Goal: Task Accomplishment & Management: Manage account settings

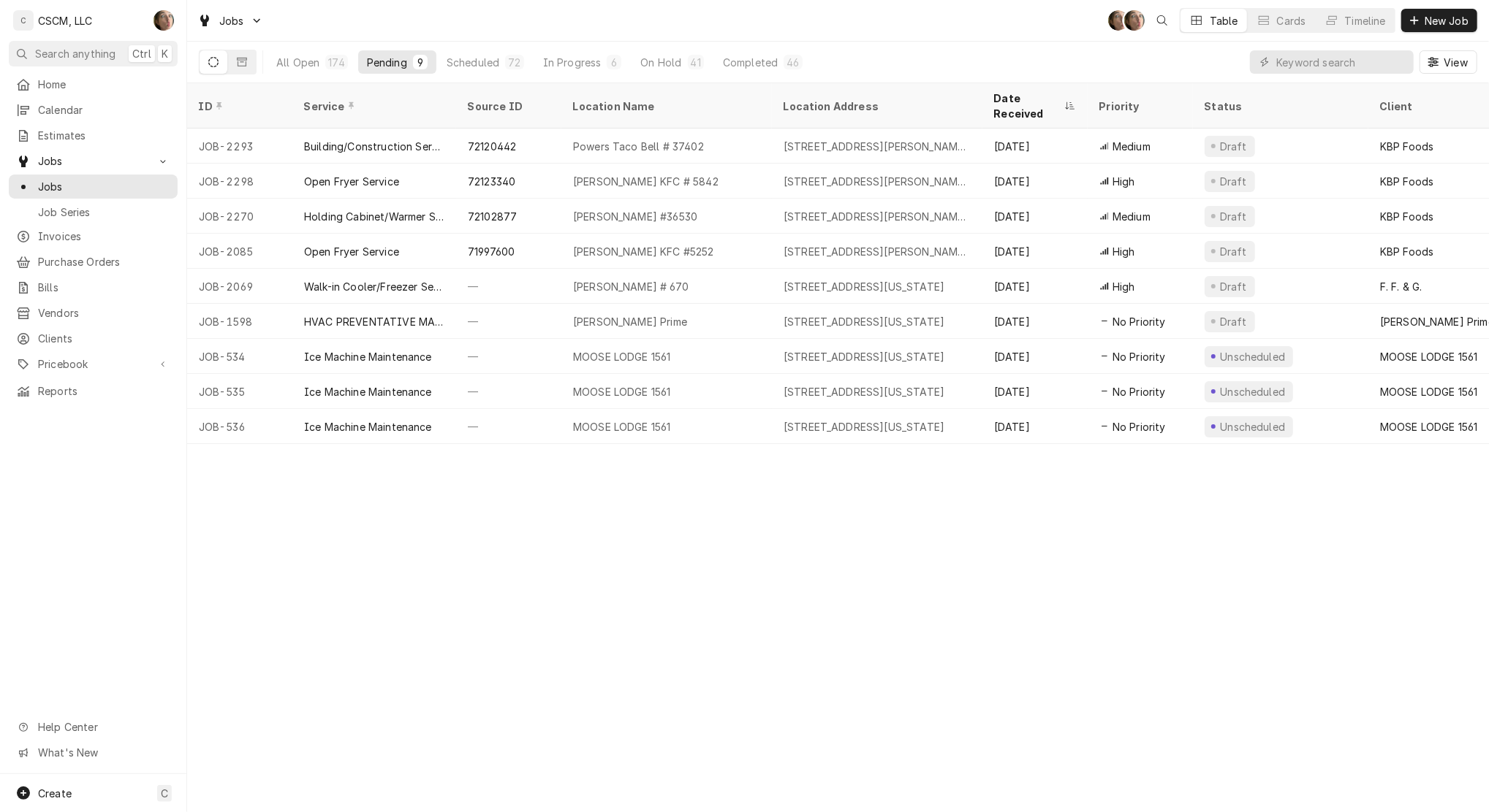
click at [298, 72] on button "All Open 174" at bounding box center [312, 62] width 89 height 23
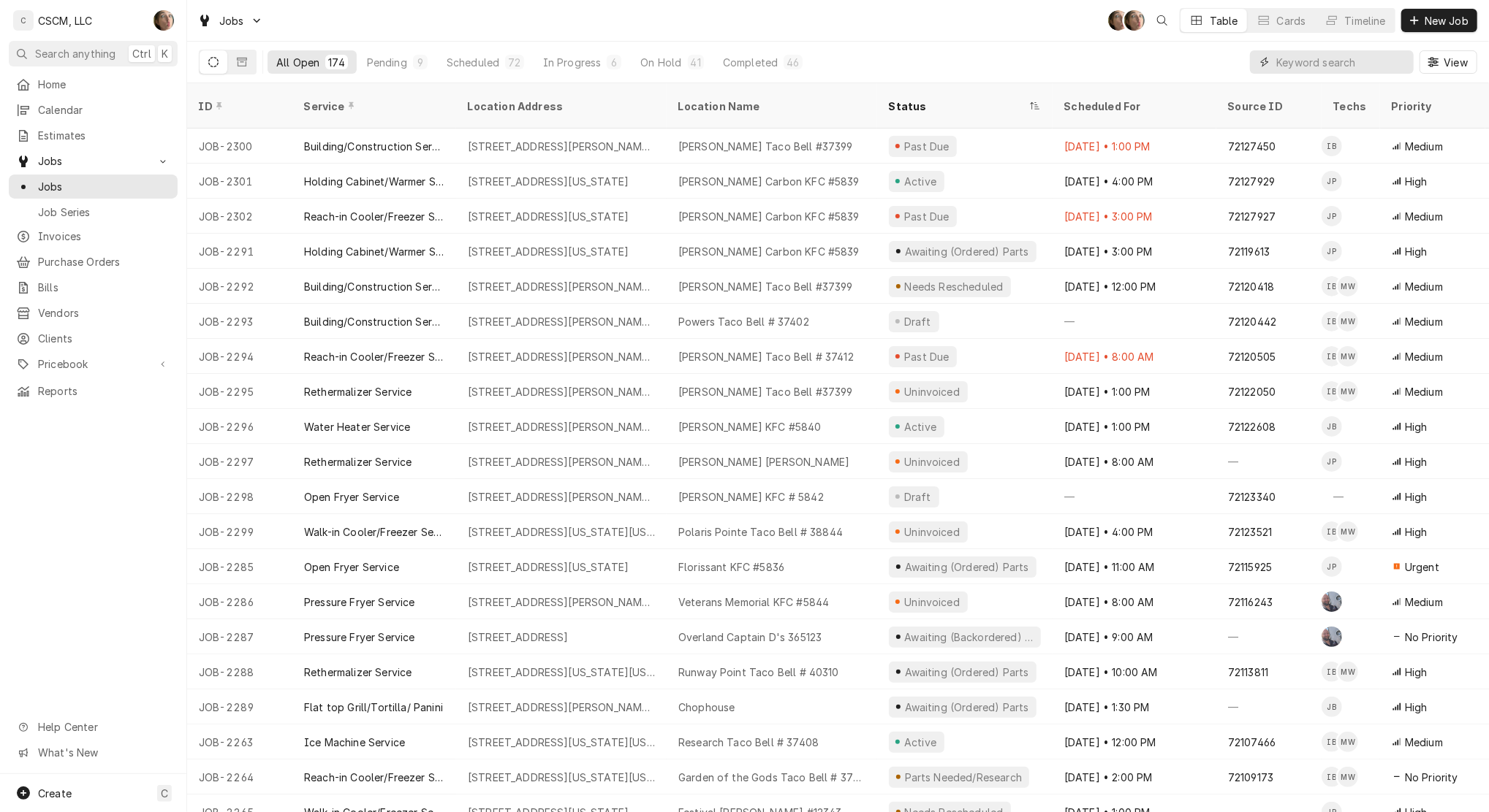
click at [1304, 51] on input "Dynamic Content Wrapper" at bounding box center [1341, 62] width 130 height 23
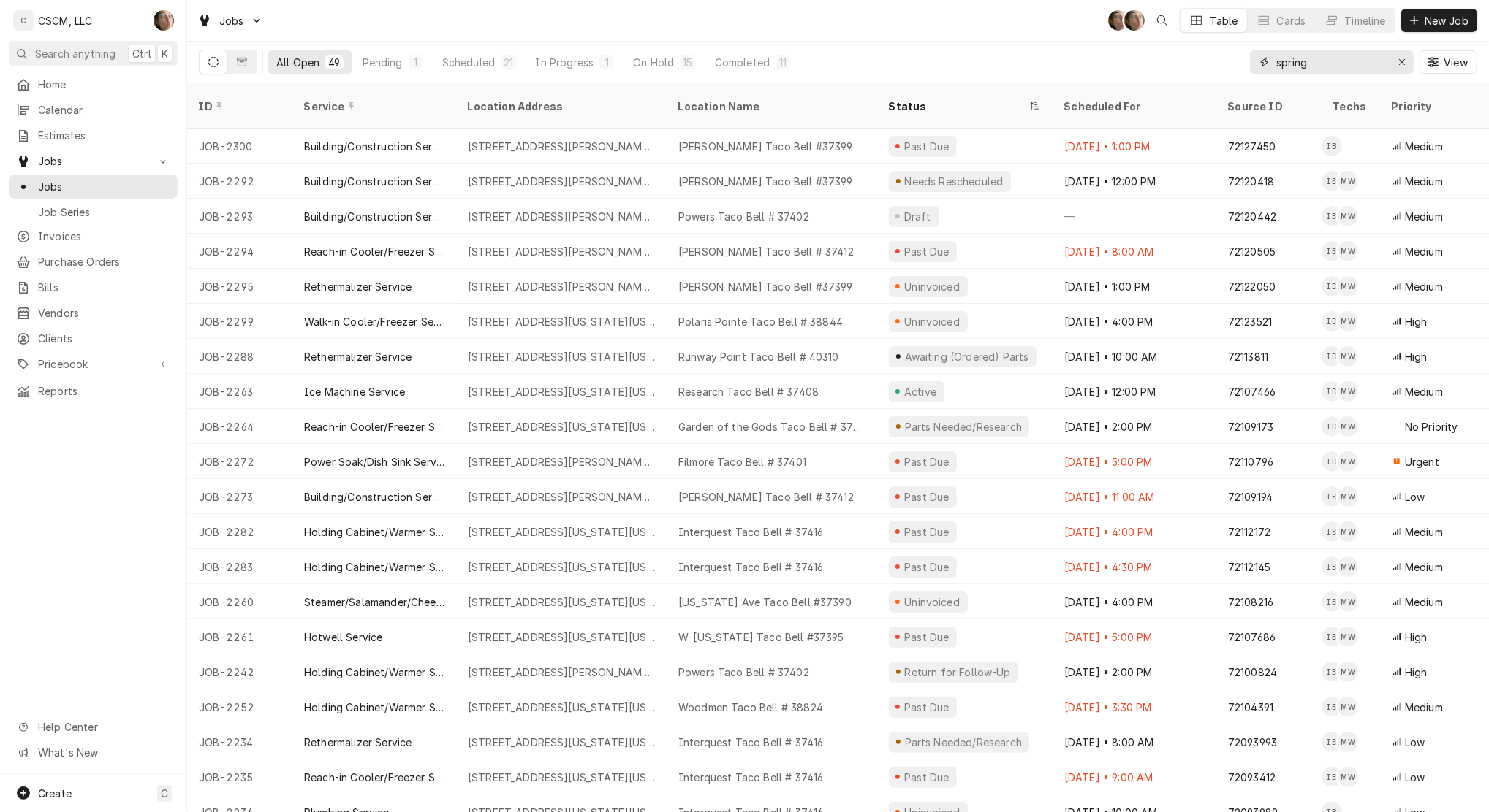
type input "spring"
click at [394, 39] on div "Jobs SH SH Table Cards Timeline New Job" at bounding box center [838, 20] width 1302 height 41
click at [396, 55] on div "Pending" at bounding box center [383, 62] width 41 height 16
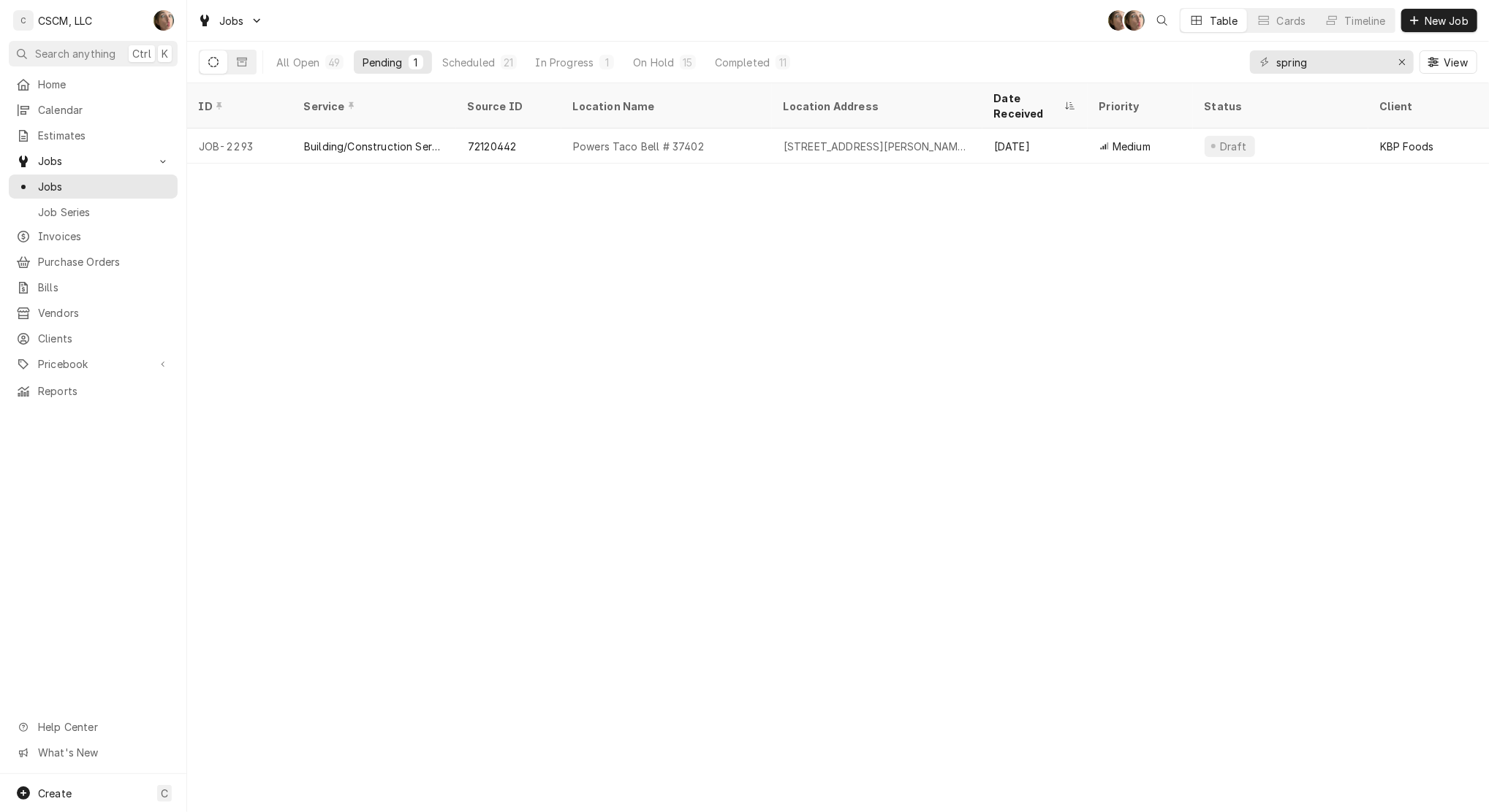
click at [451, 136] on div "Building/Construction Service" at bounding box center [374, 146] width 164 height 35
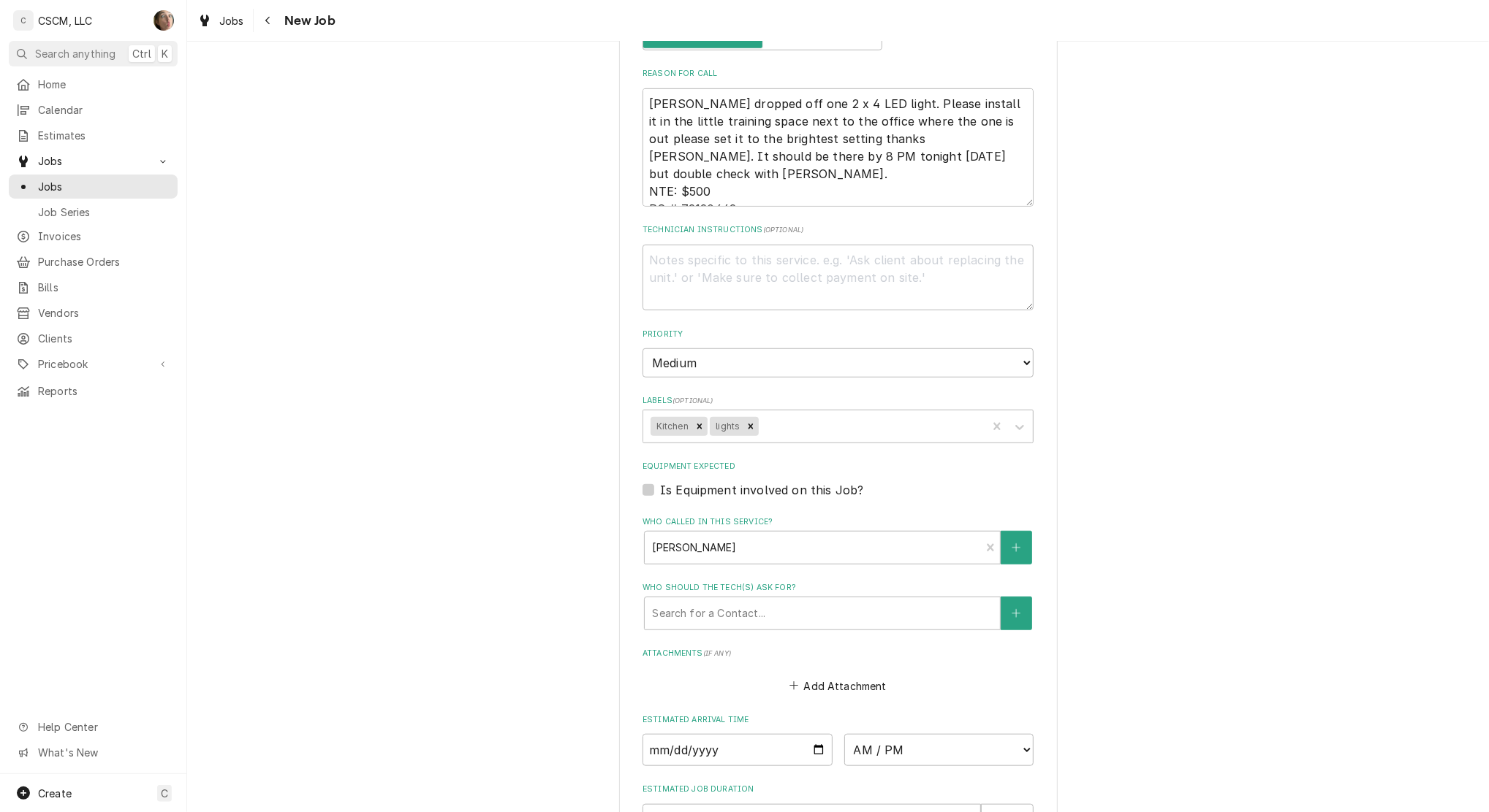
scroll to position [1002, 0]
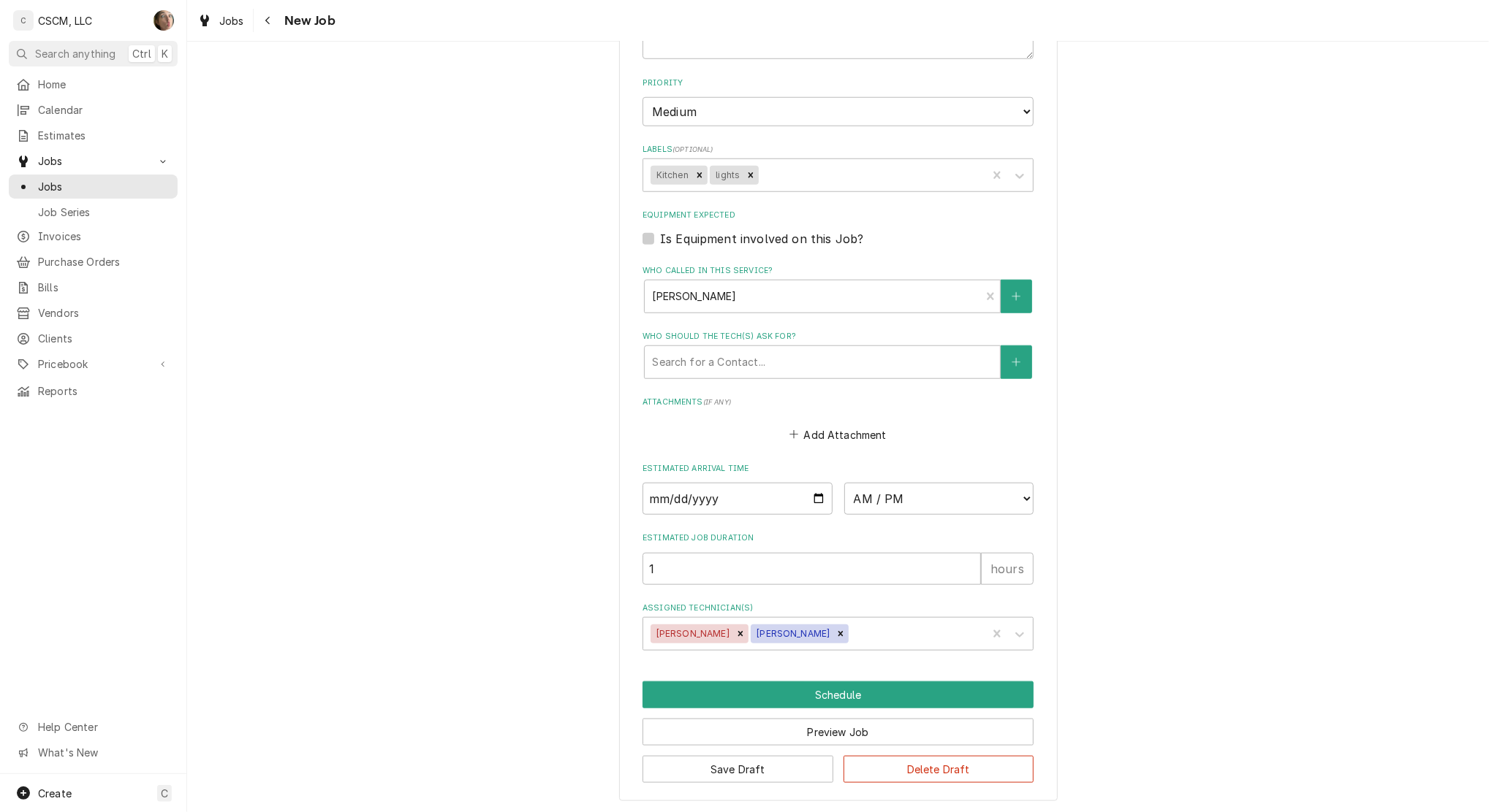
click at [833, 640] on div "Remove Michal Wall" at bounding box center [840, 634] width 16 height 19
click at [811, 491] on input "Date" at bounding box center [737, 499] width 190 height 32
click at [749, 771] on button "Save Draft" at bounding box center [737, 769] width 191 height 27
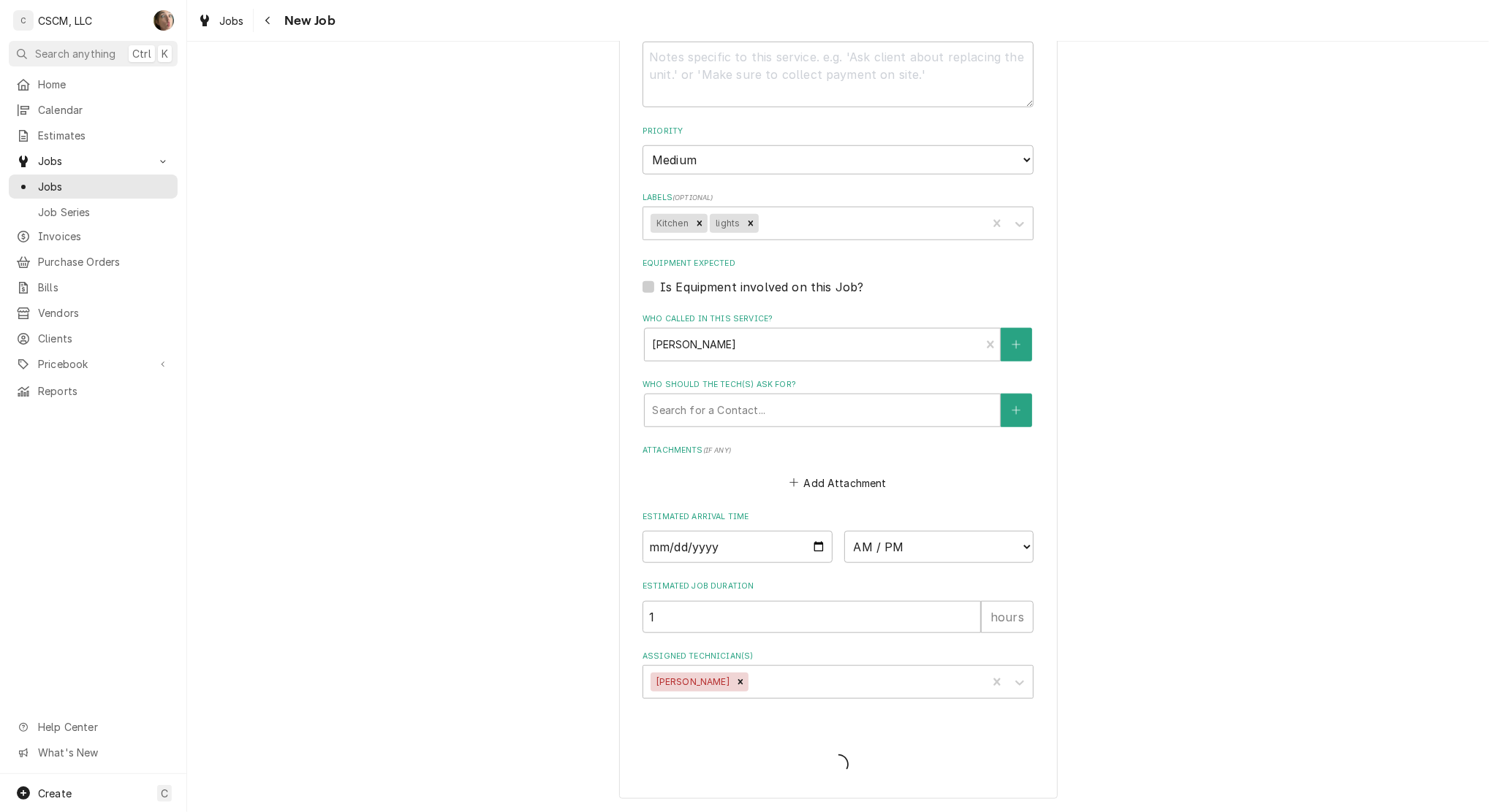
scroll to position [952, 0]
type textarea "x"
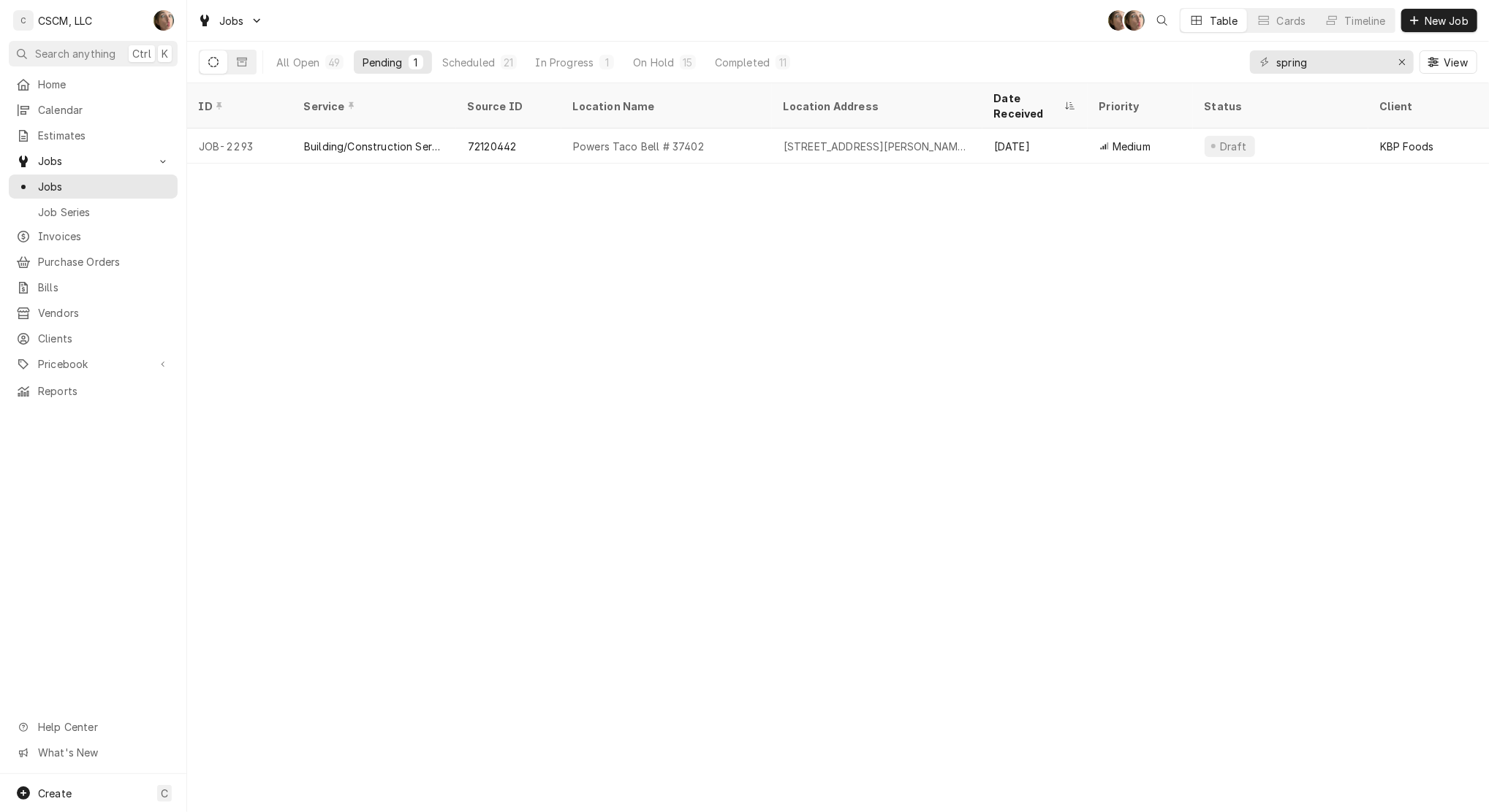
click at [488, 61] on div "Scheduled" at bounding box center [468, 62] width 52 height 16
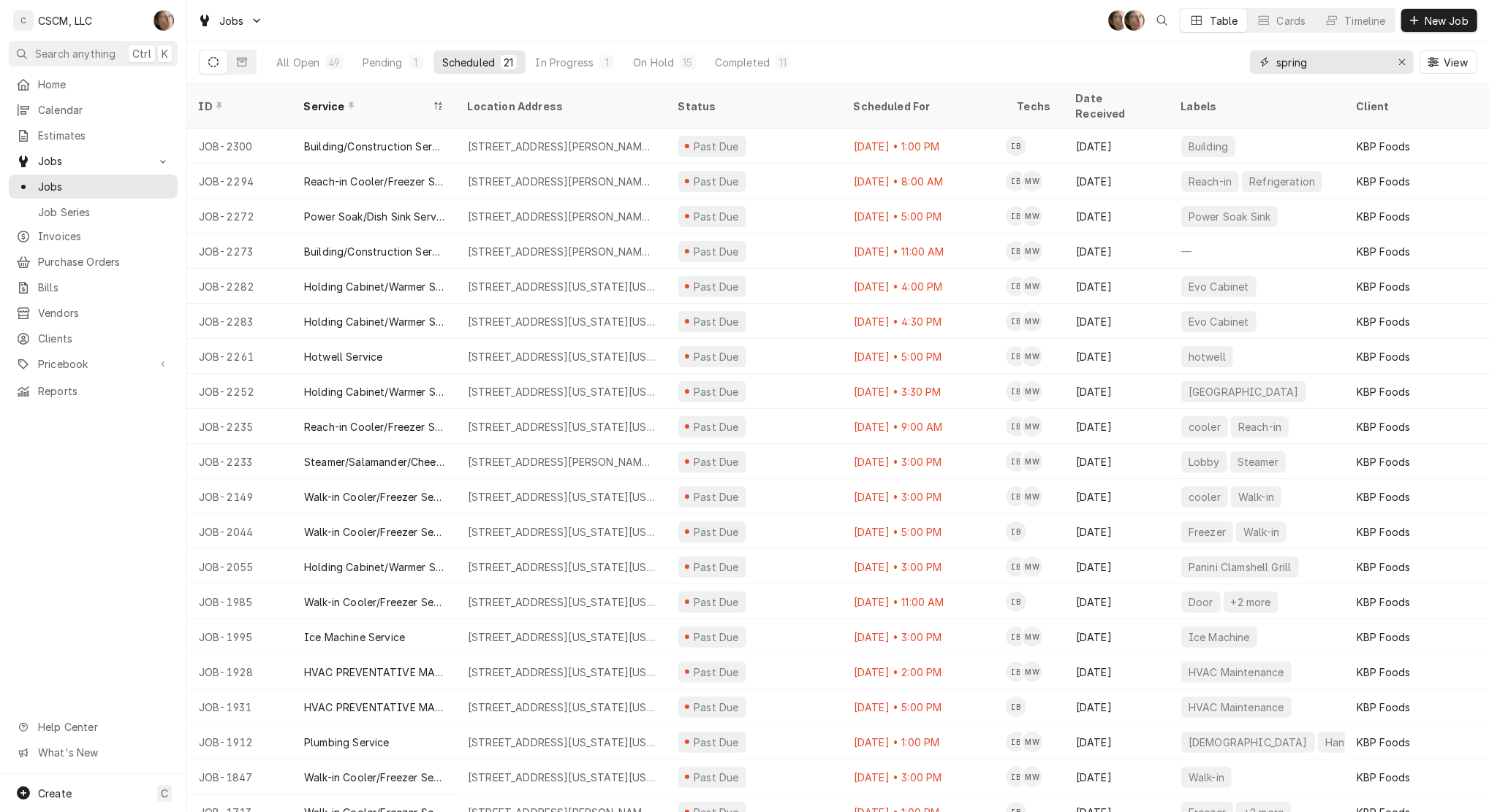
click at [1334, 66] on input "spring" at bounding box center [1331, 62] width 110 height 23
type input "s"
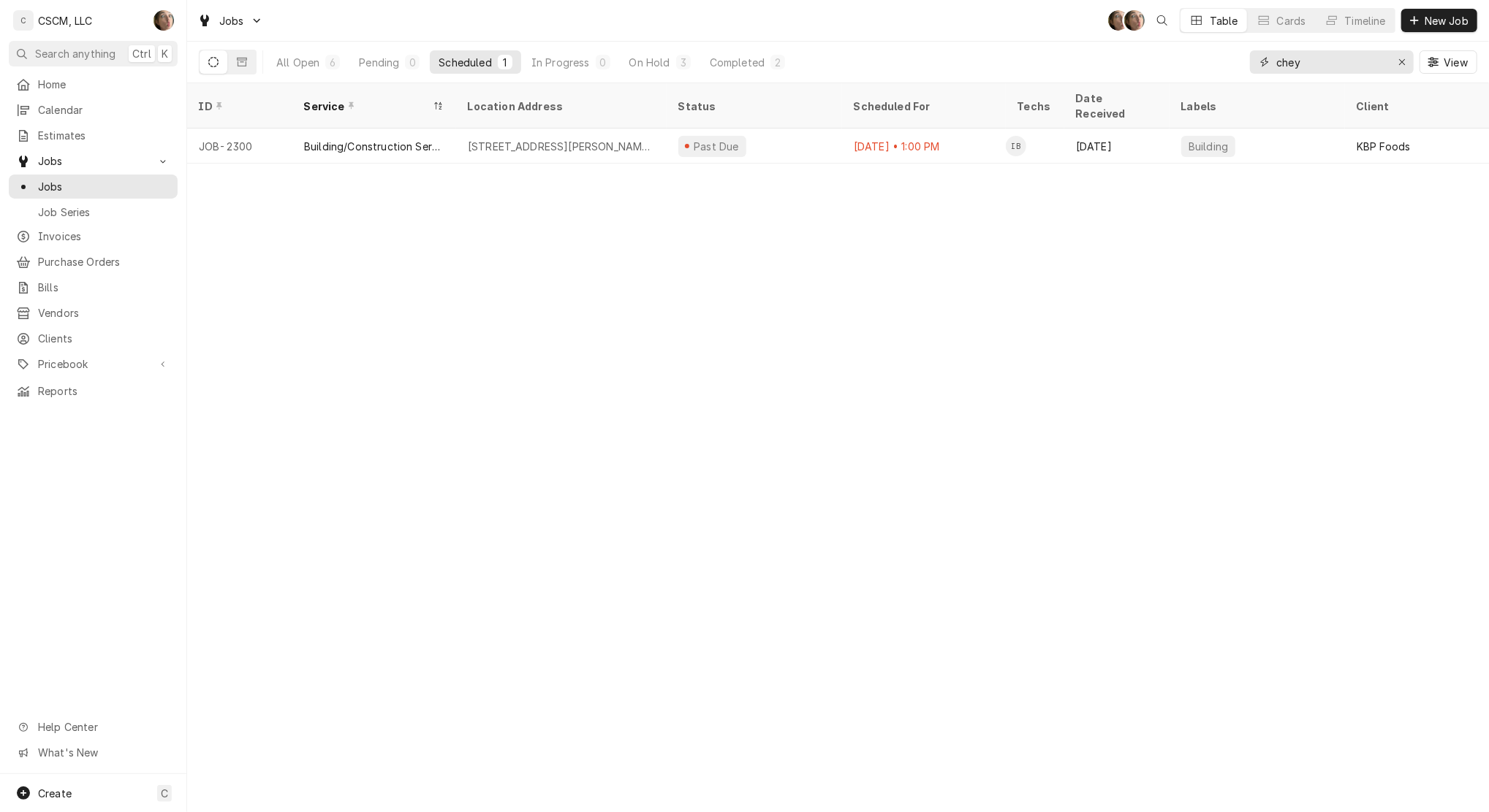
type input "chey"
click at [298, 69] on div "All Open" at bounding box center [297, 62] width 43 height 16
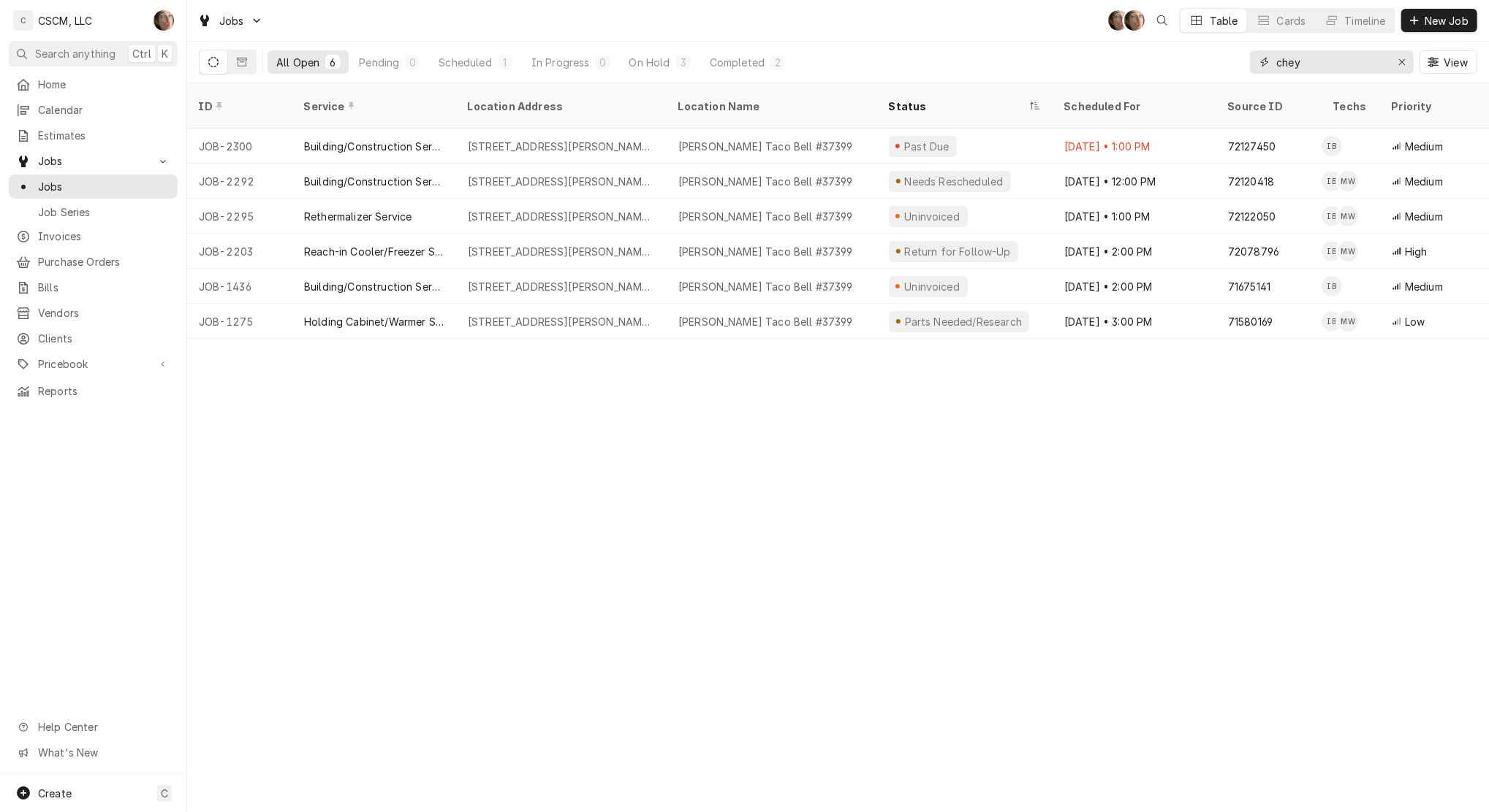
click at [1398, 58] on icon "Erase input" at bounding box center [1402, 62] width 8 height 10
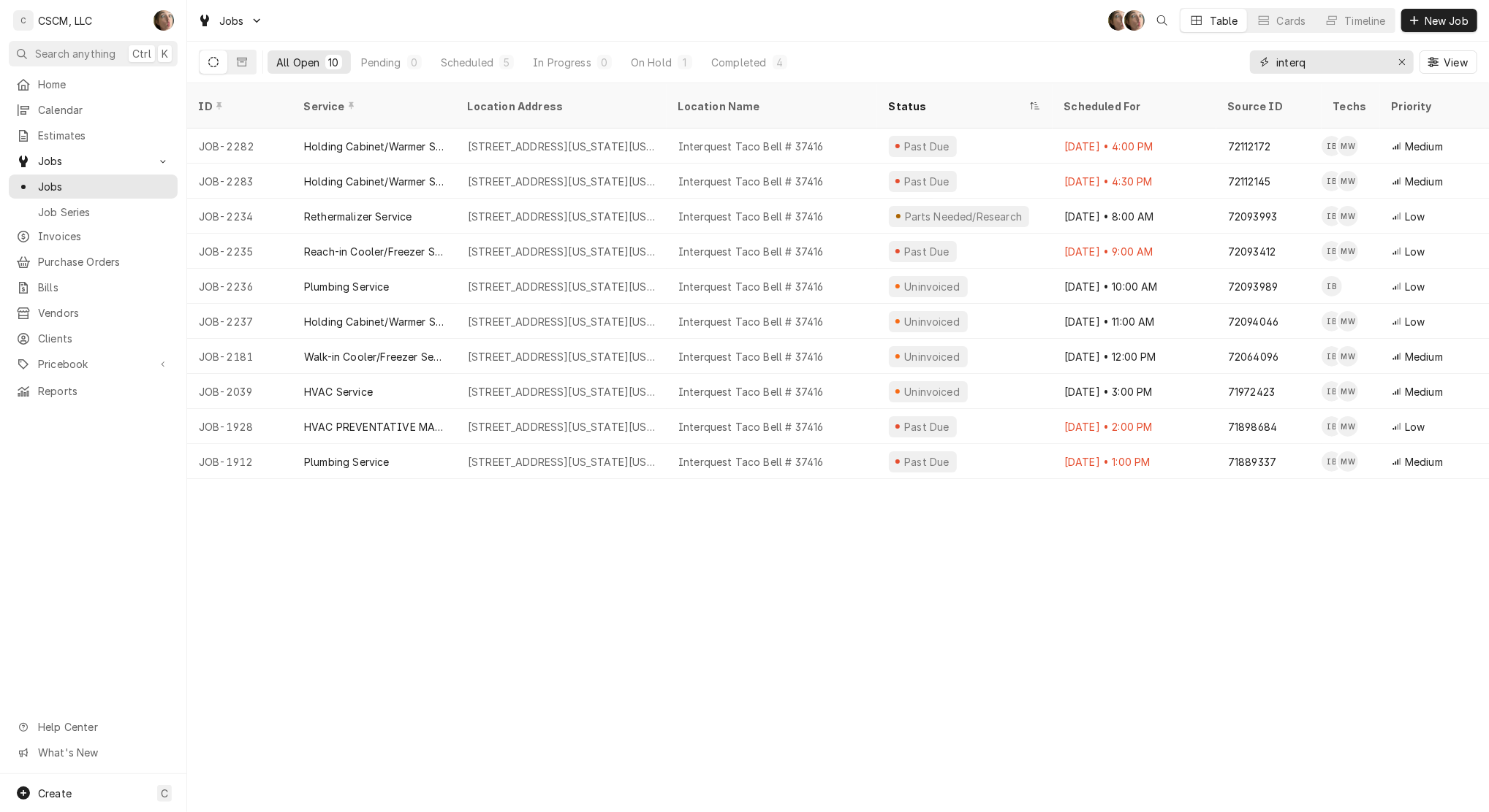
type input "interq"
click at [473, 58] on div "Scheduled" at bounding box center [466, 62] width 52 height 16
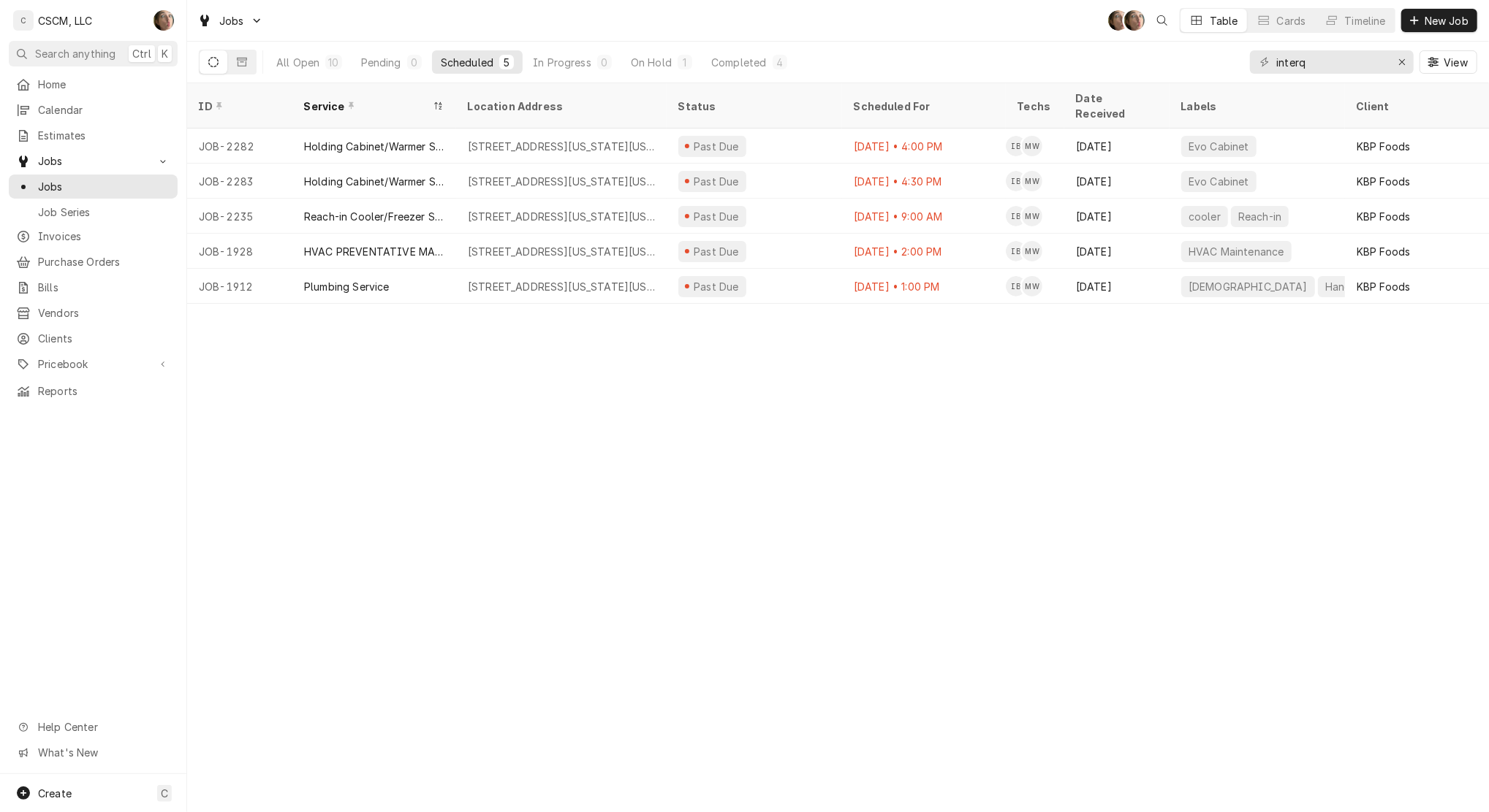
click at [632, 138] on div "[STREET_ADDRESS][US_STATE][US_STATE]" at bounding box center [561, 146] width 210 height 35
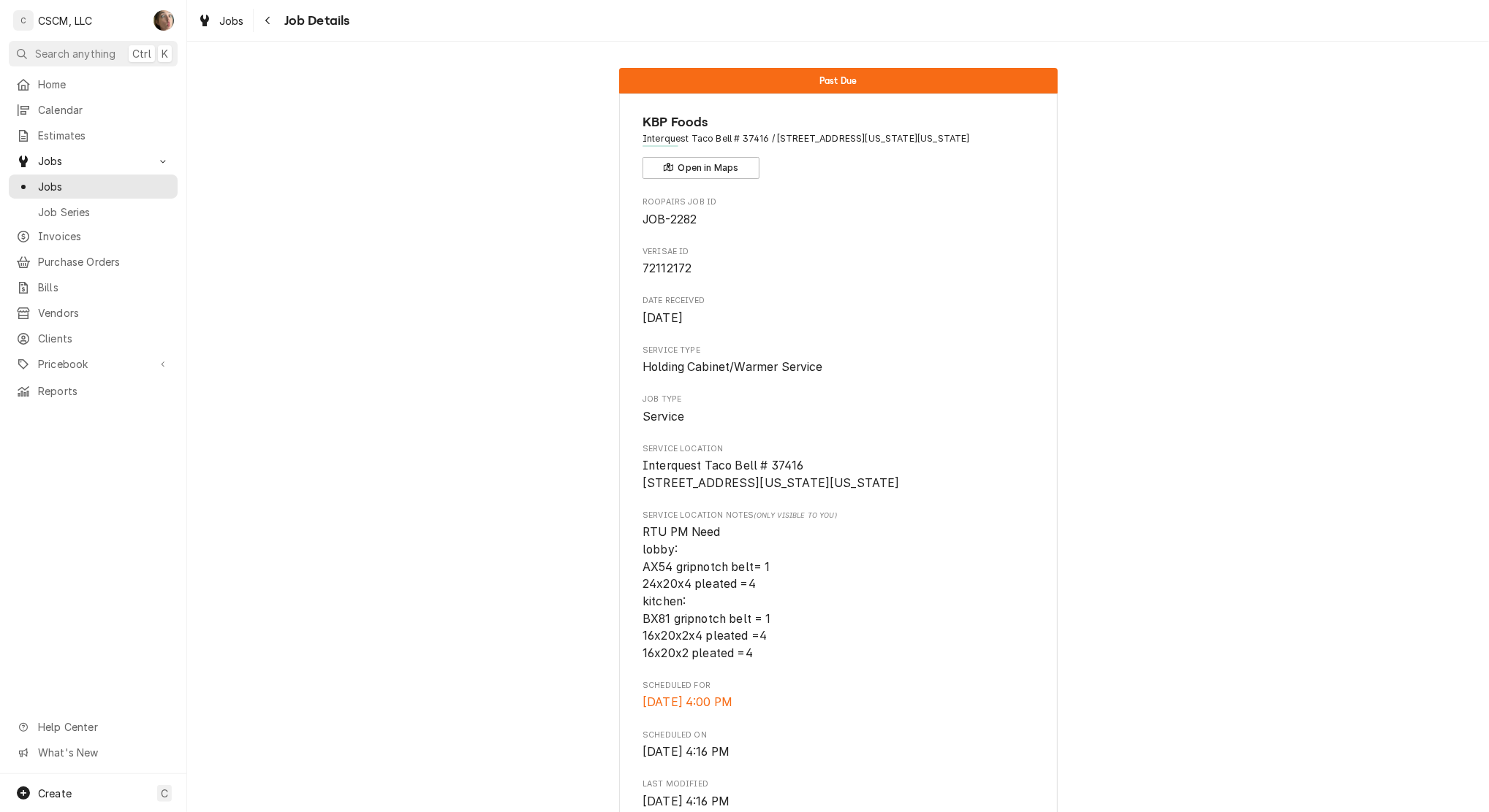
scroll to position [916, 0]
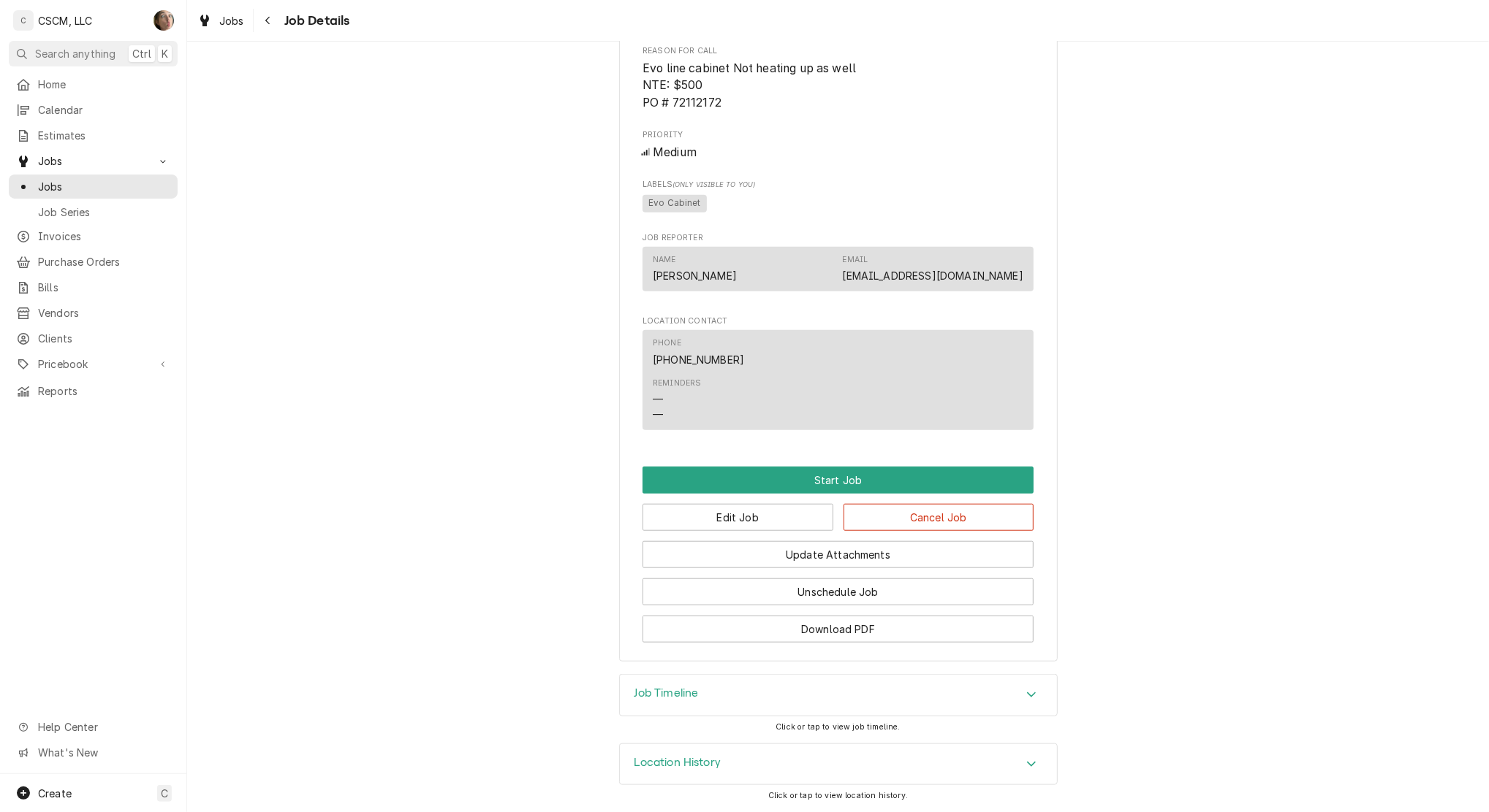
click at [695, 531] on div "Update Attachments" at bounding box center [838, 550] width 391 height 37
click at [702, 516] on button "Edit Job" at bounding box center [737, 517] width 191 height 27
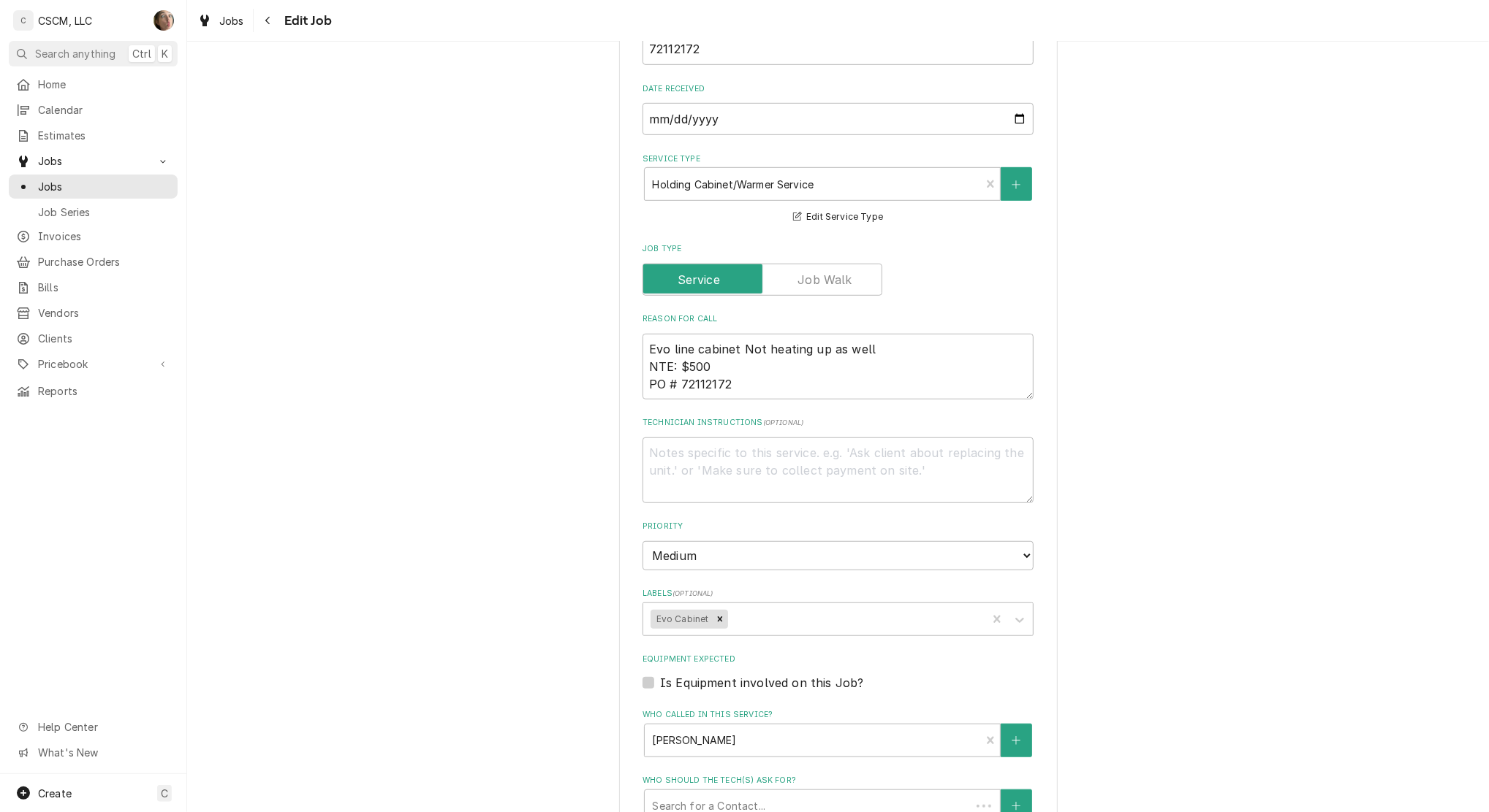
scroll to position [1092, 0]
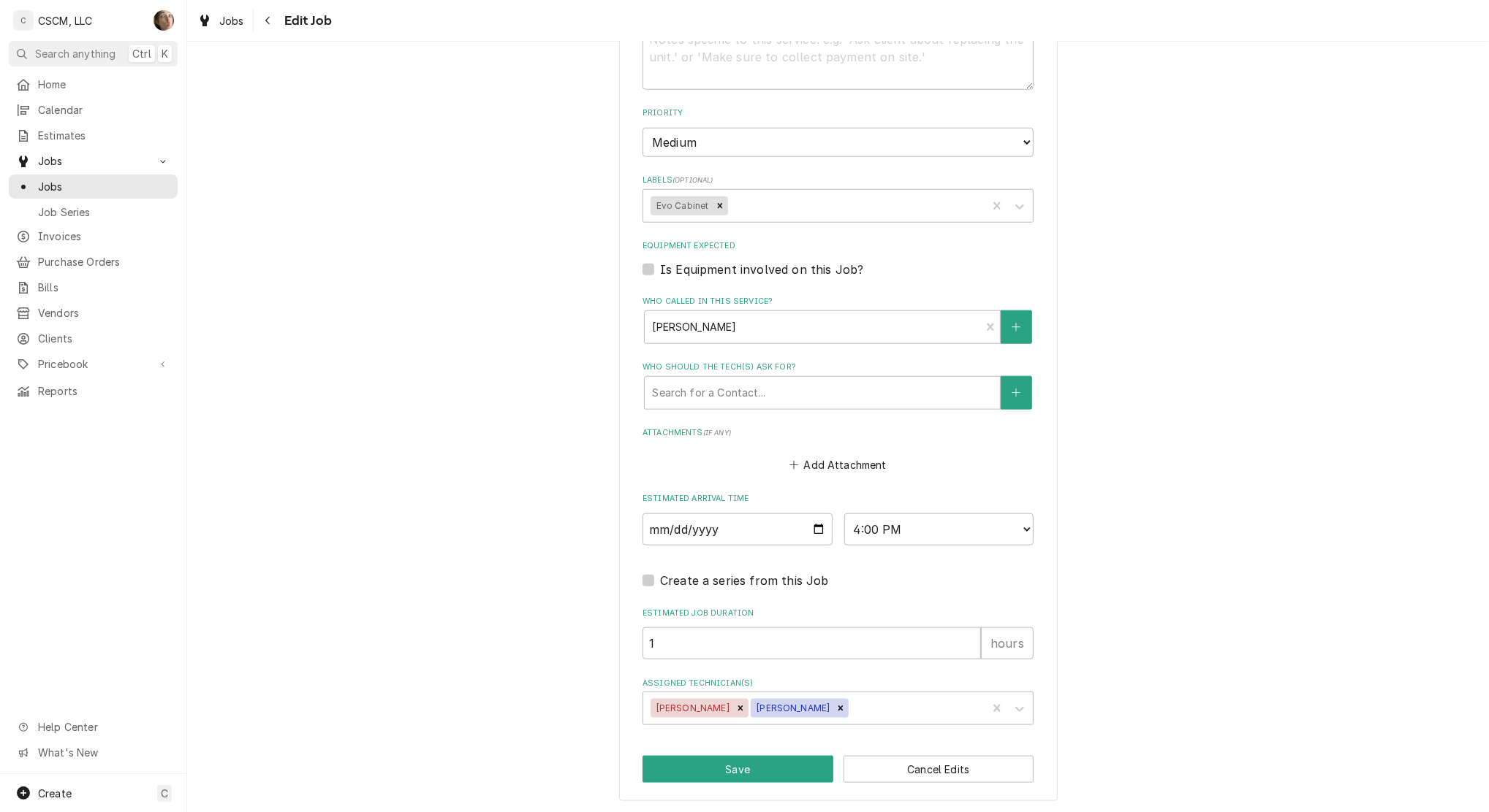
click at [836, 704] on icon "Remove Michal Wall" at bounding box center [840, 708] width 10 height 10
click at [807, 528] on input "2025-09-19" at bounding box center [737, 529] width 190 height 32
type textarea "x"
type input "2025-09-24"
click at [727, 768] on button "Save" at bounding box center [737, 769] width 191 height 27
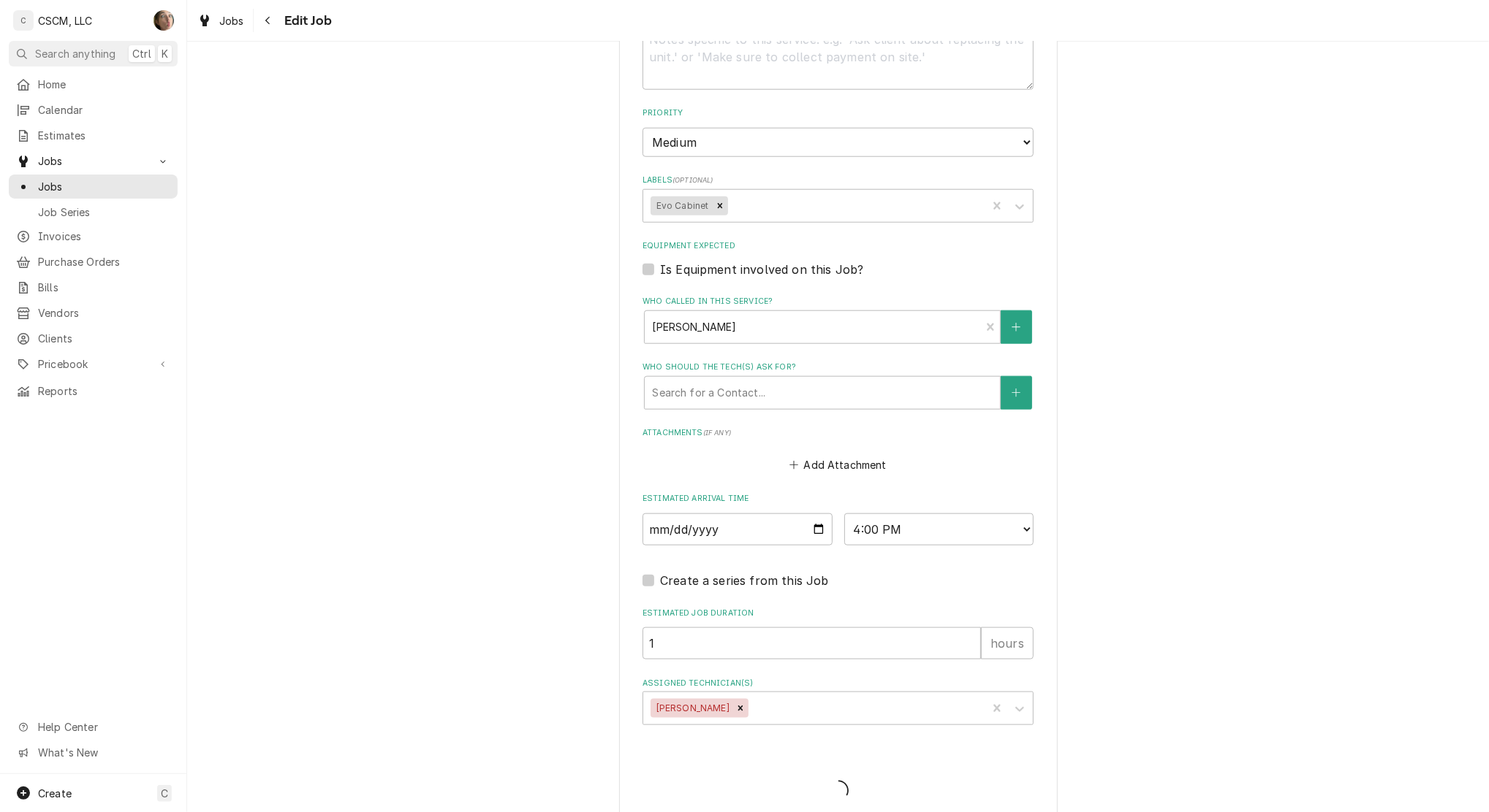
type textarea "x"
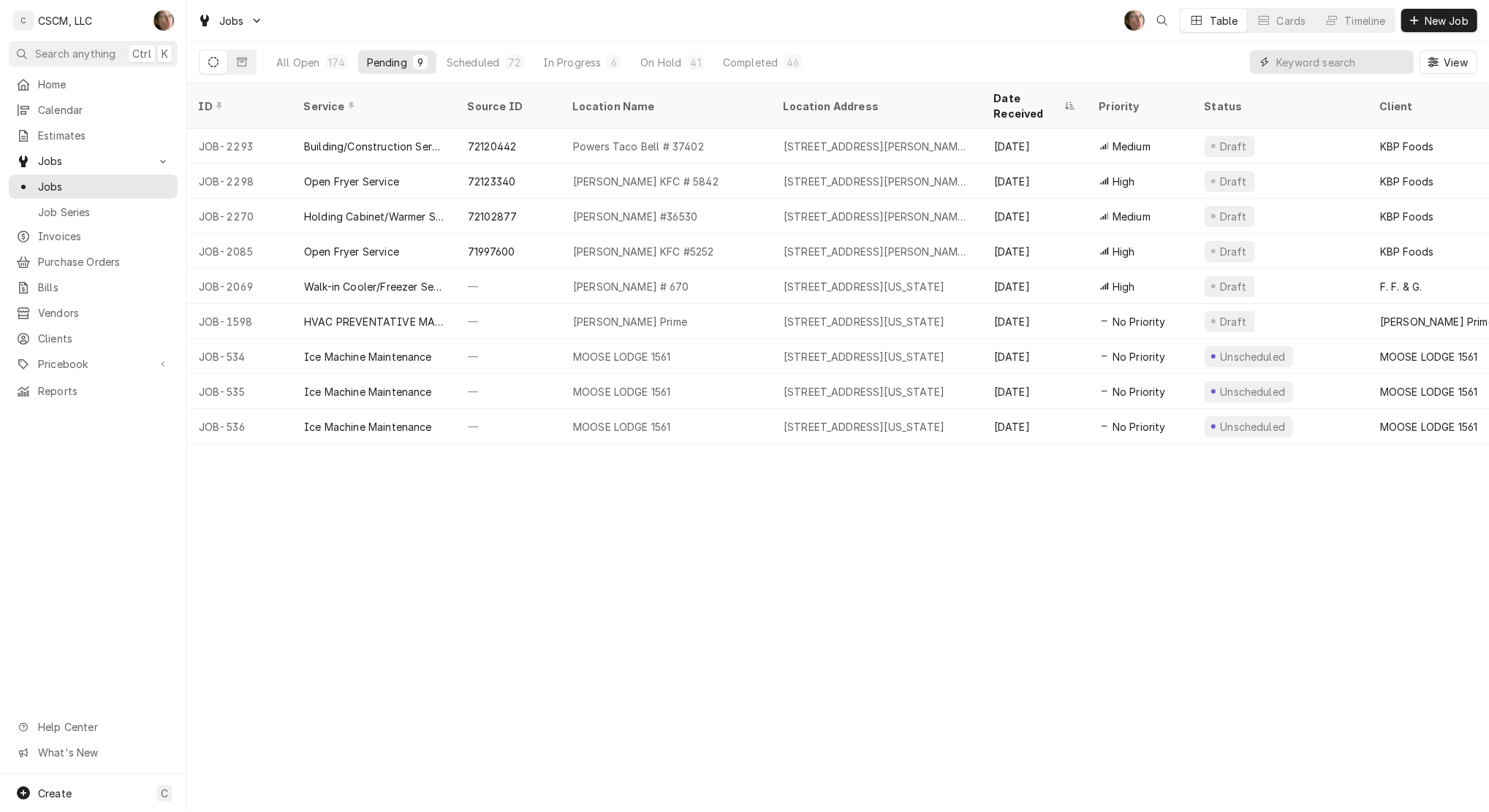
click at [1315, 65] on input "Dynamic Content Wrapper" at bounding box center [1341, 62] width 130 height 23
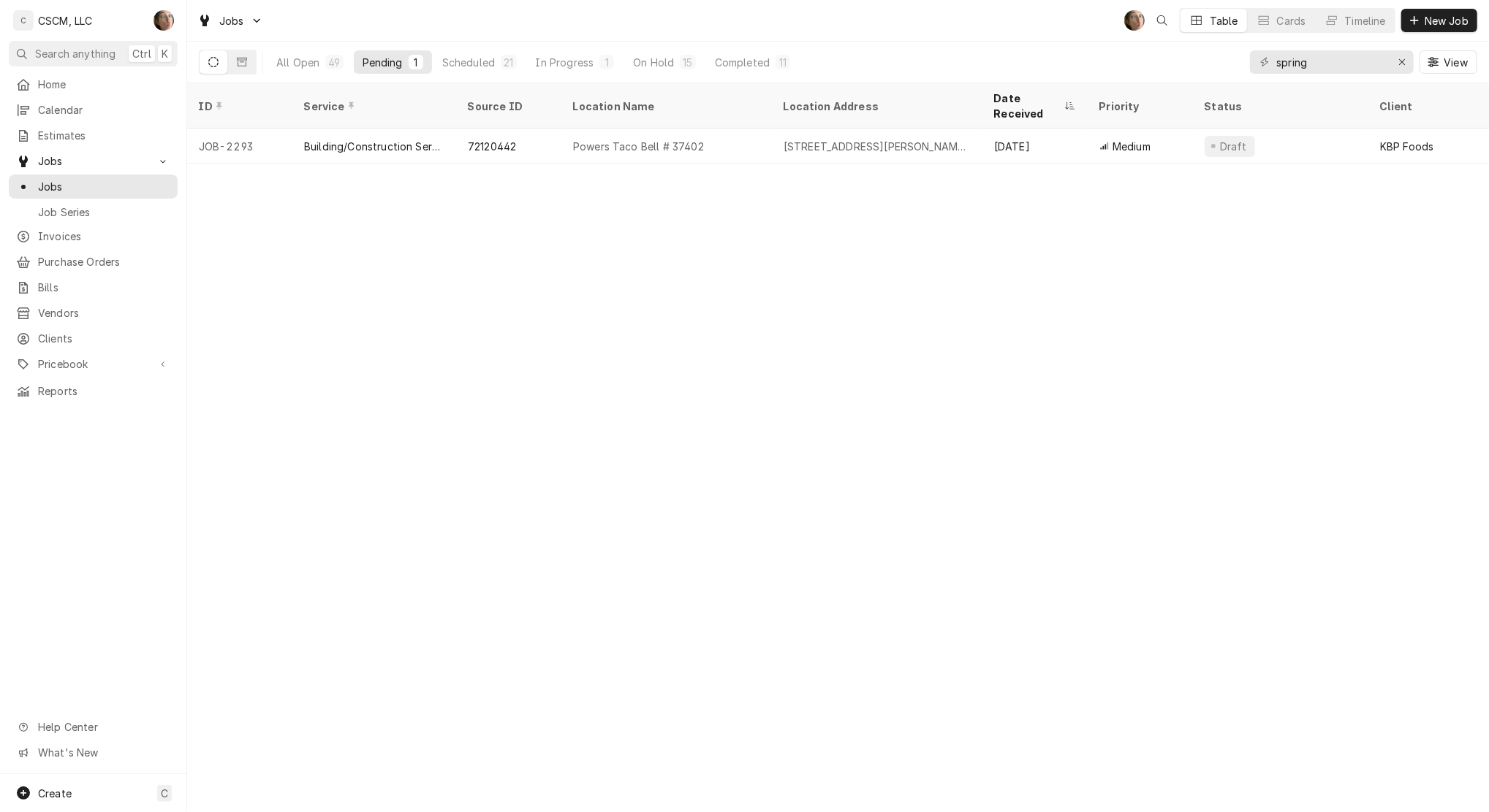
click at [486, 62] on div "Scheduled" at bounding box center [468, 62] width 52 height 16
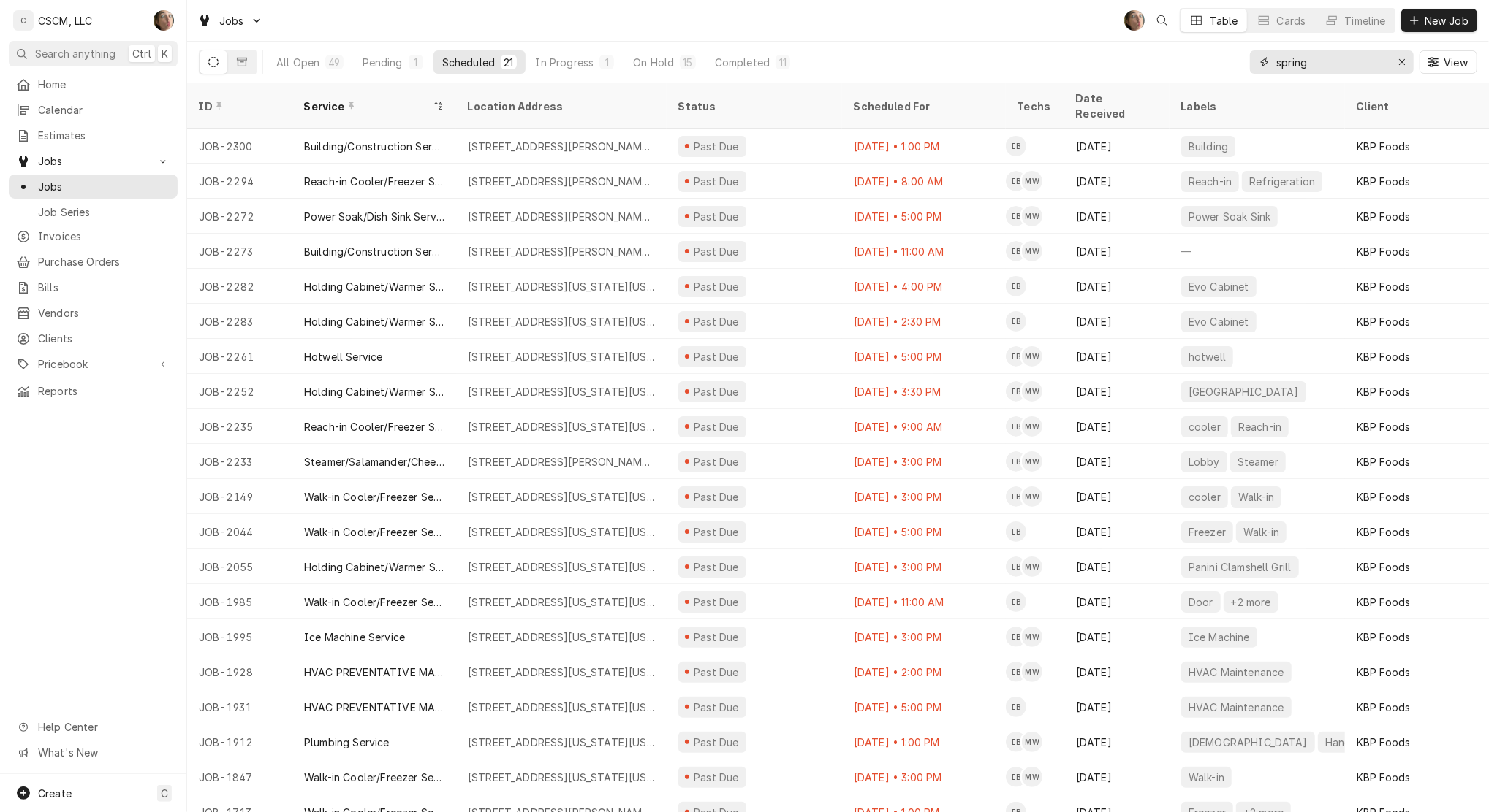
drag, startPoint x: 1329, startPoint y: 57, endPoint x: 1165, endPoint y: 54, distance: 164.0
click at [1165, 54] on div "All Open 49 Pending 1 Scheduled 21 In Progress 1 On Hold 15 Completed 11 spring…" at bounding box center [838, 62] width 1279 height 41
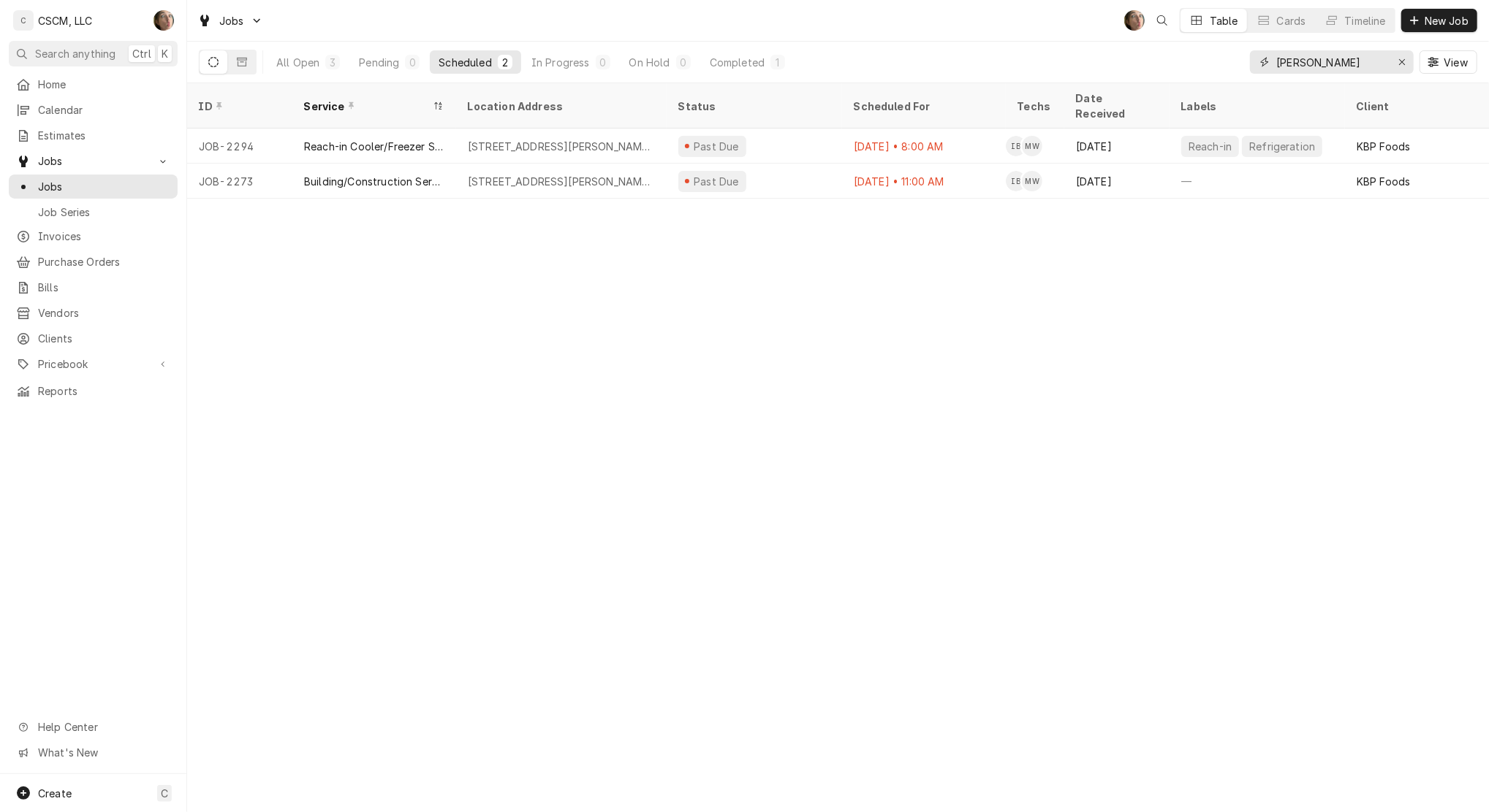
type input "hancock"
click at [985, 164] on div "Sep 23 • 11:00 AM" at bounding box center [924, 181] width 164 height 35
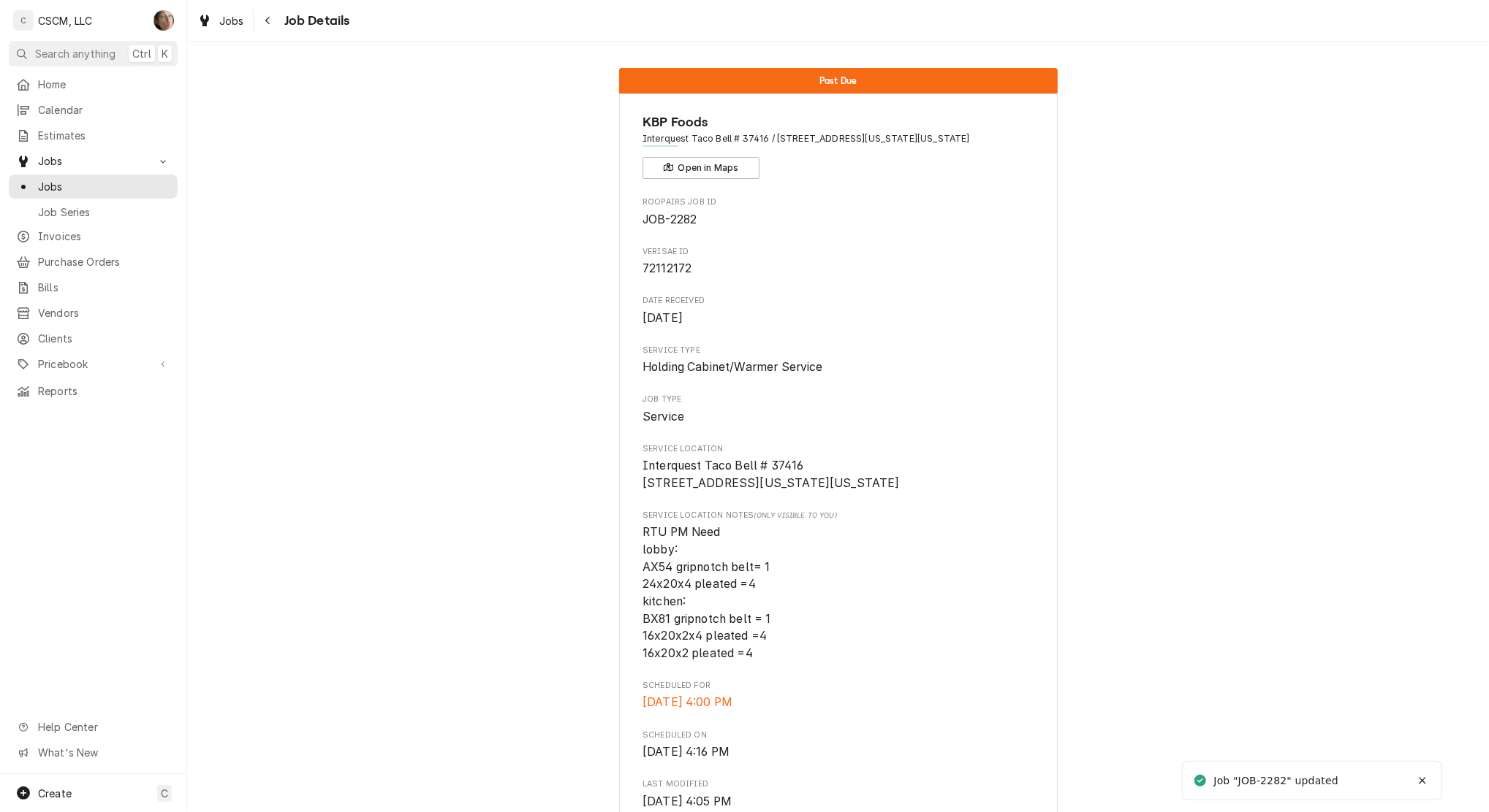
click at [272, 26] on div "Navigate back" at bounding box center [268, 20] width 15 height 15
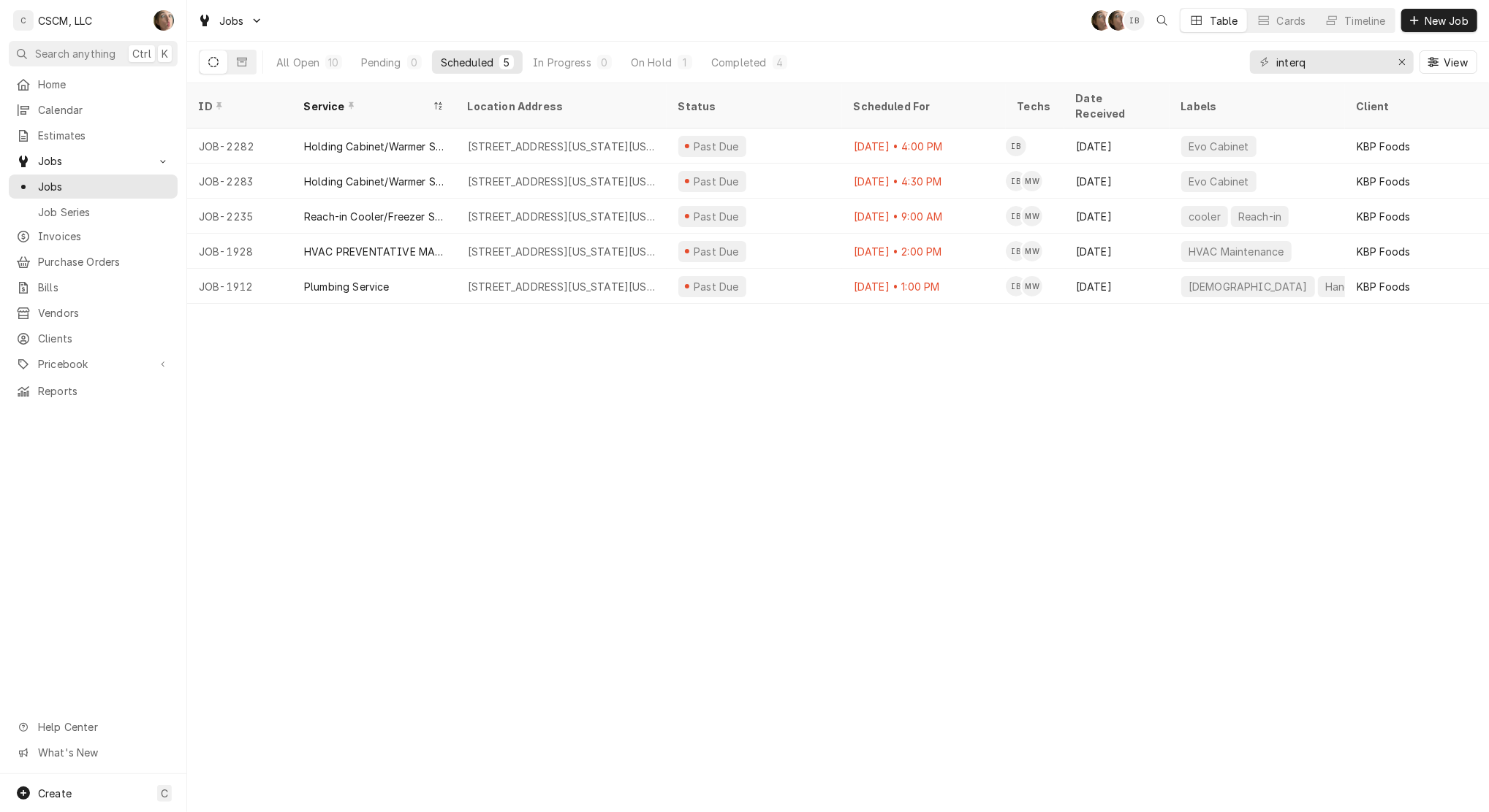
click at [967, 173] on div "Sep 19 • 4:30 PM" at bounding box center [924, 181] width 164 height 35
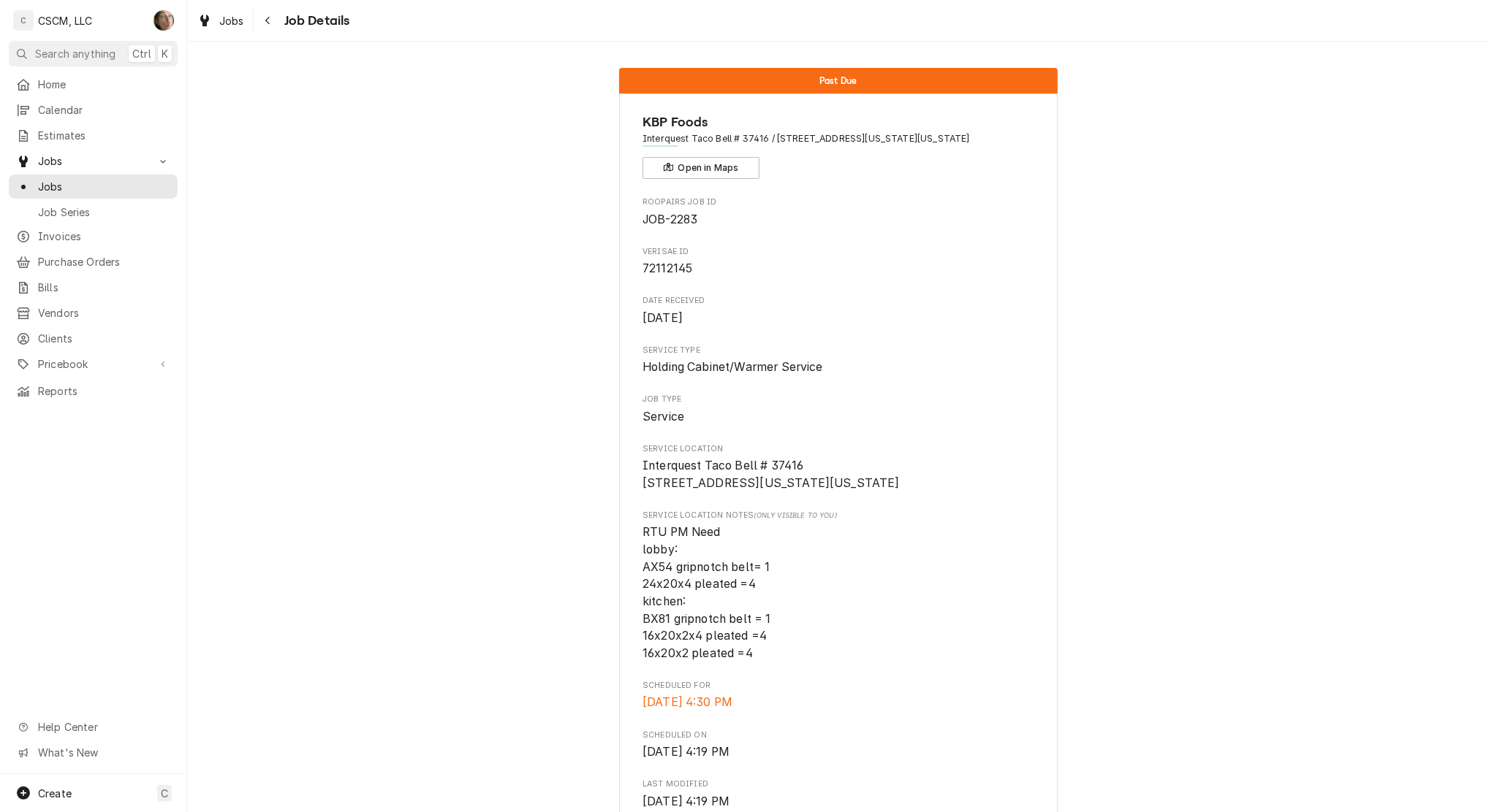
scroll to position [916, 0]
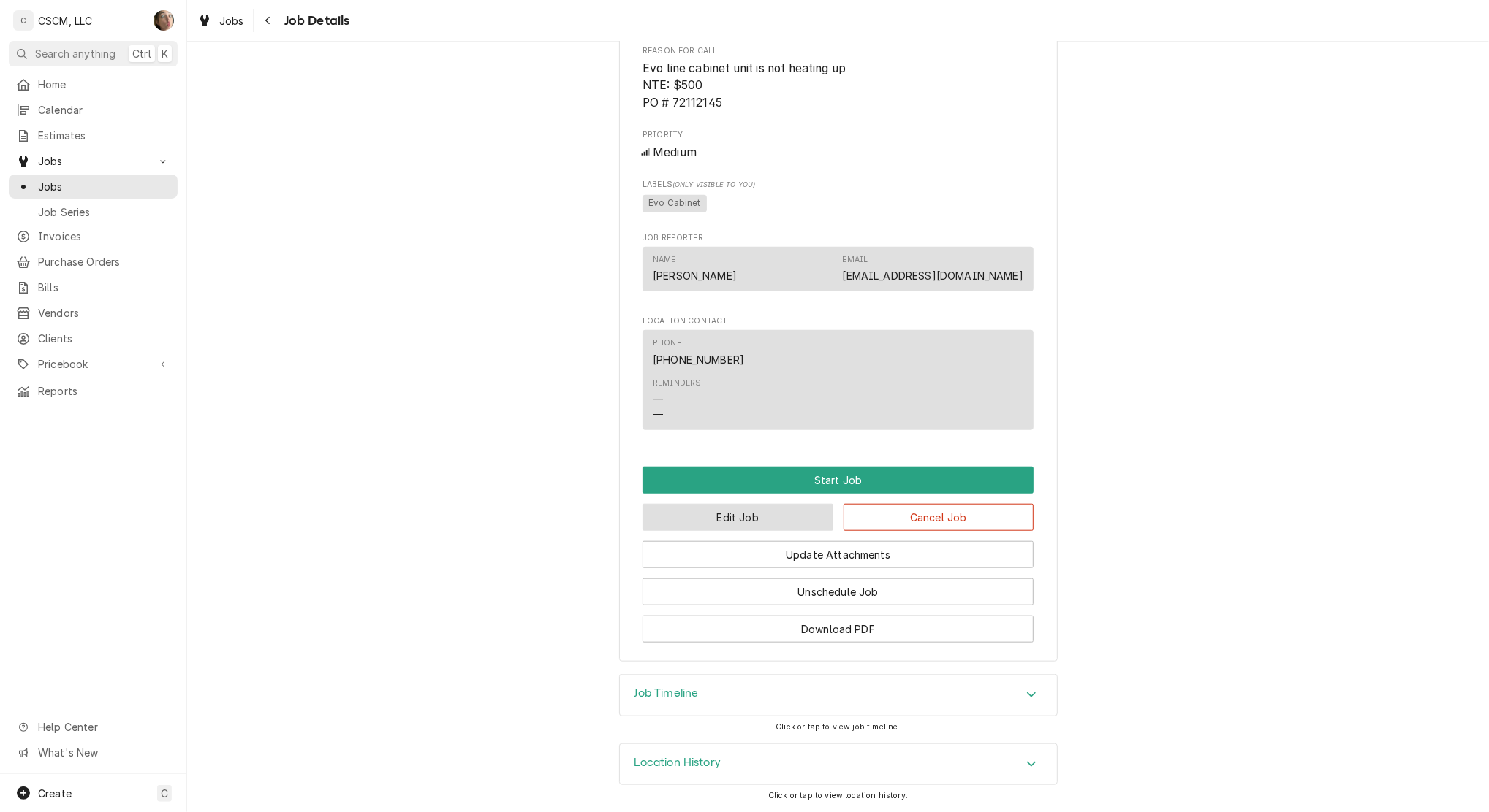
click at [714, 520] on button "Edit Job" at bounding box center [737, 517] width 191 height 27
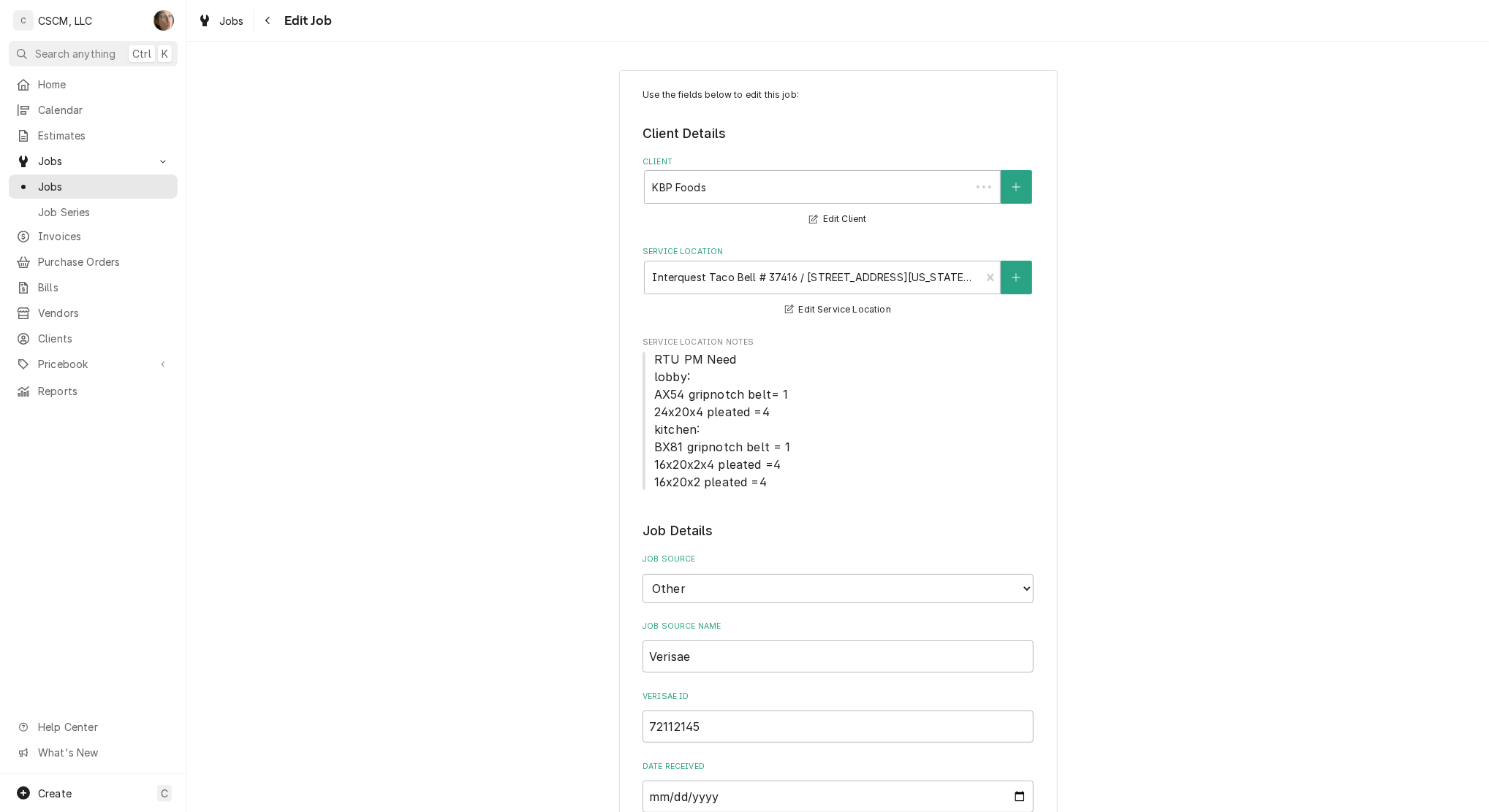
type textarea "x"
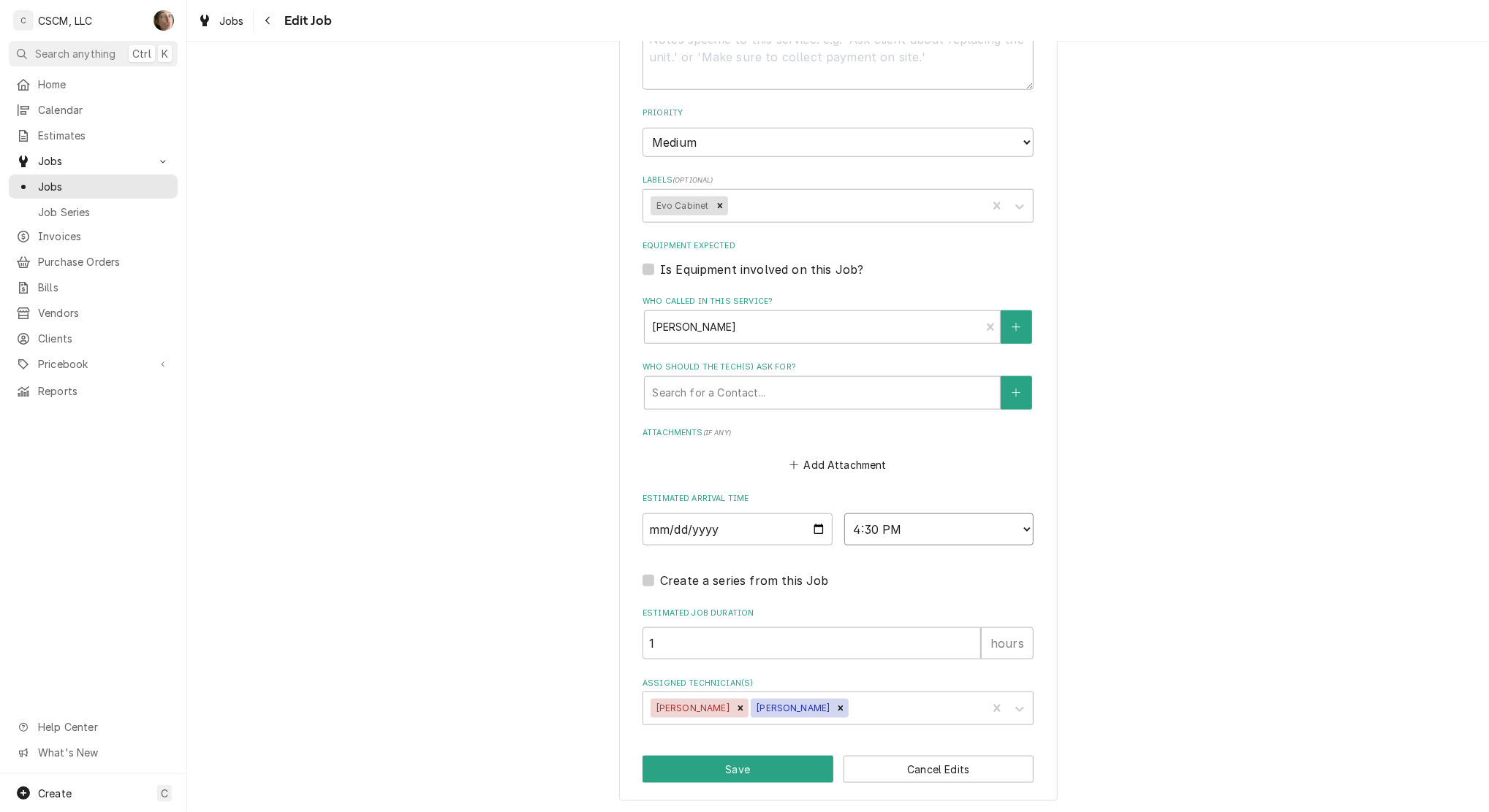
click at [893, 530] on select "AM / PM 6:00 AM 6:15 AM 6:30 AM 6:45 AM 7:00 AM 7:15 AM 7:30 AM 7:45 AM 8:00 AM…" at bounding box center [939, 529] width 190 height 32
select select "14:30:00"
click at [844, 514] on select "AM / PM 6:00 AM 6:15 AM 6:30 AM 6:45 AM 7:00 AM 7:15 AM 7:30 AM 7:45 AM 8:00 AM…" at bounding box center [939, 529] width 190 height 32
type textarea "x"
click at [810, 524] on input "2025-09-19" at bounding box center [737, 529] width 190 height 32
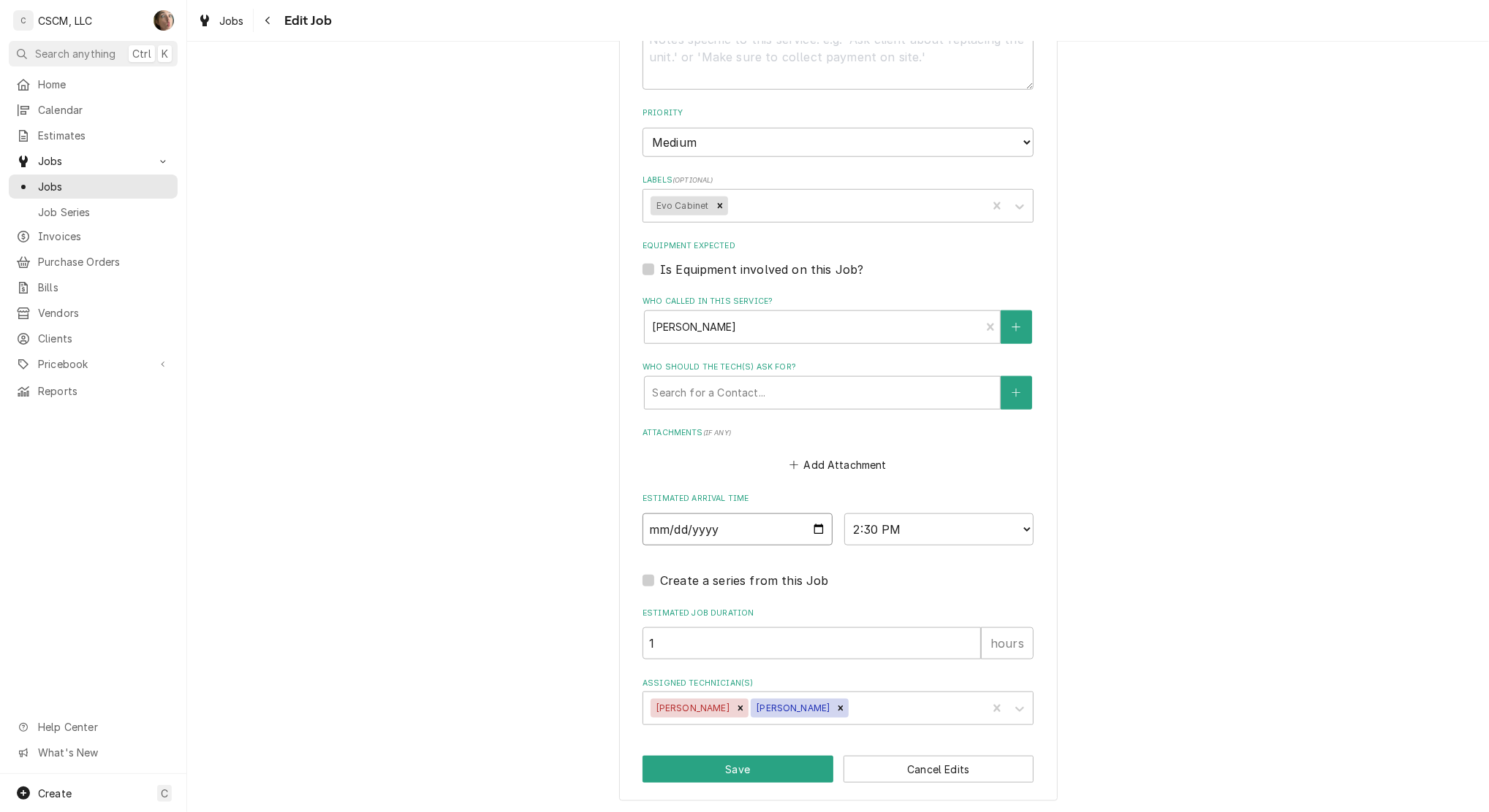
type input "2025-09-24"
click at [836, 704] on icon "Remove Michal Wall" at bounding box center [840, 708] width 10 height 10
click at [763, 761] on button "Save" at bounding box center [737, 769] width 191 height 27
type textarea "x"
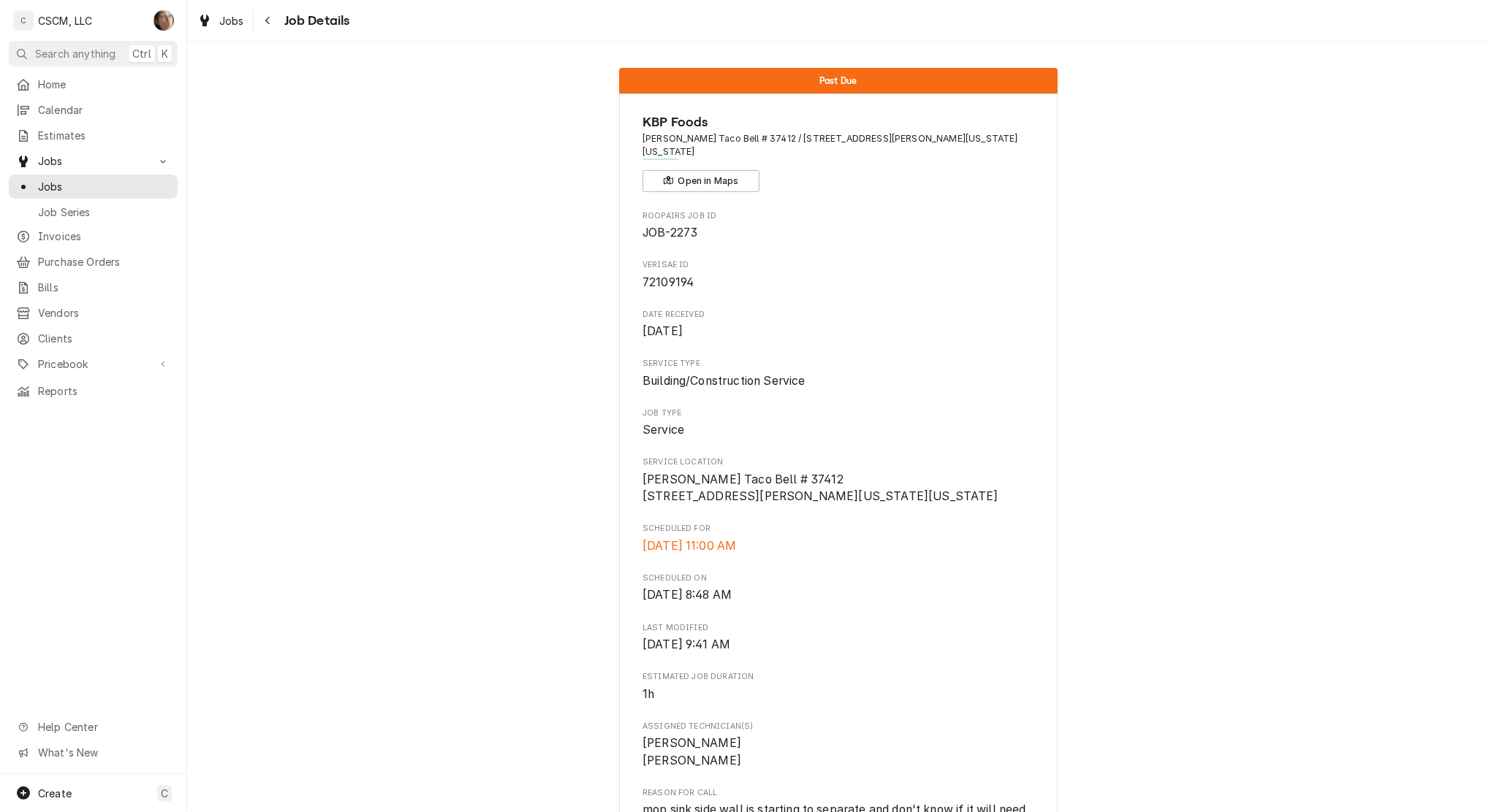
click at [278, 23] on button "Navigate back" at bounding box center [268, 20] width 23 height 23
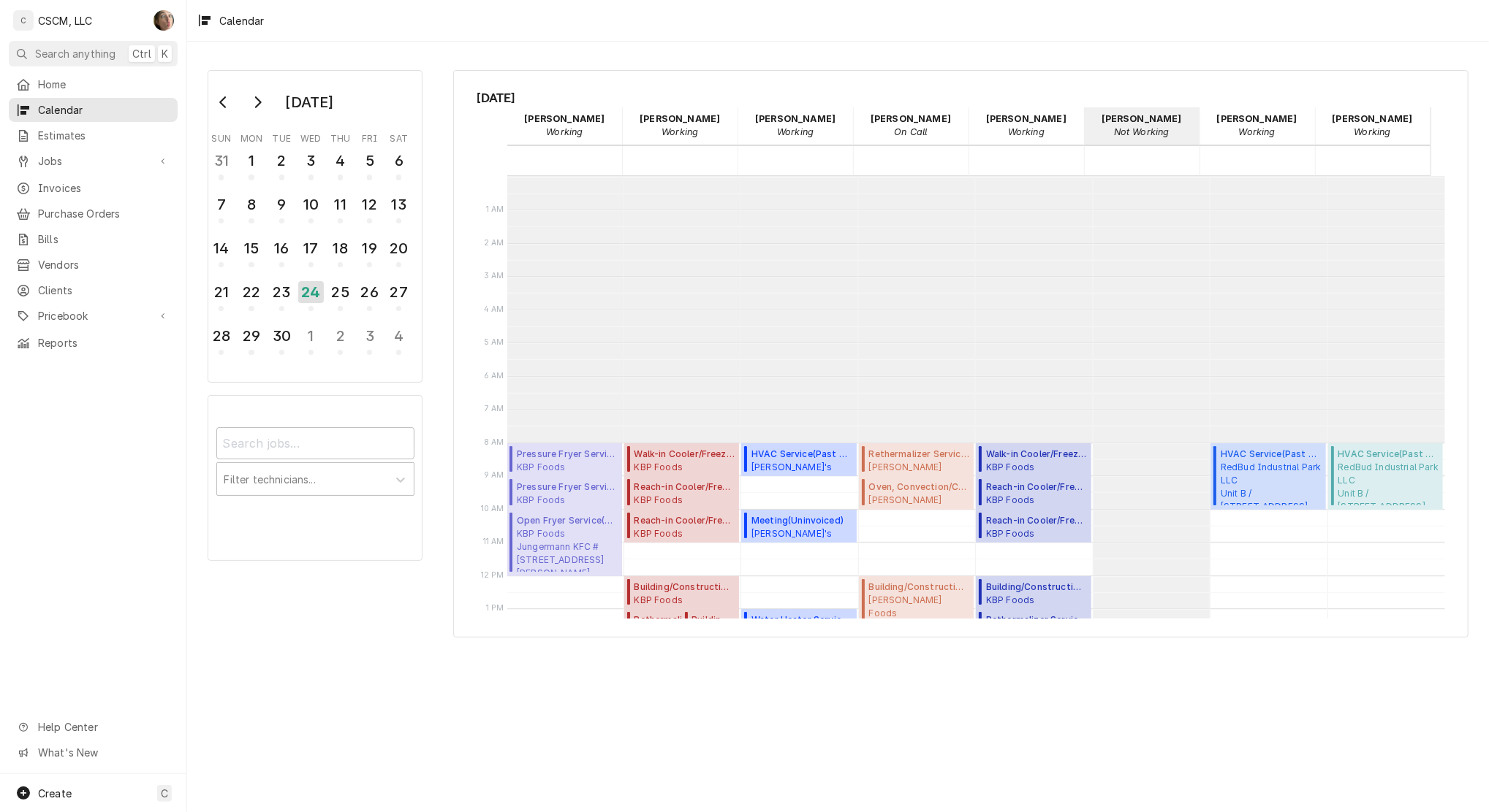
scroll to position [266, 0]
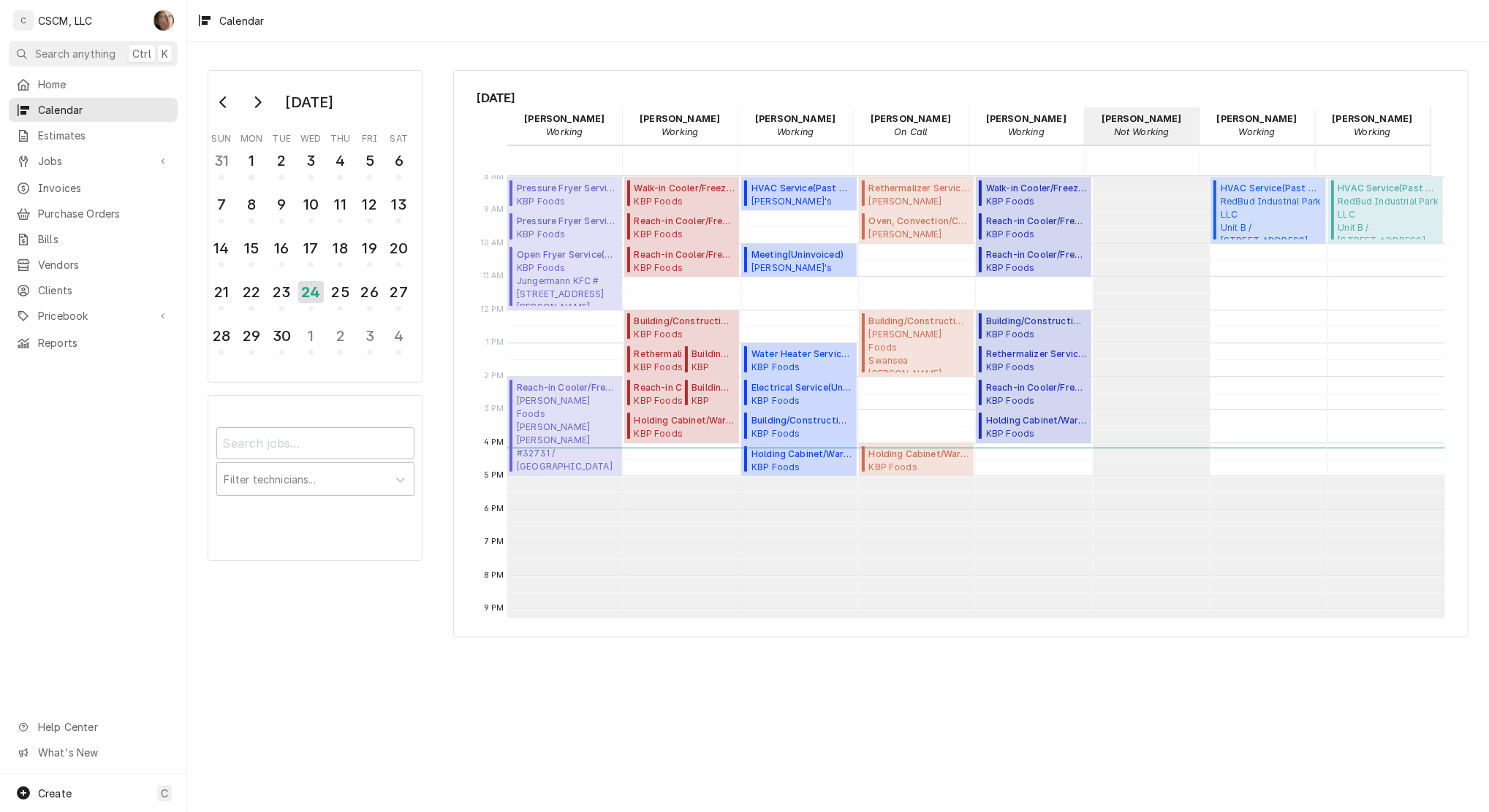
click at [320, 291] on div "24" at bounding box center [310, 292] width 26 height 22
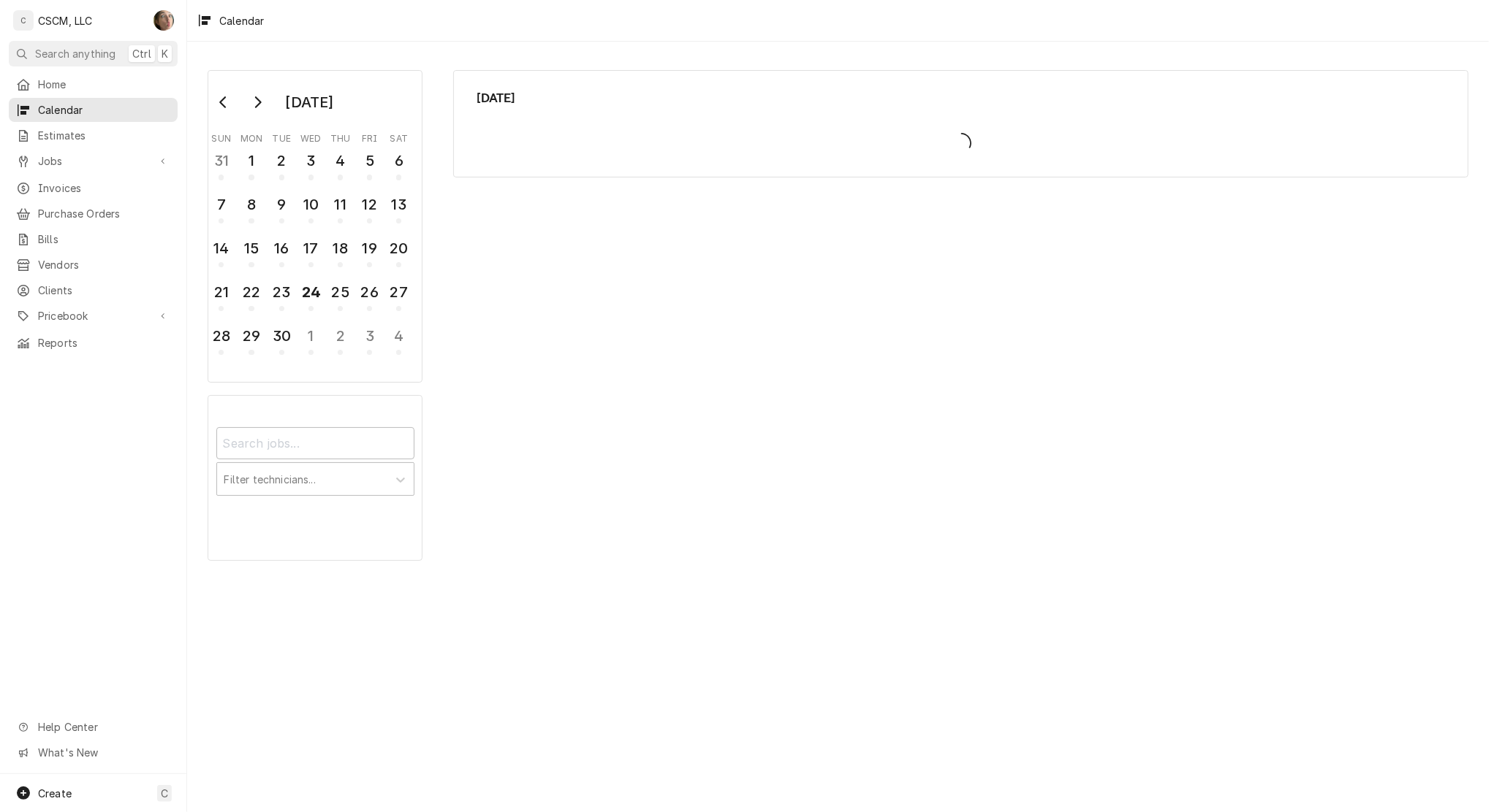
click at [320, 291] on div "24" at bounding box center [310, 292] width 23 height 22
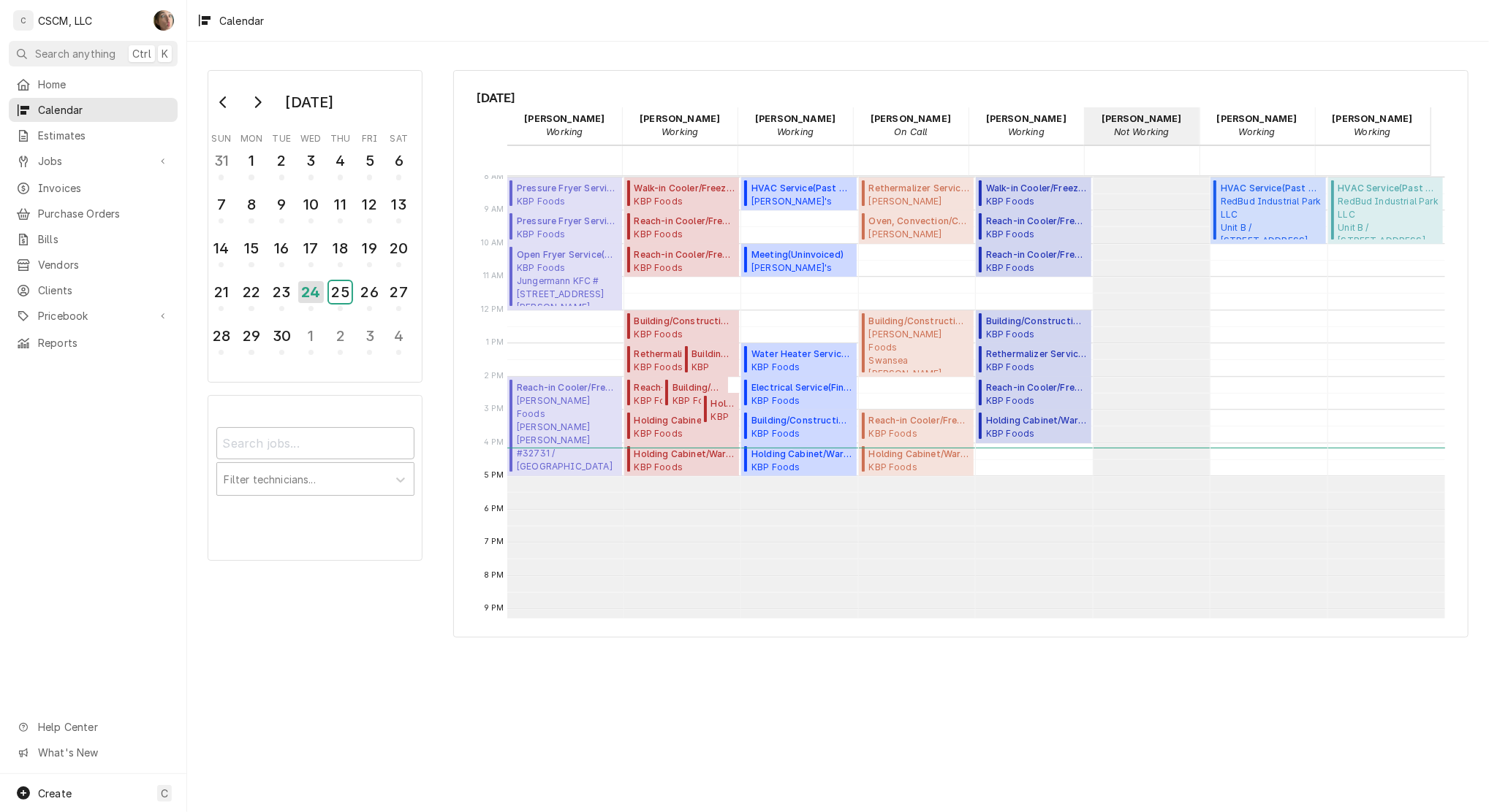
click at [348, 284] on div "25" at bounding box center [340, 292] width 23 height 22
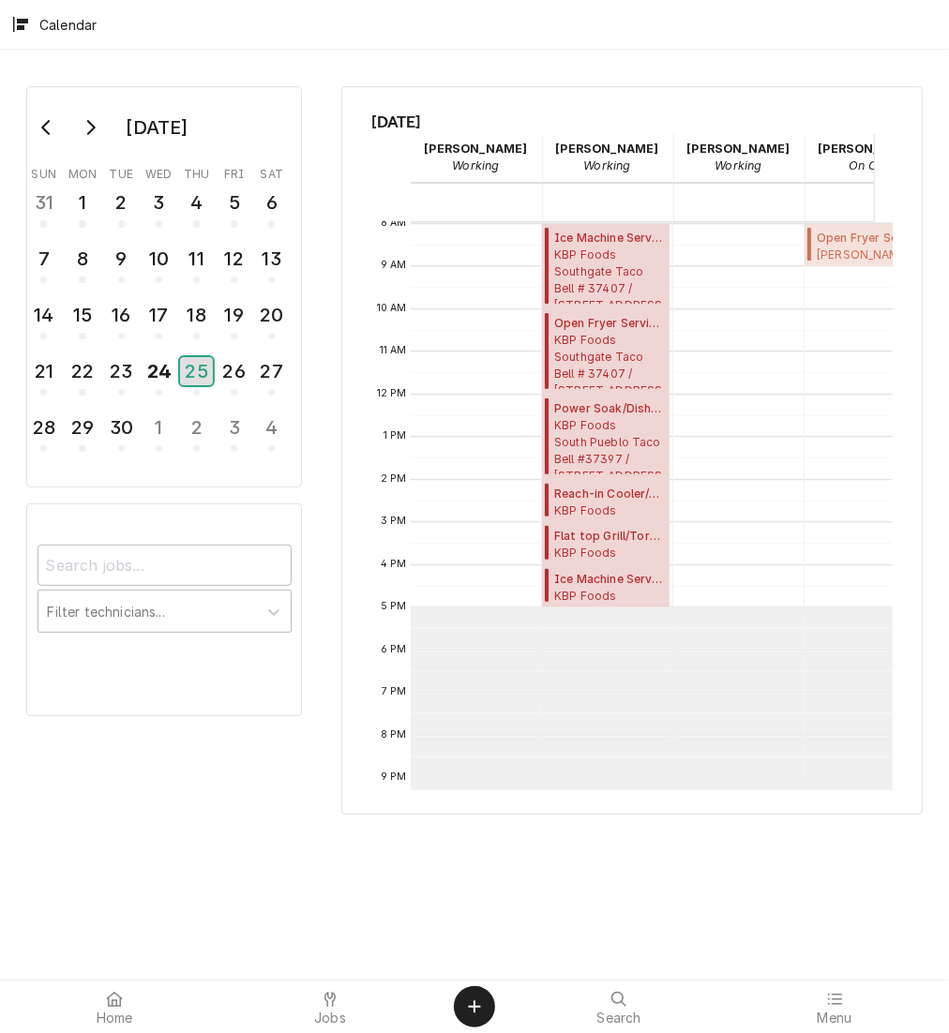
click at [198, 369] on div "25" at bounding box center [196, 371] width 33 height 28
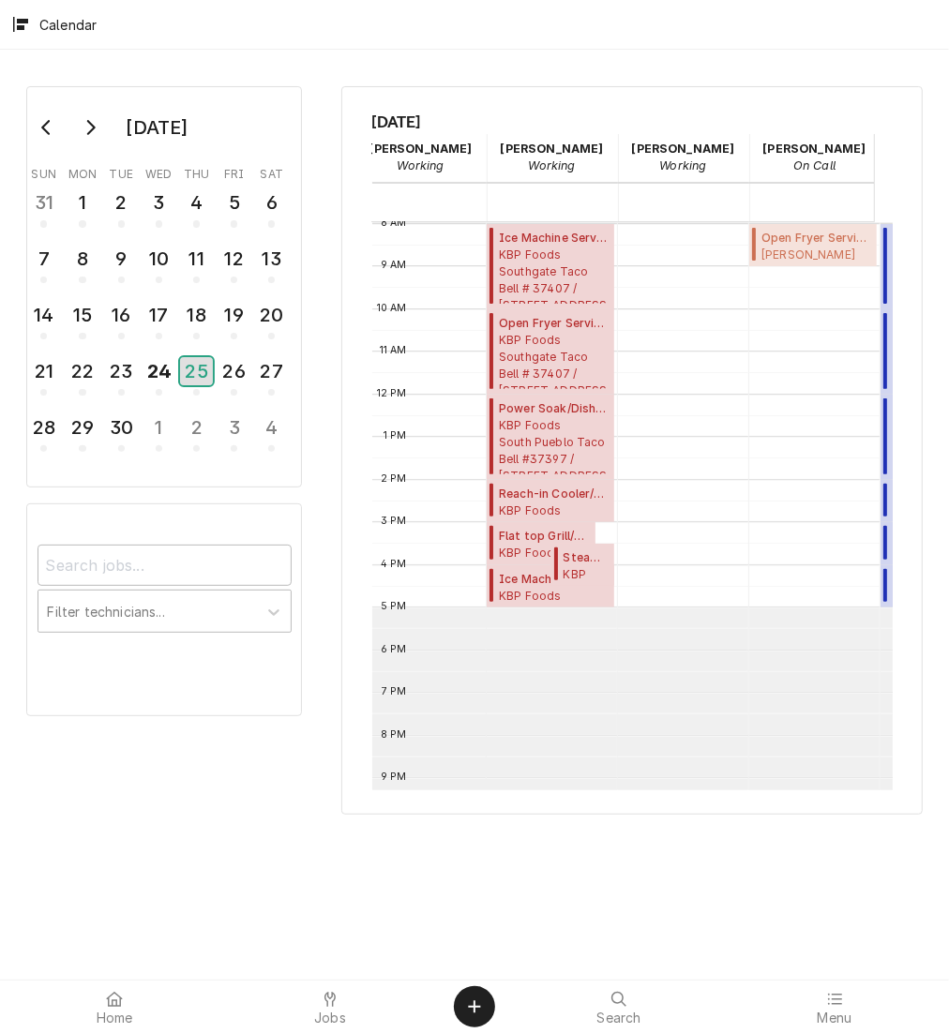
scroll to position [0, 0]
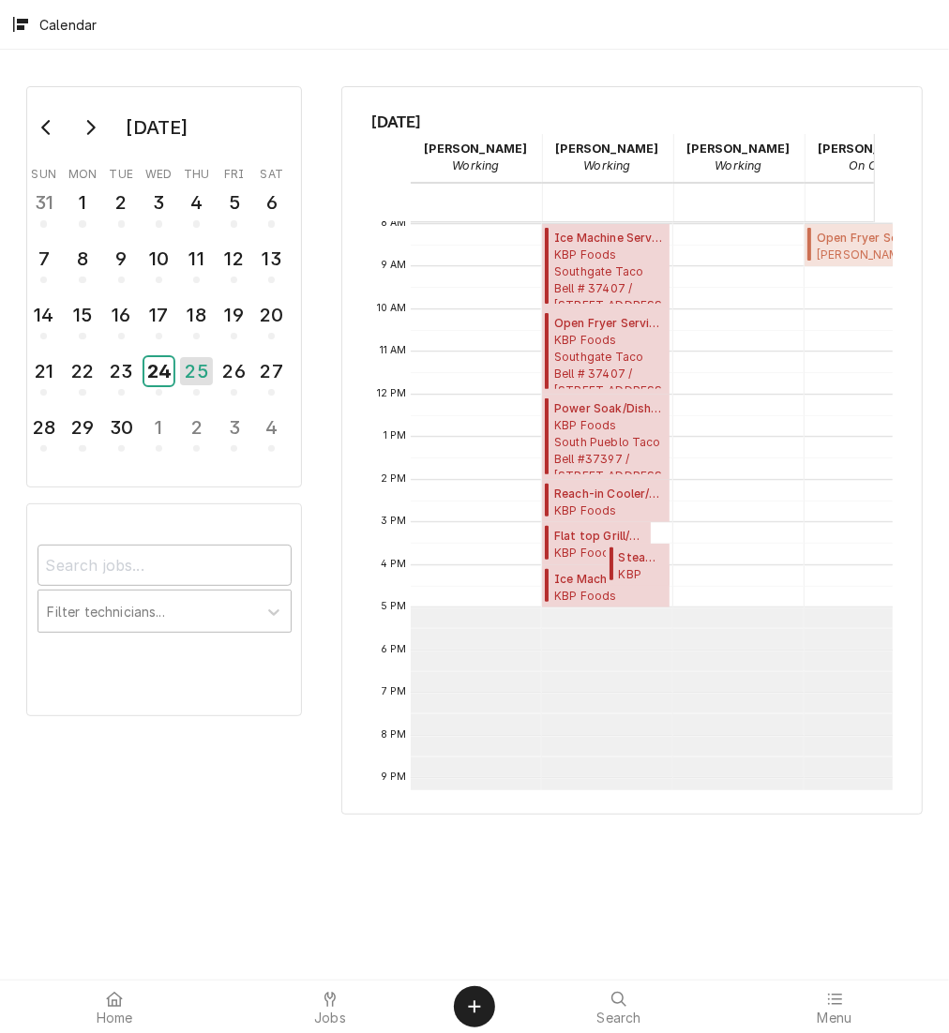
click at [156, 371] on div "24" at bounding box center [158, 371] width 29 height 28
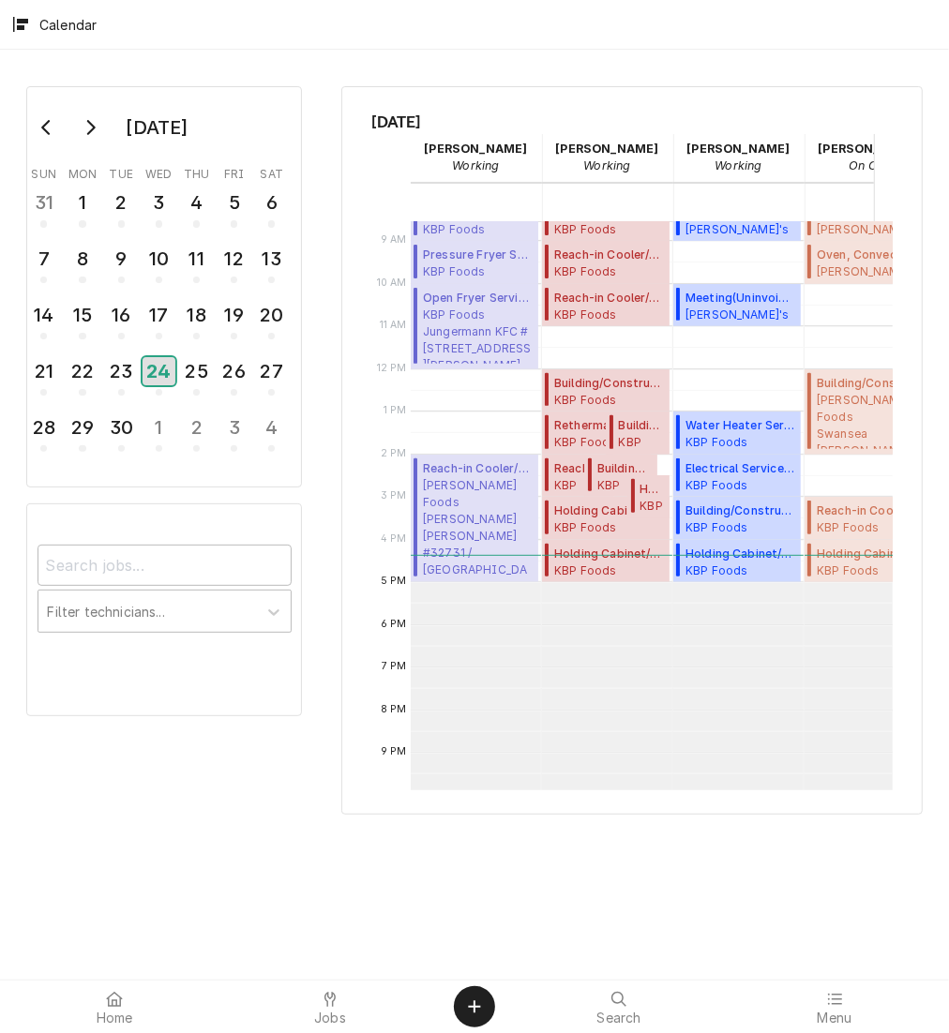
scroll to position [362, 0]
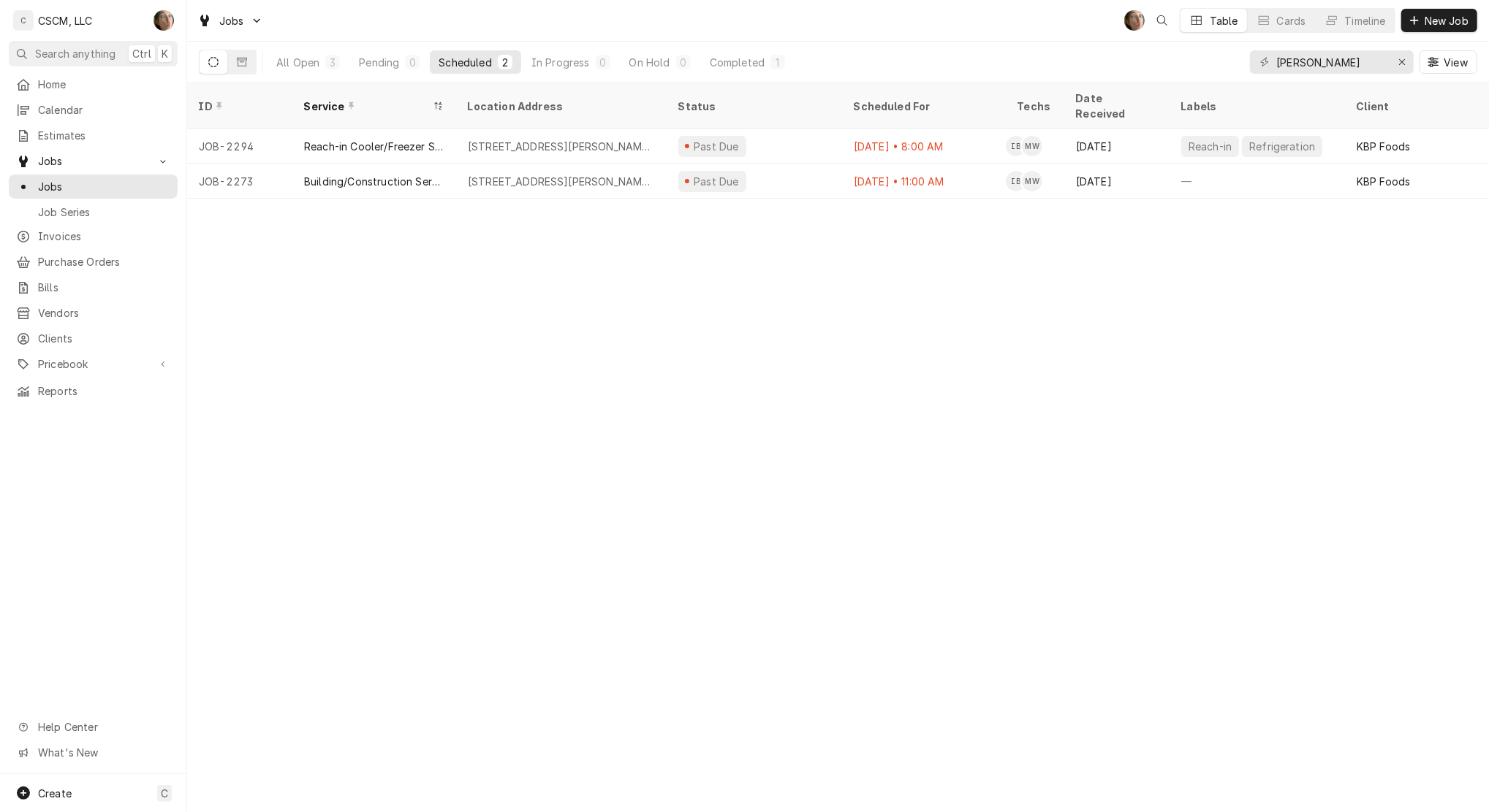
click at [1413, 66] on div "hancock View" at bounding box center [1363, 62] width 228 height 41
click at [1408, 60] on div "Erase input" at bounding box center [1402, 62] width 15 height 15
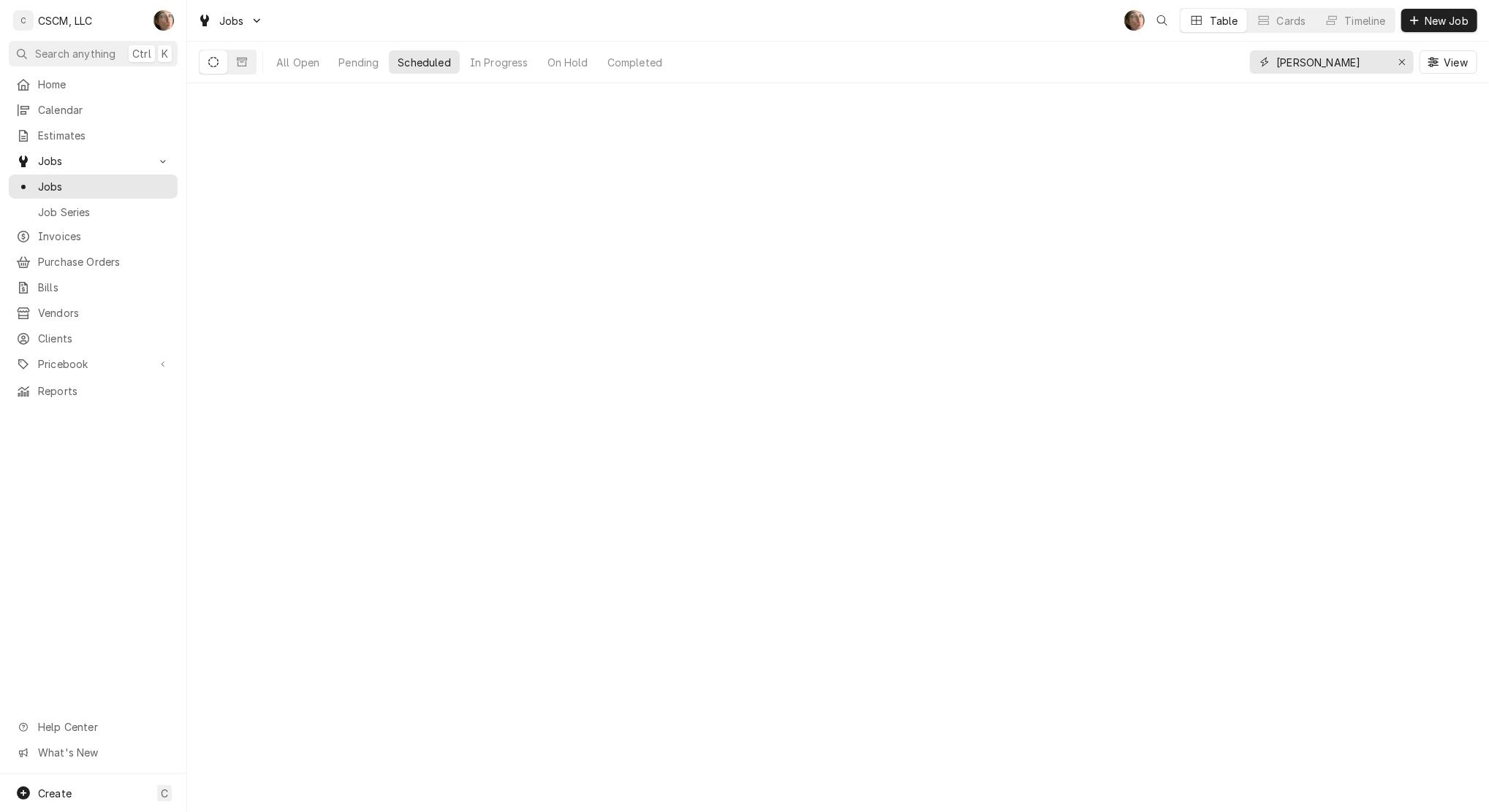
type input "chris"
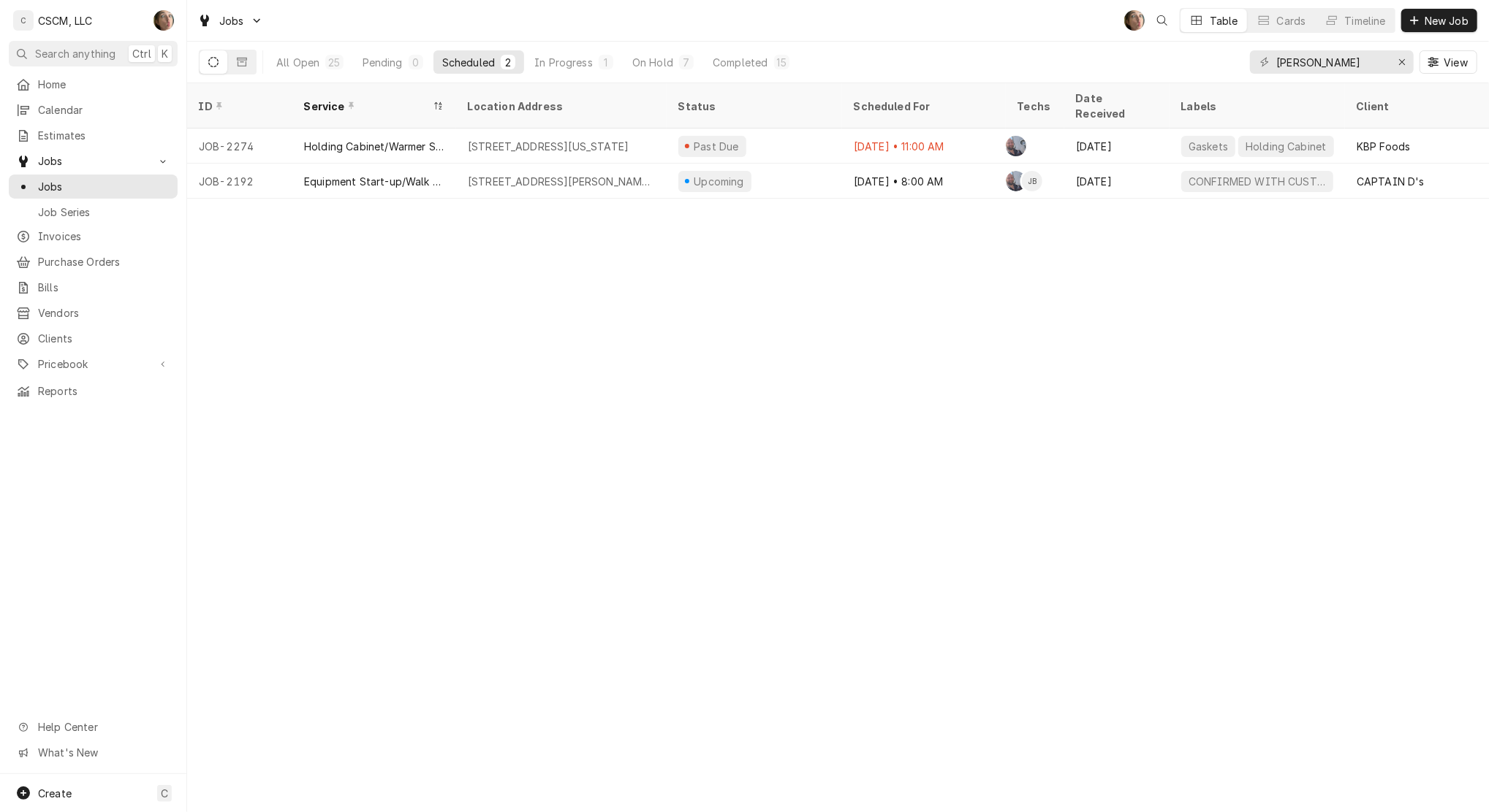
click at [309, 62] on div "All Open" at bounding box center [297, 62] width 43 height 16
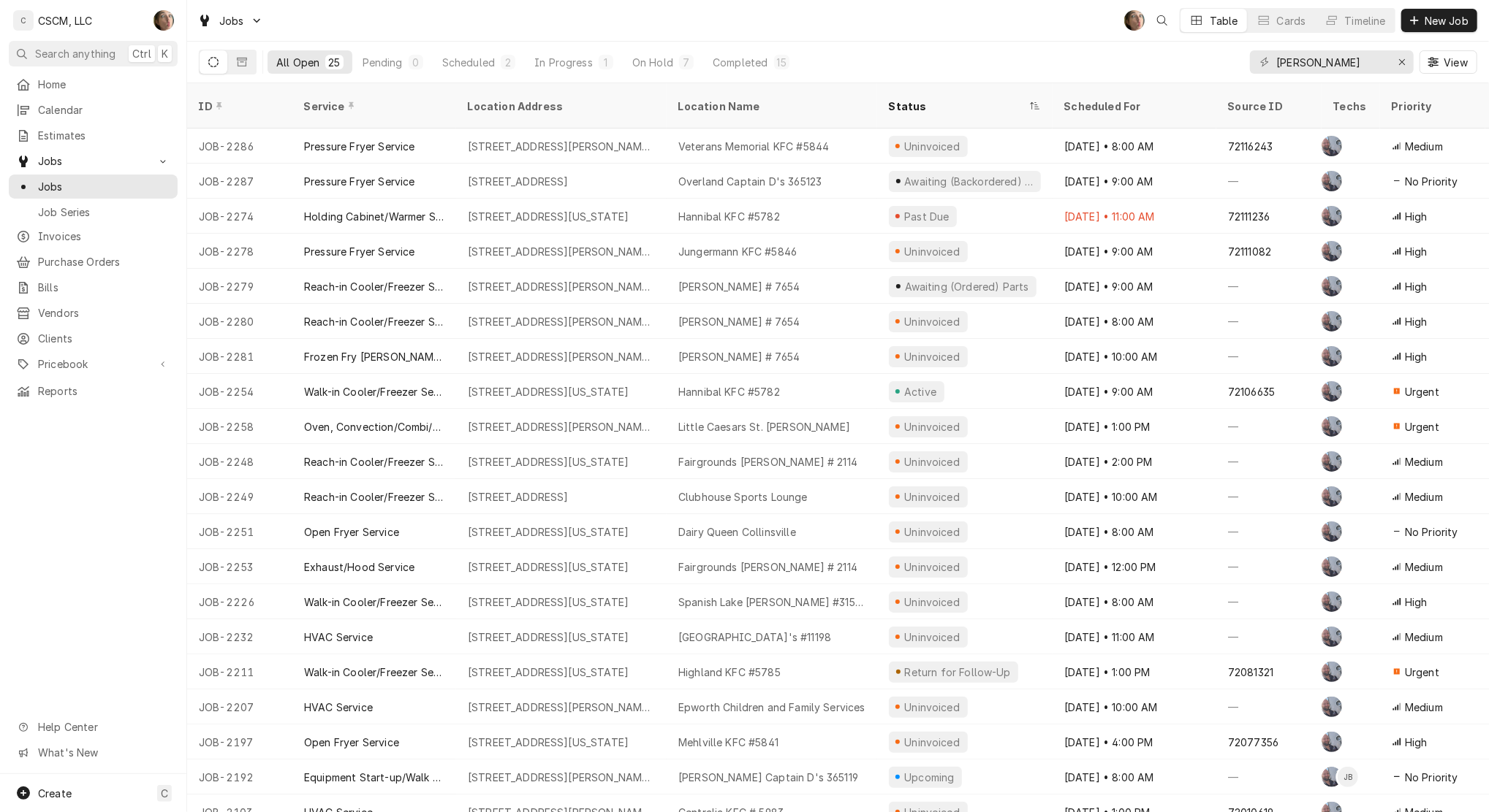
click at [658, 63] on div "On Hold" at bounding box center [653, 62] width 41 height 16
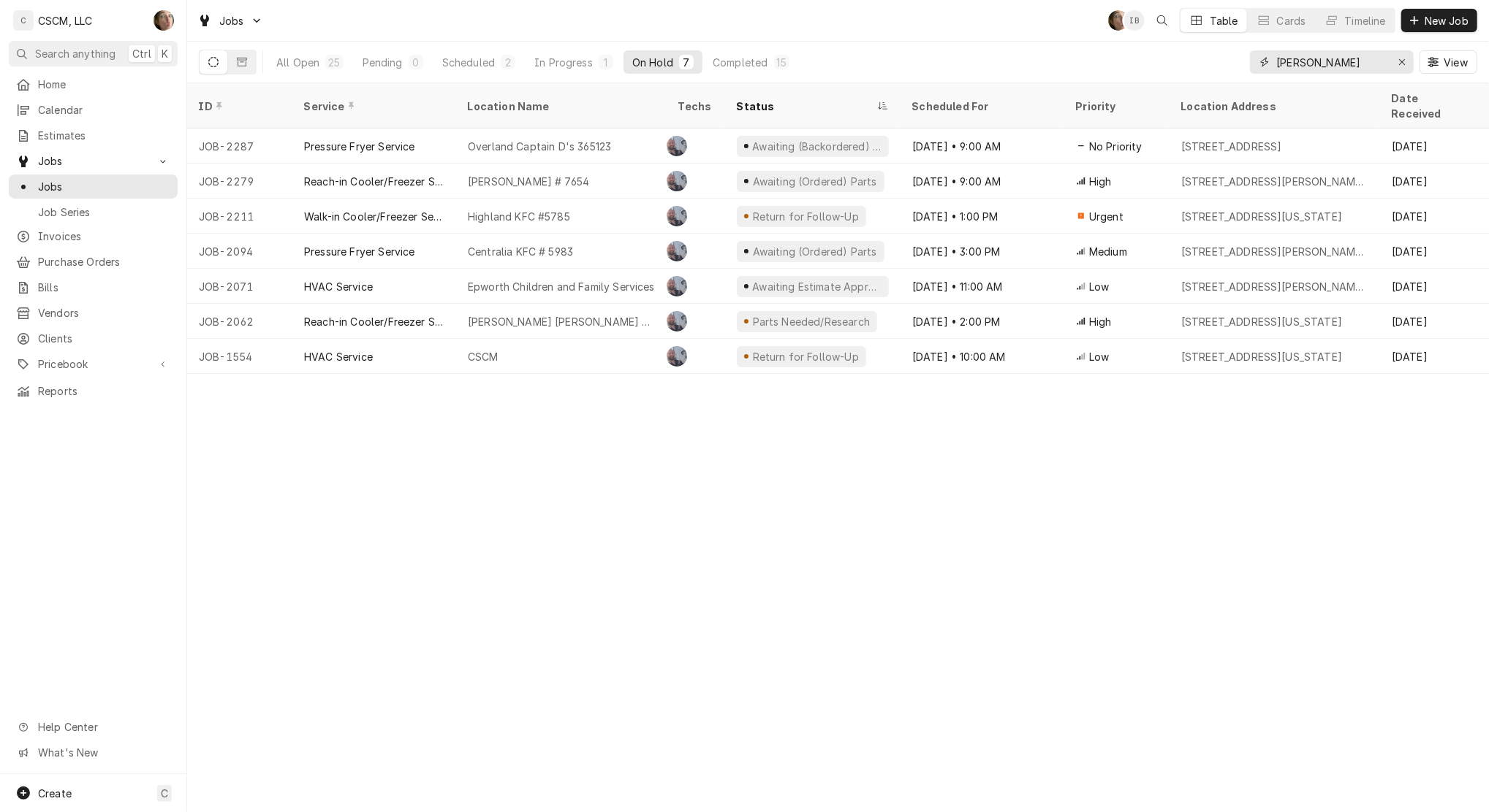
click at [1402, 65] on icon "Erase input" at bounding box center [1402, 62] width 8 height 10
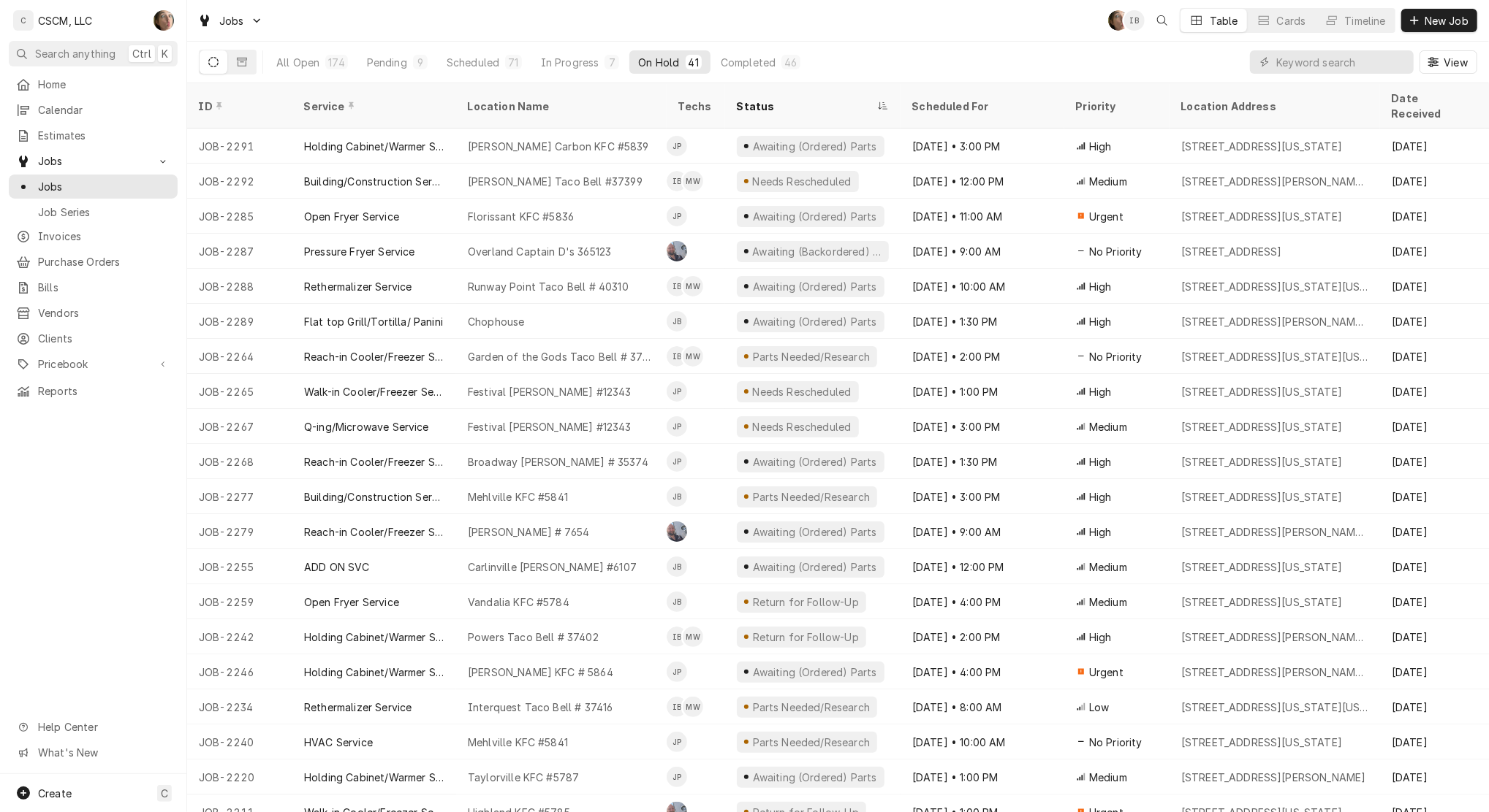
click at [401, 59] on div "Pending" at bounding box center [387, 62] width 41 height 16
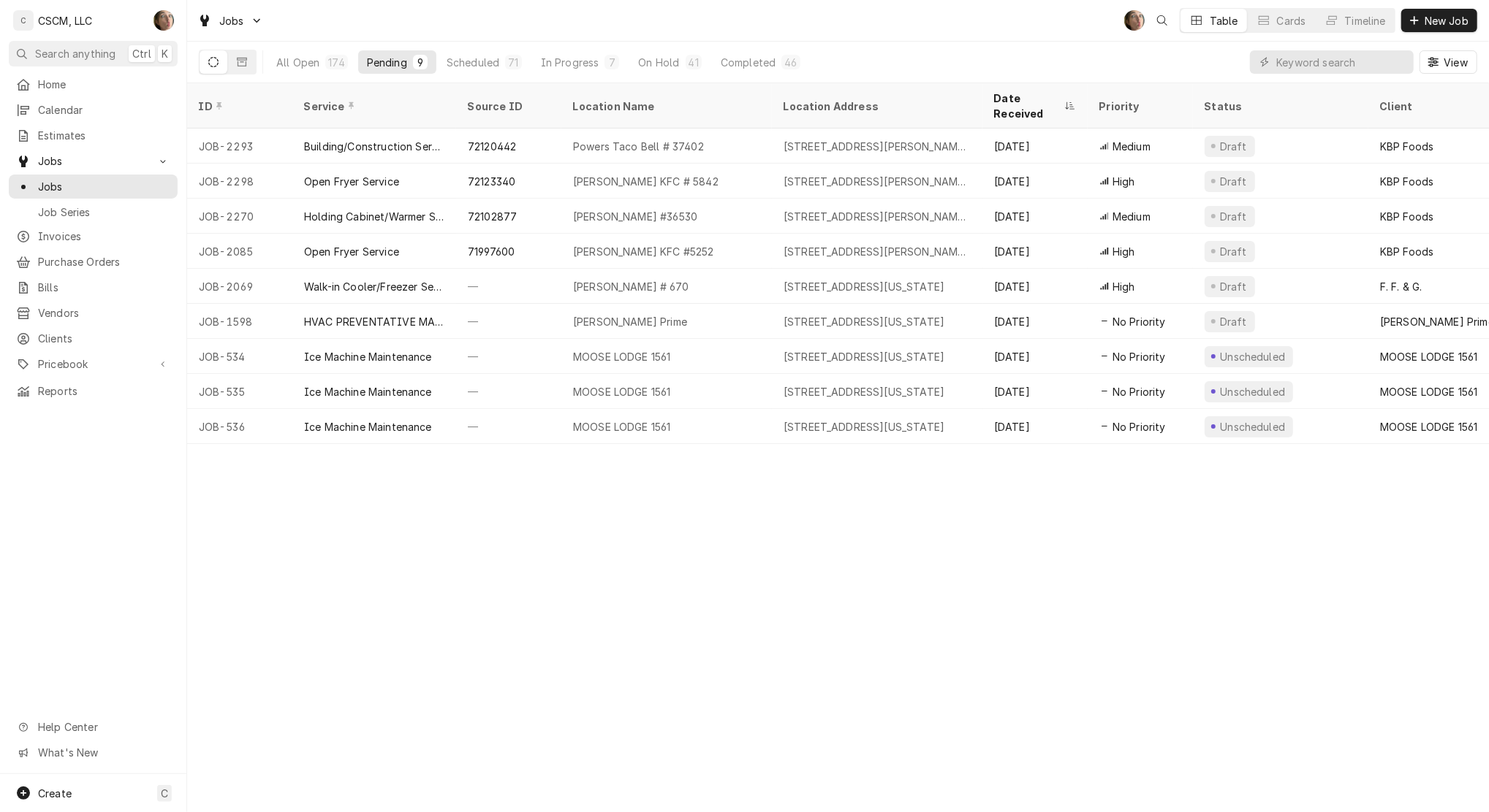
click at [483, 65] on div "Scheduled" at bounding box center [472, 62] width 52 height 16
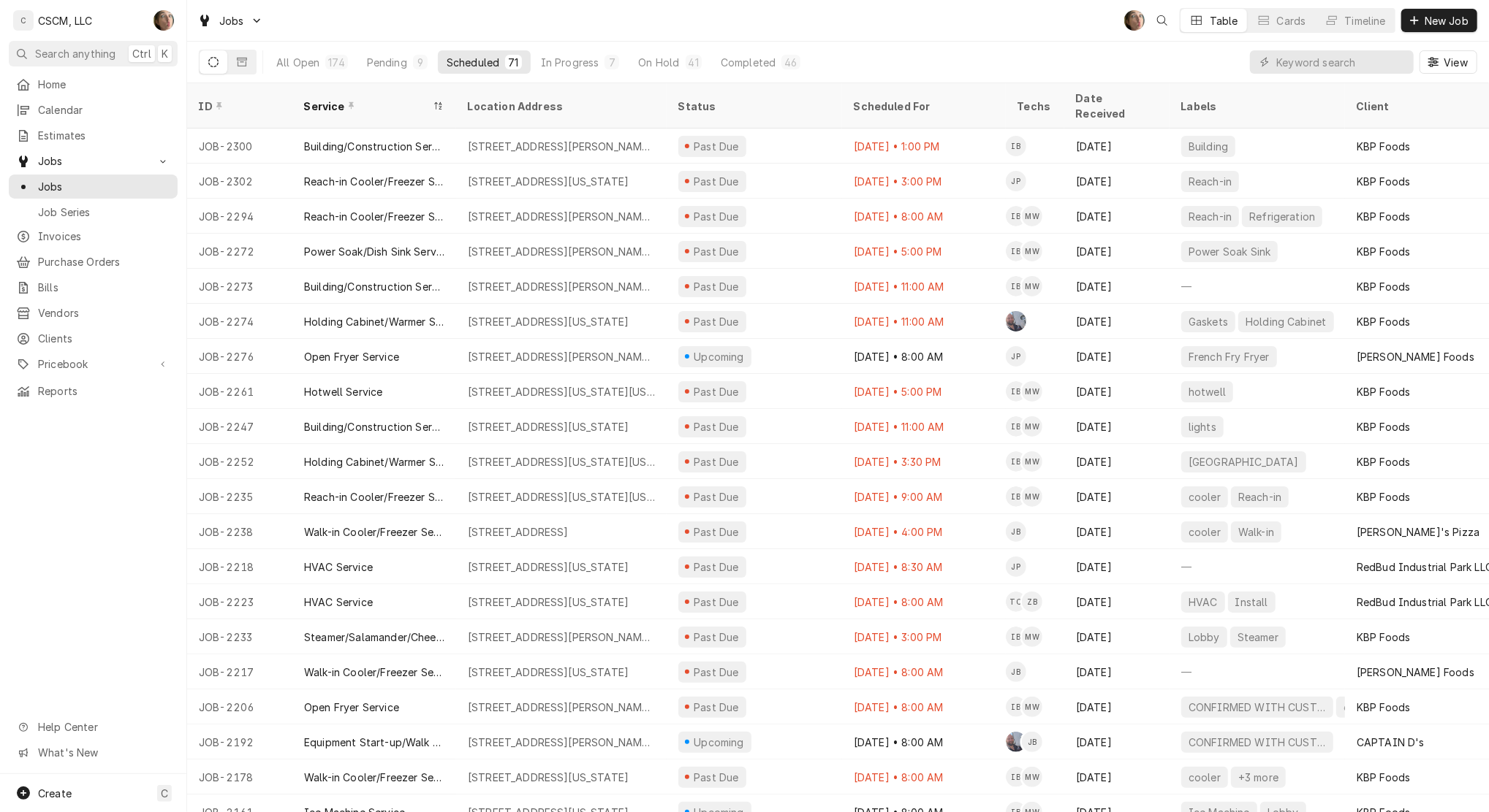
click at [384, 68] on div "Pending" at bounding box center [387, 62] width 41 height 16
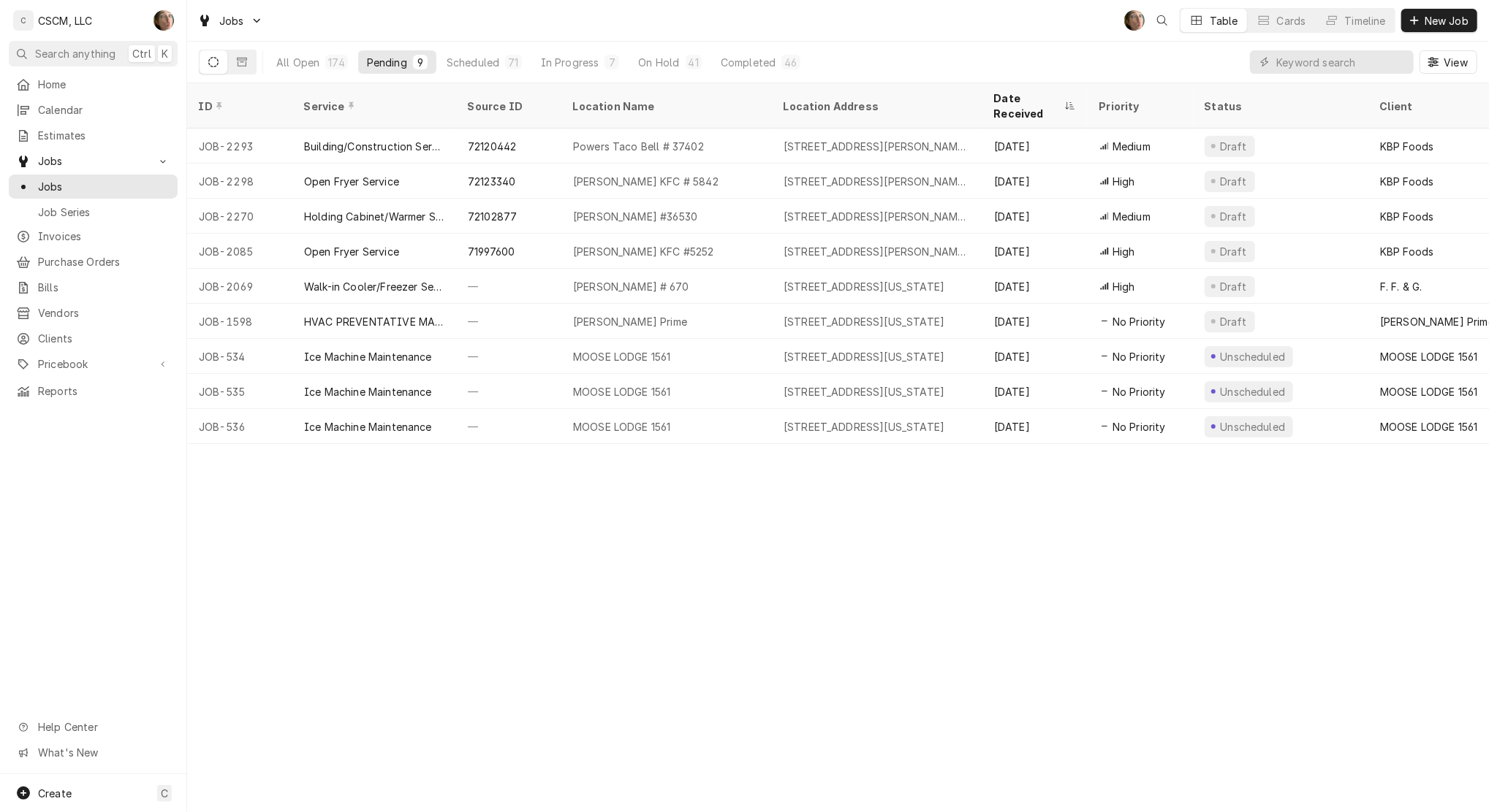
click at [495, 51] on button "Scheduled 71" at bounding box center [484, 62] width 93 height 23
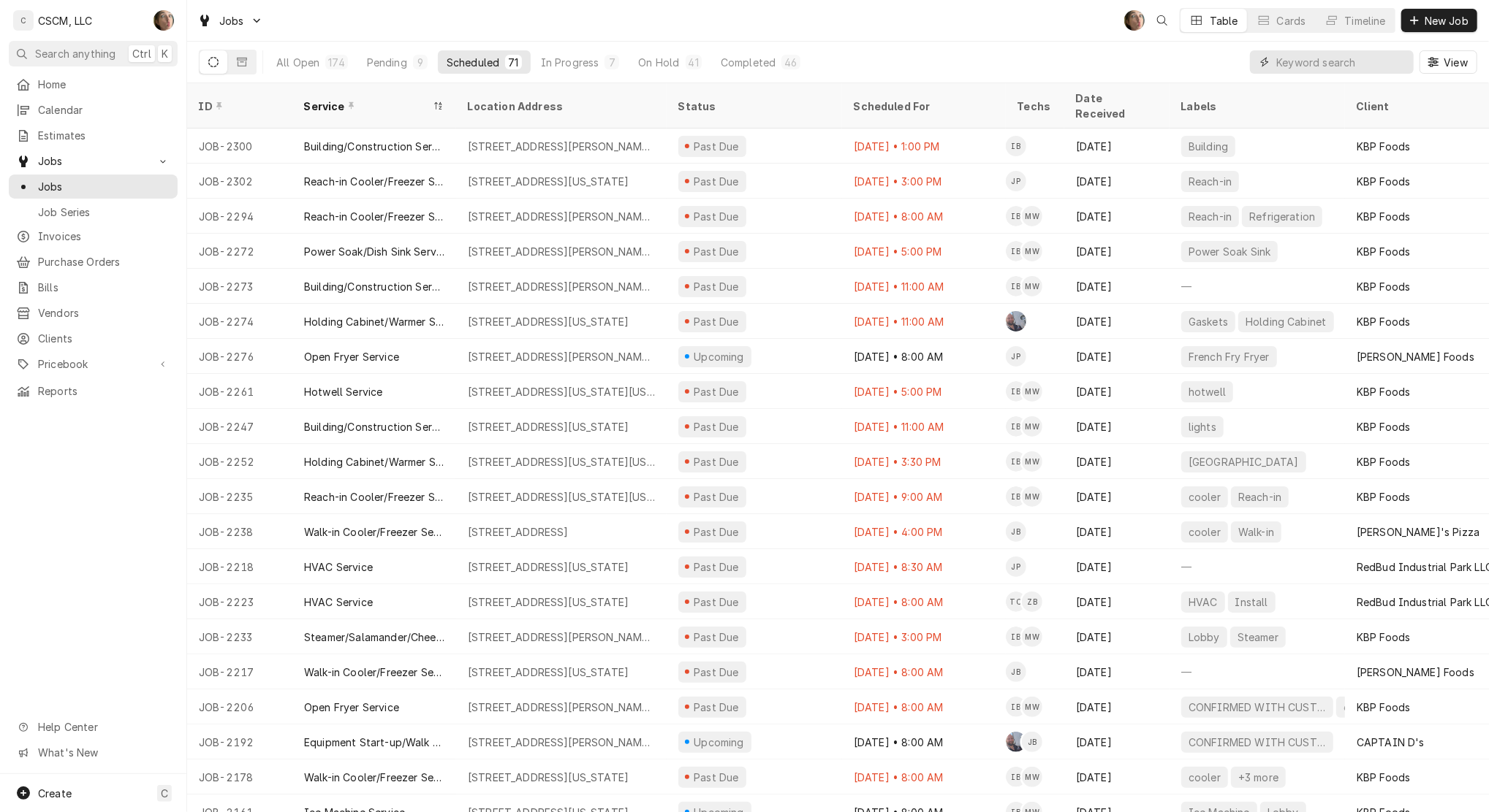
click at [1290, 65] on input "Dynamic Content Wrapper" at bounding box center [1341, 62] width 130 height 23
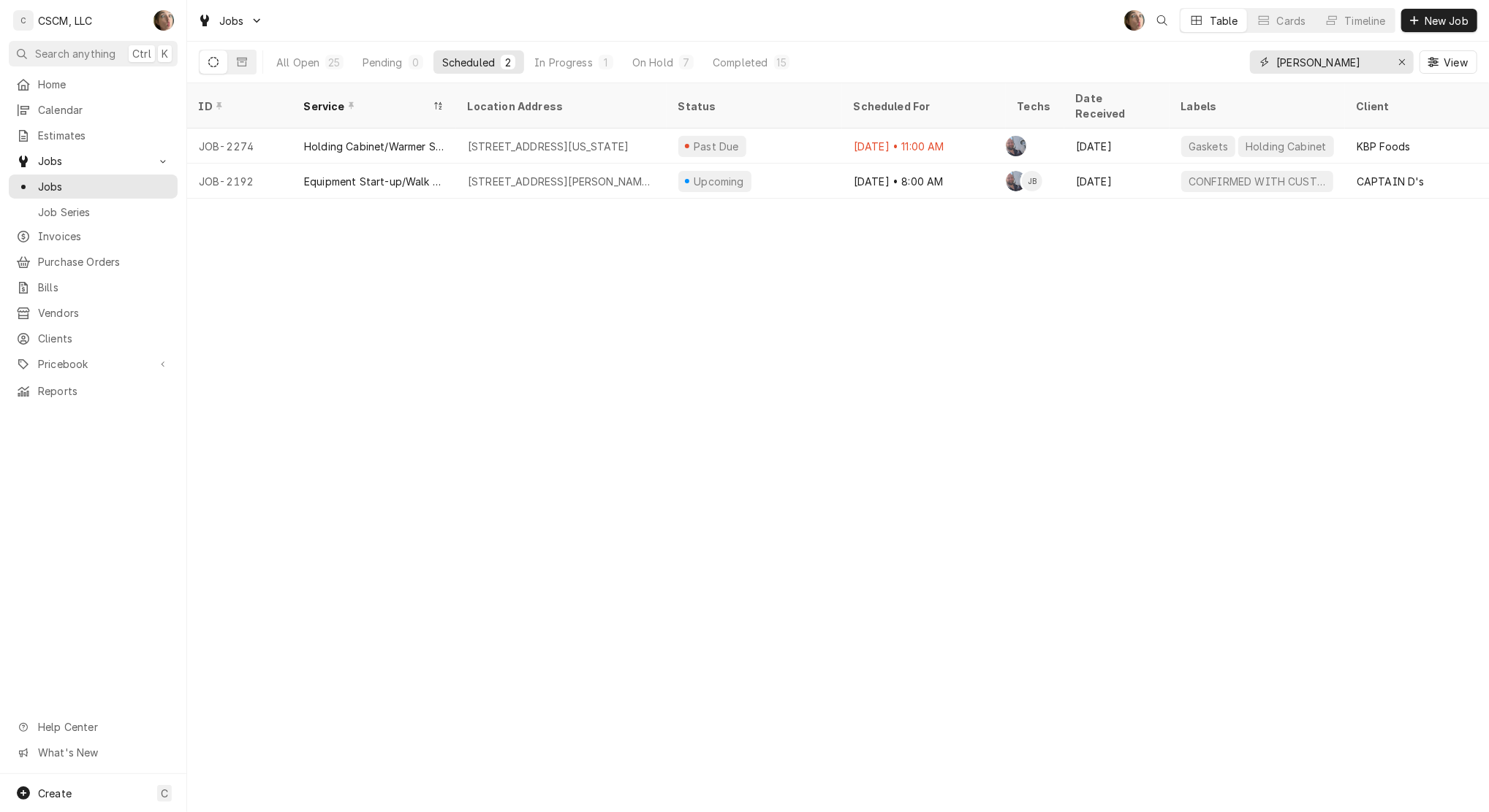
type input "chris"
click at [628, 139] on div "229 Highway 61, Hannibal, Missouri 63401" at bounding box center [548, 147] width 161 height 16
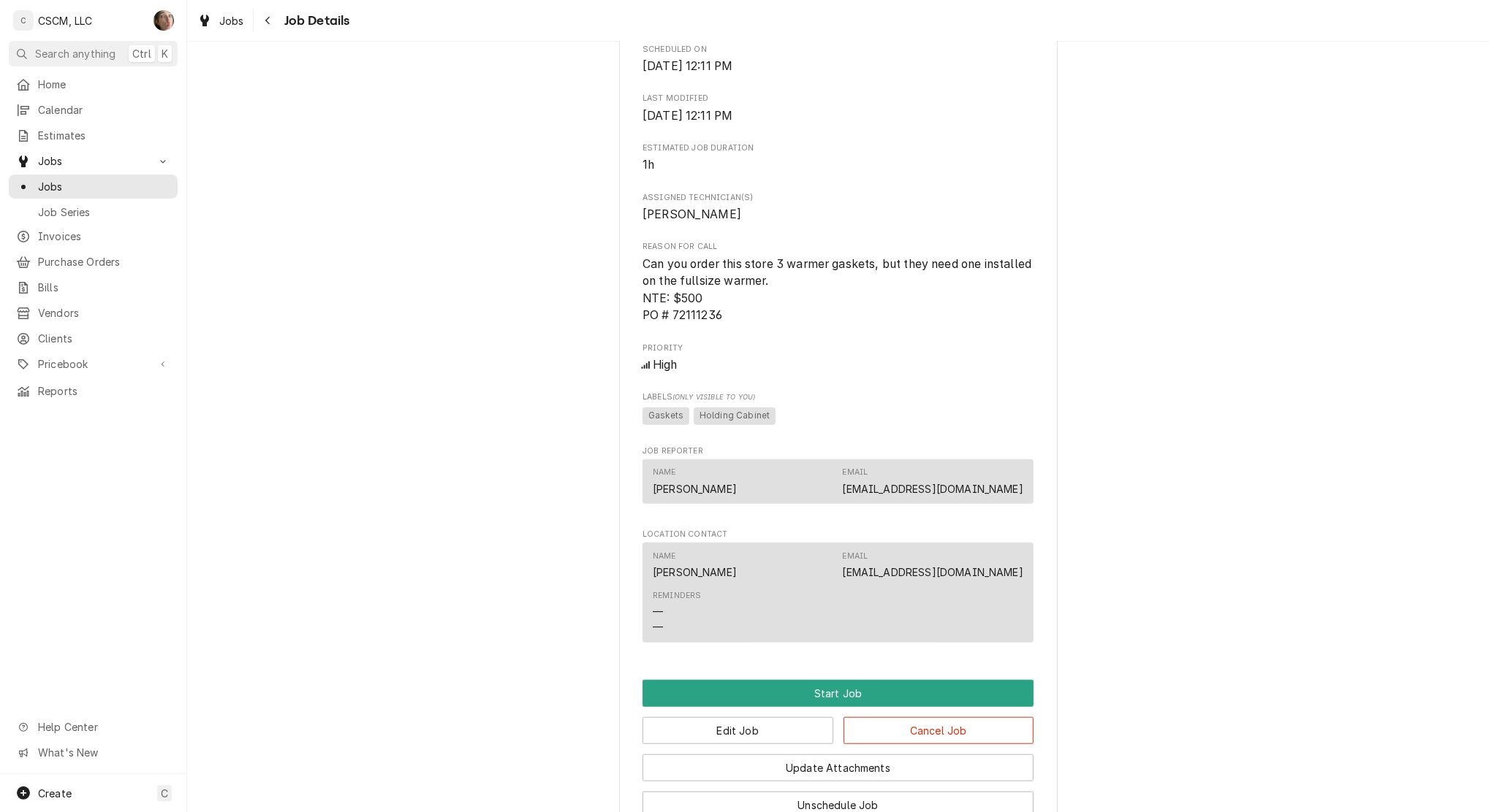
scroll to position [898, 0]
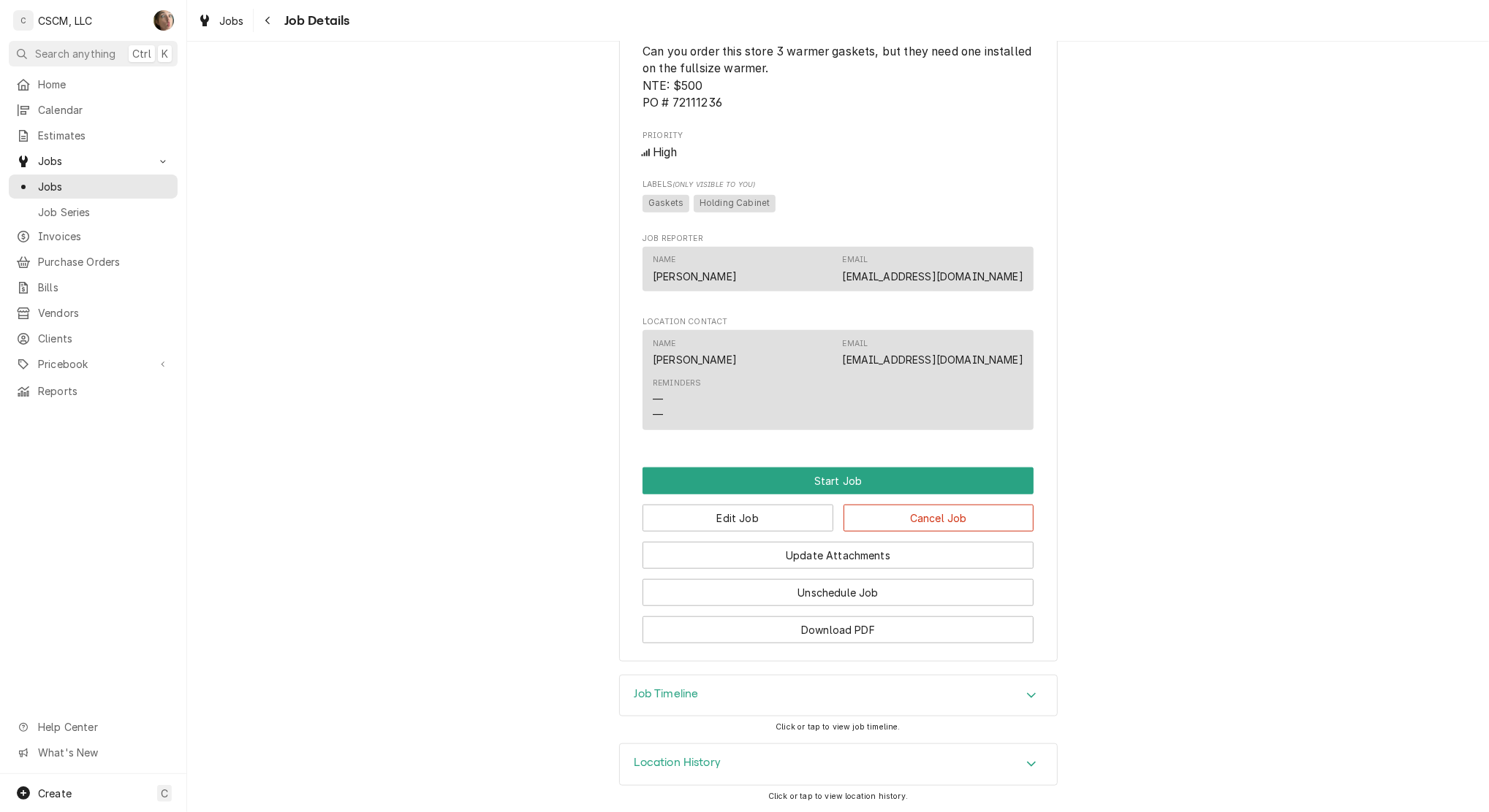
click at [675, 693] on h3 "Job Timeline" at bounding box center [667, 694] width 64 height 14
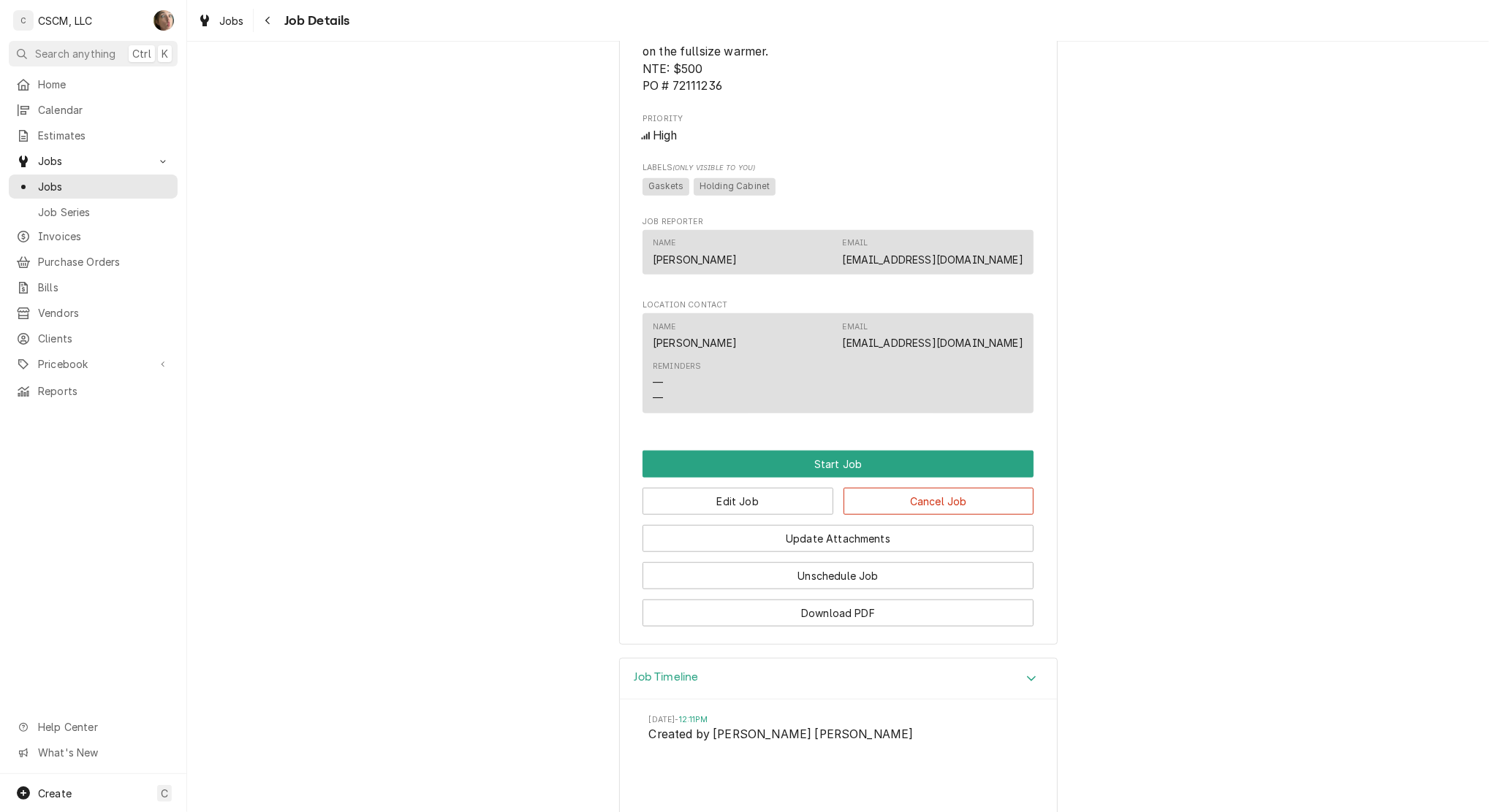
scroll to position [1050, 0]
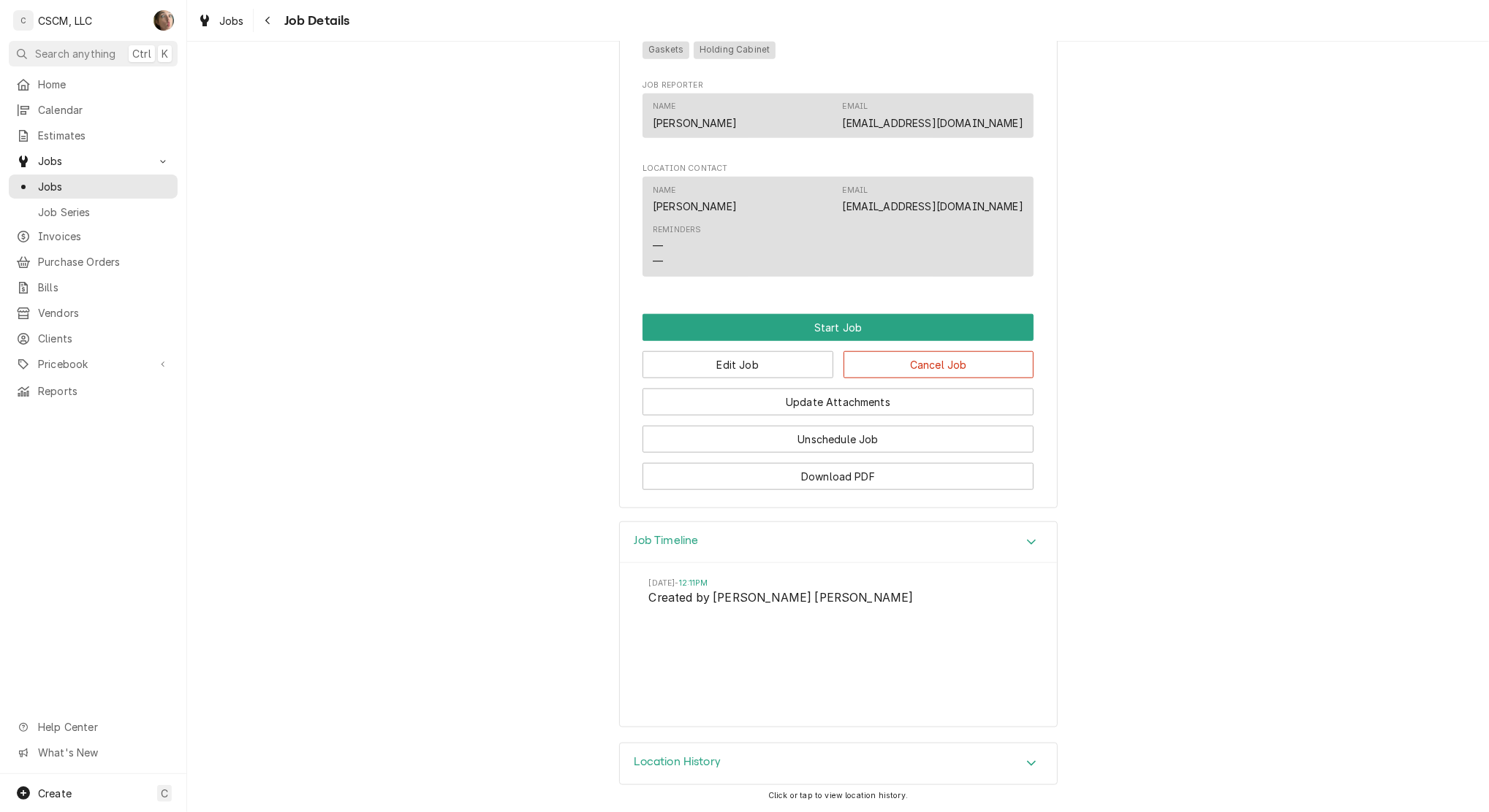
click at [674, 759] on h3 "Location History" at bounding box center [678, 762] width 87 height 14
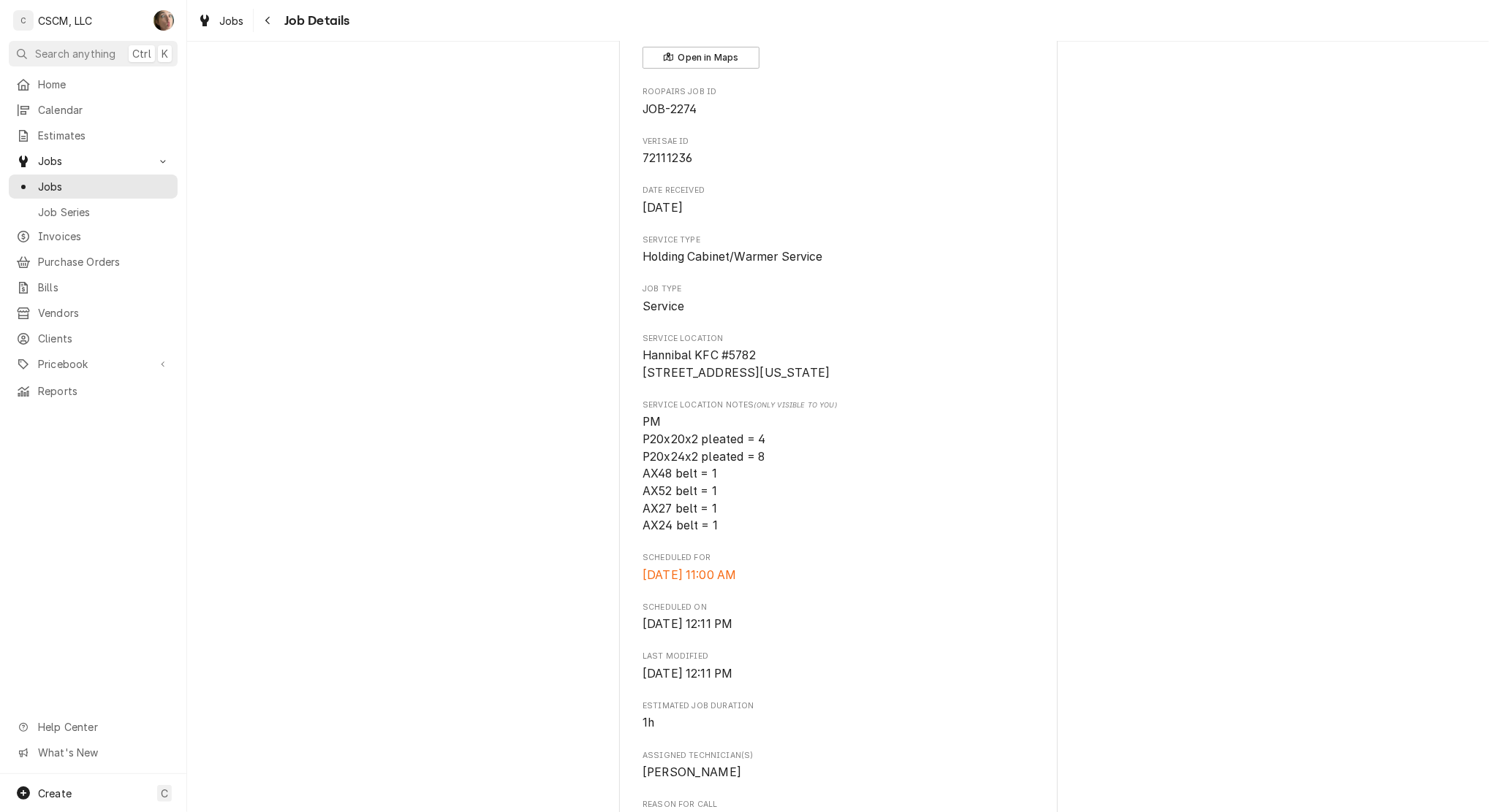
scroll to position [0, 0]
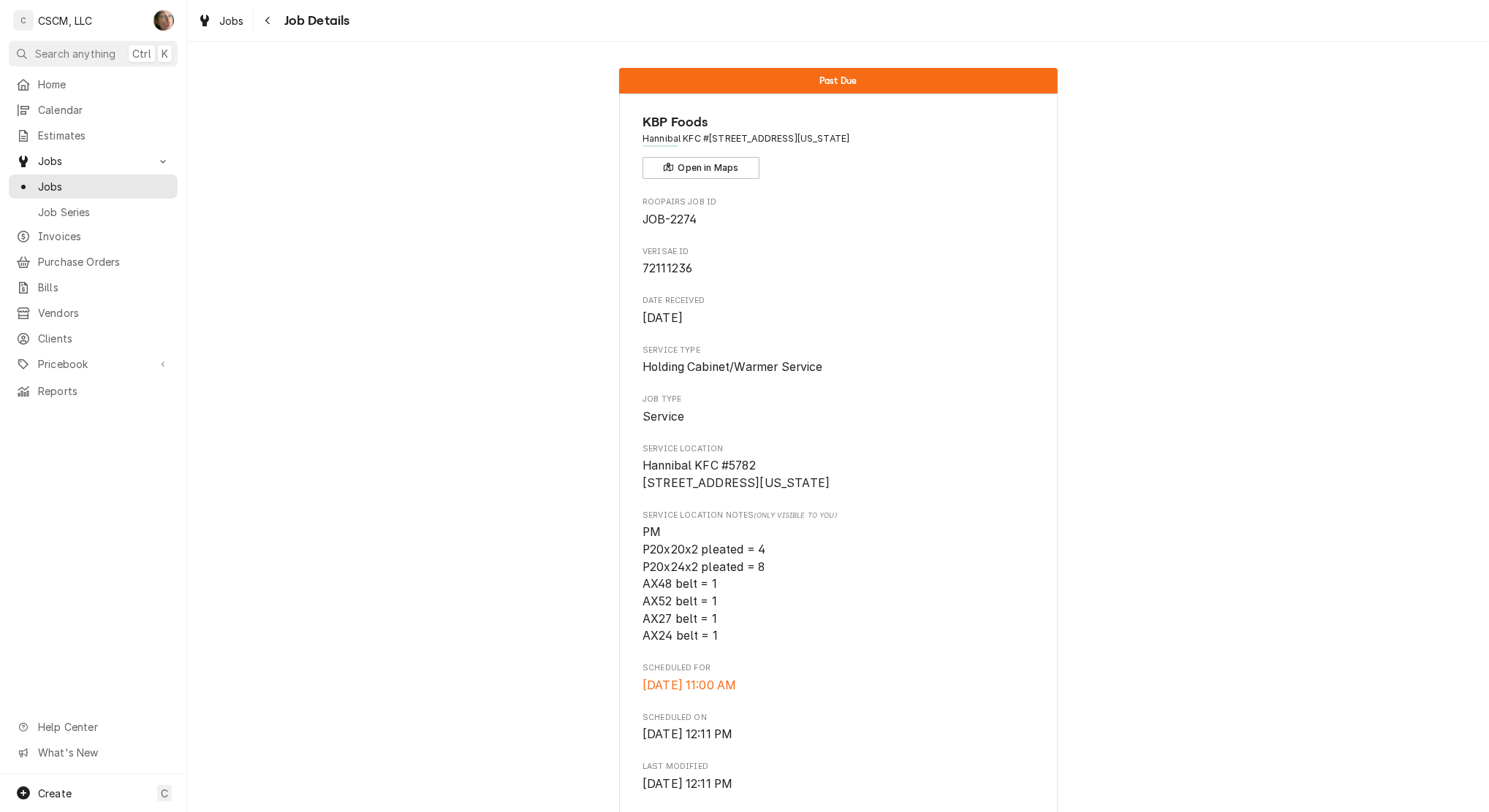
click at [272, 22] on div "Navigate back" at bounding box center [268, 20] width 15 height 15
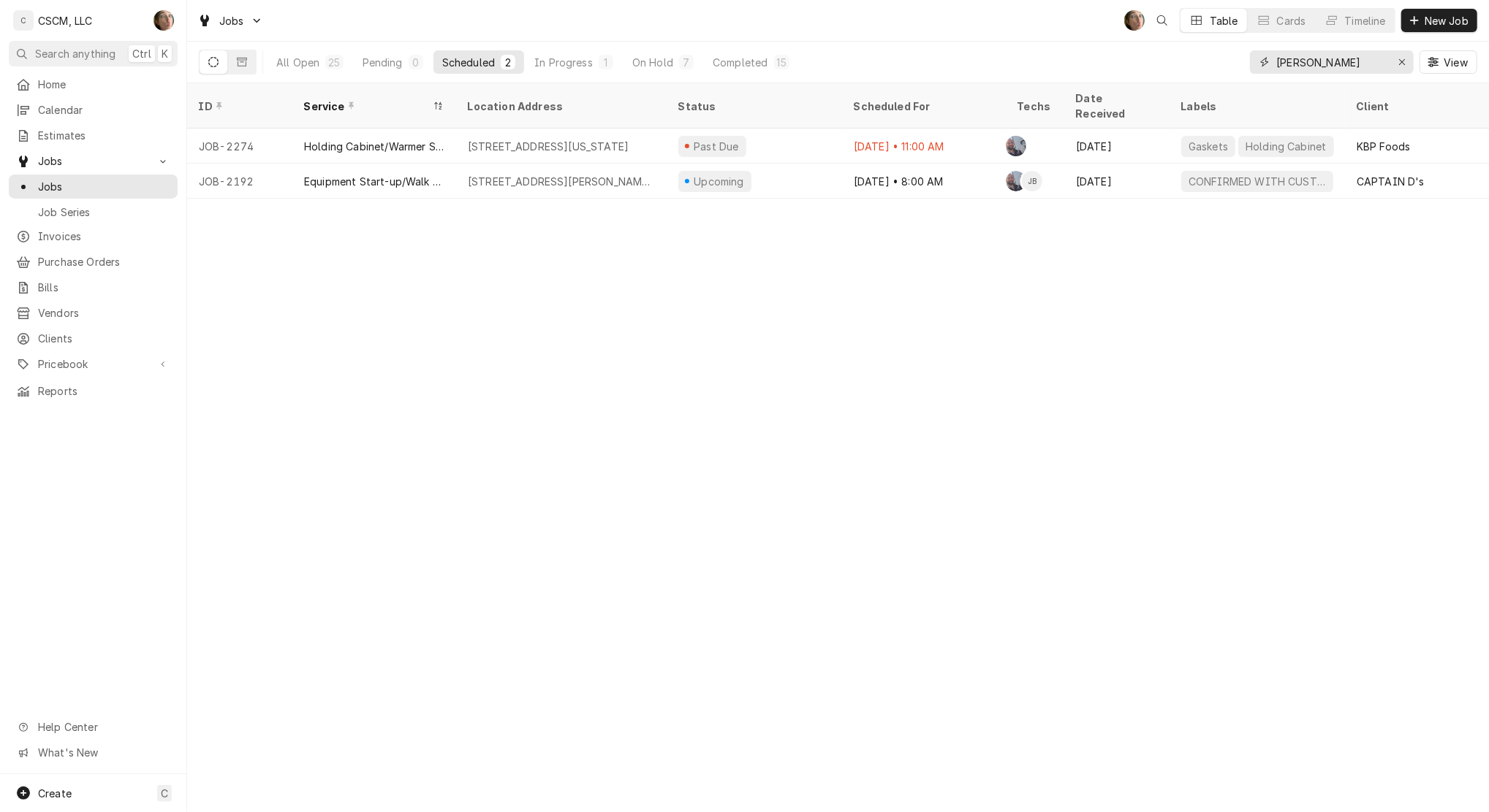
click at [1399, 59] on icon "Erase input" at bounding box center [1401, 62] width 5 height 5
type input "[PERSON_NAME]"
click at [307, 59] on div "All Open" at bounding box center [297, 62] width 43 height 16
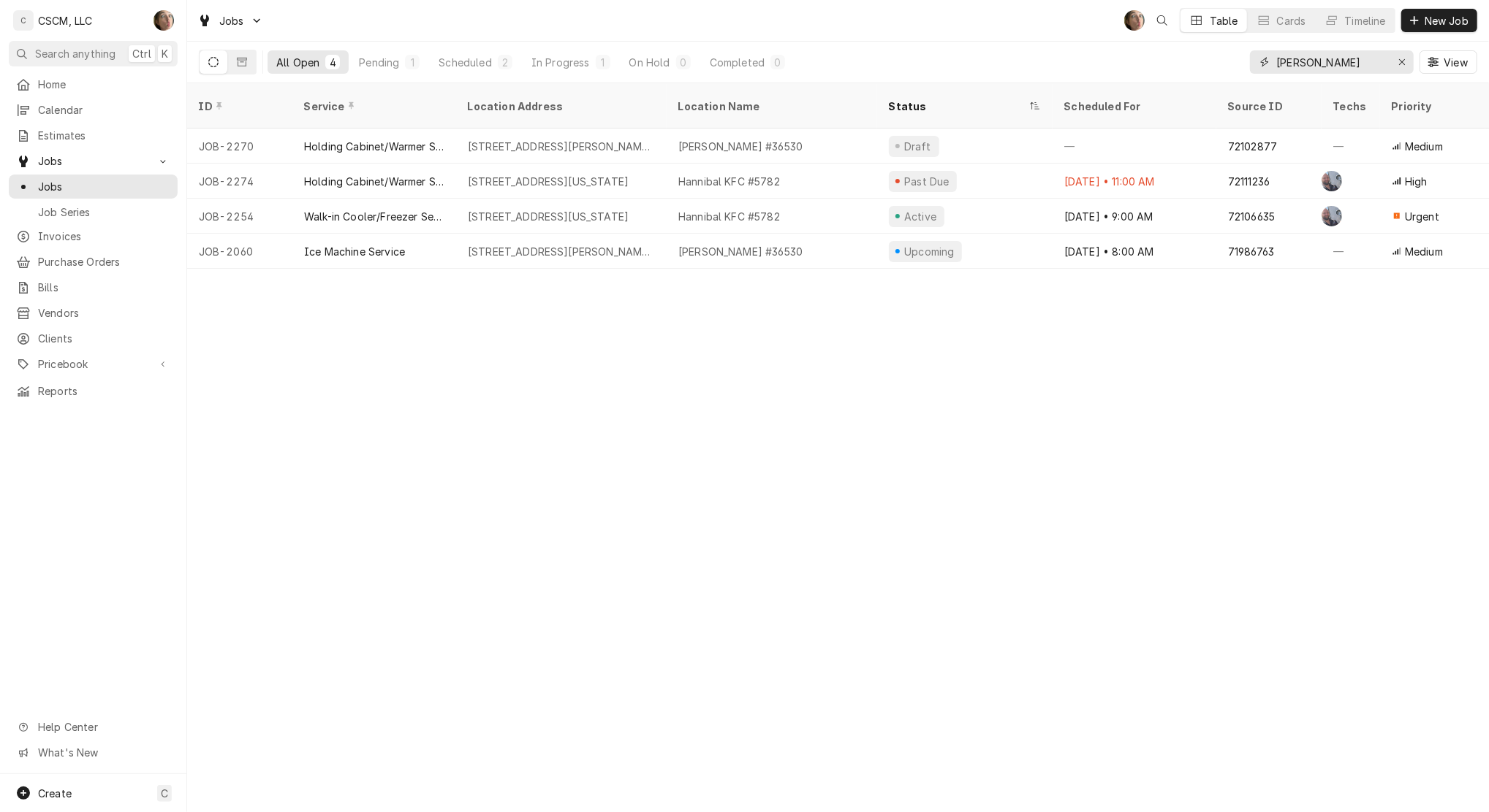
click at [1401, 62] on icon "Erase input" at bounding box center [1401, 62] width 5 height 5
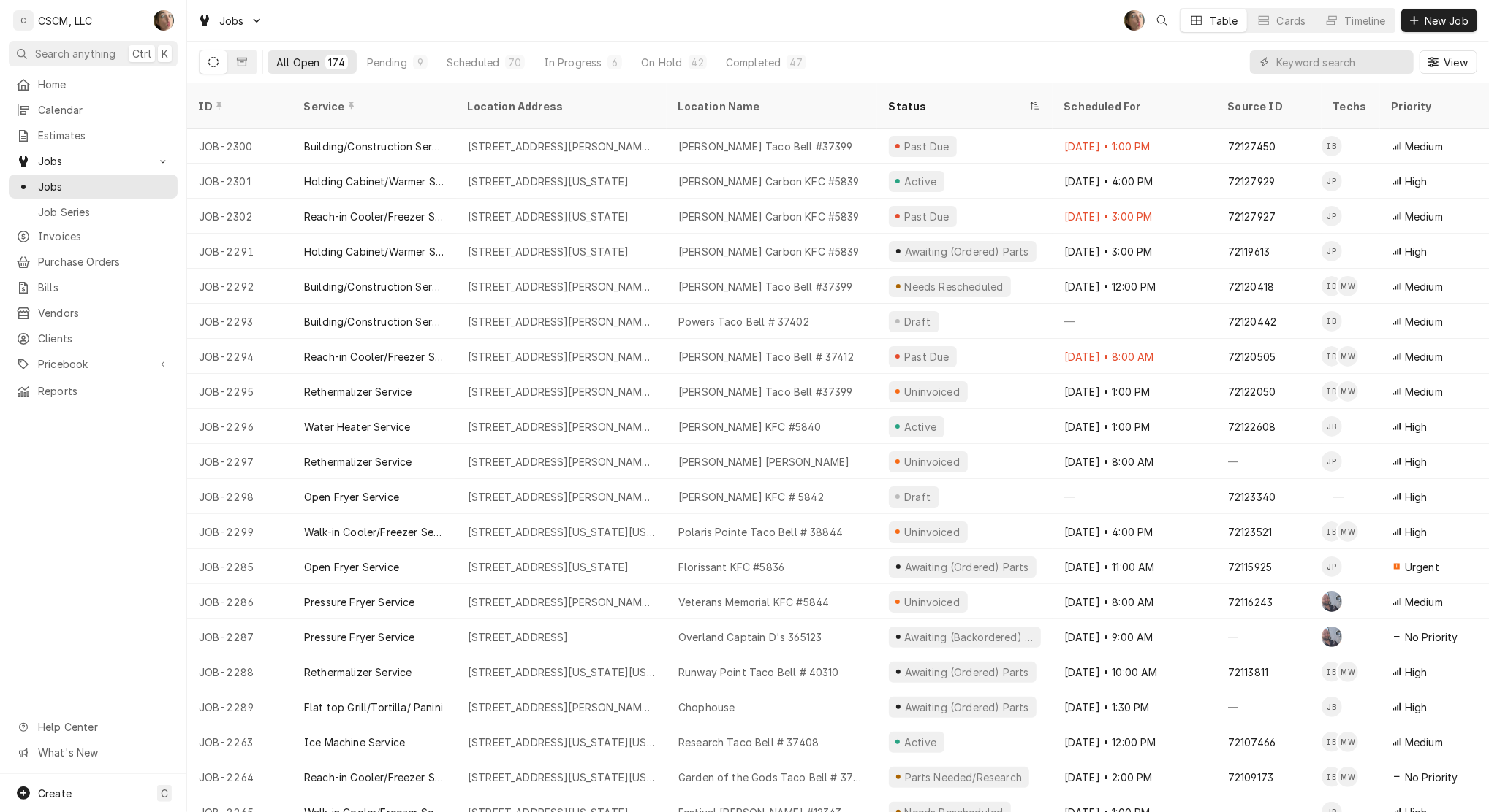
click at [380, 62] on div "Pending" at bounding box center [387, 62] width 41 height 16
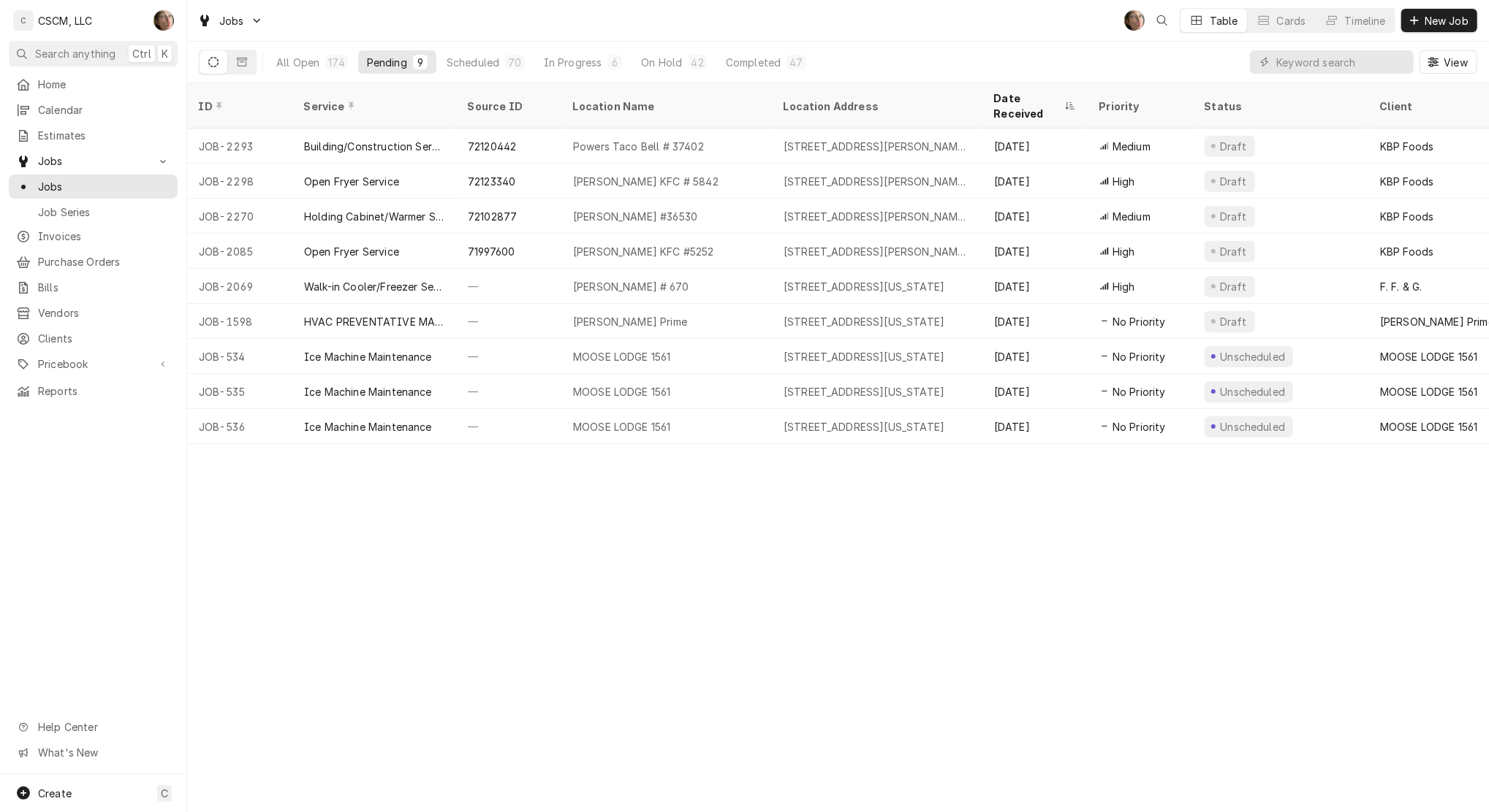
click at [295, 58] on div "All Open" at bounding box center [297, 62] width 43 height 16
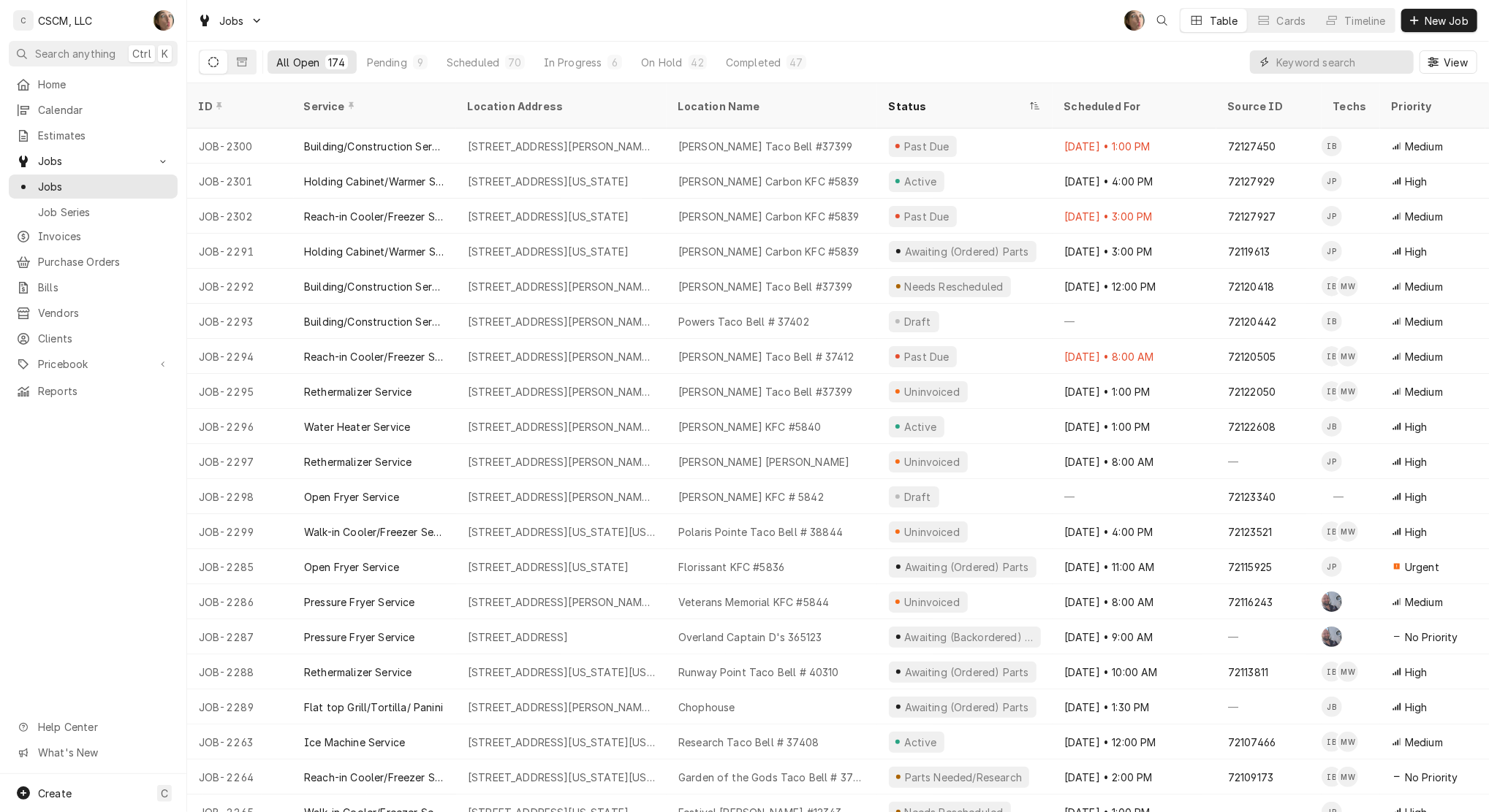
click at [1353, 66] on input "Dynamic Content Wrapper" at bounding box center [1341, 62] width 130 height 23
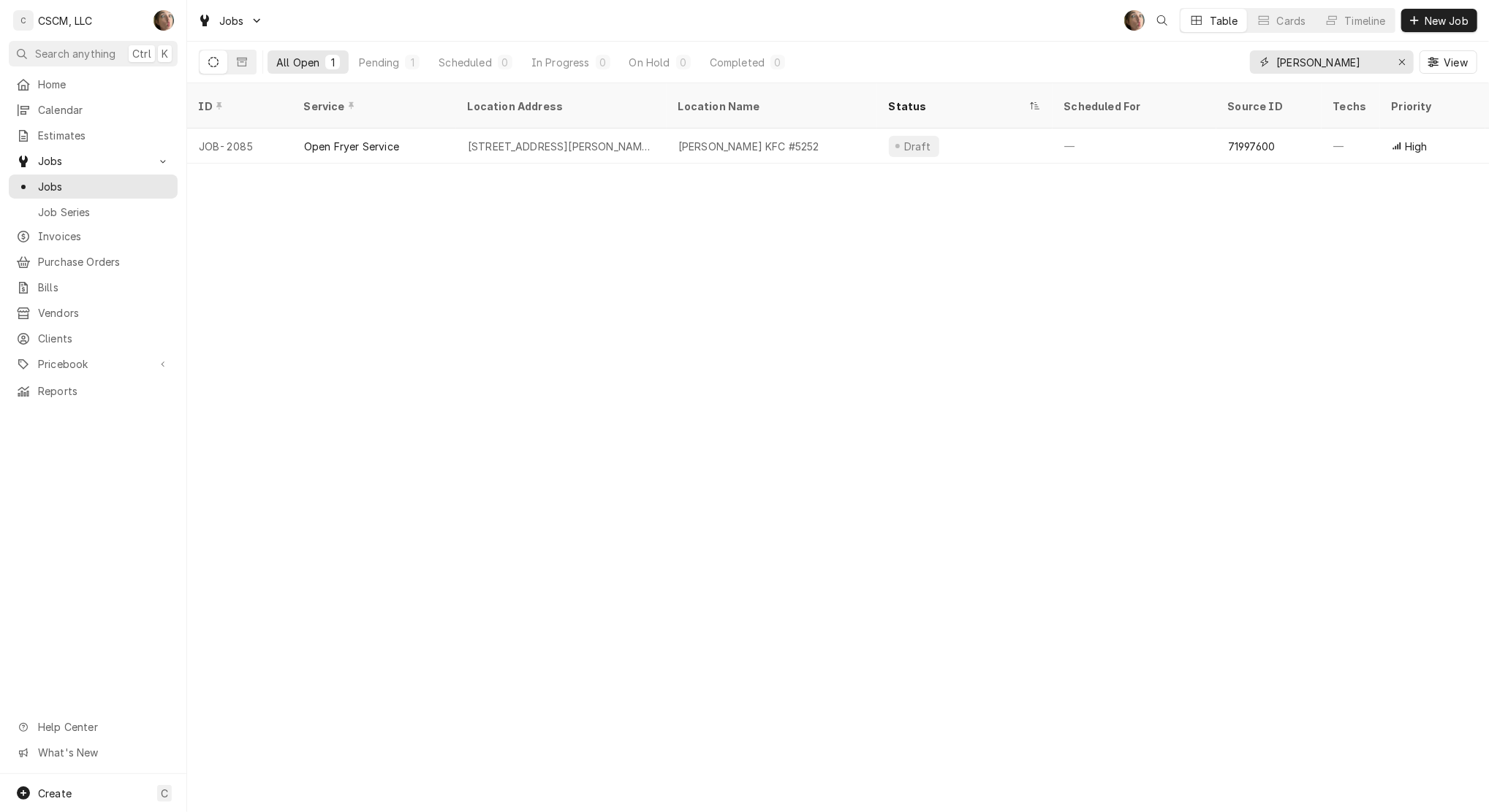
type input "[PERSON_NAME]"
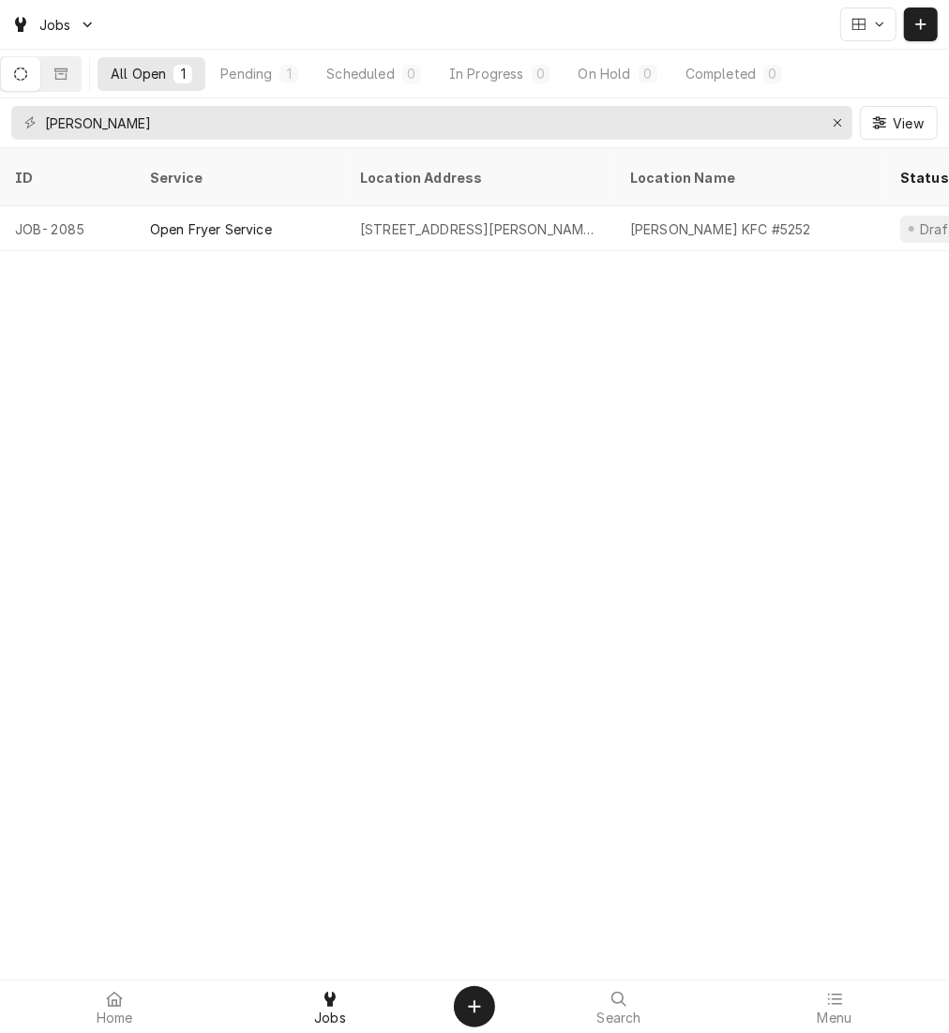
click at [922, 21] on icon "Dynamic Content Wrapper" at bounding box center [920, 24] width 11 height 13
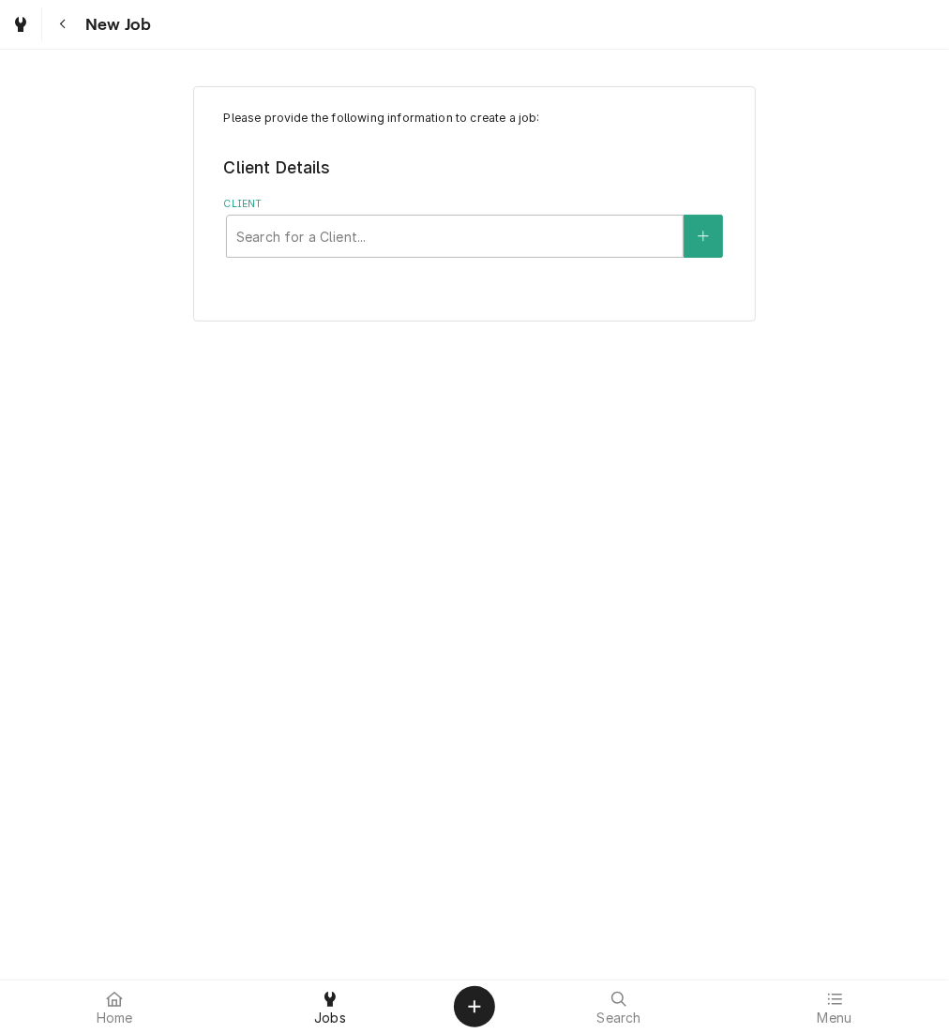
click at [408, 241] on div "Client" at bounding box center [454, 236] width 437 height 34
type input "kbp"
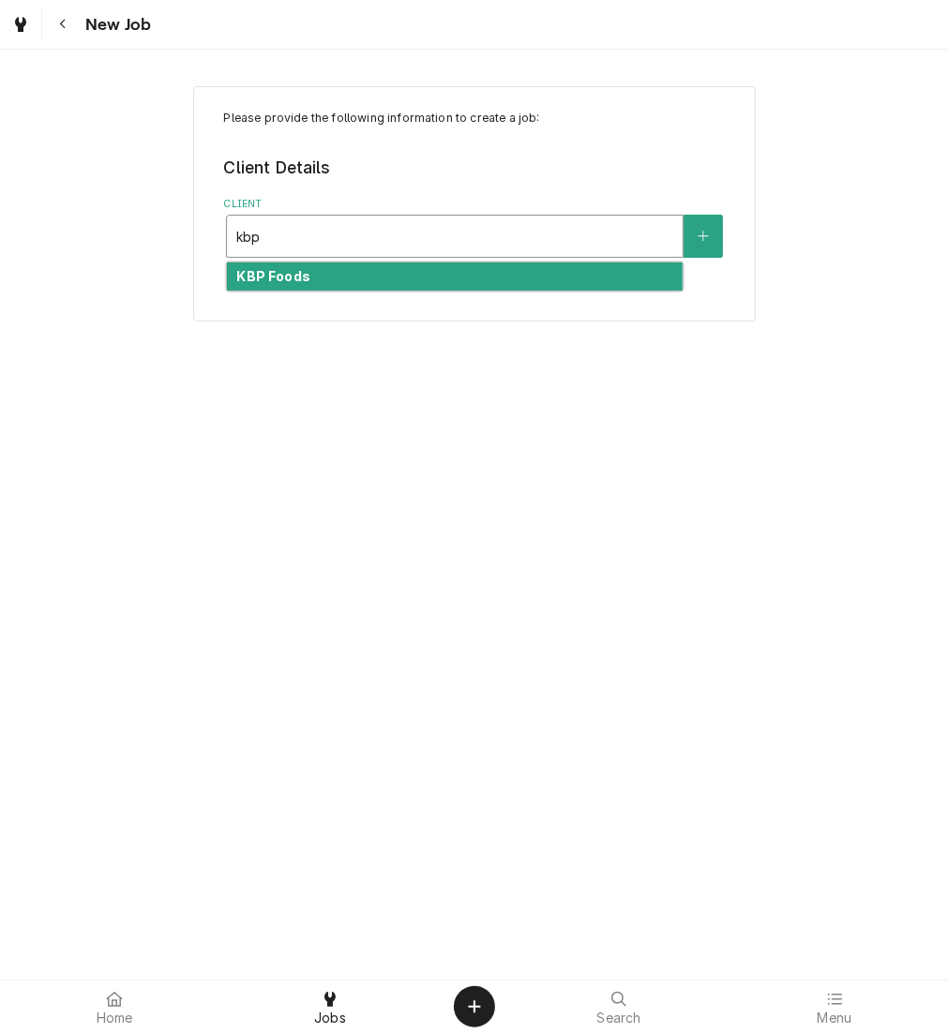
click at [362, 277] on div "KBP Foods" at bounding box center [455, 276] width 456 height 29
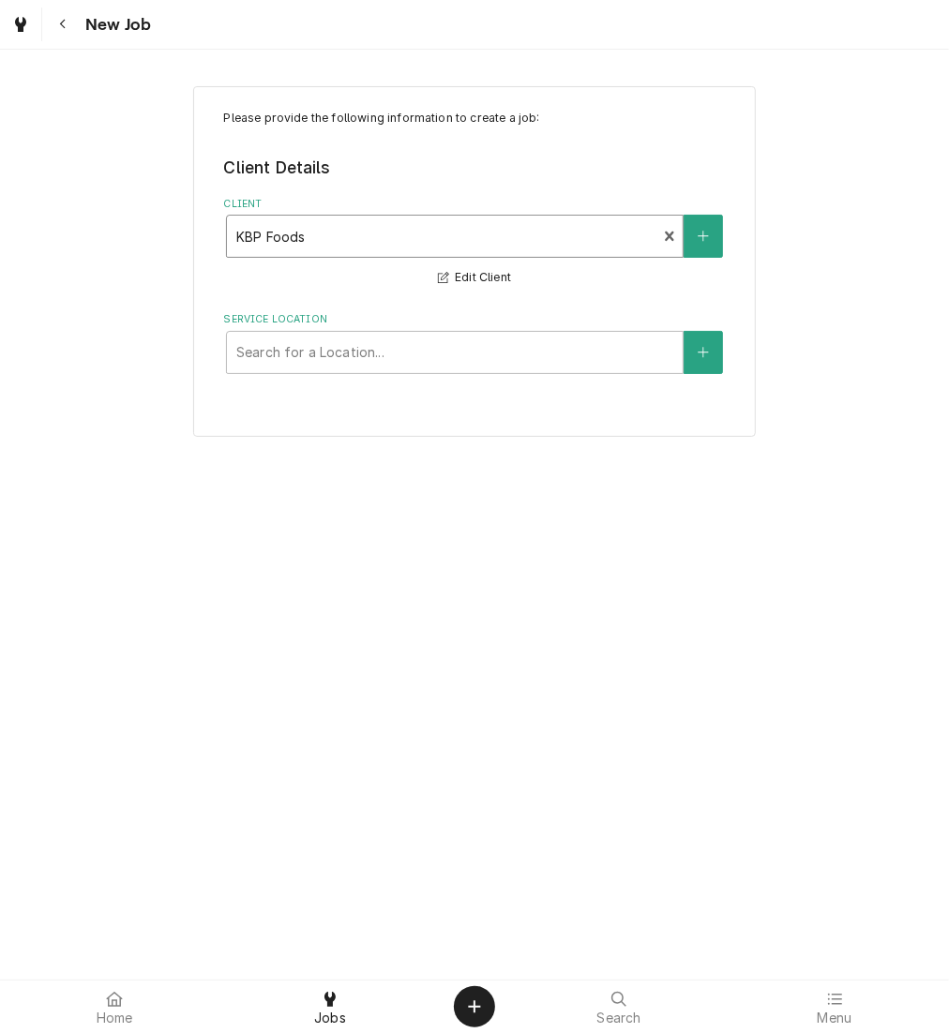
click at [406, 350] on div "Service Location" at bounding box center [454, 353] width 437 height 34
type input "37397"
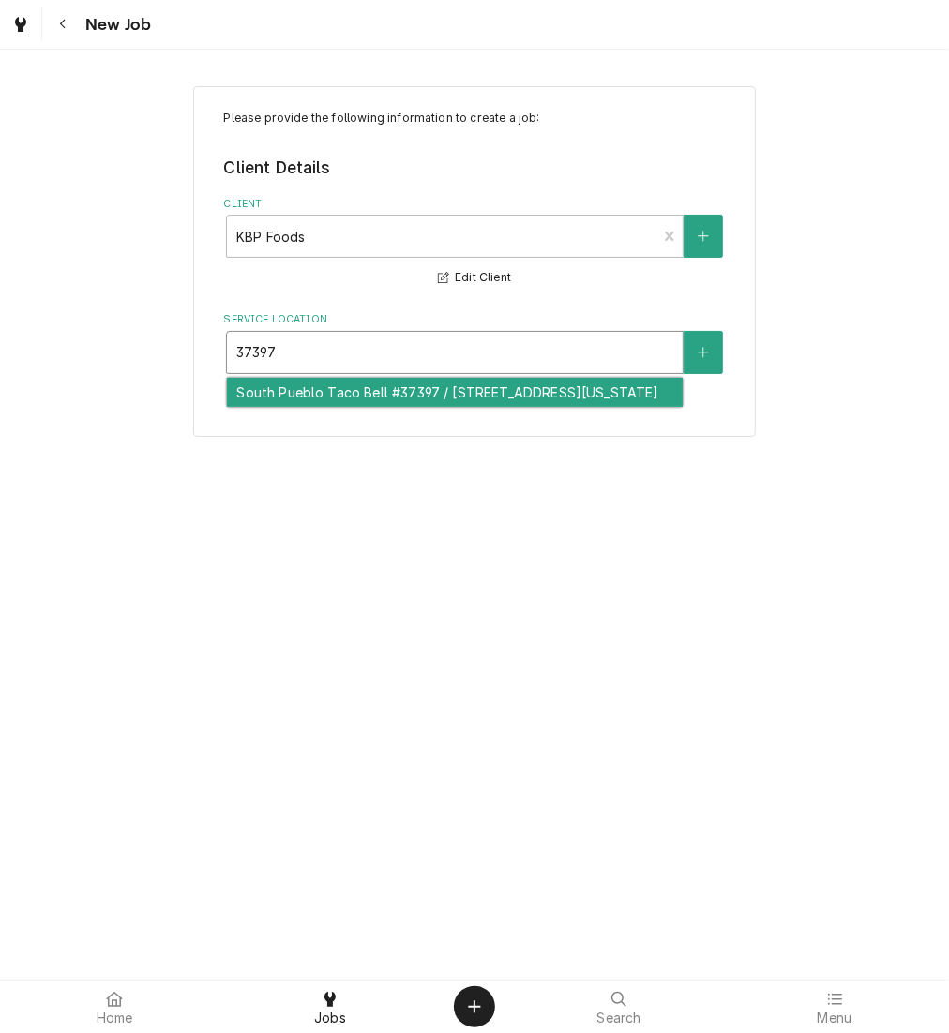
click at [408, 395] on div "South Pueblo Taco Bell #37397 / 1717 S. Pueblo Blvd, Pueblo, Colorado 81005" at bounding box center [455, 392] width 456 height 29
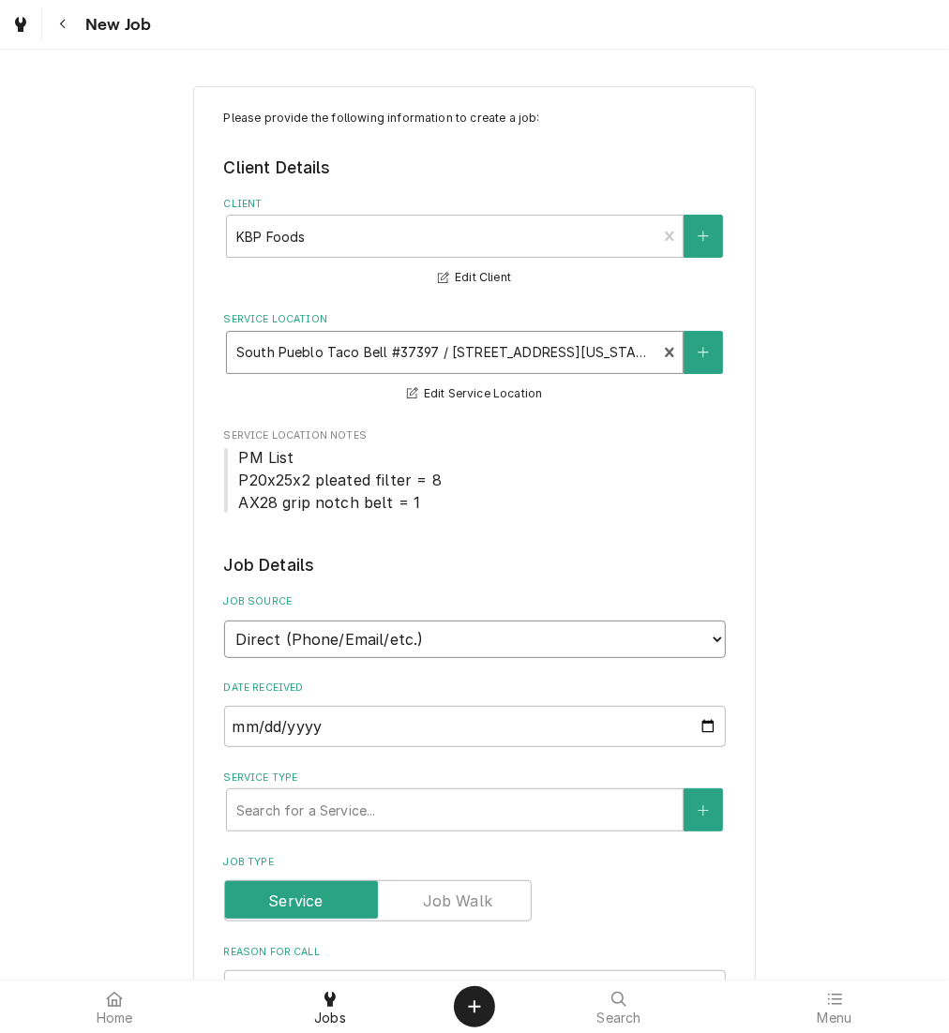
click at [381, 637] on select "Direct (Phone/Email/etc.) Other" at bounding box center [475, 639] width 502 height 37
select select "100"
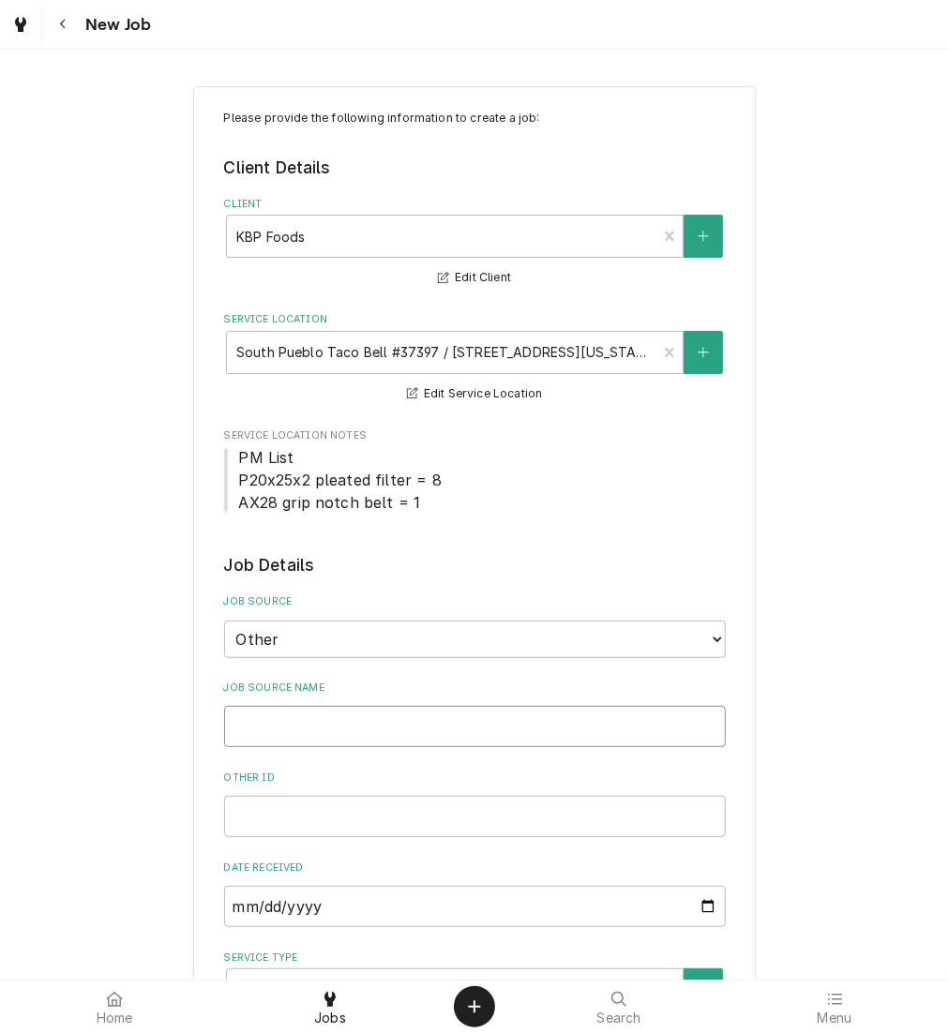
click at [473, 709] on input "Job Source Name" at bounding box center [475, 726] width 502 height 41
paste input "72128298"
type textarea "x"
type input "72128298"
type textarea "x"
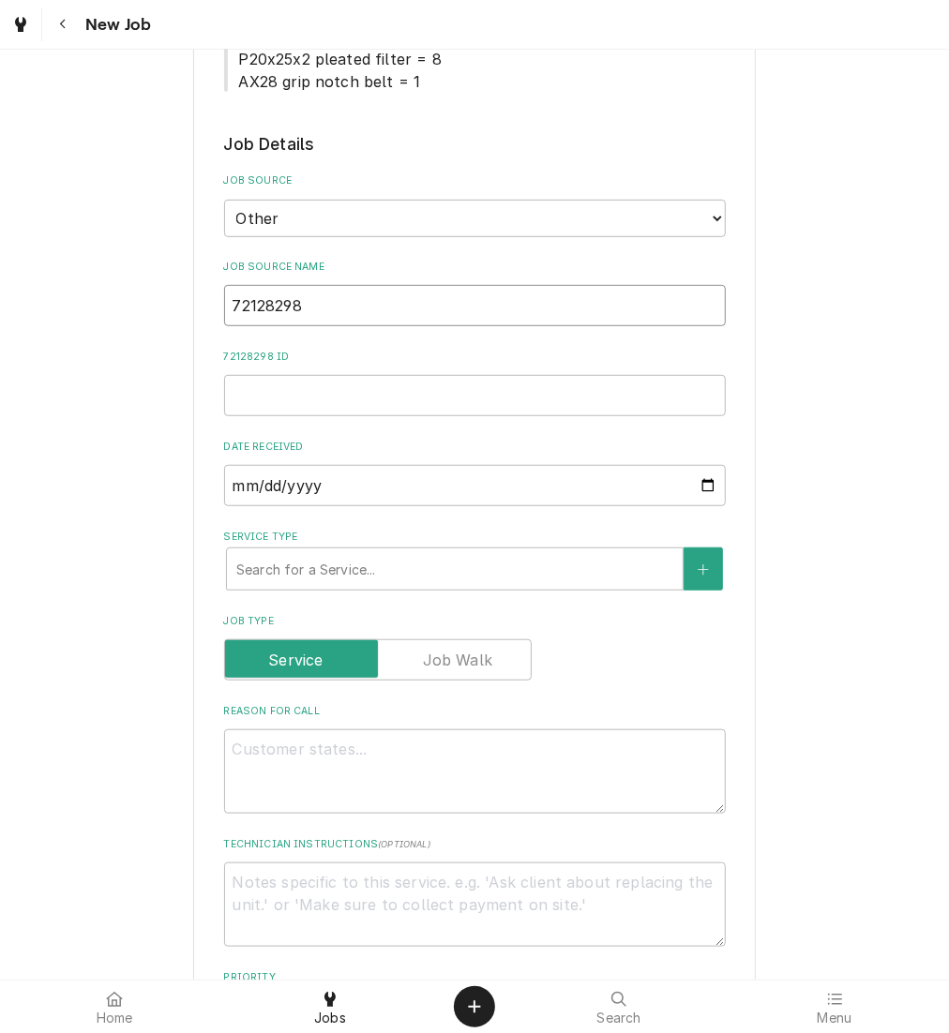
scroll to position [423, 0]
type input "72128298"
click at [377, 751] on textarea "Reason For Call" at bounding box center [475, 769] width 502 height 84
type textarea "x"
type textarea "p"
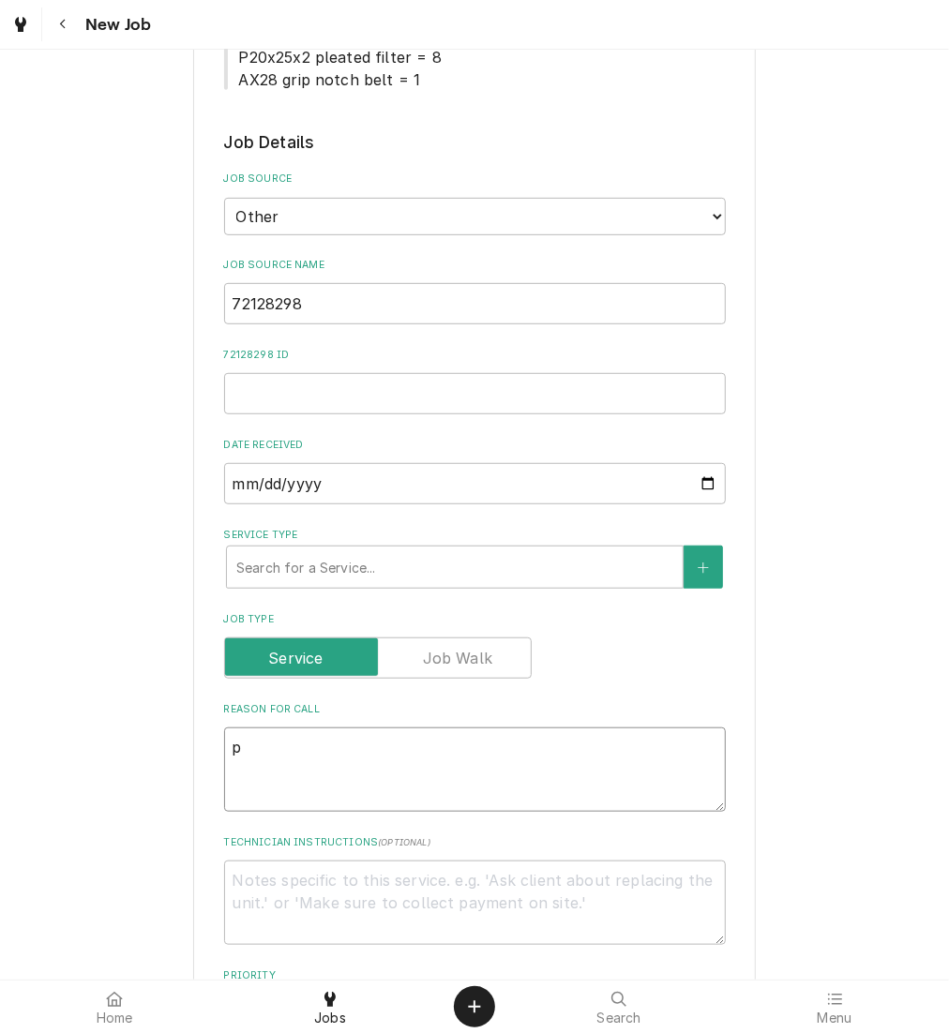
type textarea "x"
type textarea "po"
type textarea "x"
type textarea "p"
type textarea "x"
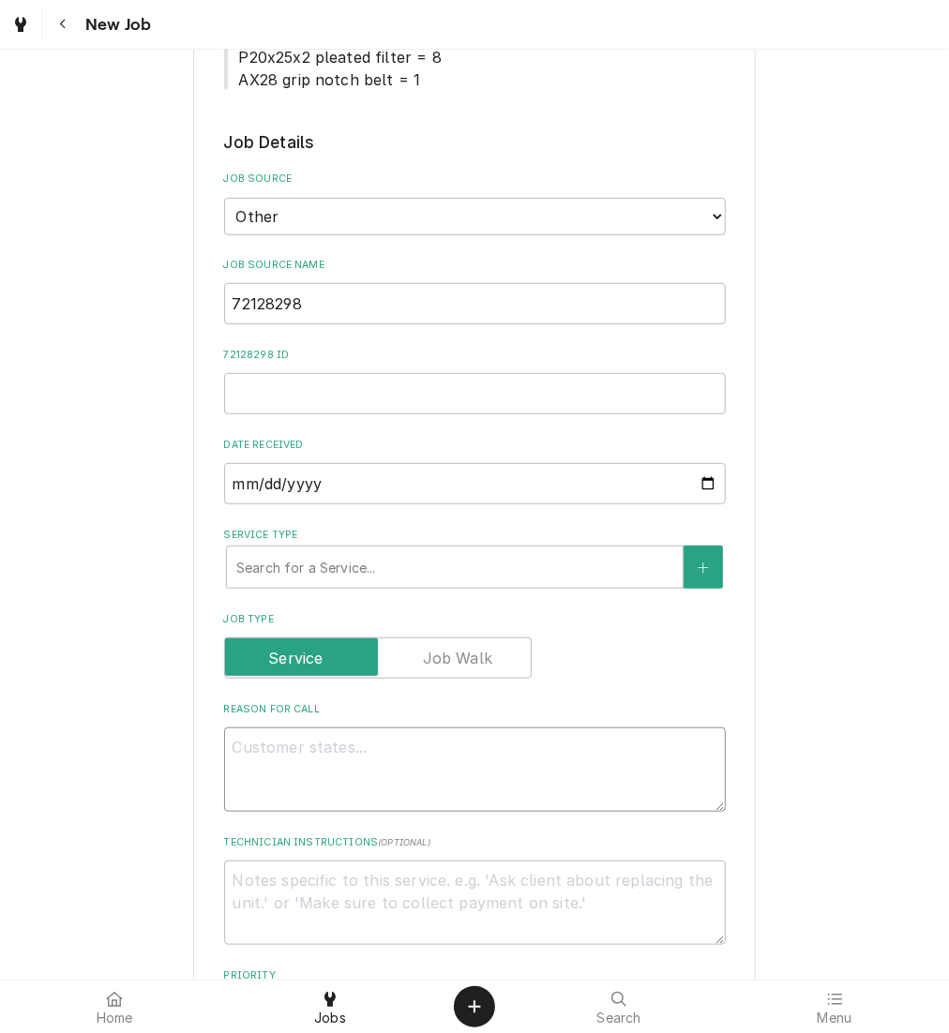
type textarea "x"
type textarea "P"
type textarea "x"
type textarea "PO"
type textarea "x"
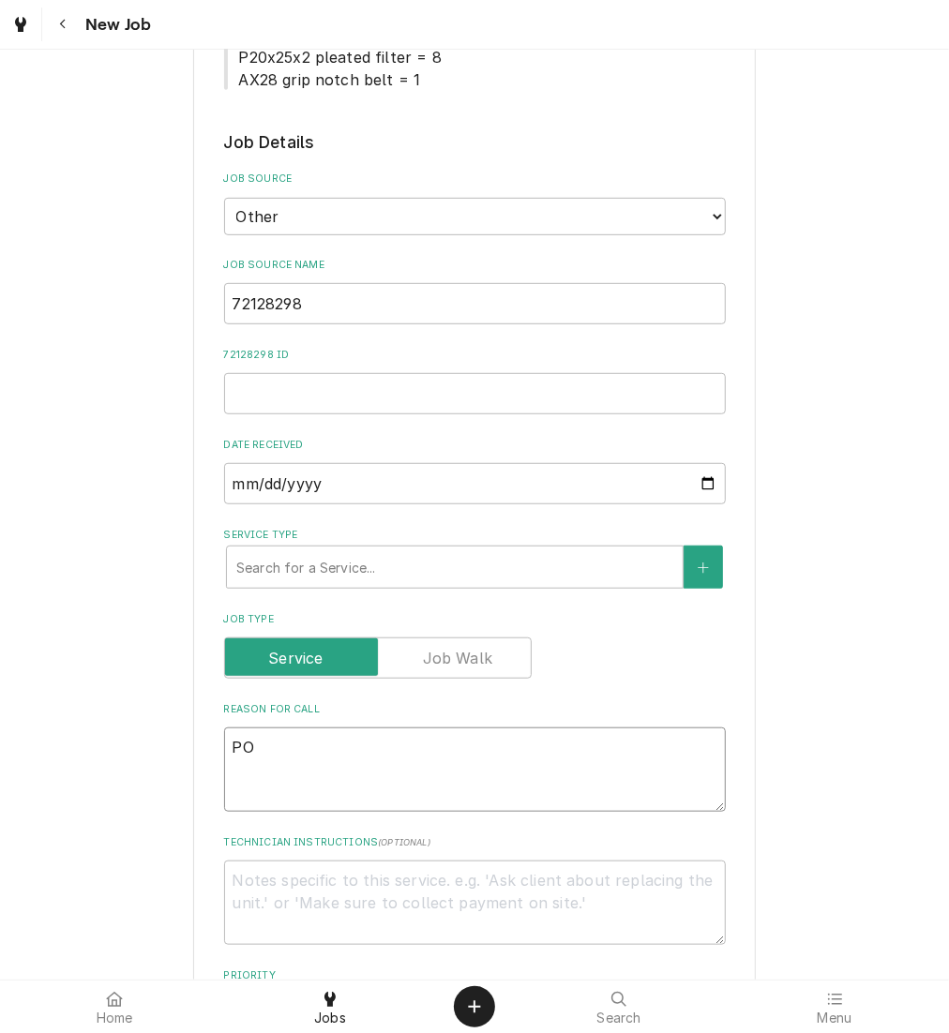
type textarea "PO"
type textarea "x"
type textarea "PO #"
type textarea "x"
type textarea "PO #"
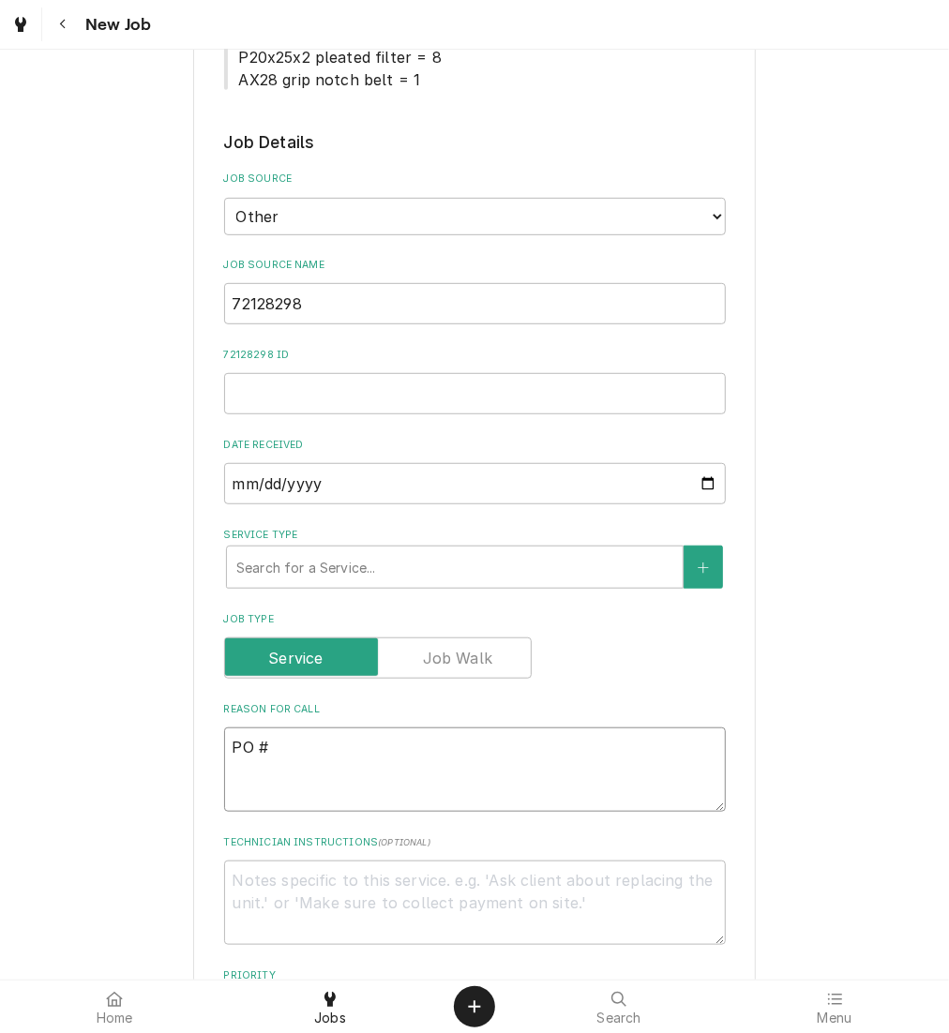
paste textarea "72128298"
type textarea "x"
type textarea "PO # 72128298"
click at [227, 744] on textarea "PO # 72128298" at bounding box center [475, 769] width 502 height 84
type textarea "x"
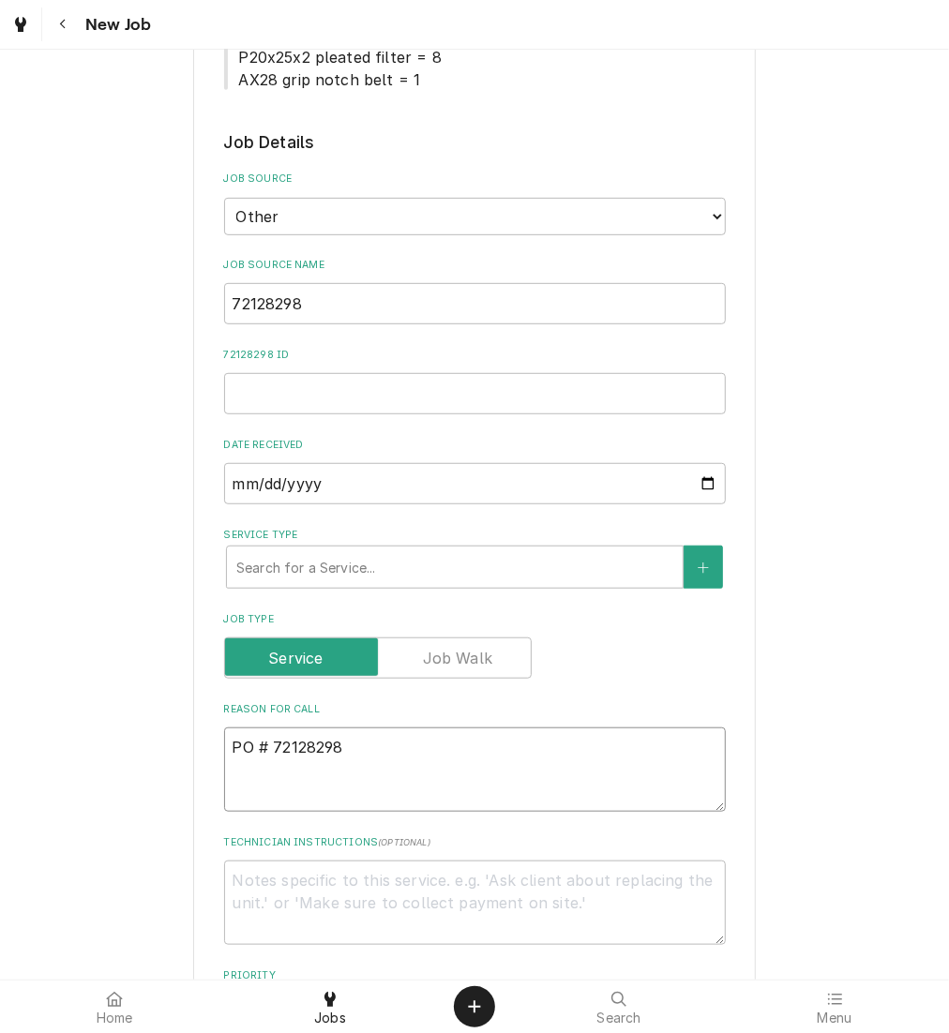
type textarea "NPO # 72128298"
type textarea "x"
type textarea "NTPO # 72128298"
type textarea "x"
type textarea "NTEPO # 72128298"
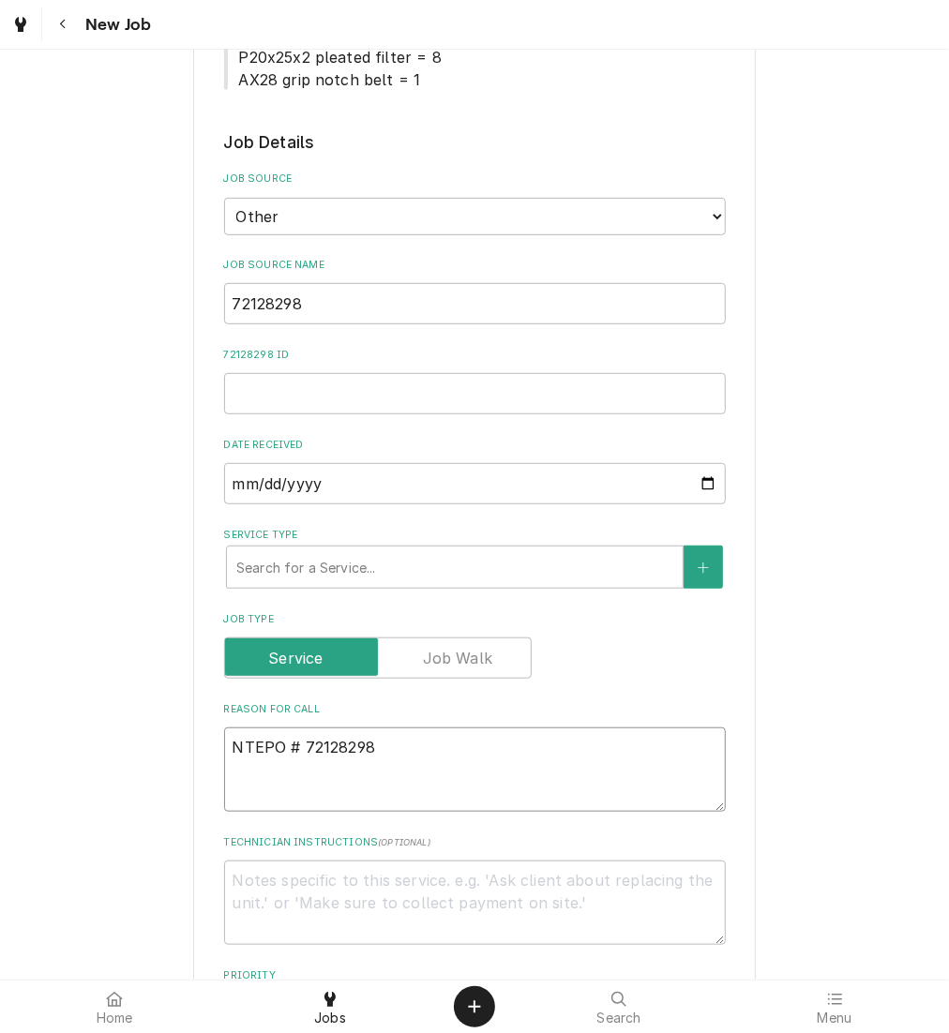
type textarea "x"
type textarea "NTE:PO # 72128298"
type textarea "x"
type textarea "NTE: PO # 72128298"
type textarea "x"
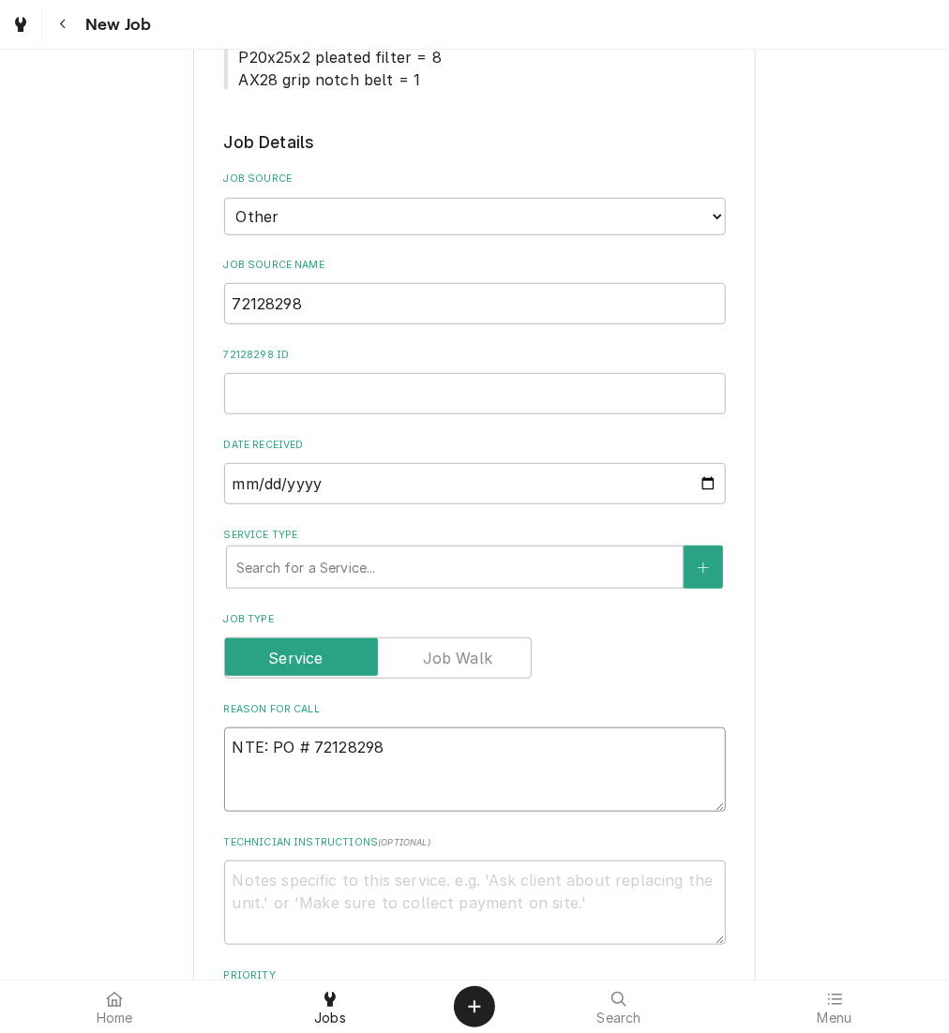
type textarea "NTE: $PO # 72128298"
type textarea "x"
type textarea "NTE: $5PO # 72128298"
type textarea "x"
type textarea "NTE: $50PO # 72128298"
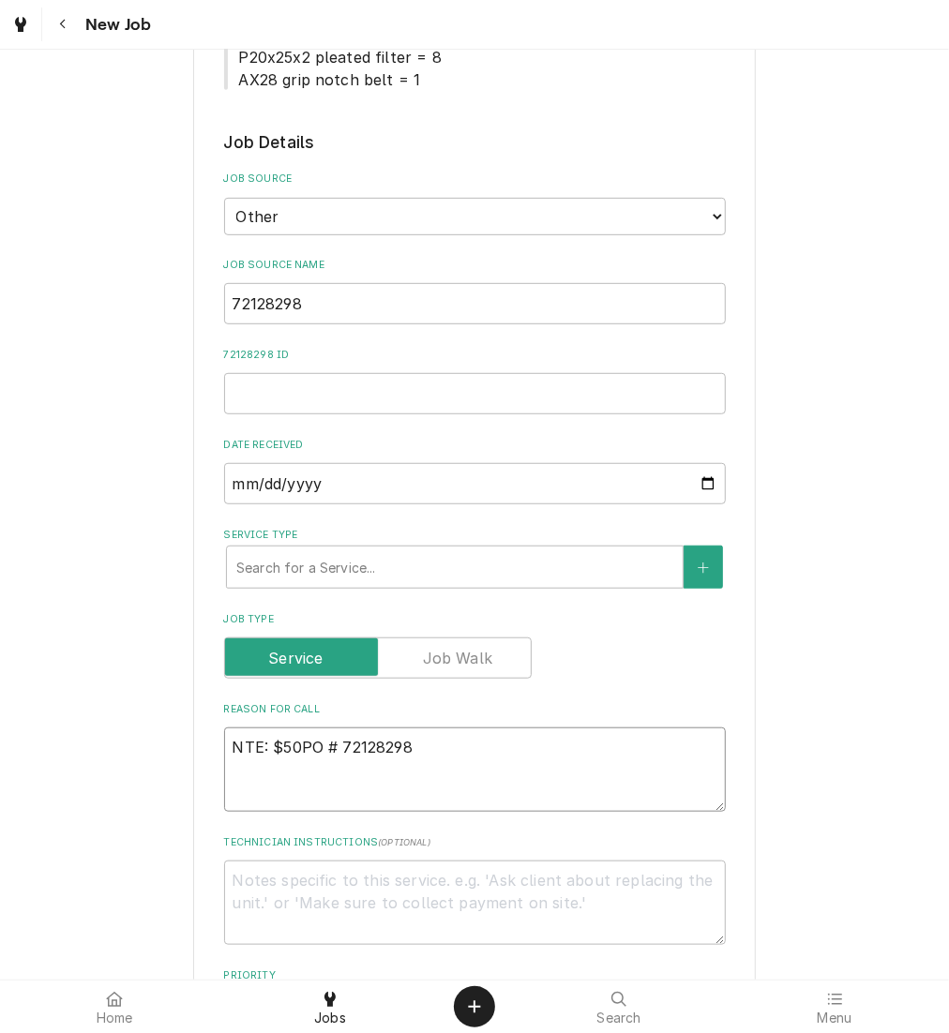
type textarea "x"
type textarea "NTE: $500PO # 72128298"
type textarea "x"
type textarea "NTE: $500 PO # 72128298"
type textarea "x"
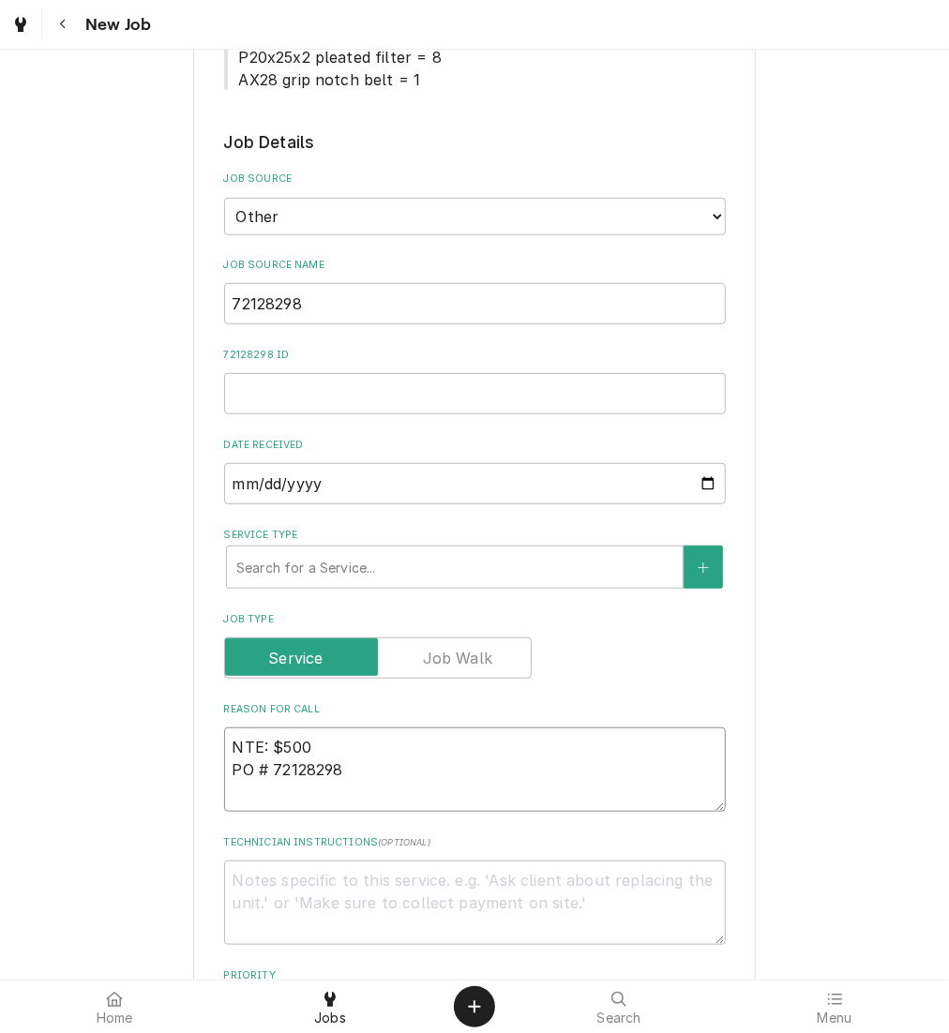
type textarea "NTE: $500 PO # 72128298"
click at [480, 301] on input "72128298" at bounding box center [475, 303] width 502 height 41
type textarea "x"
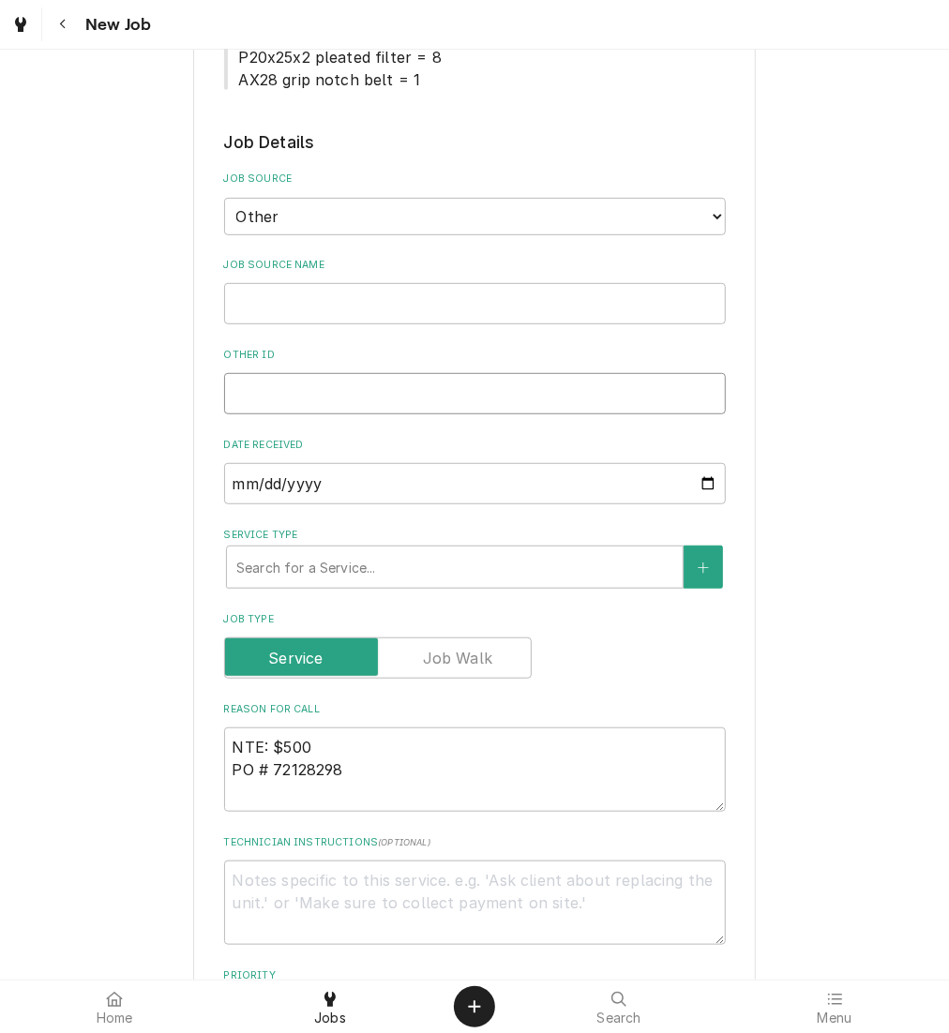
click at [346, 397] on input "Other ID" at bounding box center [475, 393] width 502 height 41
paste input "72128298"
type textarea "x"
type input "72128298"
type textarea "x"
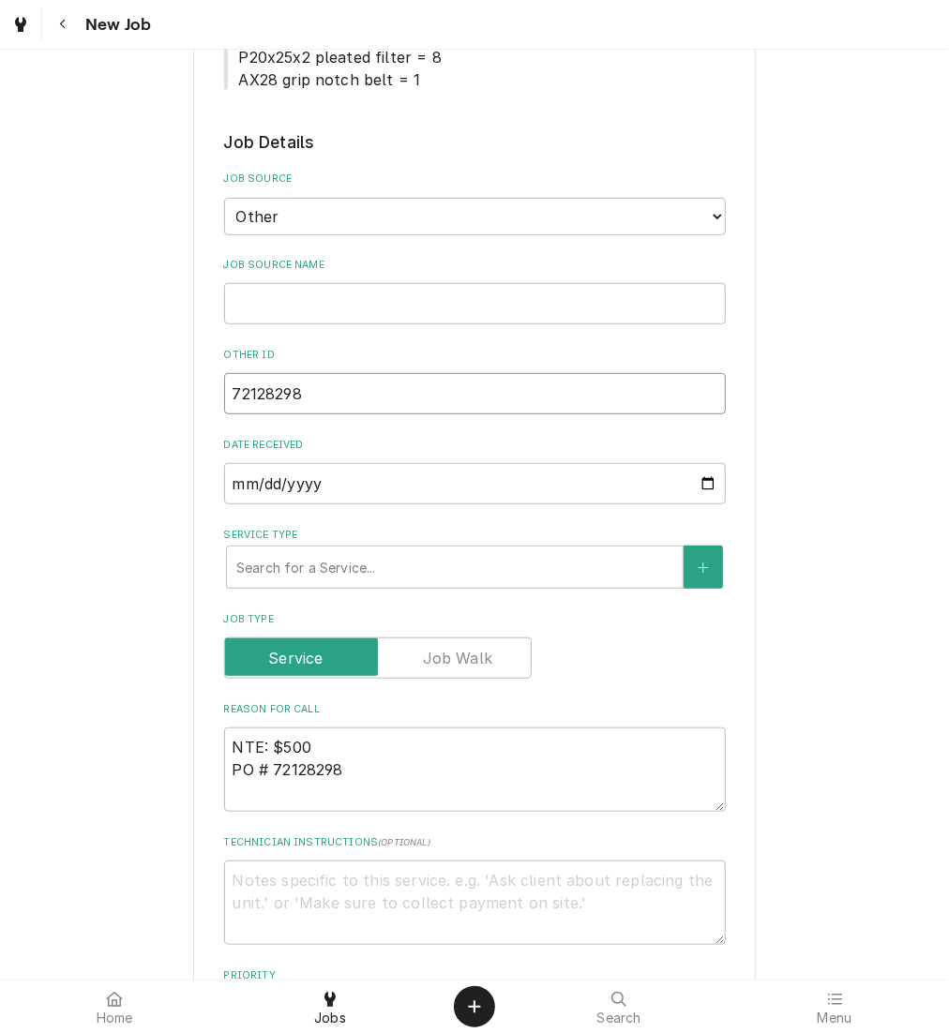
type input "72128298"
click at [321, 294] on input "Job Source Name" at bounding box center [475, 303] width 502 height 41
type textarea "x"
type input "v"
type textarea "x"
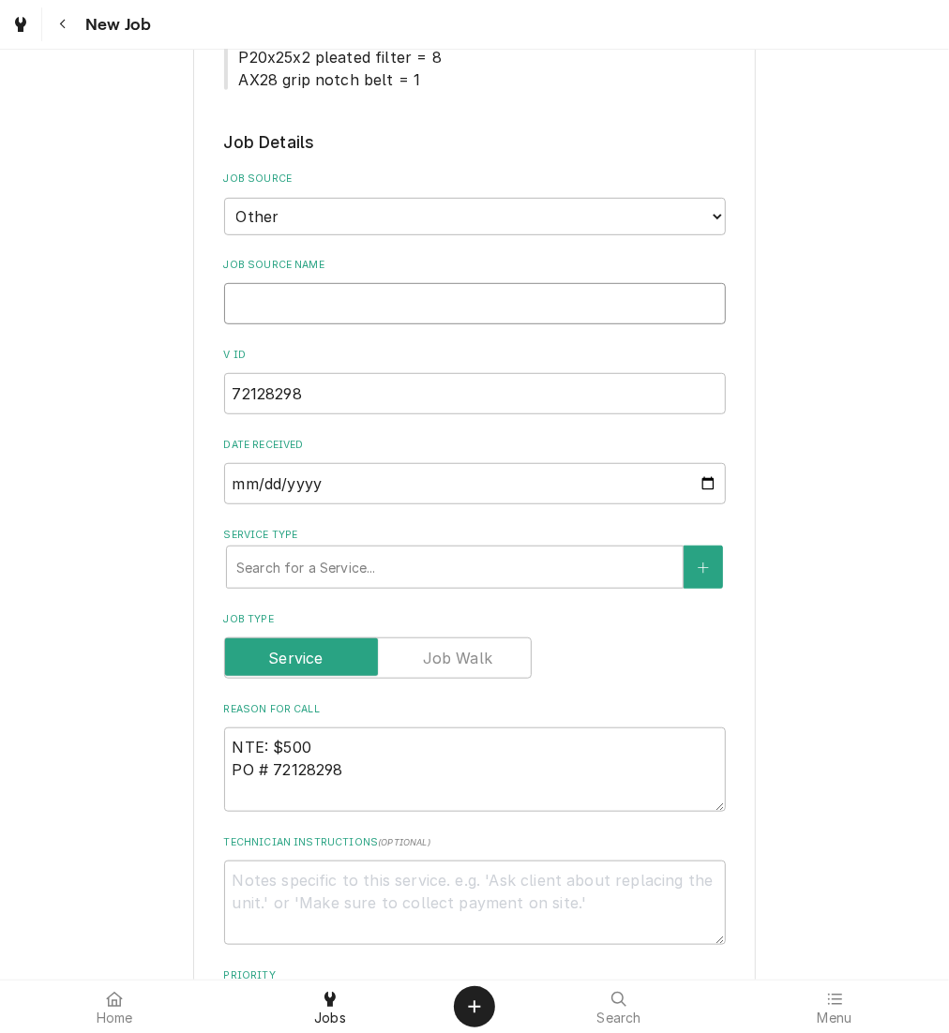
type textarea "x"
type input "V"
type textarea "x"
type input "Ve"
type textarea "x"
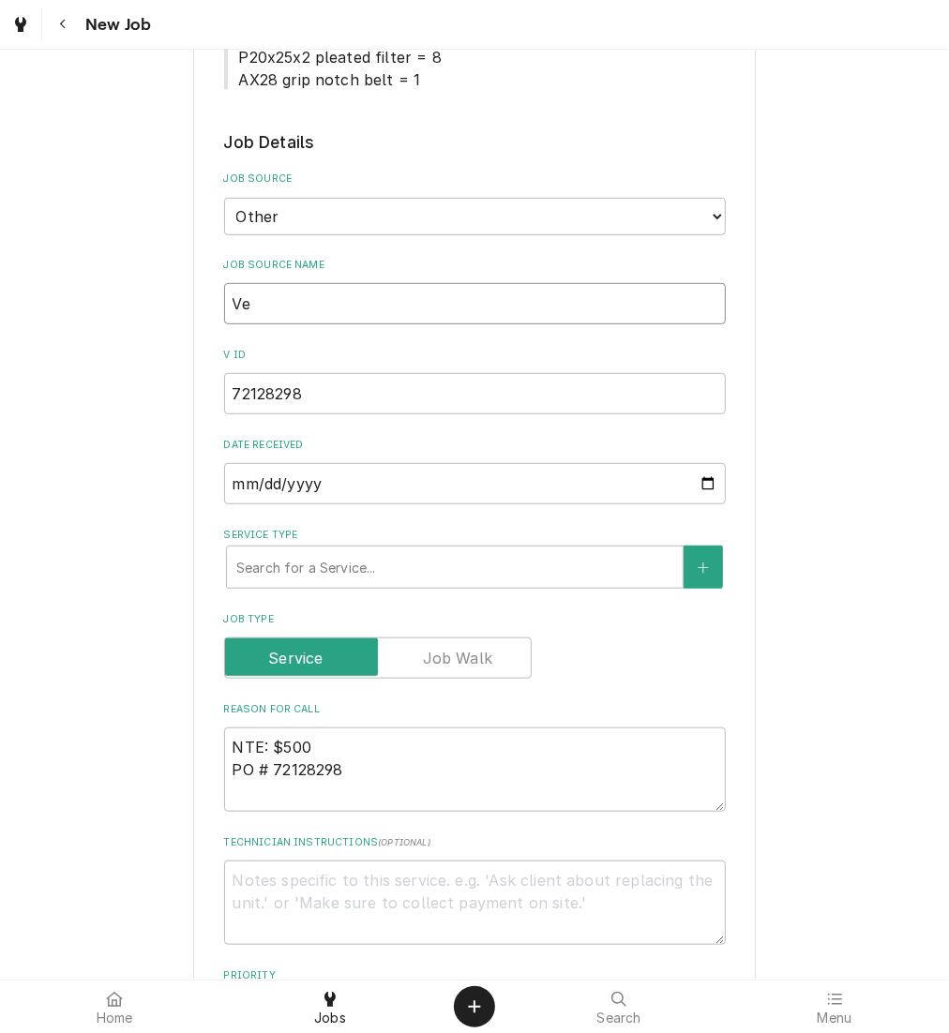
type input "Ver"
type textarea "x"
type input "Veri"
type textarea "x"
type input "Veris"
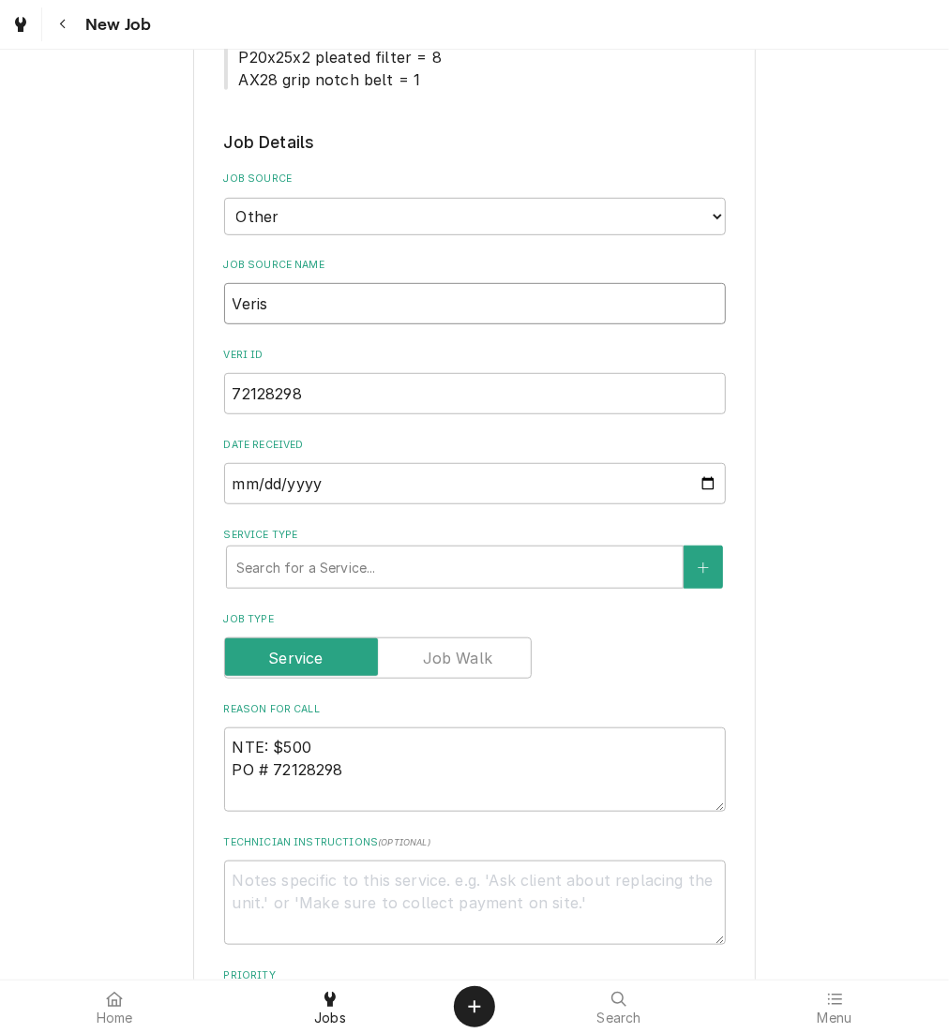
type textarea "x"
type input "Verisa"
type textarea "x"
type input "Verisae"
type textarea "x"
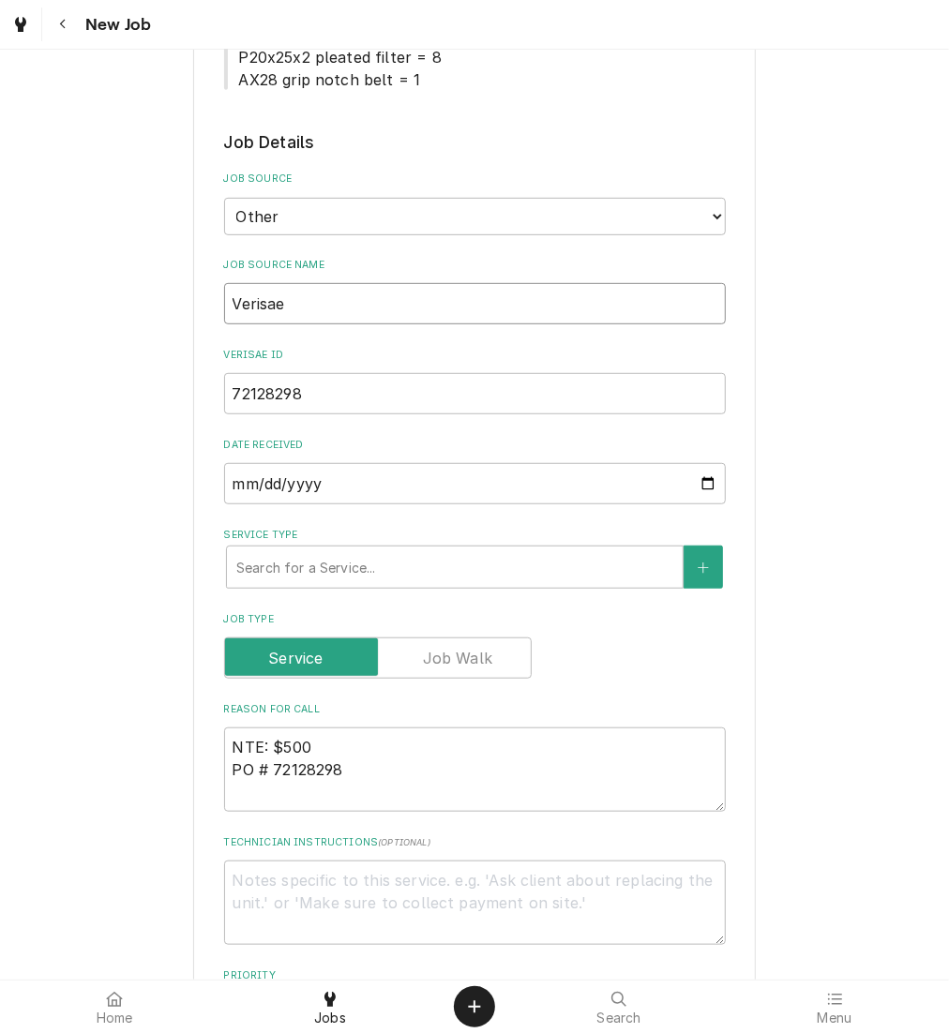
type input "Verisae"
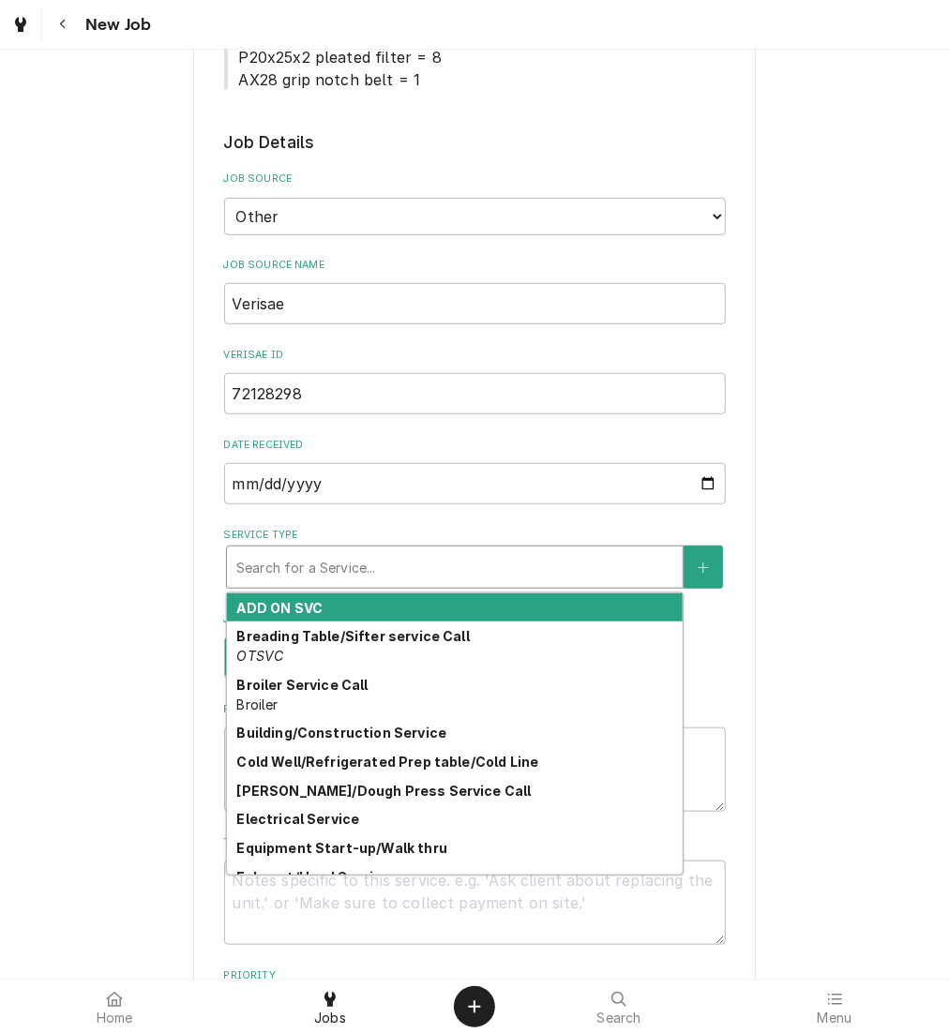
click at [492, 561] on div "Service Type" at bounding box center [454, 567] width 437 height 34
type textarea "x"
type input "s"
type textarea "x"
type input "st"
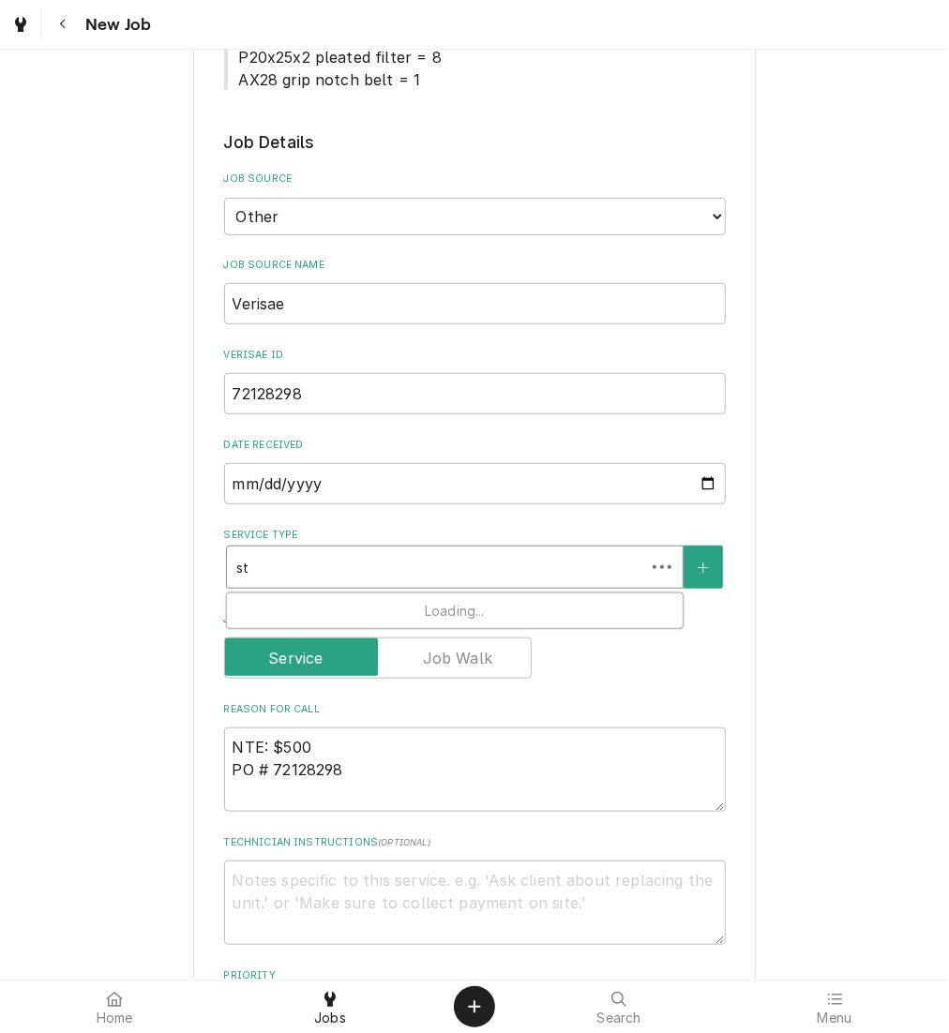
type textarea "x"
type input "ste"
type textarea "x"
type input "stea"
type textarea "x"
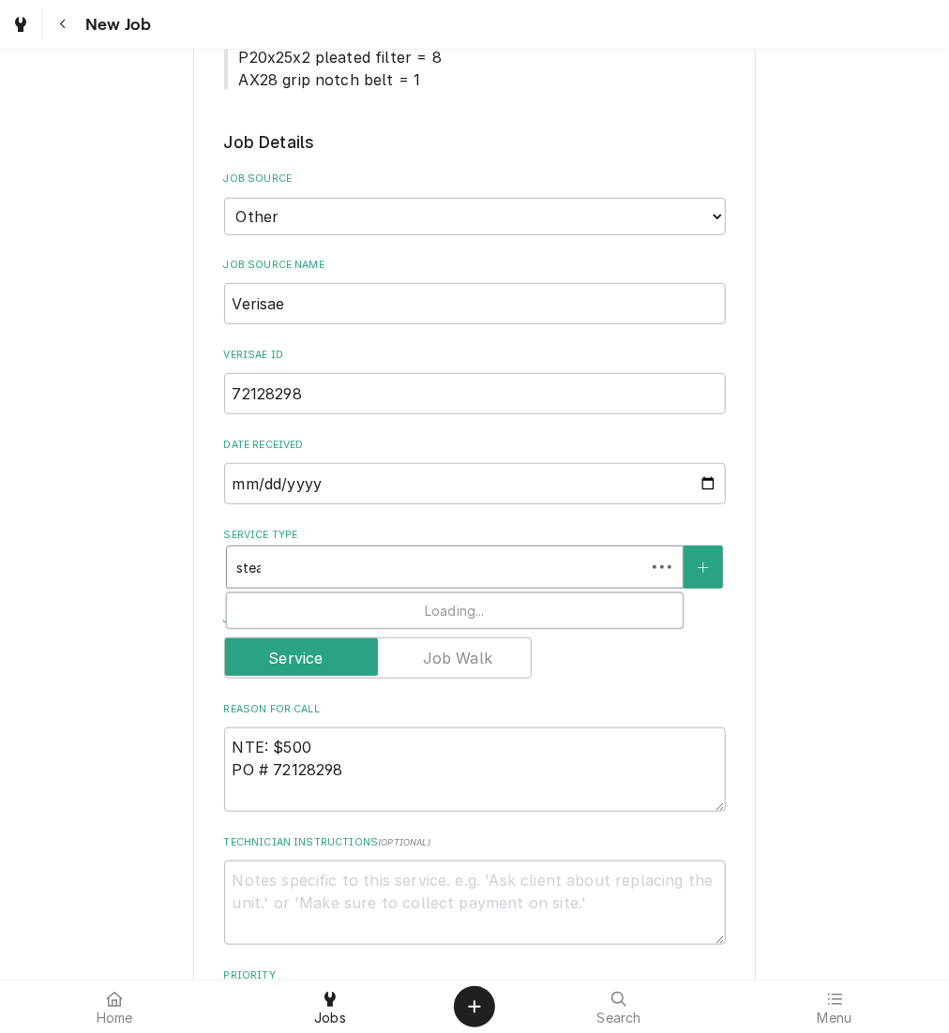
type input "steam"
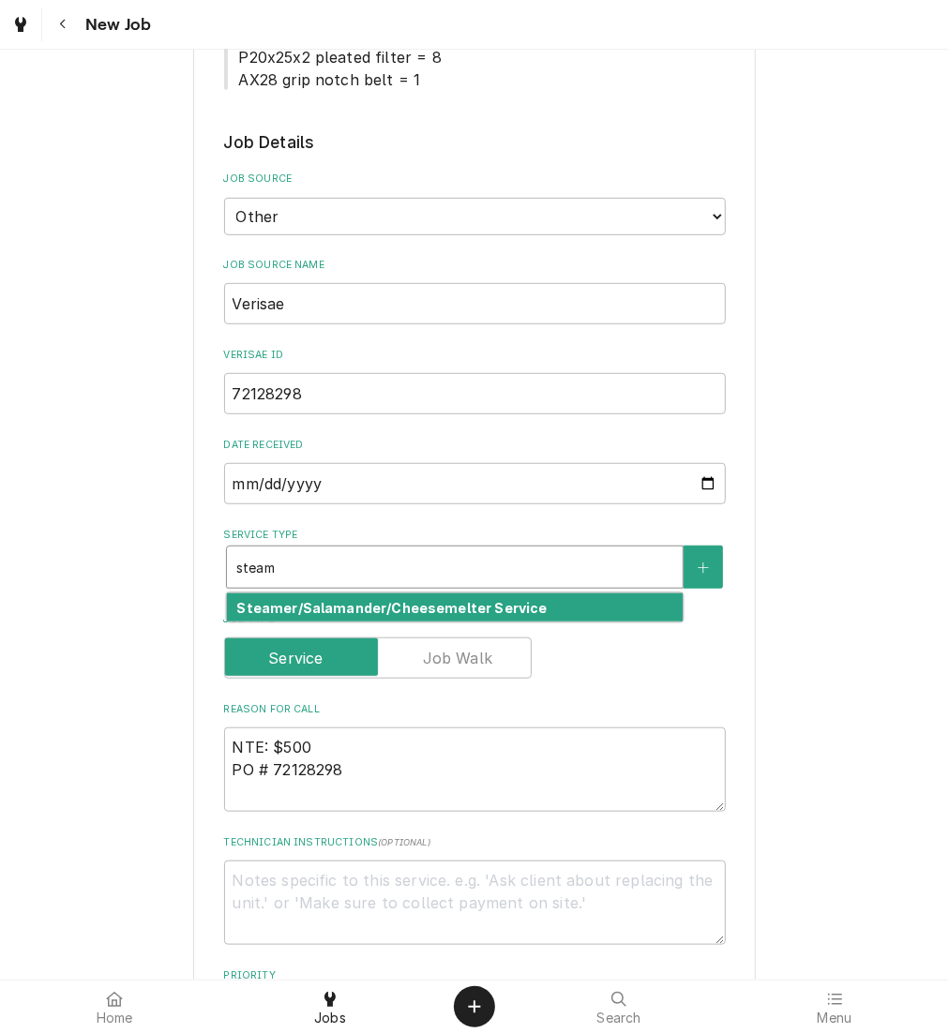
click at [472, 606] on strong "Steamer/Salamander/Cheesemelter Service" at bounding box center [391, 608] width 310 height 16
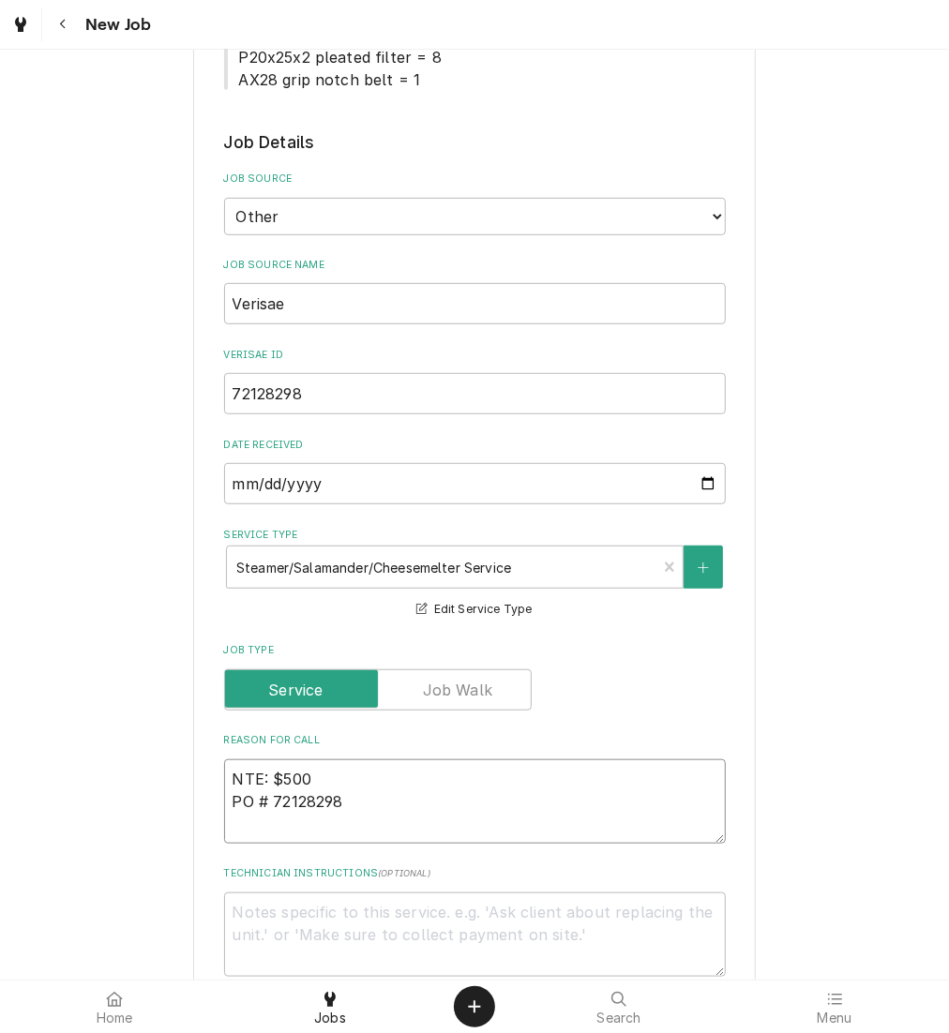
click at [224, 772] on textarea "NTE: $500 PO # 72128298" at bounding box center [475, 801] width 502 height 84
type textarea "x"
type textarea "rNTE: $500 PO # 72128298"
type textarea "x"
type textarea "riNTE: $500 PO # 72128298"
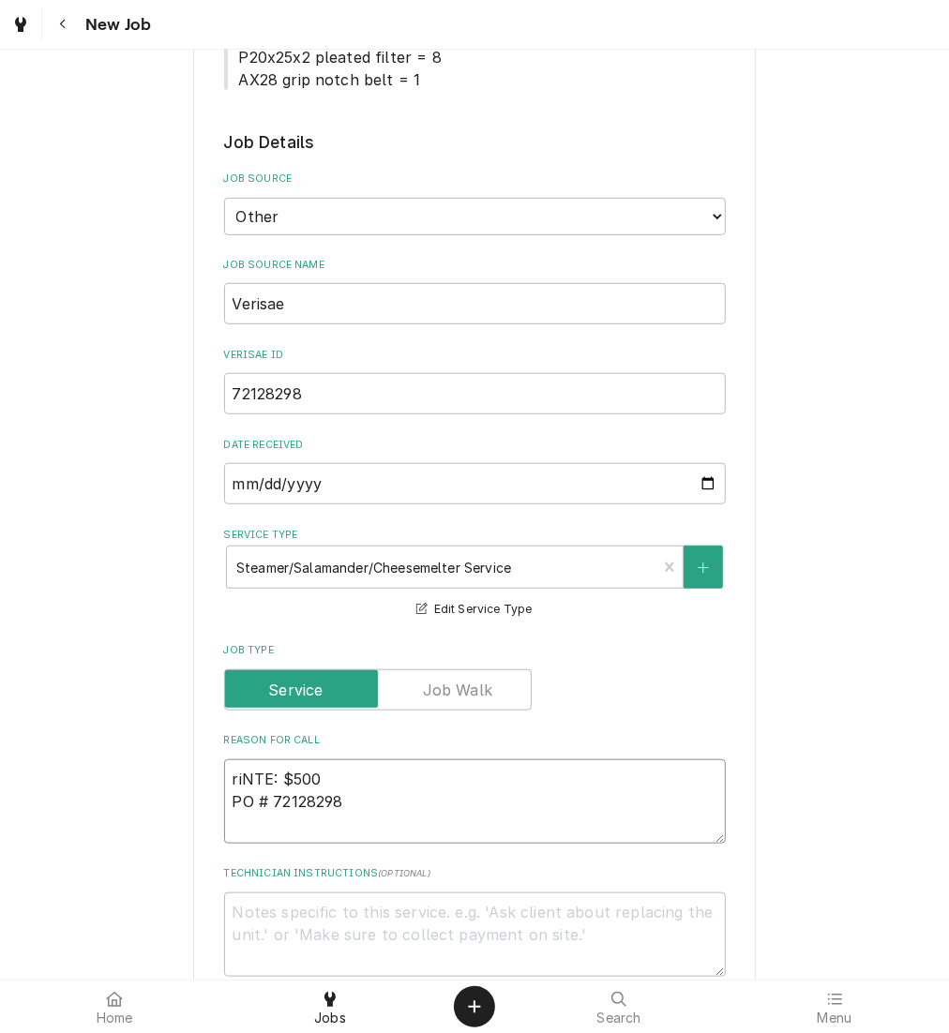
type textarea "x"
type textarea "rigNTE: $500 PO # 72128298"
type textarea "x"
type textarea "righNTE: $500 PO # 72128298"
type textarea "x"
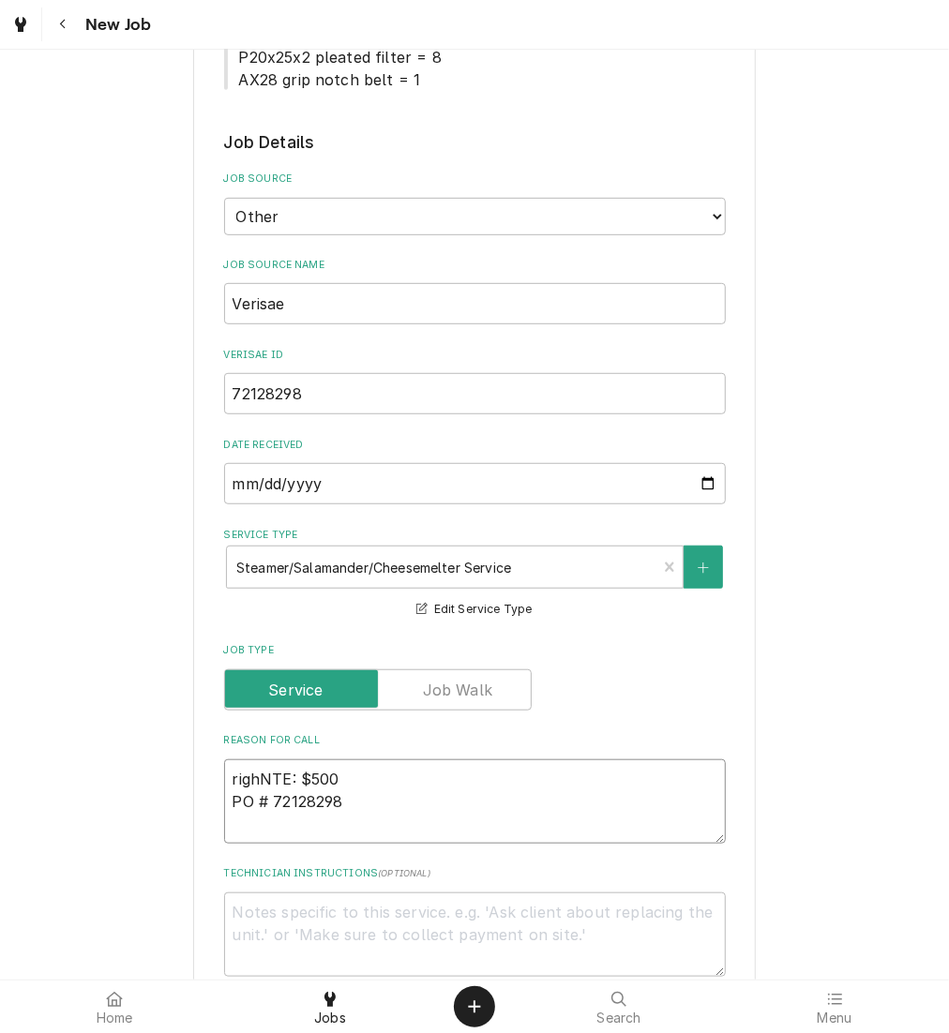
type textarea "rightNTE: $500 PO # 72128298"
type textarea "x"
type textarea "right NTE: $500 PO # 72128298"
type textarea "x"
type textarea "right sNTE: $500 PO # 72128298"
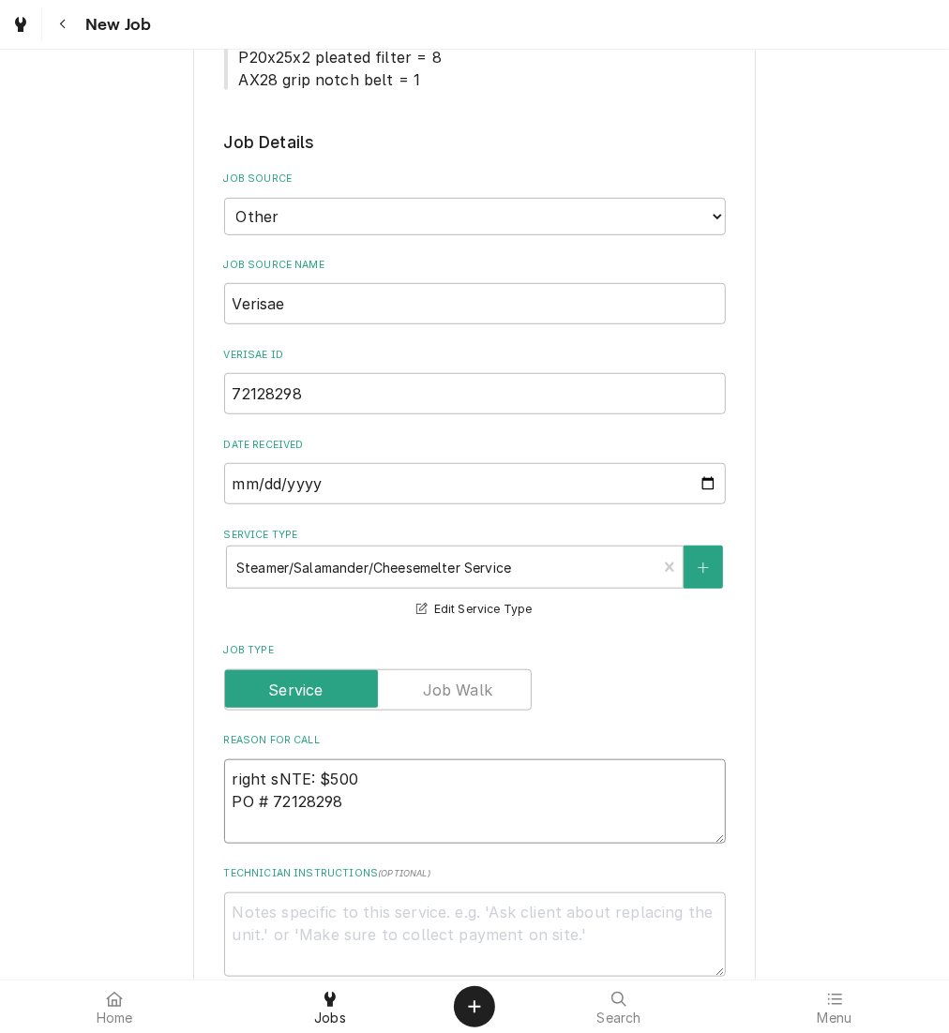
type textarea "x"
type textarea "right siNTE: $500 PO # 72128298"
type textarea "x"
type textarea "right sidNTE: $500 PO # 72128298"
type textarea "x"
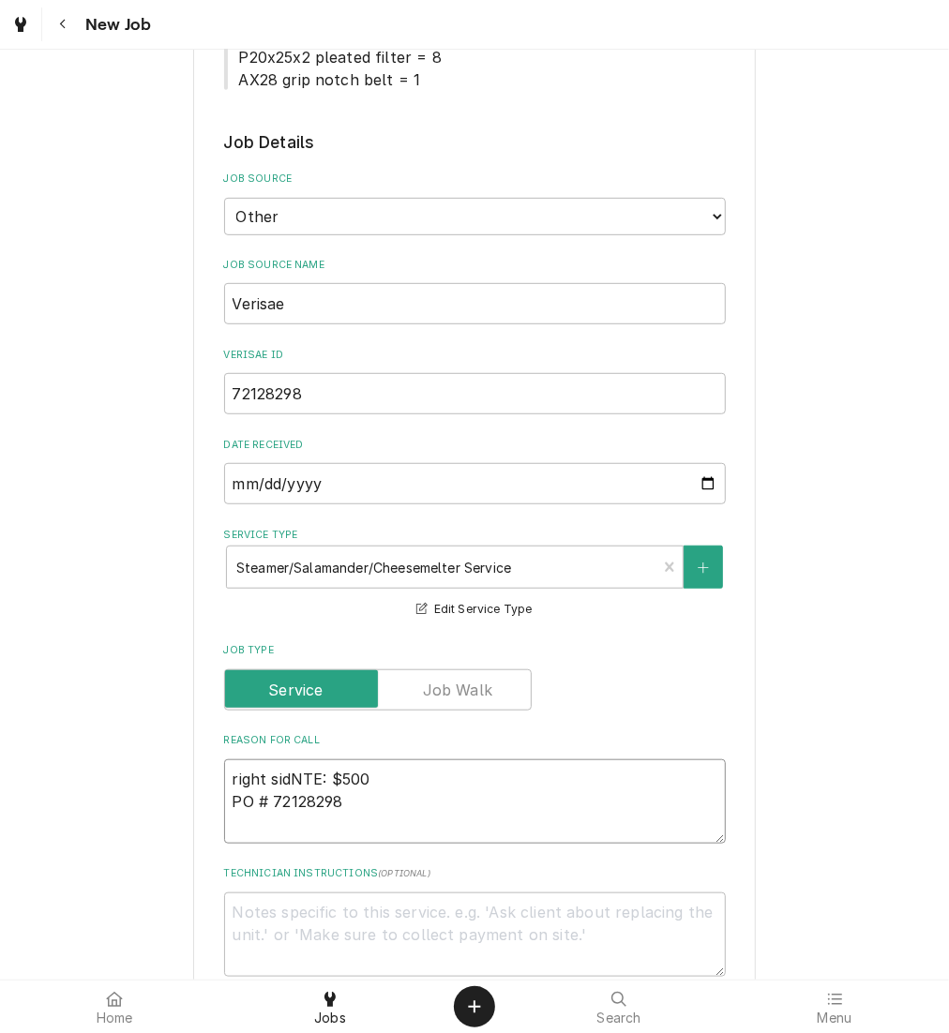
type textarea "right sideNTE: $500 PO # 72128298"
type textarea "x"
type textarea "right side NTE: $500 PO # 72128298"
paste textarea "Steam not working well to melt items"
type textarea "x"
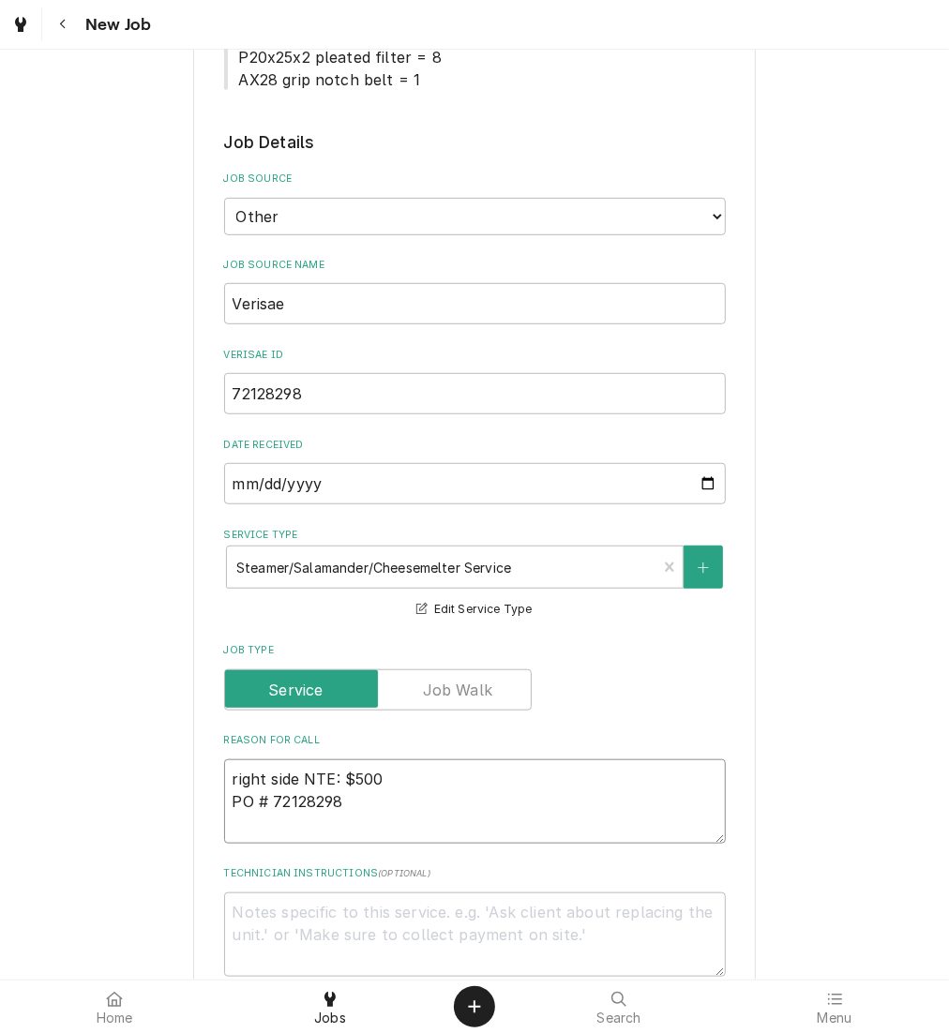
type textarea "right side Steam not working well to melt itemsNTE: $500 PO # 72128298"
type textarea "x"
type textarea "right side Steam not working well to melt items NTE: $500 PO # 72128298"
type textarea "x"
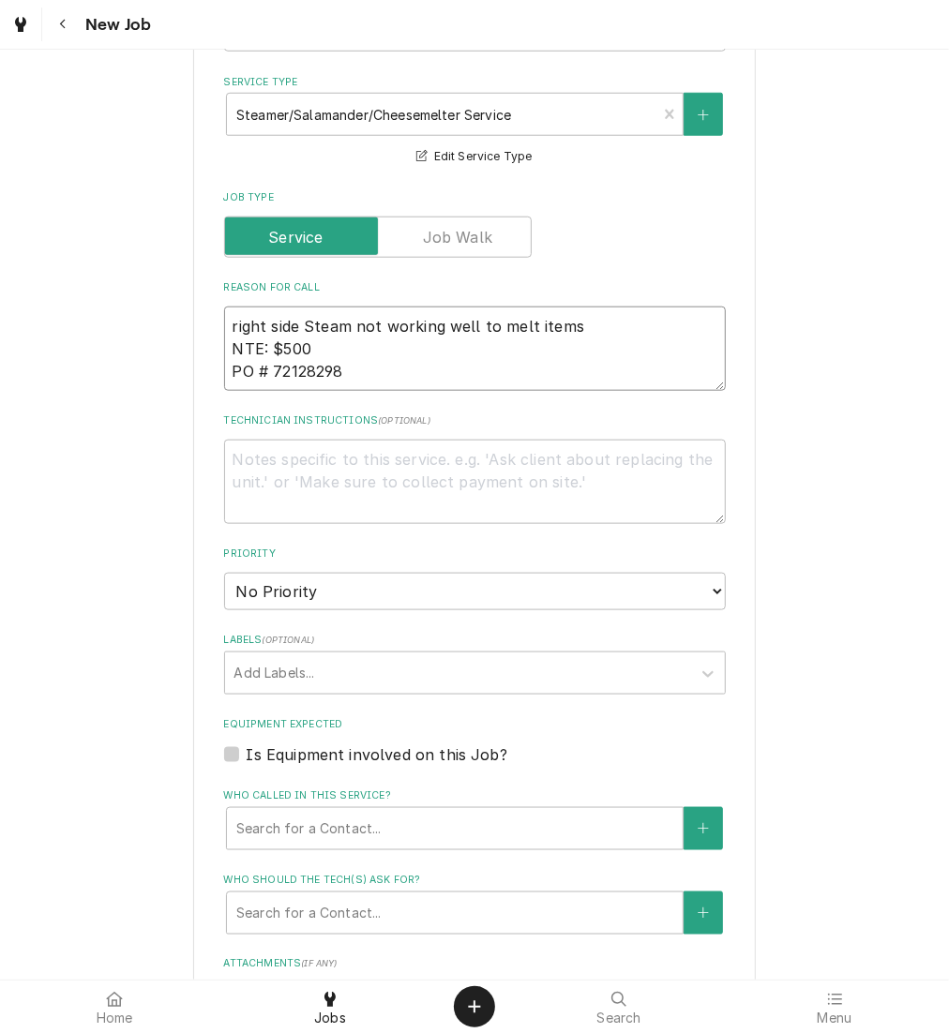
scroll to position [882, 0]
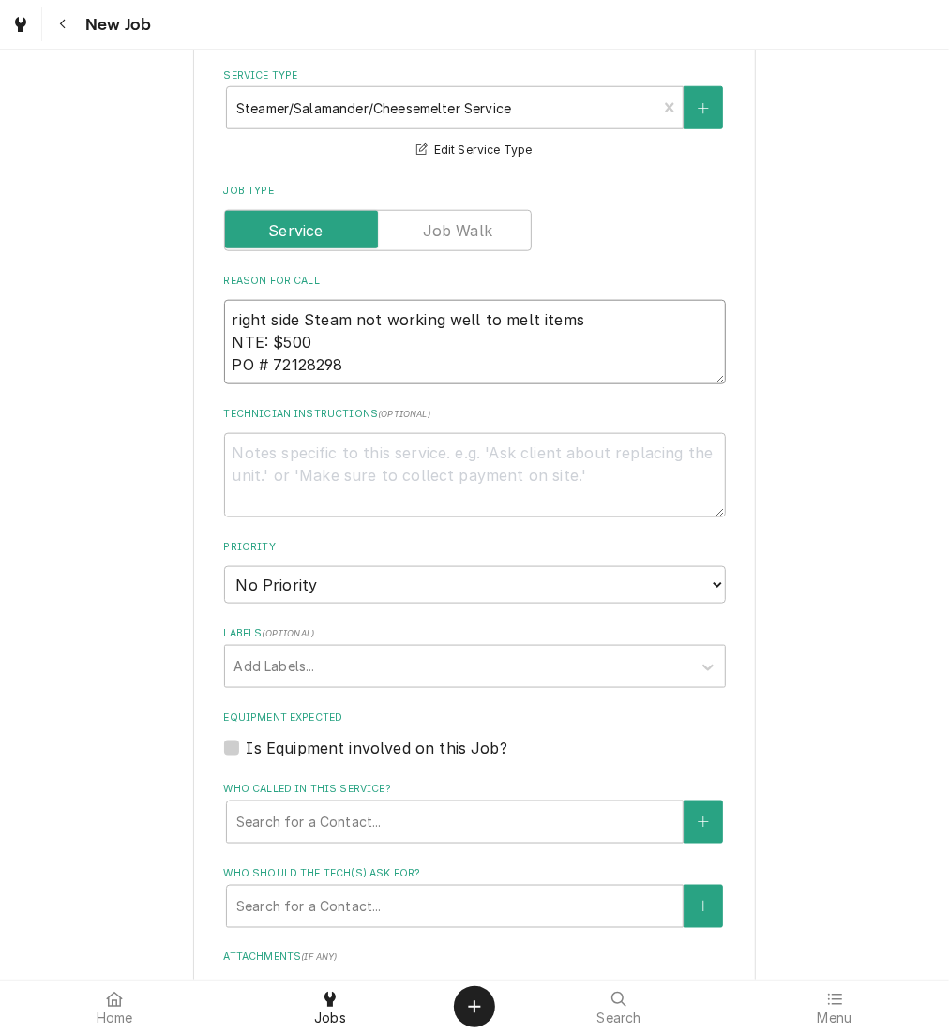
type textarea "right side Steam not working well to melt items NTE: $500 PO # 72128298"
click at [527, 577] on select "No Priority Urgent High Medium Low" at bounding box center [475, 584] width 502 height 37
select select "3"
click at [224, 566] on select "No Priority Urgent High Medium Low" at bounding box center [475, 584] width 502 height 37
type textarea "x"
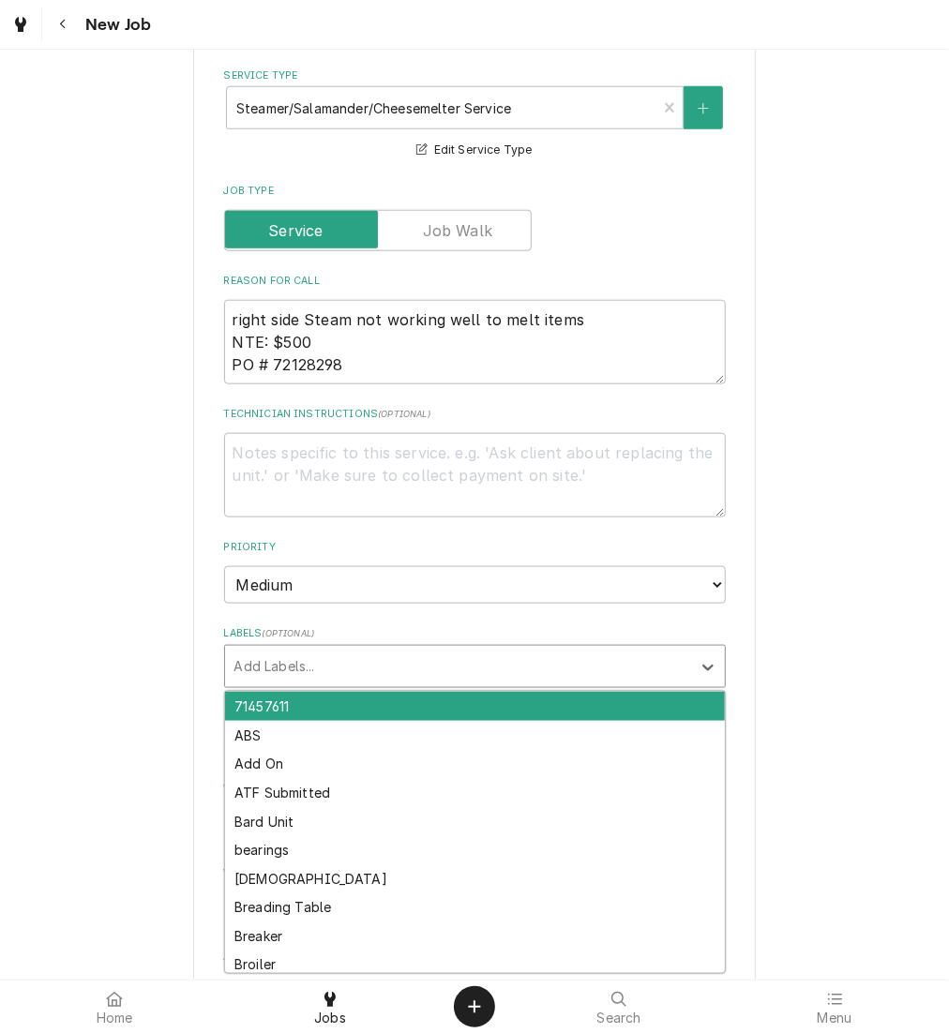
click at [502, 662] on div "Labels" at bounding box center [457, 667] width 447 height 34
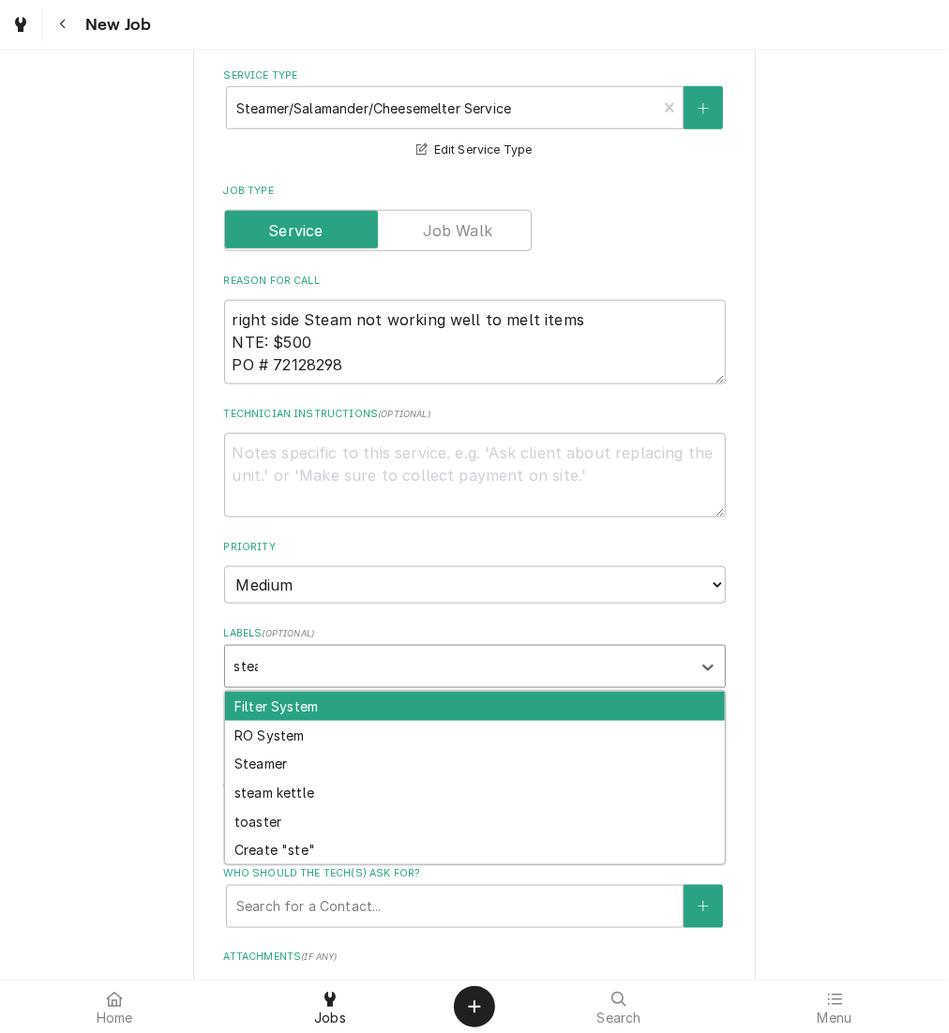
type input "steam"
click at [517, 697] on div "Steamer" at bounding box center [475, 706] width 500 height 29
type textarea "x"
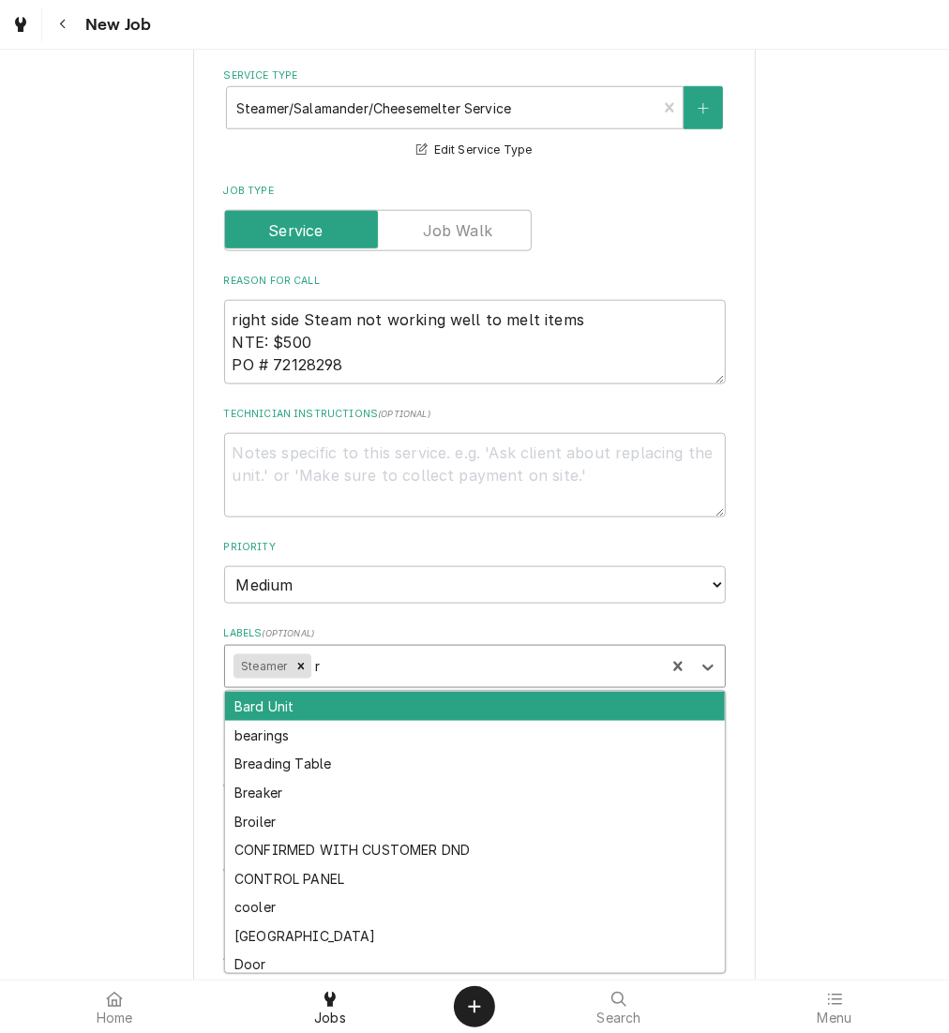
type input "ri"
type textarea "x"
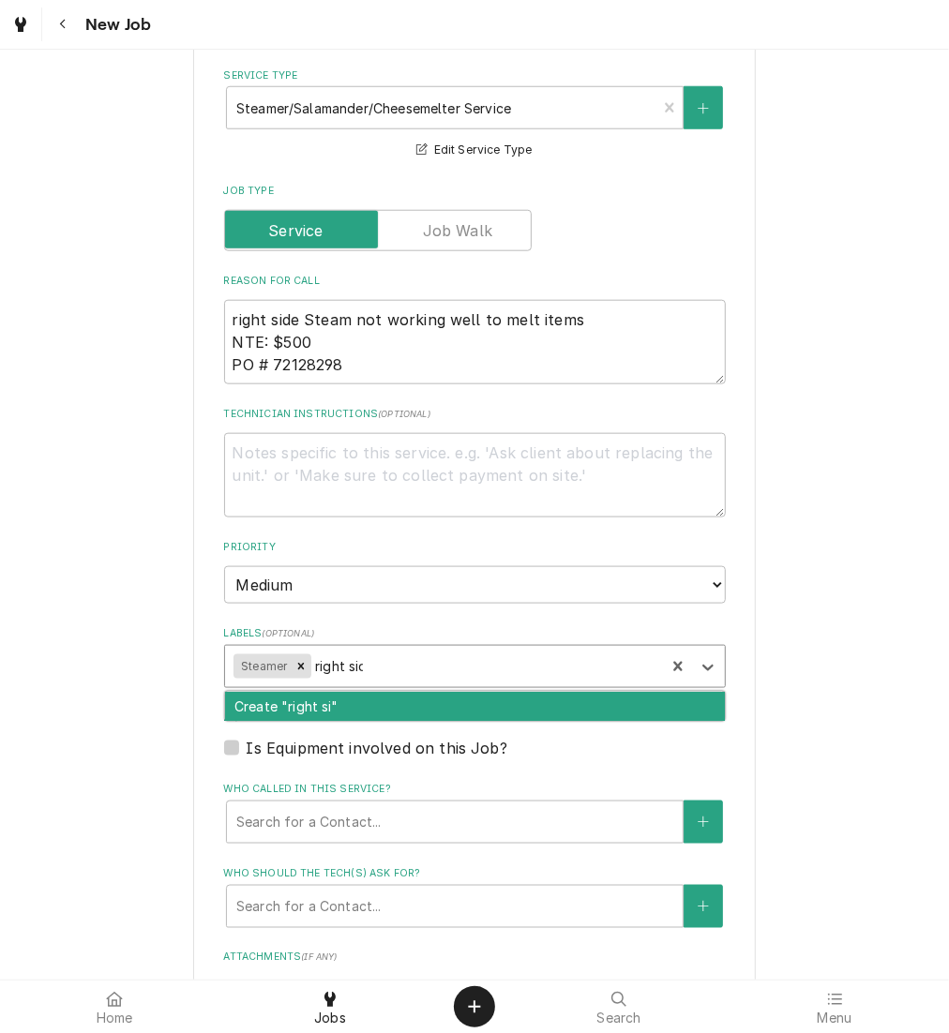
type input "right side"
type textarea "x"
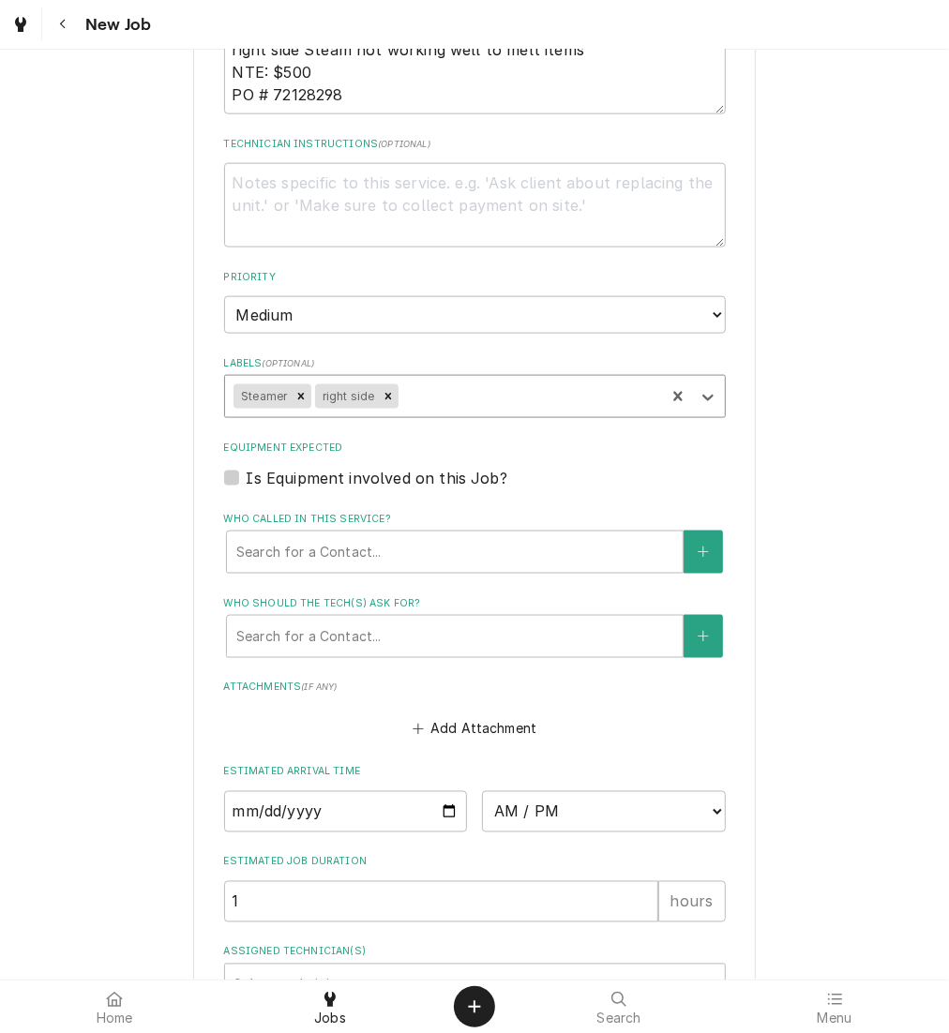
scroll to position [1153, 0]
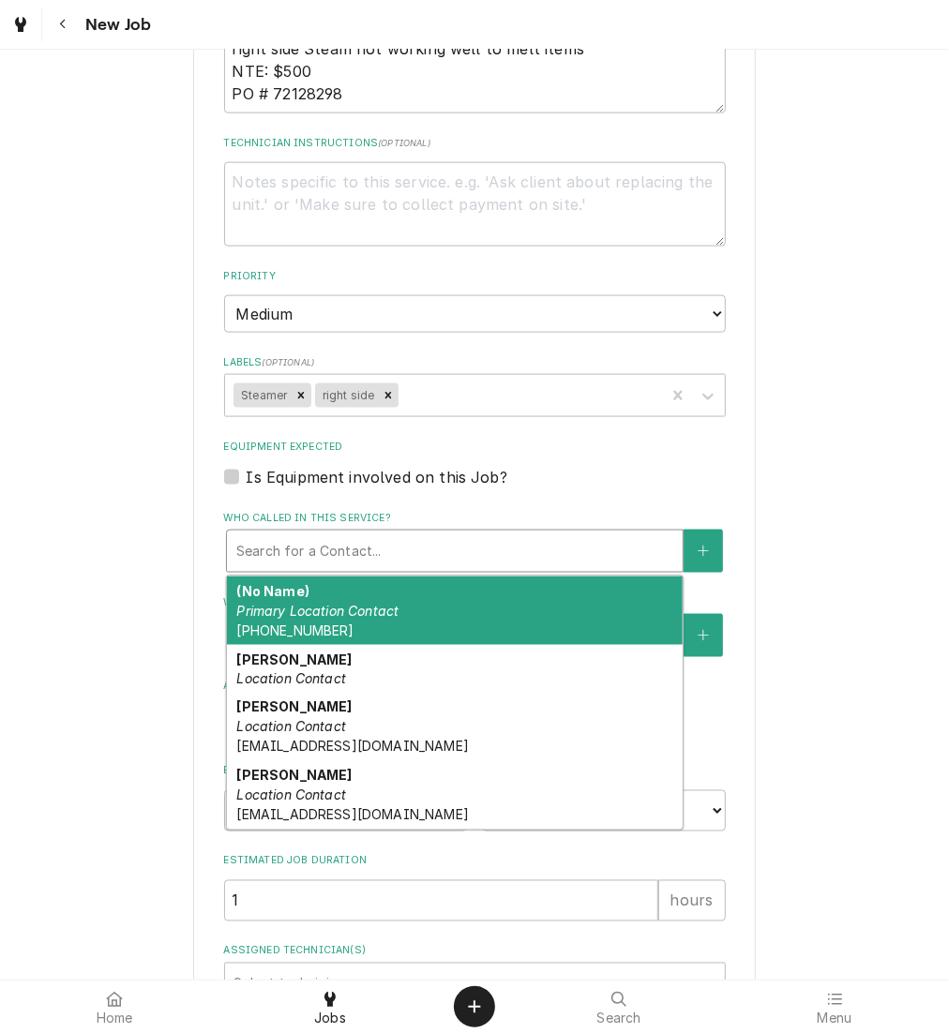
click at [457, 559] on div "Who called in this service?" at bounding box center [454, 551] width 437 height 34
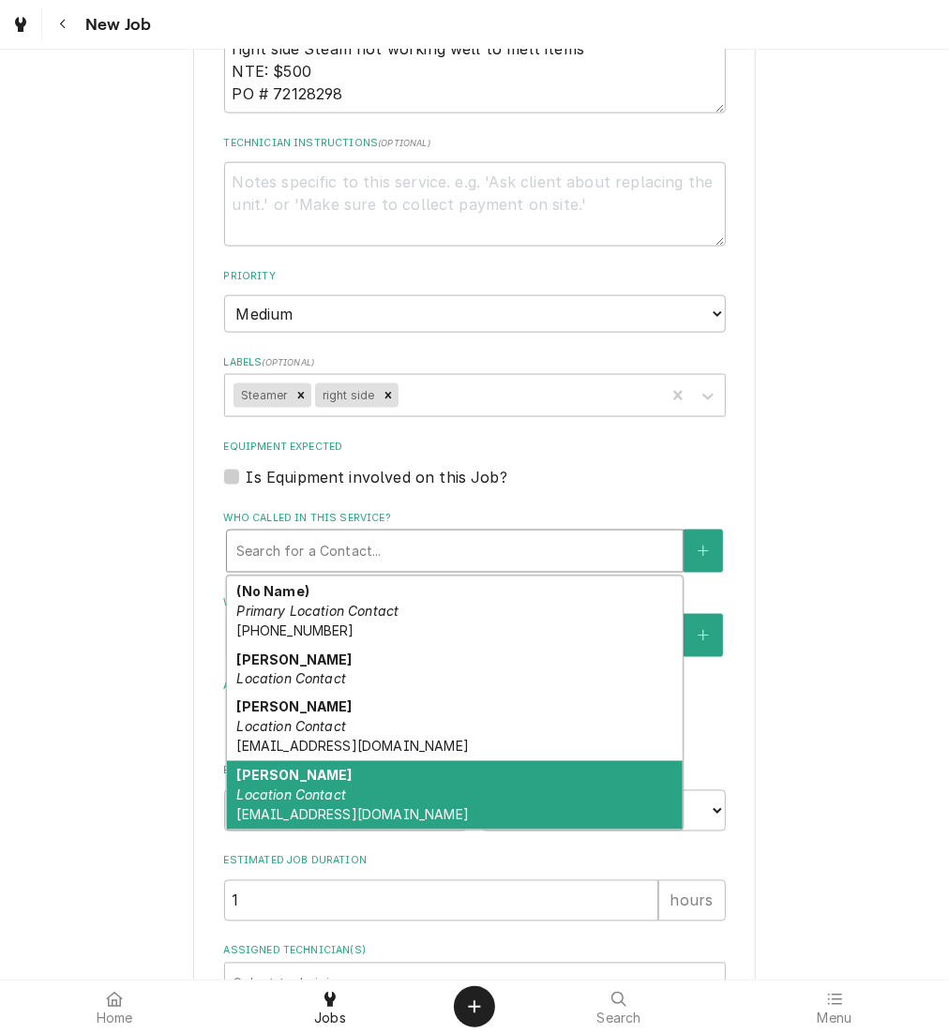
click at [499, 785] on div "Taylor Lane Location Contact tlane@kbpbells.com" at bounding box center [455, 795] width 456 height 68
type textarea "x"
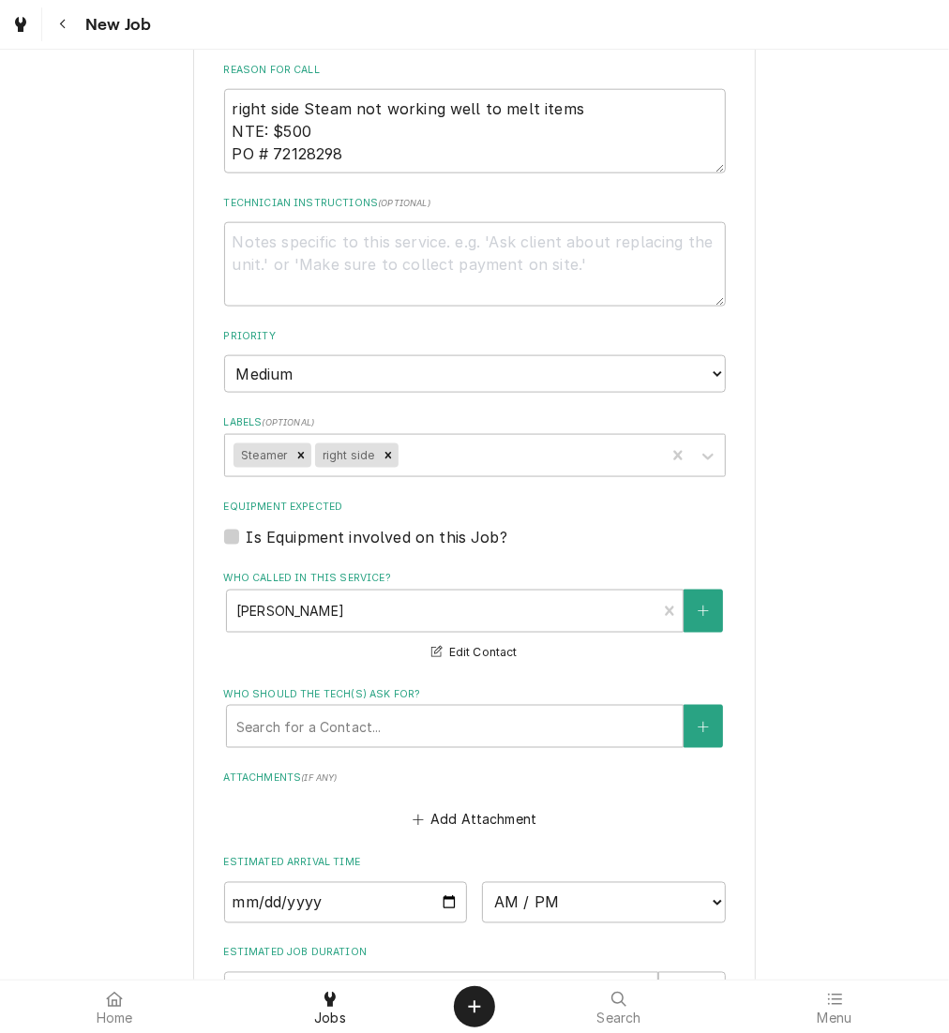
scroll to position [1125, 0]
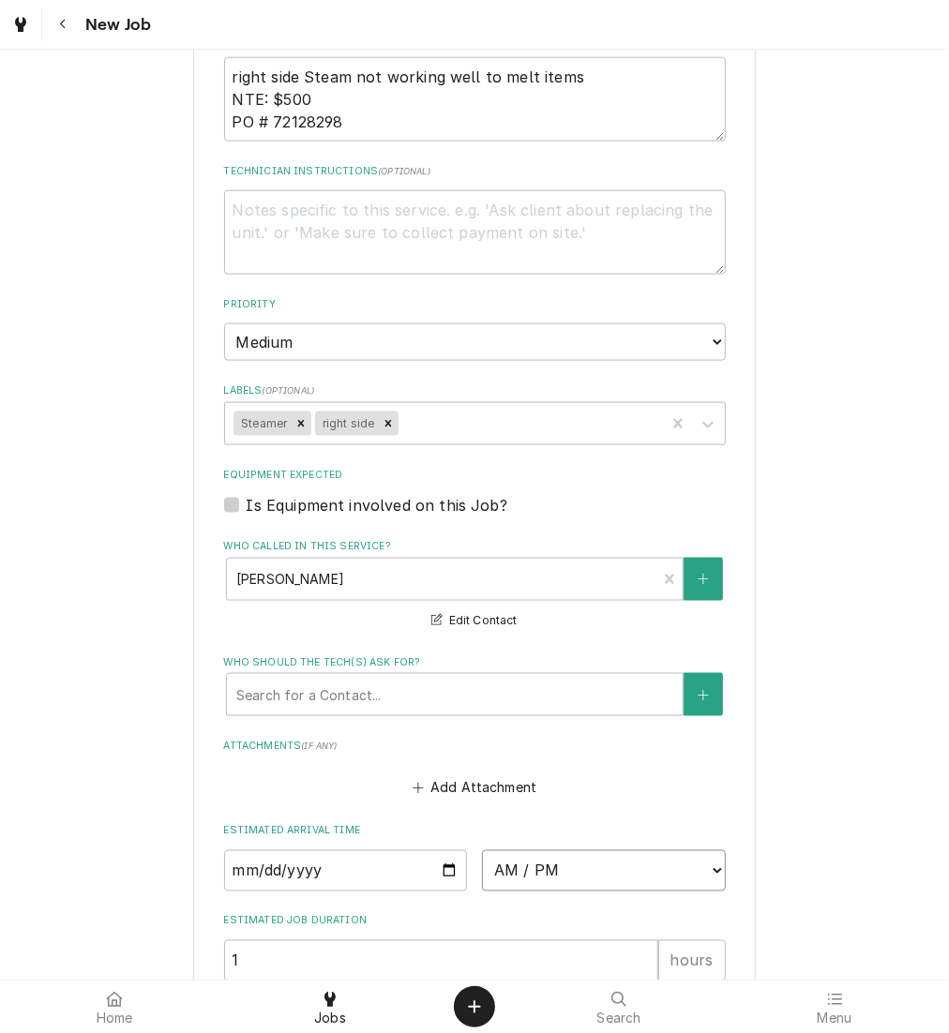
click at [640, 861] on select "AM / PM 6:00 AM 6:15 AM 6:30 AM 6:45 AM 7:00 AM 7:15 AM 7:30 AM 7:45 AM 8:00 AM…" at bounding box center [604, 870] width 244 height 41
select select "15:30:00"
click at [482, 850] on select "AM / PM 6:00 AM 6:15 AM 6:30 AM 6:45 AM 7:00 AM 7:15 AM 7:30 AM 7:45 AM 8:00 AM…" at bounding box center [604, 870] width 244 height 41
click at [442, 865] on input "Date" at bounding box center [346, 870] width 244 height 41
type textarea "x"
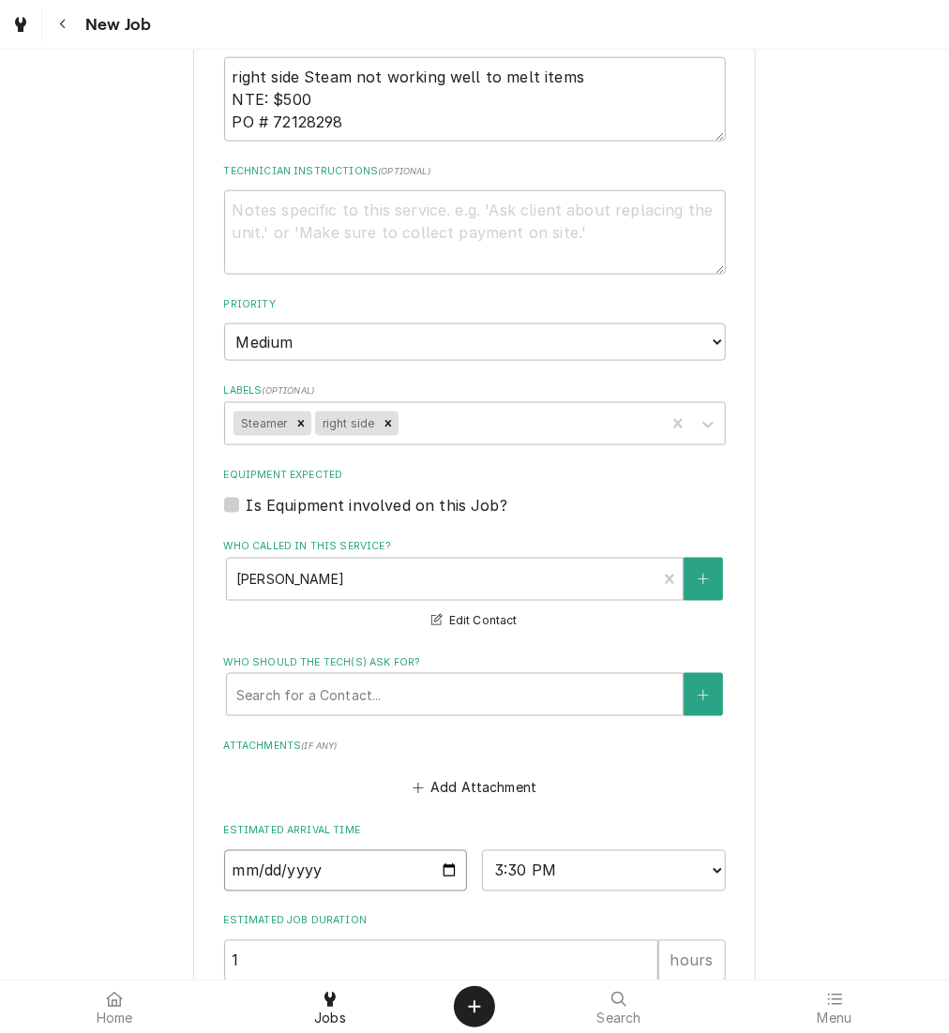
type input "2025-09-25"
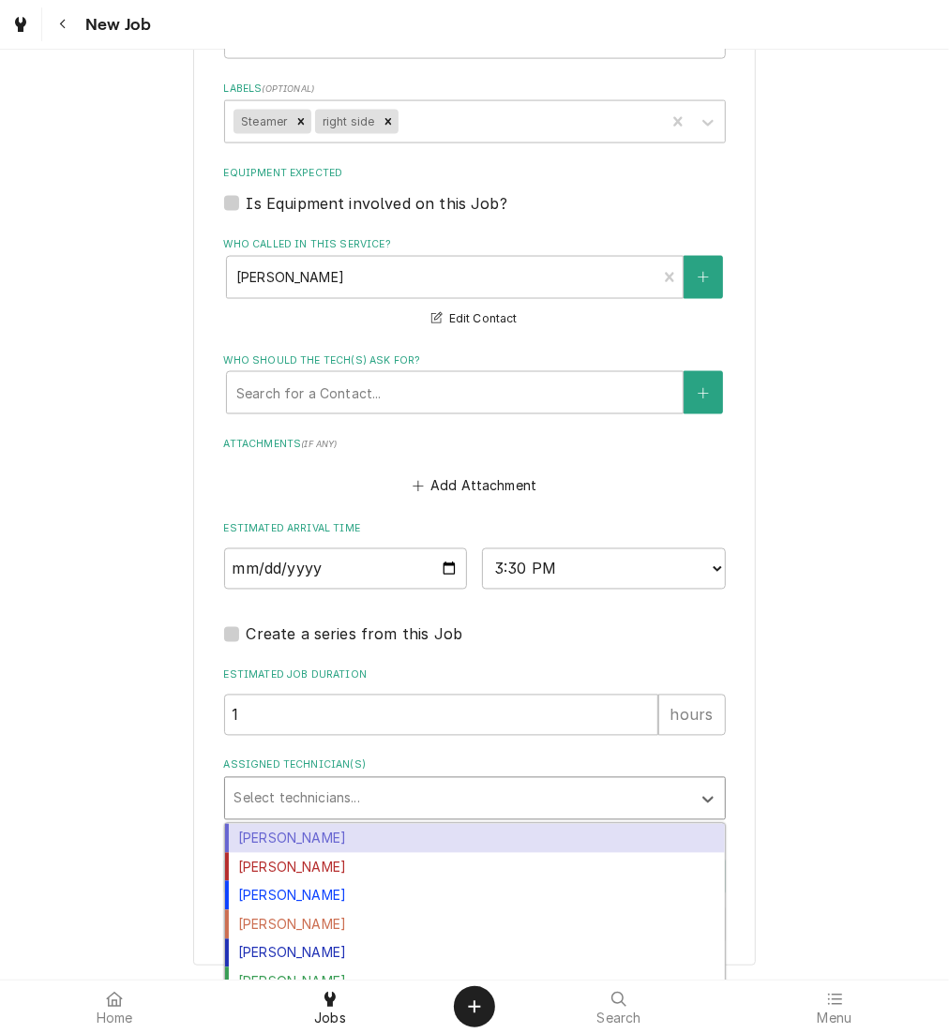
click at [395, 794] on div "Assigned Technician(s)" at bounding box center [457, 799] width 447 height 34
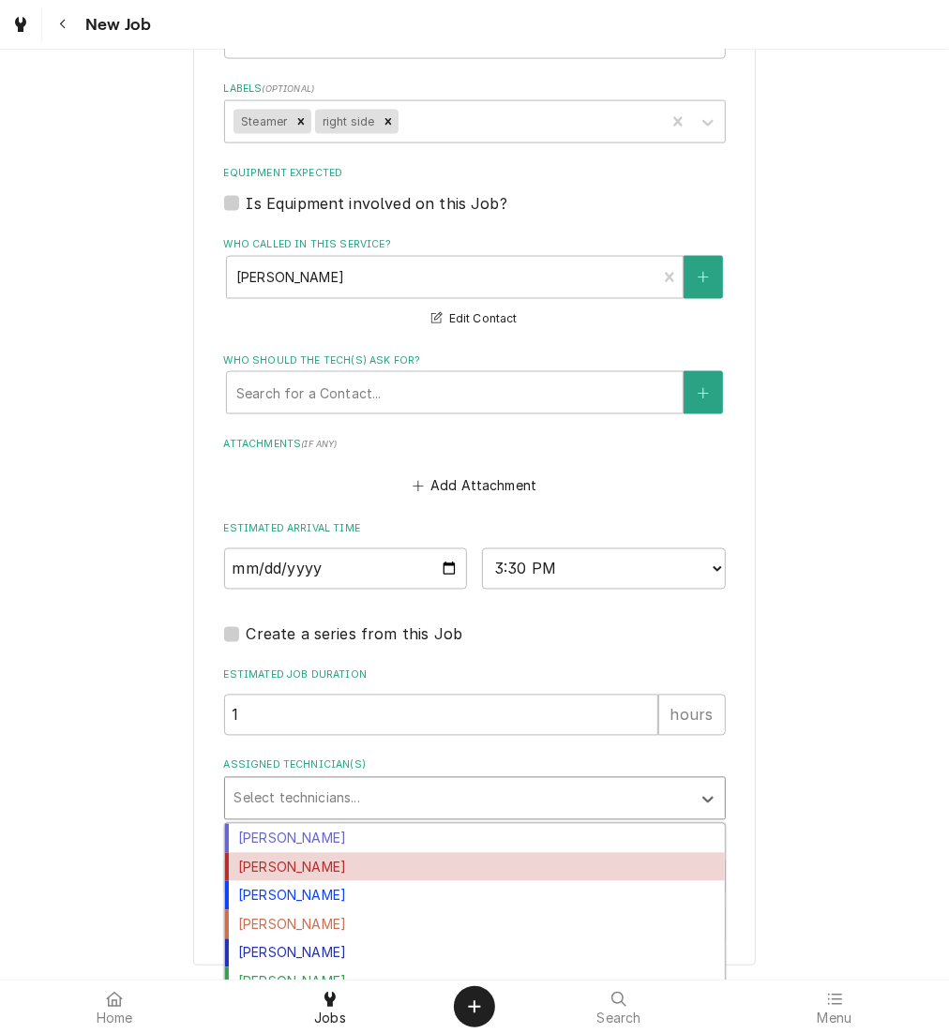
click at [373, 854] on div "Izaia Bain" at bounding box center [475, 867] width 500 height 29
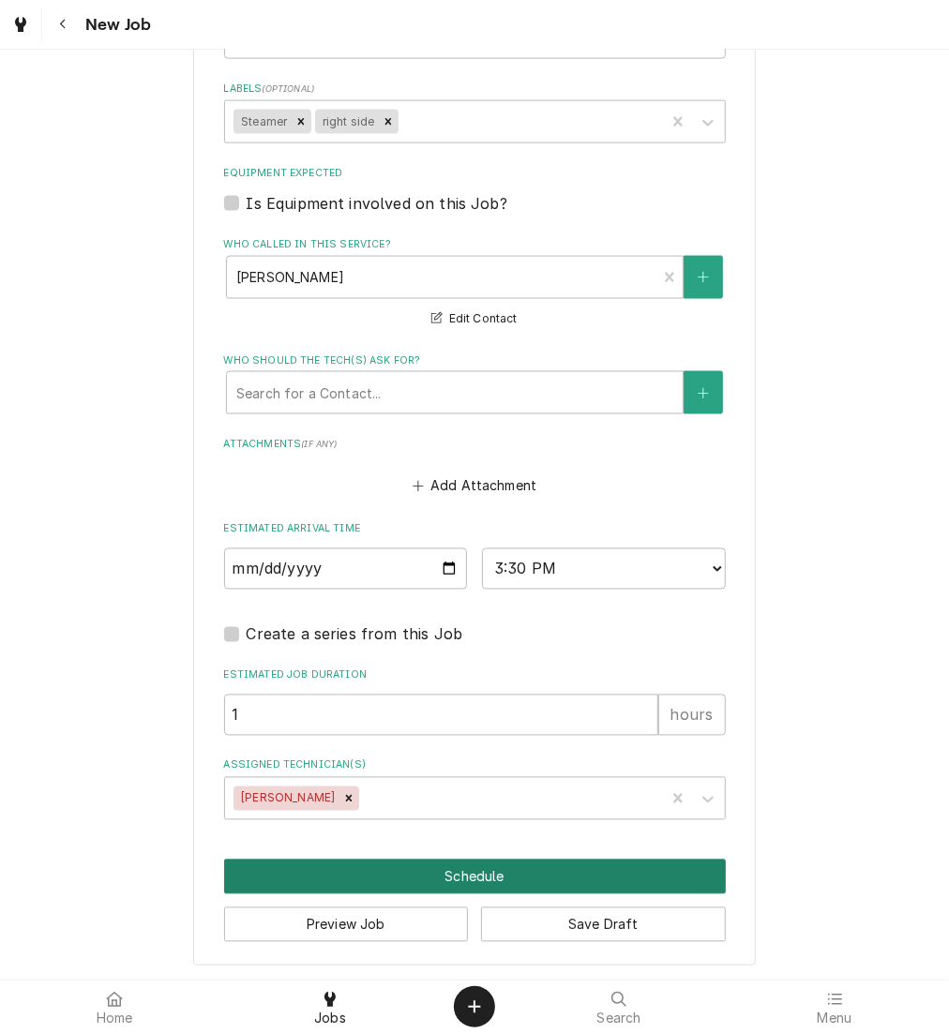
click at [382, 867] on button "Schedule" at bounding box center [475, 877] width 502 height 35
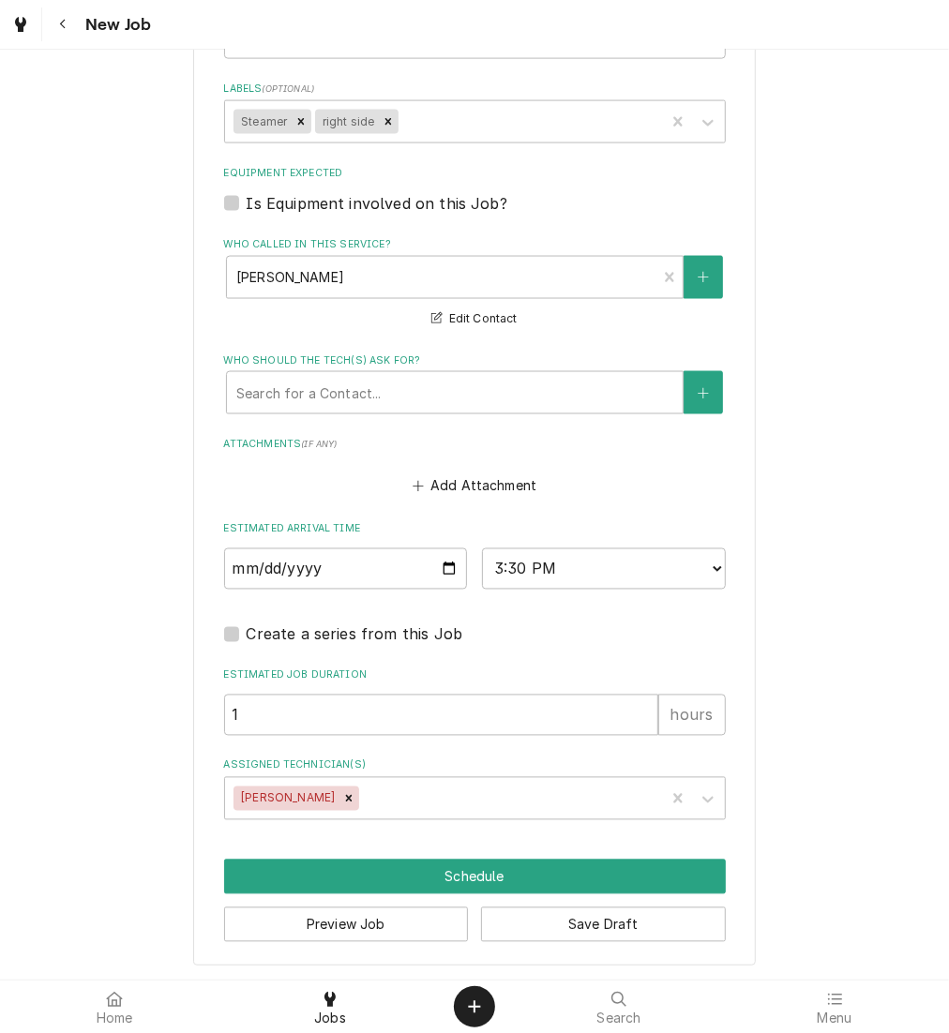
scroll to position [1410, 0]
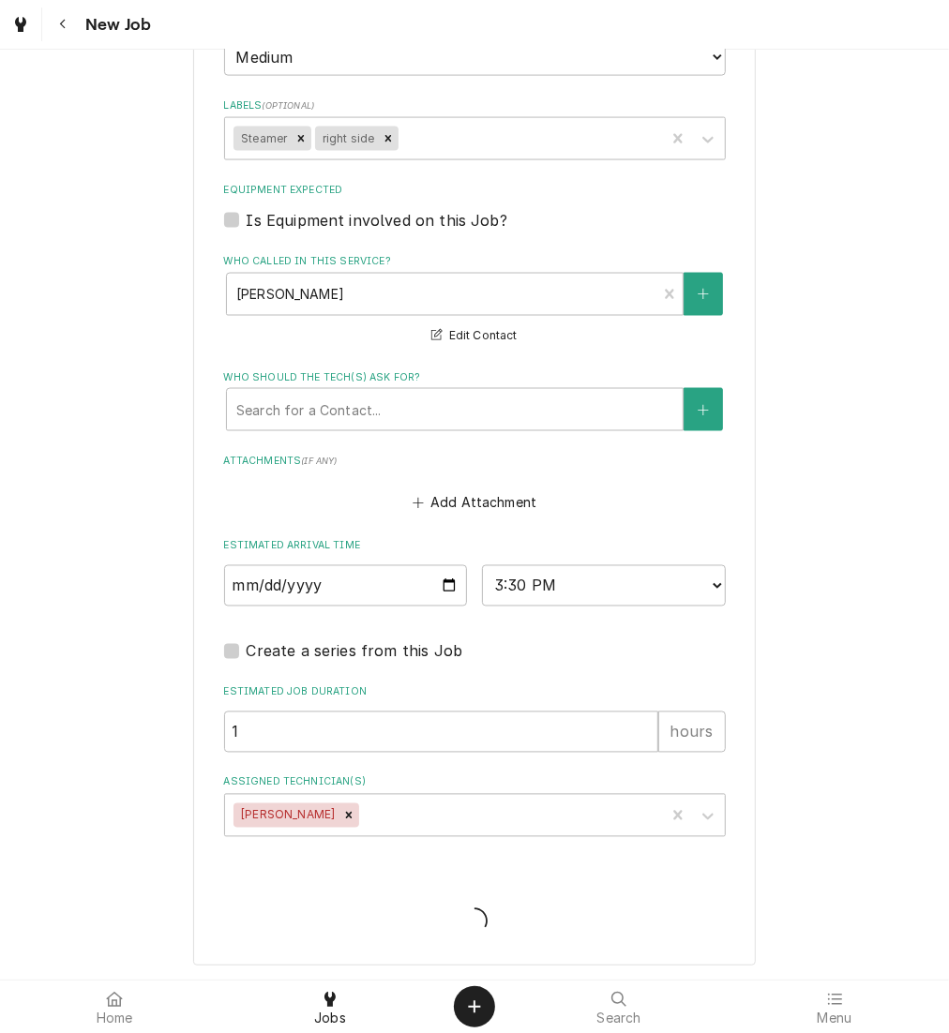
type textarea "x"
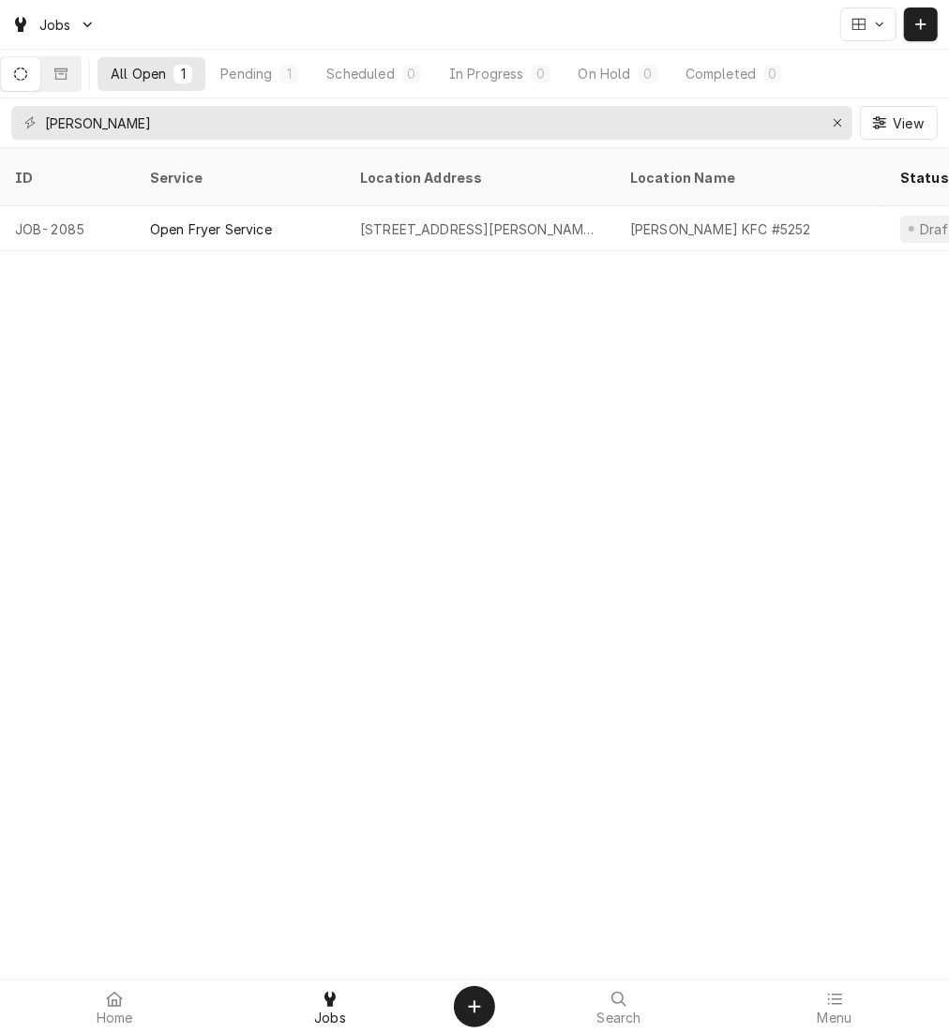
click at [921, 29] on icon "Dynamic Content Wrapper" at bounding box center [920, 24] width 11 height 13
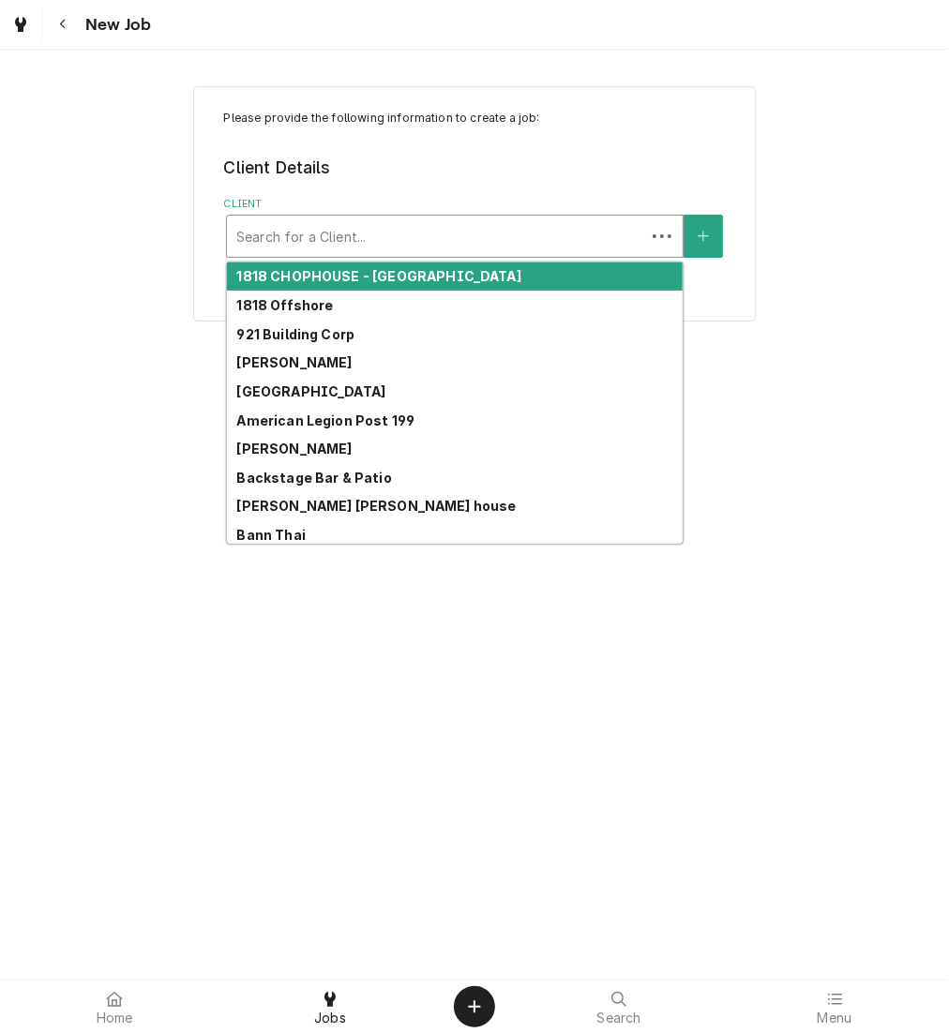
click at [330, 240] on div "Client" at bounding box center [435, 236] width 399 height 34
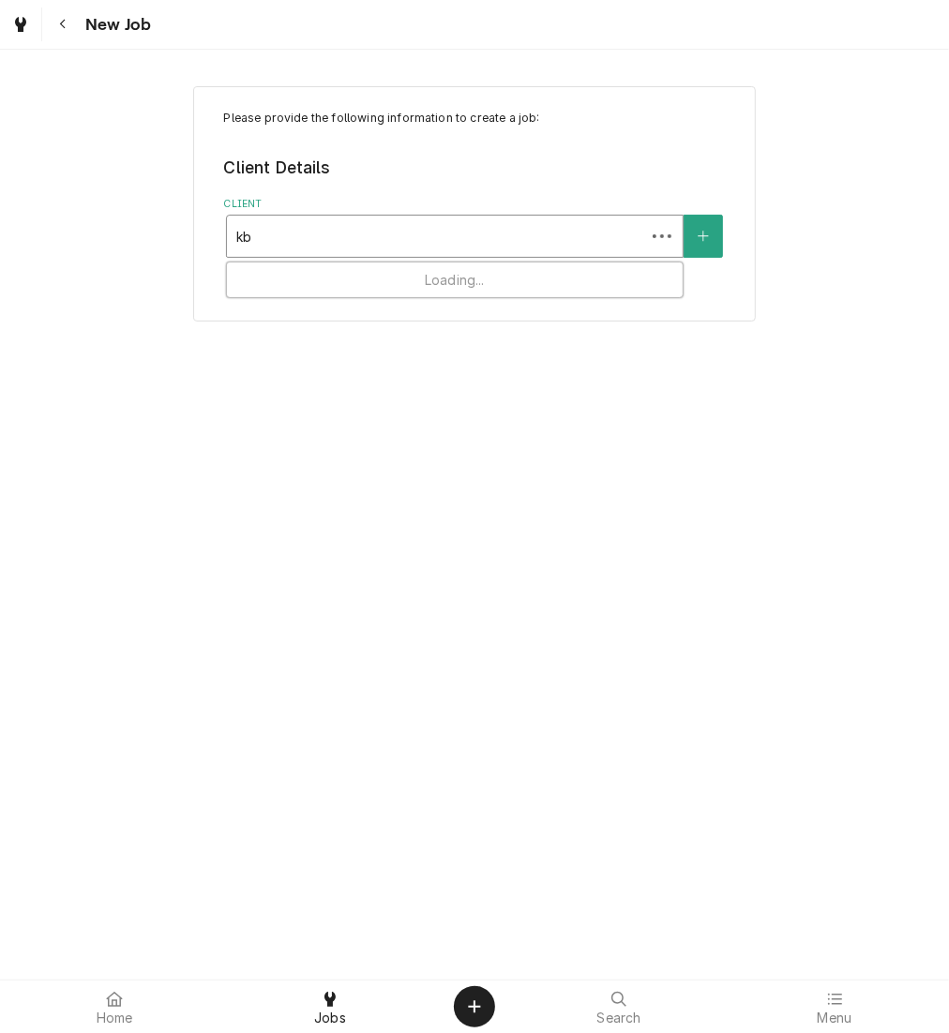
type input "kbp"
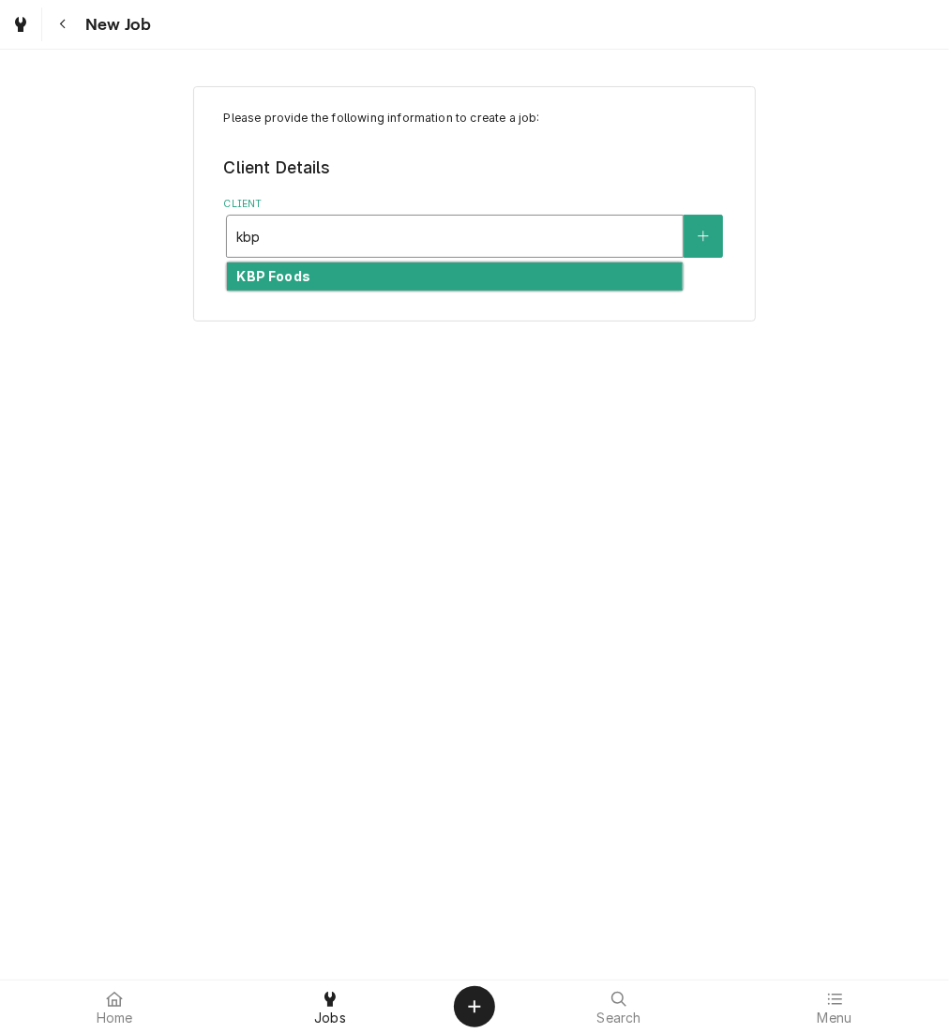
click at [338, 270] on div "KBP Foods" at bounding box center [455, 276] width 456 height 29
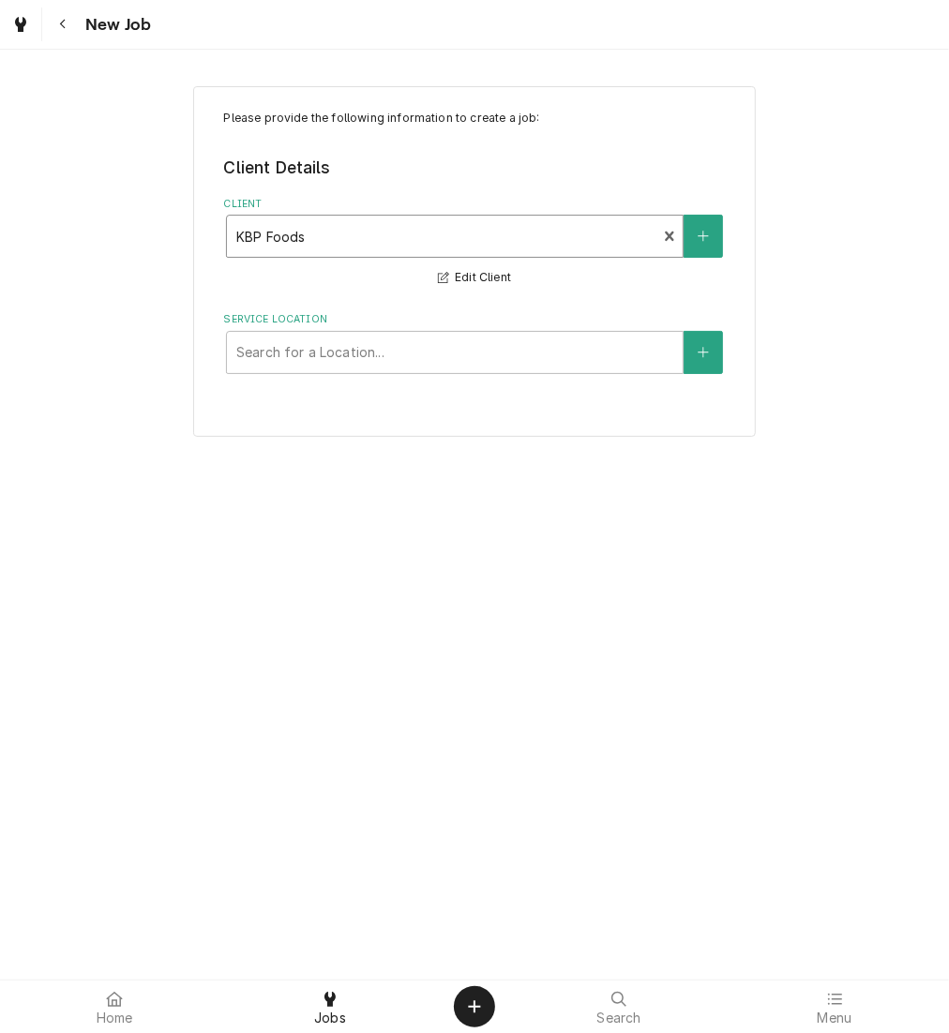
click at [340, 355] on div "Service Location" at bounding box center [454, 353] width 437 height 34
type input "[PERSON_NAME]"
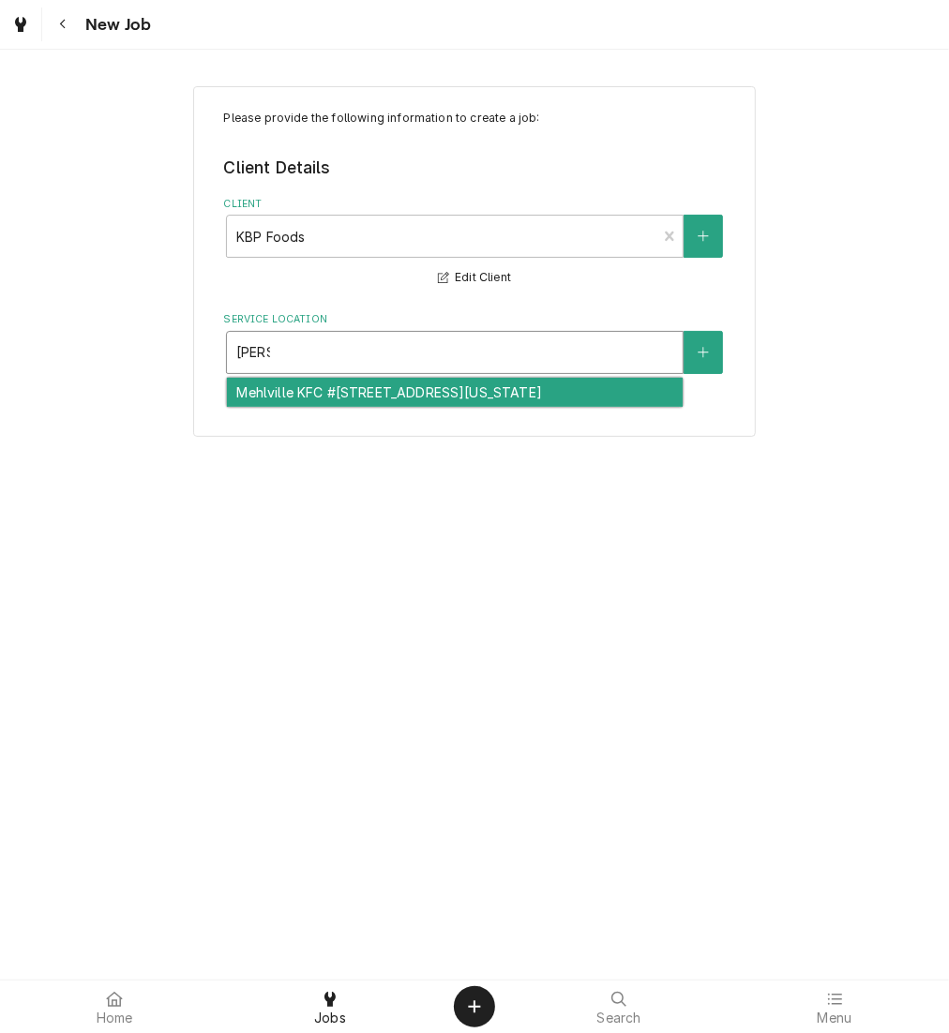
click at [354, 391] on div "Mehlville KFC #[STREET_ADDRESS][US_STATE]" at bounding box center [455, 392] width 456 height 29
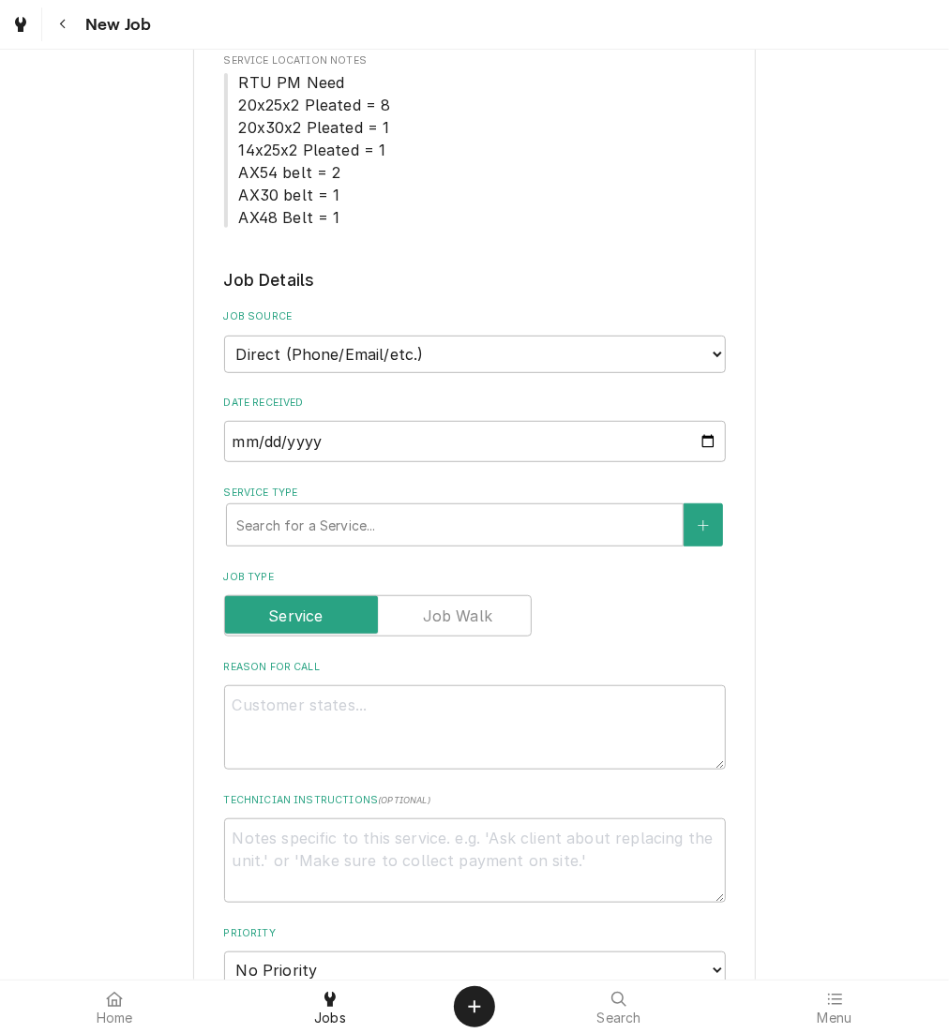
scroll to position [376, 0]
click at [482, 341] on select "Direct (Phone/Email/etc.) Other" at bounding box center [475, 353] width 502 height 37
select select "100"
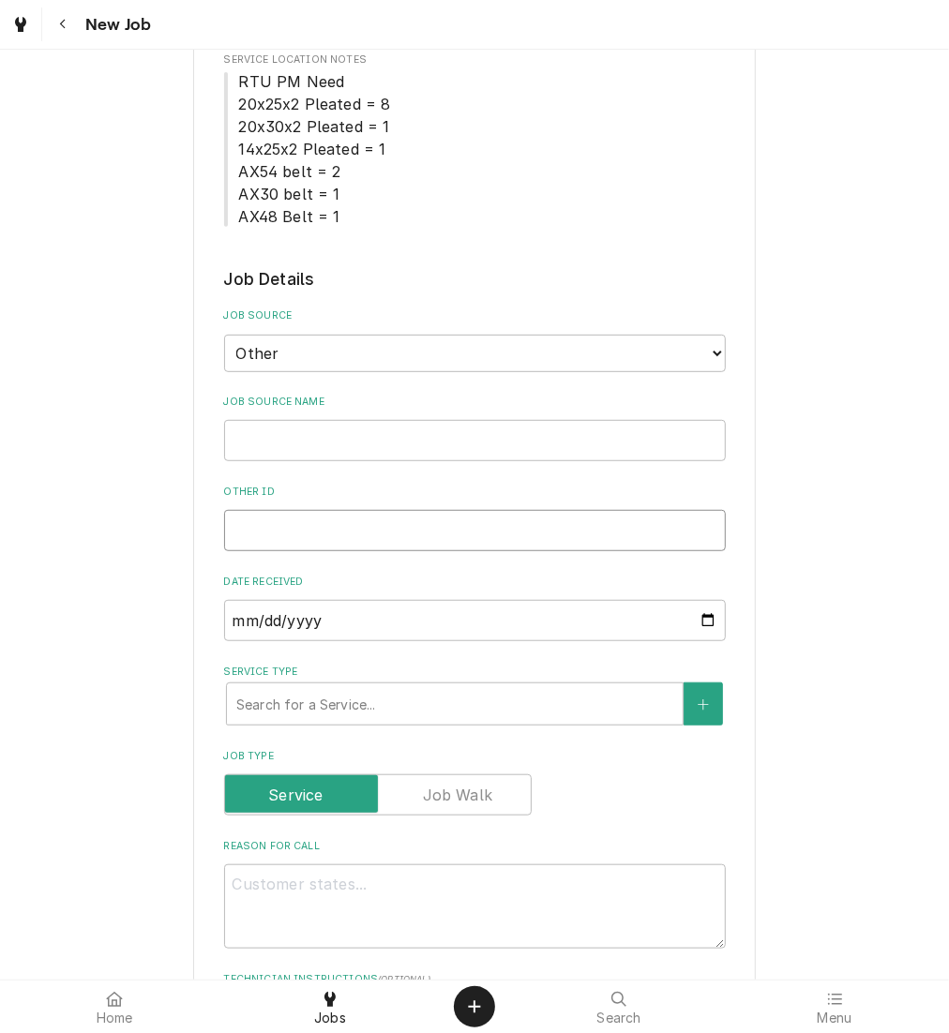
click at [291, 527] on input "Other ID" at bounding box center [475, 530] width 502 height 41
paste input "72128320"
type textarea "x"
type input "72128320"
click at [291, 527] on input "72128320" at bounding box center [475, 530] width 502 height 41
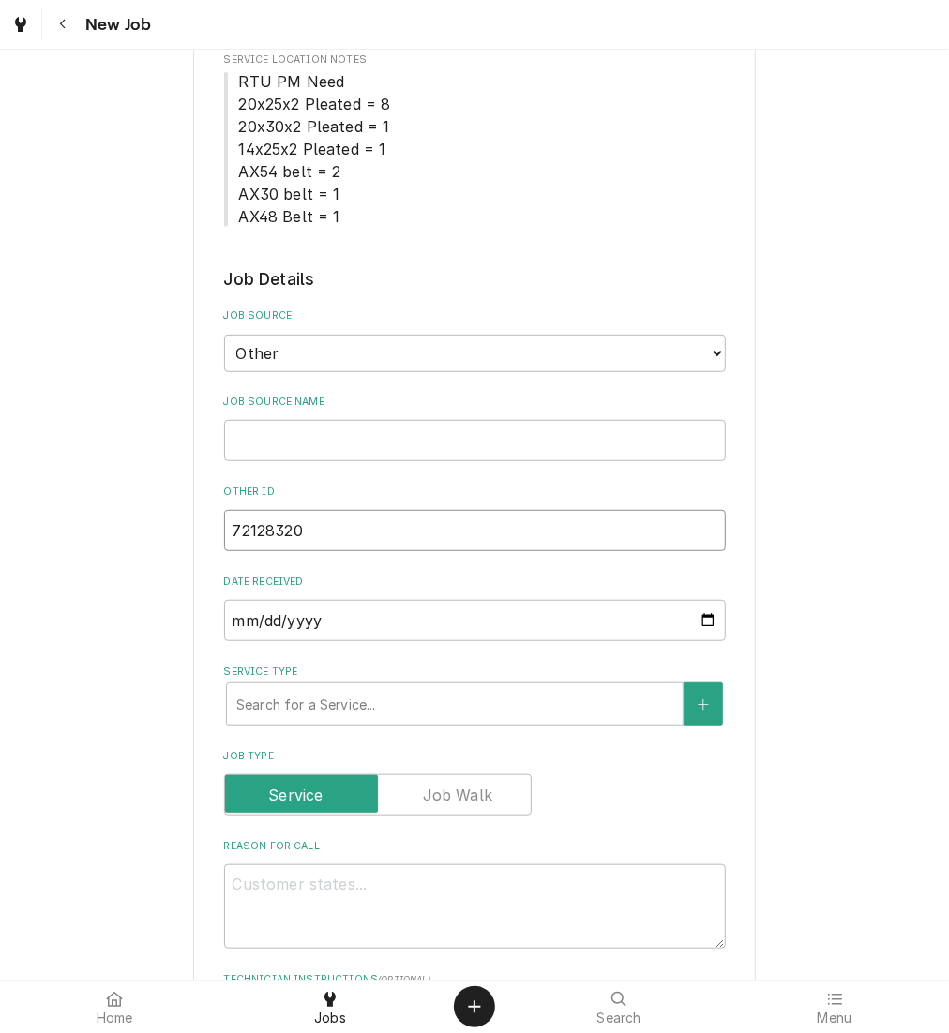
type textarea "x"
type input "72128320"
click at [298, 437] on input "Job Source Name" at bounding box center [475, 440] width 502 height 41
type textarea "x"
type input "V"
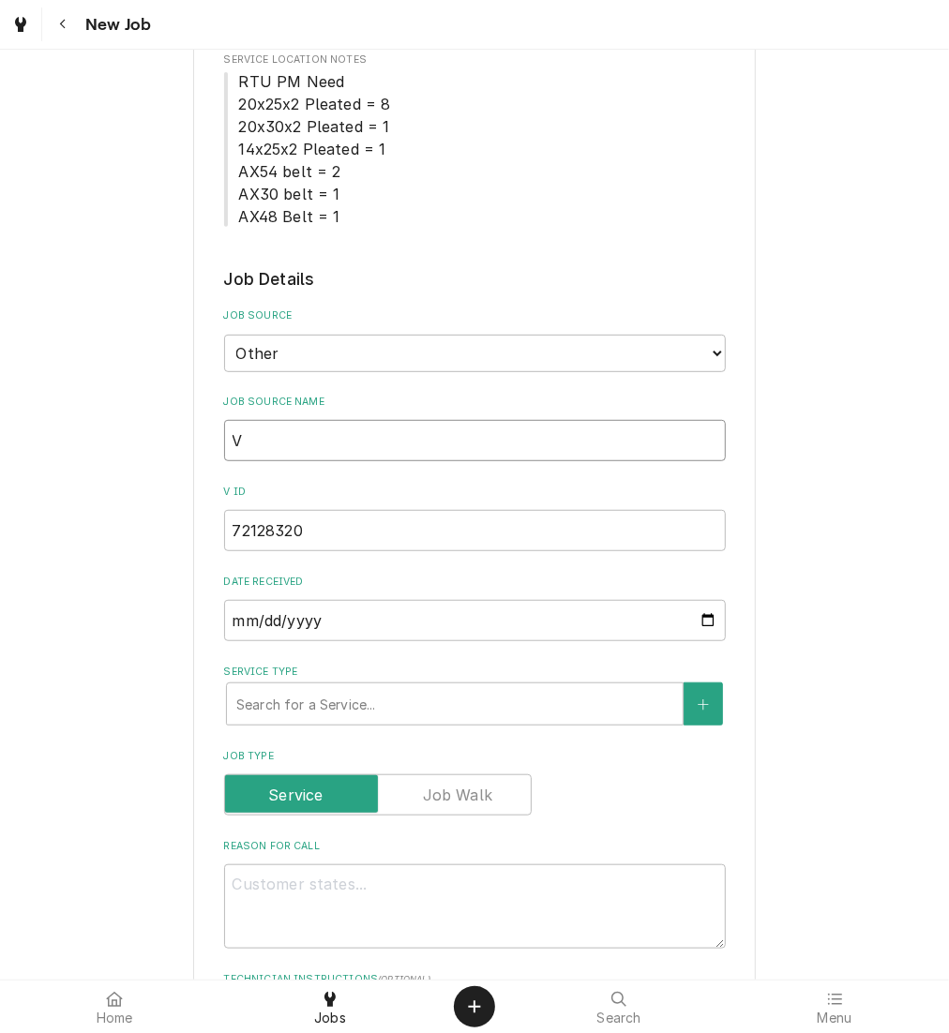
type textarea "x"
type input "Ve"
type textarea "x"
type input "Ver"
type textarea "x"
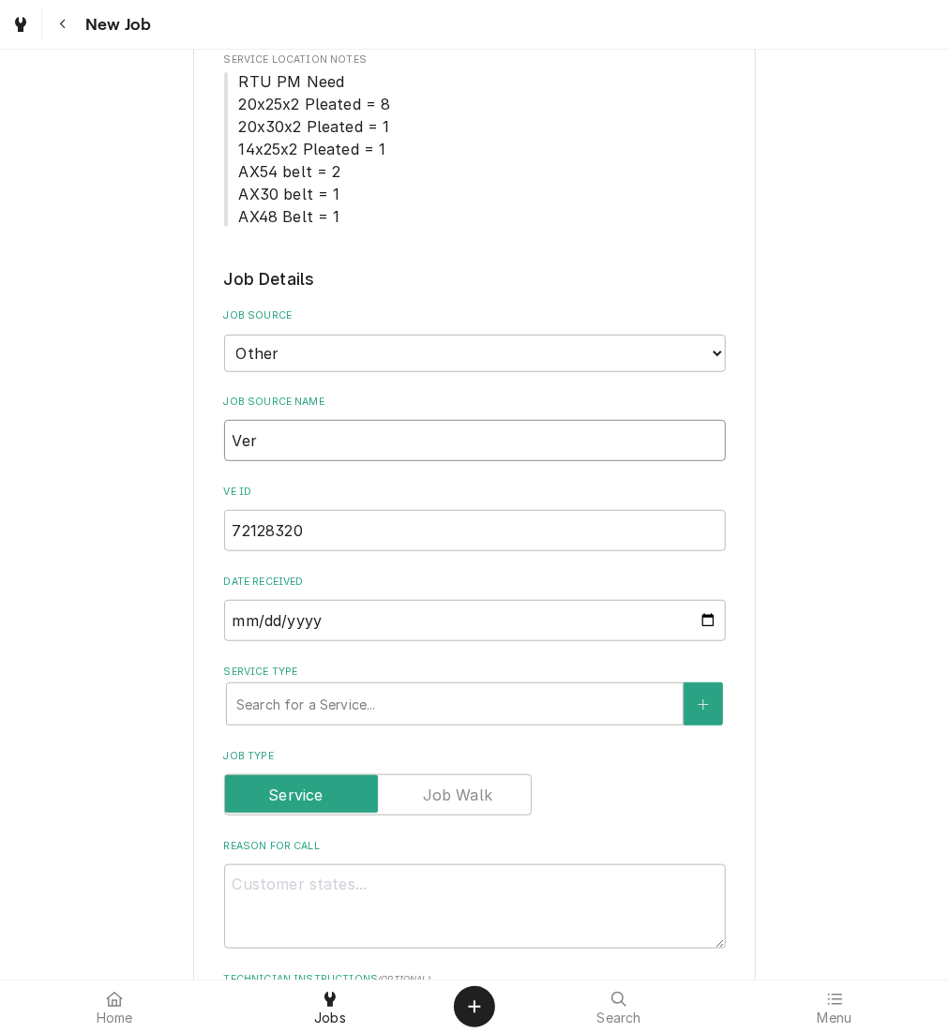
type input "Veri"
type textarea "x"
type input "Verisa"
type textarea "x"
type input "Verisae"
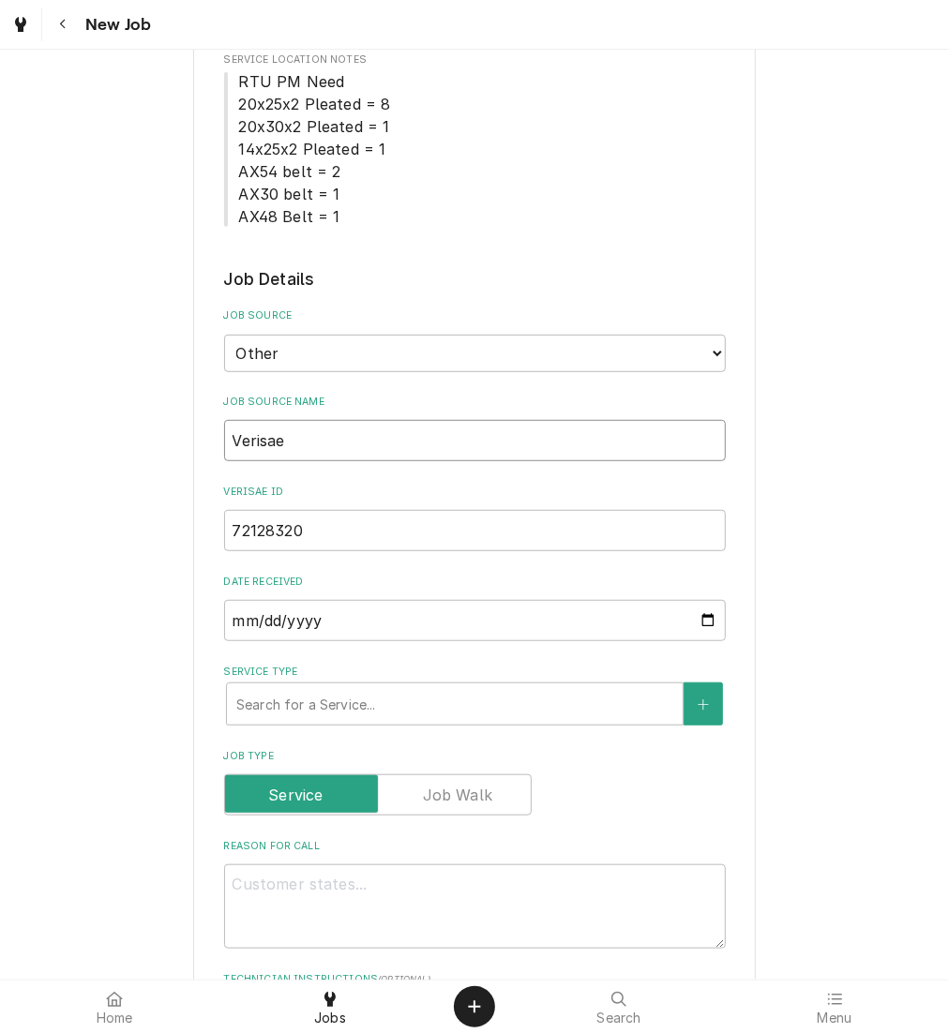
type textarea "x"
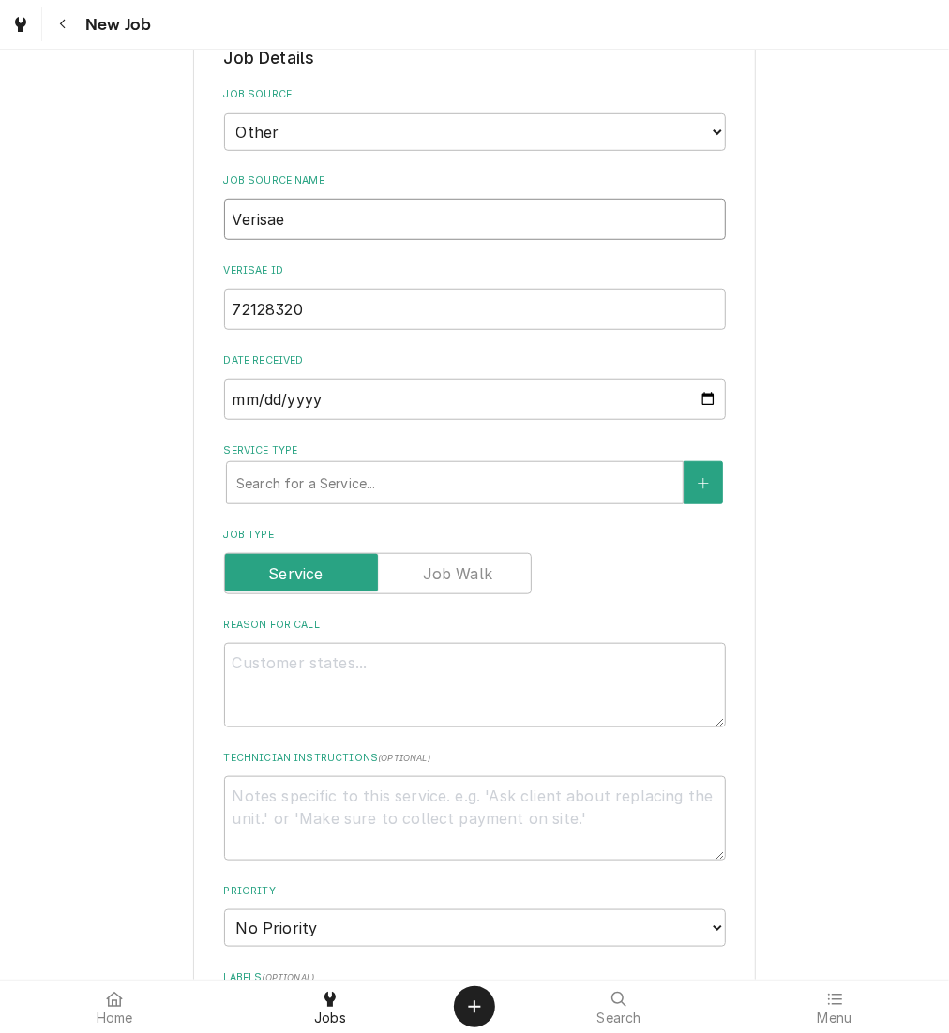
type input "Verisae"
click at [437, 466] on div "Service Type" at bounding box center [454, 483] width 437 height 34
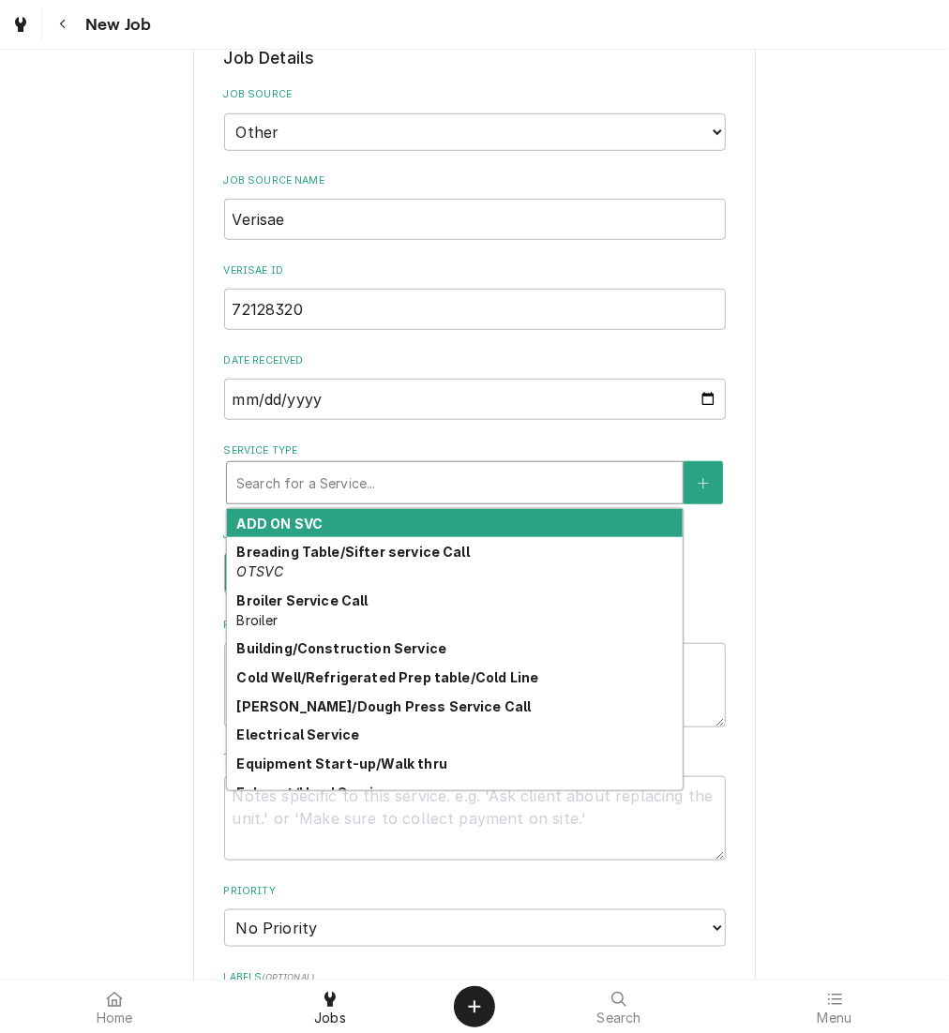
type textarea "x"
type input "h"
type textarea "x"
type input "hv"
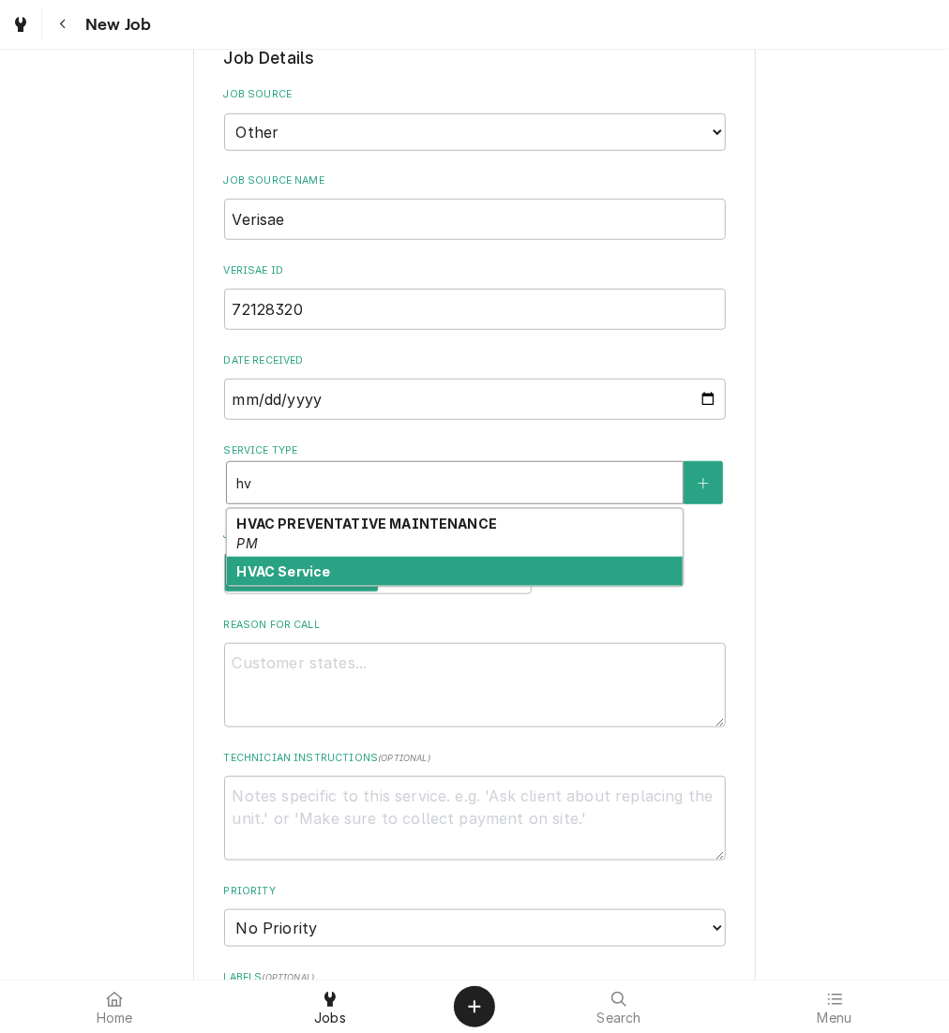
click at [399, 562] on div "HVAC Service" at bounding box center [455, 571] width 456 height 29
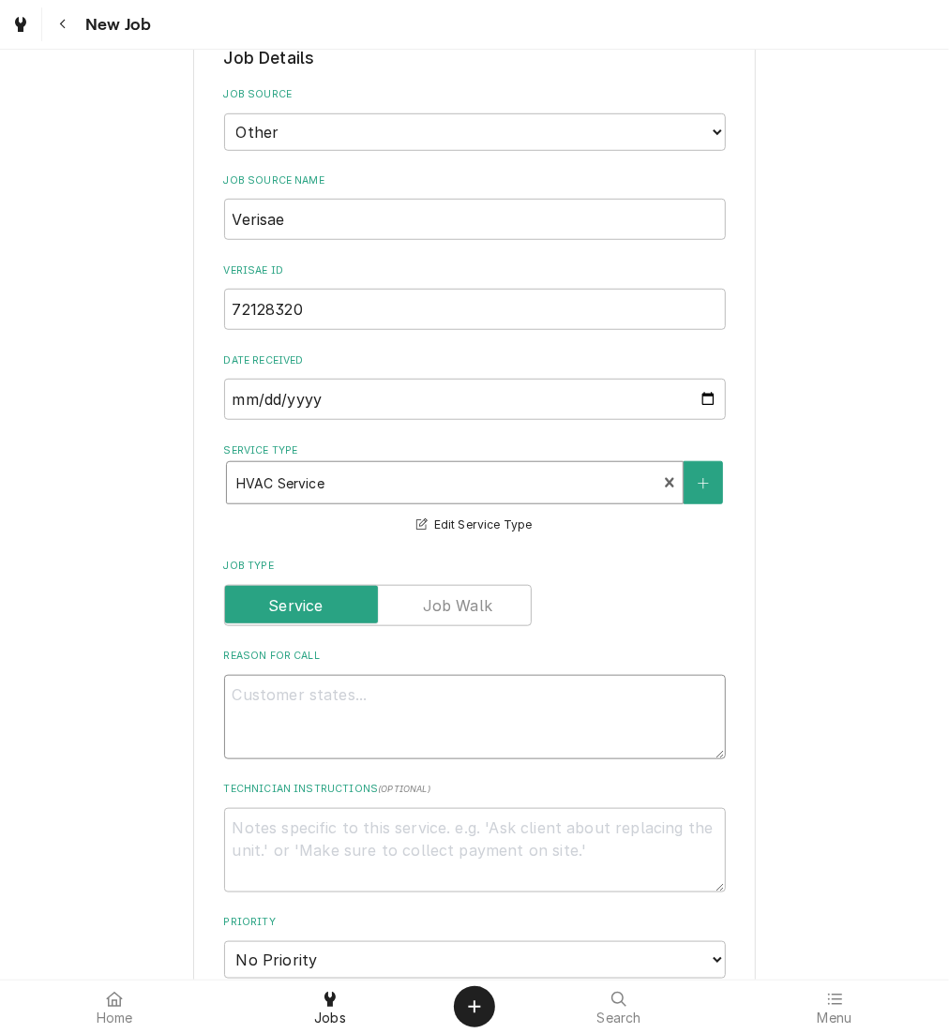
click at [378, 675] on textarea "Reason For Call" at bounding box center [475, 717] width 502 height 84
type textarea "x"
type textarea "n"
type textarea "x"
type textarea "nt"
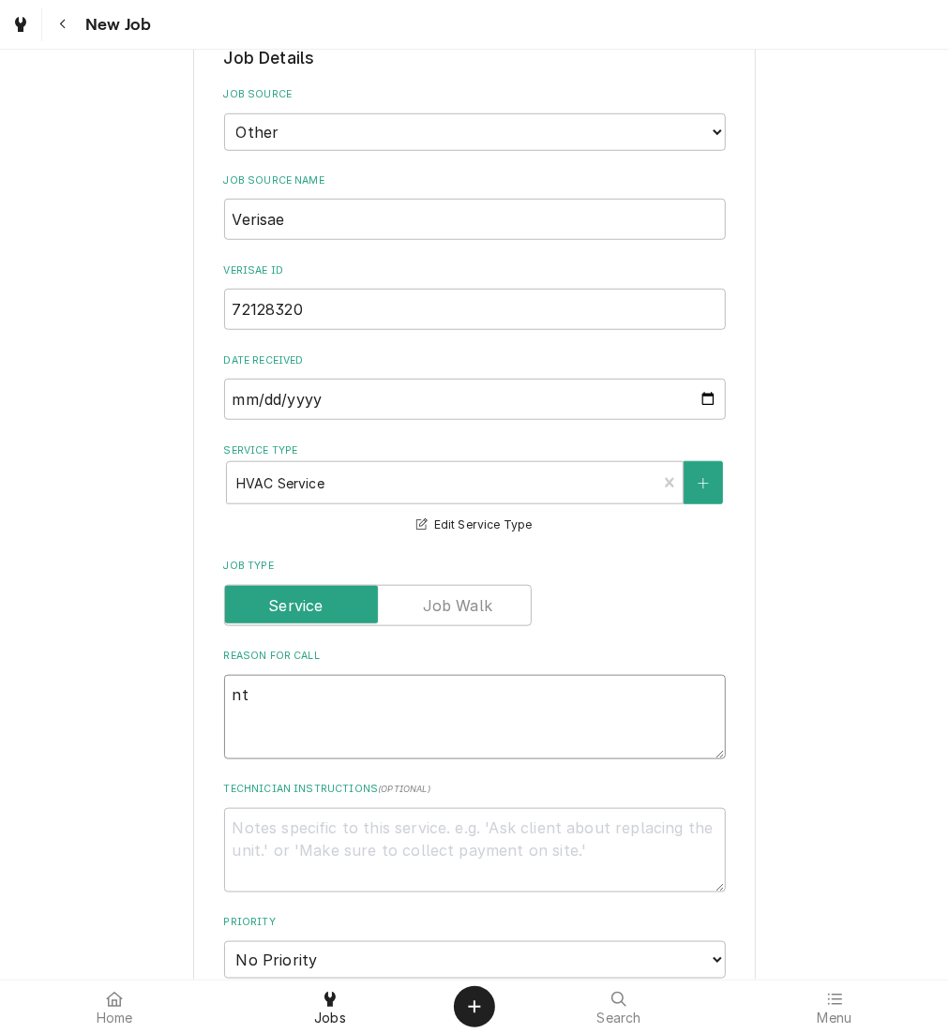
type textarea "x"
type textarea "nte"
type textarea "x"
type textarea "nt"
type textarea "x"
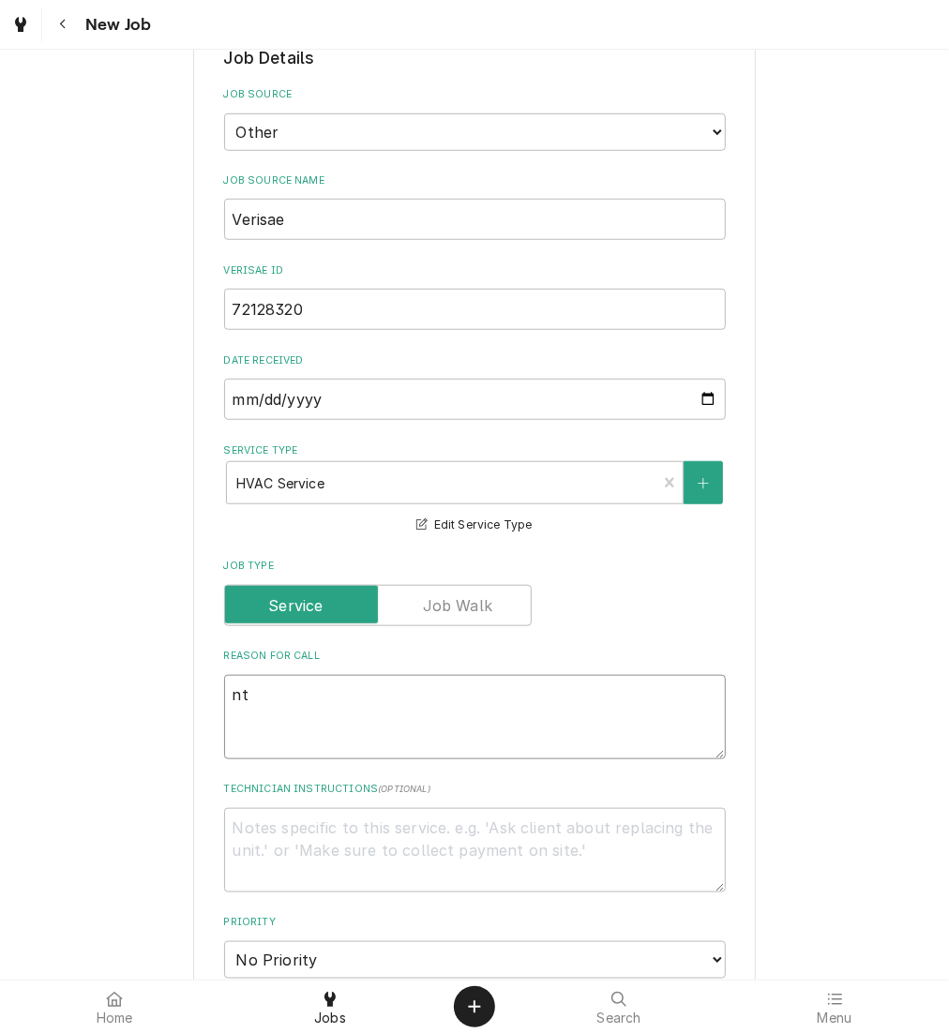
type textarea "n"
type textarea "x"
type textarea "N"
type textarea "x"
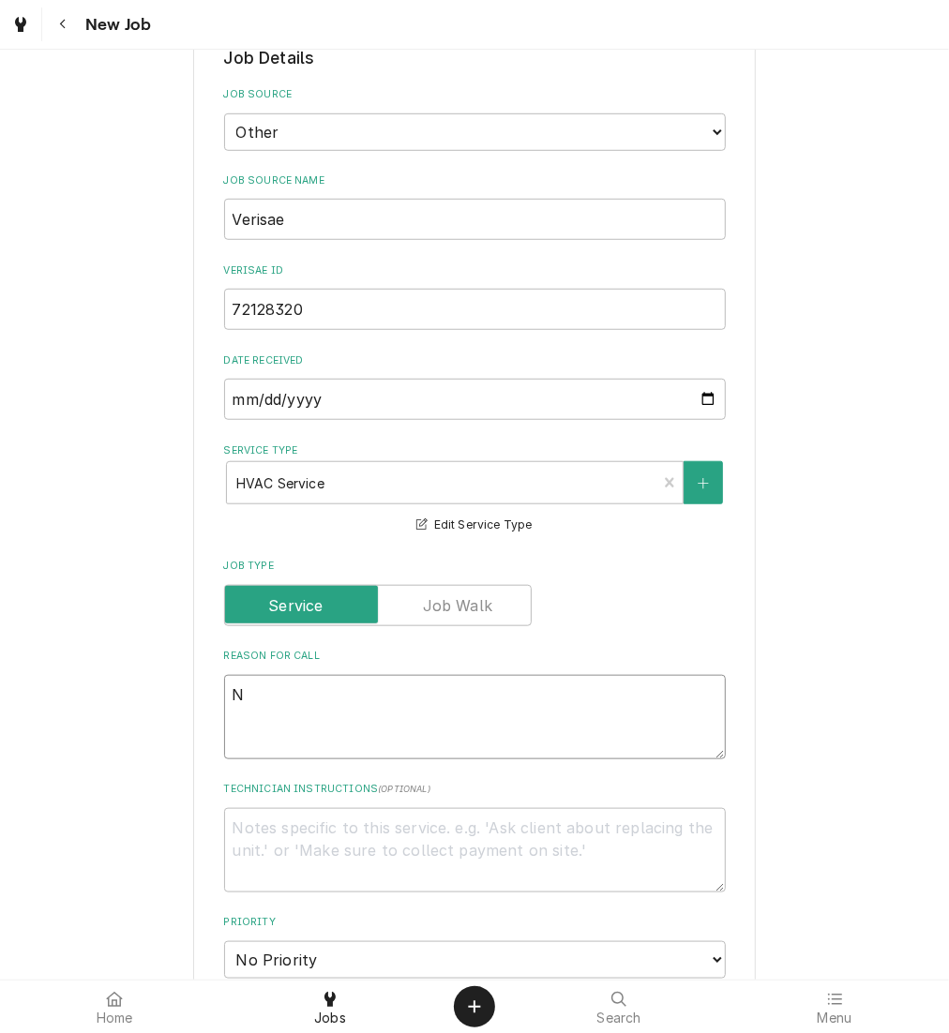
type textarea "NT"
type textarea "x"
type textarea "NTE"
type textarea "x"
type textarea "NTE:"
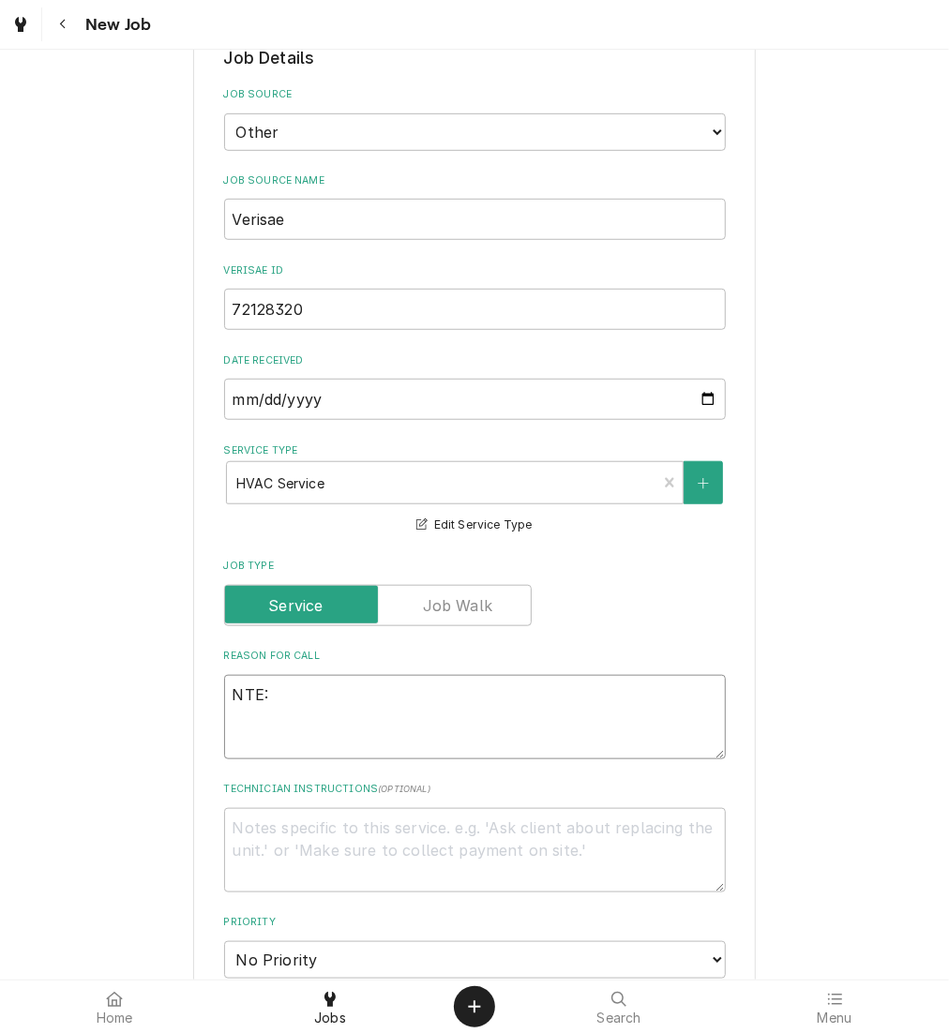
type textarea "x"
type textarea "NTE:"
type textarea "x"
type textarea "NTE: $"
type textarea "x"
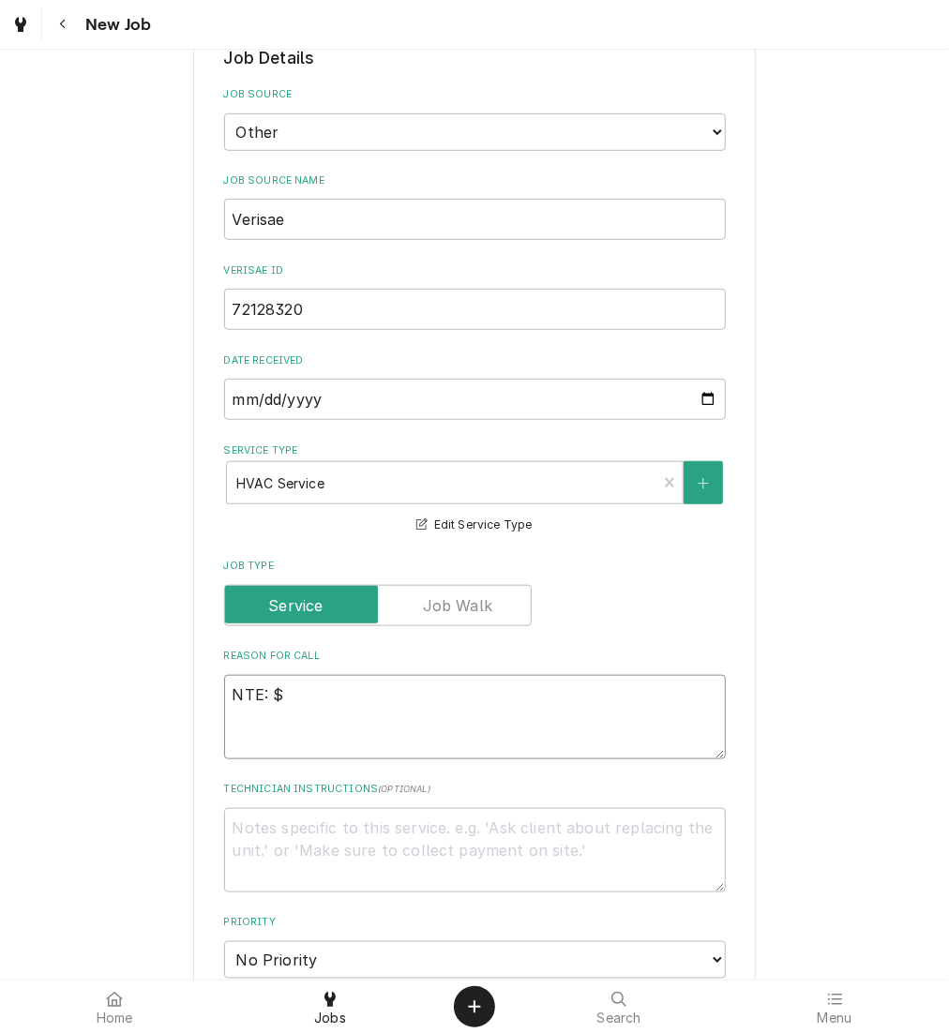
type textarea "NTE: $5"
type textarea "x"
type textarea "NTE: $50"
type textarea "x"
type textarea "NTE: $500"
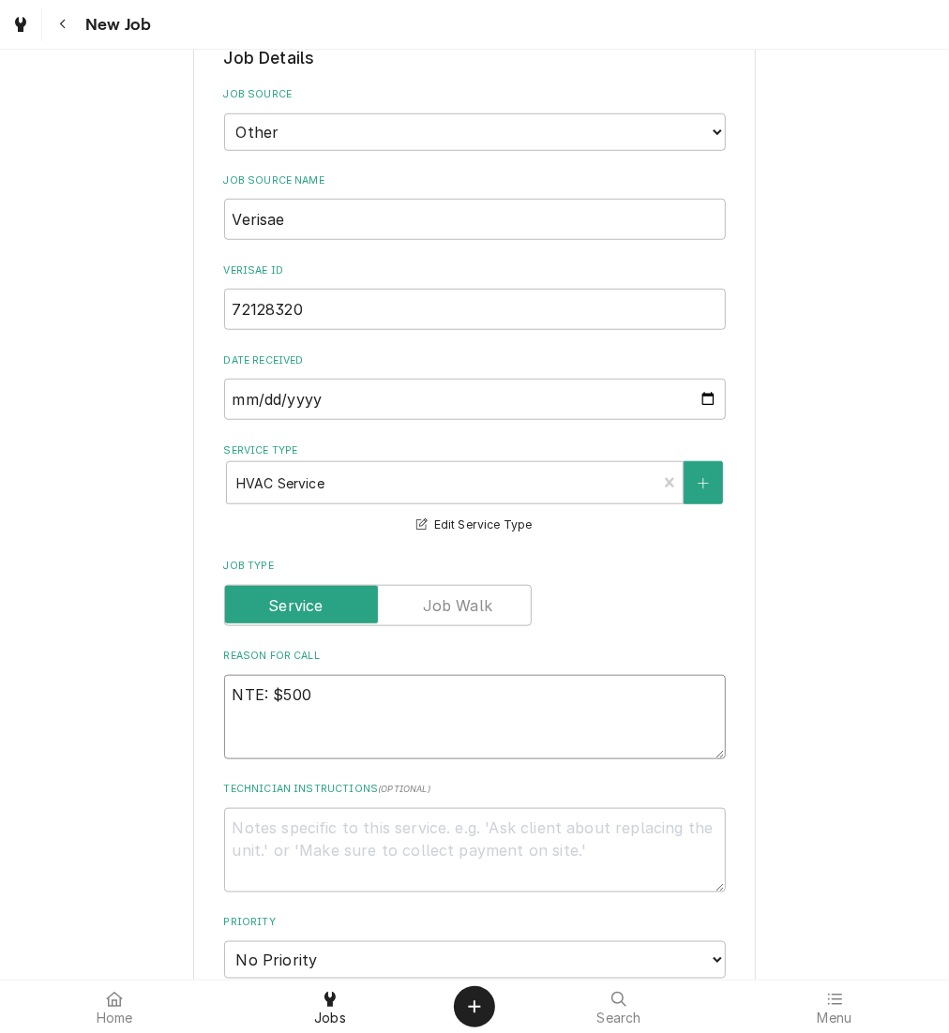
type textarea "x"
type textarea "NTE: $500"
type textarea "x"
type textarea "NTE: $500 P"
type textarea "x"
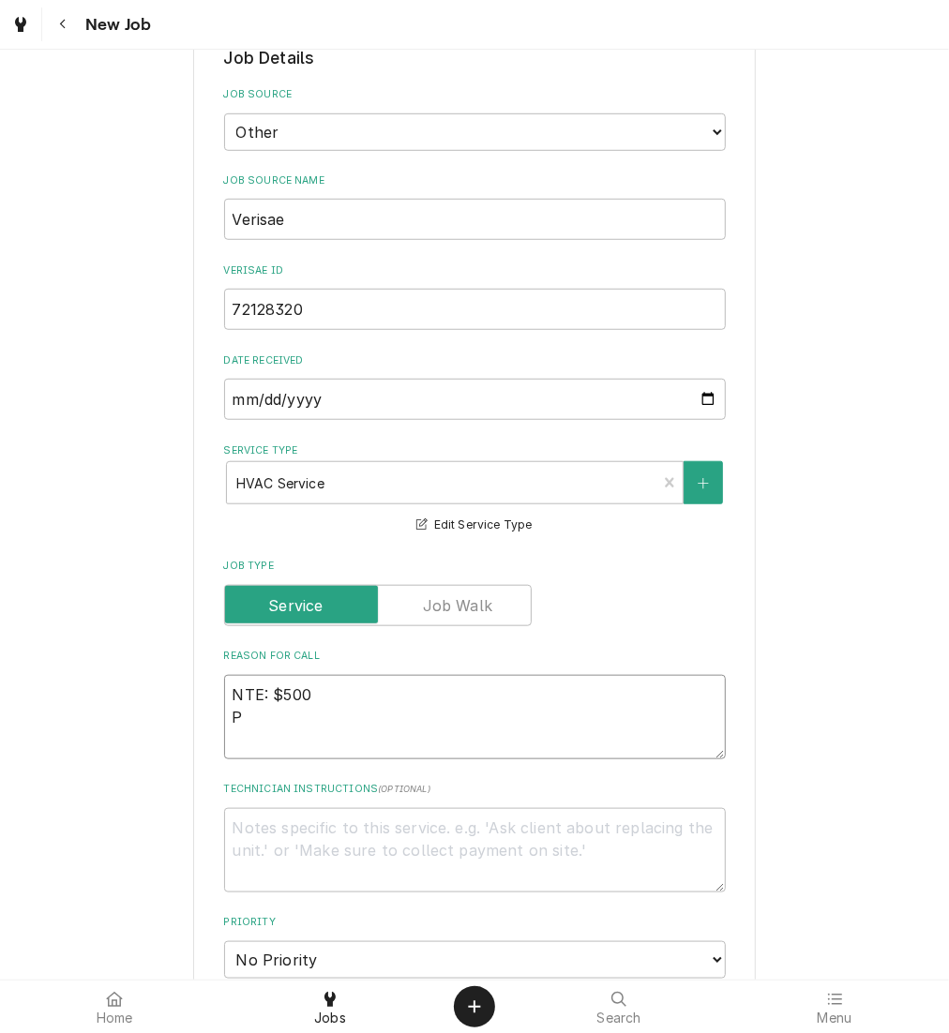
type textarea "NTE: $500 PO"
type textarea "x"
type textarea "NTE: $500 PO"
type textarea "x"
type textarea "NTE: $500 PO #"
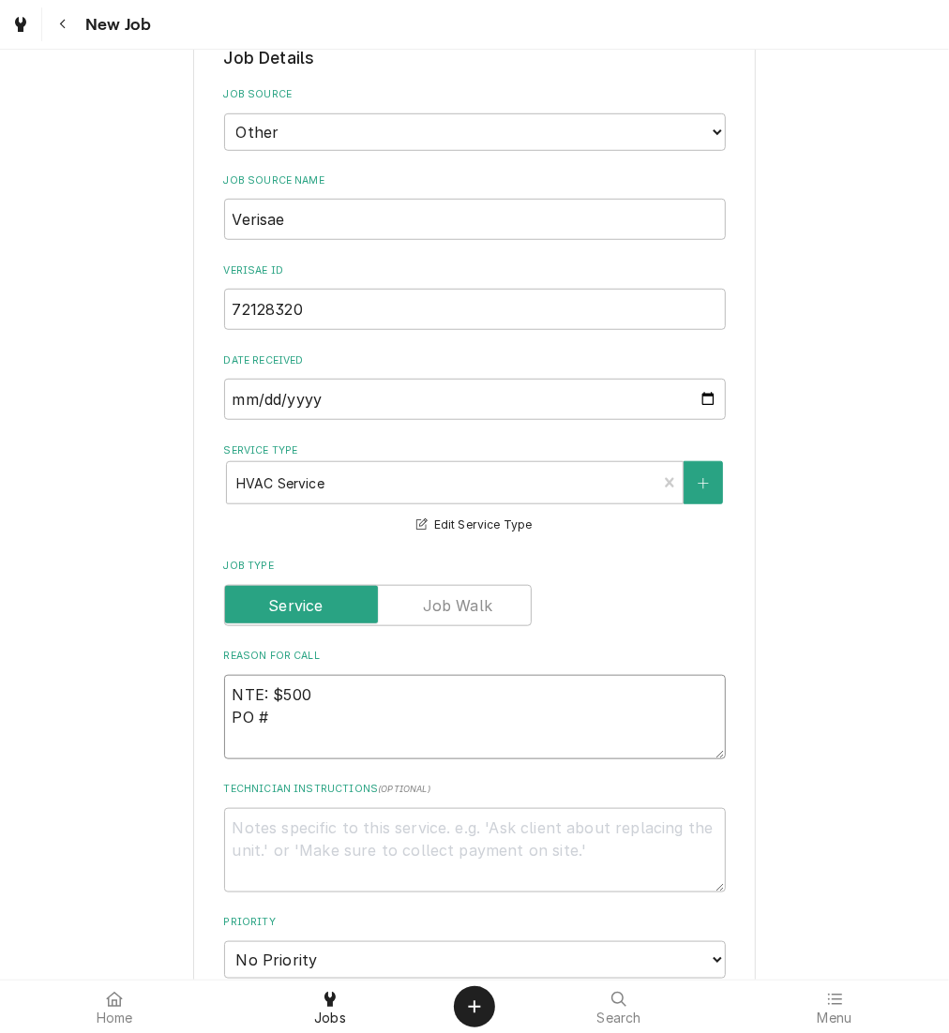
type textarea "x"
type textarea "NTE: $500 PO #"
paste textarea "72128320"
type textarea "x"
type textarea "NTE: $500 PO # 72128320"
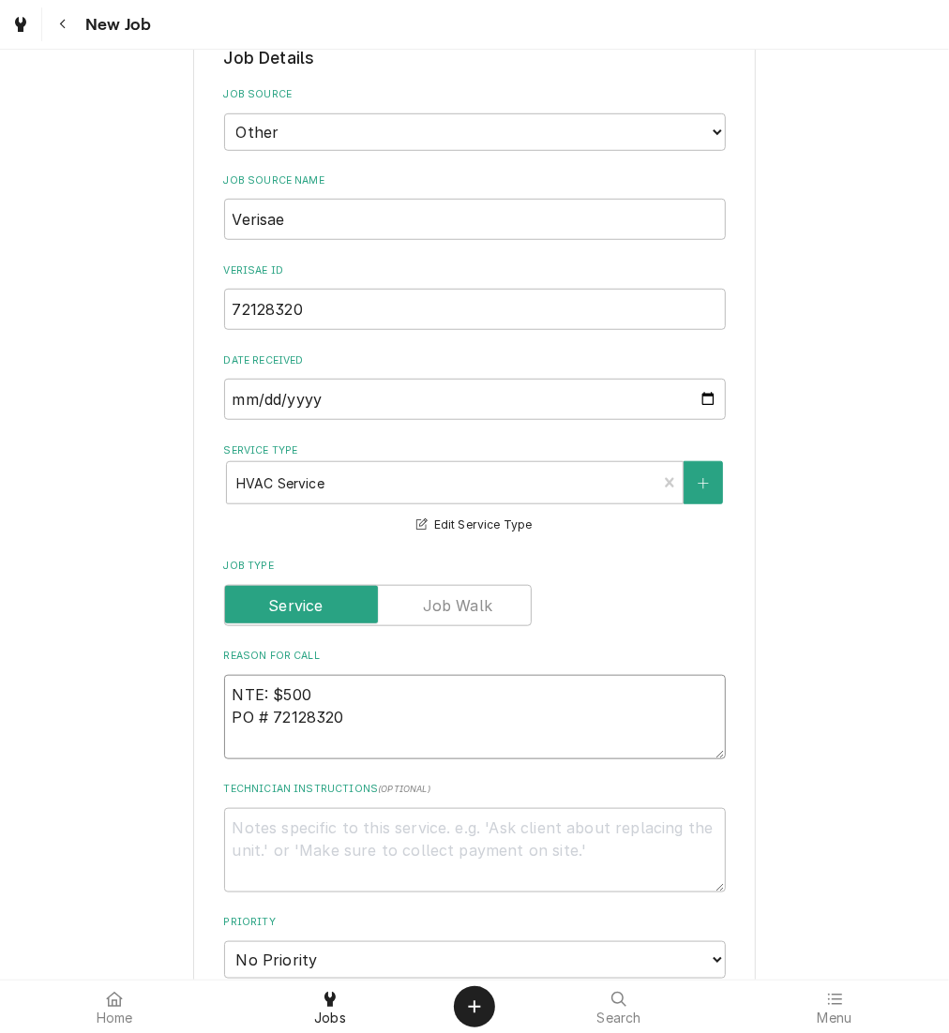
type textarea "x"
type textarea "NTE: $500 PO # 72128320"
click at [227, 695] on textarea "NTE: $500 PO # 72128320" at bounding box center [475, 717] width 502 height 84
paste textarea "BOH HVAC unit is not working. the compressors are disconnected from it. Jim is …"
type textarea "x"
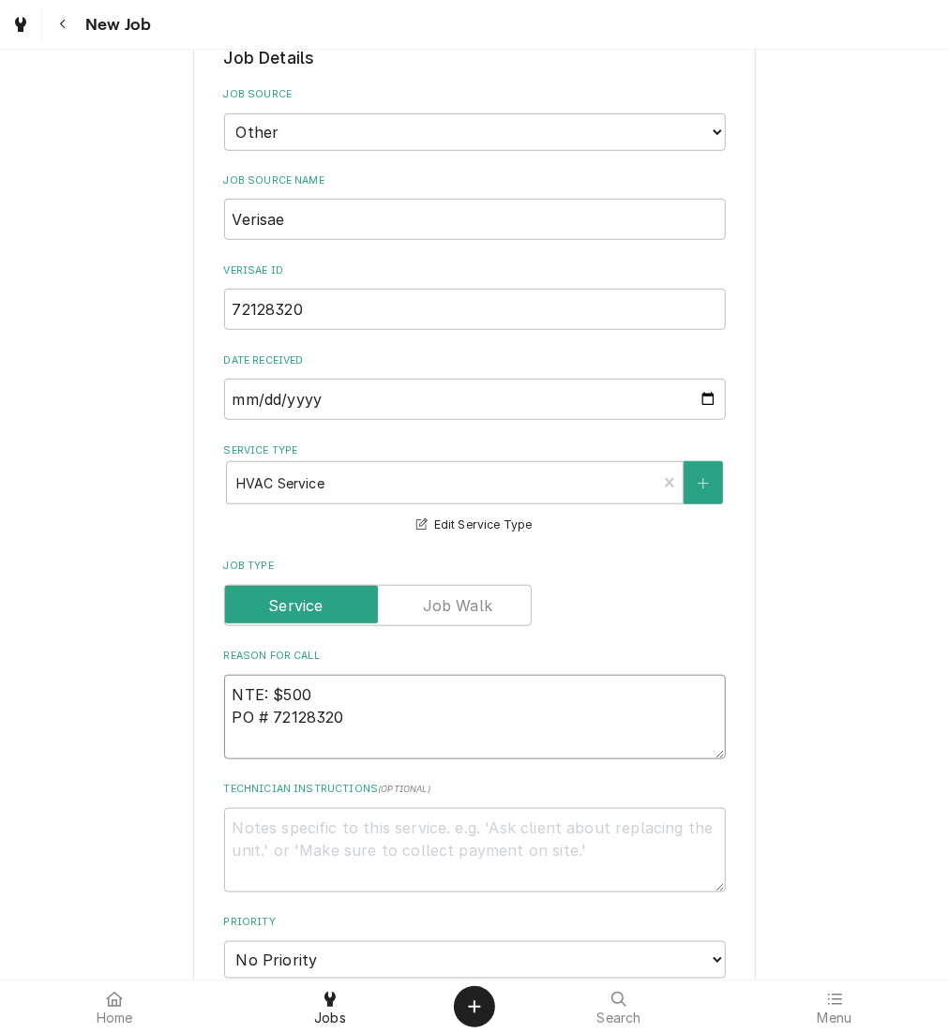
type textarea "BOH HVAC unit is not working. the compressors are disconnected from it. Jim is …"
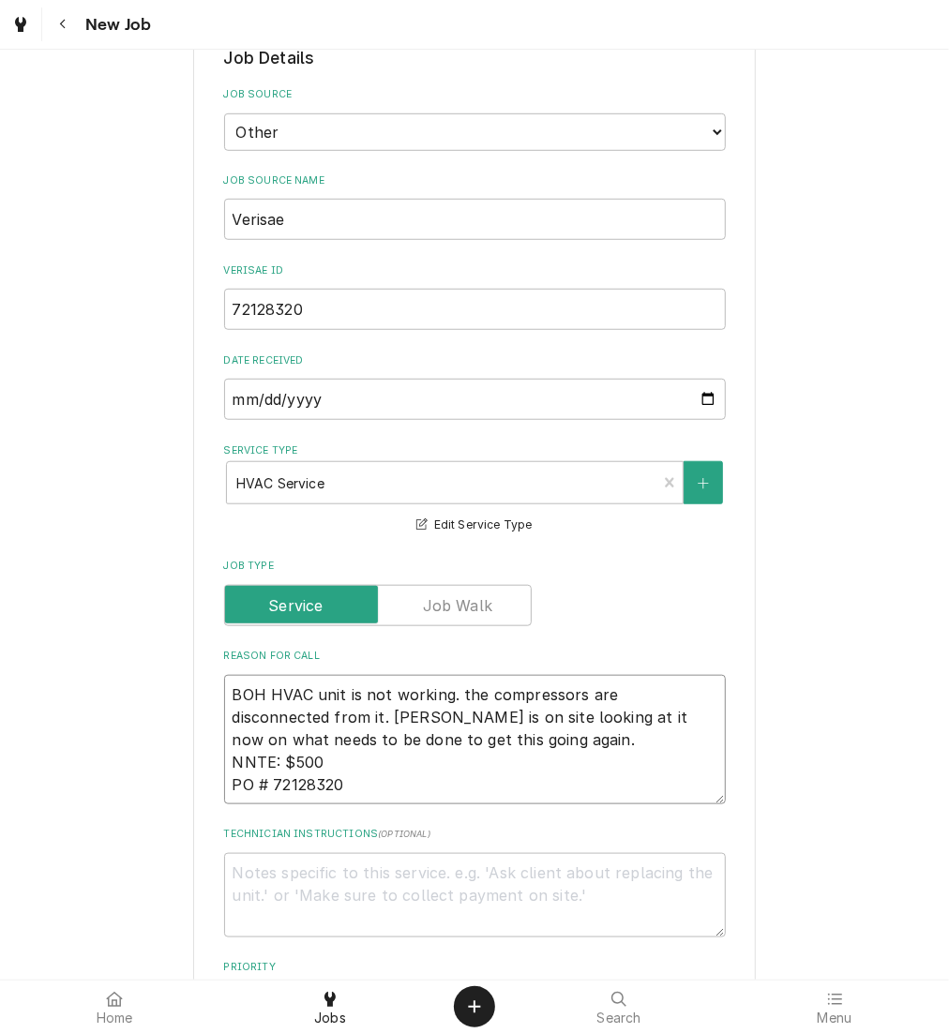
type textarea "x"
type textarea "BOH HVAC unit is not working. the compressors are disconnected from it. Jim is …"
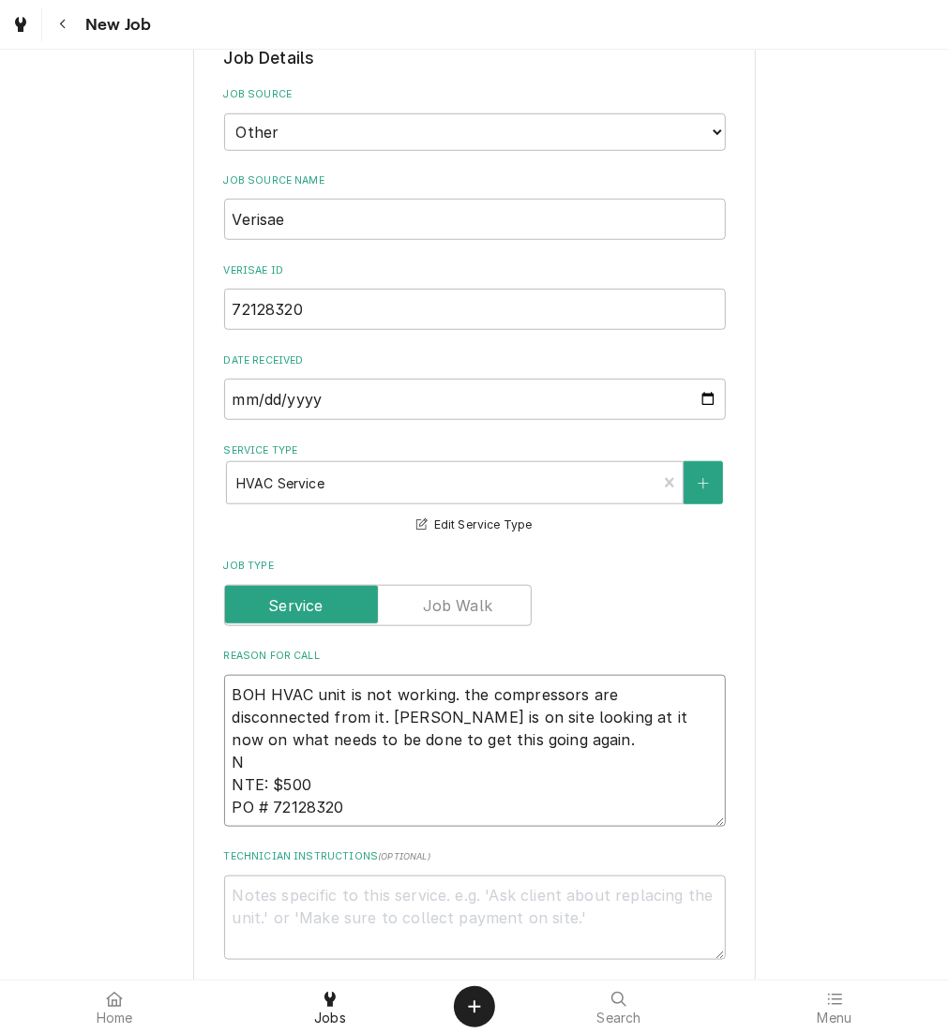
type textarea "x"
type textarea "BOH HVAC unit is not working. the compressors are disconnected from it. Jim is …"
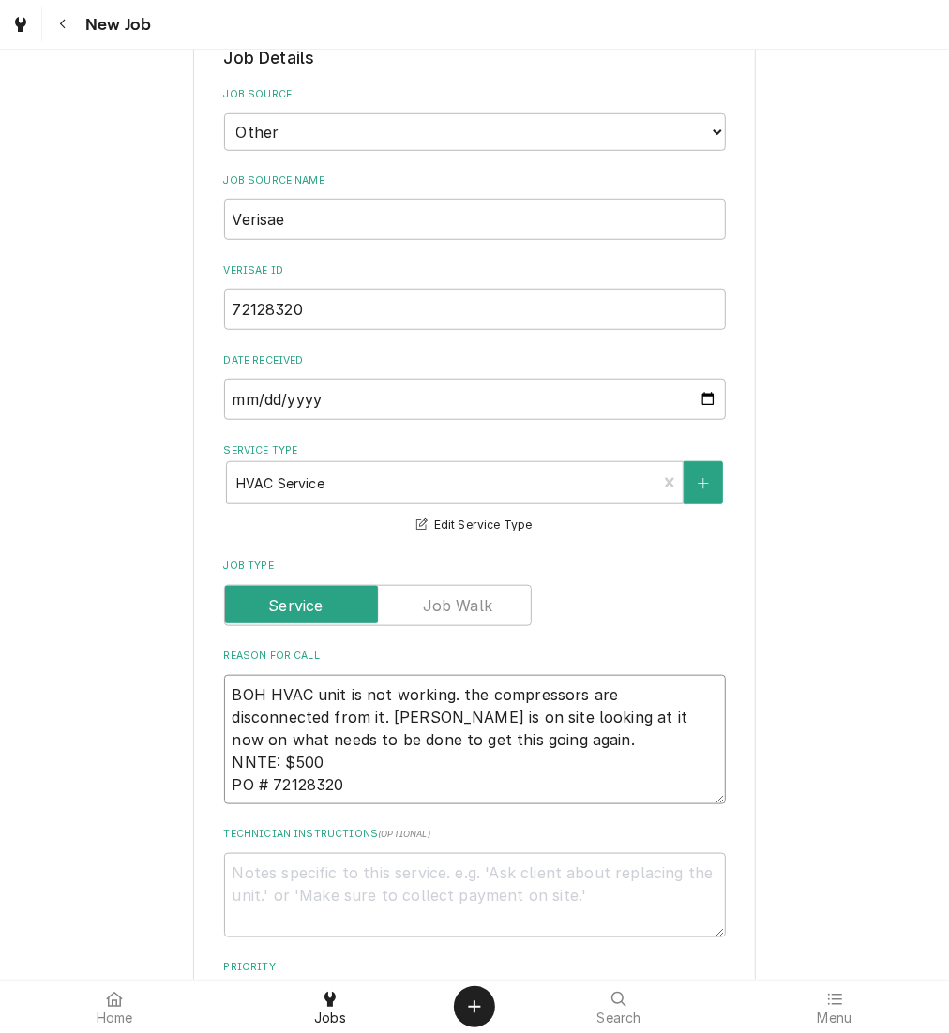
type textarea "x"
type textarea "BOH HVAC unit is not working. the compressors are disconnected from it. Jim is …"
type textarea "x"
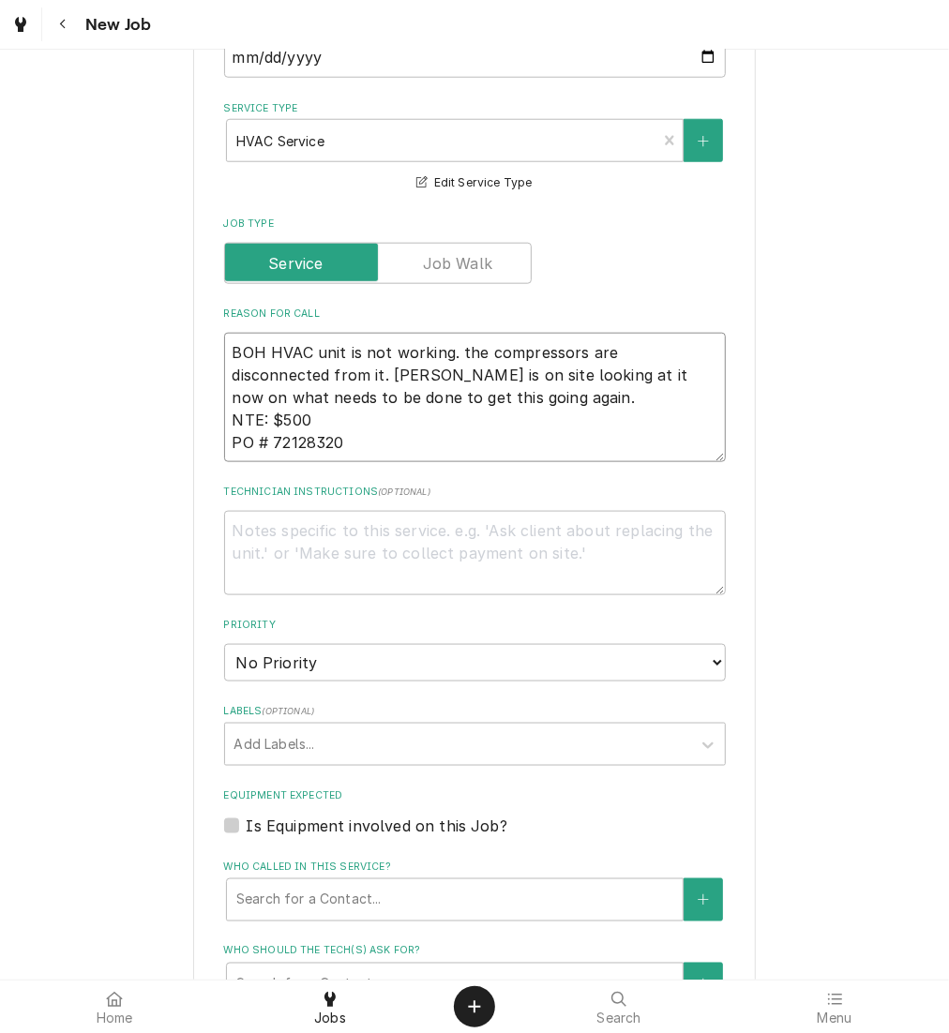
scroll to position [940, 0]
type textarea "BOH HVAC unit is not working. the compressors are disconnected from it. Jim is …"
click at [407, 662] on select "No Priority Urgent High Medium Low" at bounding box center [475, 661] width 502 height 37
select select "3"
click at [224, 643] on select "No Priority Urgent High Medium Low" at bounding box center [475, 661] width 502 height 37
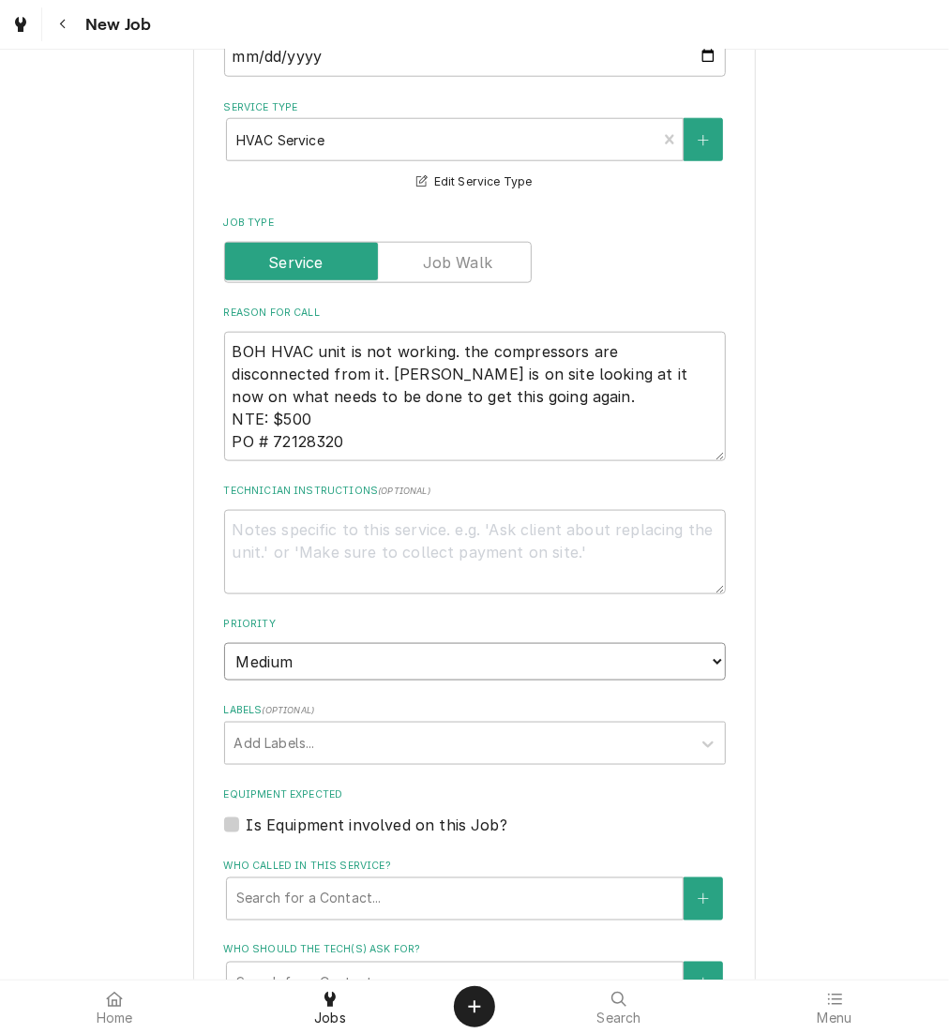
type textarea "x"
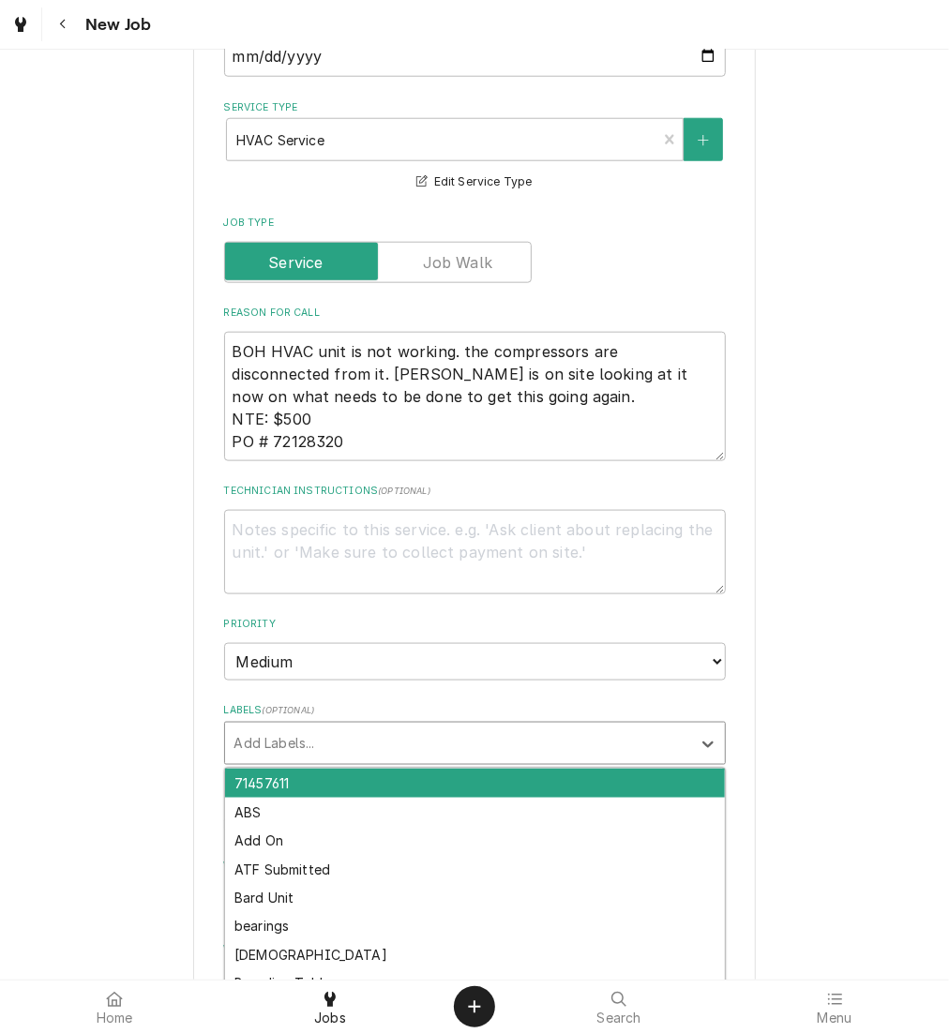
click at [393, 752] on div "Labels" at bounding box center [457, 744] width 447 height 34
type input "HV"
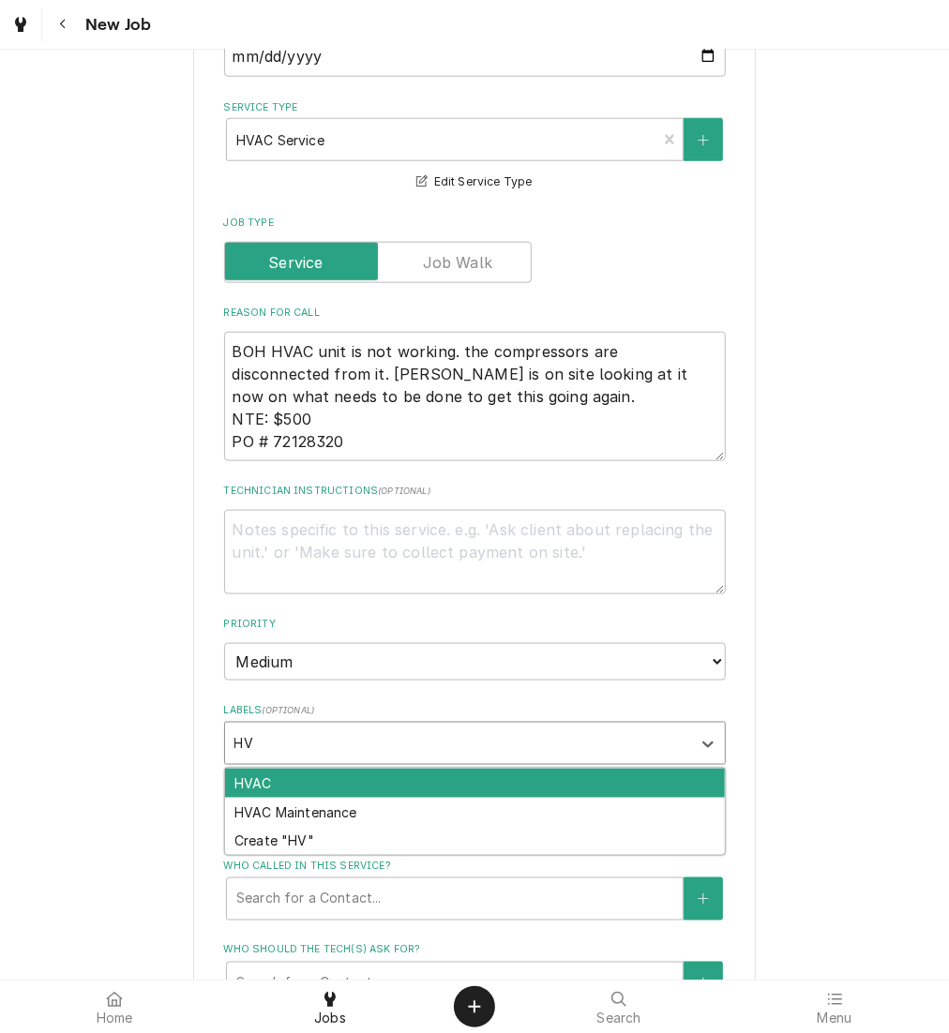
click at [397, 784] on div "HVAC" at bounding box center [475, 783] width 500 height 29
type textarea "x"
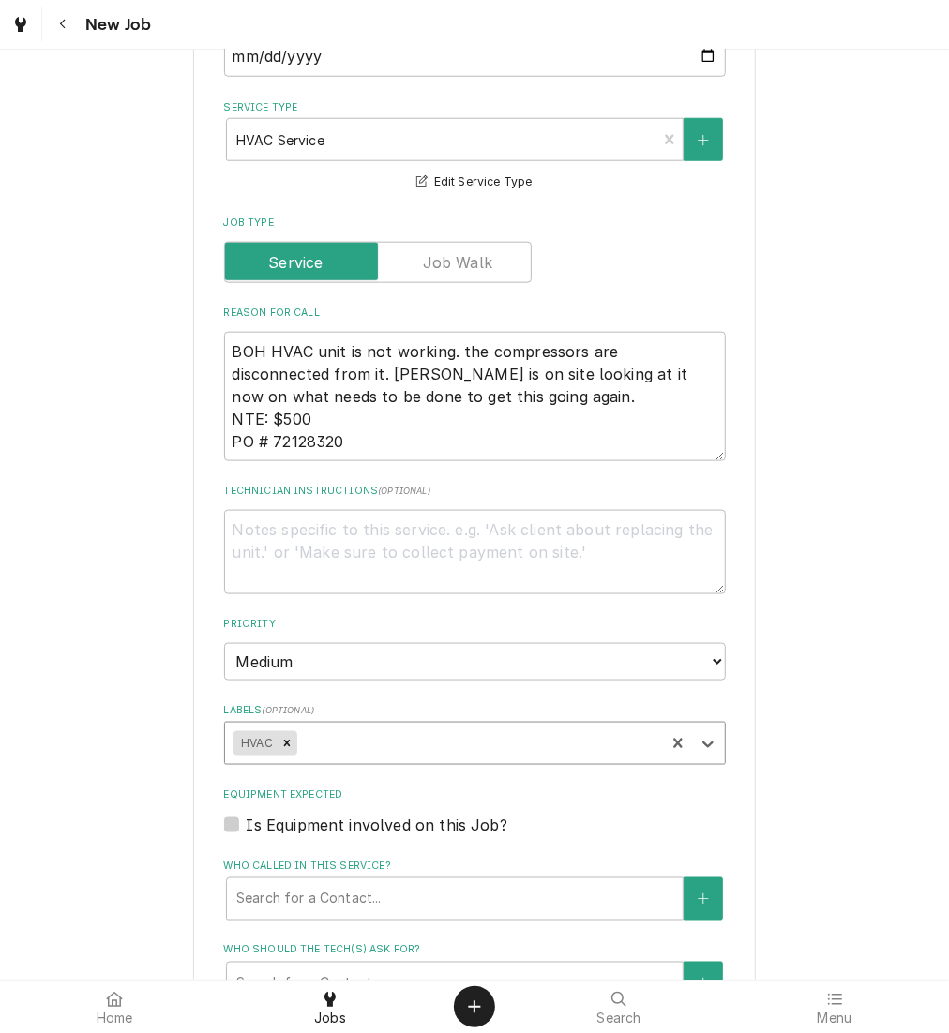
type textarea "x"
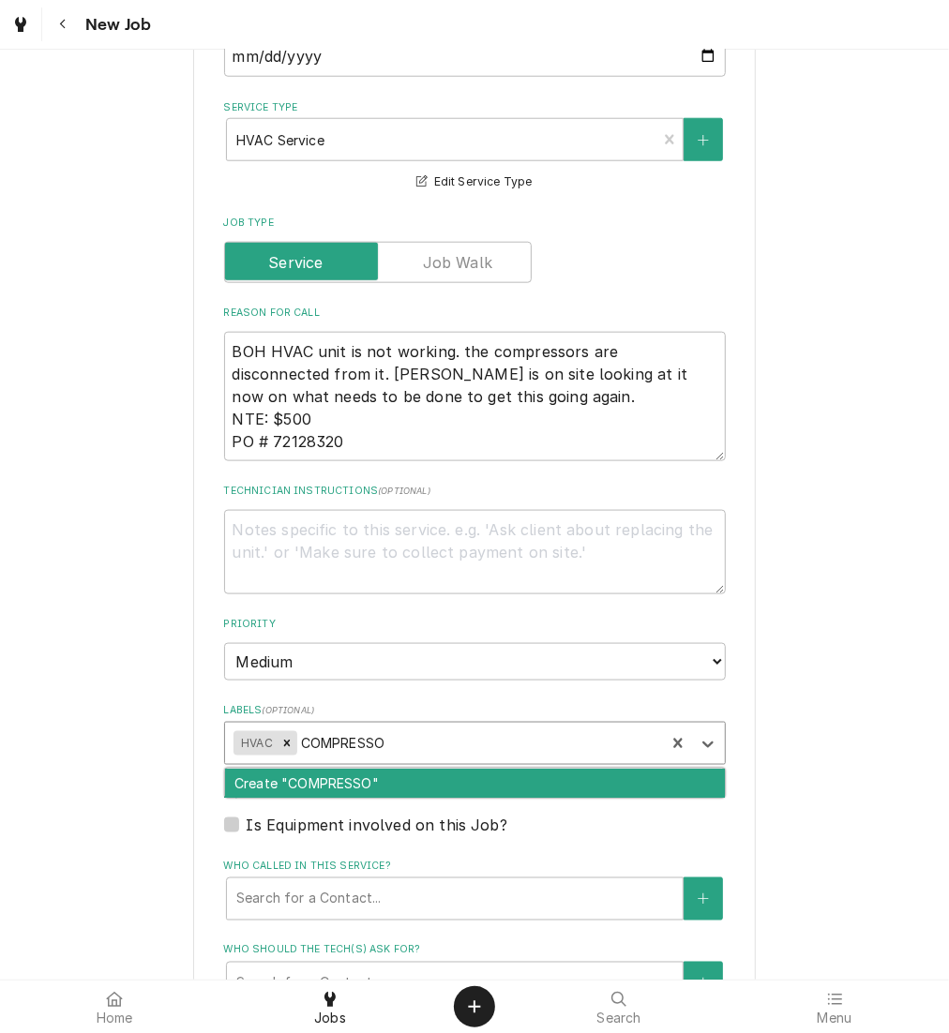
type input "COMPRESSOR"
type textarea "x"
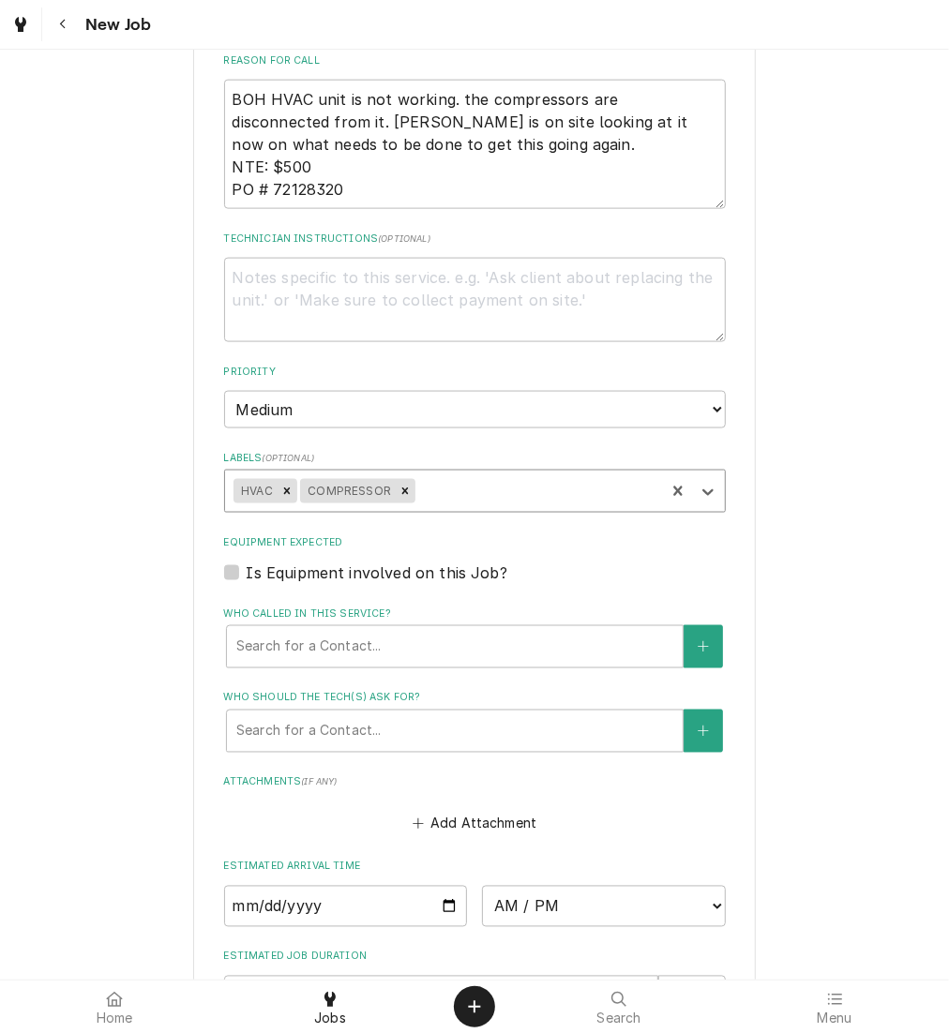
scroll to position [1210, 0]
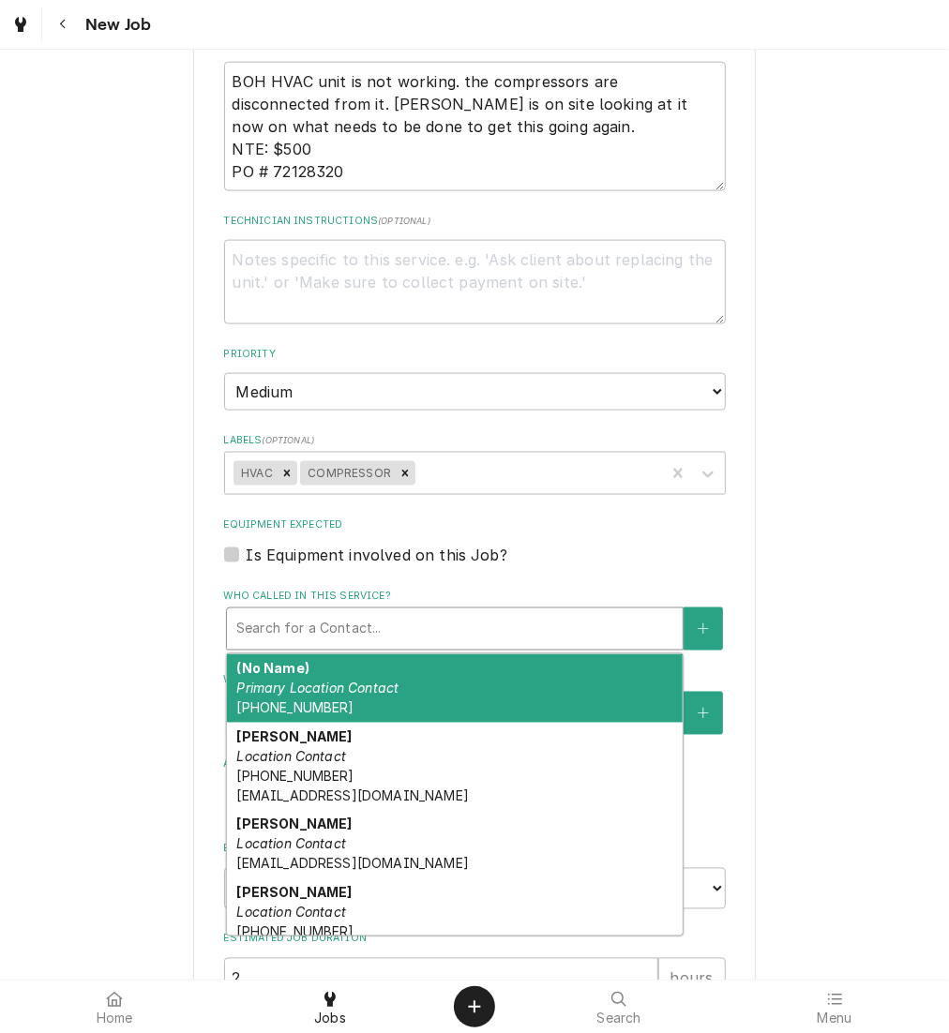
click at [259, 627] on div "Who called in this service?" at bounding box center [454, 629] width 437 height 34
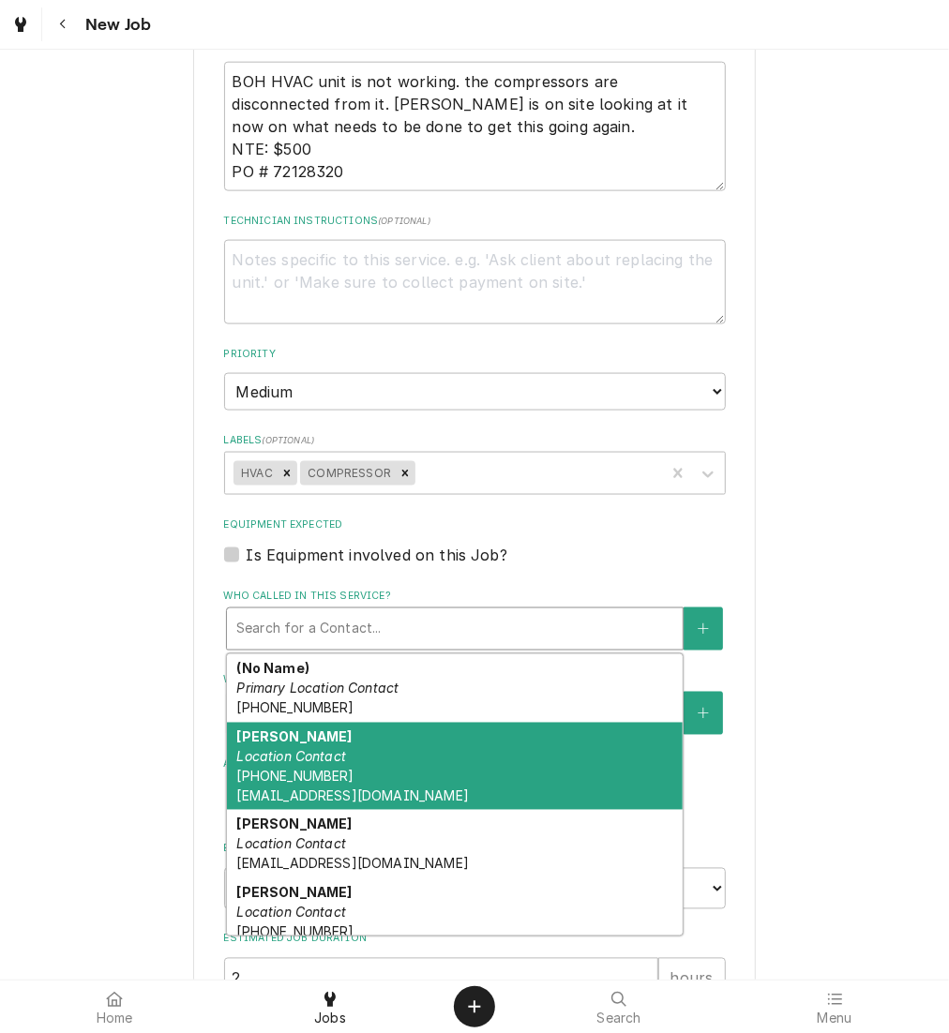
click at [320, 754] on em "Location Contact" at bounding box center [291, 757] width 110 height 16
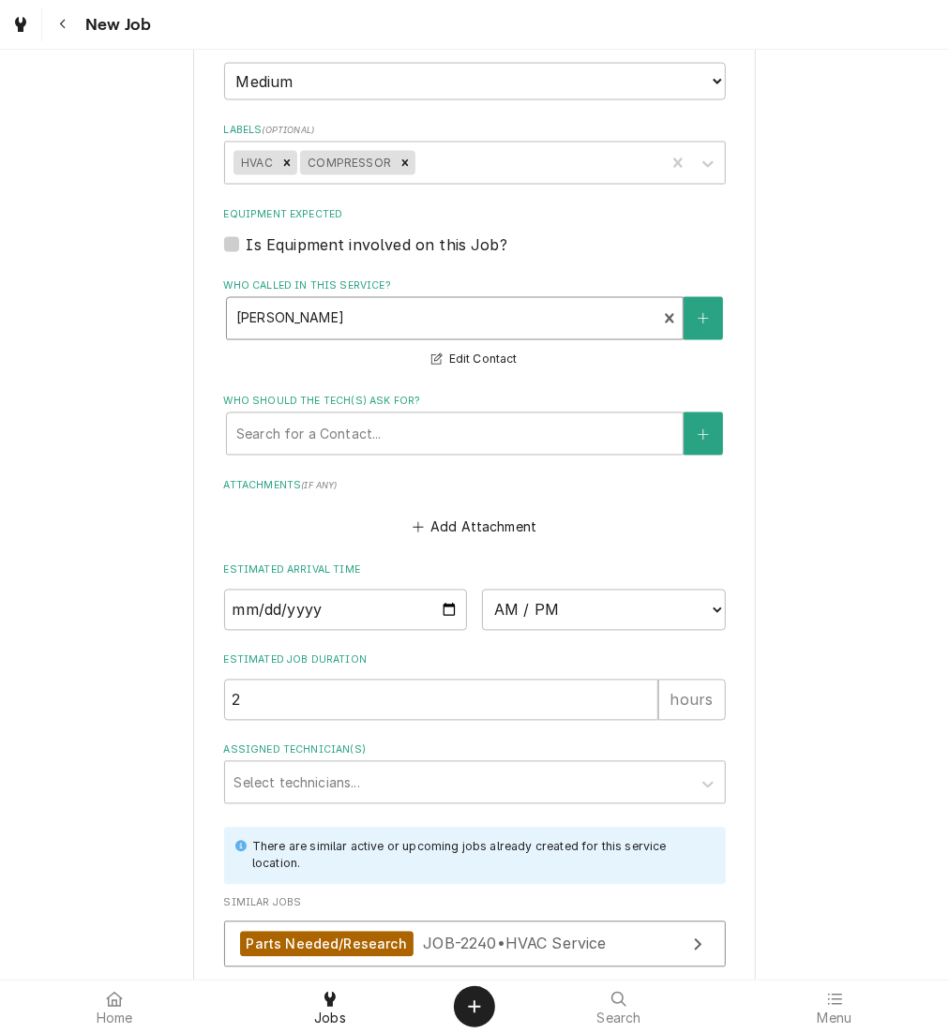
scroll to position [1676, 0]
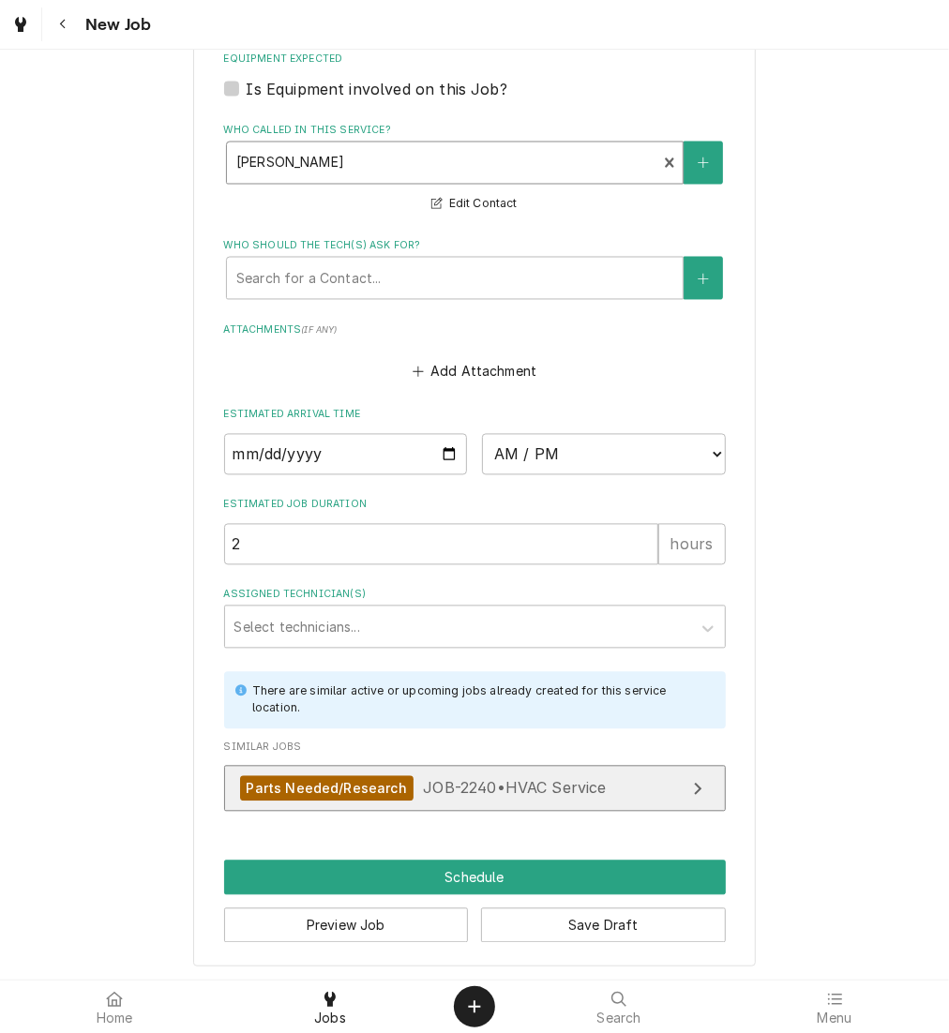
click at [459, 772] on link "Parts Needed/Research JOB-2240 • HVAC Service" at bounding box center [475, 789] width 502 height 46
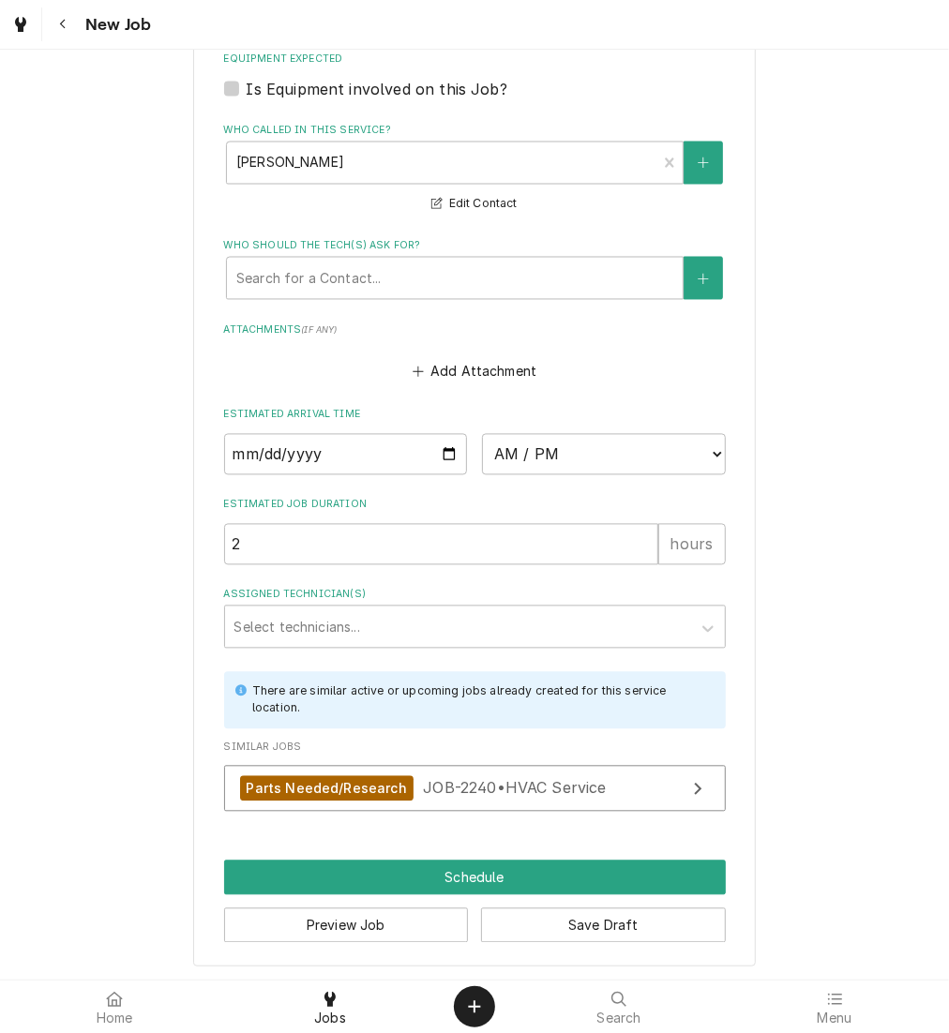
click at [337, 617] on div "Assigned Technician(s)" at bounding box center [457, 627] width 447 height 34
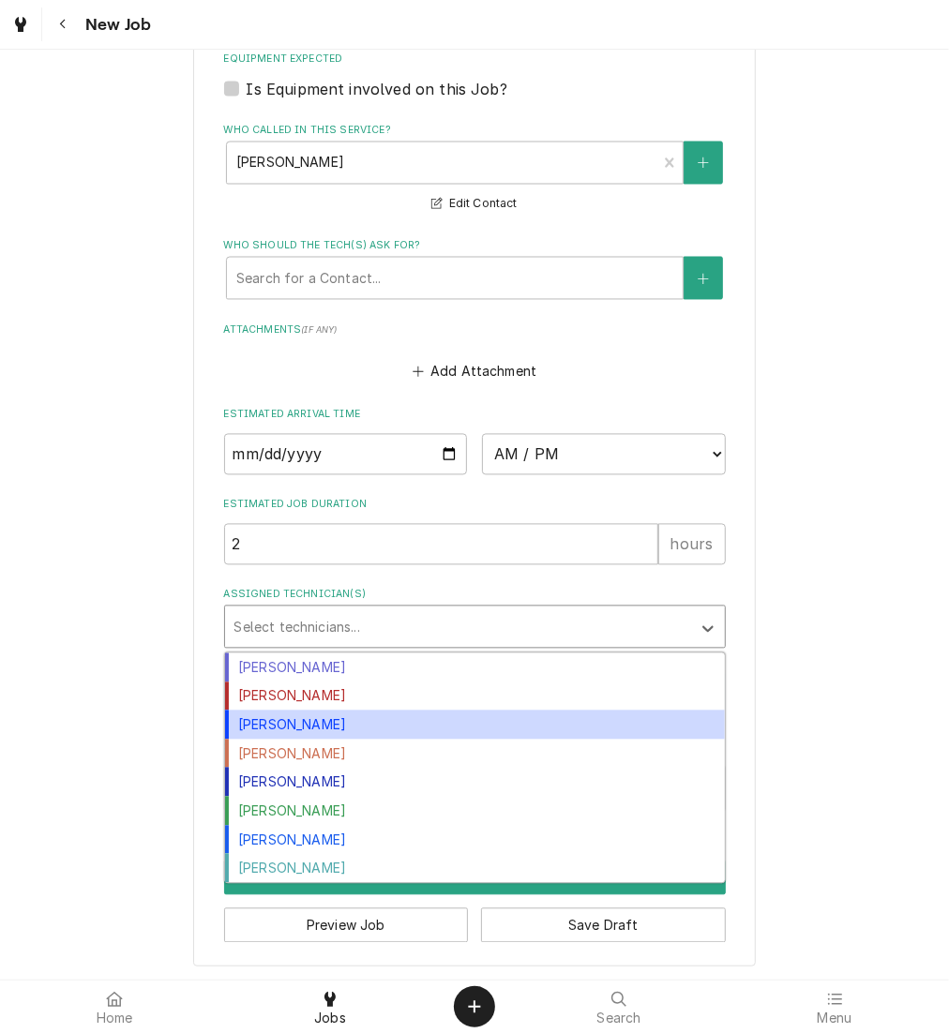
click at [327, 716] on div "James Bain" at bounding box center [475, 725] width 500 height 29
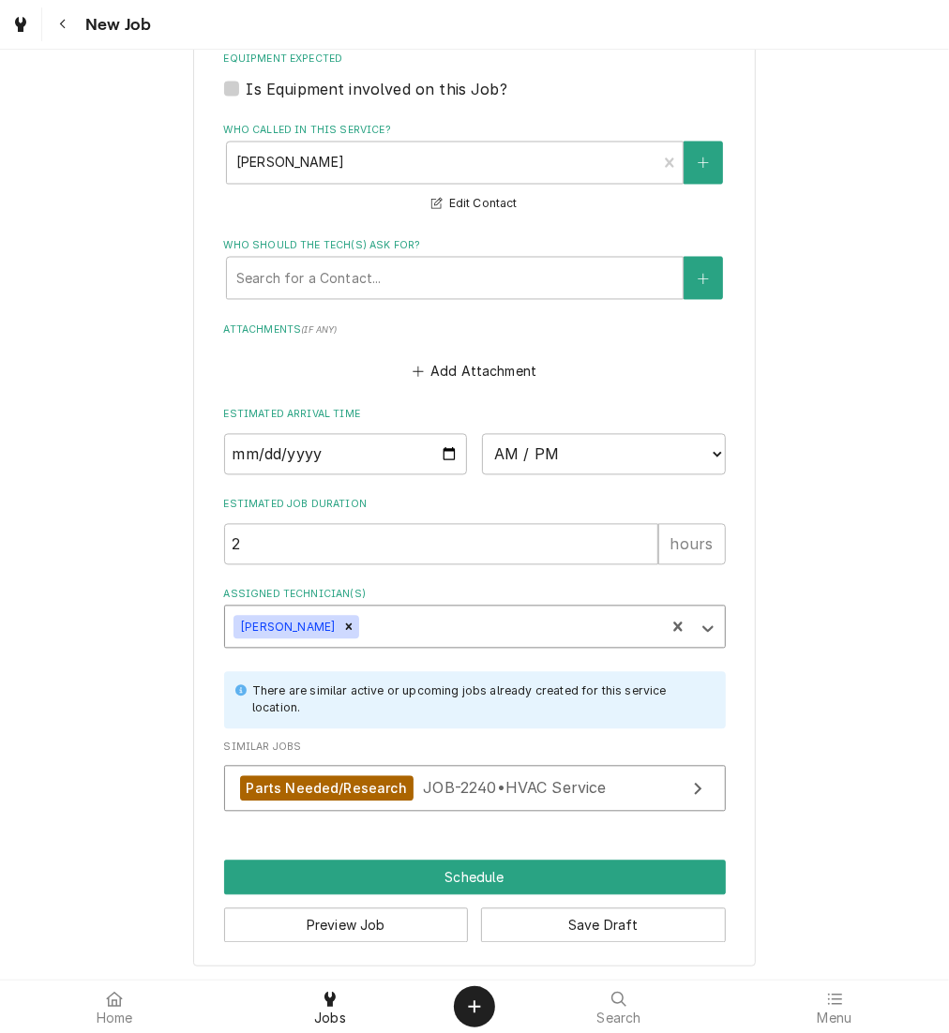
type textarea "x"
click at [560, 449] on select "AM / PM 6:00 AM 6:15 AM 6:30 AM 6:45 AM 7:00 AM 7:15 AM 7:30 AM 7:45 AM 8:00 AM…" at bounding box center [604, 454] width 244 height 41
select select "16:30:00"
click at [482, 434] on select "AM / PM 6:00 AM 6:15 AM 6:30 AM 6:45 AM 7:00 AM 7:15 AM 7:30 AM 7:45 AM 8:00 AM…" at bounding box center [604, 454] width 244 height 41
type textarea "x"
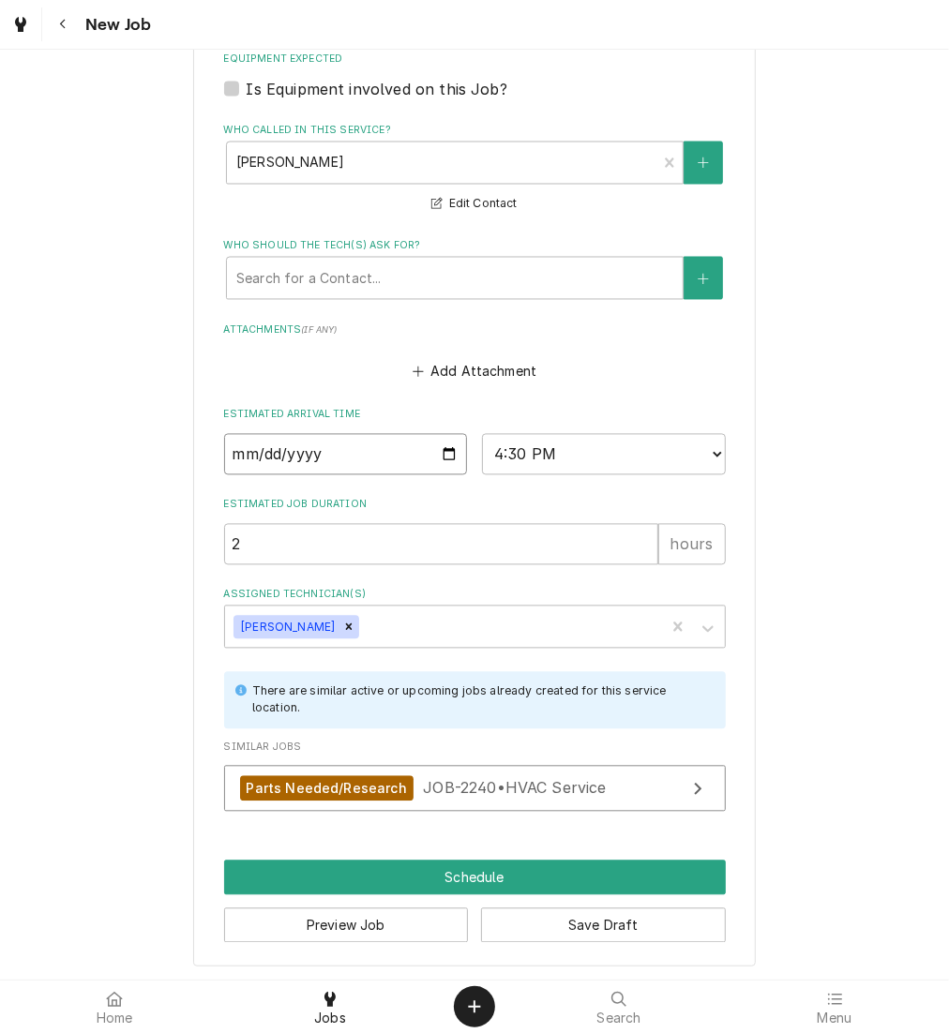
click at [437, 447] on input "Date" at bounding box center [346, 454] width 244 height 41
type input "2025-09-24"
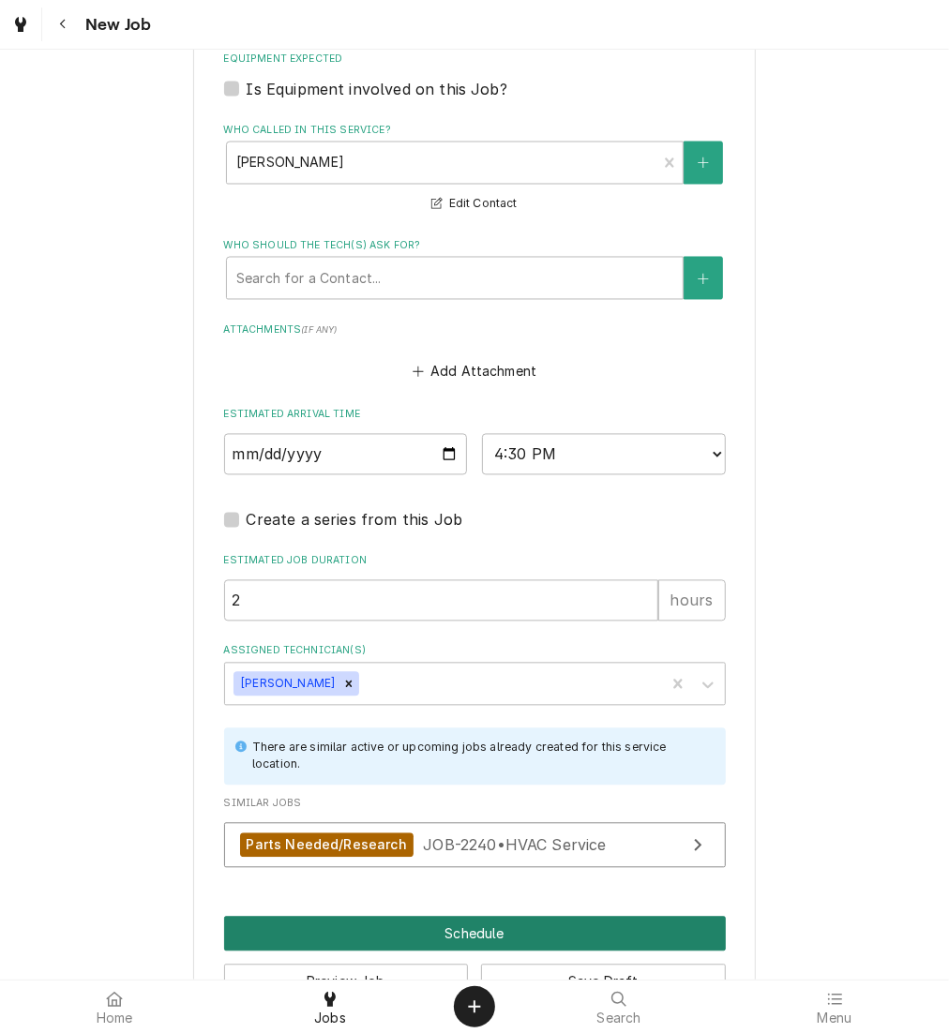
click at [441, 917] on button "Schedule" at bounding box center [475, 934] width 502 height 35
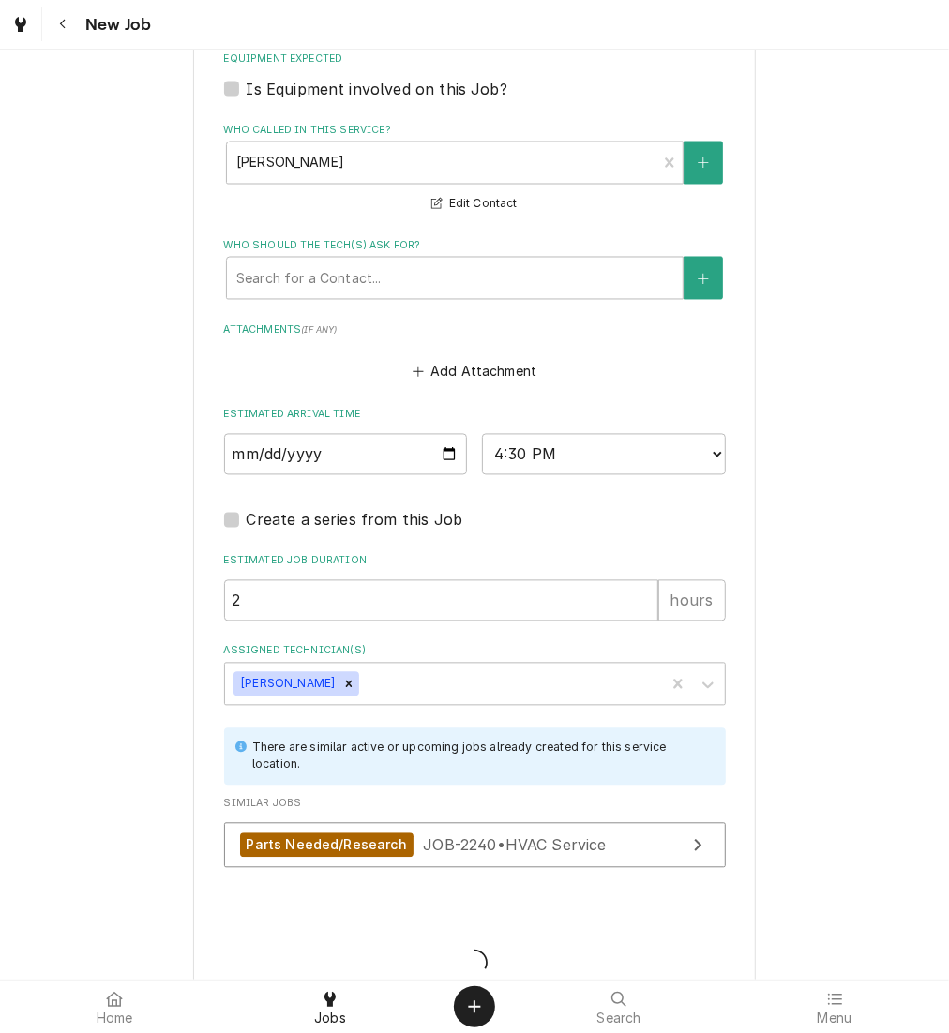
type textarea "x"
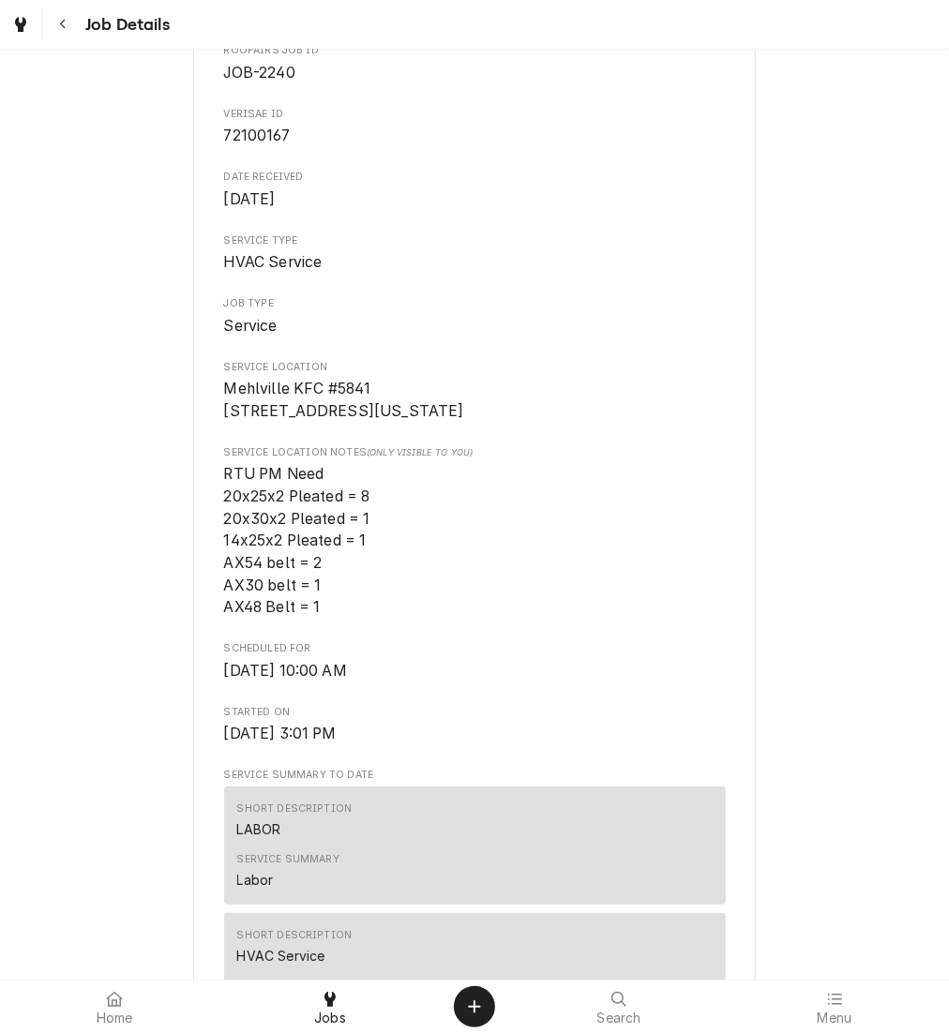
scroll to position [748, 0]
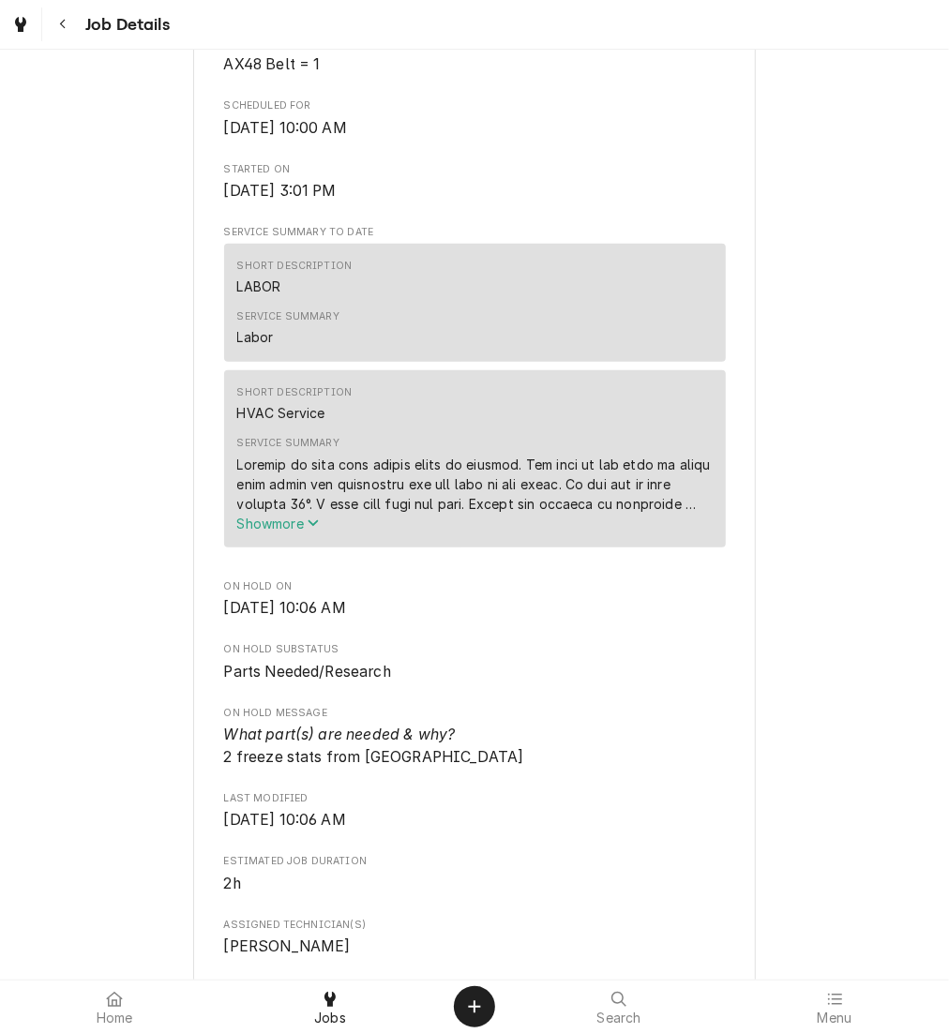
click at [271, 532] on span "Show more" at bounding box center [278, 524] width 82 height 16
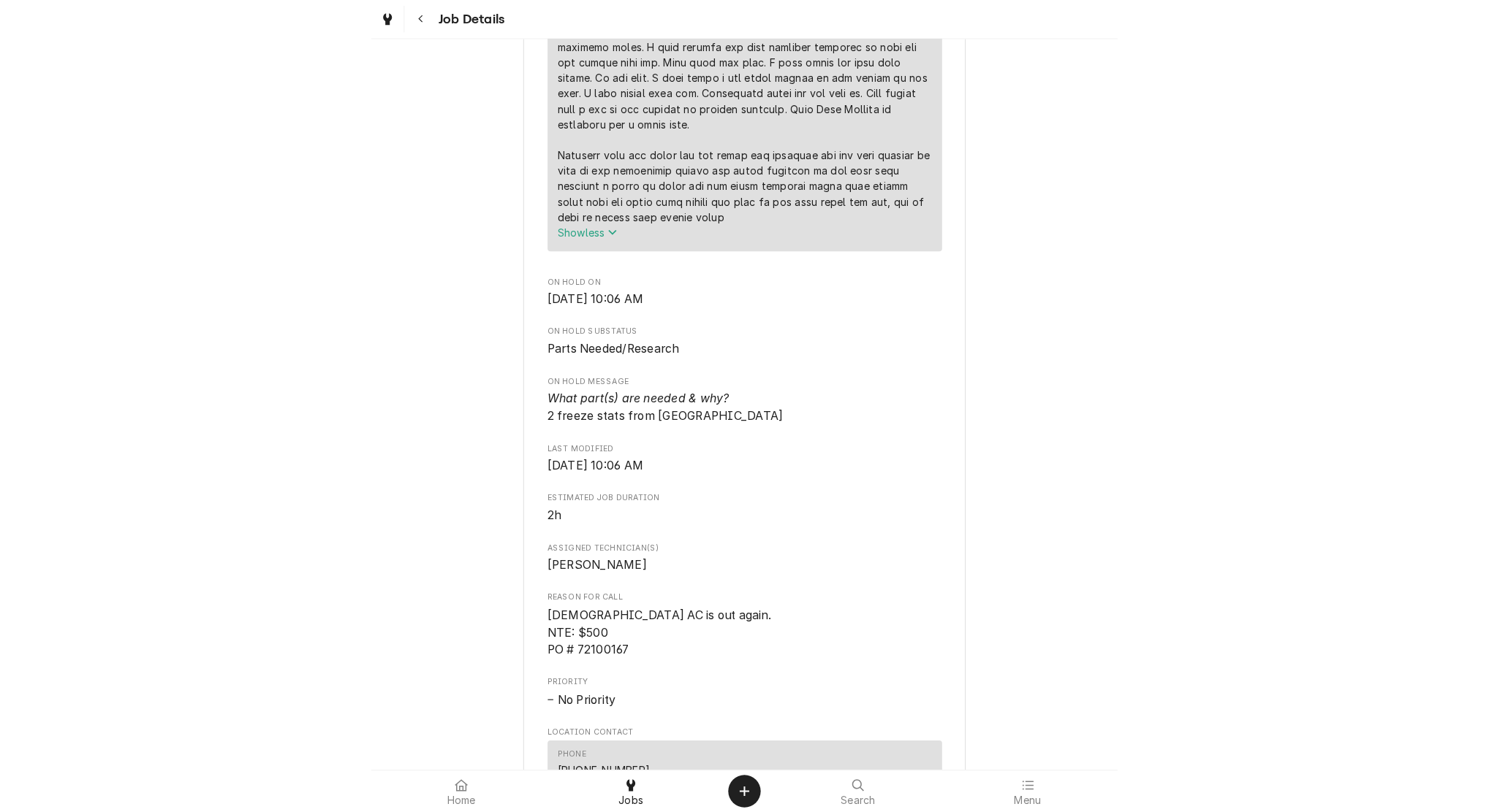
scroll to position [1050, 0]
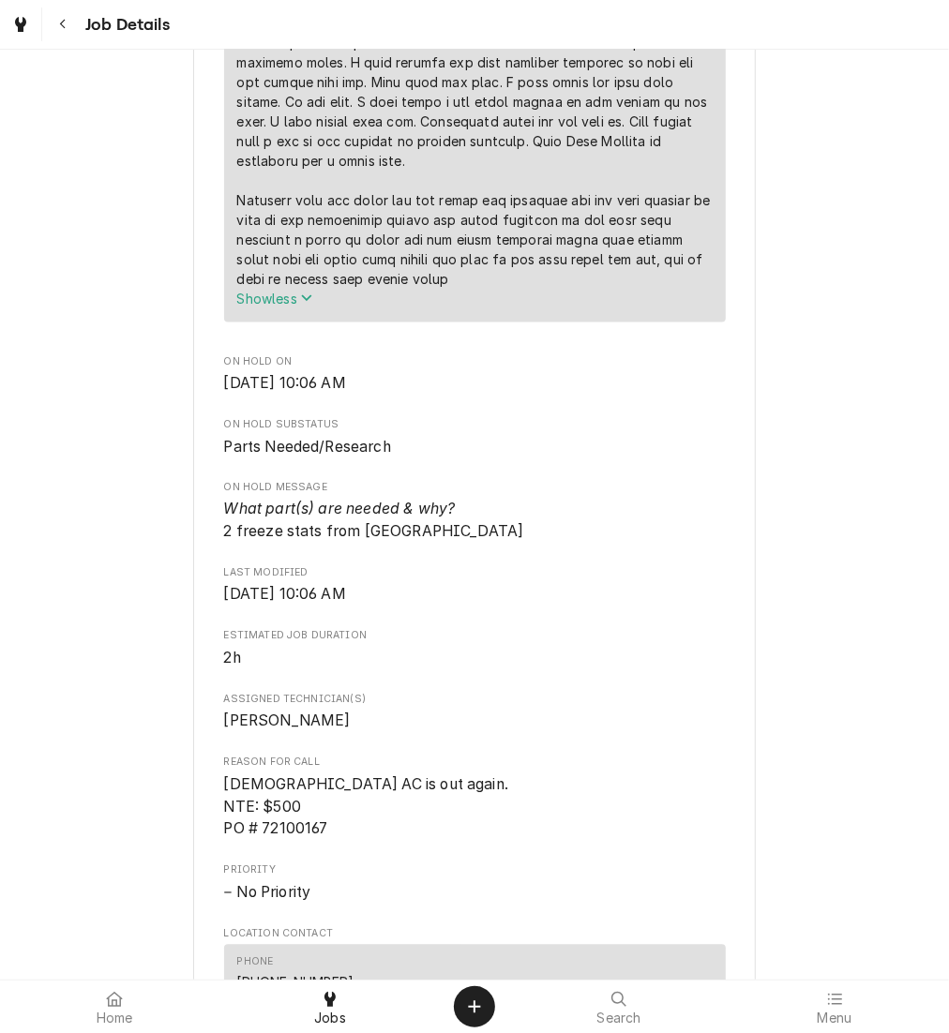
click at [728, 516] on div "KBP Foods Mehlville KFC #[STREET_ADDRESS][US_STATE] Open in Maps Roopairs Job I…" at bounding box center [474, 278] width 562 height 3018
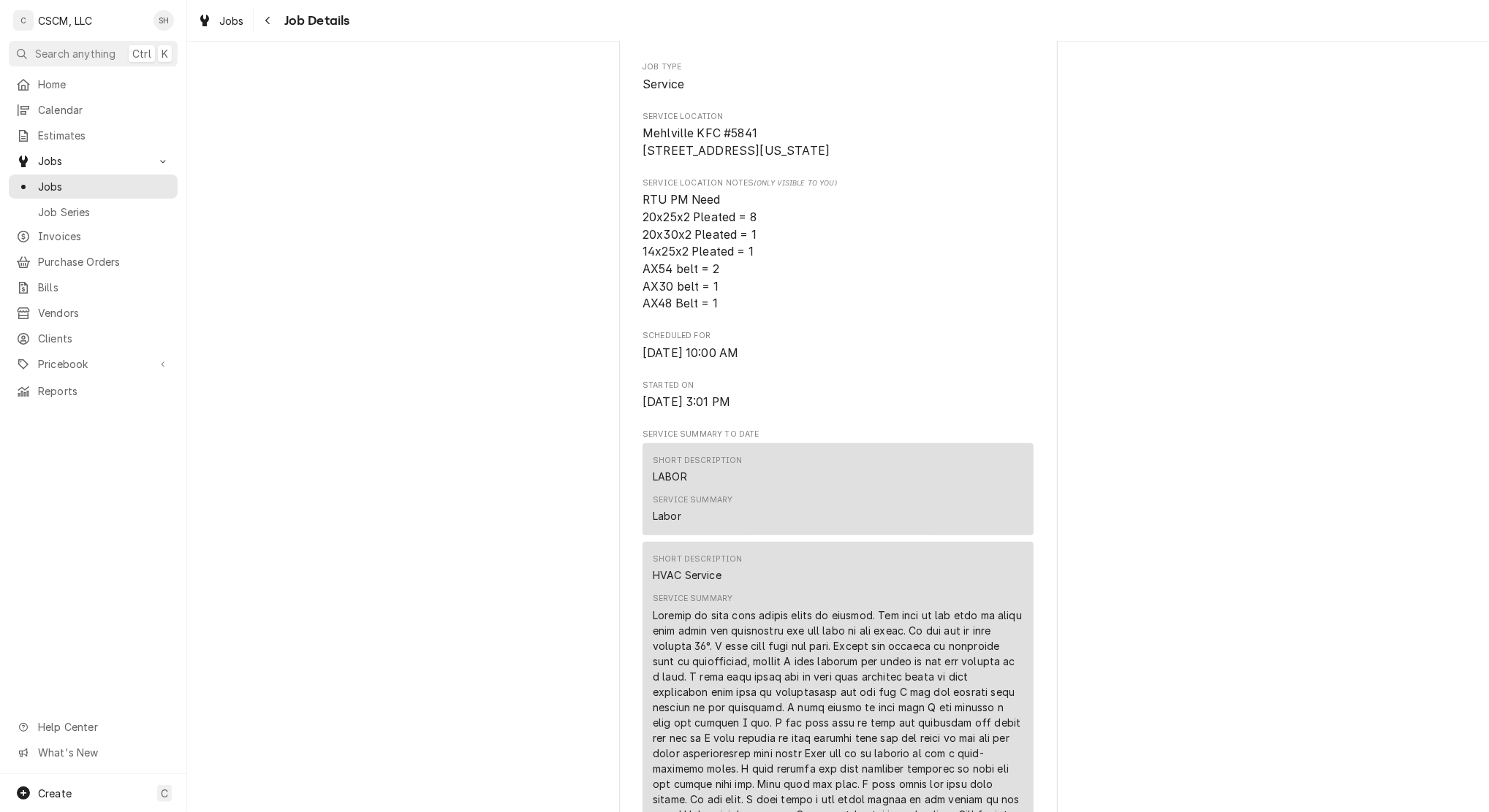
scroll to position [0, 0]
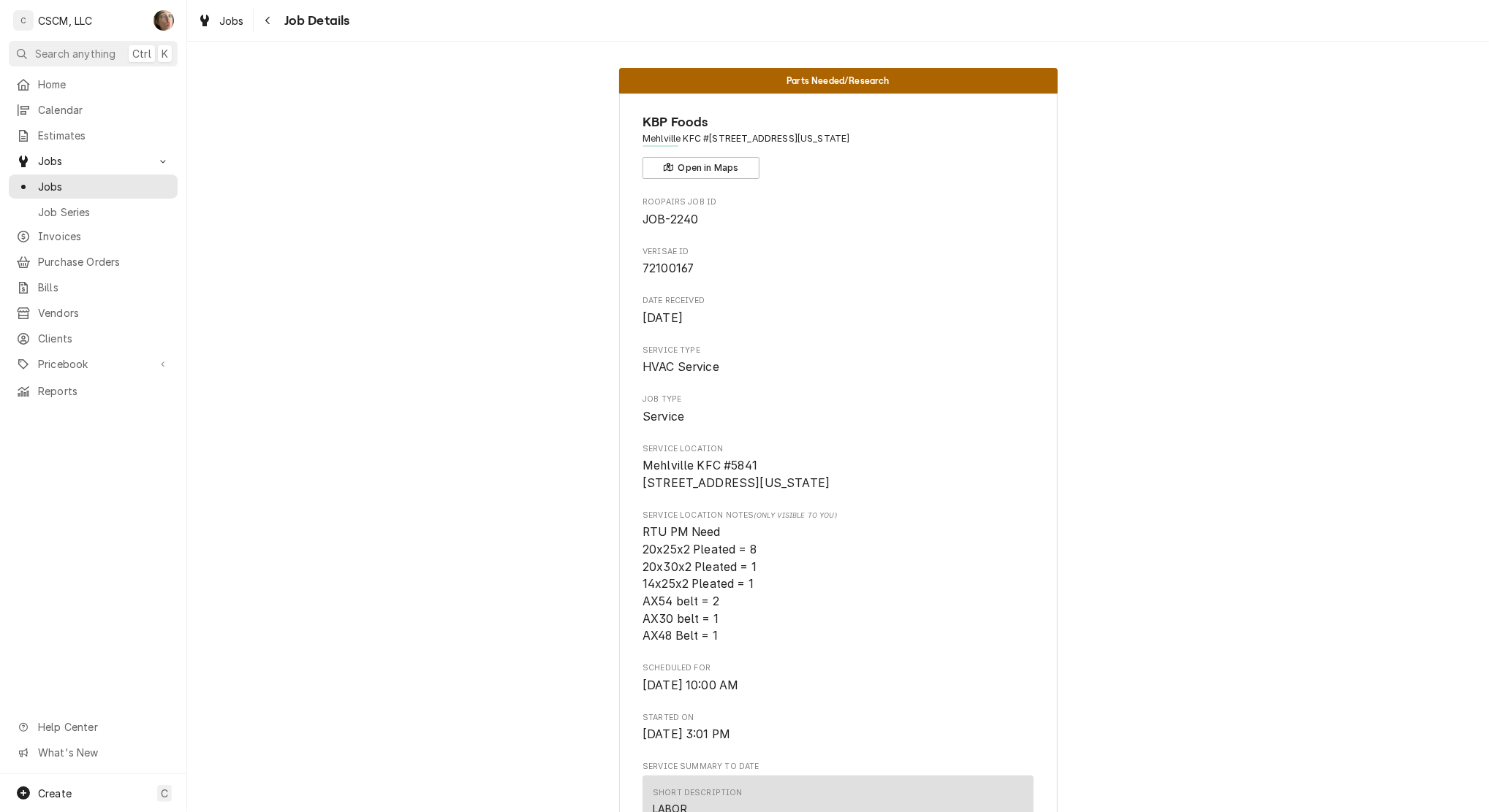
click at [259, 20] on button "Navigate back" at bounding box center [268, 20] width 23 height 23
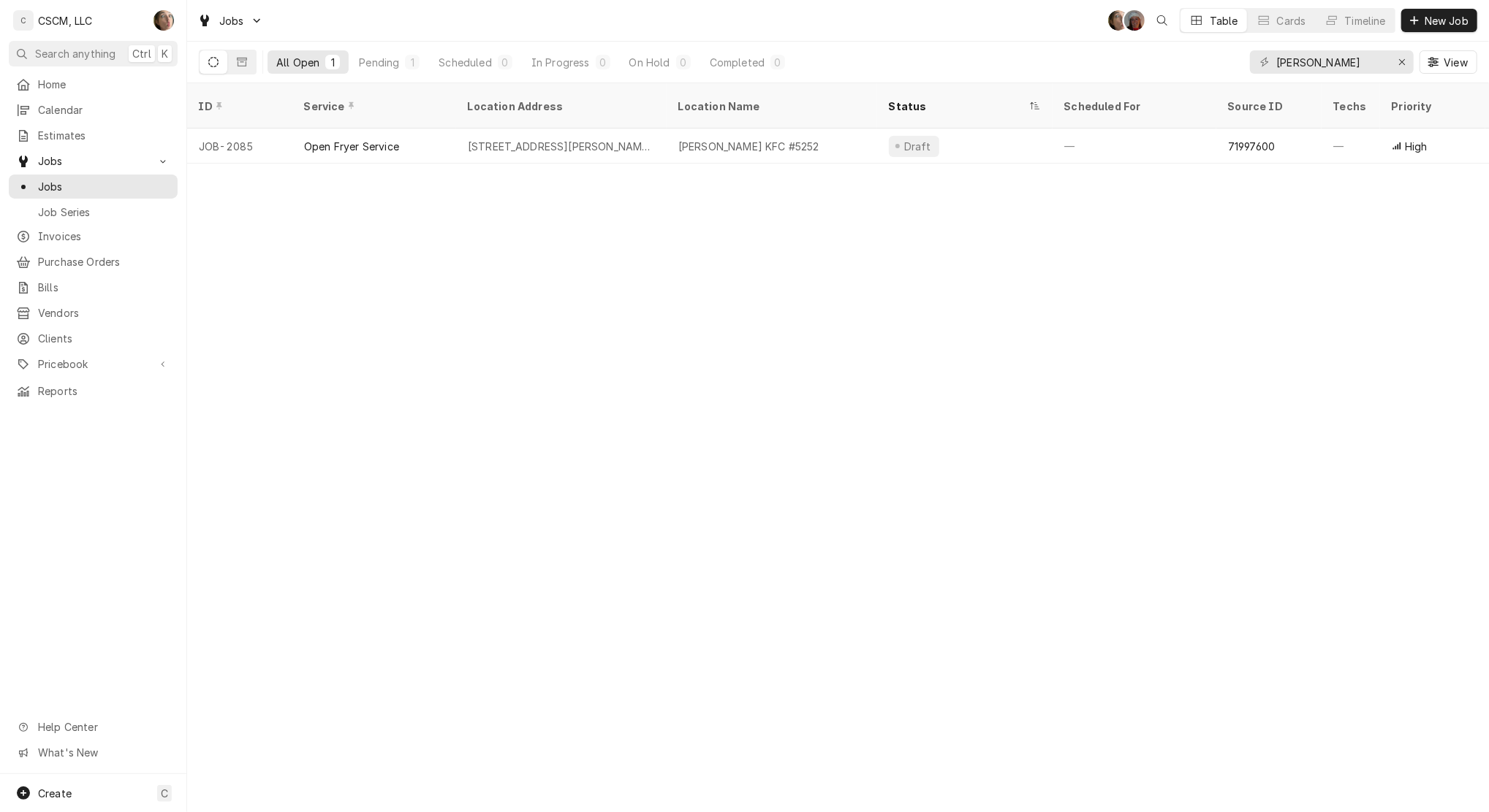
click at [90, 105] on span "Calendar" at bounding box center [104, 110] width 133 height 16
click at [1403, 60] on icon "Erase input" at bounding box center [1401, 62] width 5 height 5
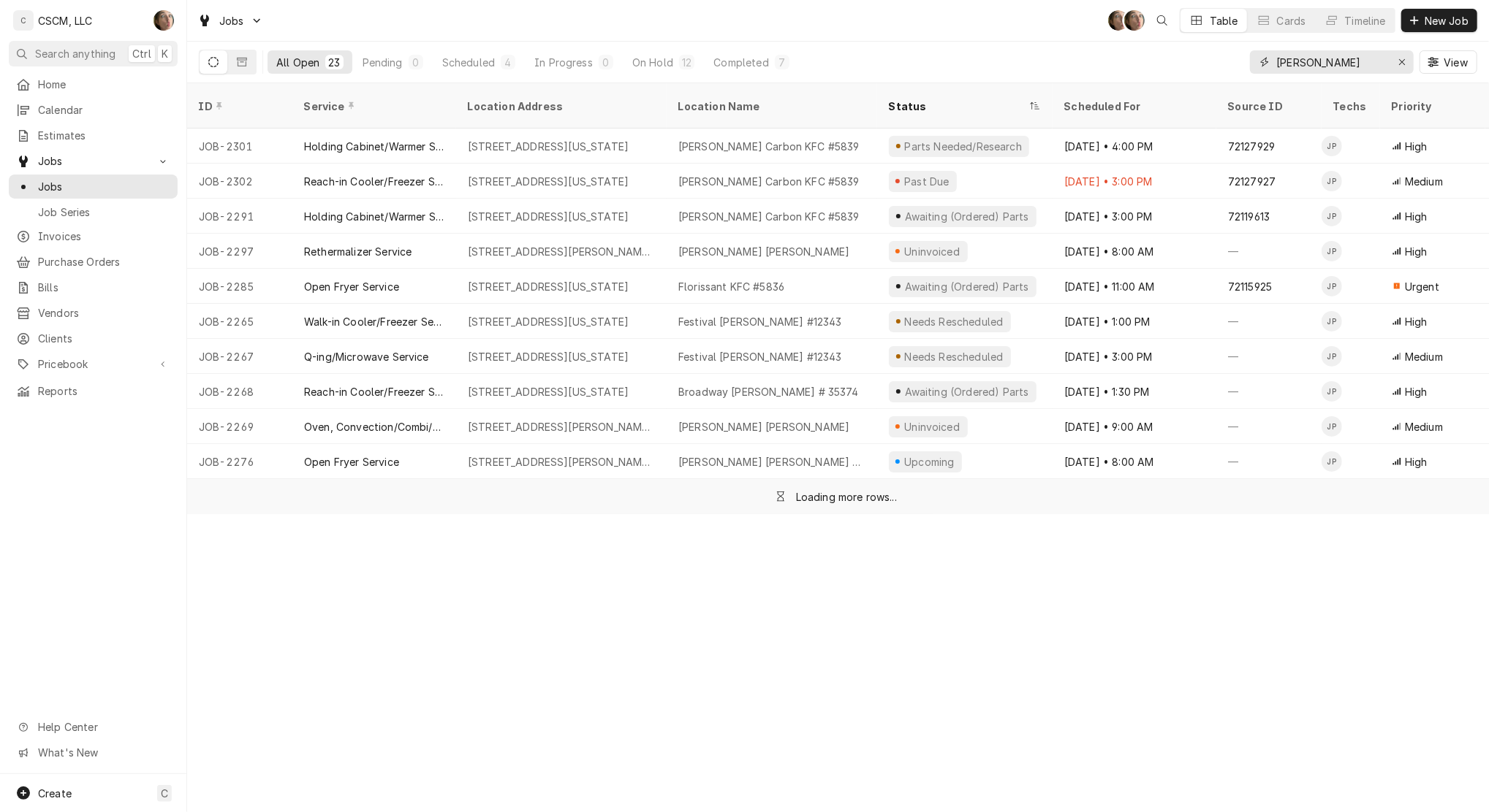
type input "JONNIE"
click at [662, 60] on div "On Hold" at bounding box center [653, 62] width 41 height 16
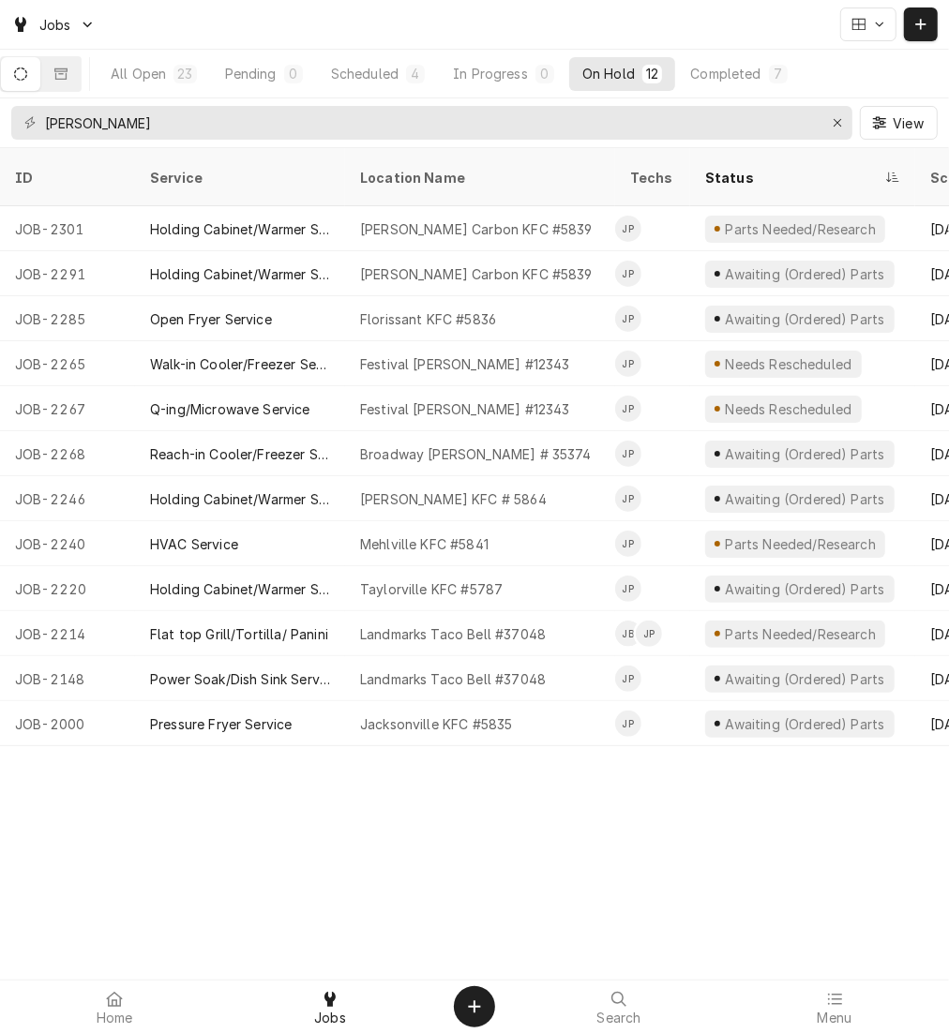
click at [181, 68] on button "All Open 23" at bounding box center [153, 74] width 112 height 34
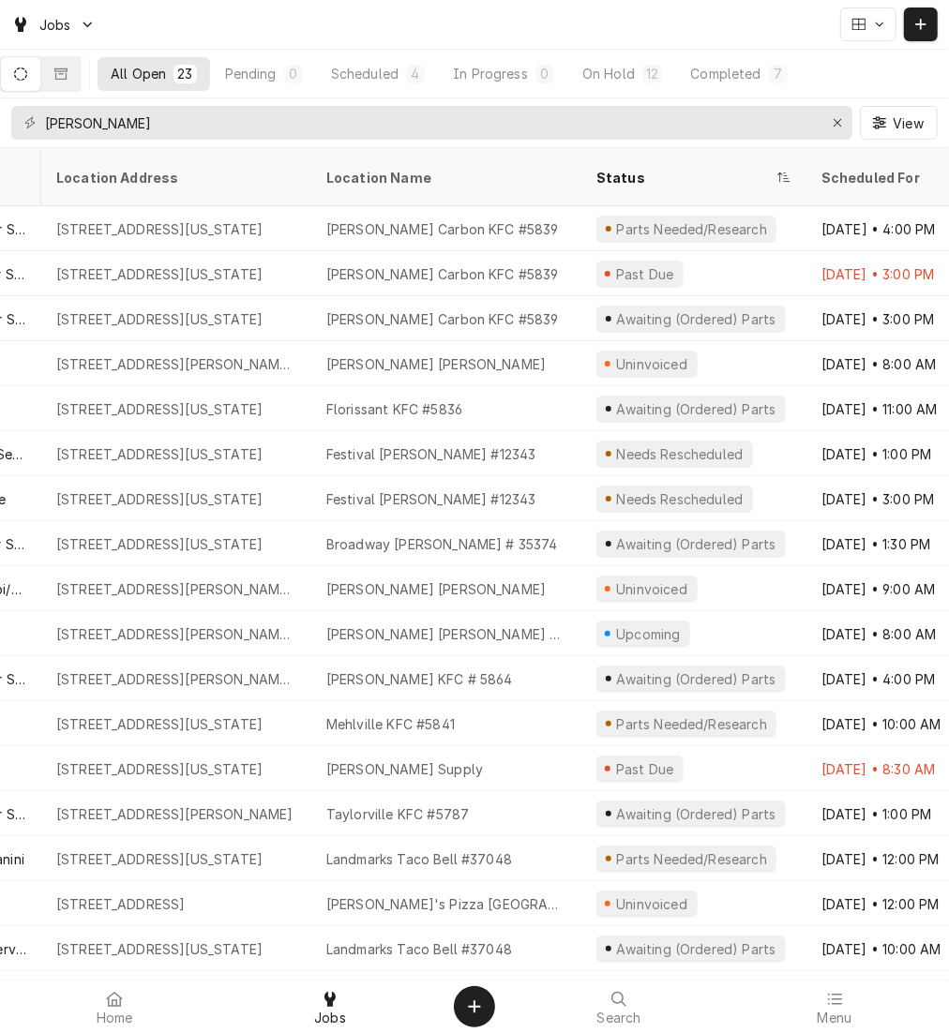
scroll to position [0, 309]
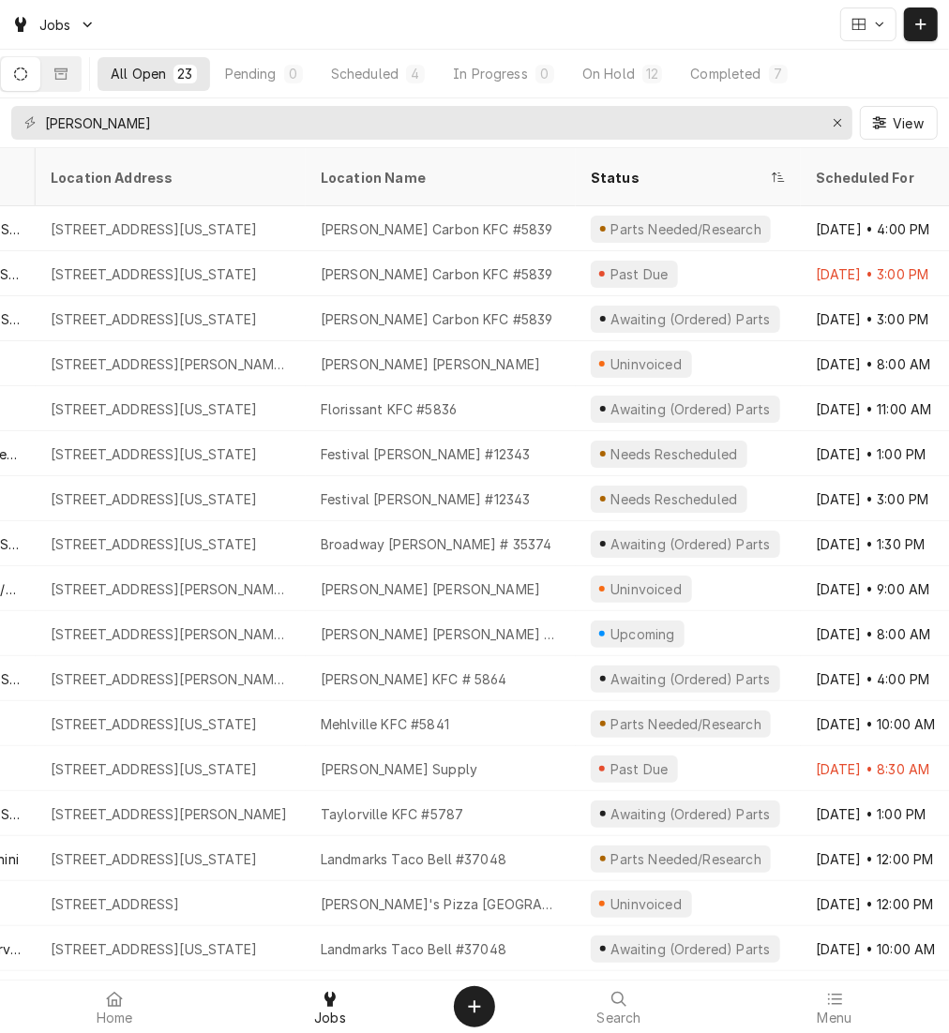
click at [473, 251] on div "[PERSON_NAME] Carbon KFC #5839" at bounding box center [441, 273] width 270 height 45
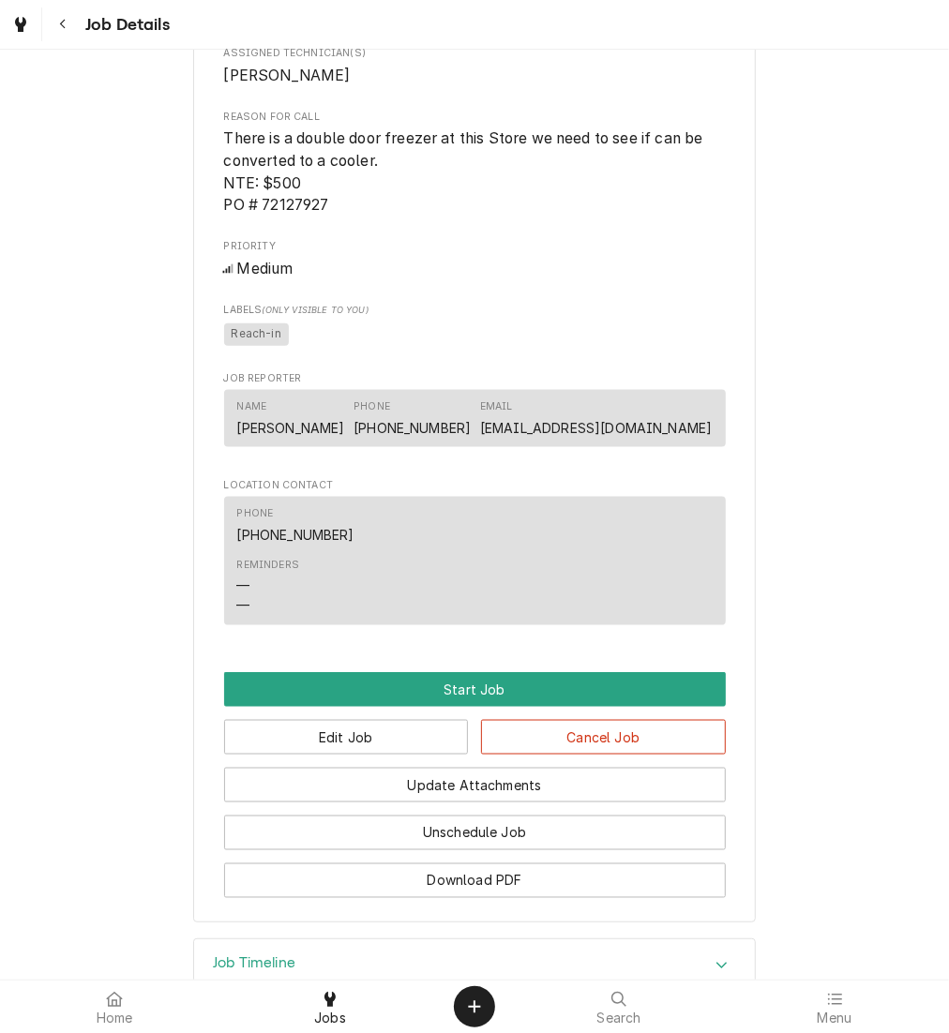
scroll to position [1167, 0]
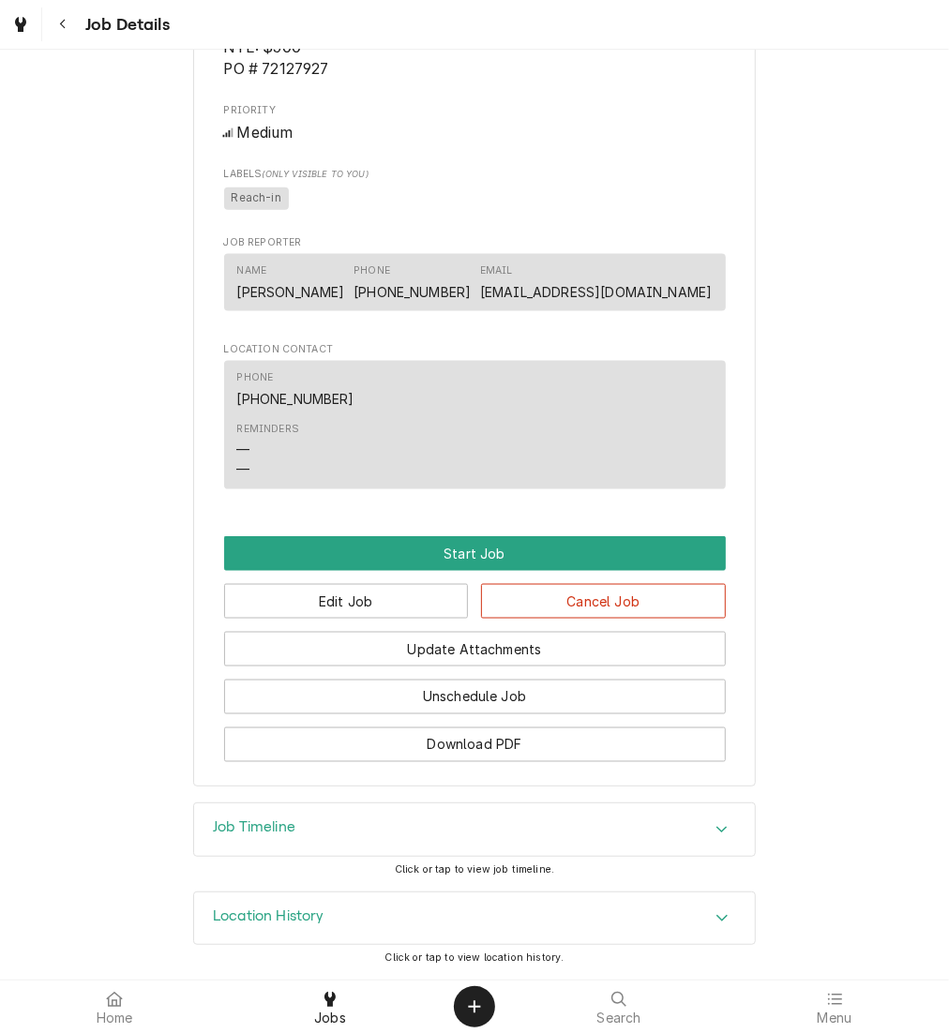
click at [267, 850] on div "Job Timeline" at bounding box center [474, 829] width 561 height 52
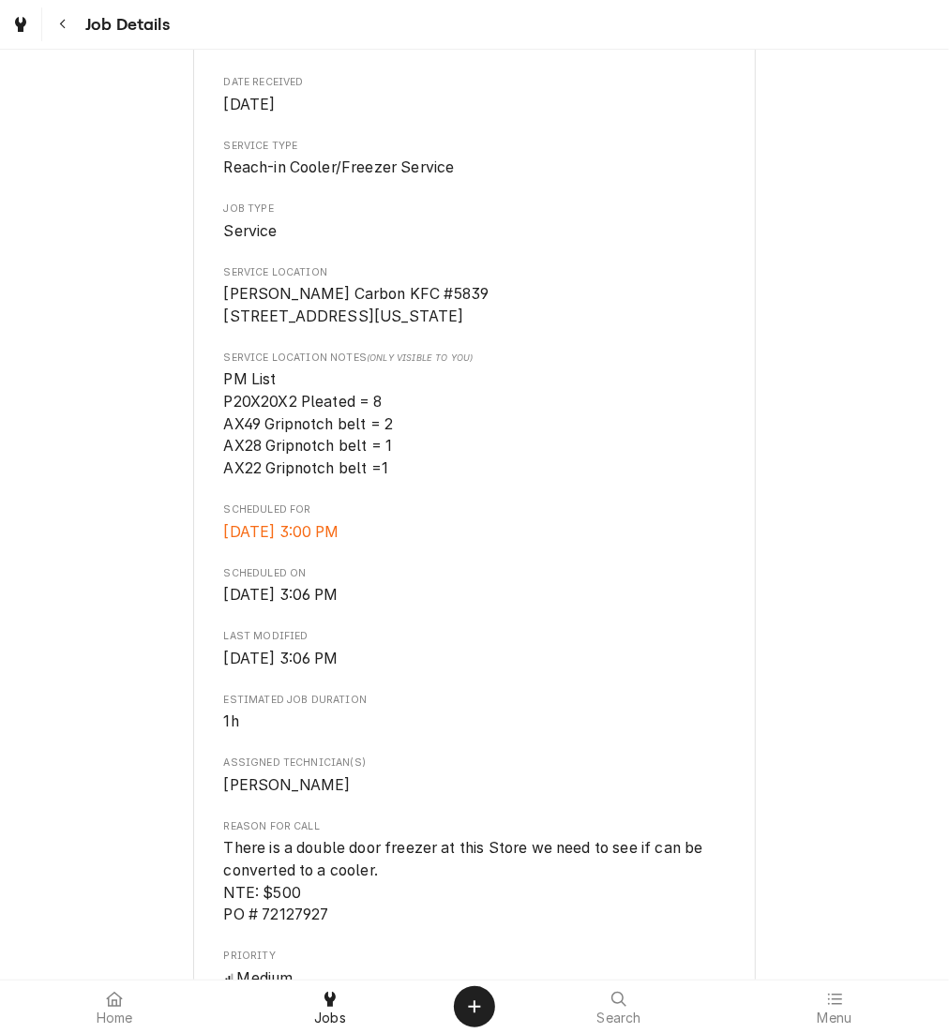
scroll to position [0, 0]
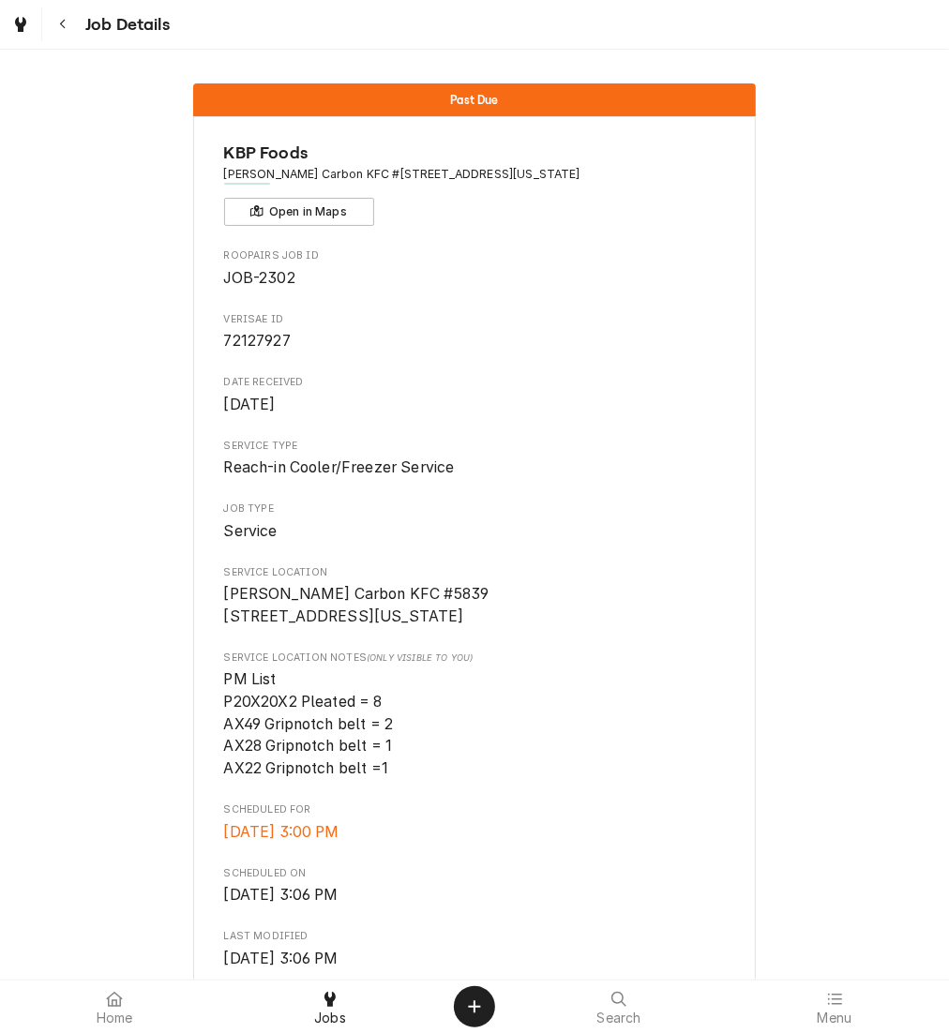
click at [66, 26] on icon "Navigate back" at bounding box center [63, 24] width 8 height 13
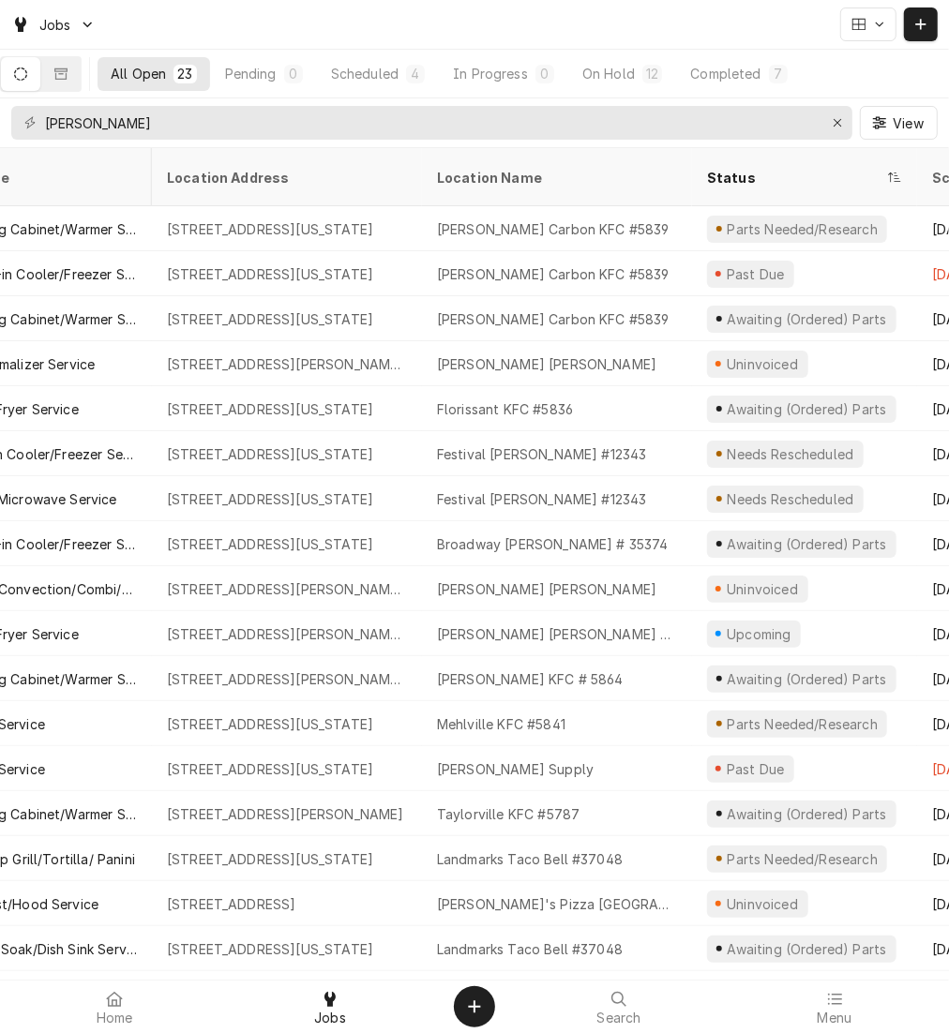
scroll to position [0, 318]
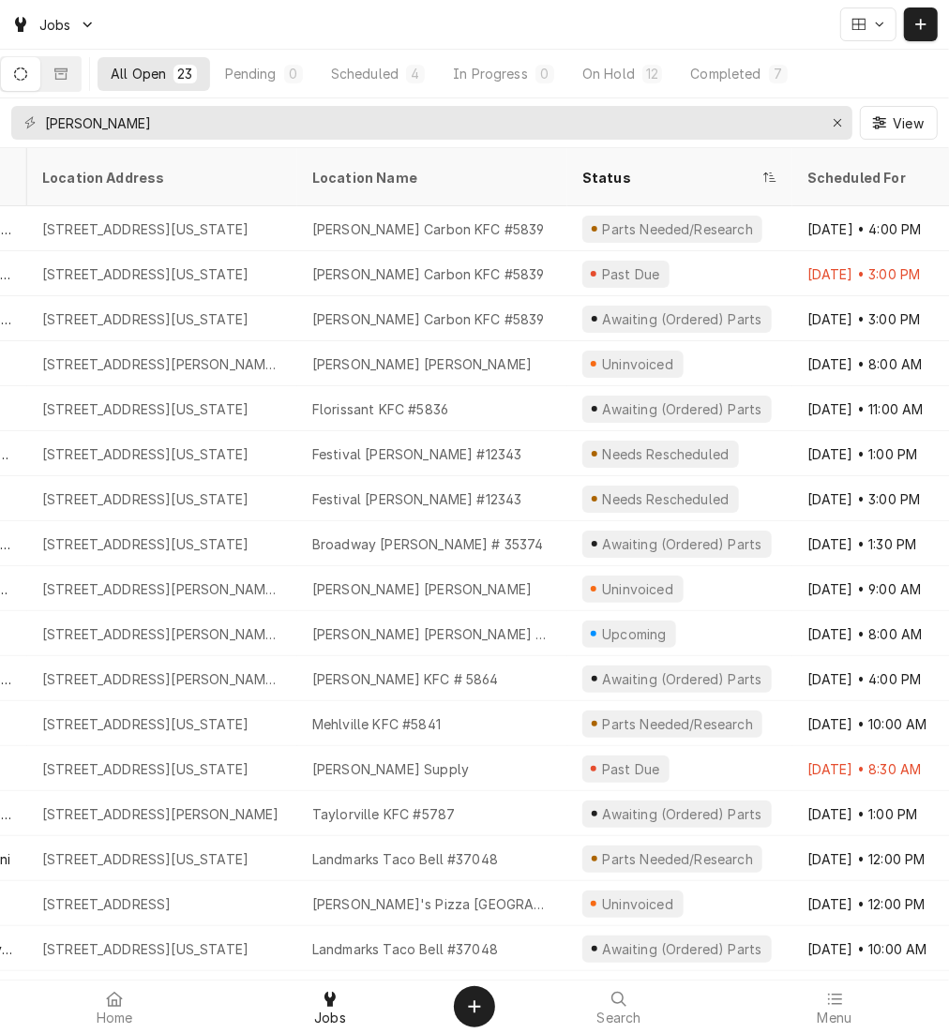
click at [607, 168] on div "Status" at bounding box center [670, 178] width 176 height 20
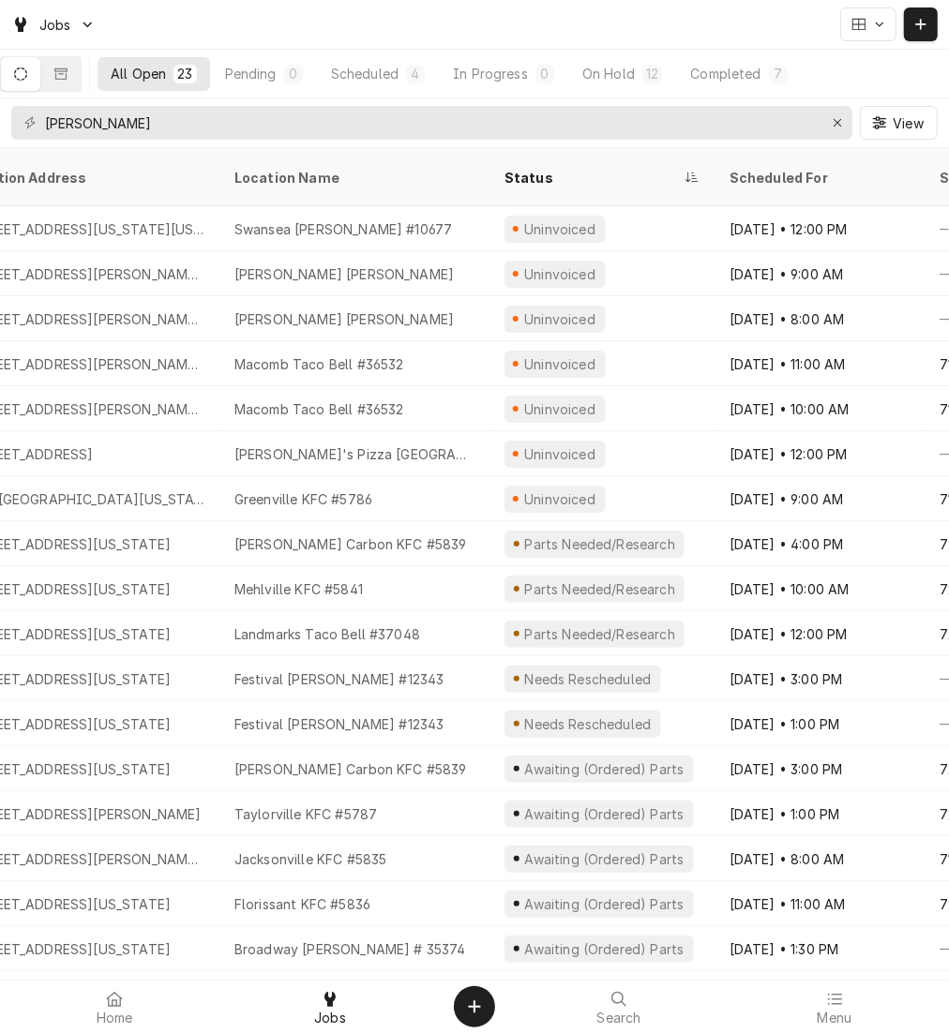
scroll to position [0, 426]
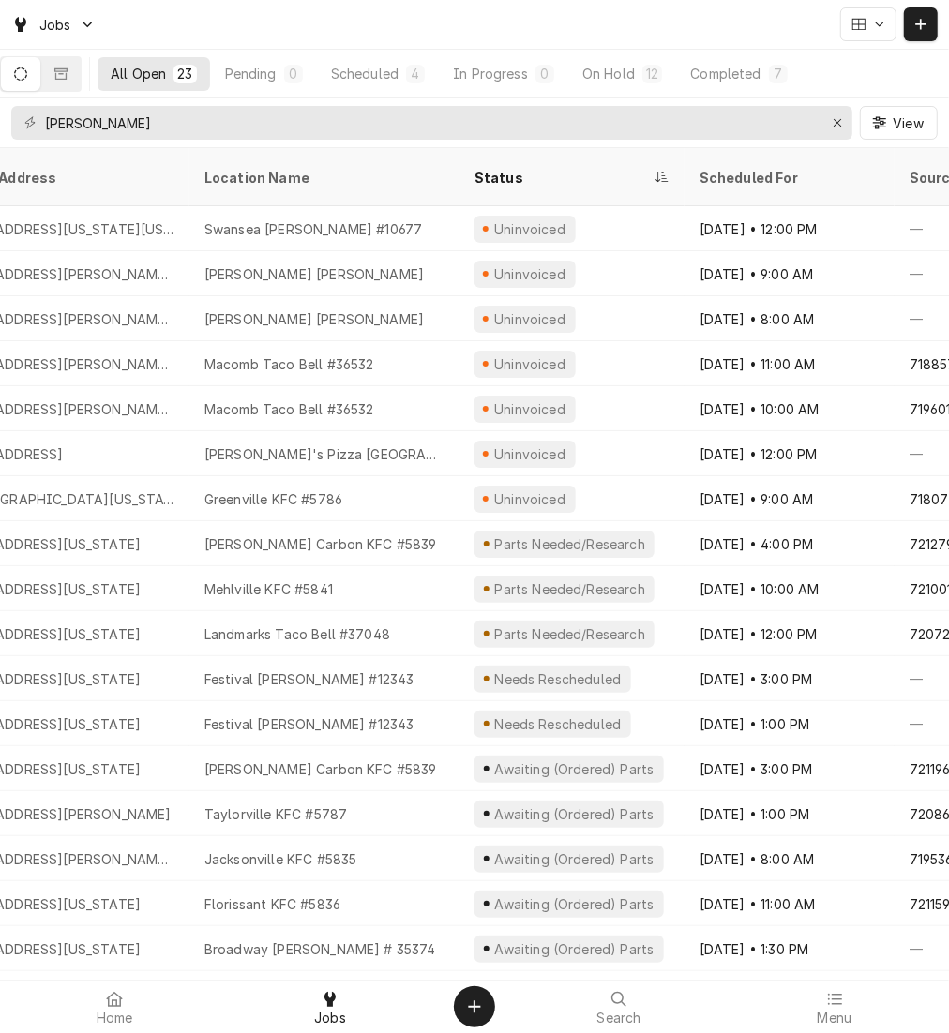
click at [515, 168] on div "Status" at bounding box center [562, 178] width 176 height 20
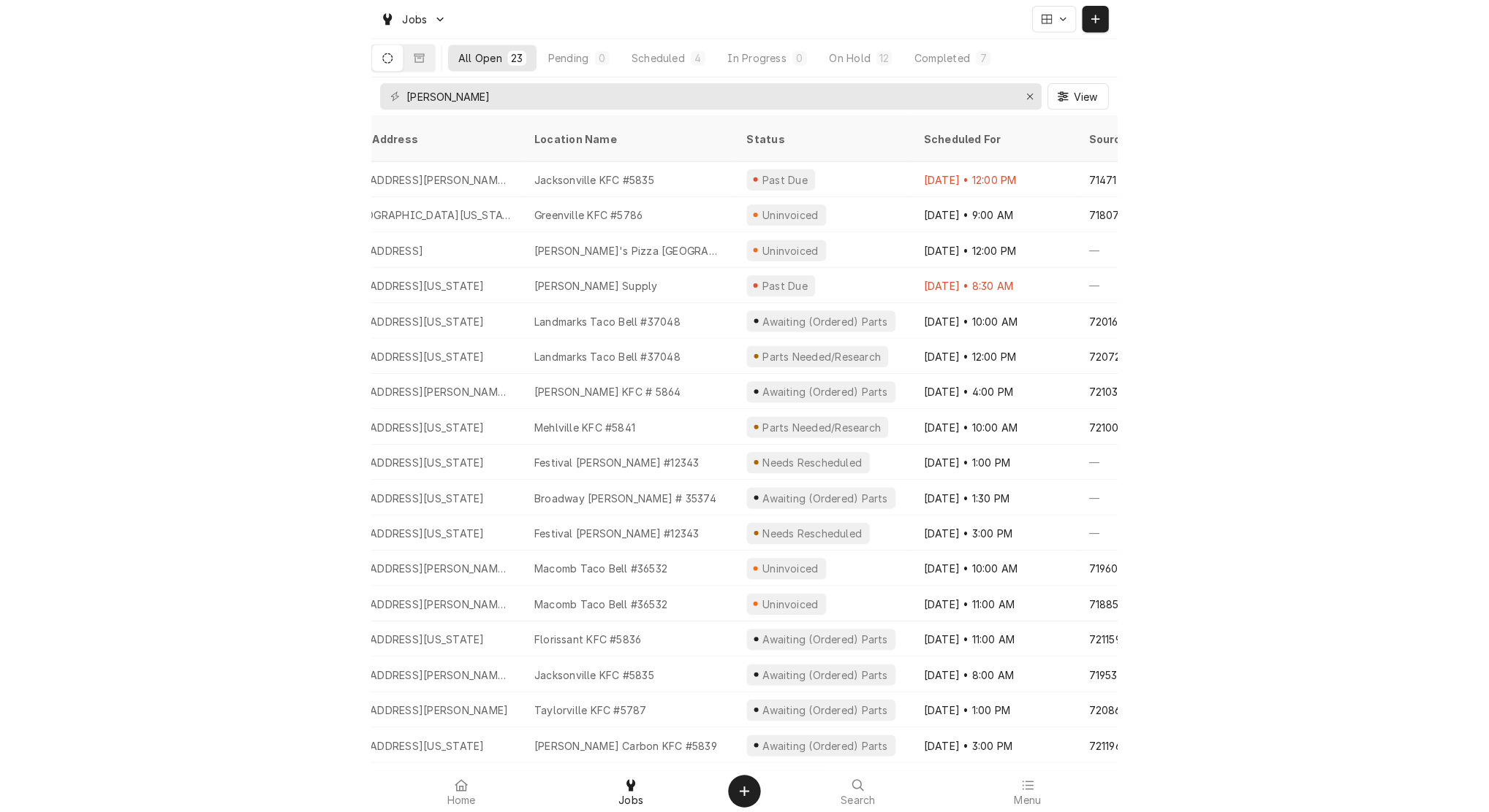
scroll to position [0, 328]
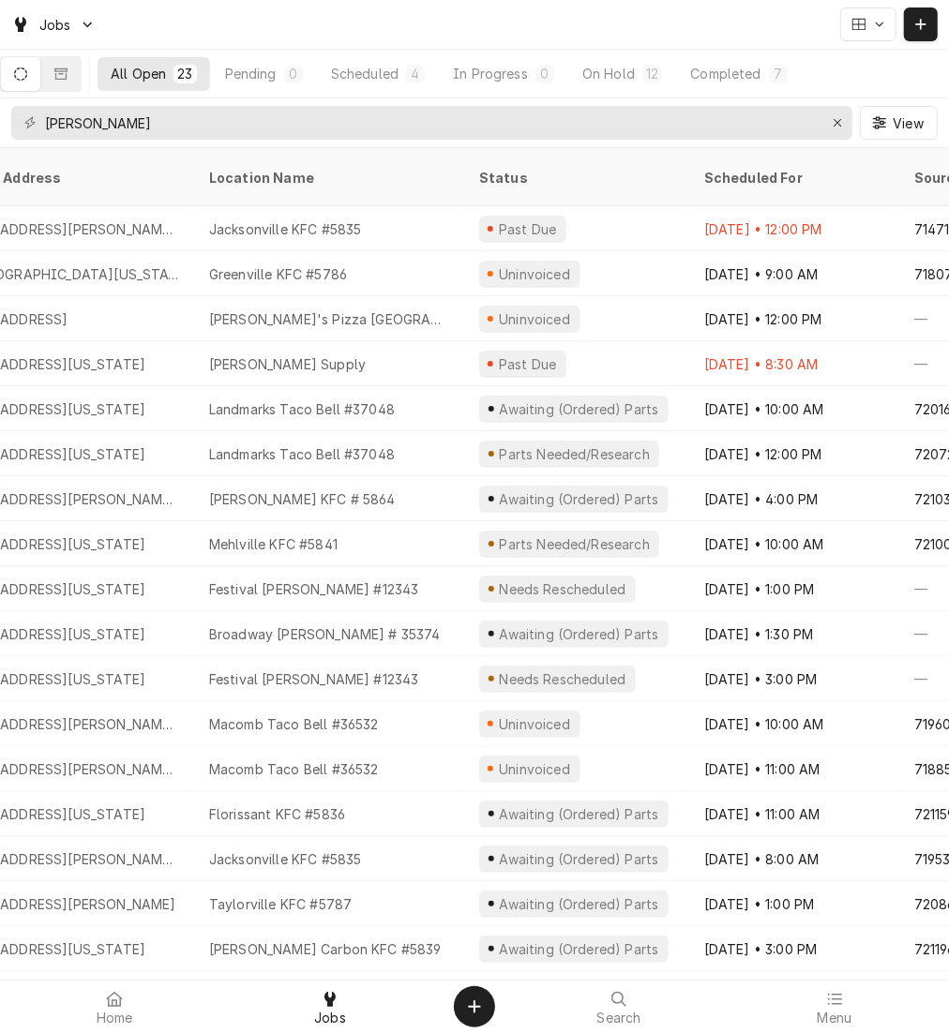
click div "Status"
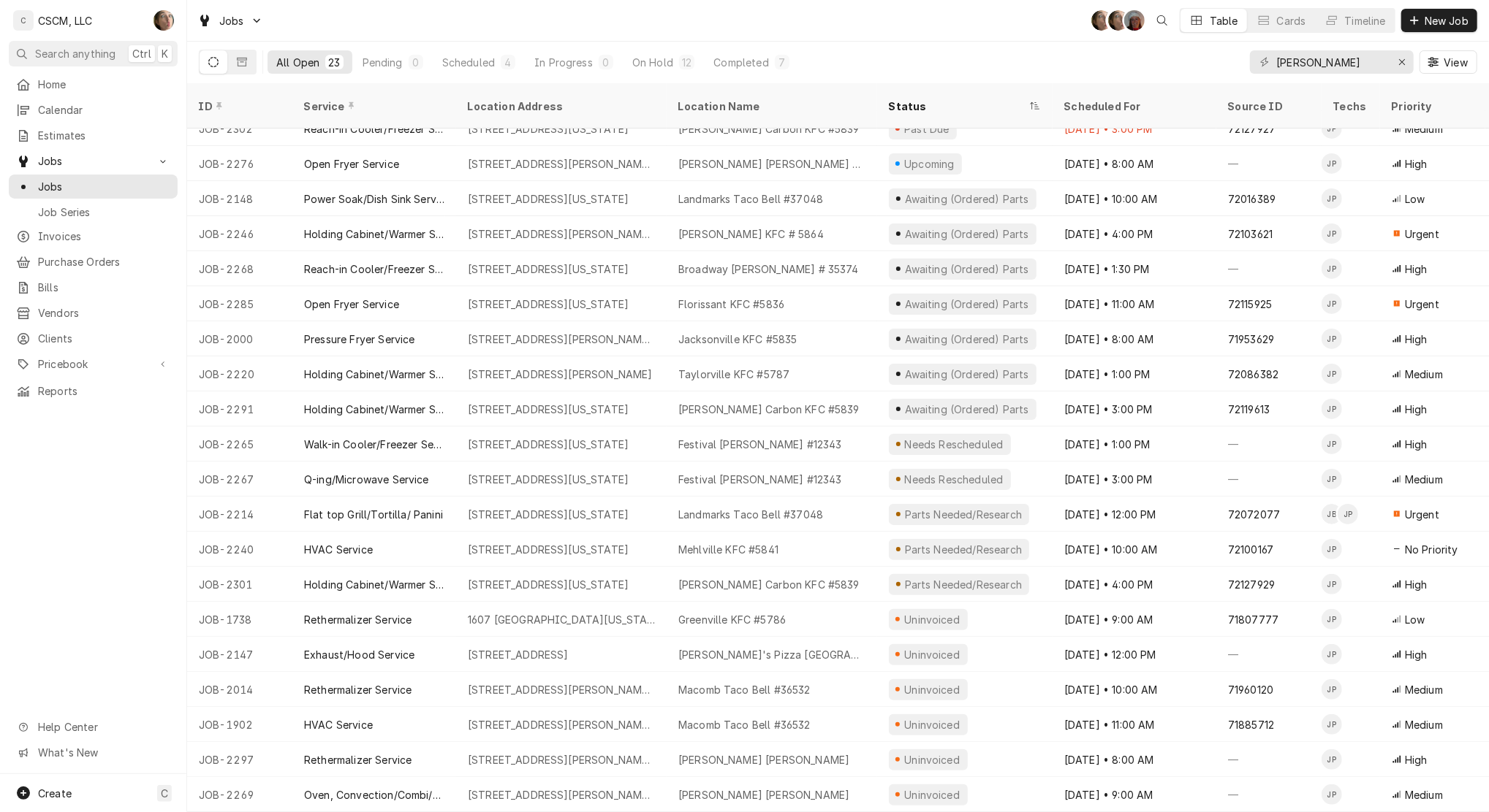
scroll to position [0, 0]
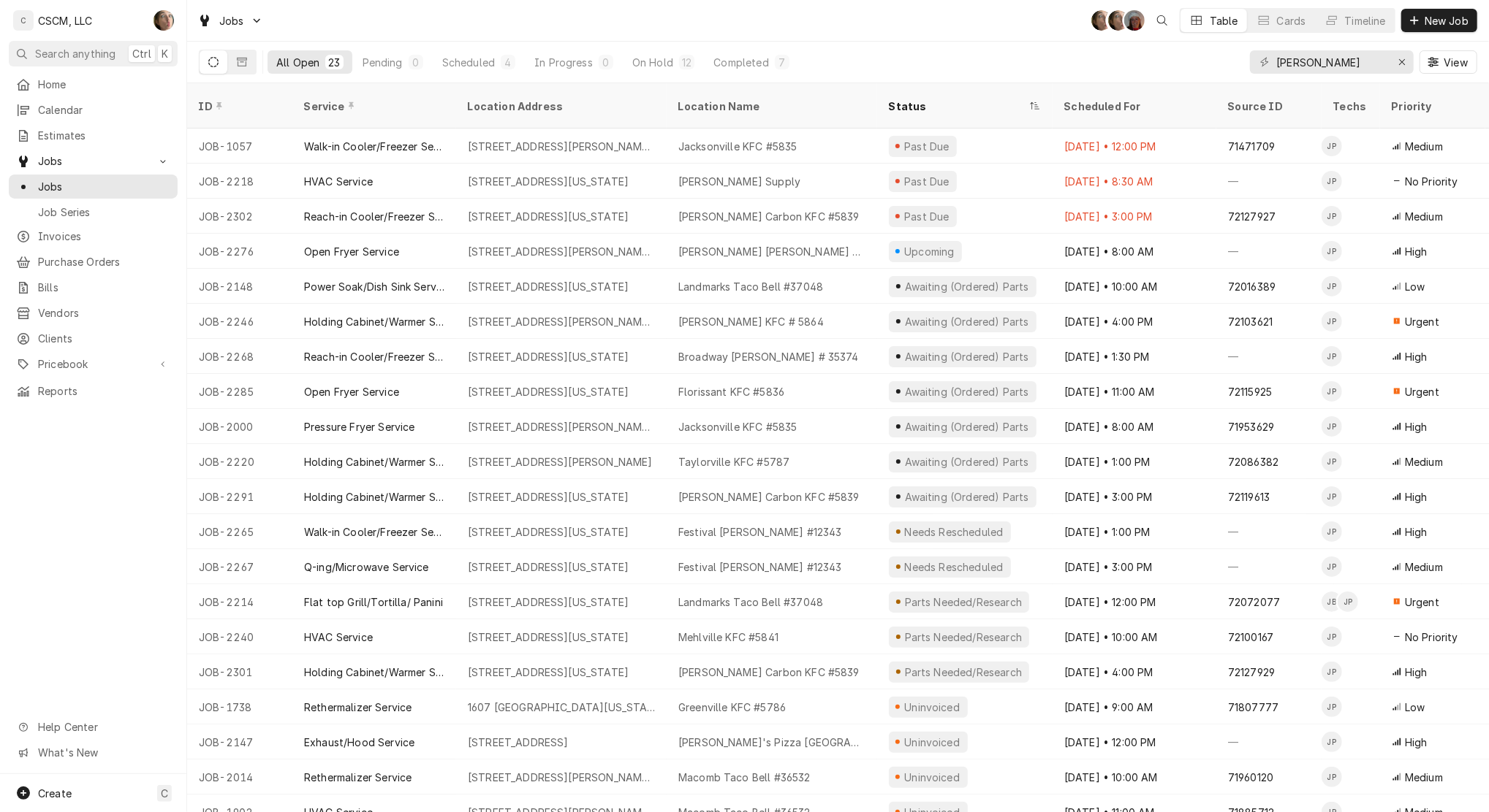
click div "Scheduled"
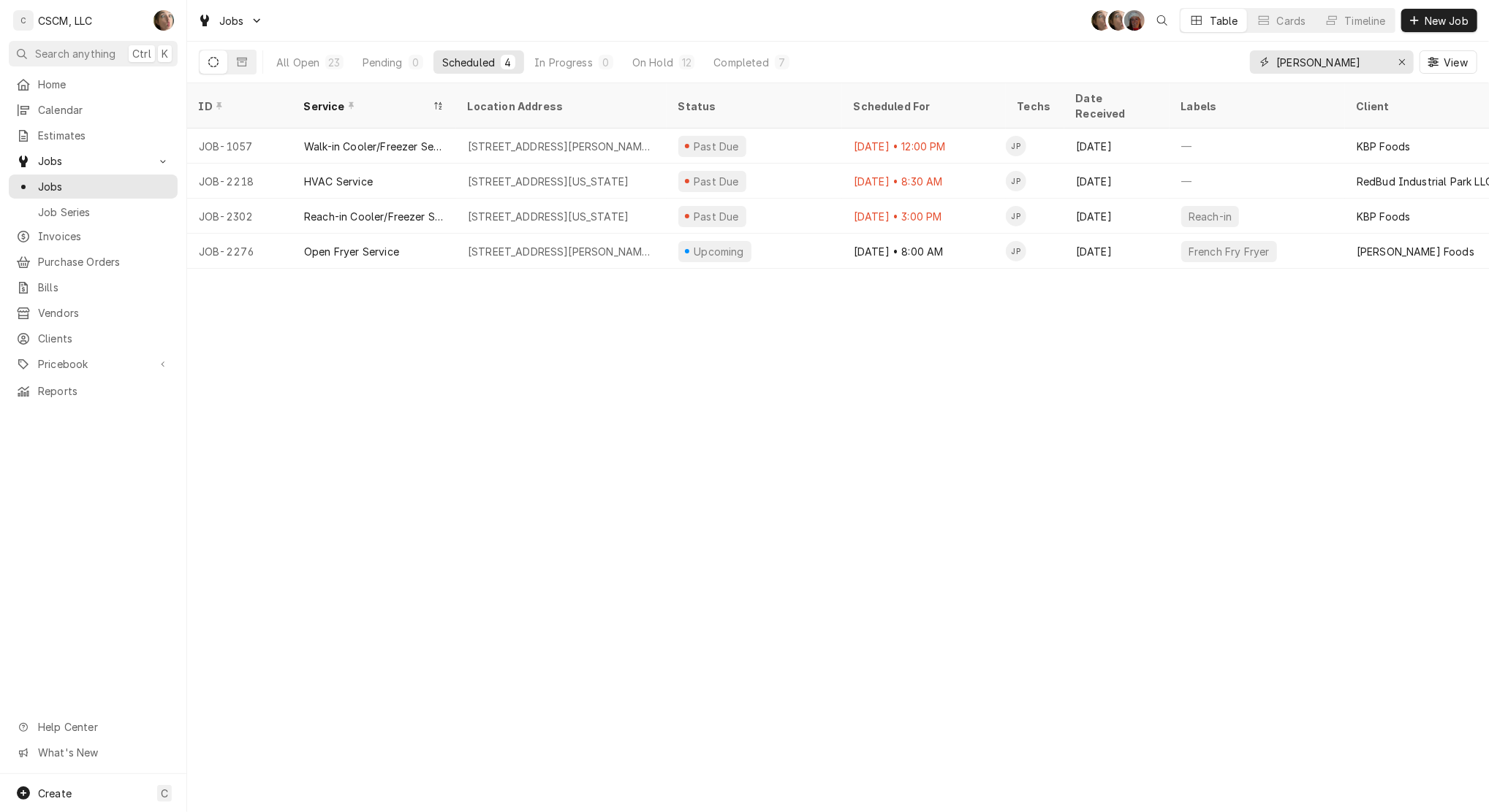
click div "Erase input"
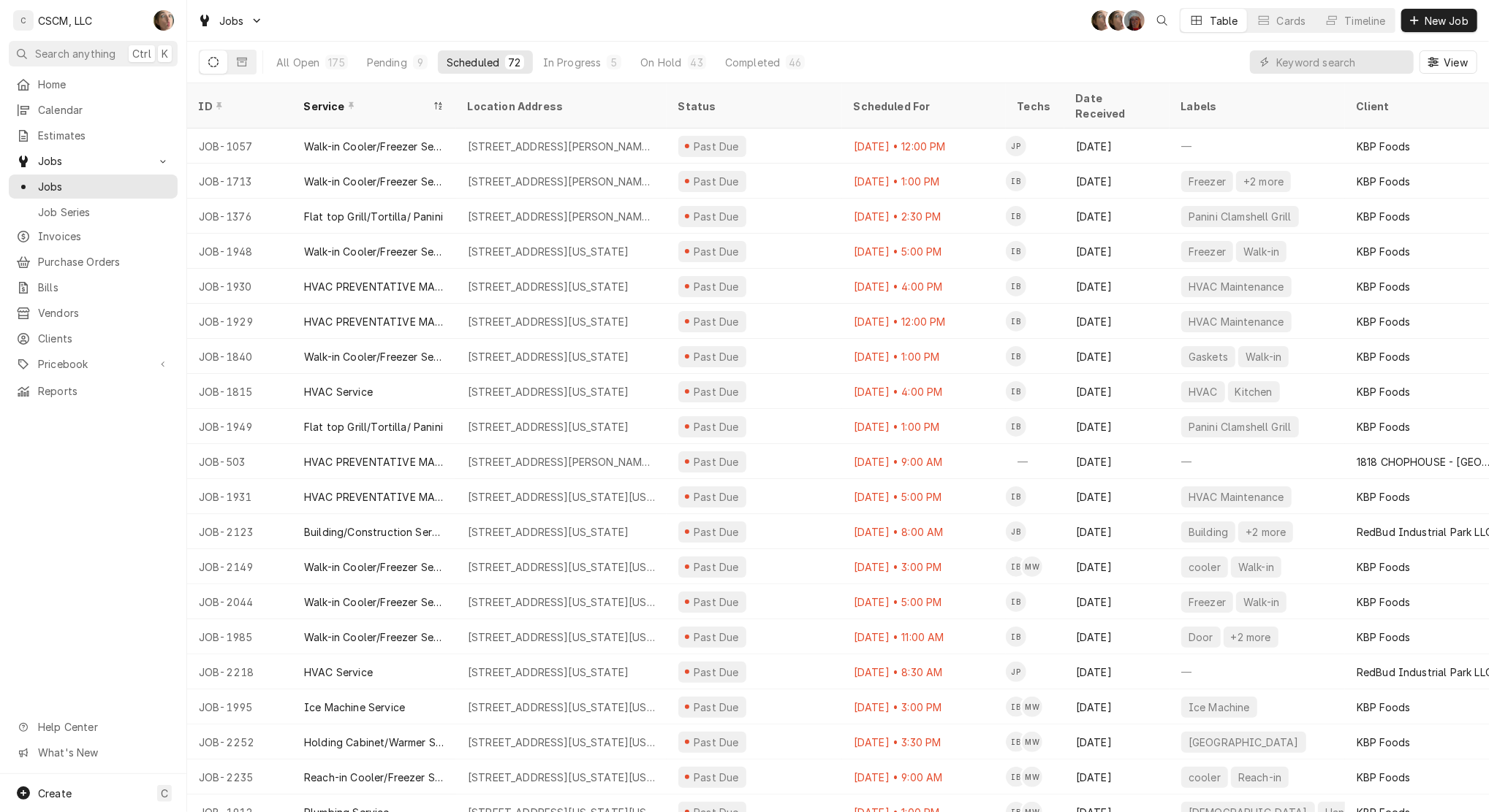
click div "On Hold"
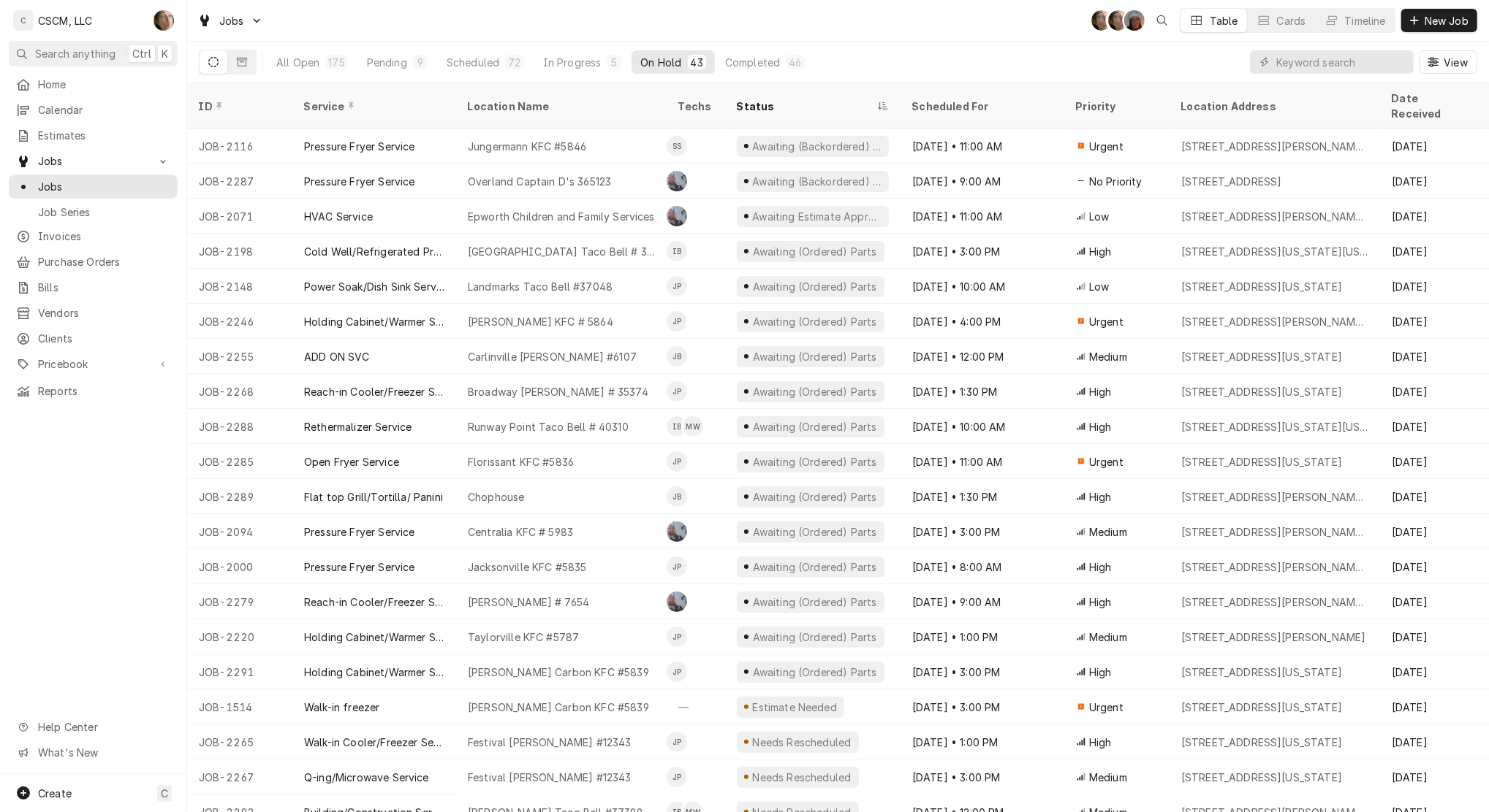
click div "Status"
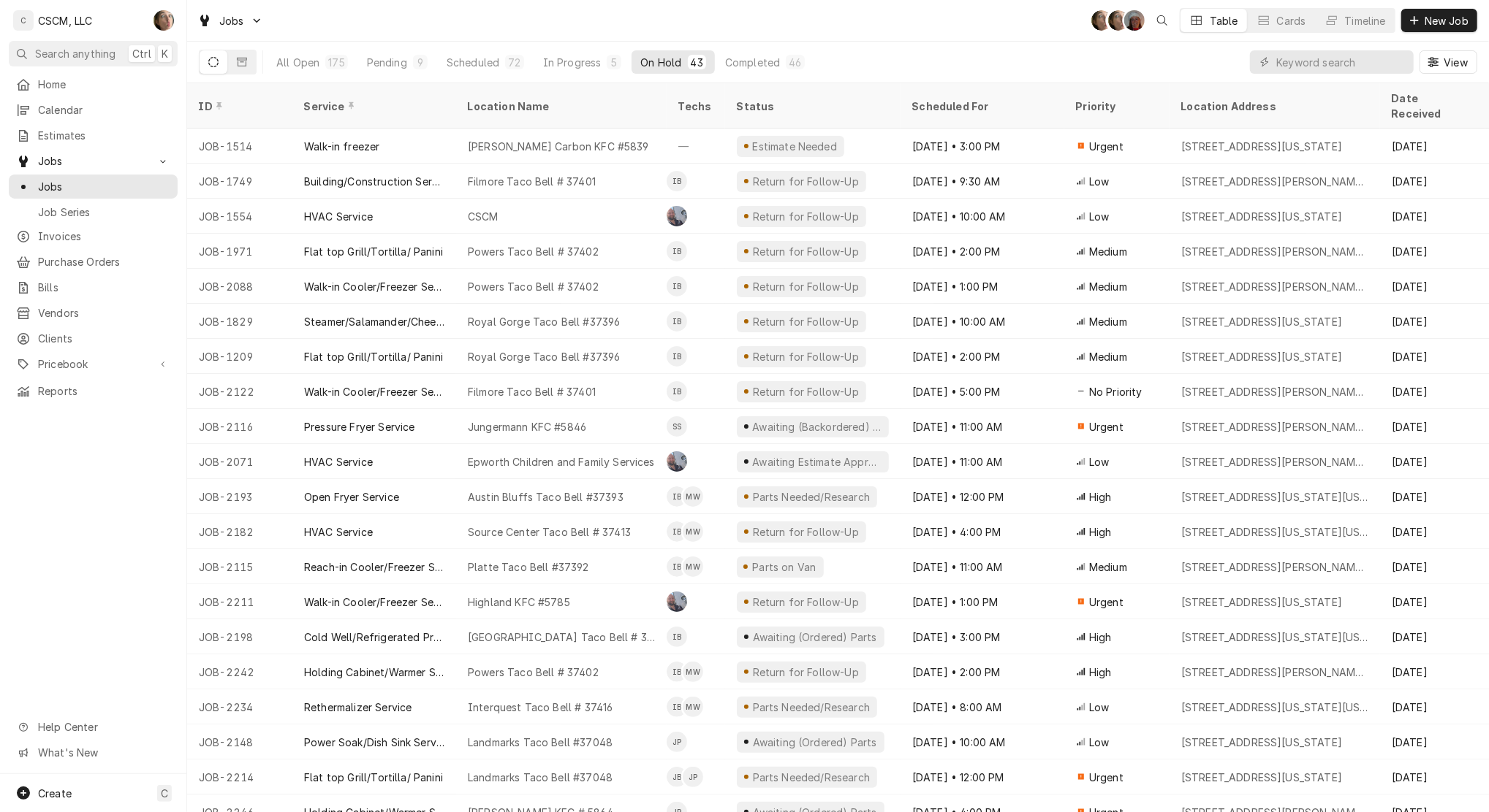
click div "Status"
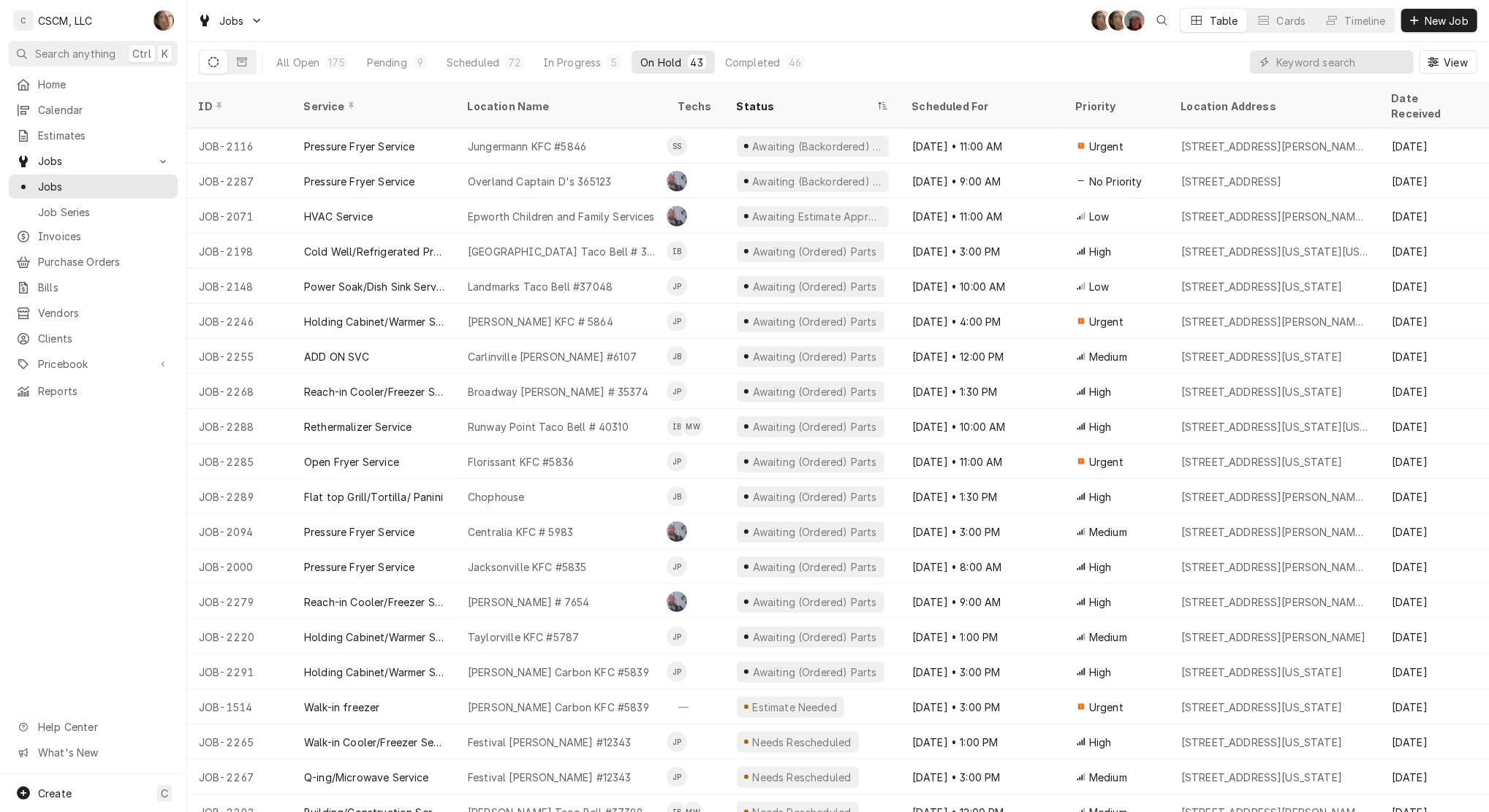
click div "Status"
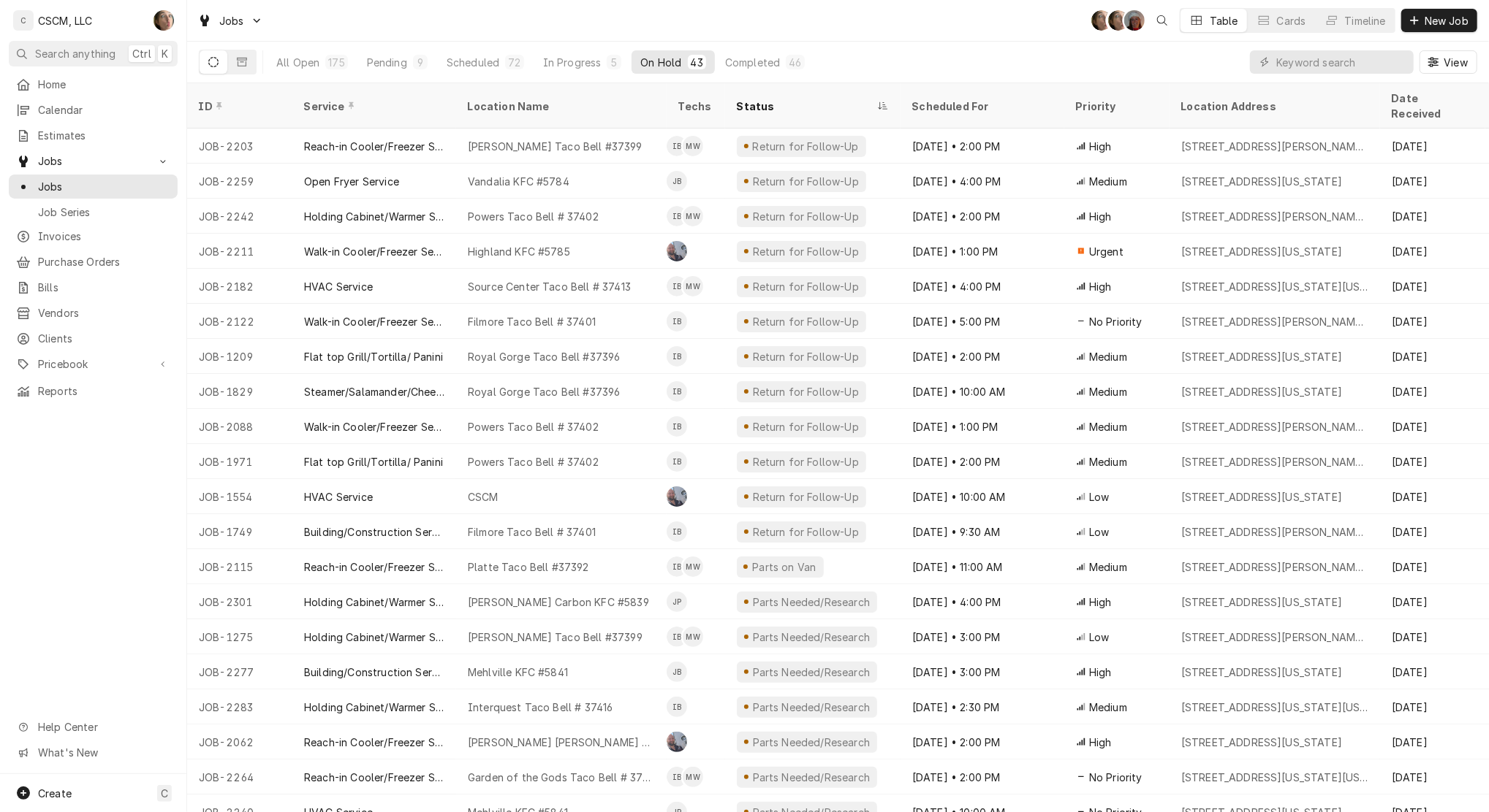
click div "Sep 22 • 4:00 PM"
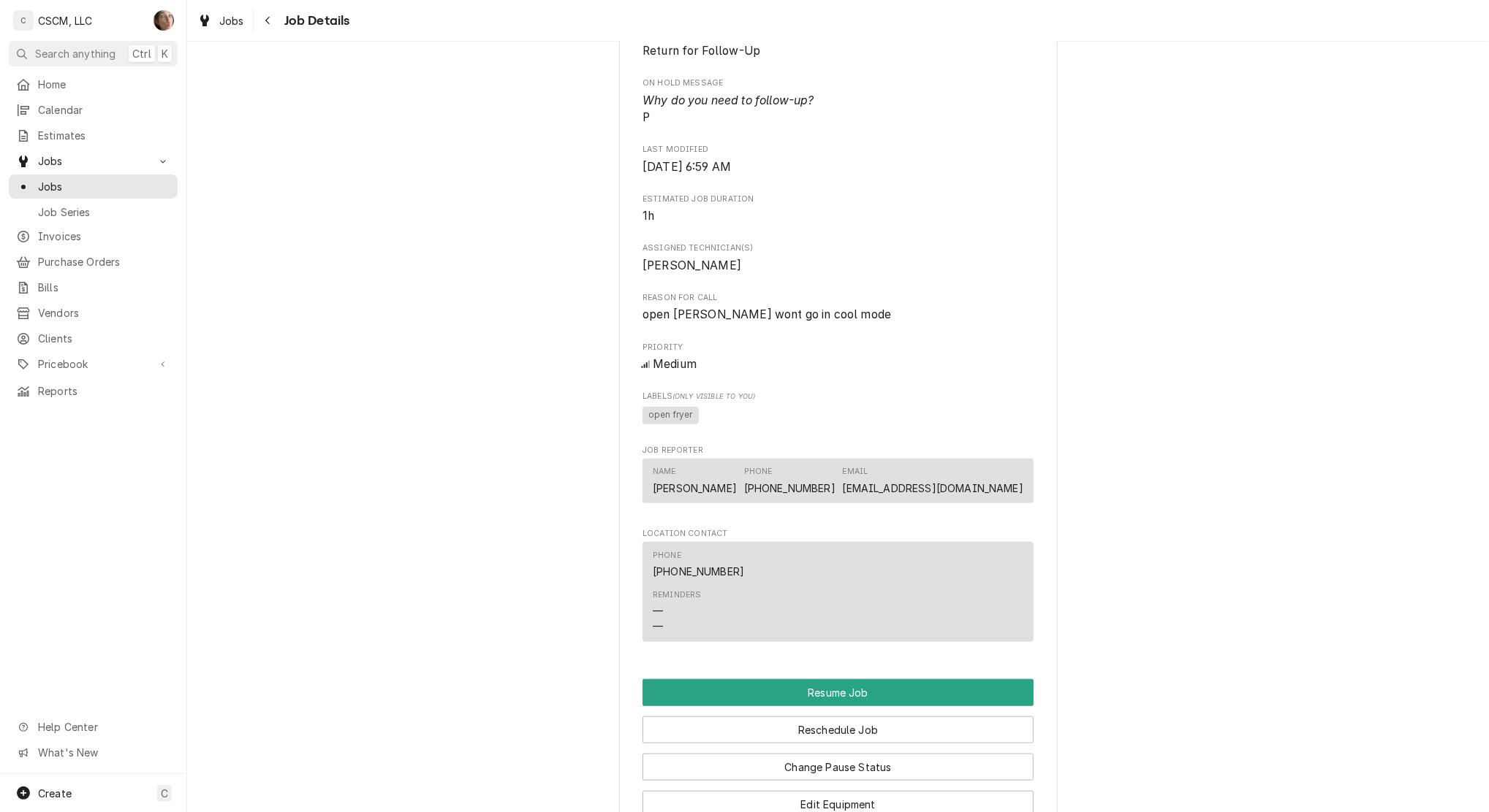
scroll to position [1209, 0]
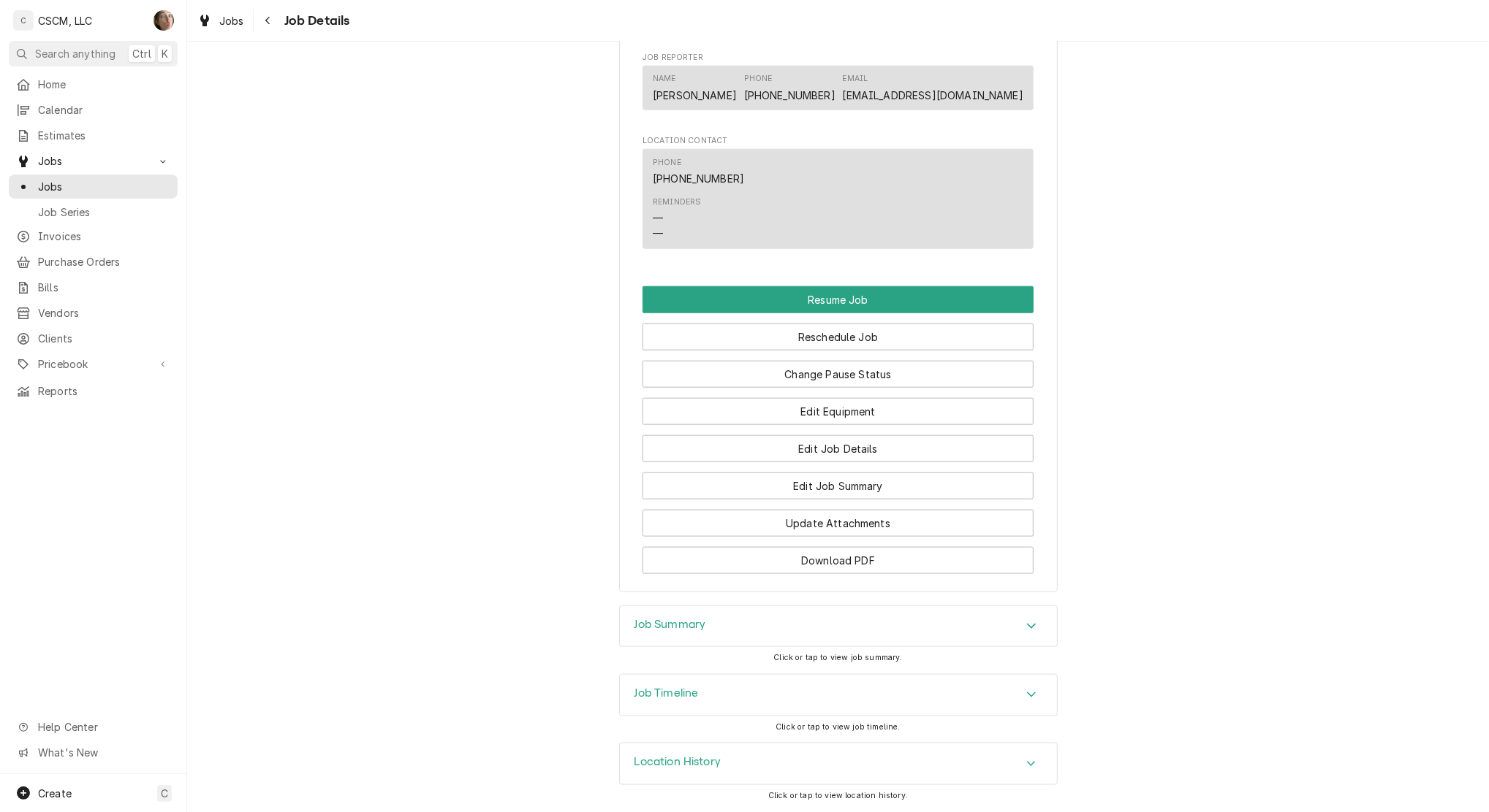
click at [690, 703] on div "Job Timeline" at bounding box center [667, 695] width 64 height 17
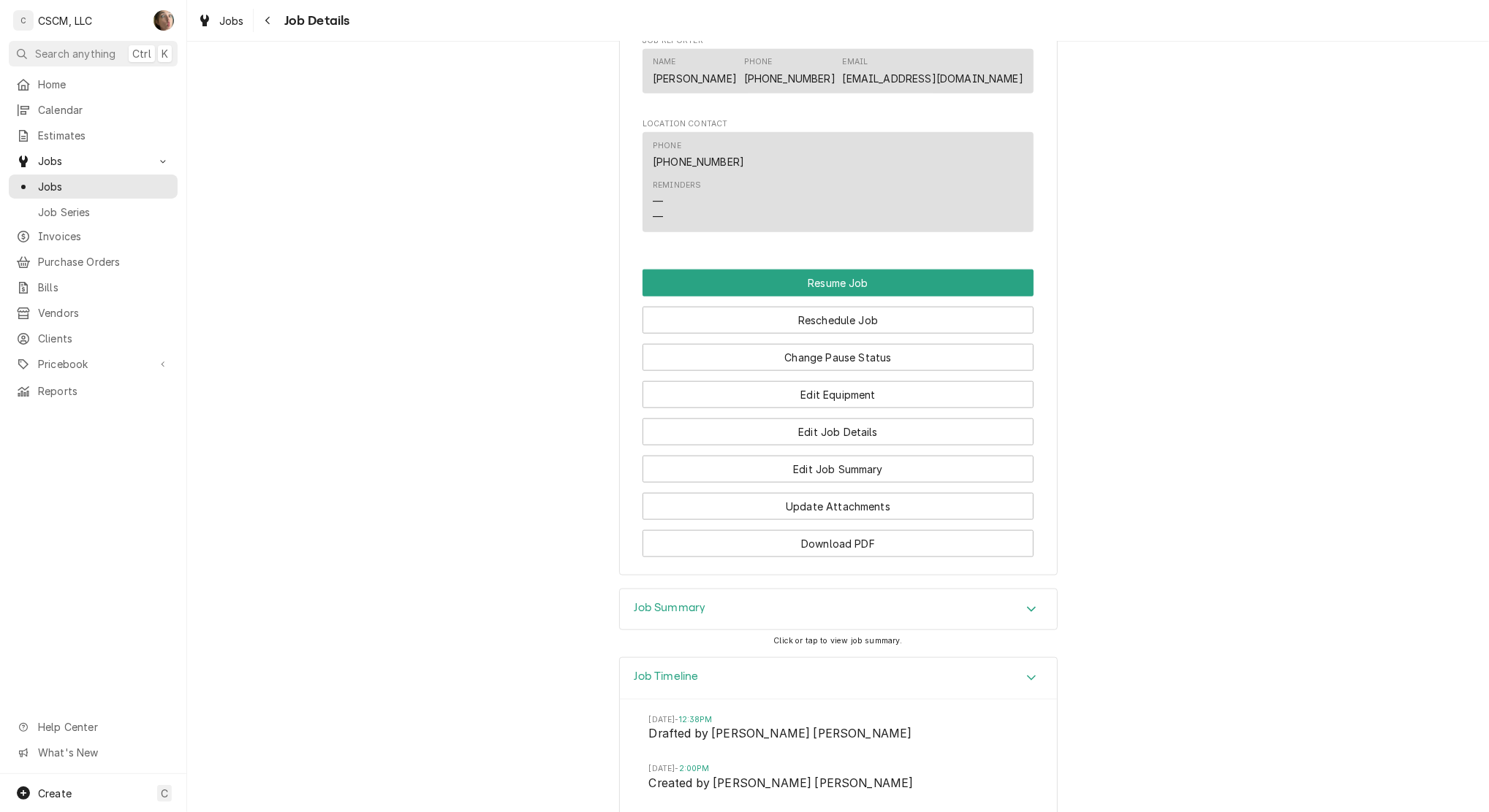
scroll to position [1461, 0]
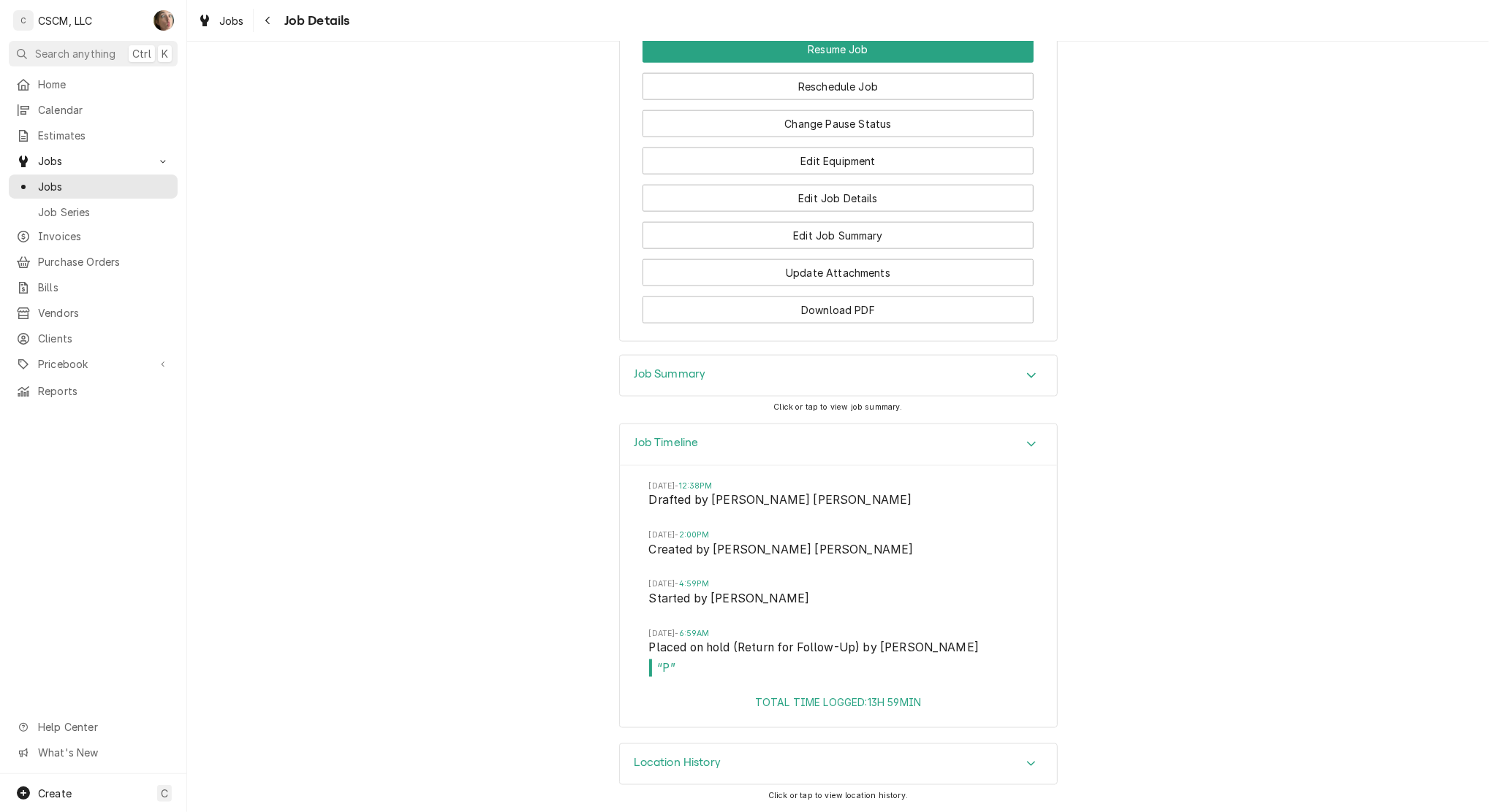
click at [656, 368] on h3 "Job Summary" at bounding box center [670, 375] width 72 height 14
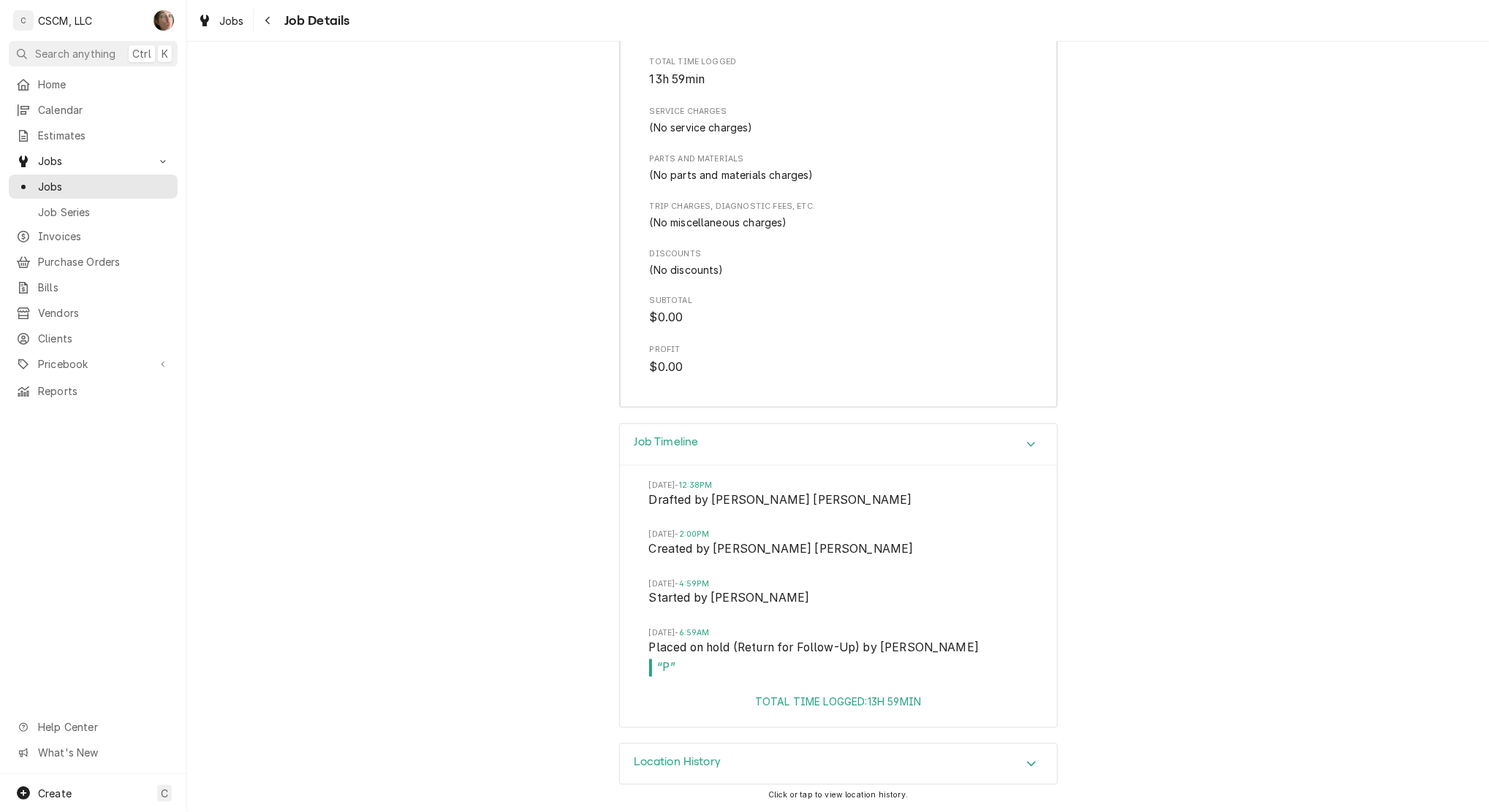
scroll to position [2014, 0]
click at [269, 19] on icon "Navigate back" at bounding box center [267, 20] width 6 height 10
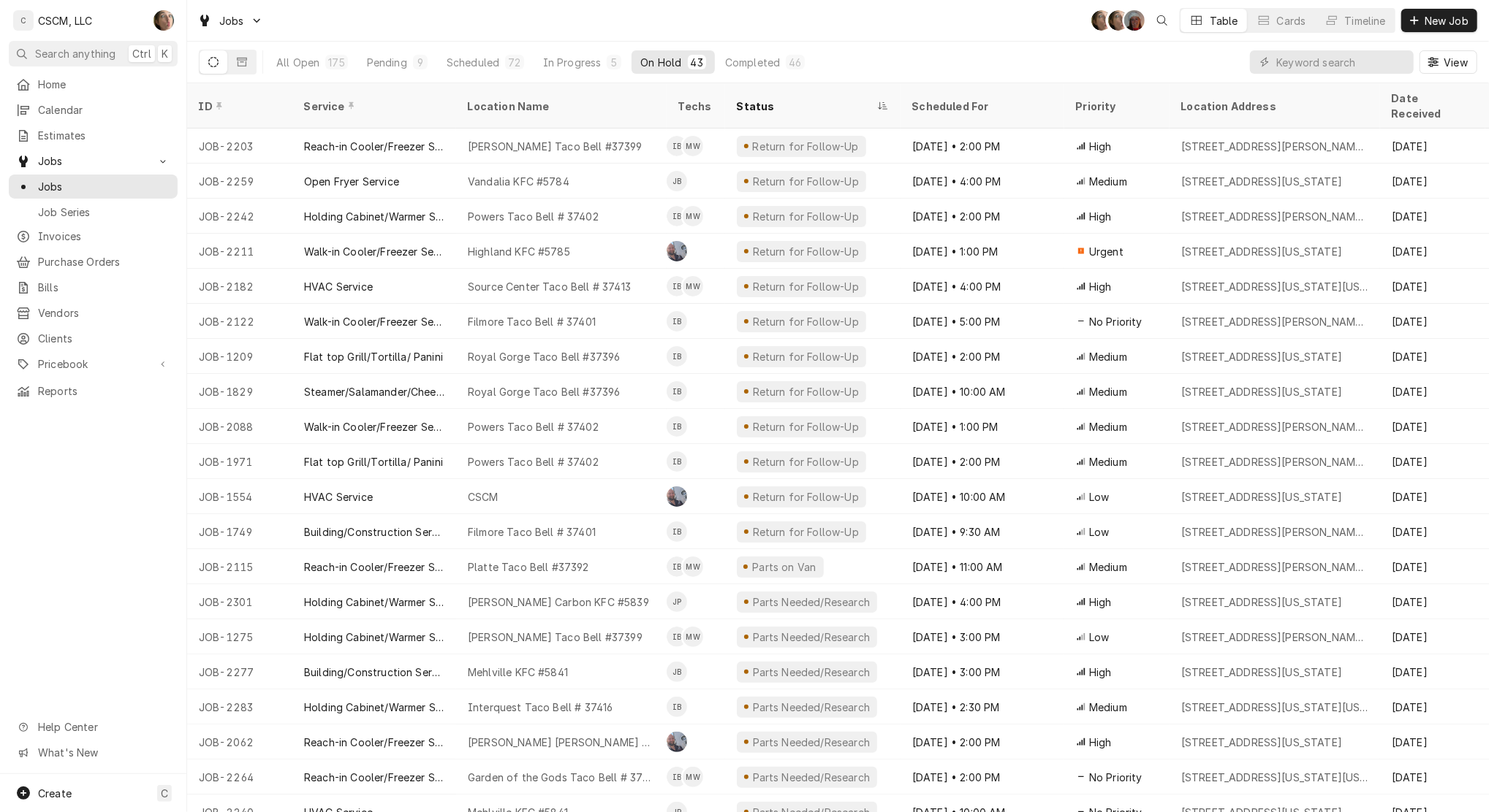
click at [407, 53] on button "Pending 9" at bounding box center [397, 62] width 78 height 23
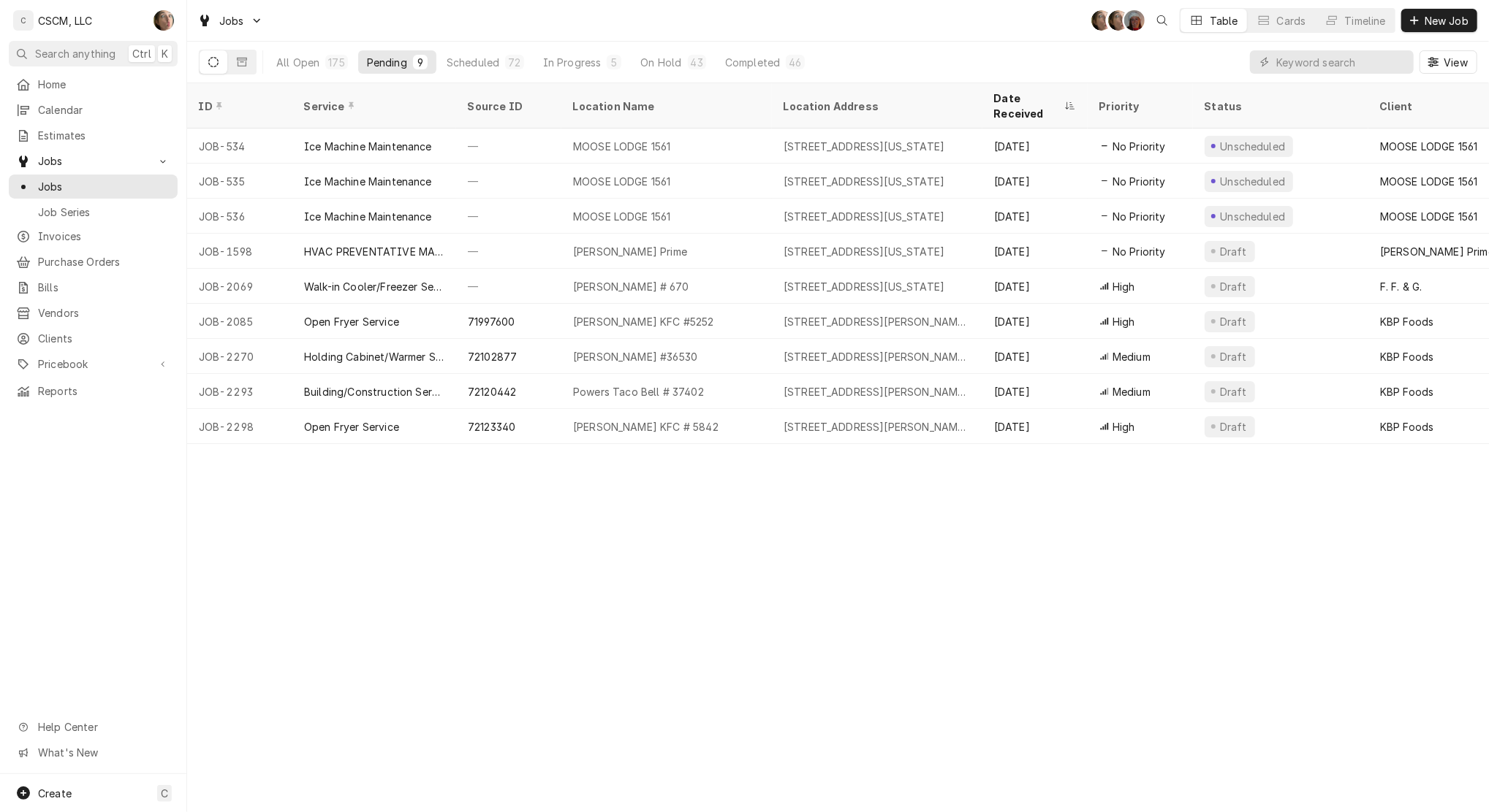
click at [1027, 99] on div "Date Received" at bounding box center [1027, 105] width 67 height 30
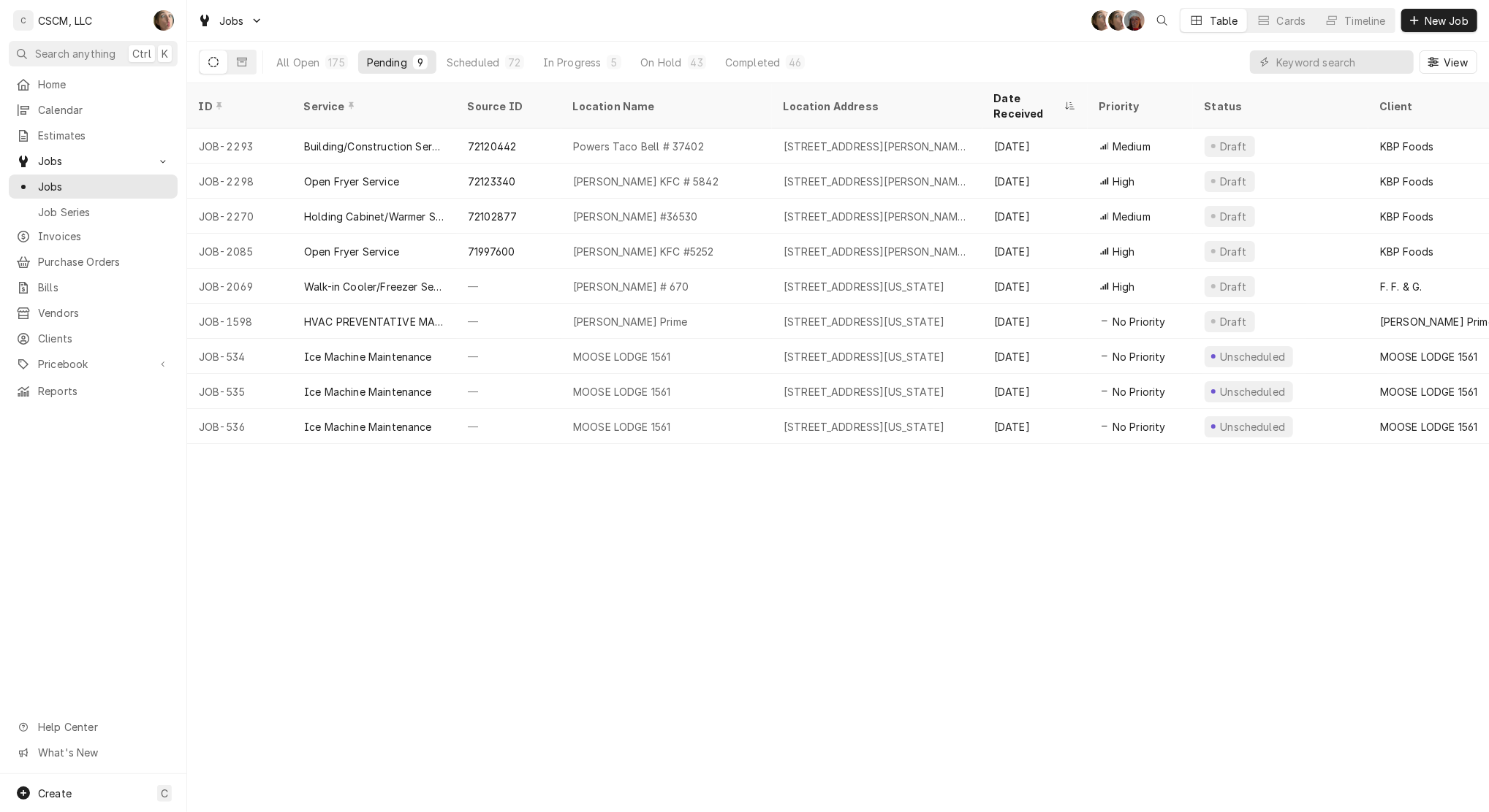
click at [317, 62] on div "All Open" at bounding box center [297, 62] width 43 height 16
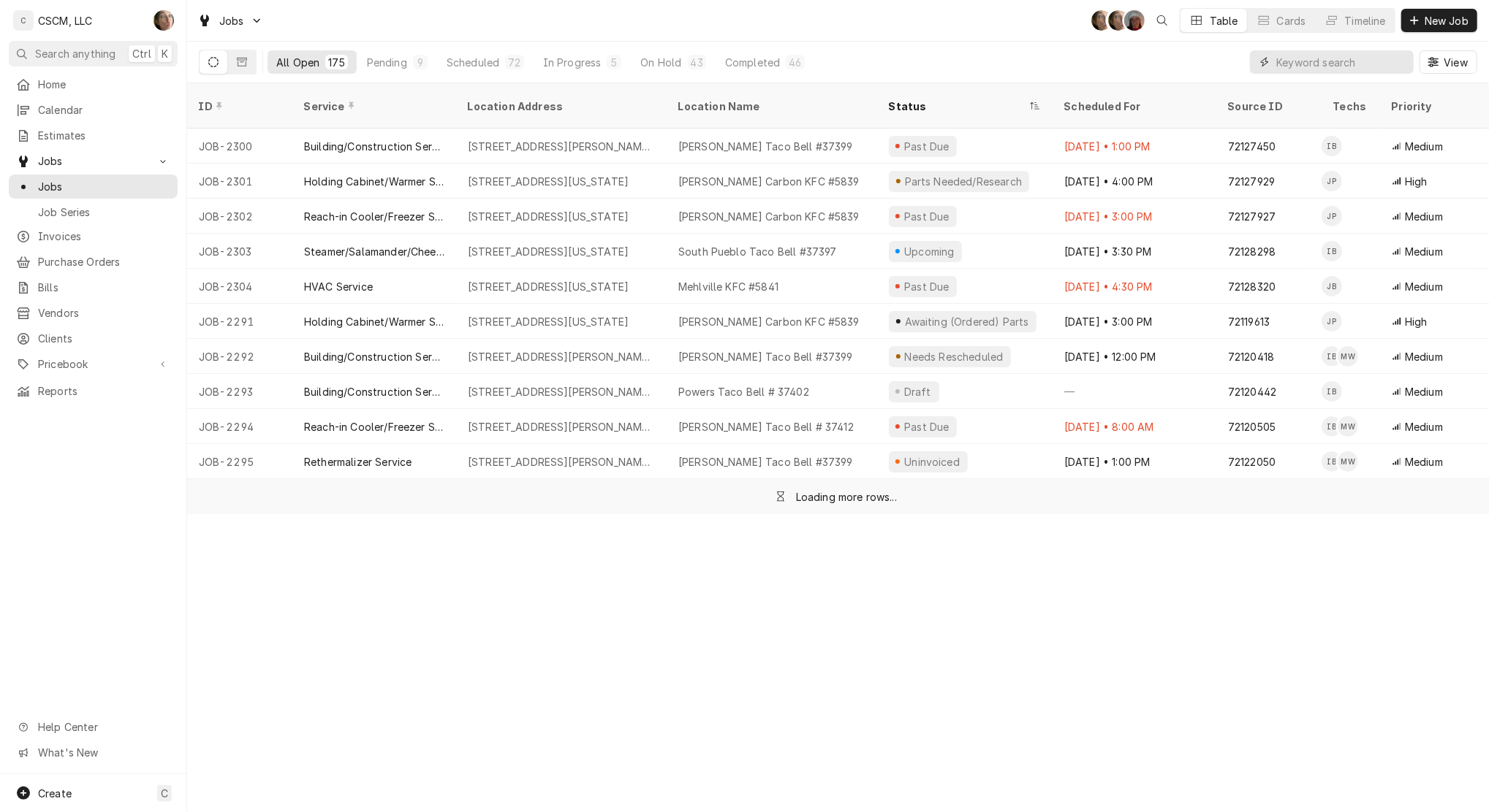
click at [1298, 58] on input "Dynamic Content Wrapper" at bounding box center [1341, 62] width 130 height 23
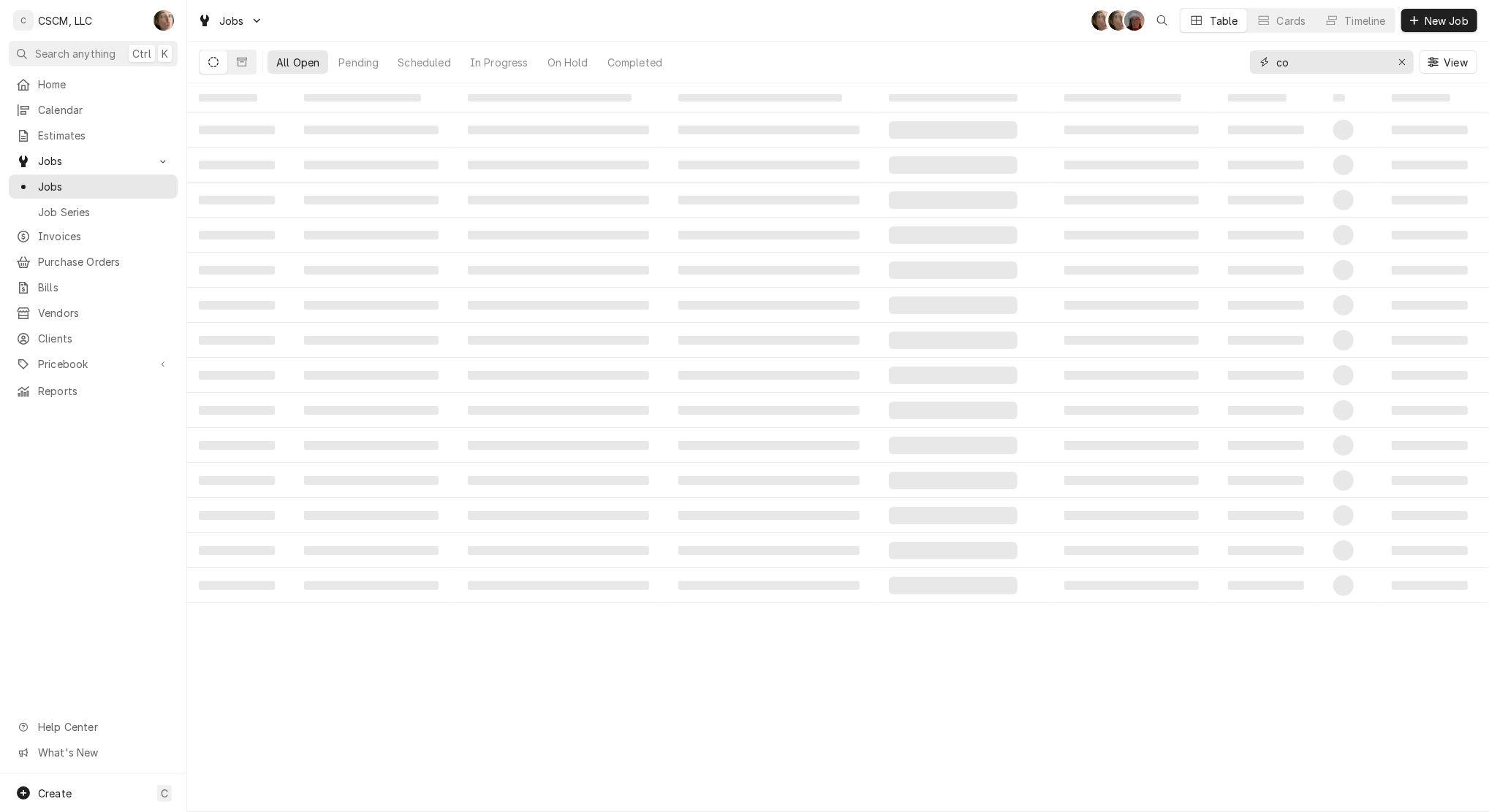
type input "c"
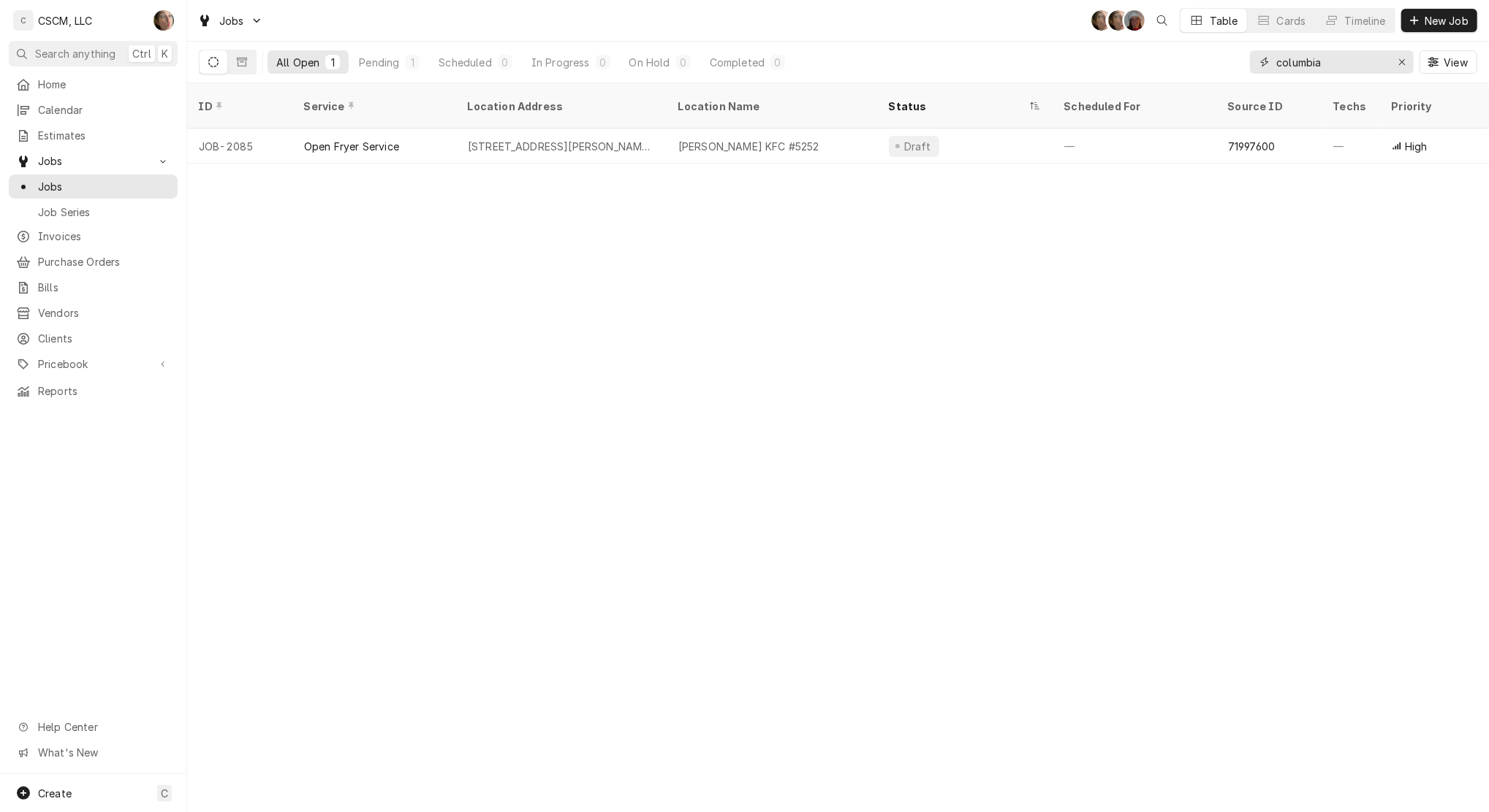
type input "columbia"
click at [528, 139] on div "2004 W. Worley St, Columbia, Missouri 65203" at bounding box center [561, 147] width 187 height 16
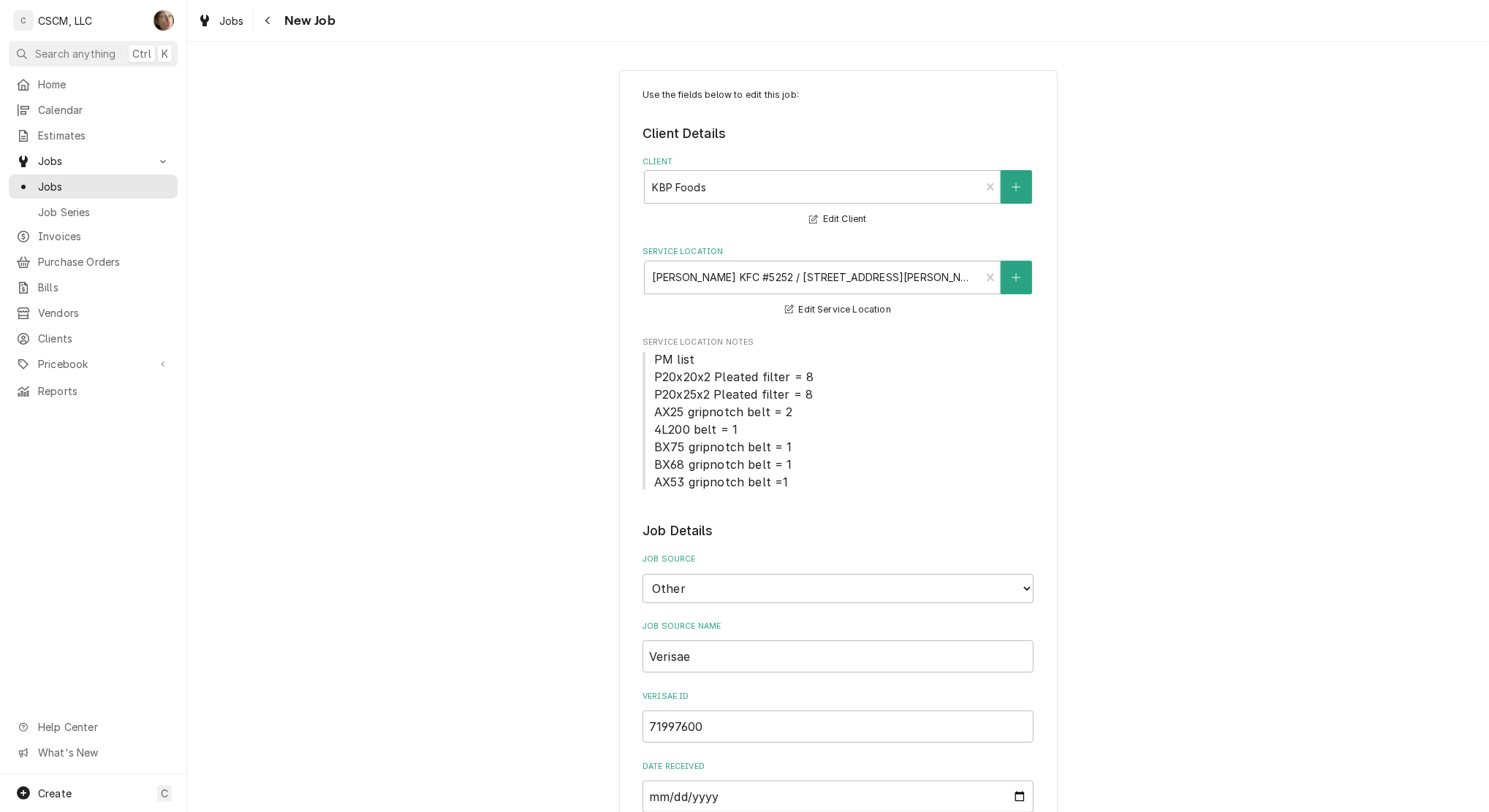
type textarea "x"
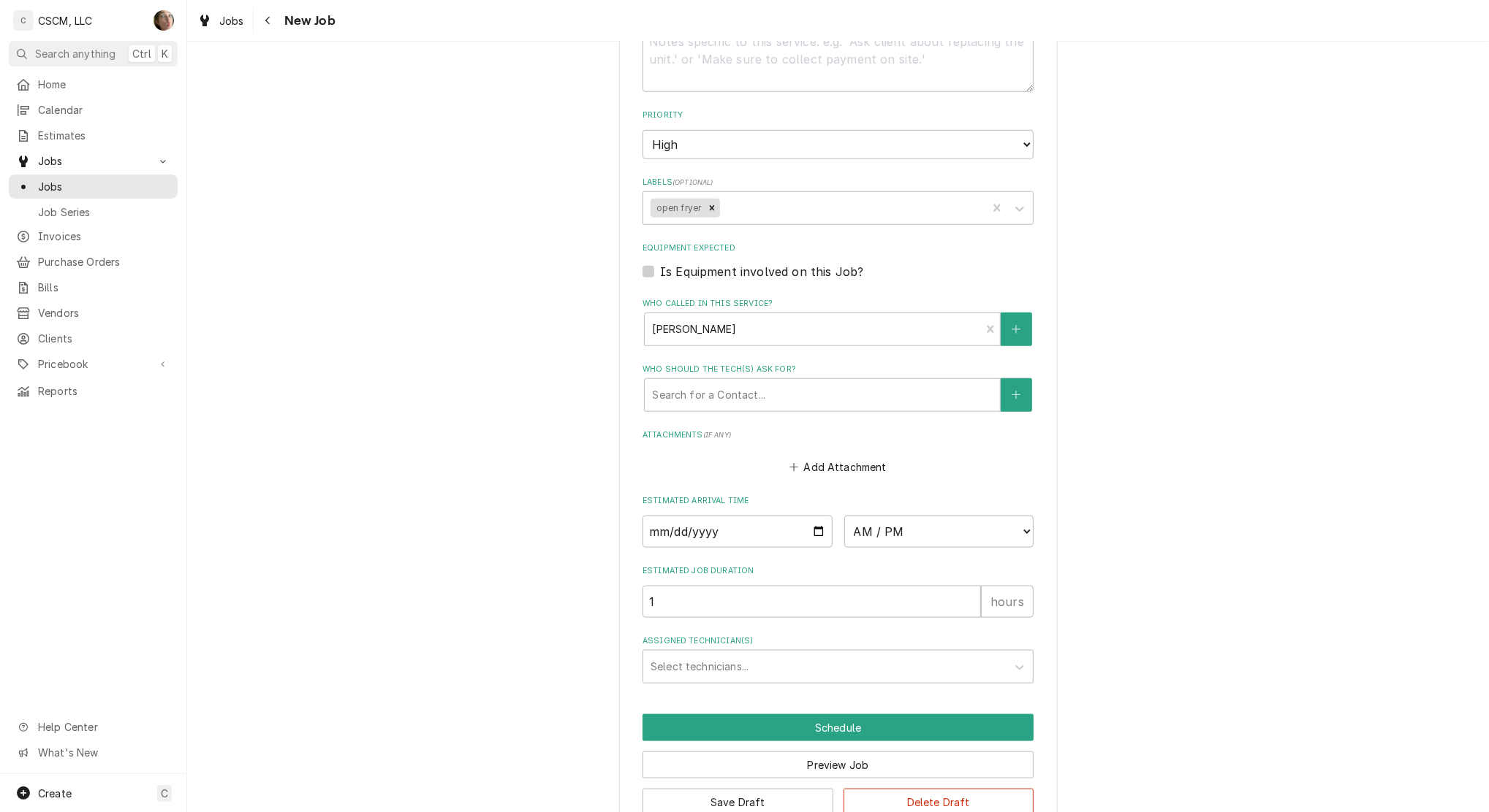
scroll to position [1090, 0]
click at [812, 526] on input "Date" at bounding box center [737, 531] width 190 height 32
type input "[DATE]"
type textarea "x"
click at [905, 539] on select "AM / PM 6:00 AM 6:15 AM 6:30 AM 6:45 AM 7:00 AM 7:15 AM 7:30 AM 7:45 AM 8:00 AM…" at bounding box center [939, 531] width 190 height 32
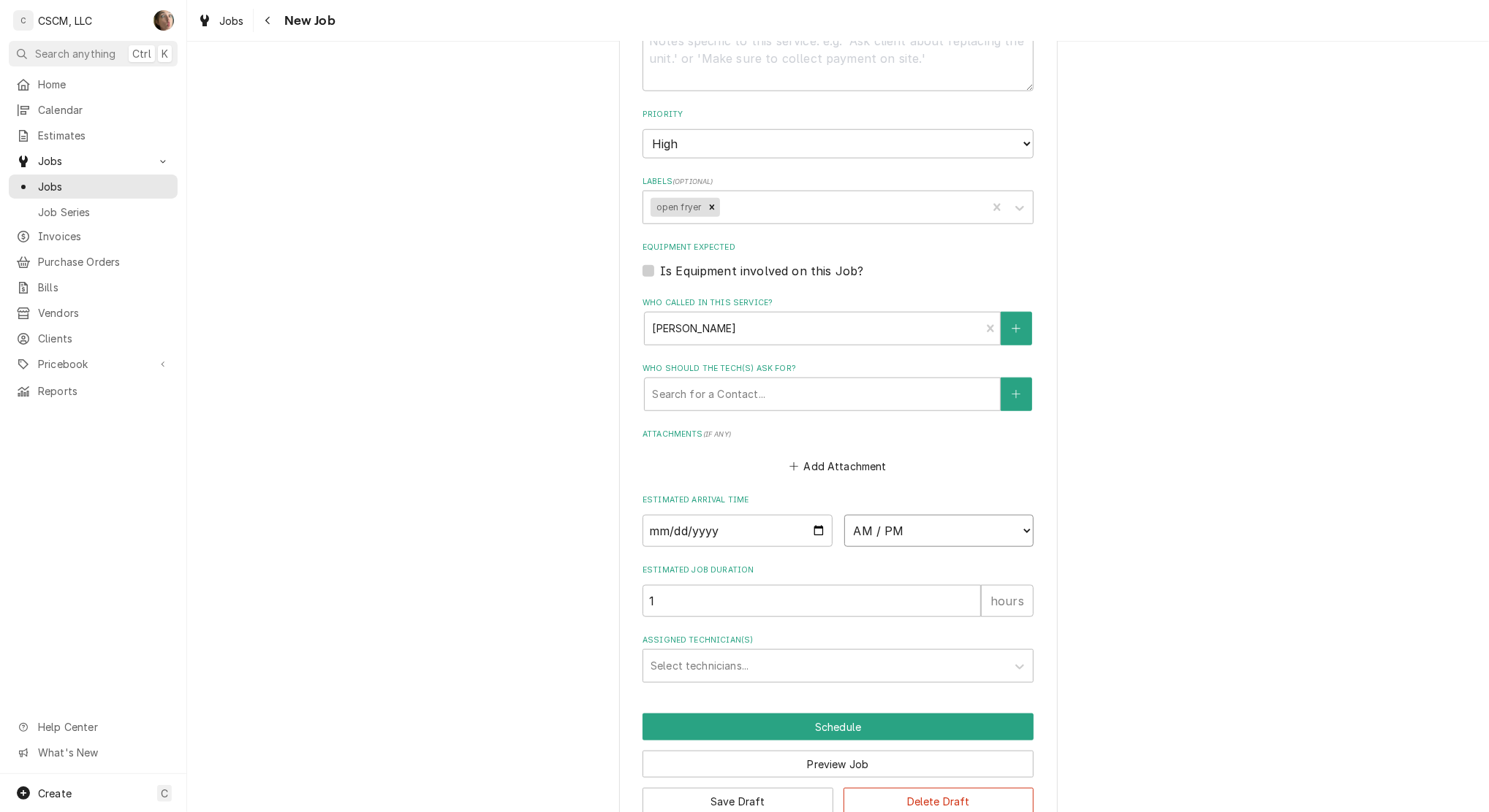
select select "08:00:00"
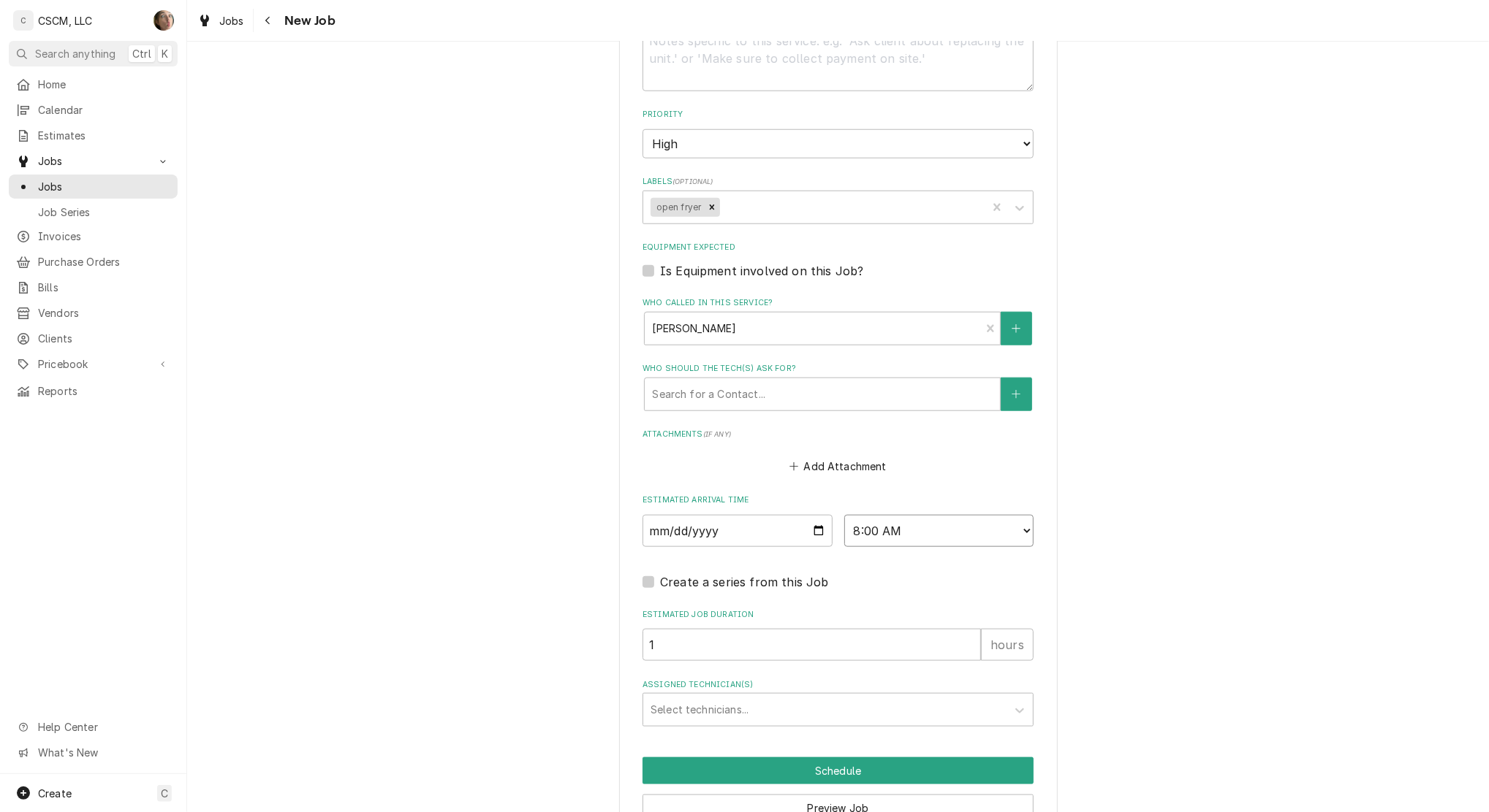
scroll to position [1166, 0]
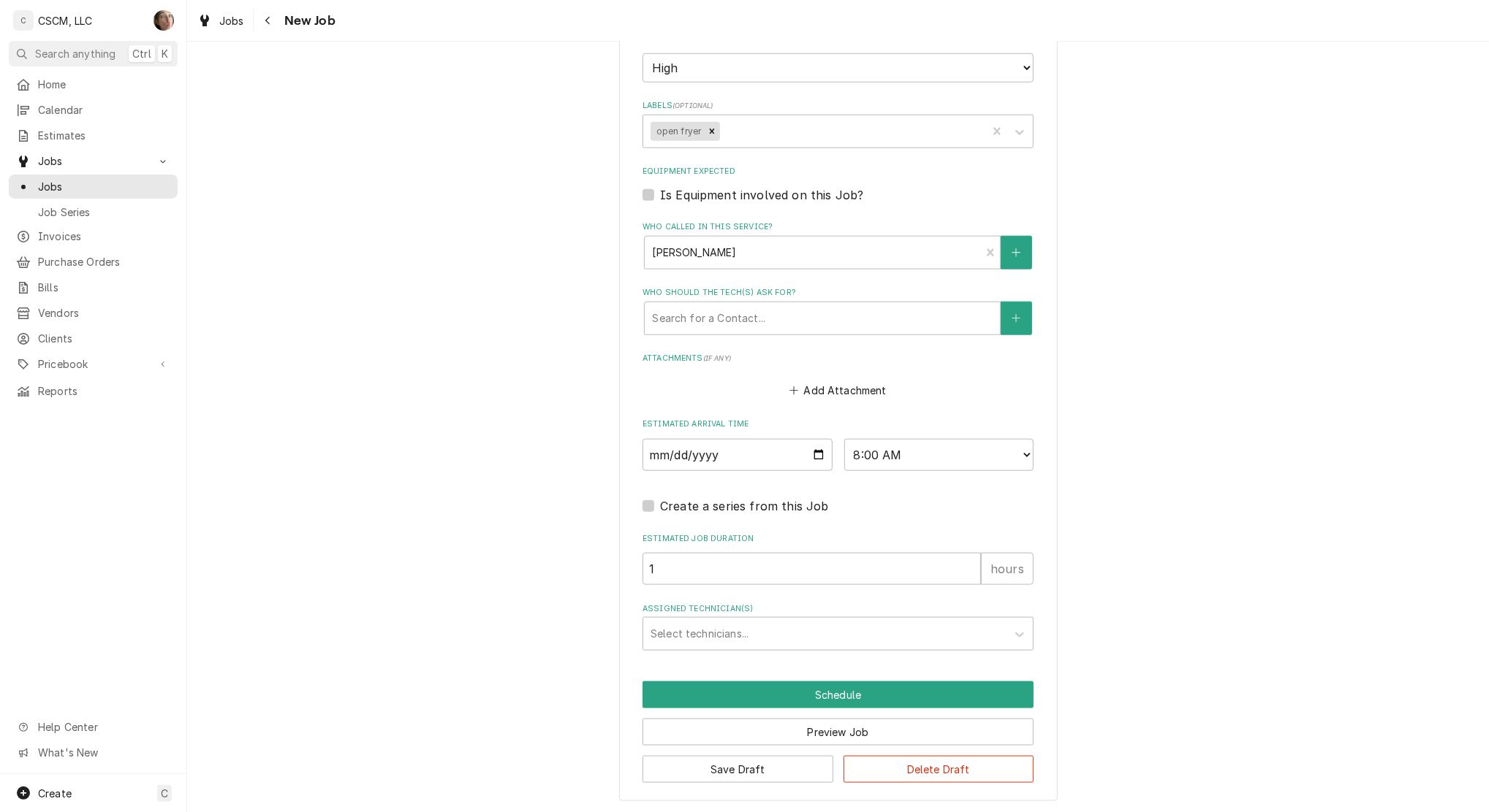
click at [684, 630] on div "Assigned Technician(s)" at bounding box center [824, 634] width 348 height 26
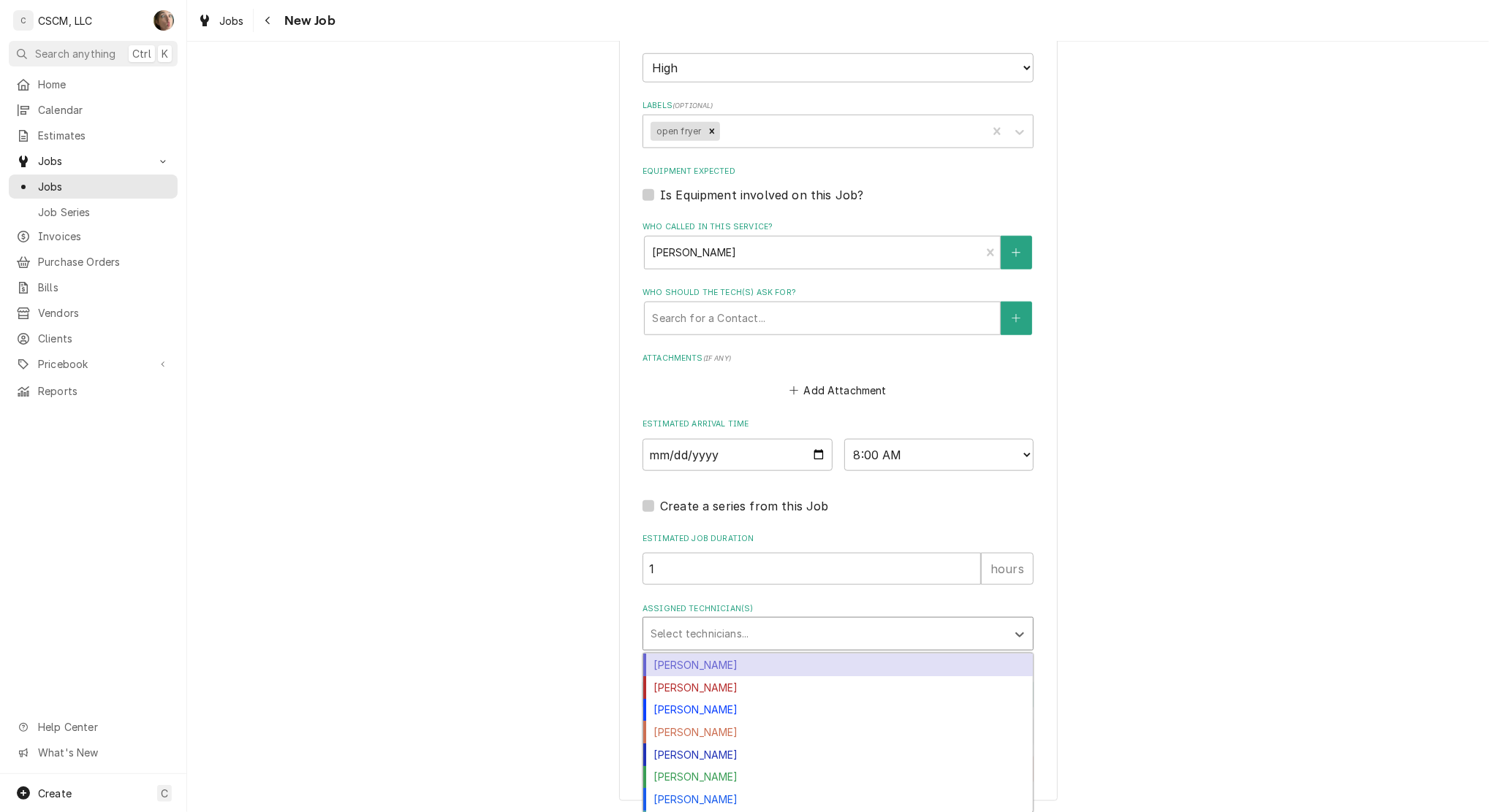
click at [681, 668] on div "[PERSON_NAME]" at bounding box center [838, 665] width 390 height 23
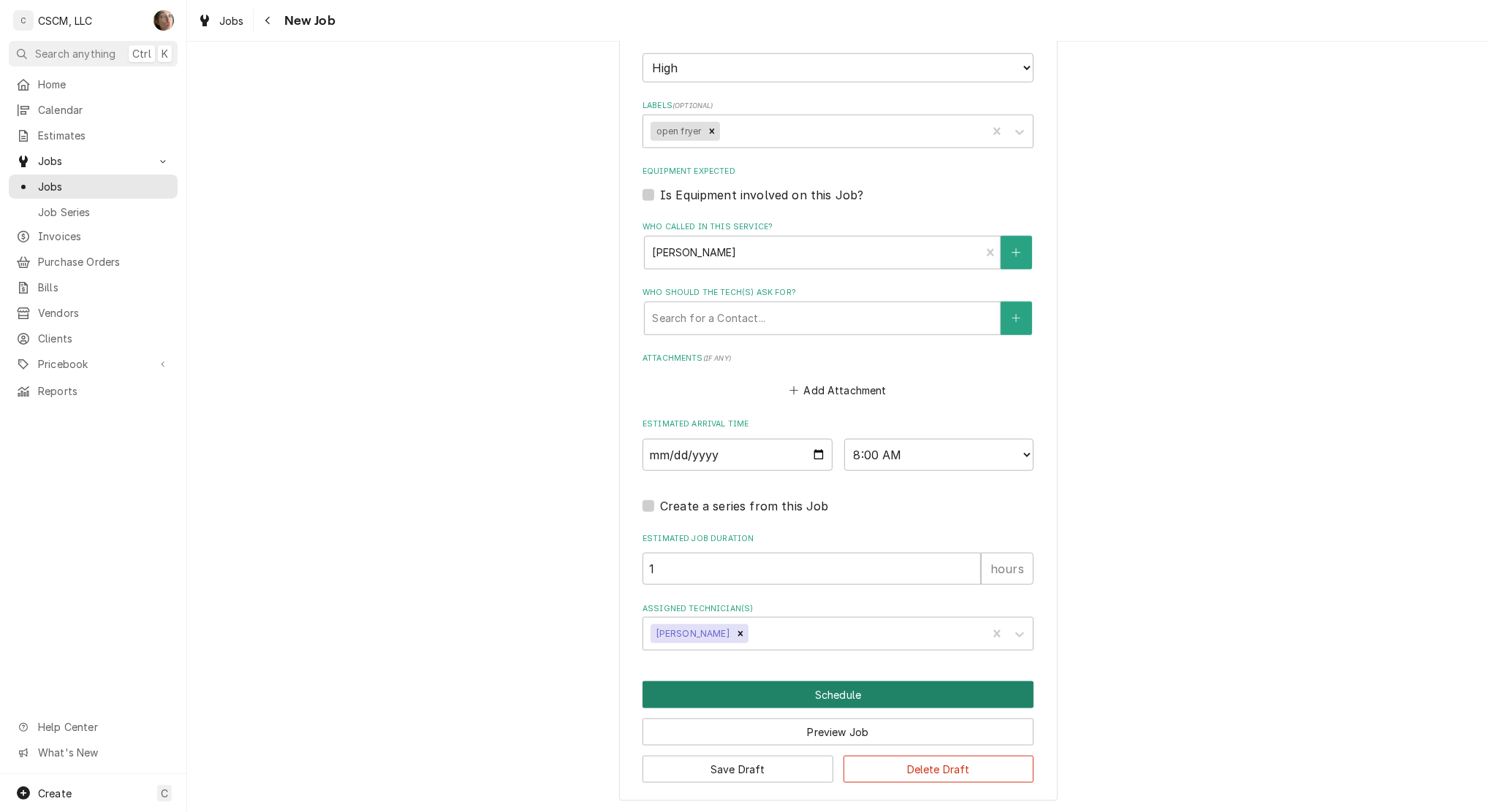
click at [709, 701] on button "Schedule" at bounding box center [838, 695] width 391 height 27
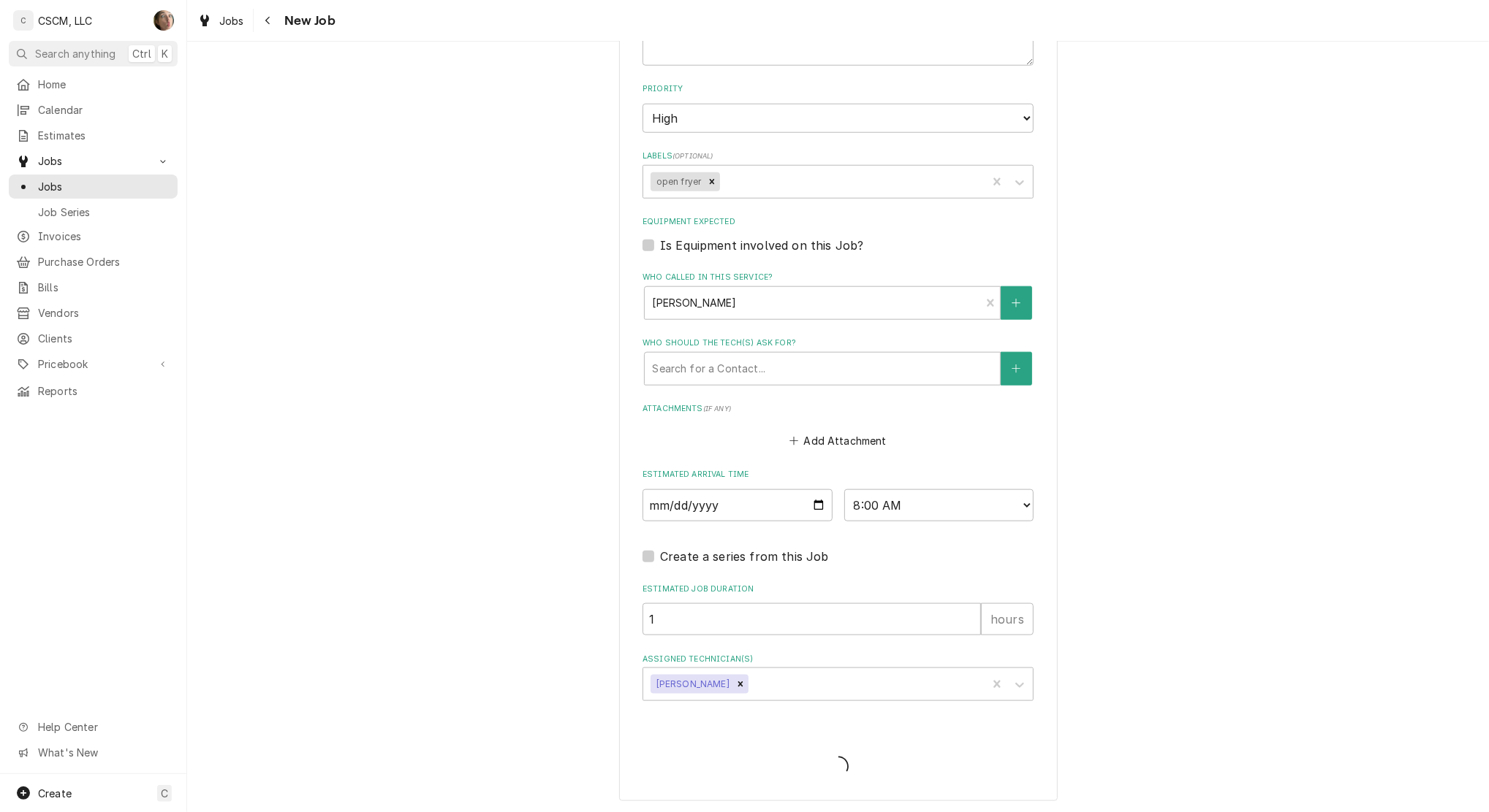
type textarea "x"
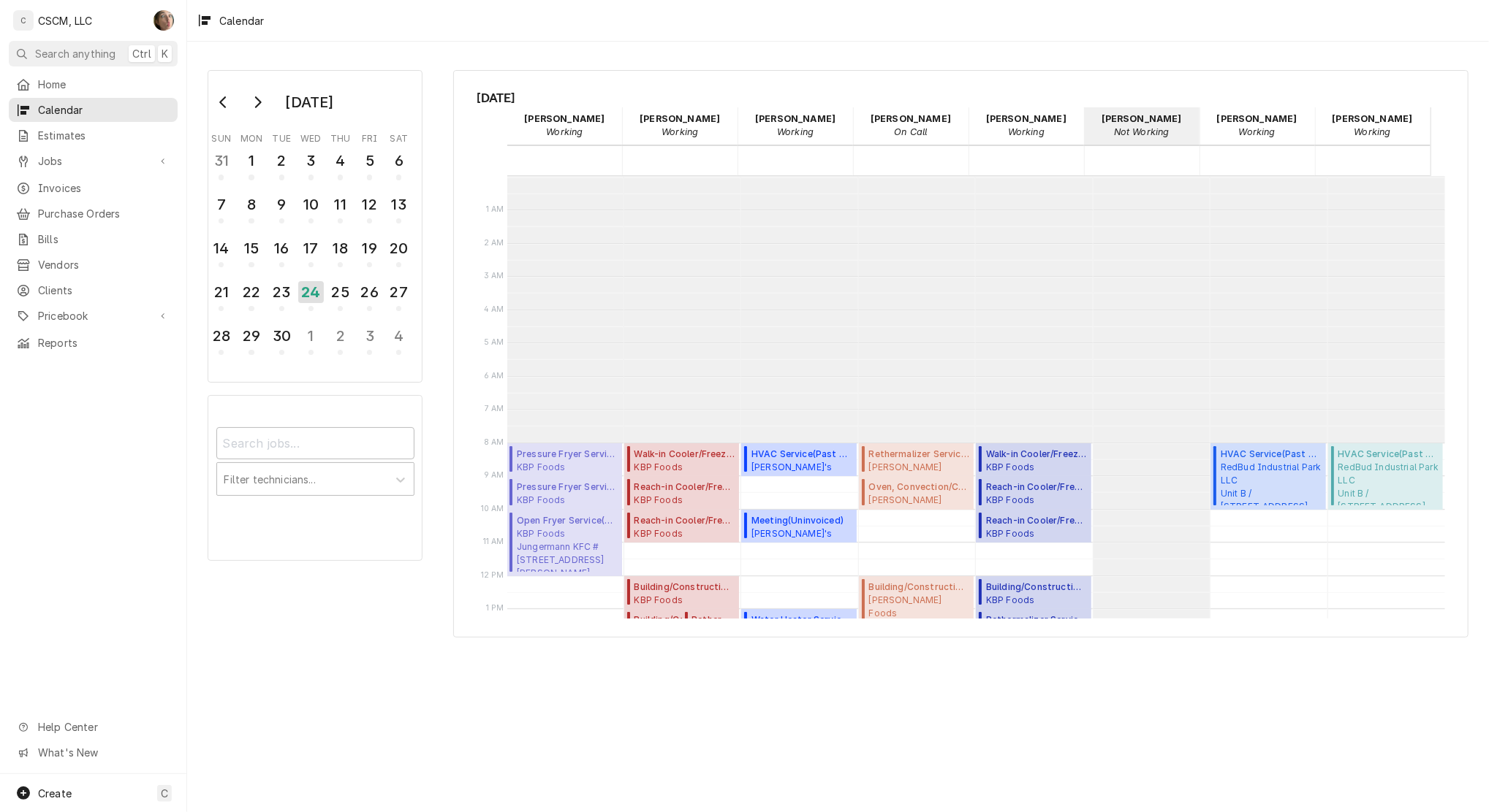
scroll to position [266, 0]
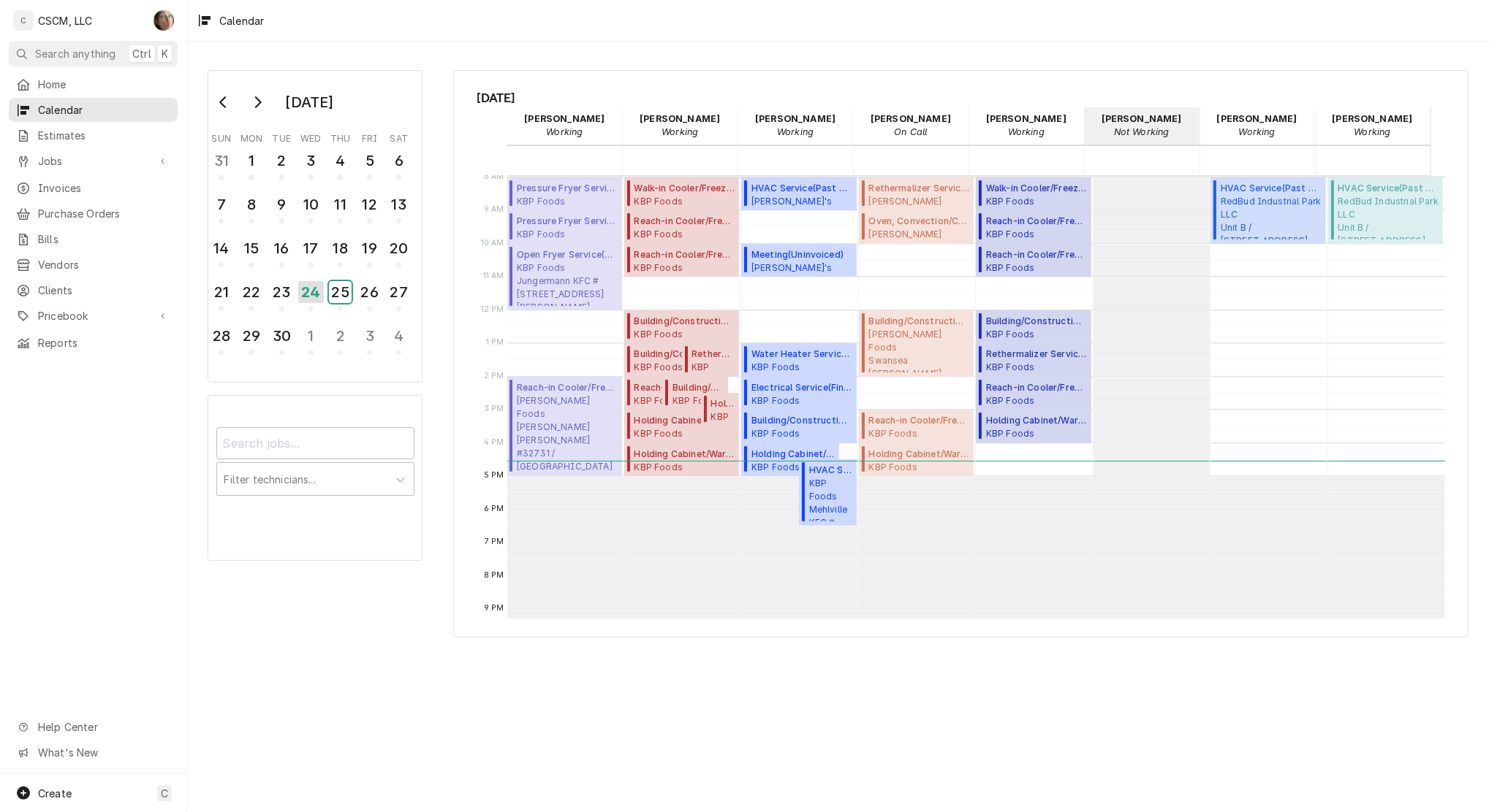
click at [341, 281] on div "25" at bounding box center [340, 292] width 23 height 22
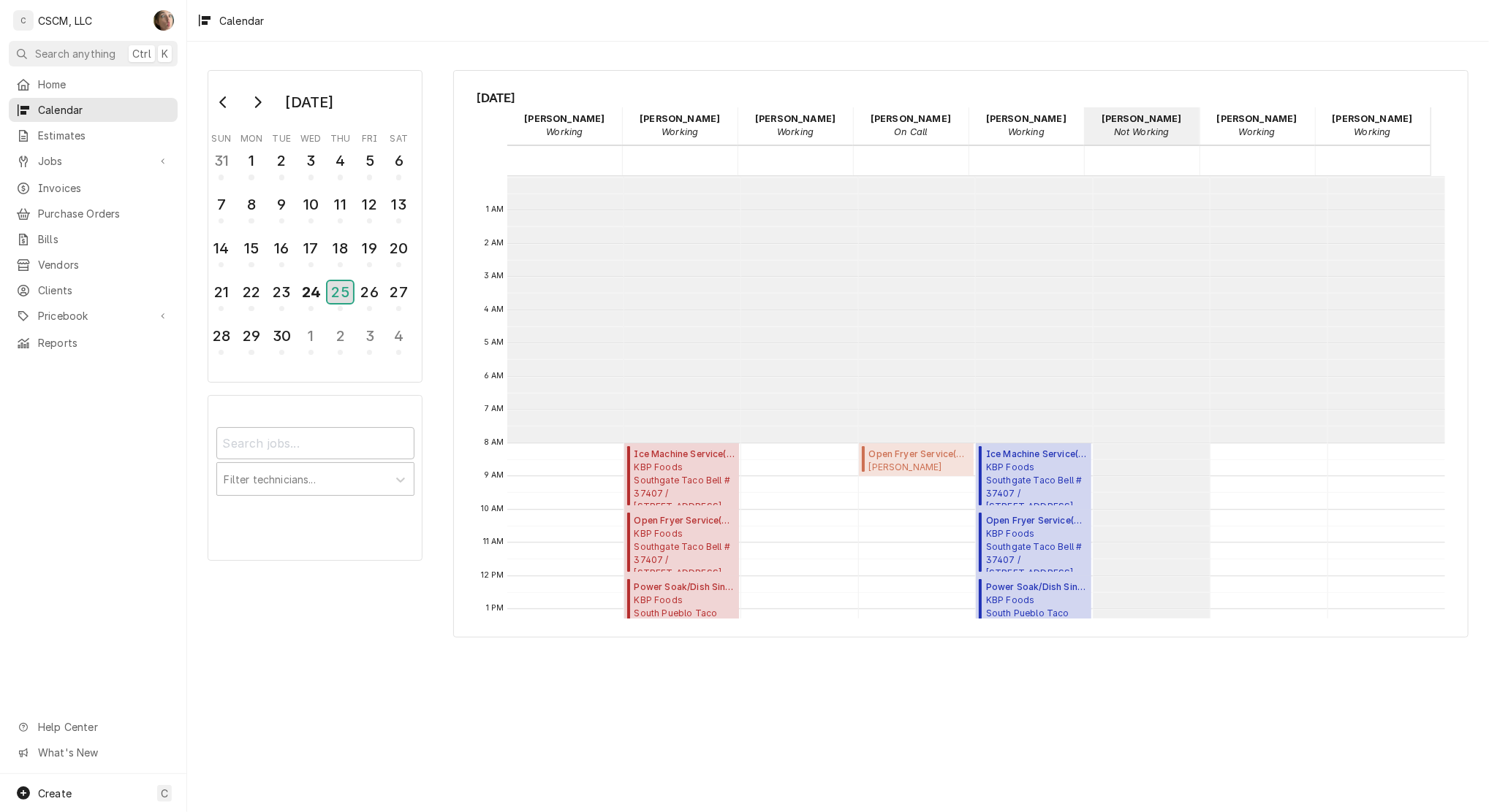
scroll to position [246, 0]
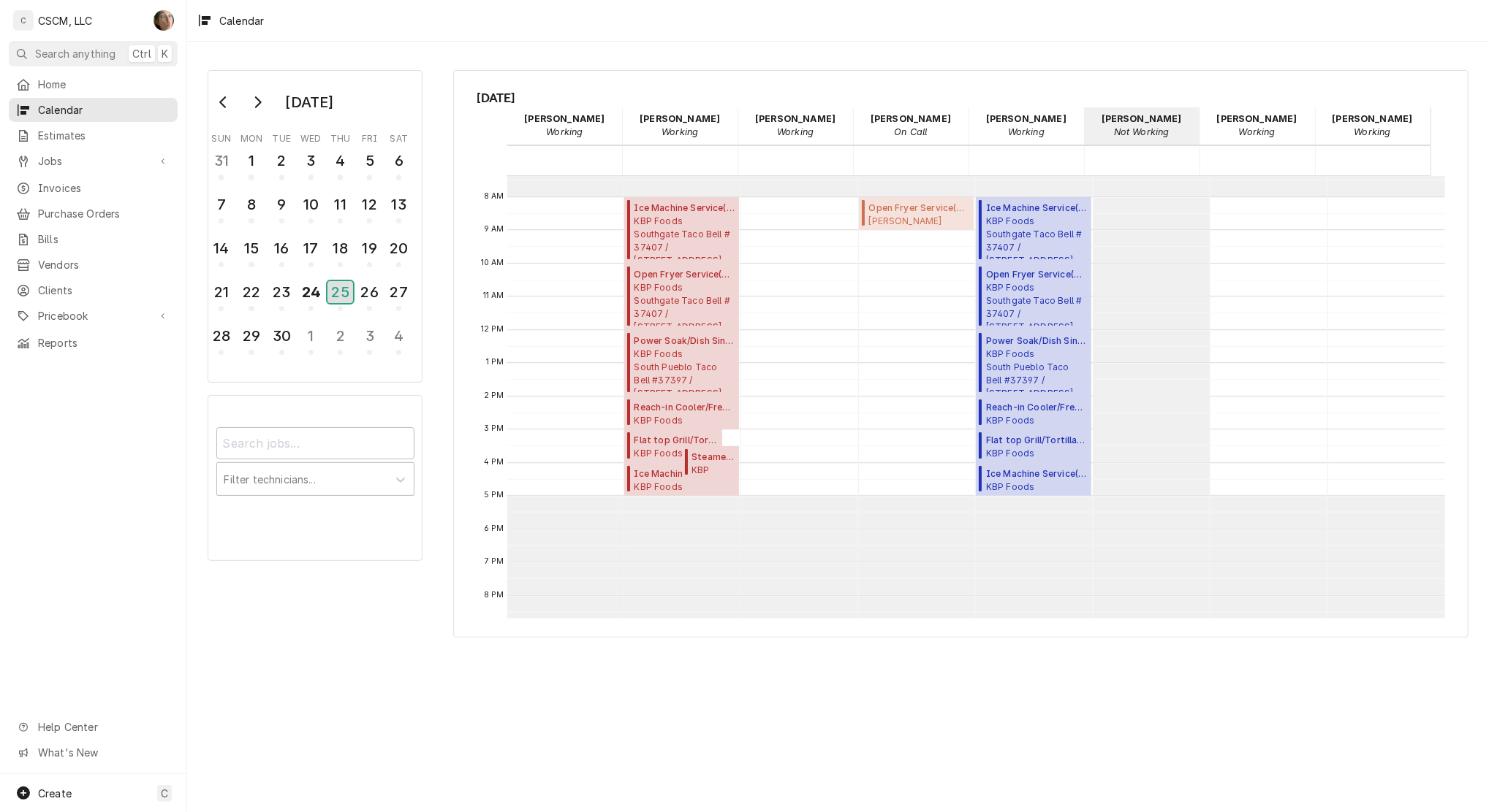
click at [341, 294] on div "25" at bounding box center [340, 292] width 26 height 22
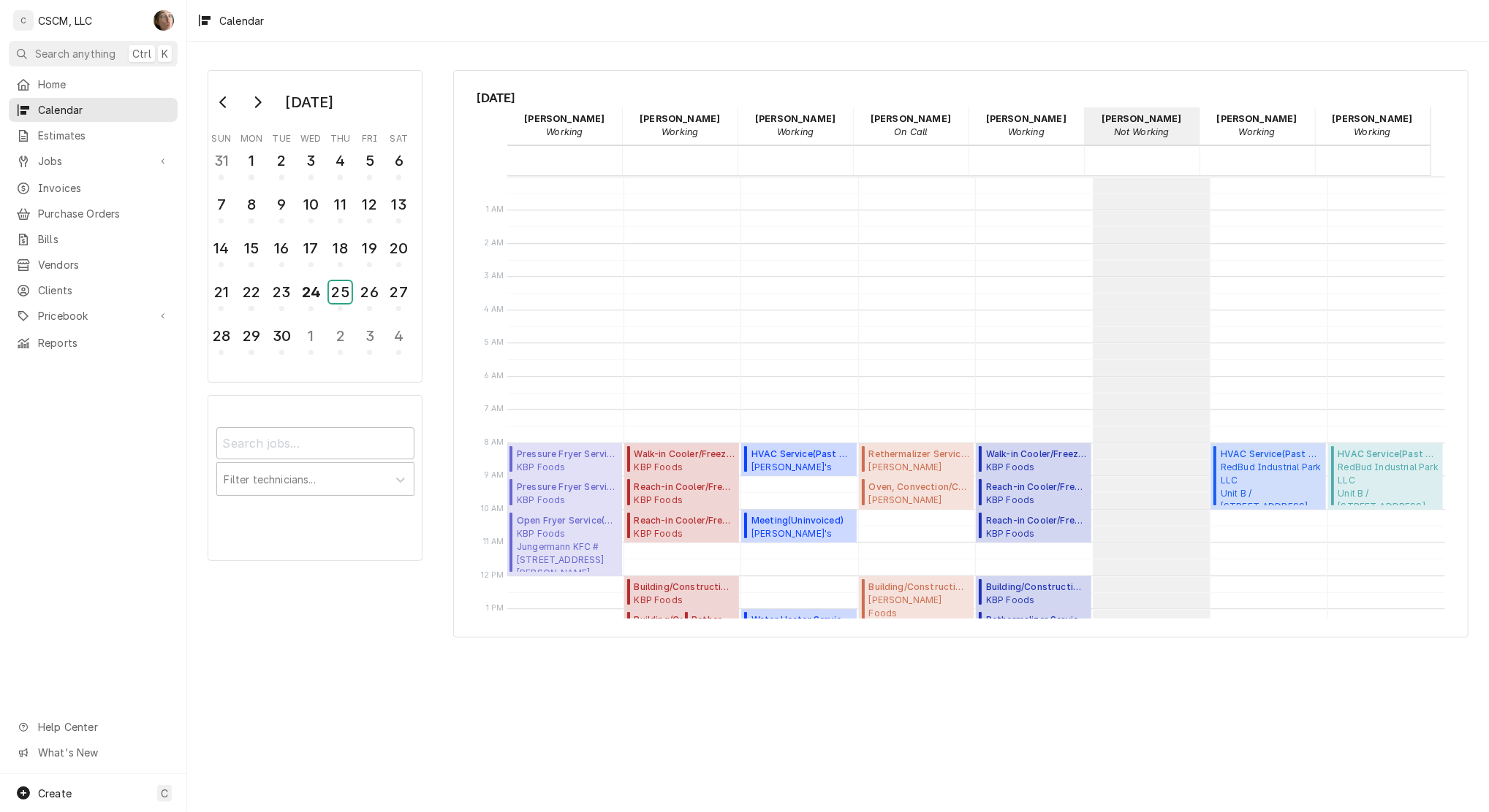
click at [341, 294] on div "25" at bounding box center [340, 292] width 23 height 22
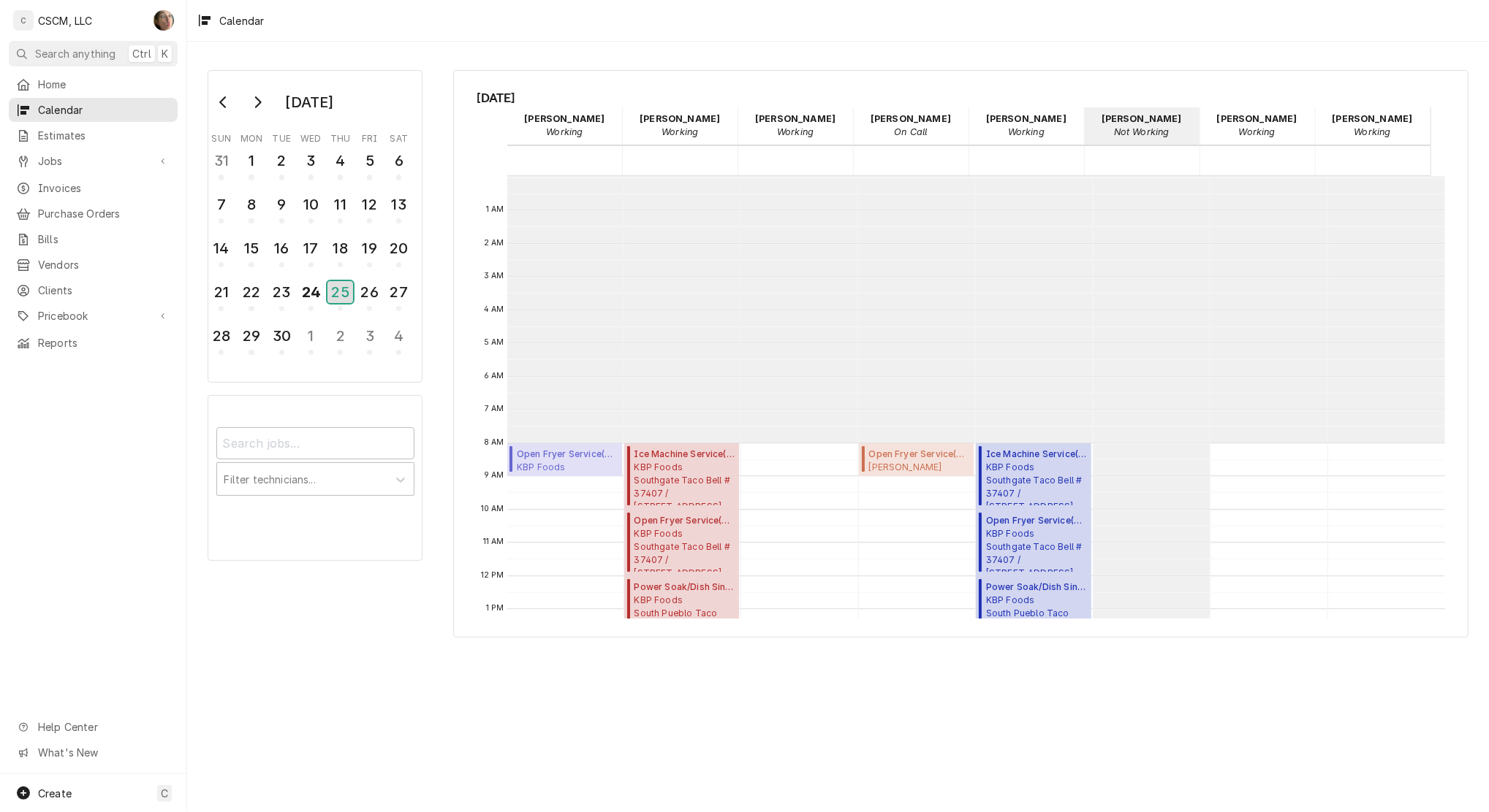
scroll to position [266, 0]
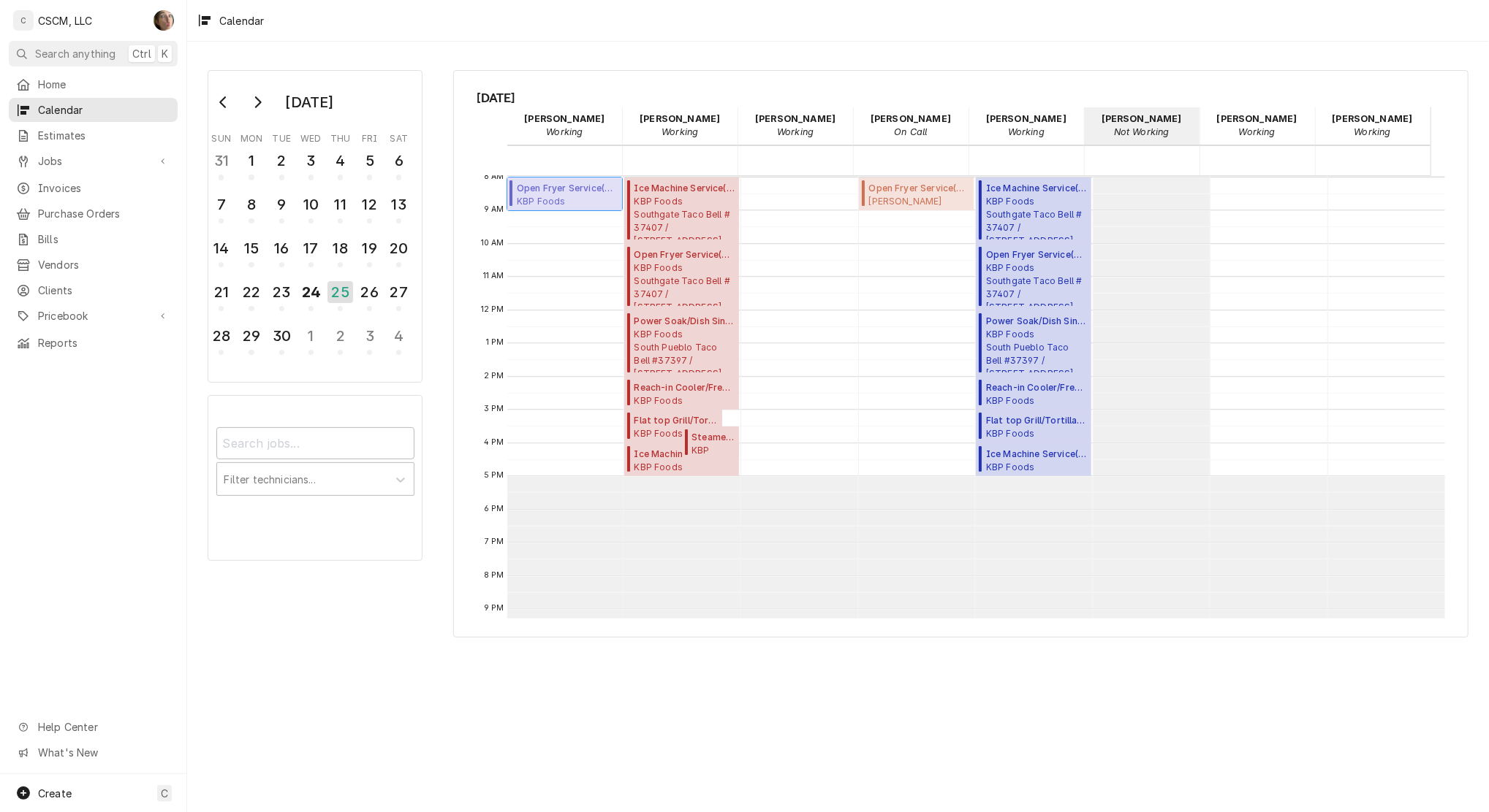
click at [557, 195] on span "KBP Foods Worley KFC #5252 / 2004 W. Worley St, Columbia, Missouri 65203" at bounding box center [567, 200] width 101 height 12
click at [344, 290] on div "25" at bounding box center [340, 292] width 26 height 22
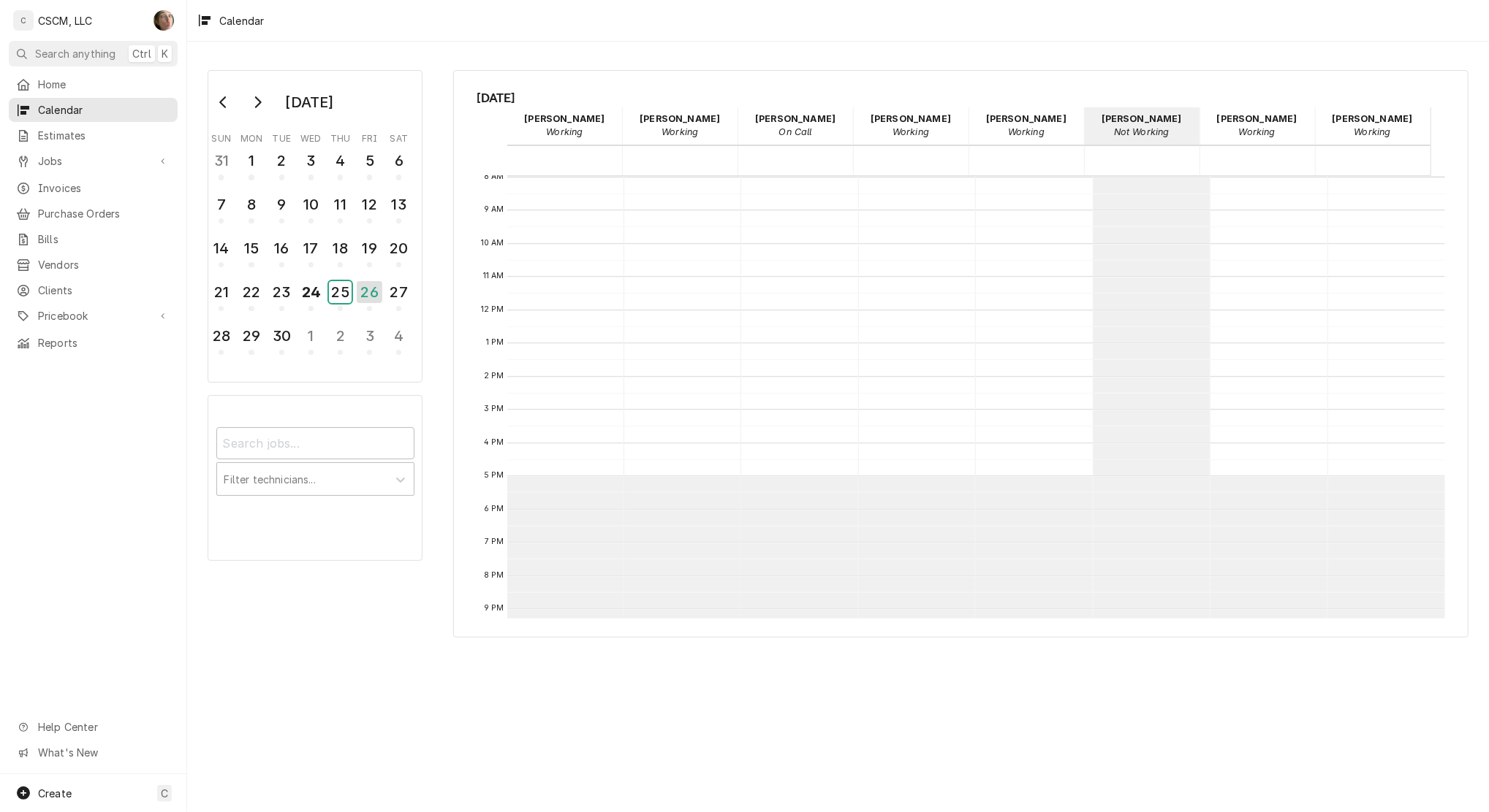
click at [343, 287] on div "25" at bounding box center [340, 292] width 23 height 22
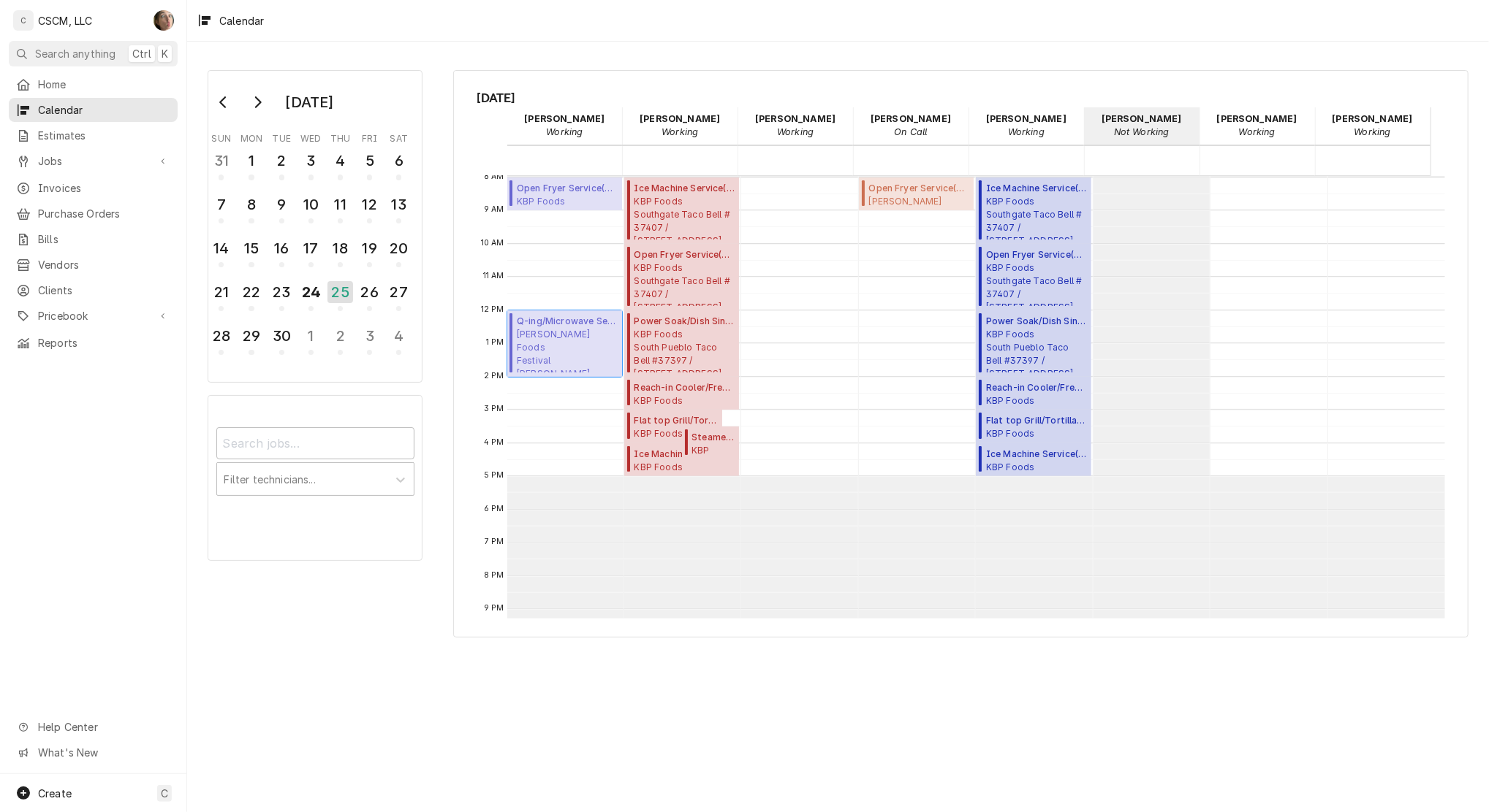
click at [547, 344] on span "Estel Foods Festival McDonald's #12343 / 10873 W Florissant Ave, St. Louis, Mis…" at bounding box center [567, 350] width 101 height 44
click at [366, 287] on div "26" at bounding box center [369, 292] width 23 height 22
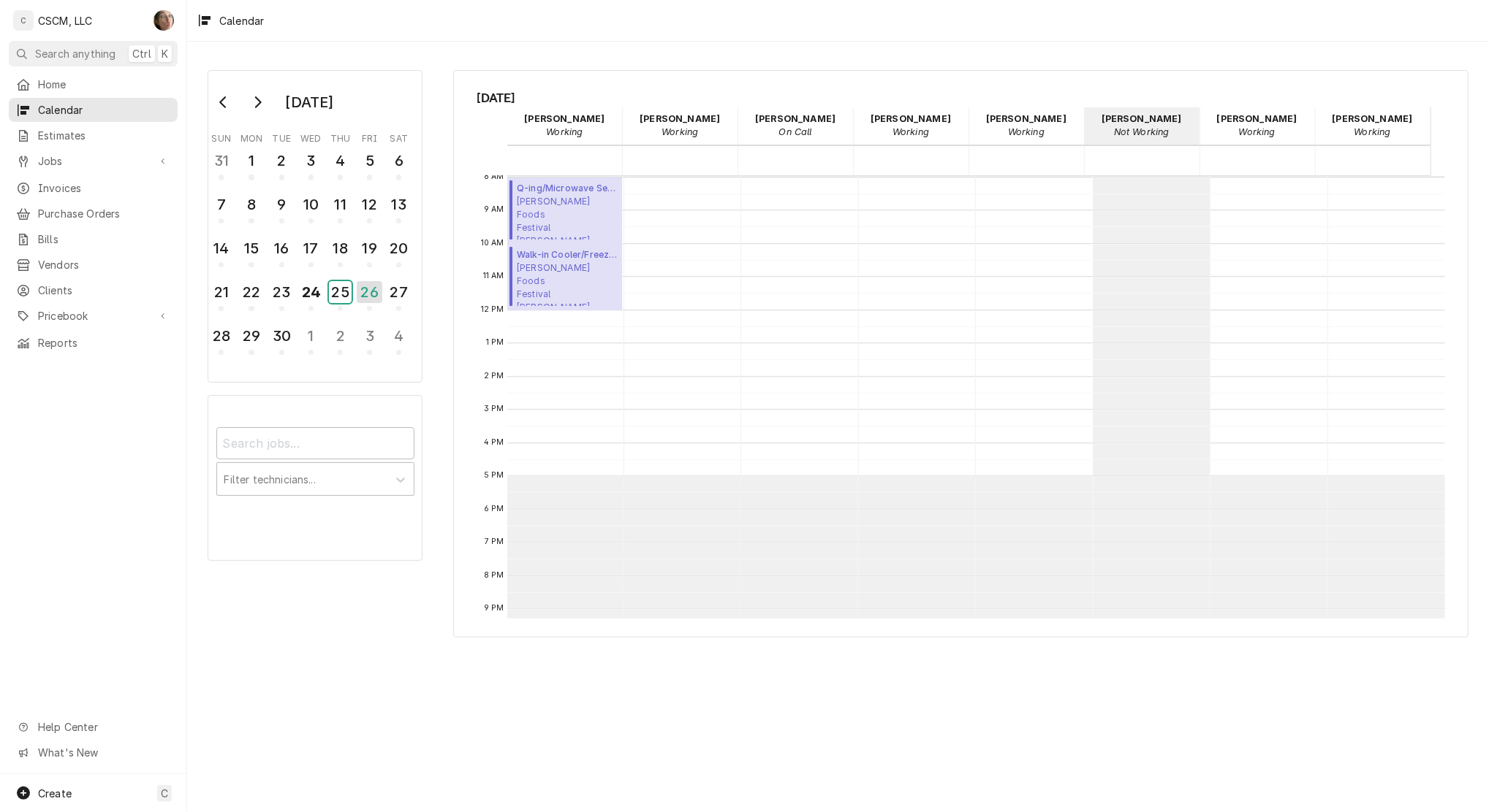
click at [332, 288] on div "25" at bounding box center [340, 292] width 23 height 22
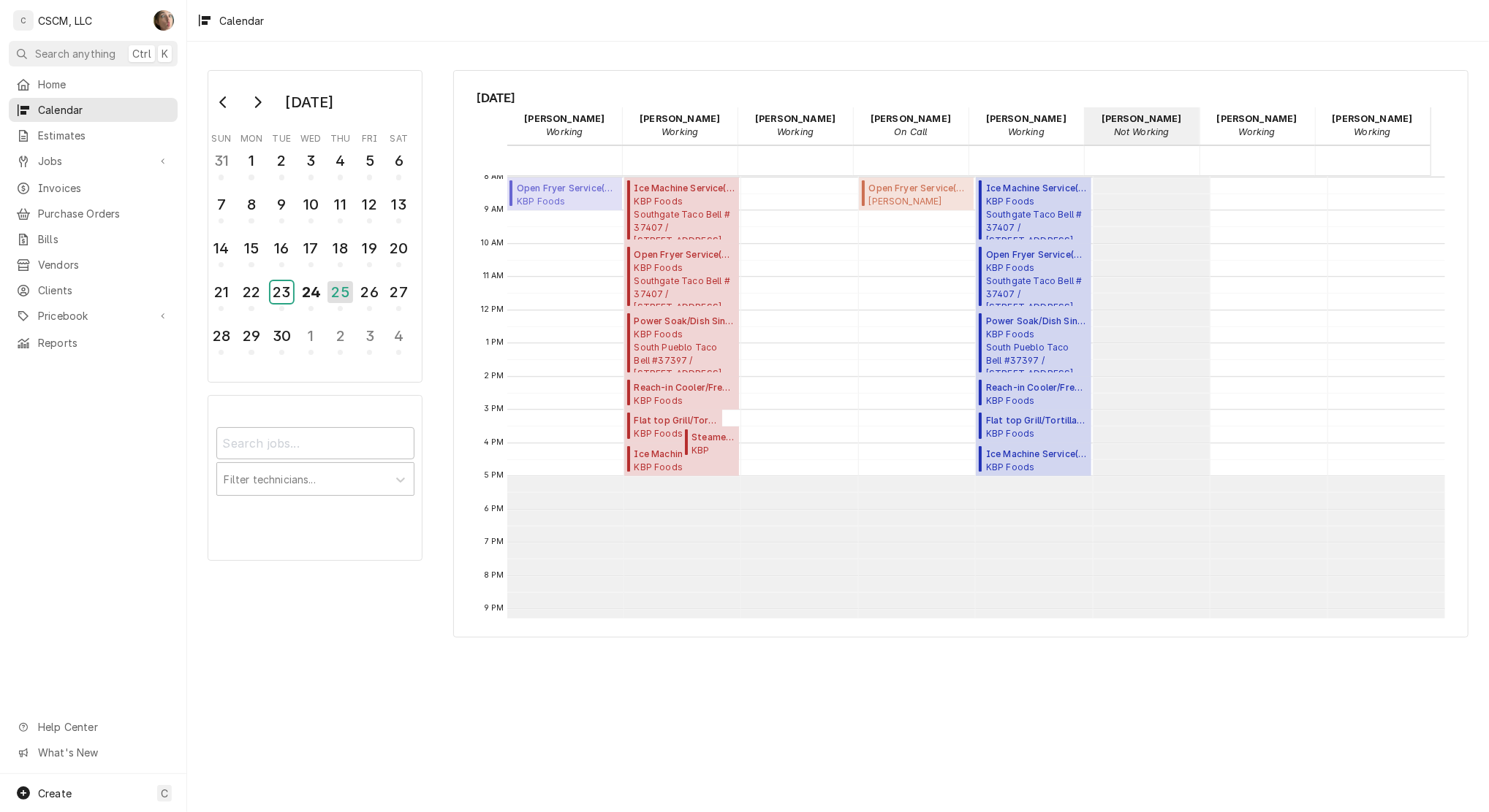
click at [271, 304] on div "23" at bounding box center [281, 295] width 23 height 33
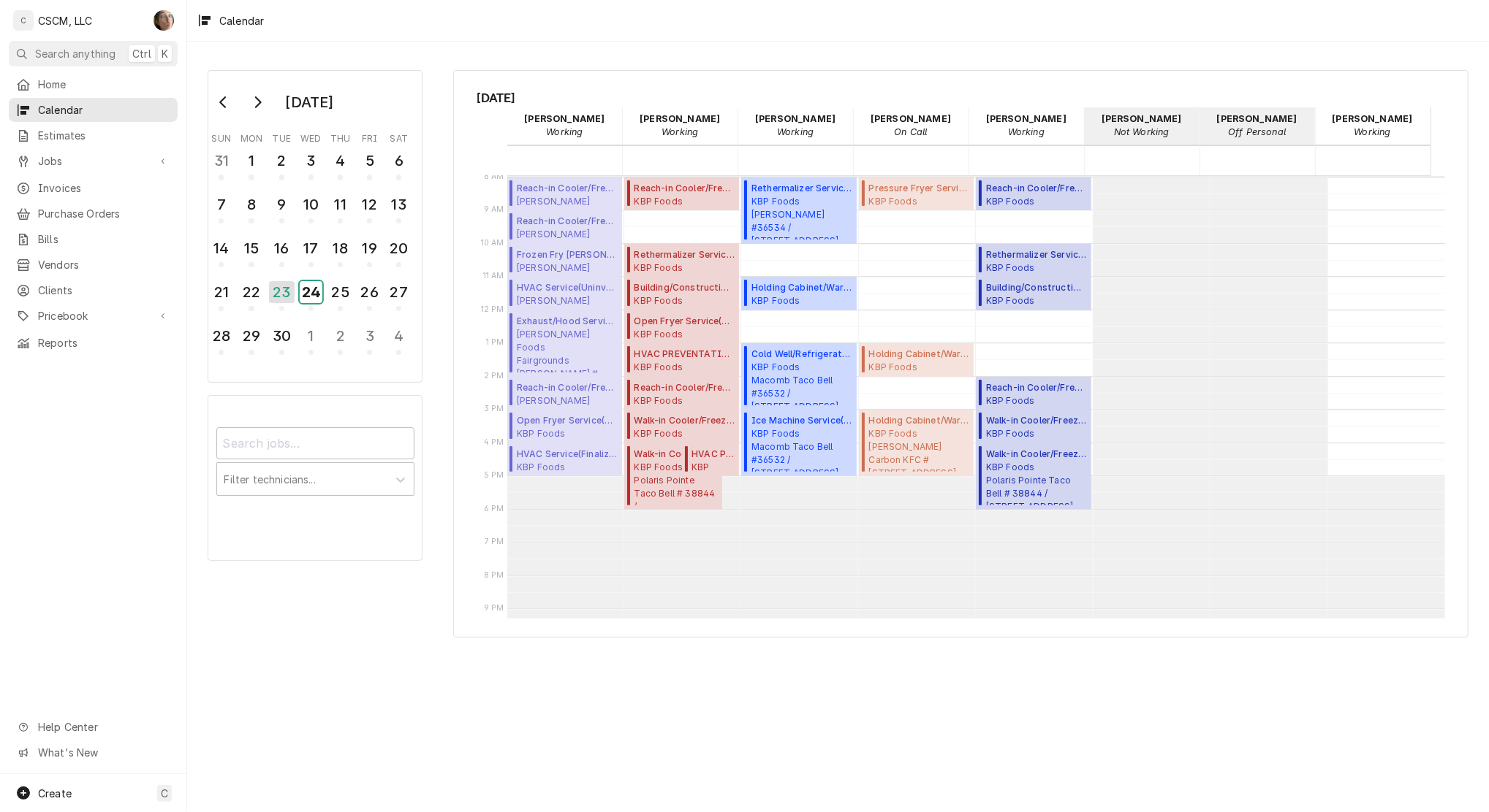
click at [306, 291] on div "24" at bounding box center [310, 292] width 23 height 22
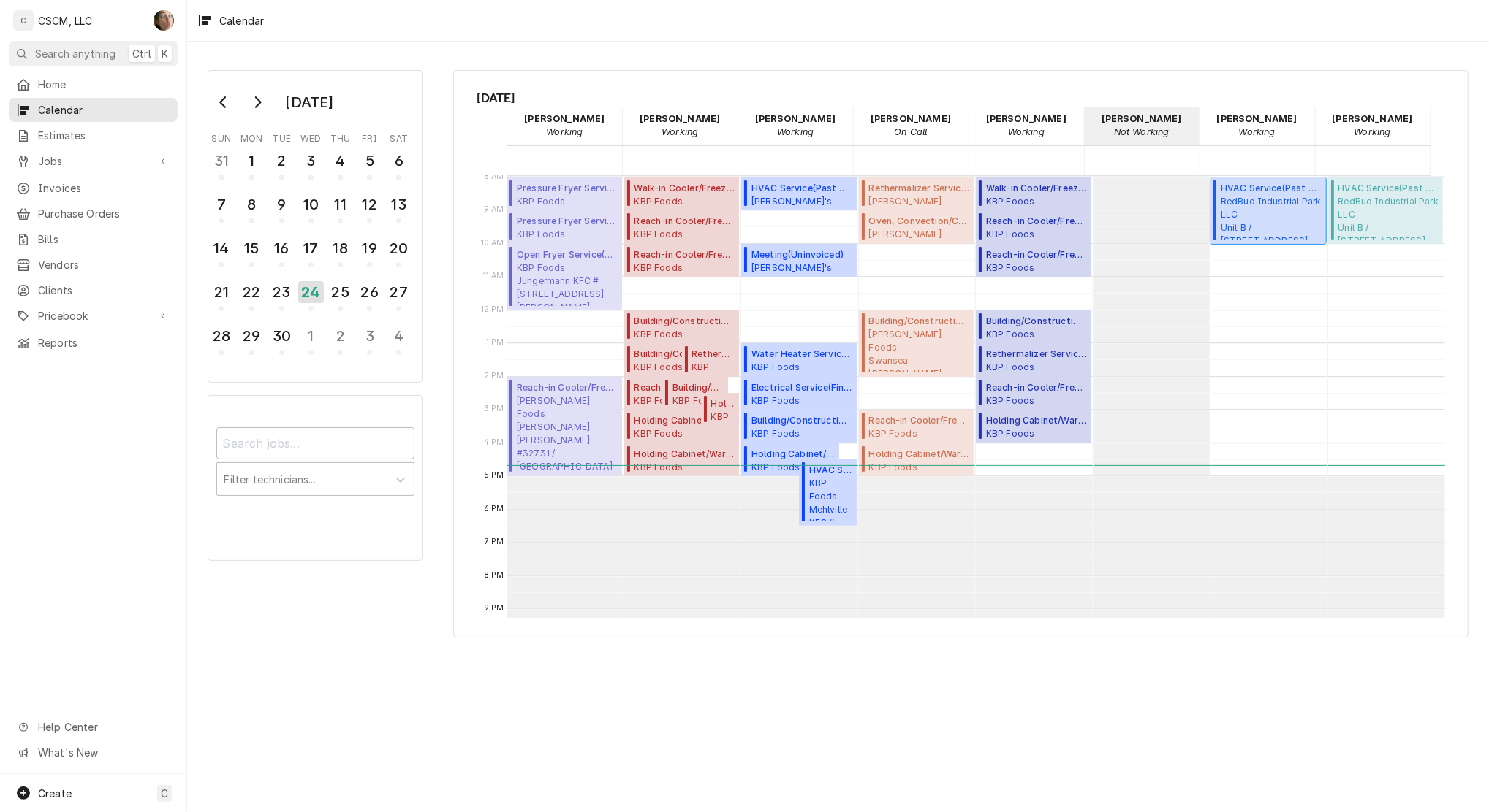
click at [1243, 213] on span "RedBud Industrial Park LLC Unit B / 4543 Drda Ln Unit B, Edwardsville, Illinois…" at bounding box center [1271, 217] width 101 height 44
click at [300, 288] on div "24" at bounding box center [310, 292] width 26 height 22
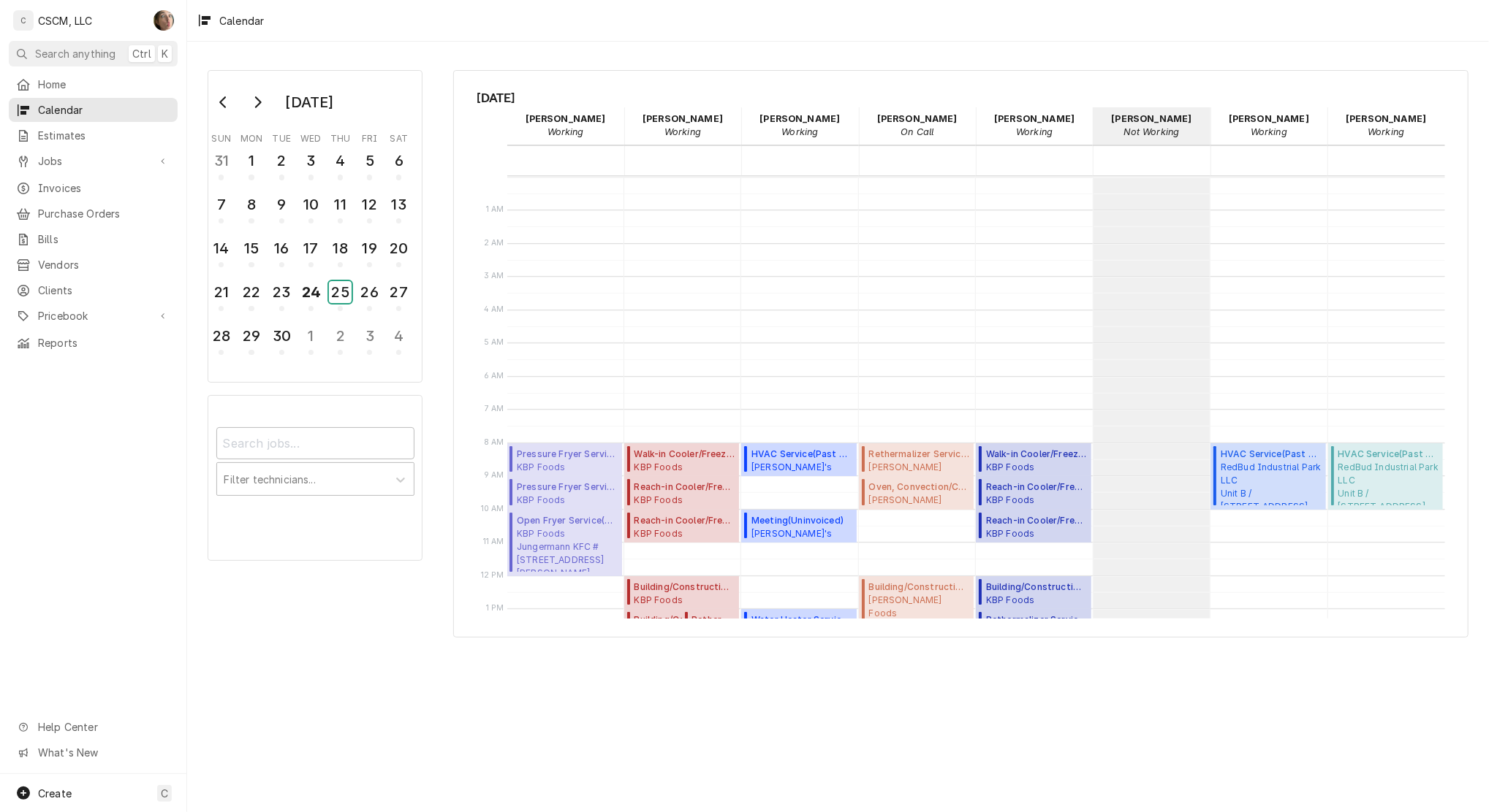
click at [352, 284] on div "25" at bounding box center [340, 292] width 23 height 22
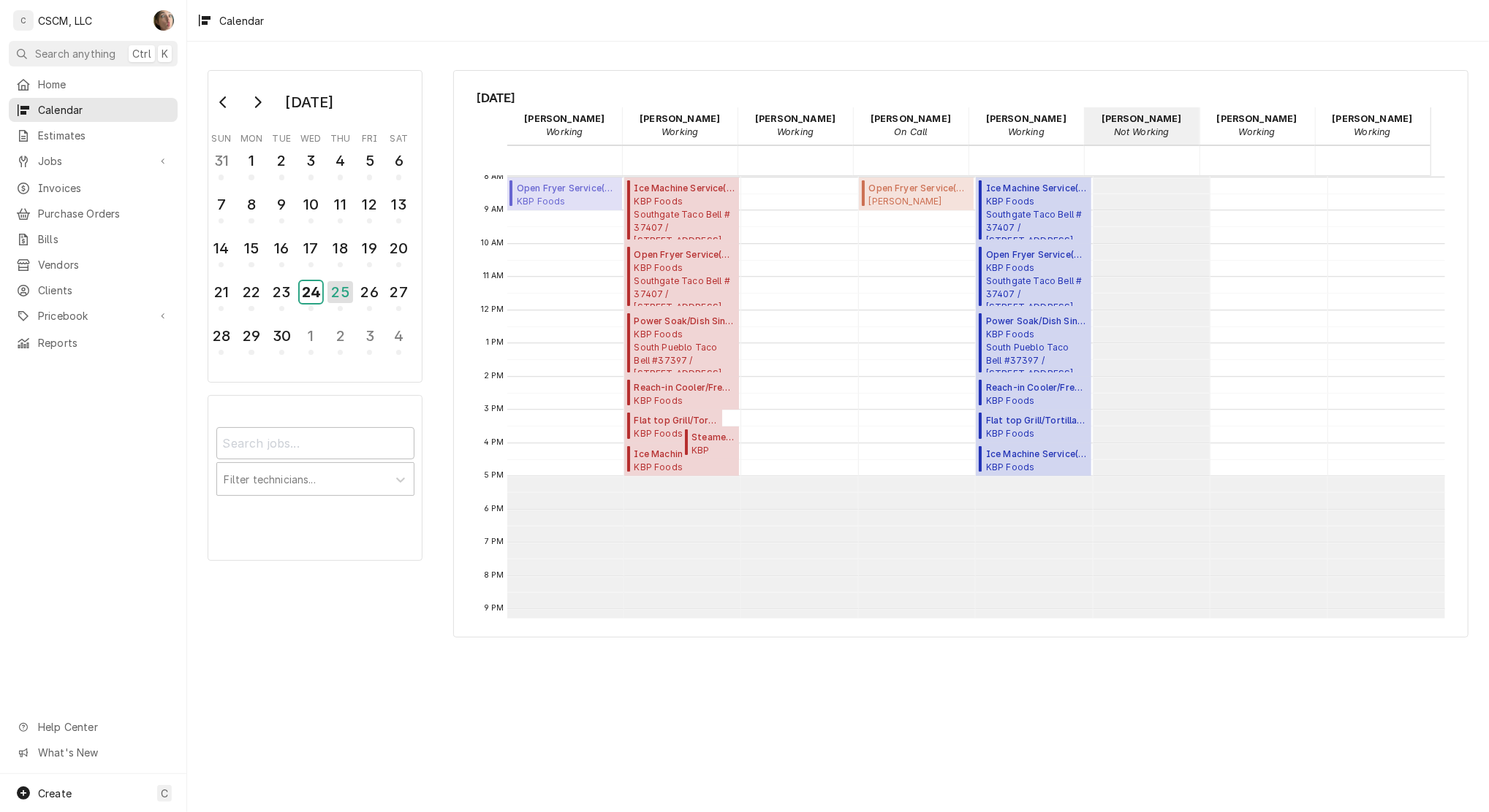
click at [300, 288] on div "24" at bounding box center [310, 292] width 23 height 22
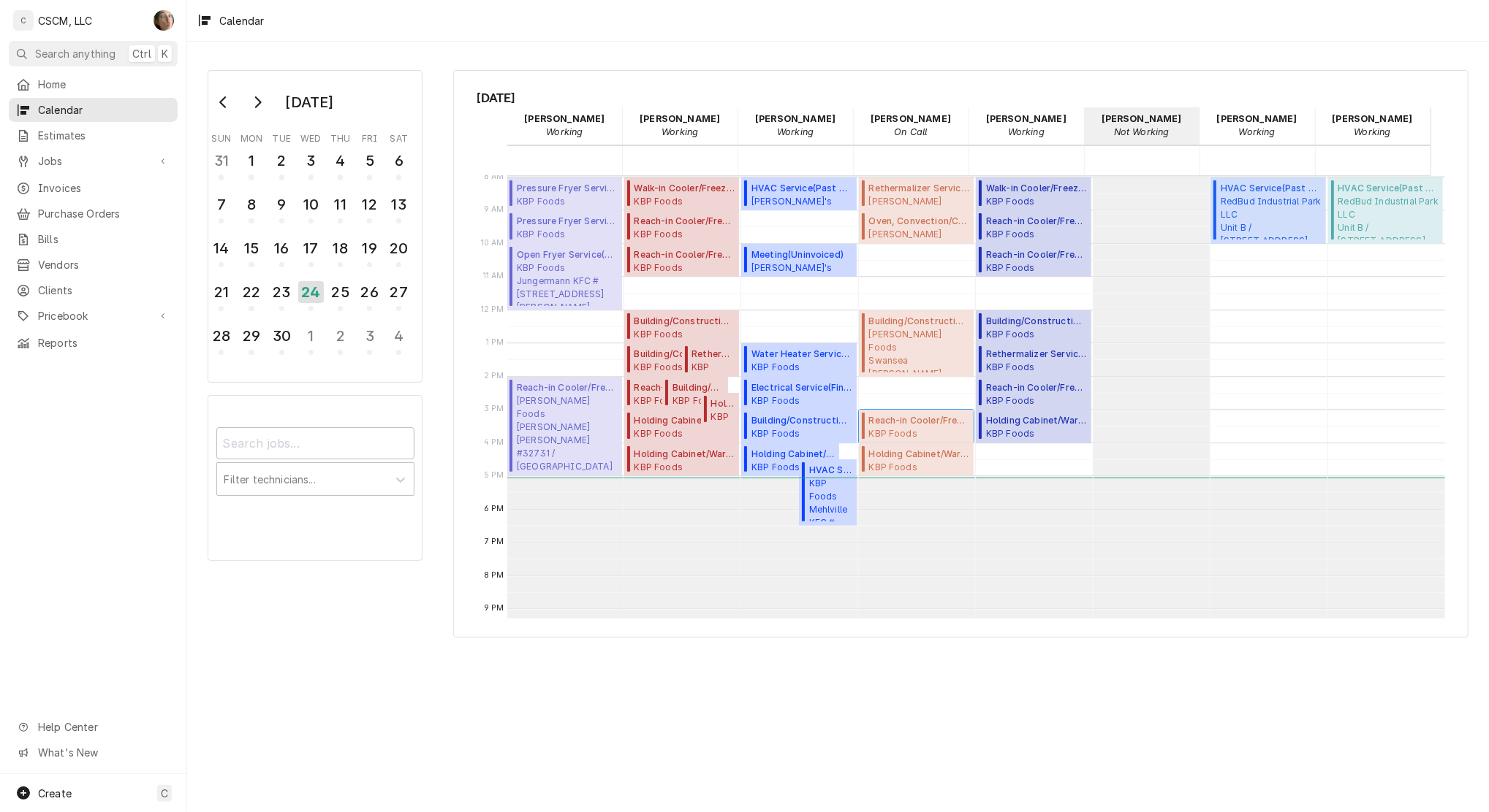
click at [907, 428] on span "KBP Foods Glen Carbon KFC #5839 / 3202 Highway 159, Glen Carbon, Illinois 62034" at bounding box center [918, 432] width 101 height 12
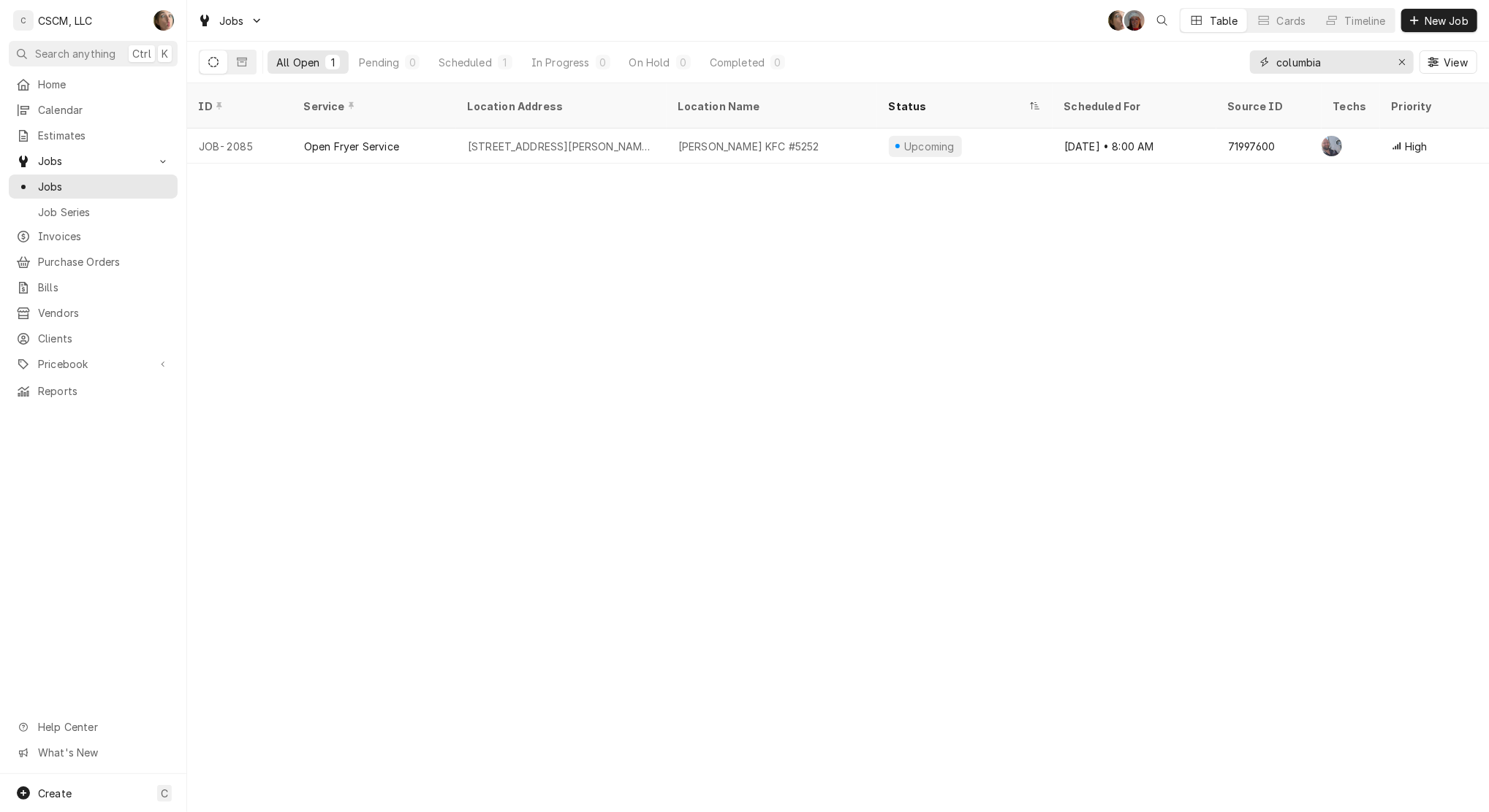
click at [1399, 61] on icon "Erase input" at bounding box center [1401, 62] width 5 height 5
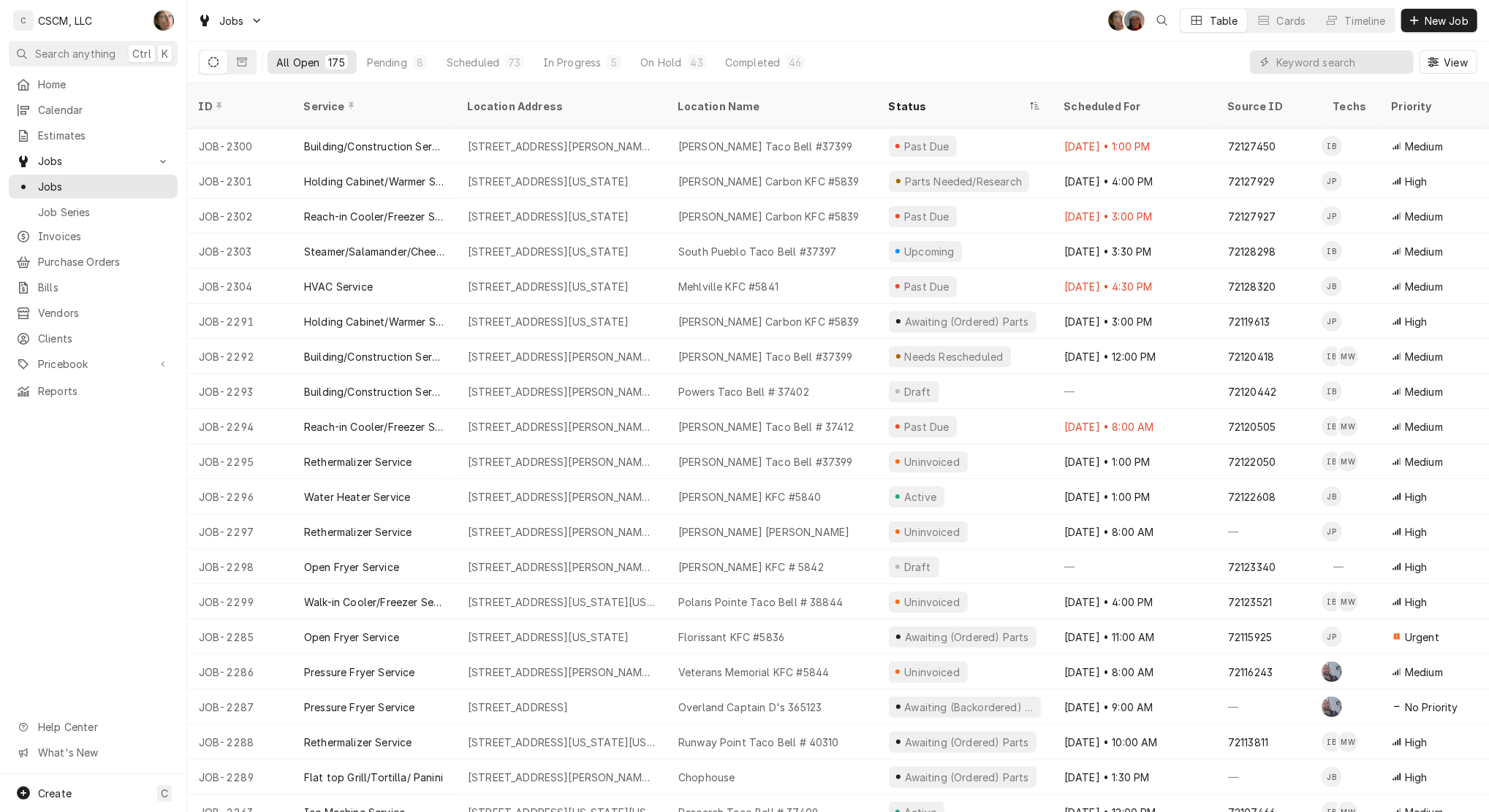
click at [391, 62] on div "Pending" at bounding box center [387, 62] width 41 height 16
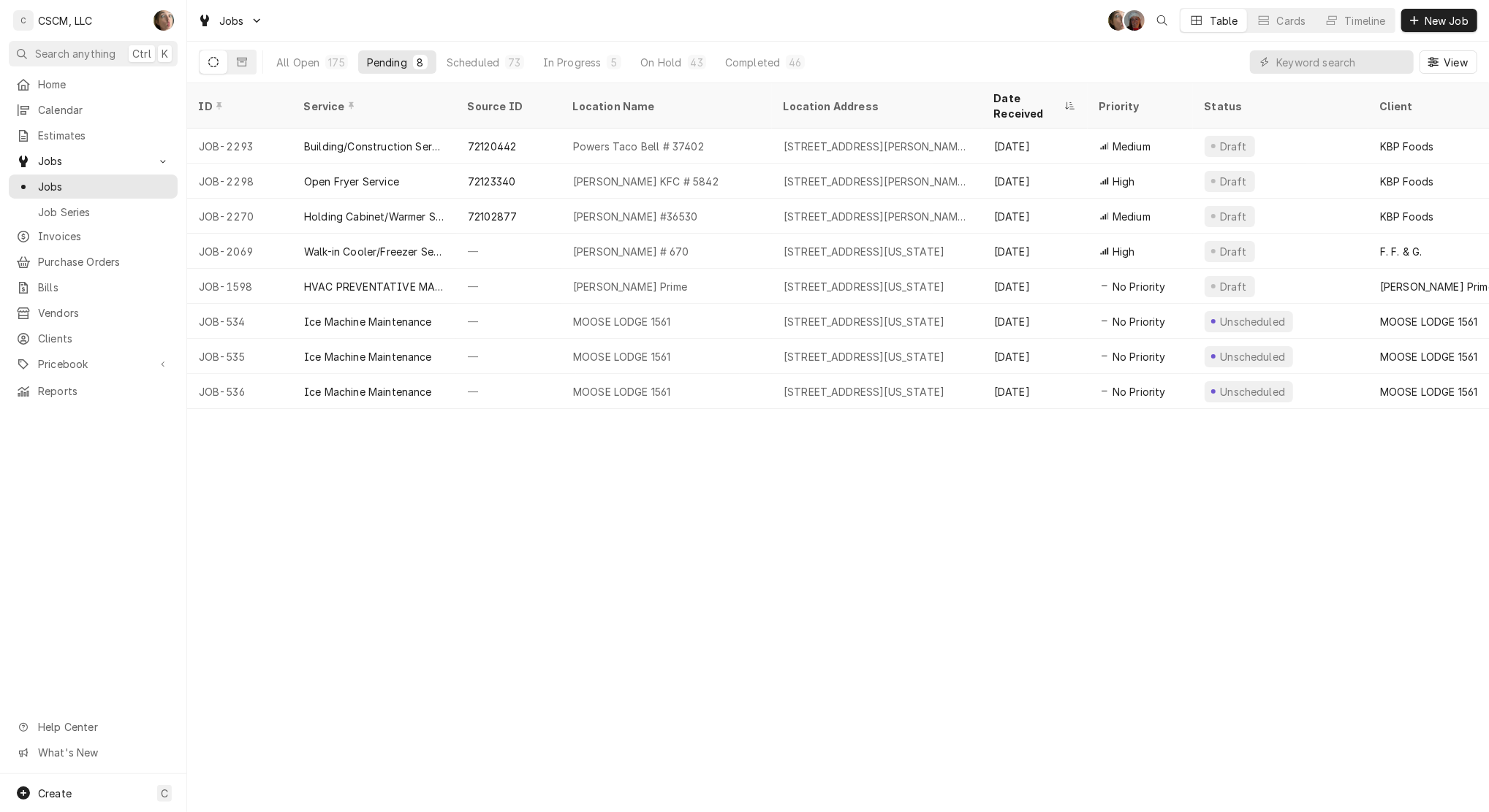
click at [656, 58] on div "On Hold" at bounding box center [660, 62] width 41 height 16
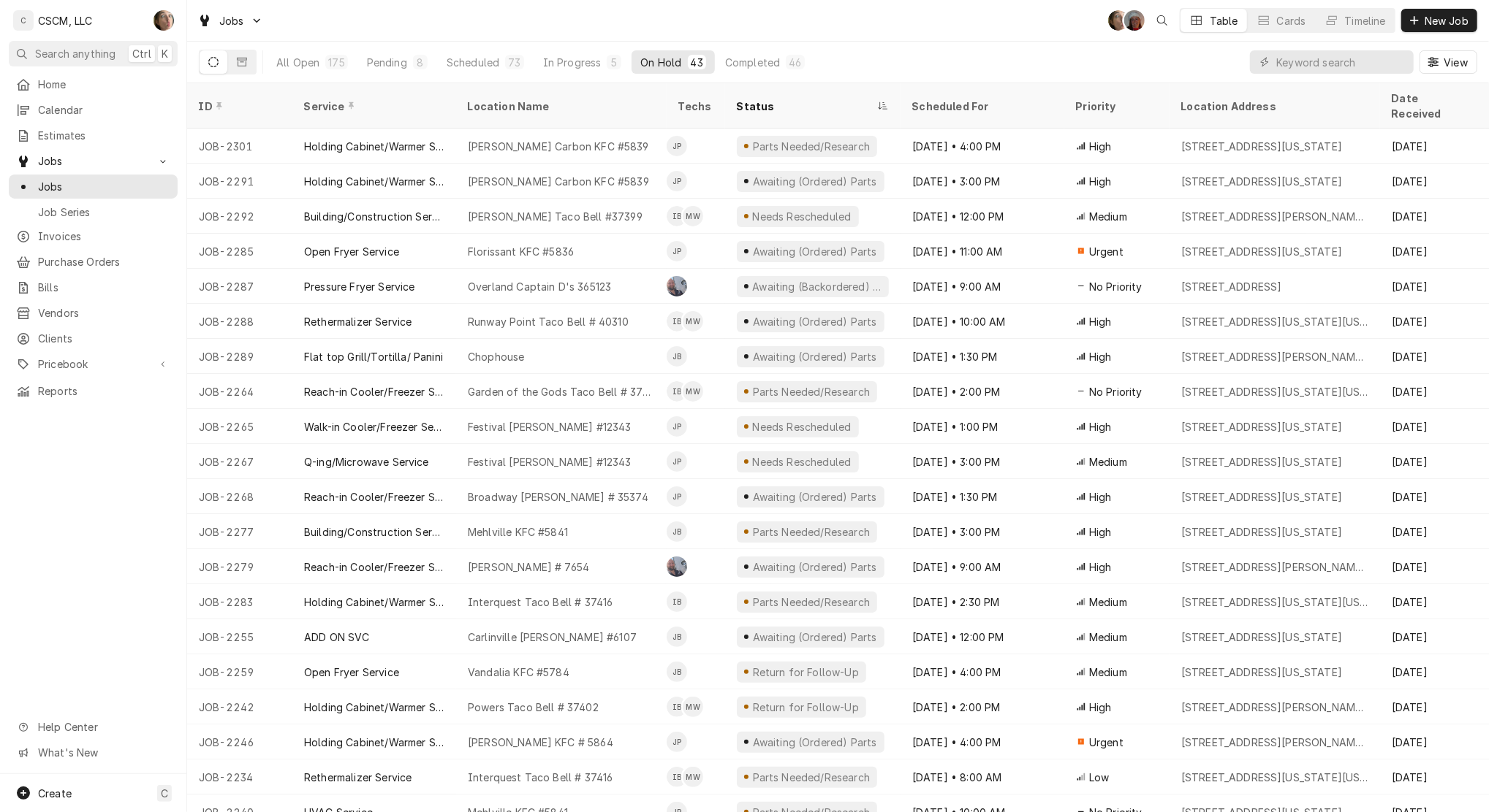
click at [796, 99] on div "Status" at bounding box center [805, 107] width 137 height 16
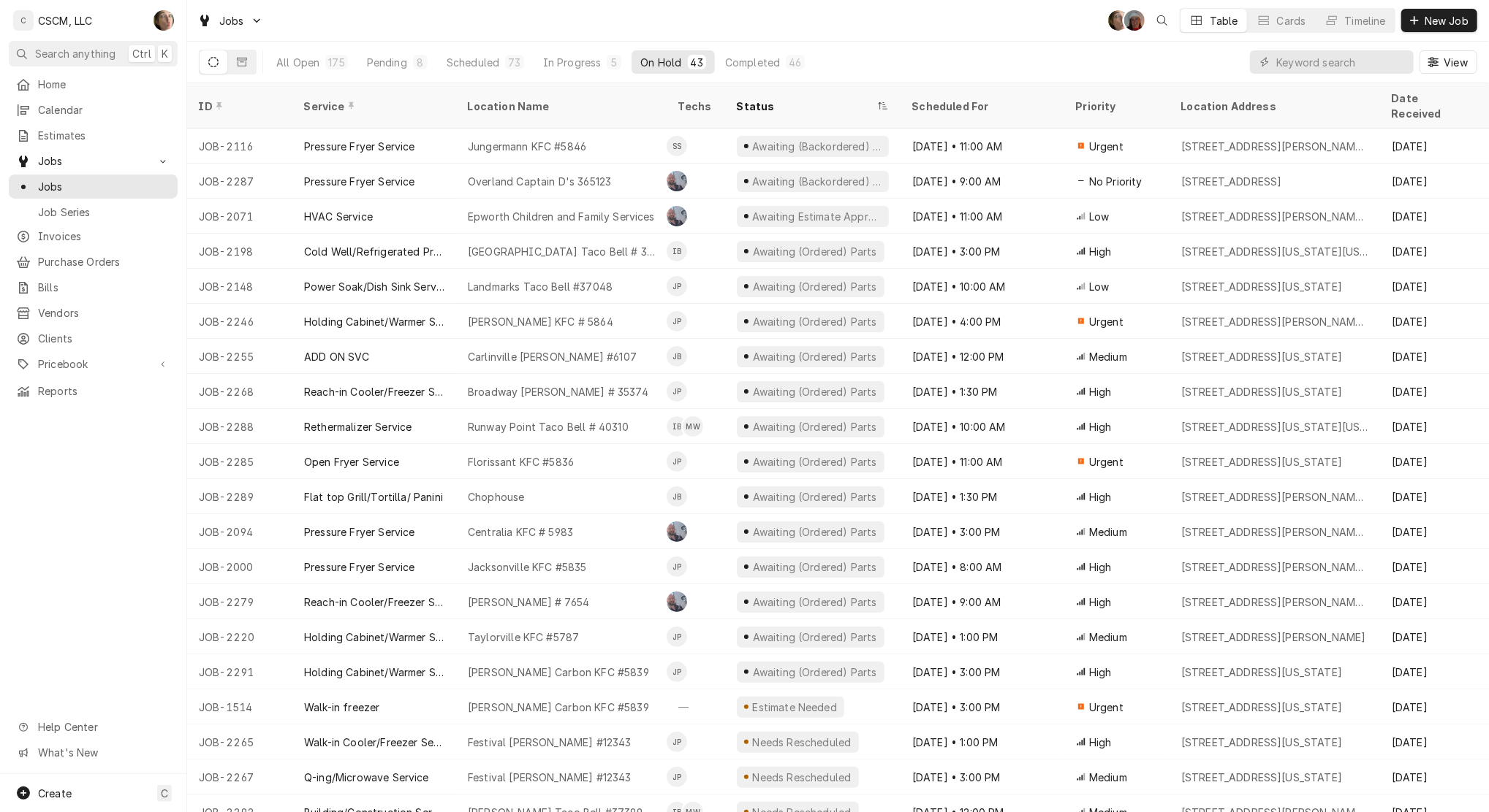
click at [796, 99] on div "Status" at bounding box center [805, 107] width 137 height 16
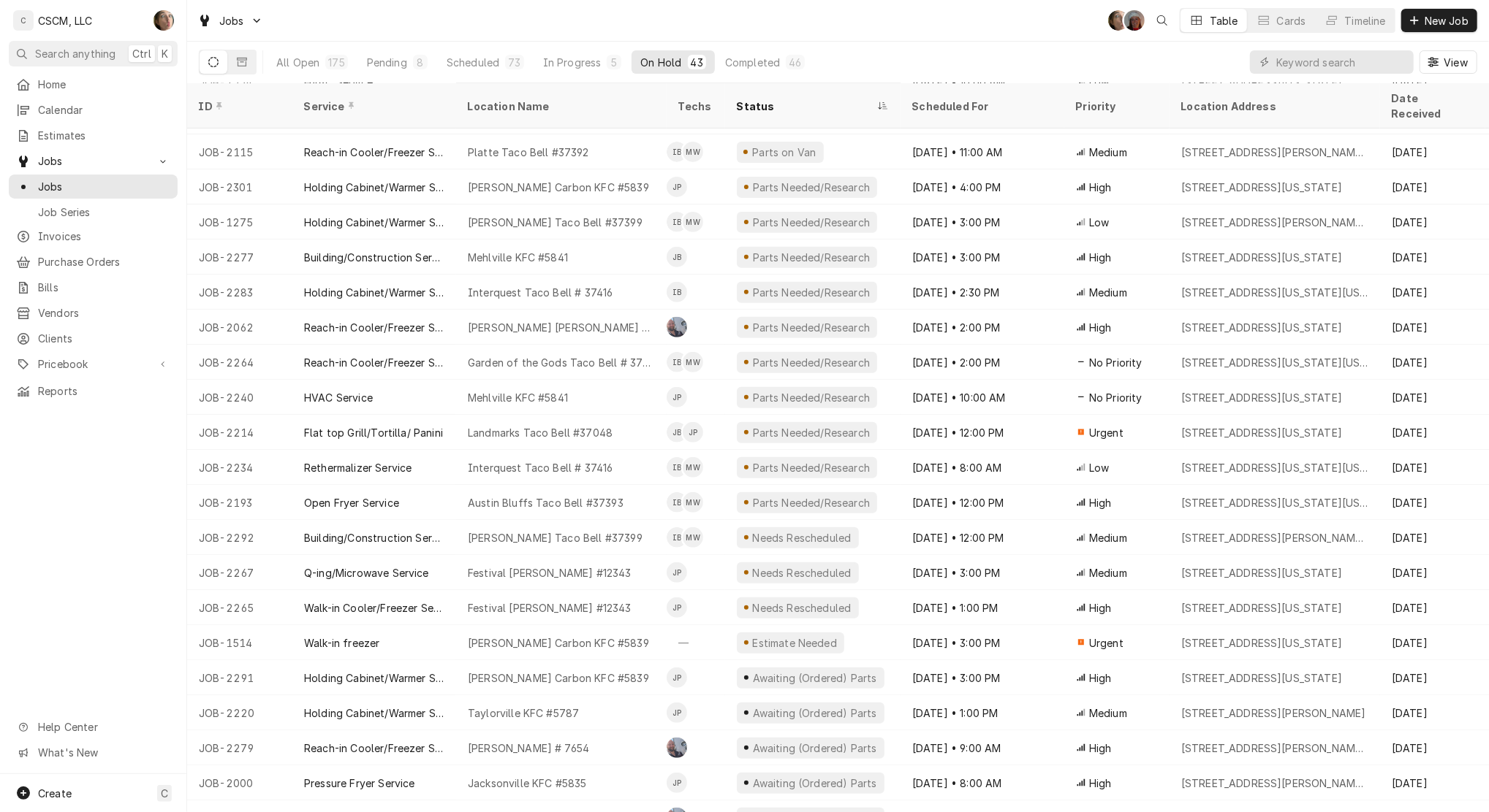
scroll to position [416, 0]
click at [883, 554] on div "Needs Rescheduled" at bounding box center [812, 571] width 175 height 35
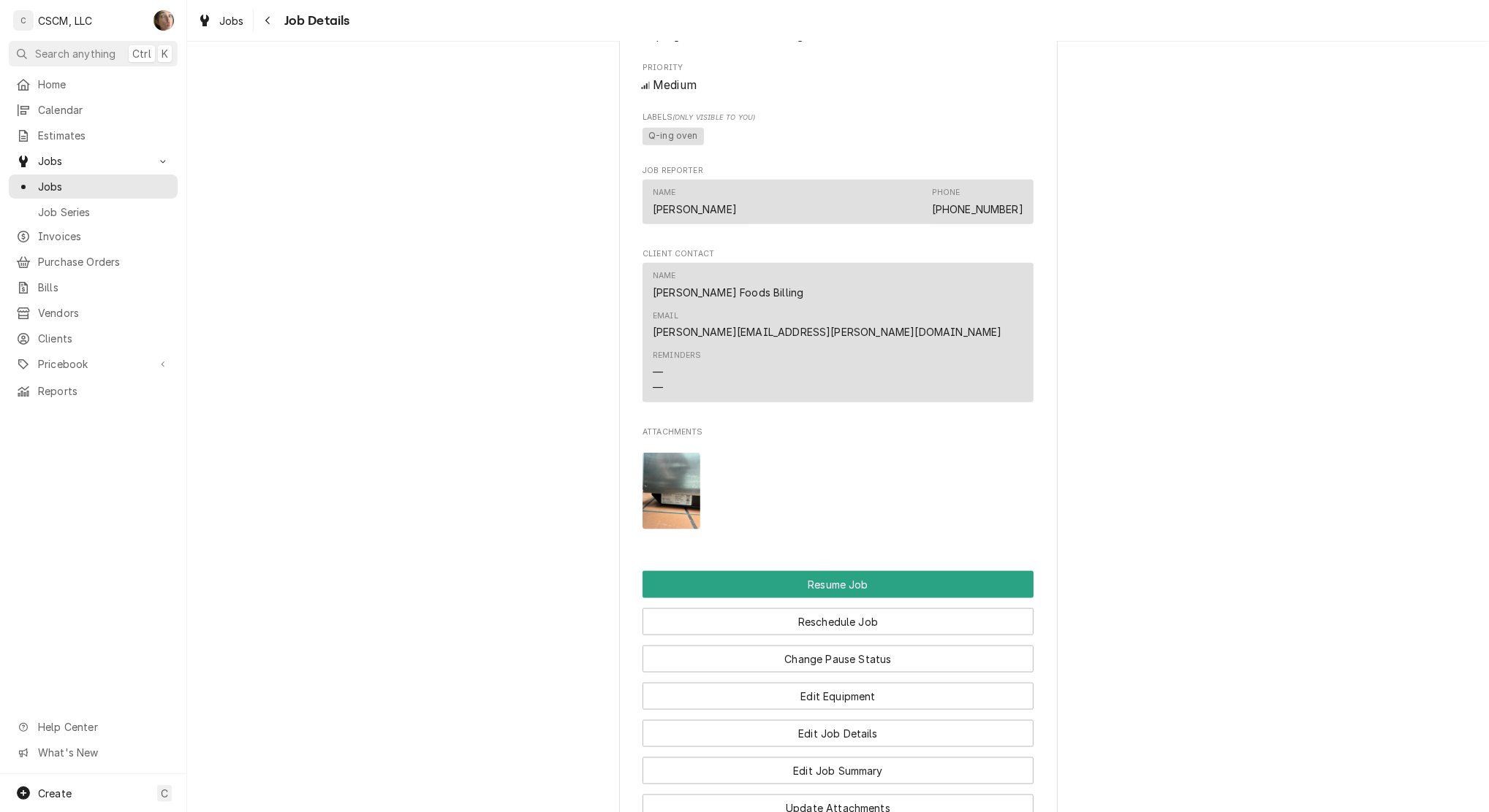
scroll to position [1447, 0]
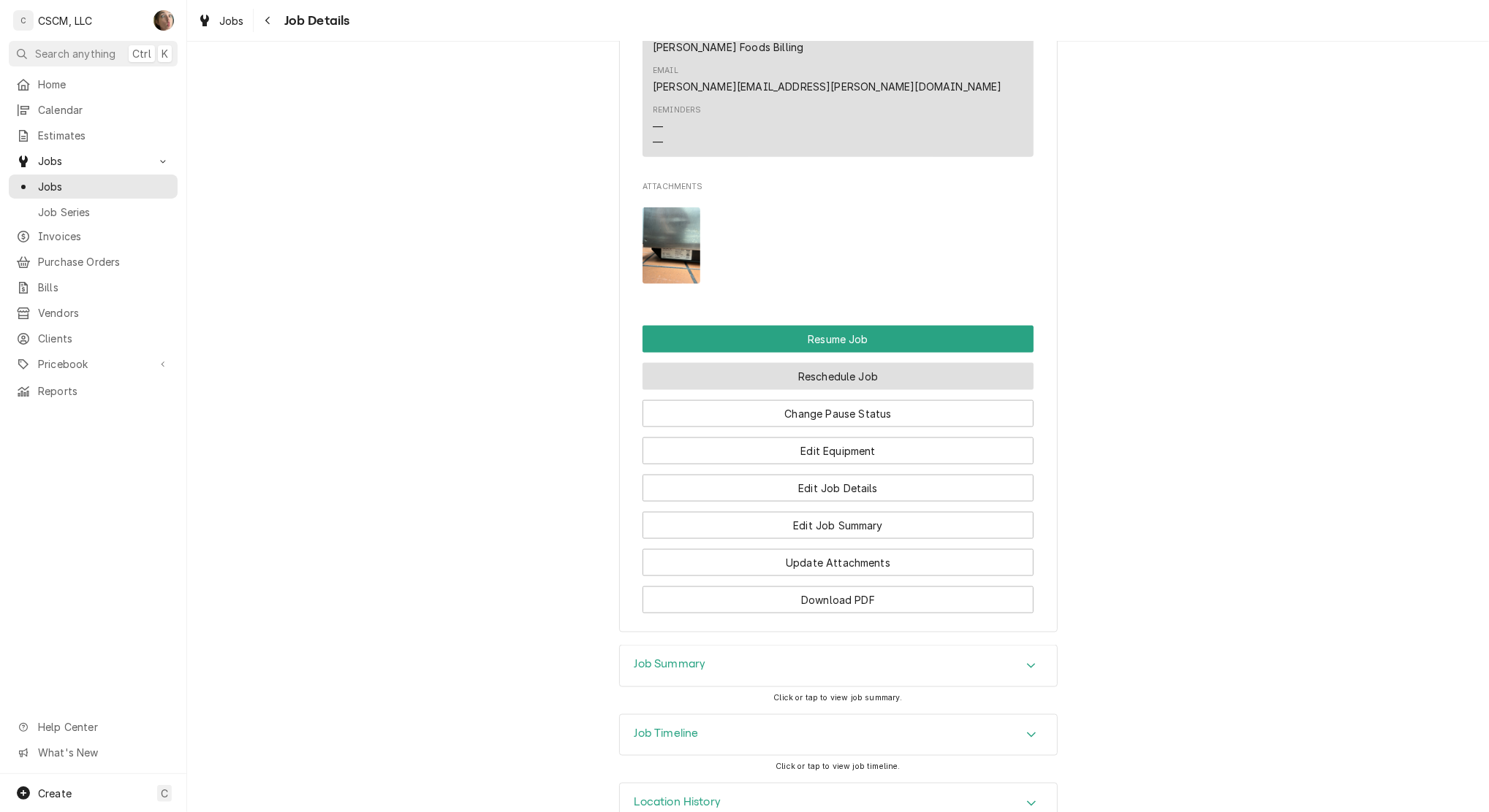
click at [783, 363] on button "Reschedule Job" at bounding box center [838, 376] width 391 height 27
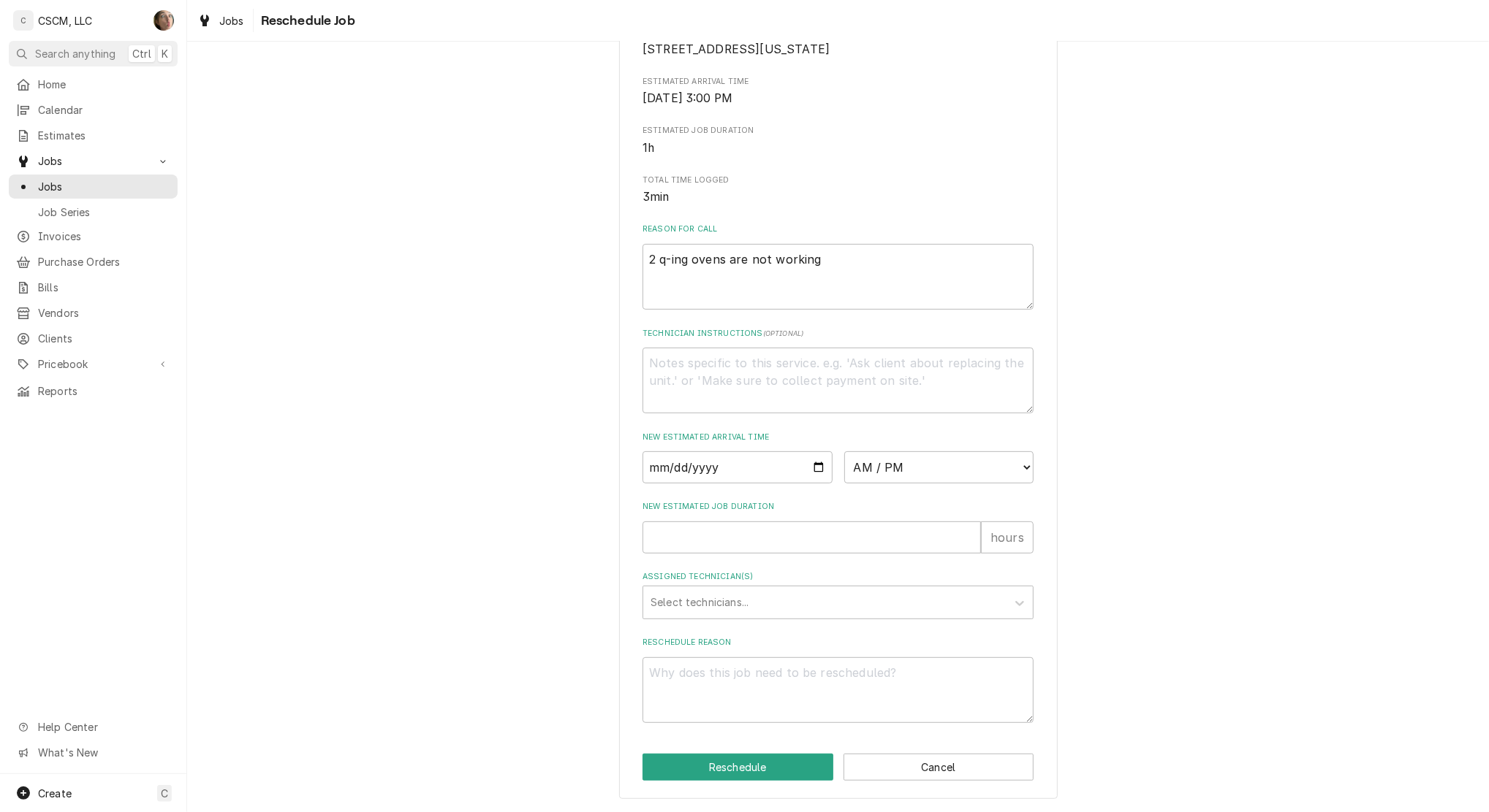
scroll to position [279, 0]
click at [811, 465] on input "Date" at bounding box center [737, 467] width 190 height 32
type textarea "x"
type input "[DATE]"
click at [916, 476] on select "AM / PM 6:00 AM 6:15 AM 6:30 AM 6:45 AM 7:00 AM 7:15 AM 7:30 AM 7:45 AM 8:00 AM…" at bounding box center [939, 467] width 190 height 32
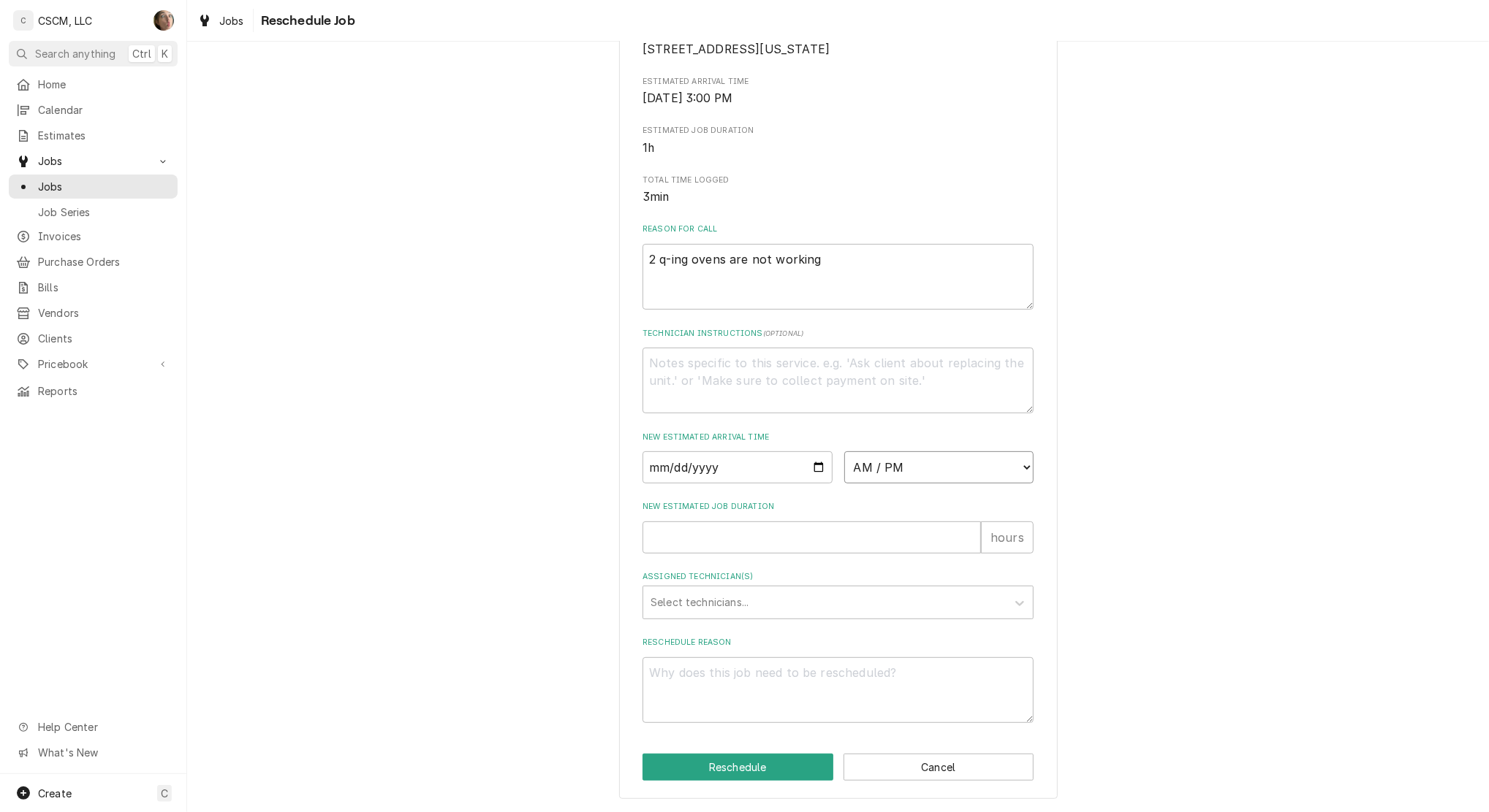
select select "12:00:00"
click at [844, 451] on select "AM / PM 6:00 AM 6:15 AM 6:30 AM 6:45 AM 7:00 AM 7:15 AM 7:30 AM 7:45 AM 8:00 AM…" at bounding box center [939, 467] width 190 height 32
click at [742, 539] on input "New Estimated Job Duration" at bounding box center [812, 537] width 338 height 32
type textarea "x"
type input "2"
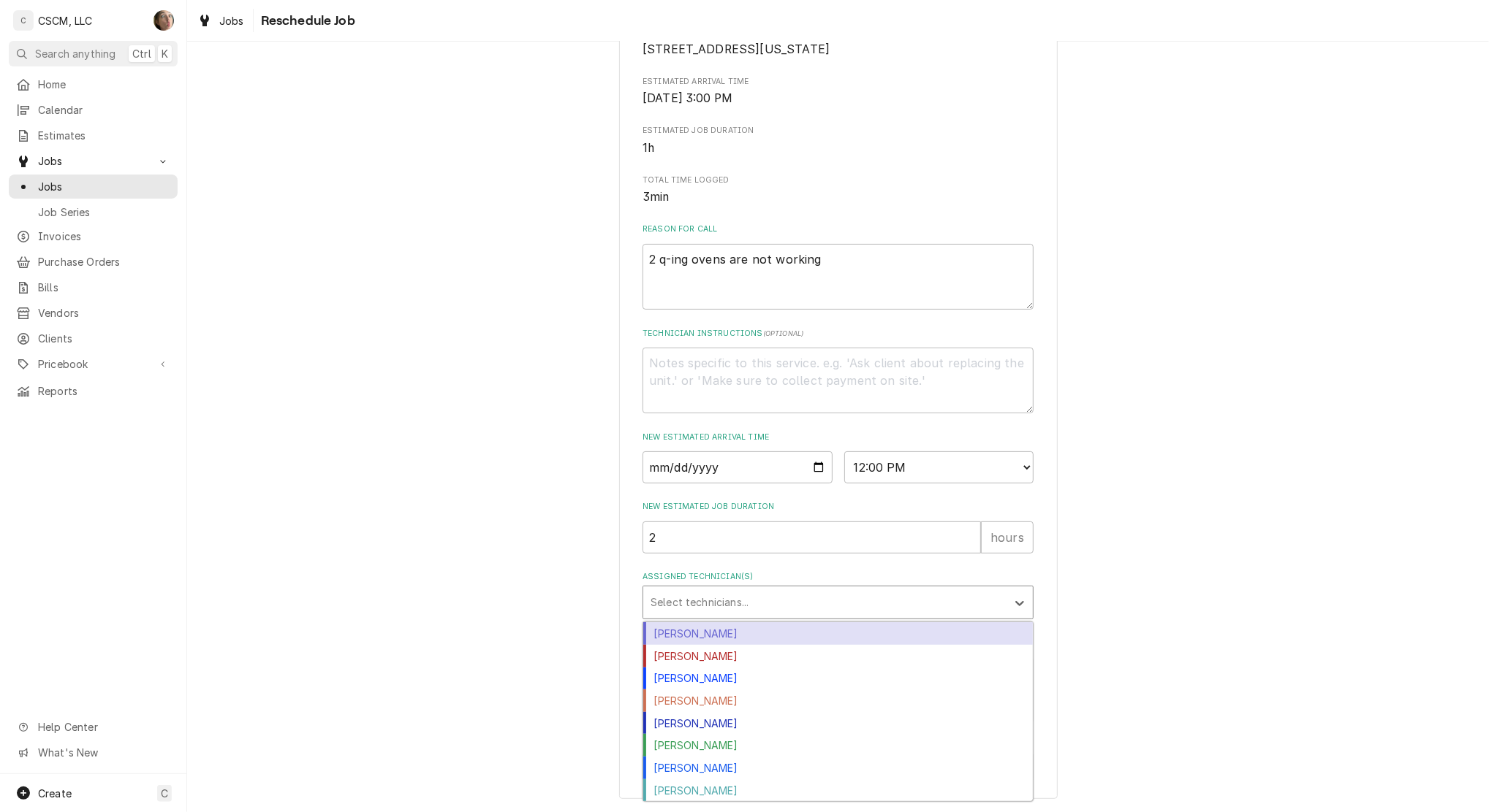
click at [707, 609] on div "Assigned Technician(s)" at bounding box center [824, 603] width 348 height 26
click at [705, 637] on div "[PERSON_NAME]" at bounding box center [838, 634] width 390 height 23
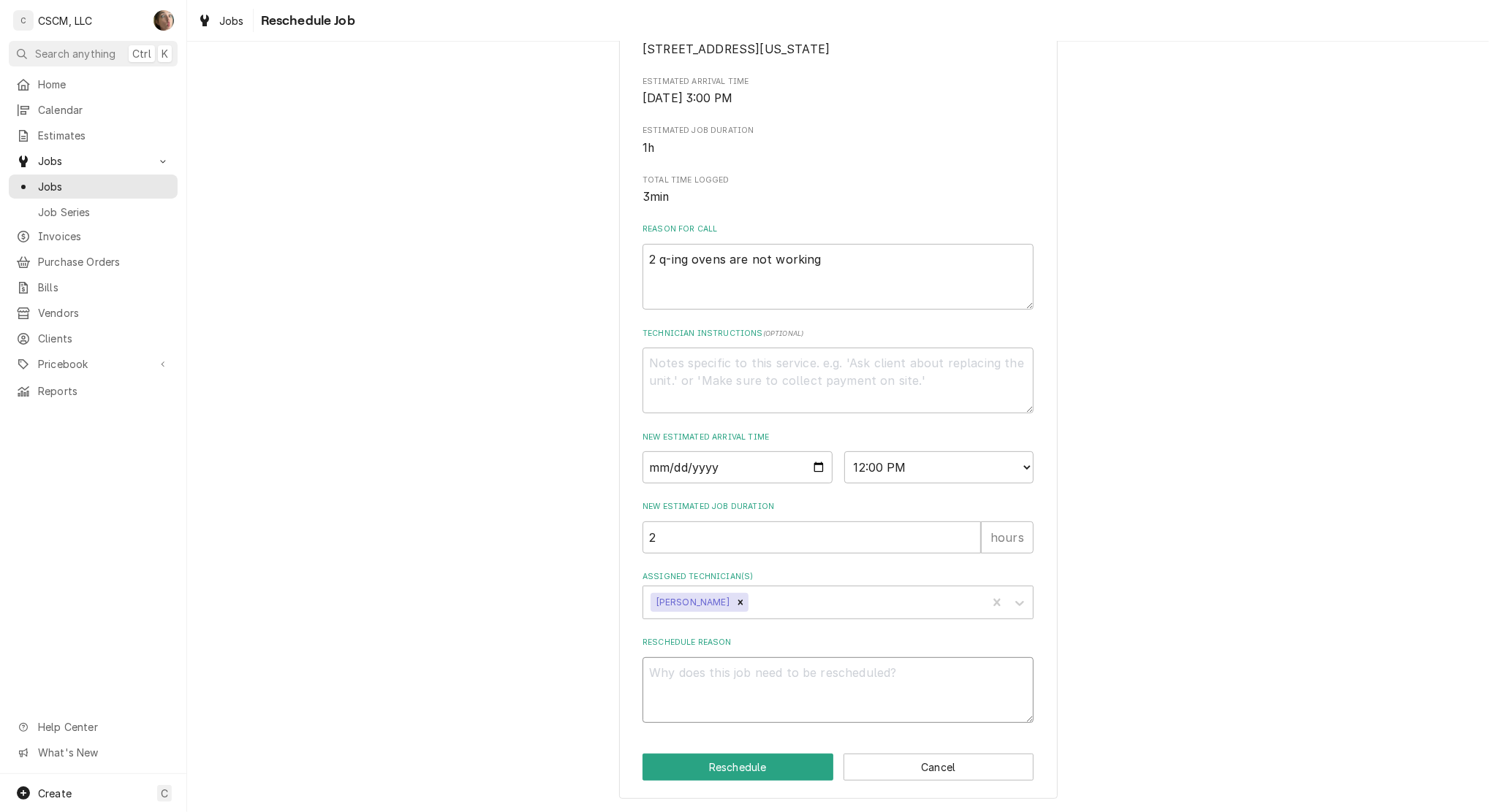
click at [730, 683] on textarea "Reschedule Reason" at bounding box center [838, 690] width 391 height 65
type textarea "x"
type textarea "l"
type textarea "x"
type textarea "lo"
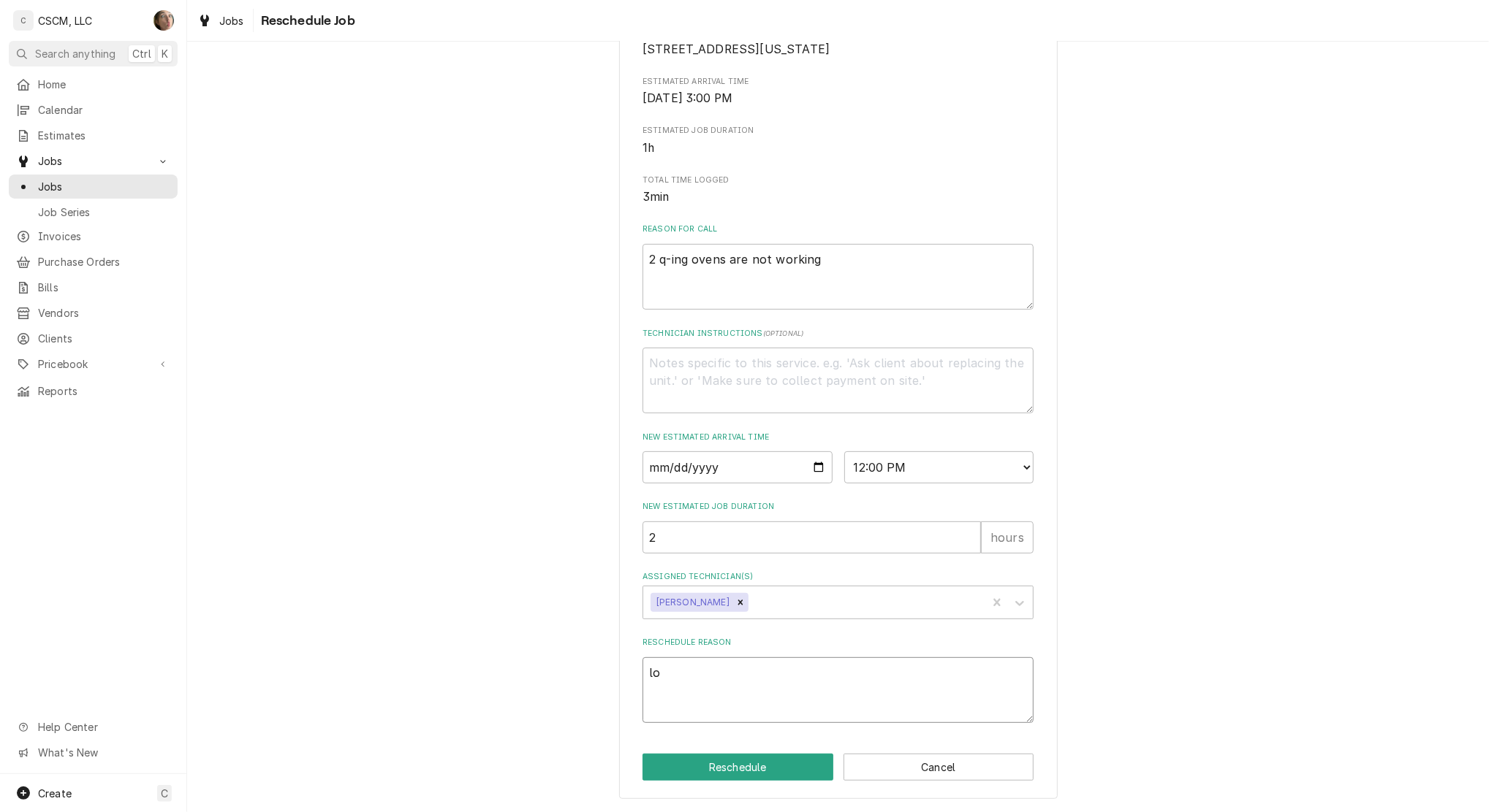
type textarea "x"
type textarea "loo"
type textarea "x"
type textarea "look"
type textarea "x"
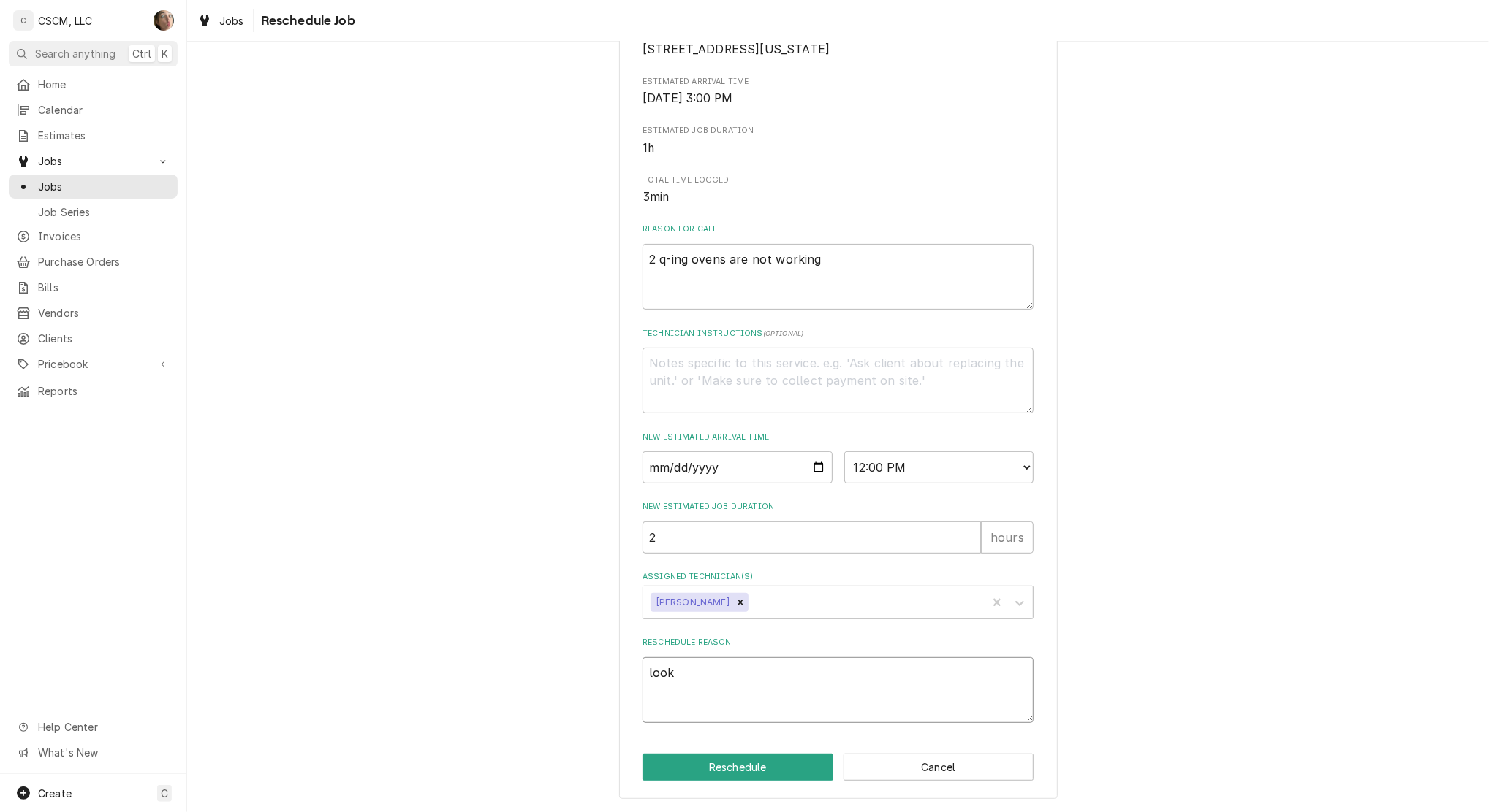
type textarea "look"
type textarea "x"
type textarea "look a"
type textarea "x"
type textarea "look at"
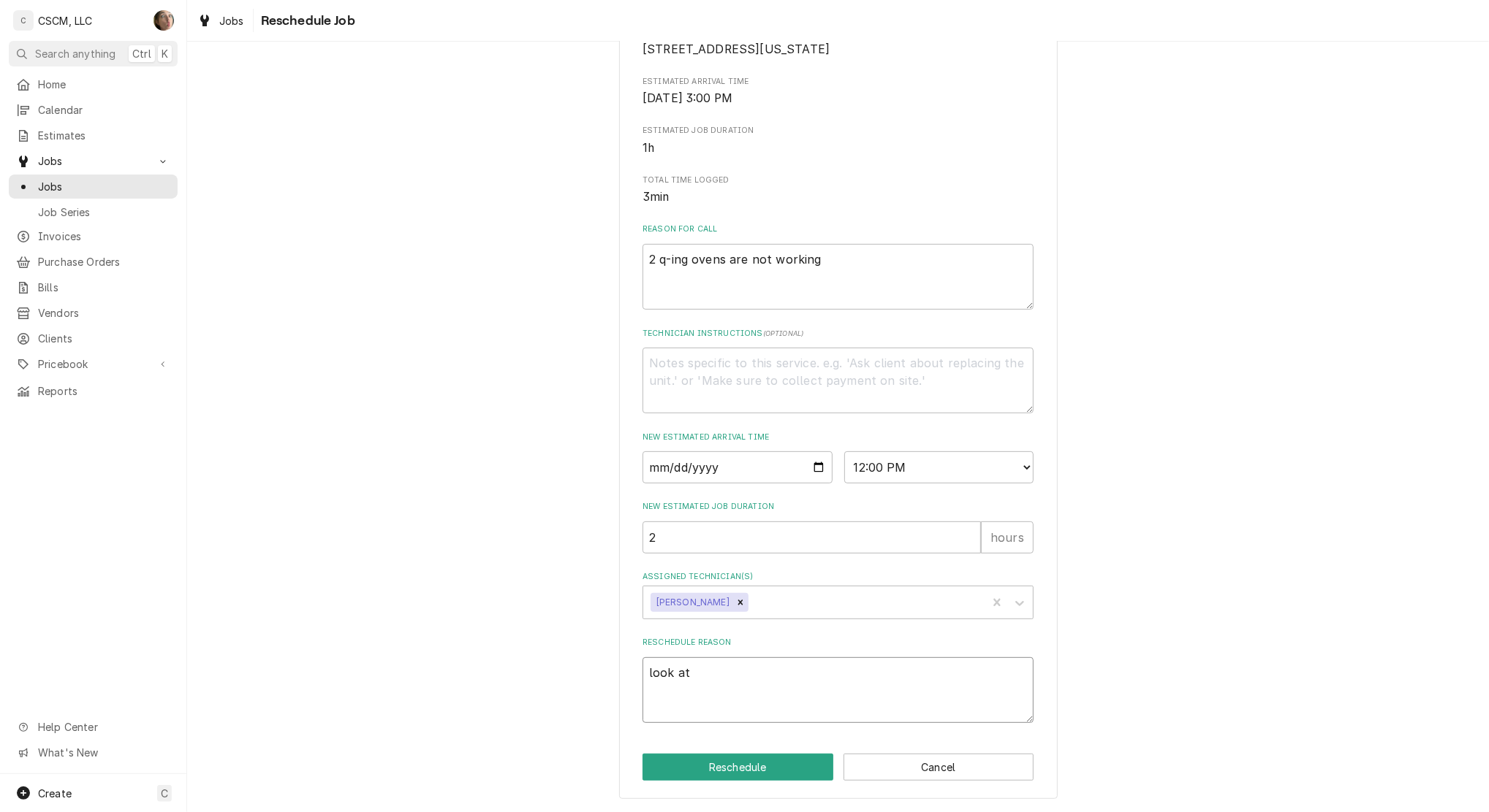
type textarea "x"
type textarea "look at"
type textarea "x"
type textarea "look at q"
type textarea "x"
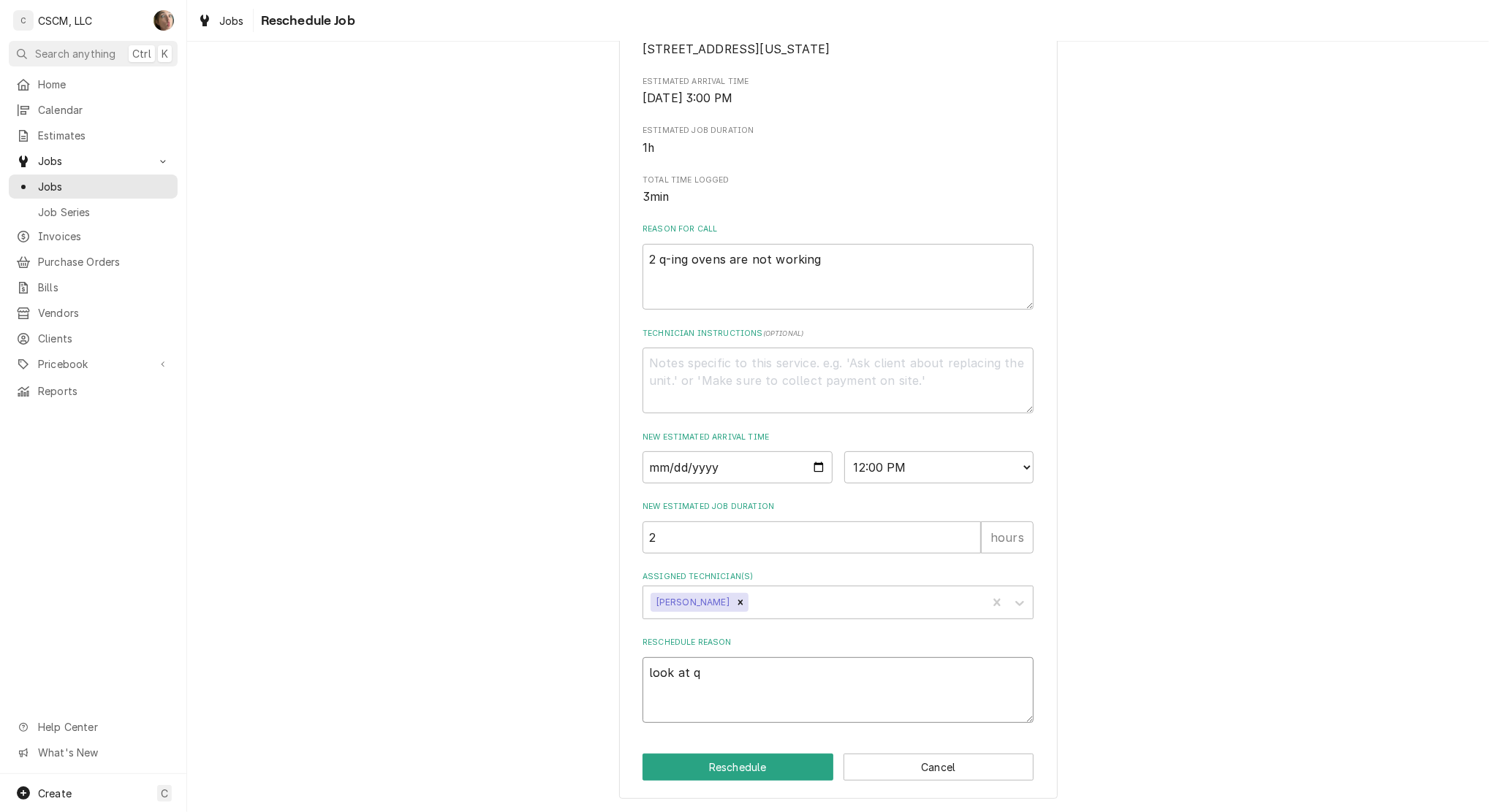
type textarea "look at q-"
type textarea "x"
type textarea "look at q-i"
type textarea "x"
type textarea "look at q-in"
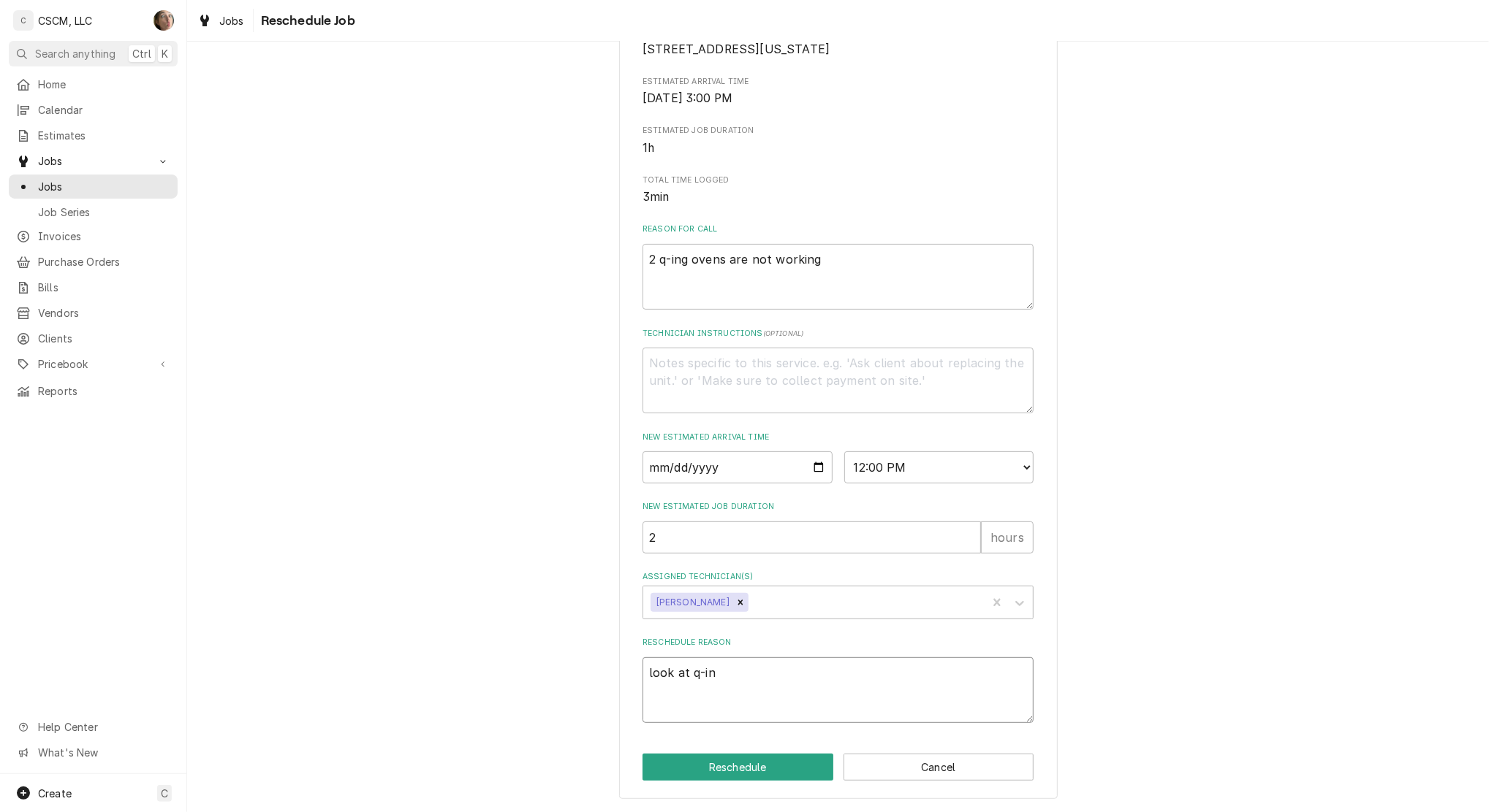
type textarea "x"
type textarea "look at q-ing"
click at [749, 759] on button "Reschedule" at bounding box center [737, 767] width 191 height 27
type textarea "x"
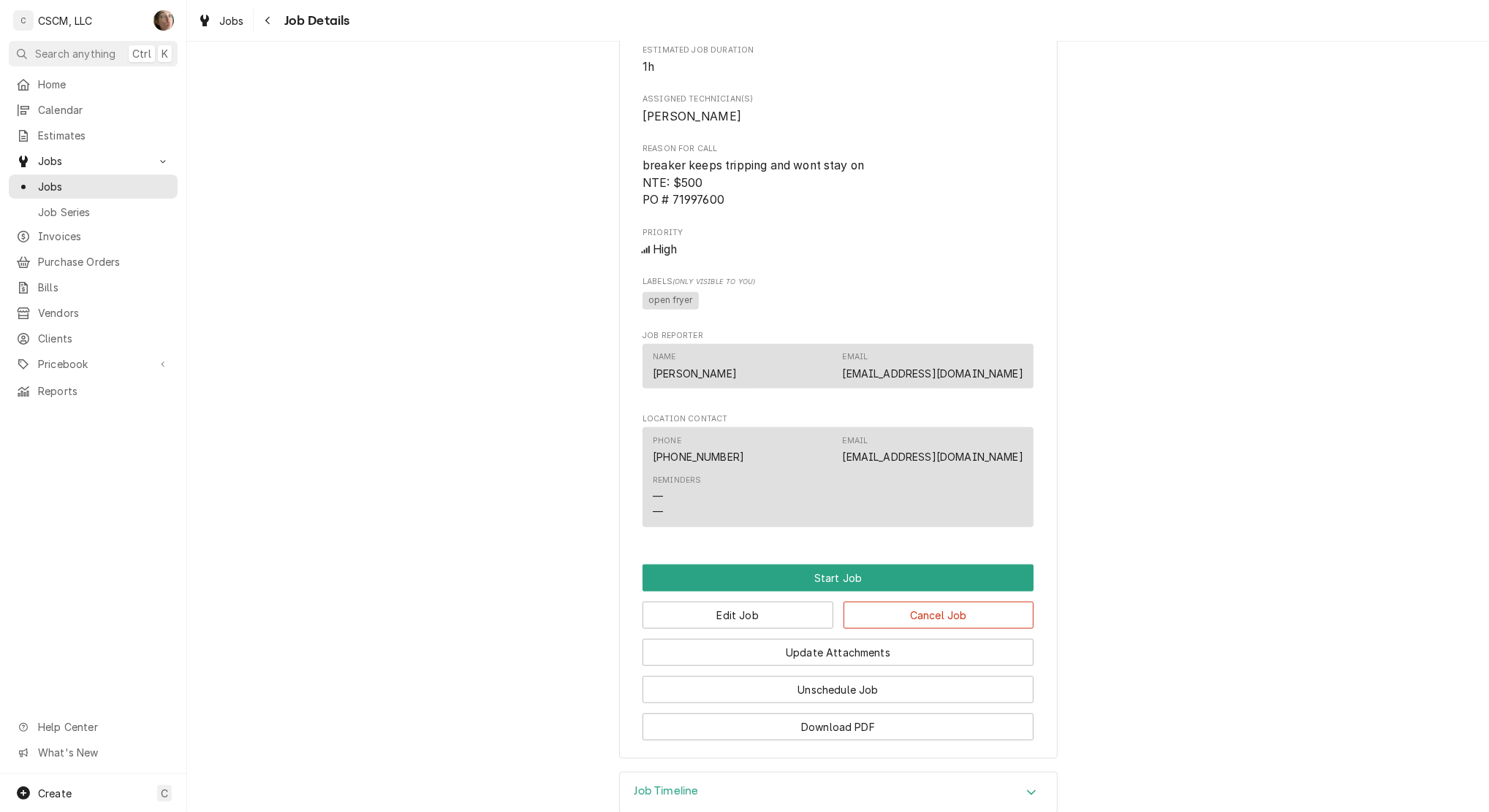
scroll to position [898, 0]
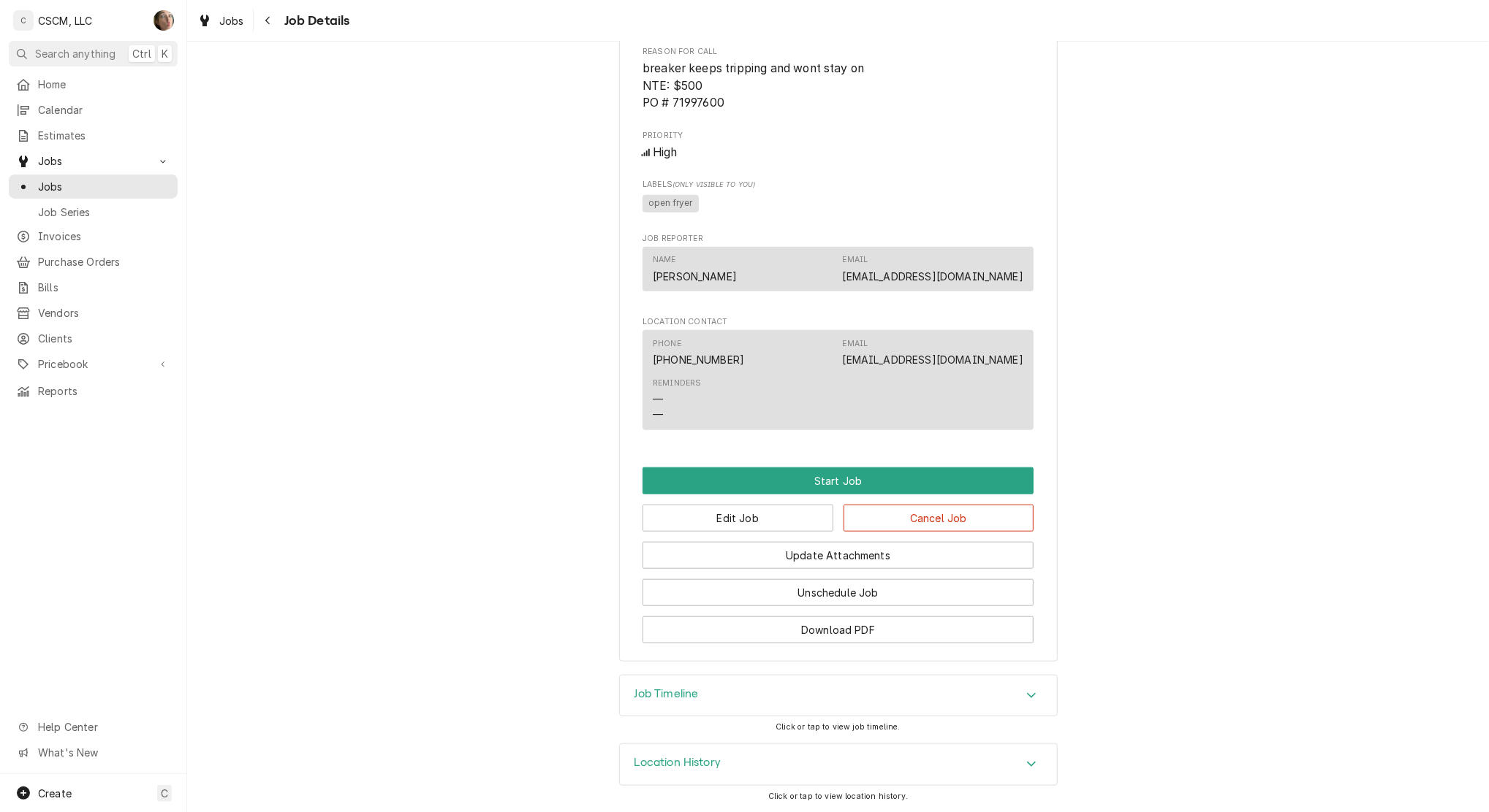
click at [697, 701] on div "Job Timeline" at bounding box center [838, 696] width 437 height 41
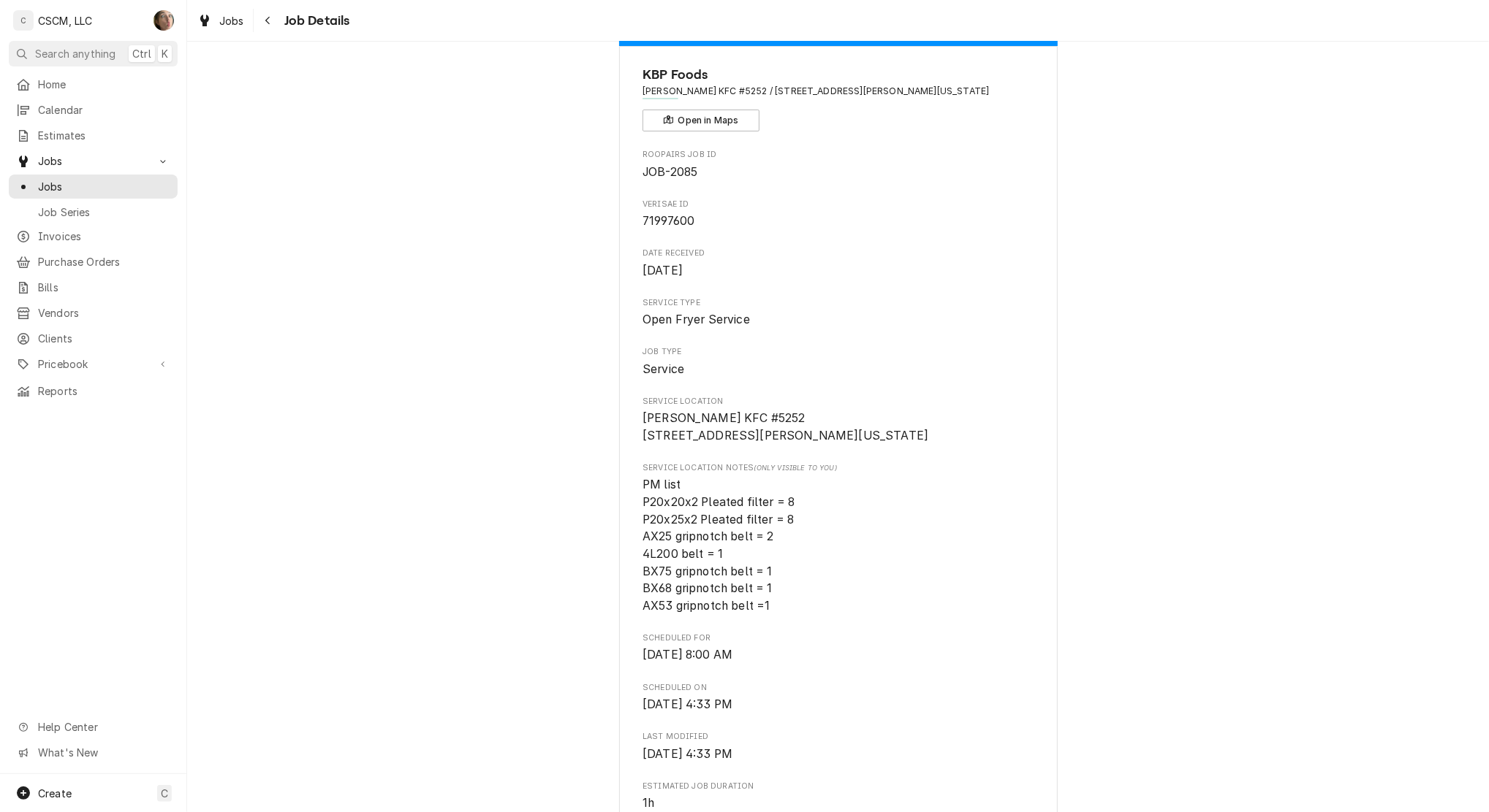
scroll to position [0, 0]
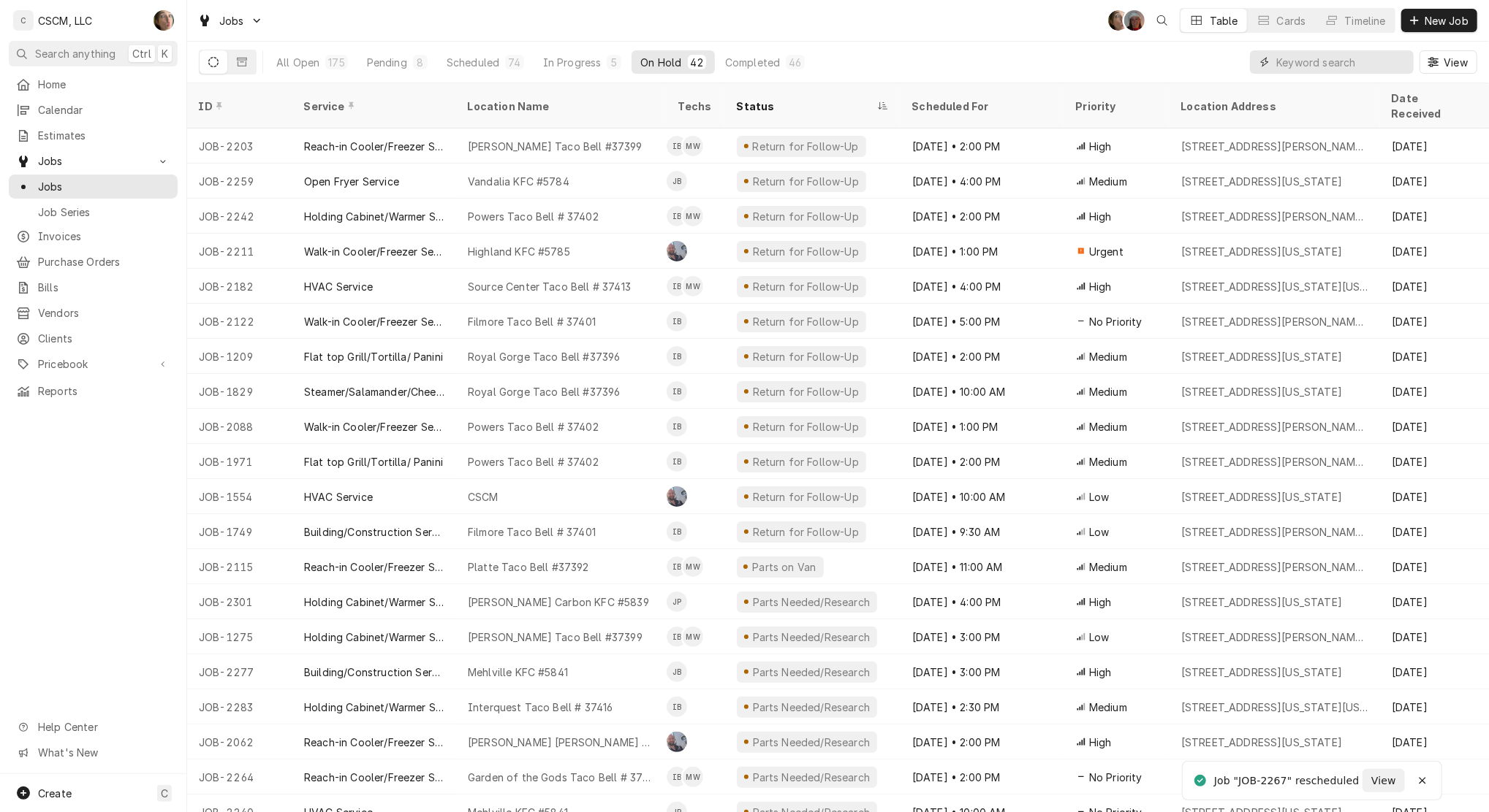
click at [1304, 65] on input "Dynamic Content Wrapper" at bounding box center [1341, 62] width 130 height 23
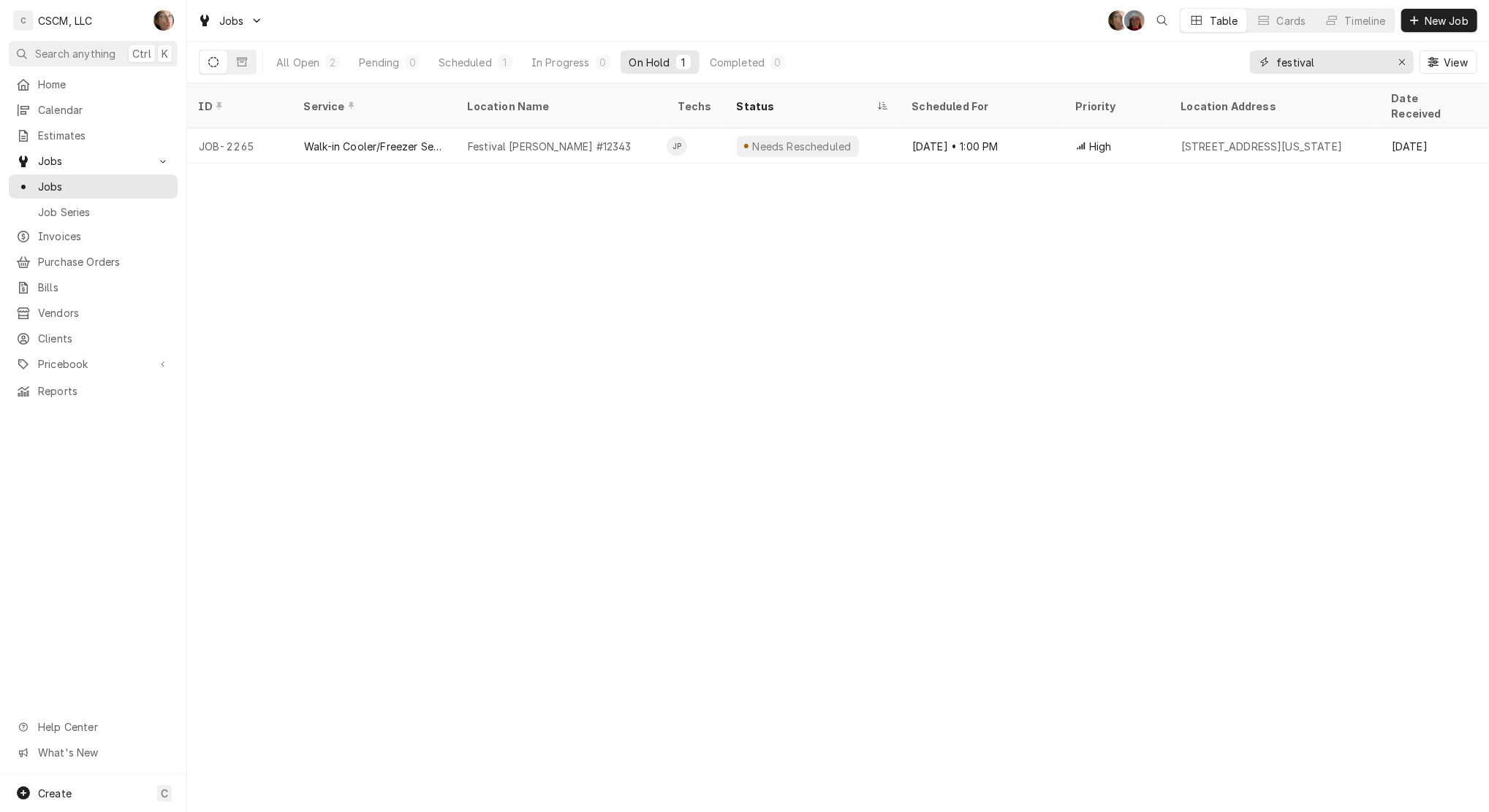
type input "festival"
click at [875, 130] on div "Needs Rescheduled" at bounding box center [812, 146] width 175 height 35
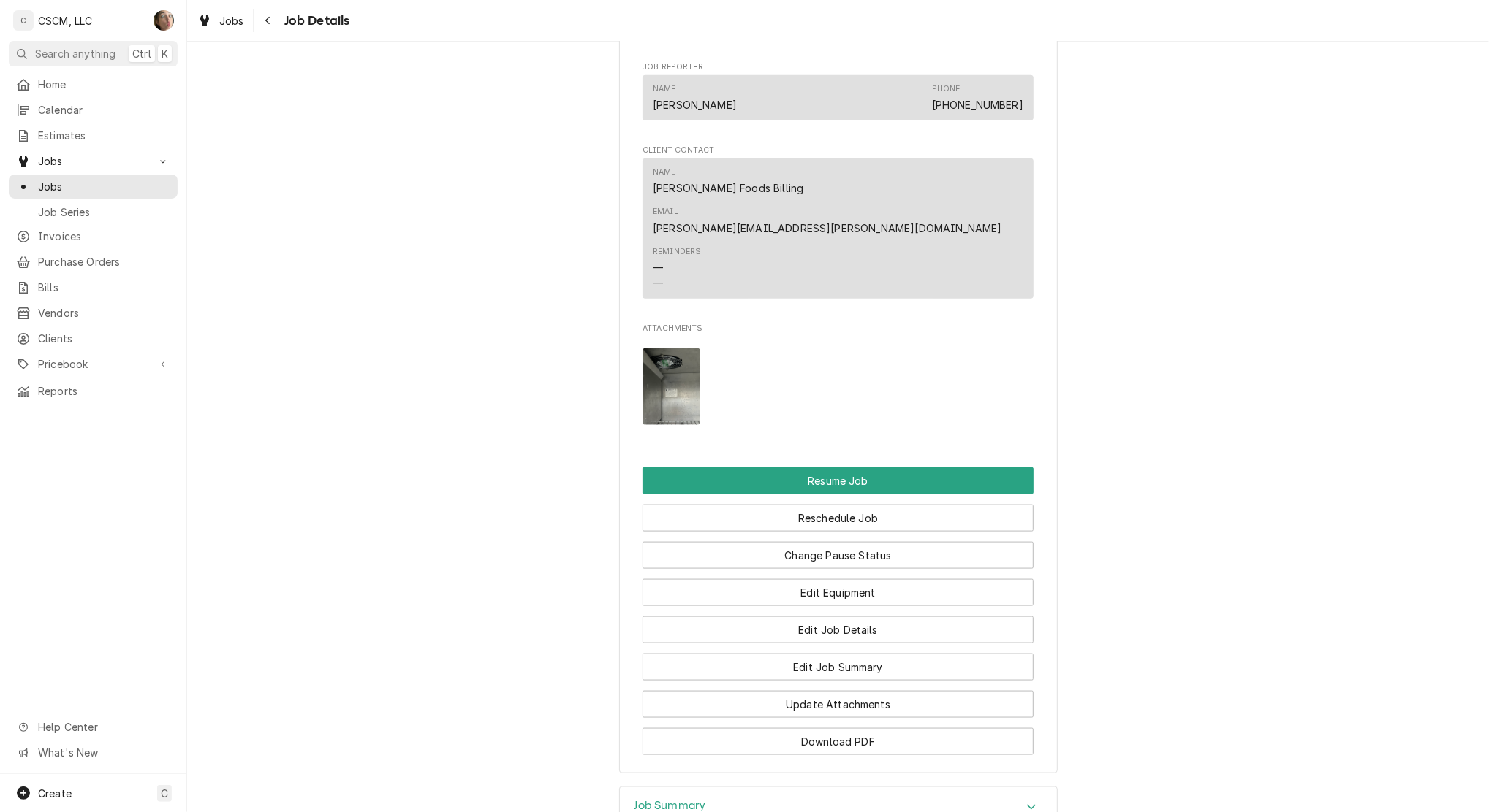
scroll to position [1389, 0]
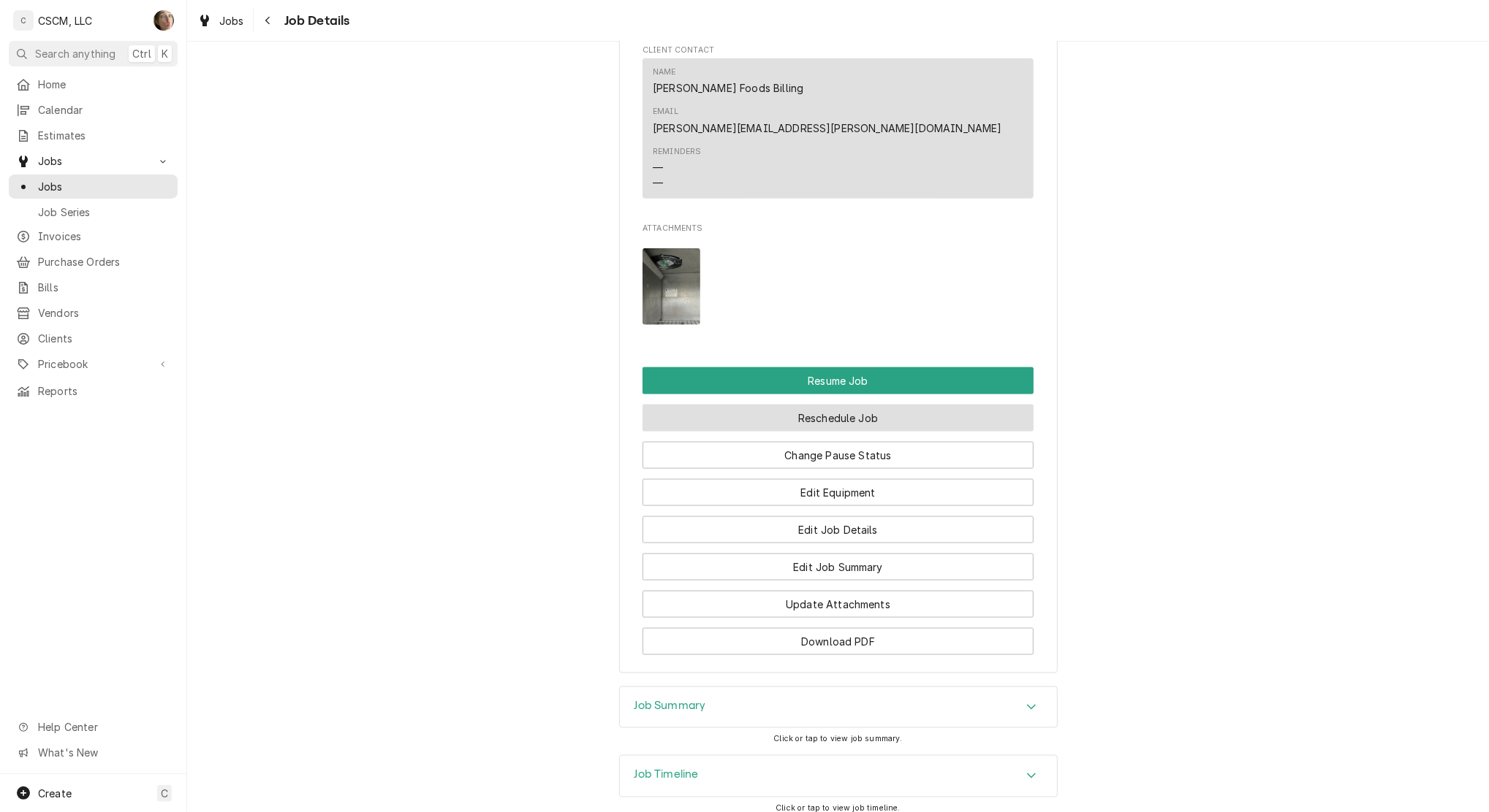
click at [695, 404] on button "Reschedule Job" at bounding box center [838, 418] width 391 height 27
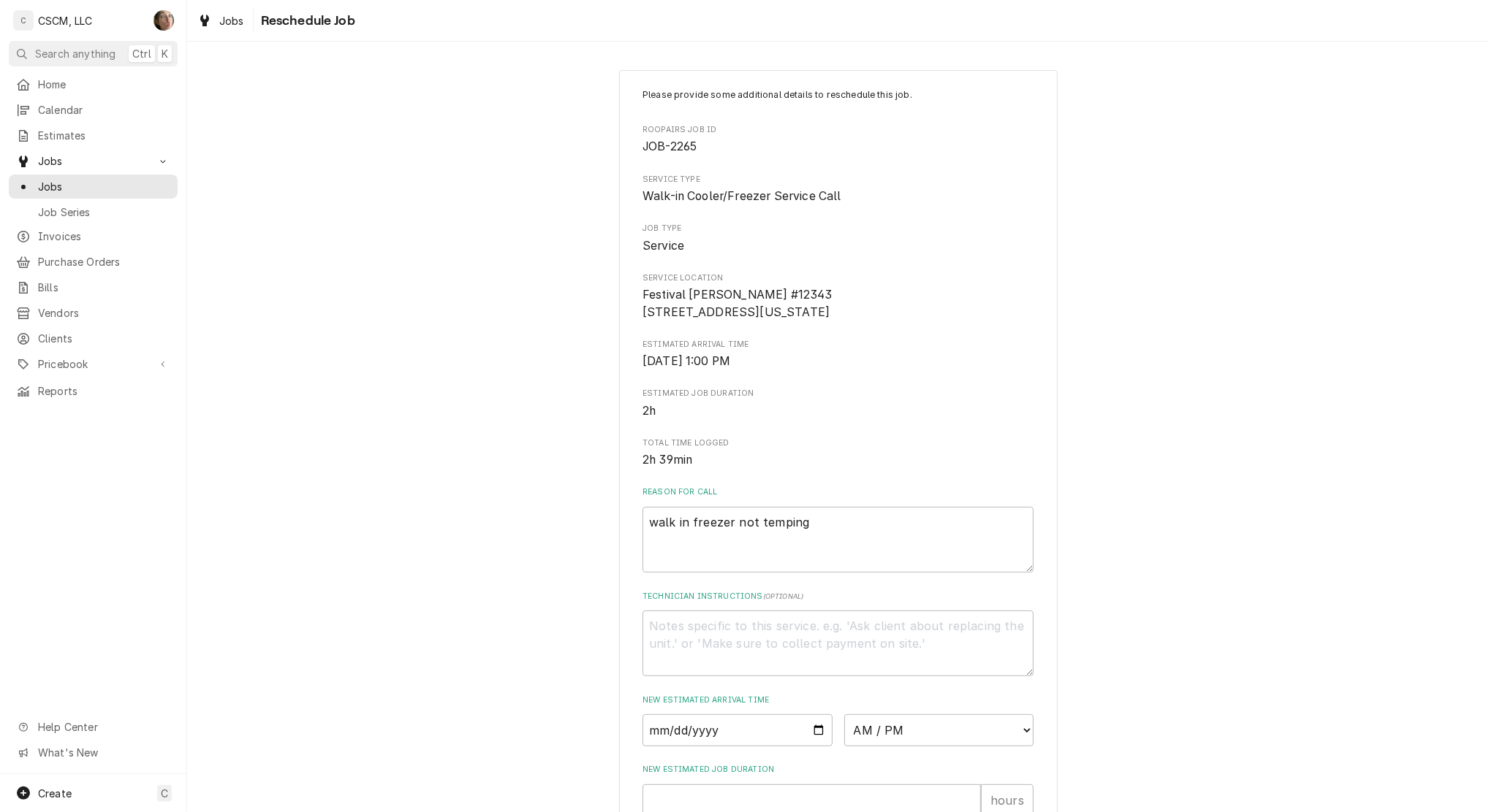
scroll to position [279, 0]
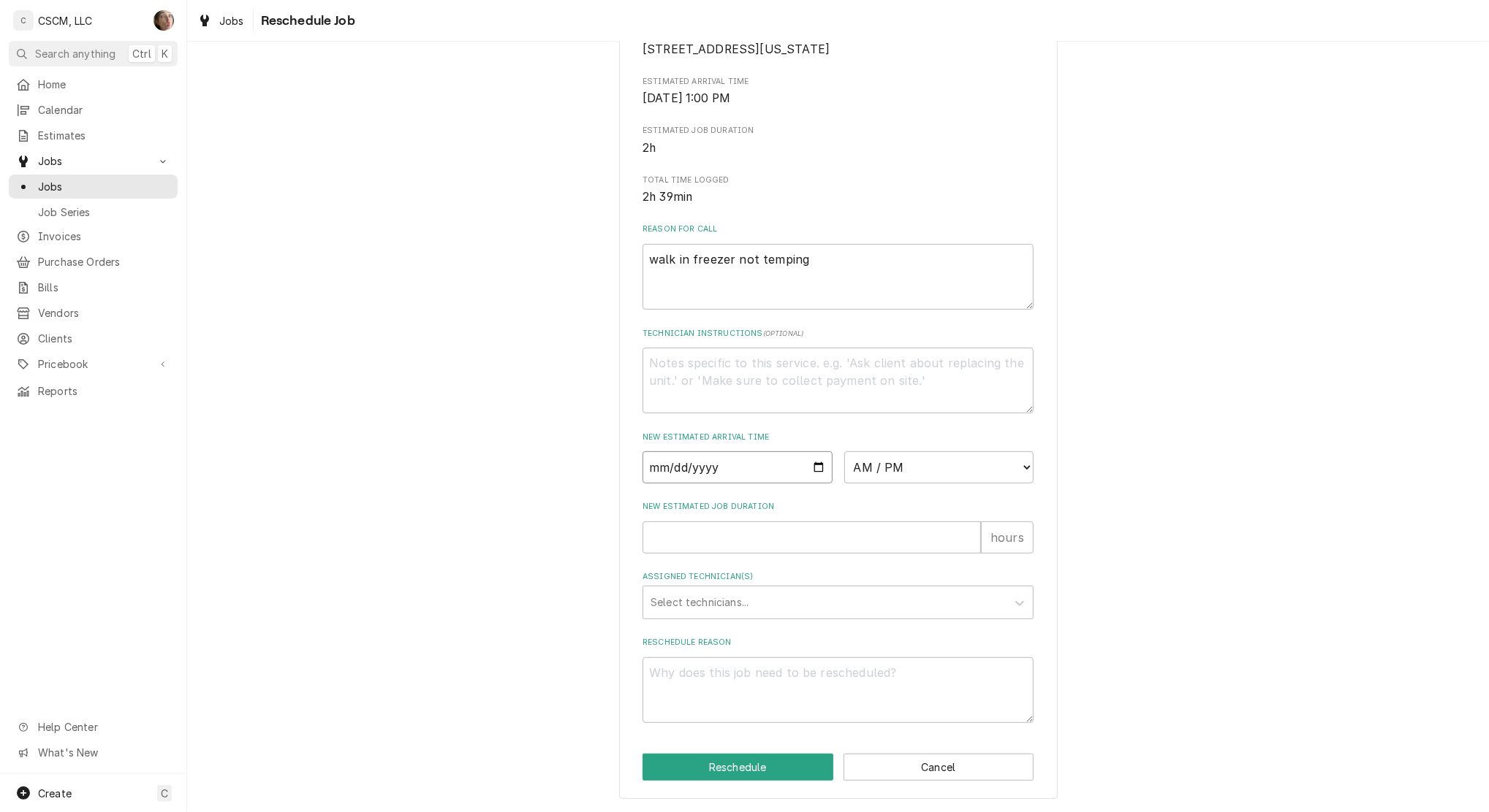
click at [812, 468] on input "Date" at bounding box center [737, 467] width 190 height 32
click at [405, 485] on div "Please provide some additional details to reschedule this job. Roopairs Job ID …" at bounding box center [838, 303] width 1302 height 1019
type textarea "x"
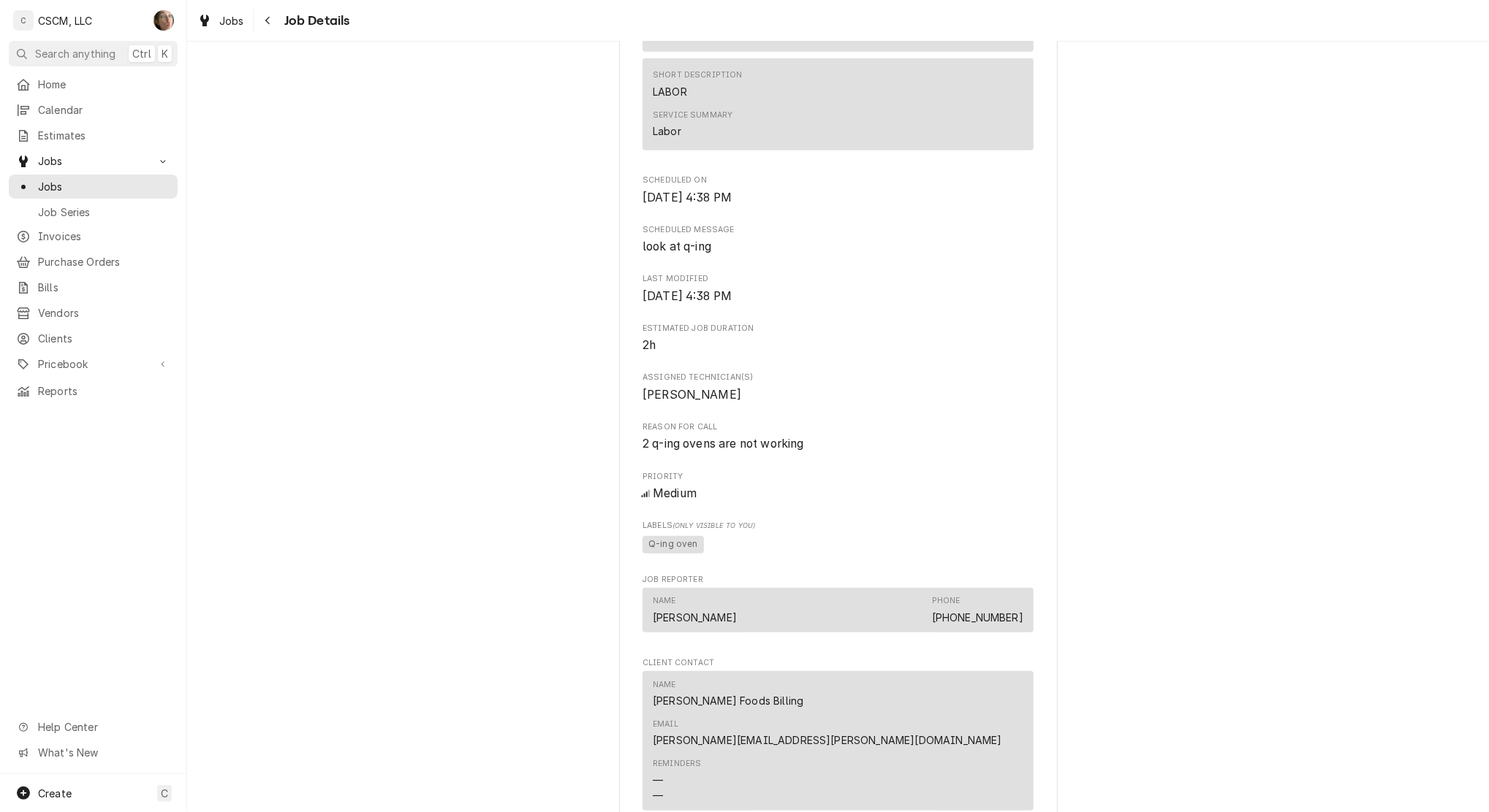
scroll to position [1305, 0]
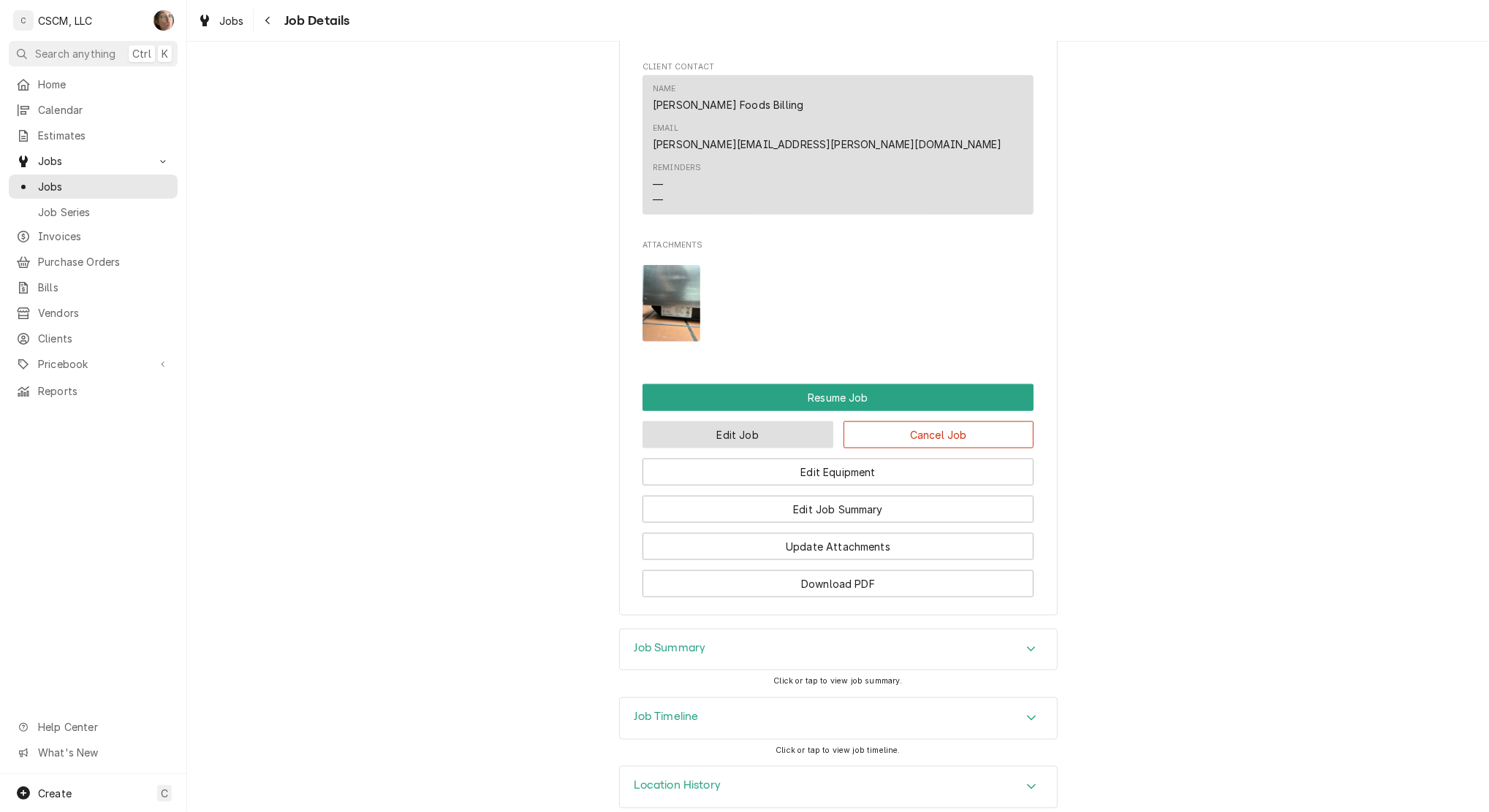
click at [729, 422] on button "Edit Job" at bounding box center [737, 435] width 191 height 27
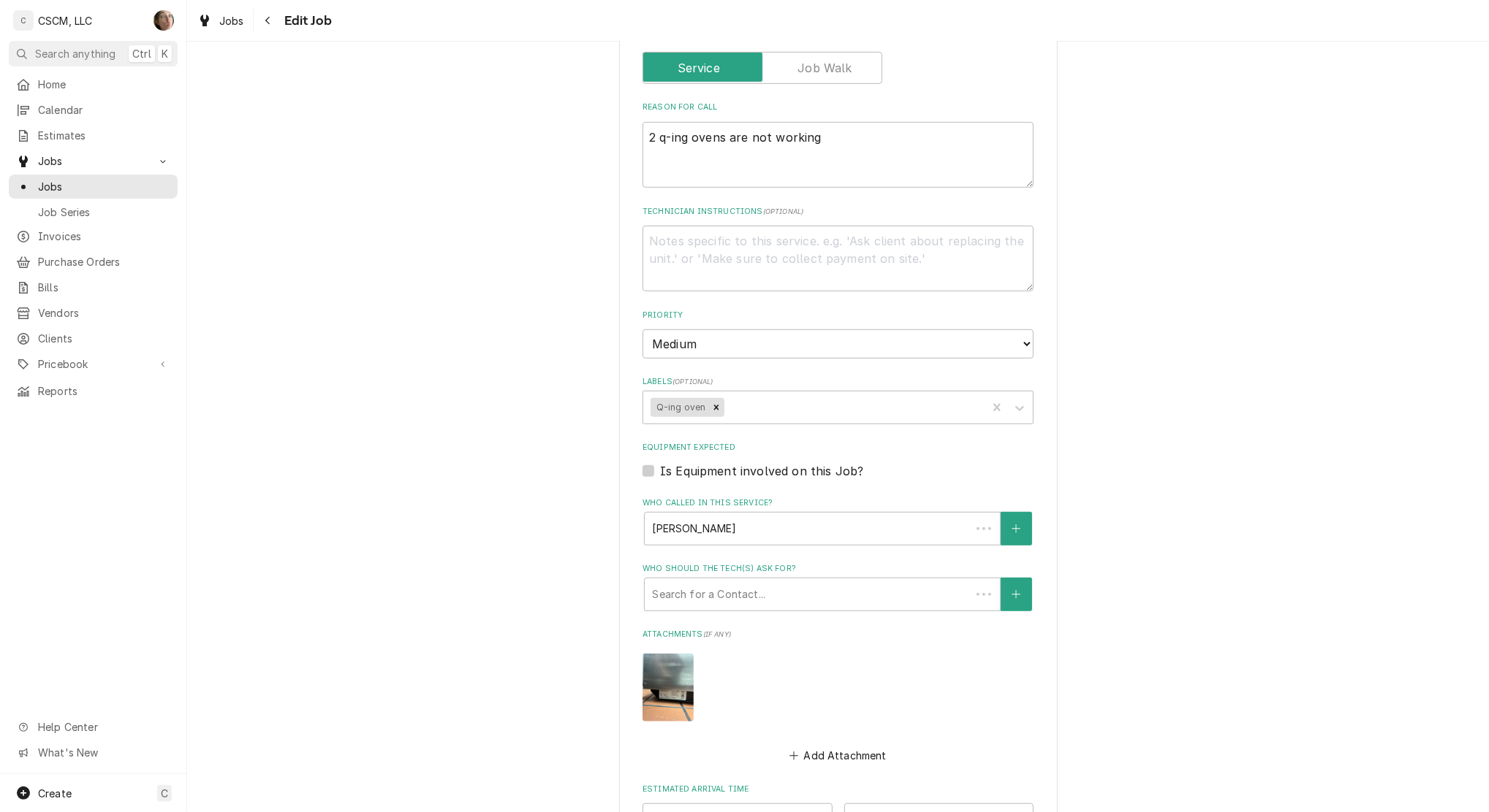
type textarea "x"
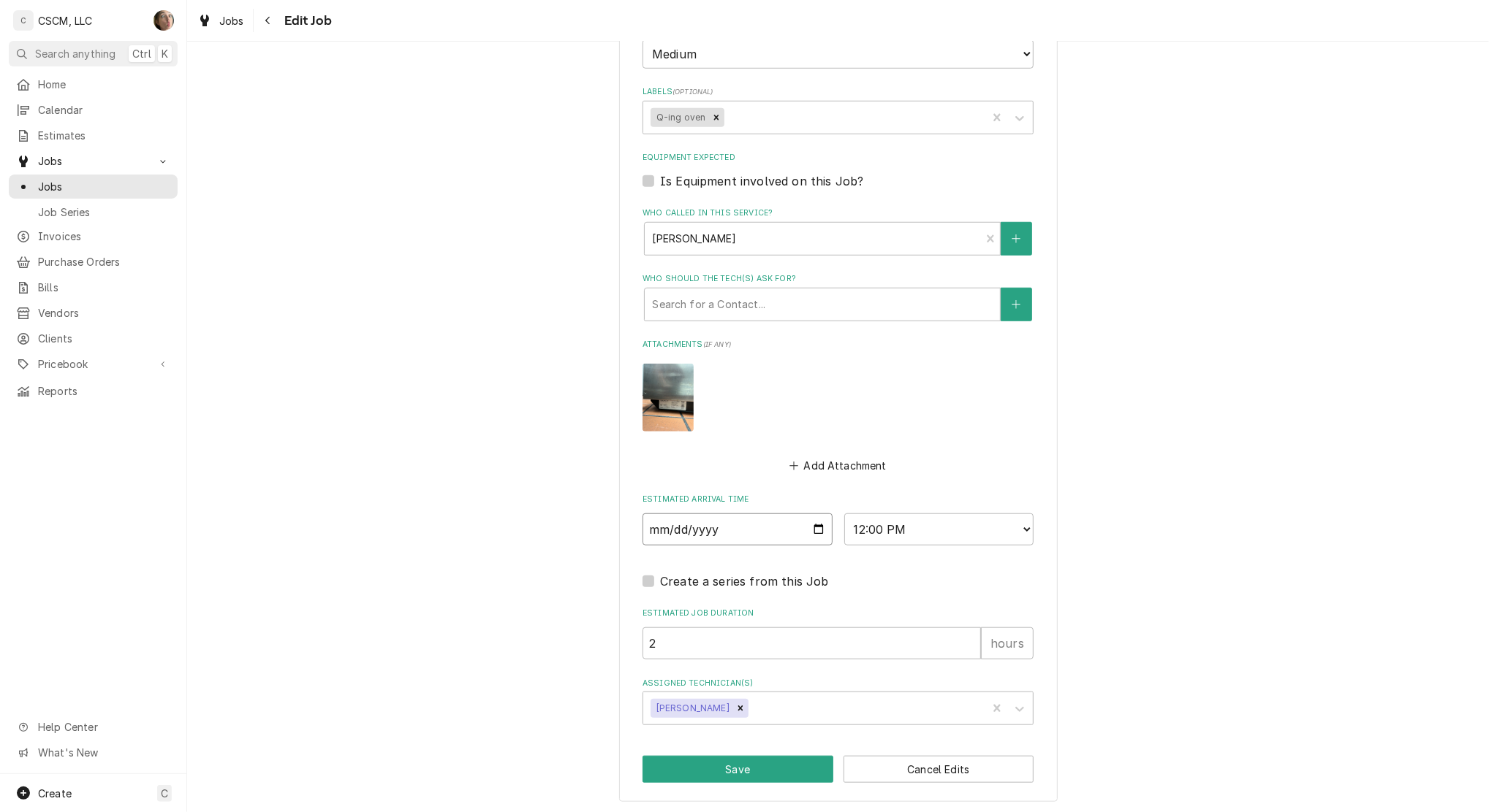
click at [813, 527] on input "[DATE]" at bounding box center [737, 529] width 190 height 32
type input "[DATE]"
type textarea "x"
click at [928, 529] on select "AM / PM 6:00 AM 6:15 AM 6:30 AM 6:45 AM 7:00 AM 7:15 AM 7:30 AM 7:45 AM 8:00 AM…" at bounding box center [939, 529] width 190 height 32
select select "08:00:00"
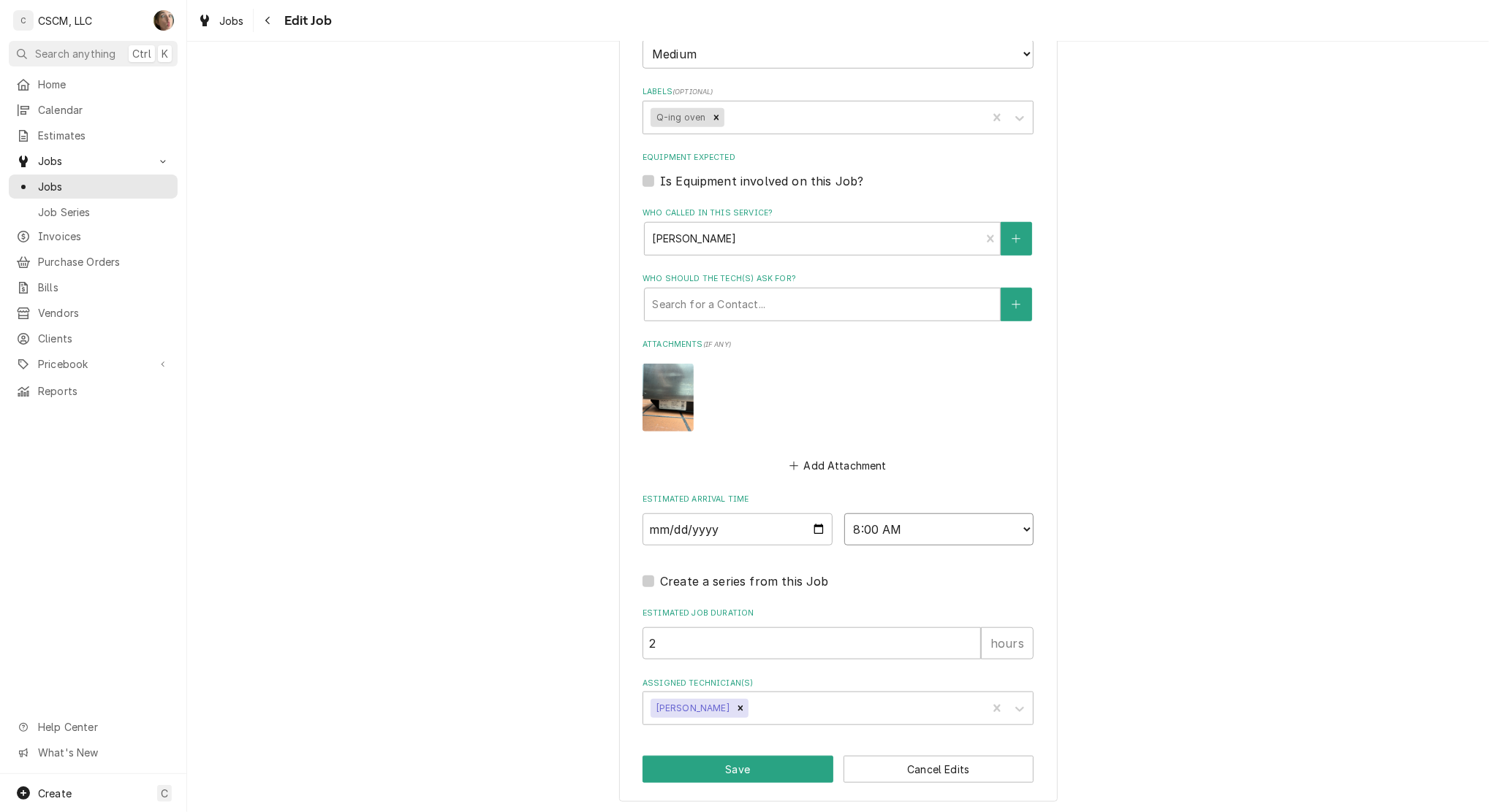
click at [844, 514] on select "AM / PM 6:00 AM 6:15 AM 6:30 AM 6:45 AM 7:00 AM 7:15 AM 7:30 AM 7:45 AM 8:00 AM…" at bounding box center [939, 529] width 190 height 32
click at [695, 757] on button "Save" at bounding box center [737, 769] width 191 height 27
type textarea "x"
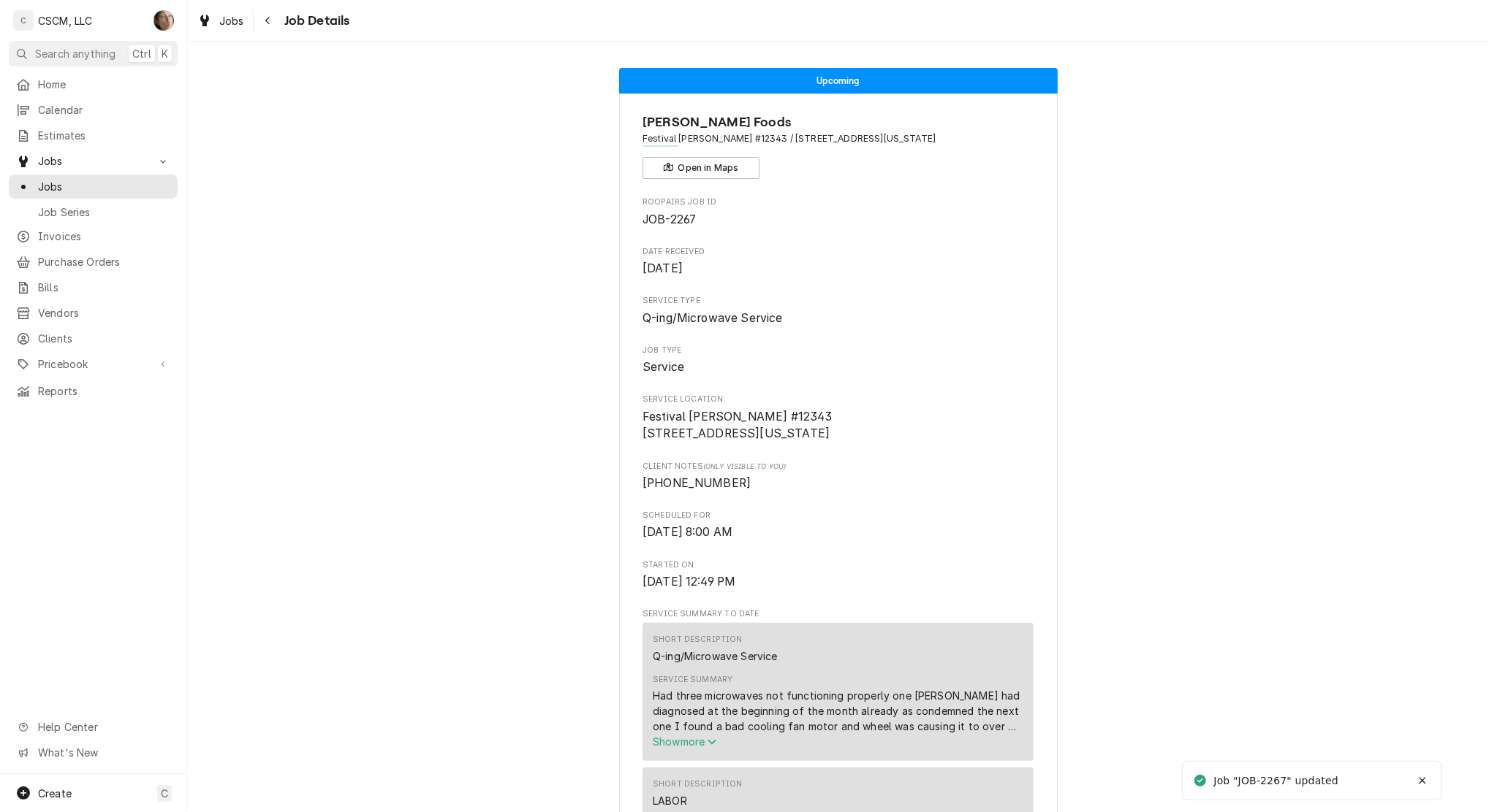
click at [264, 19] on icon "Navigate back" at bounding box center [267, 20] width 6 height 10
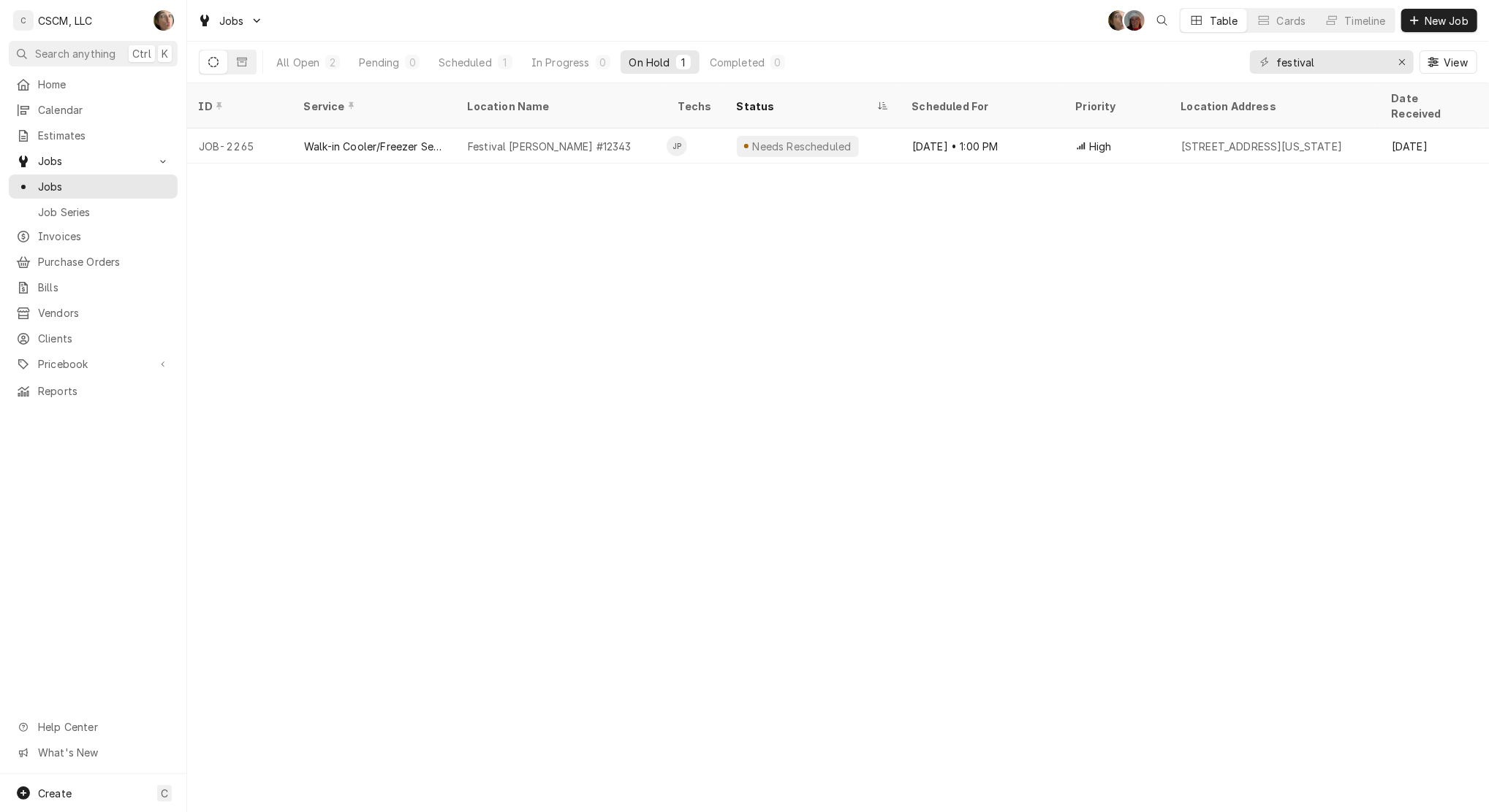
click at [412, 139] on div "Walk-in Cooler/Freezer Service Call" at bounding box center [374, 147] width 140 height 16
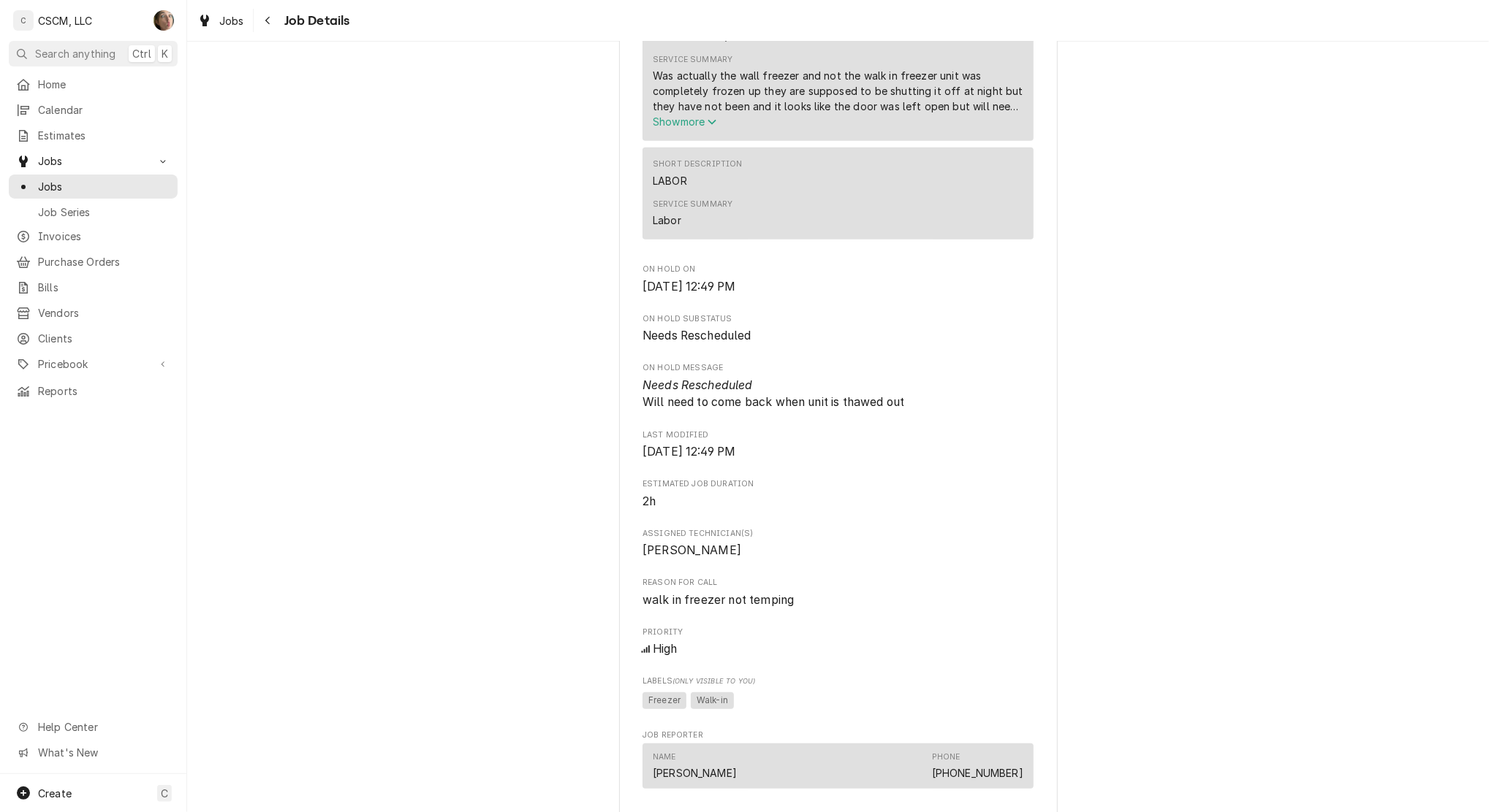
scroll to position [1267, 0]
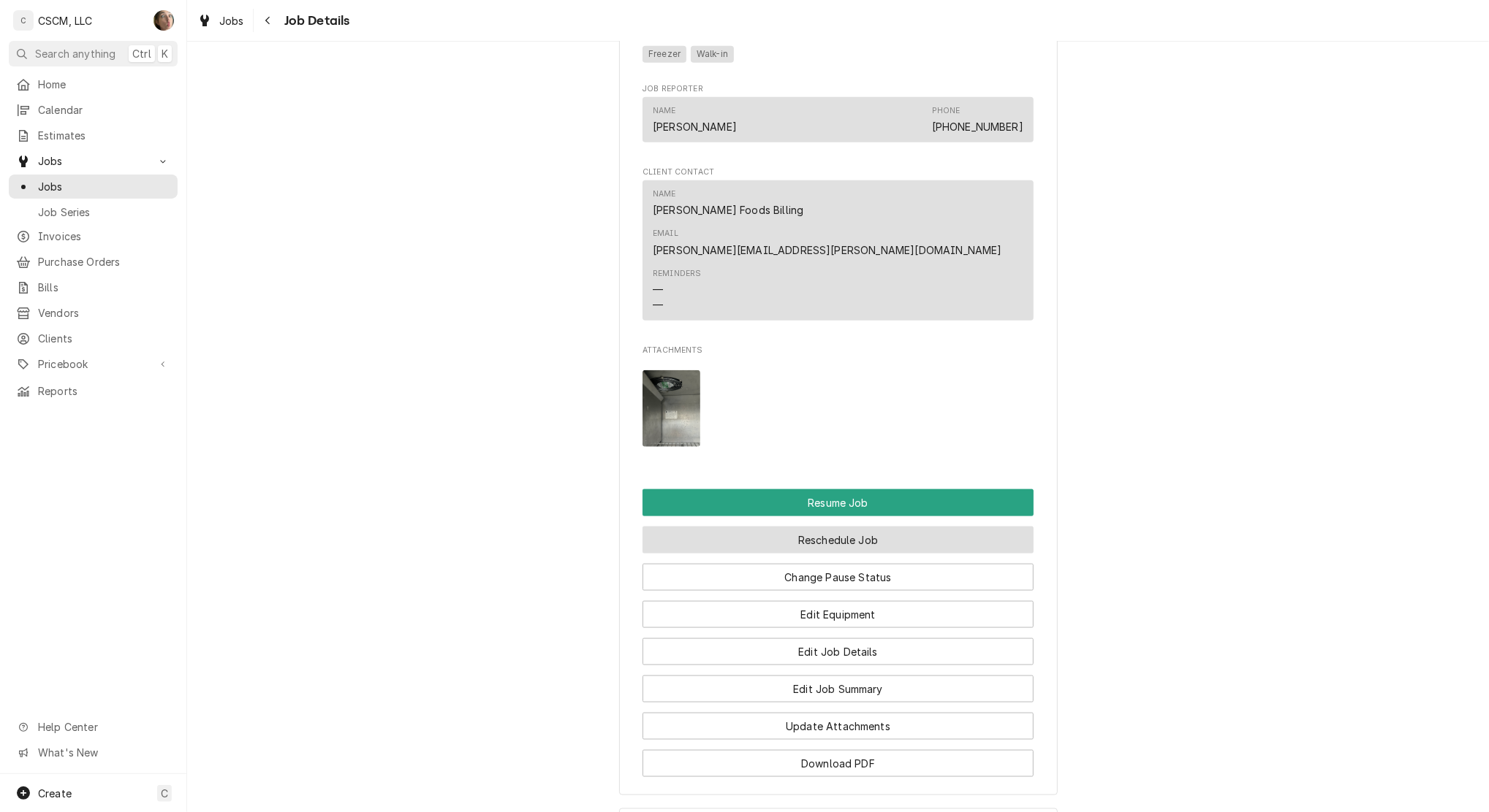
click at [699, 527] on button "Reschedule Job" at bounding box center [838, 540] width 391 height 27
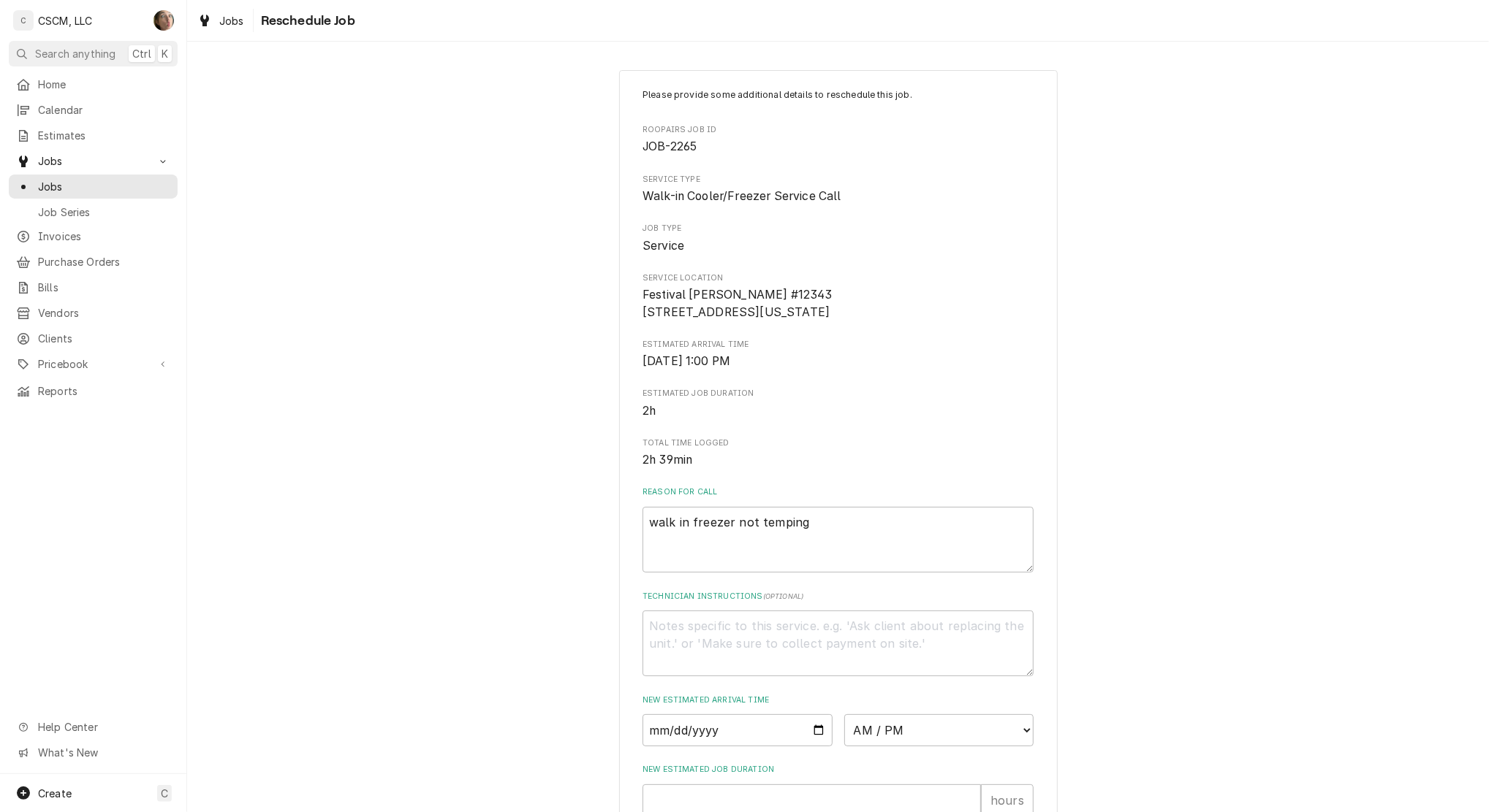
scroll to position [279, 0]
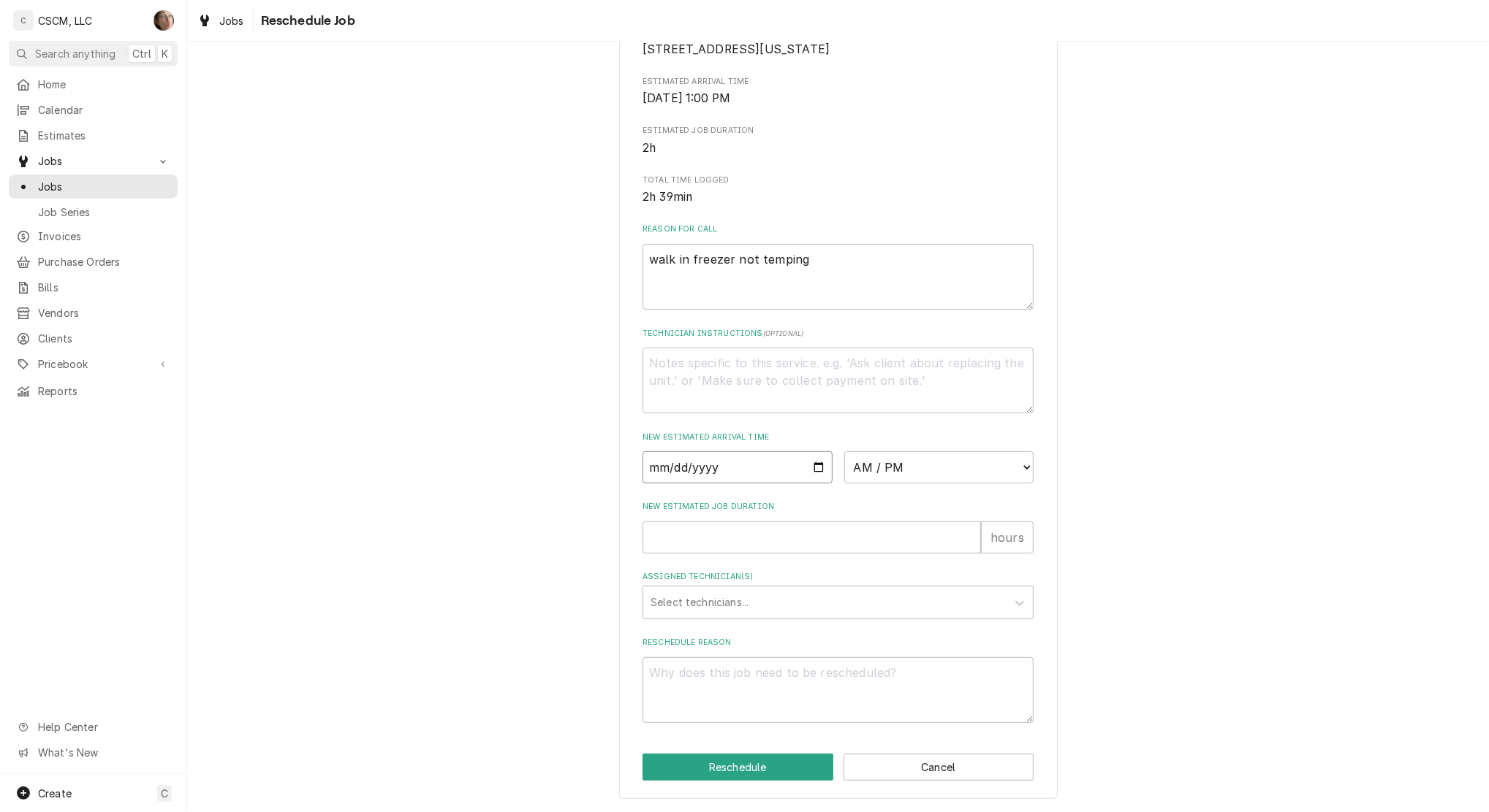
click at [813, 467] on input "Date" at bounding box center [737, 467] width 190 height 32
type textarea "x"
type input "[DATE]"
click at [814, 464] on input "[DATE]" at bounding box center [737, 467] width 190 height 32
click at [905, 472] on select "AM / PM 6:00 AM 6:15 AM 6:30 AM 6:45 AM 7:00 AM 7:15 AM 7:30 AM 7:45 AM 8:00 AM…" at bounding box center [939, 467] width 190 height 32
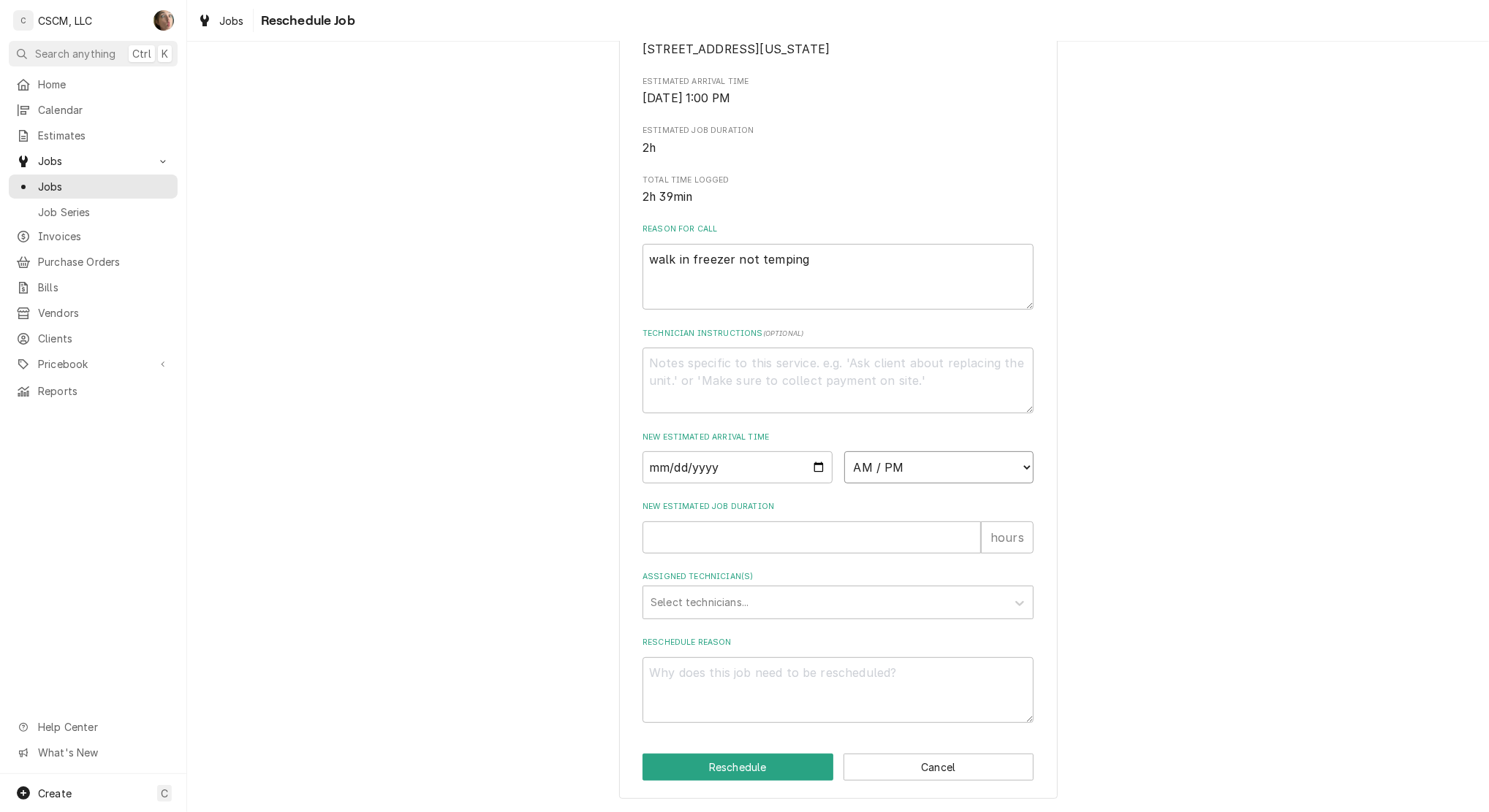
select select "10:00:00"
click at [844, 451] on select "AM / PM 6:00 AM 6:15 AM 6:30 AM 6:45 AM 7:00 AM 7:15 AM 7:30 AM 7:45 AM 8:00 AM…" at bounding box center [939, 467] width 190 height 32
click at [692, 537] on input "New Estimated Job Duration" at bounding box center [812, 537] width 338 height 32
type textarea "x"
type input "2"
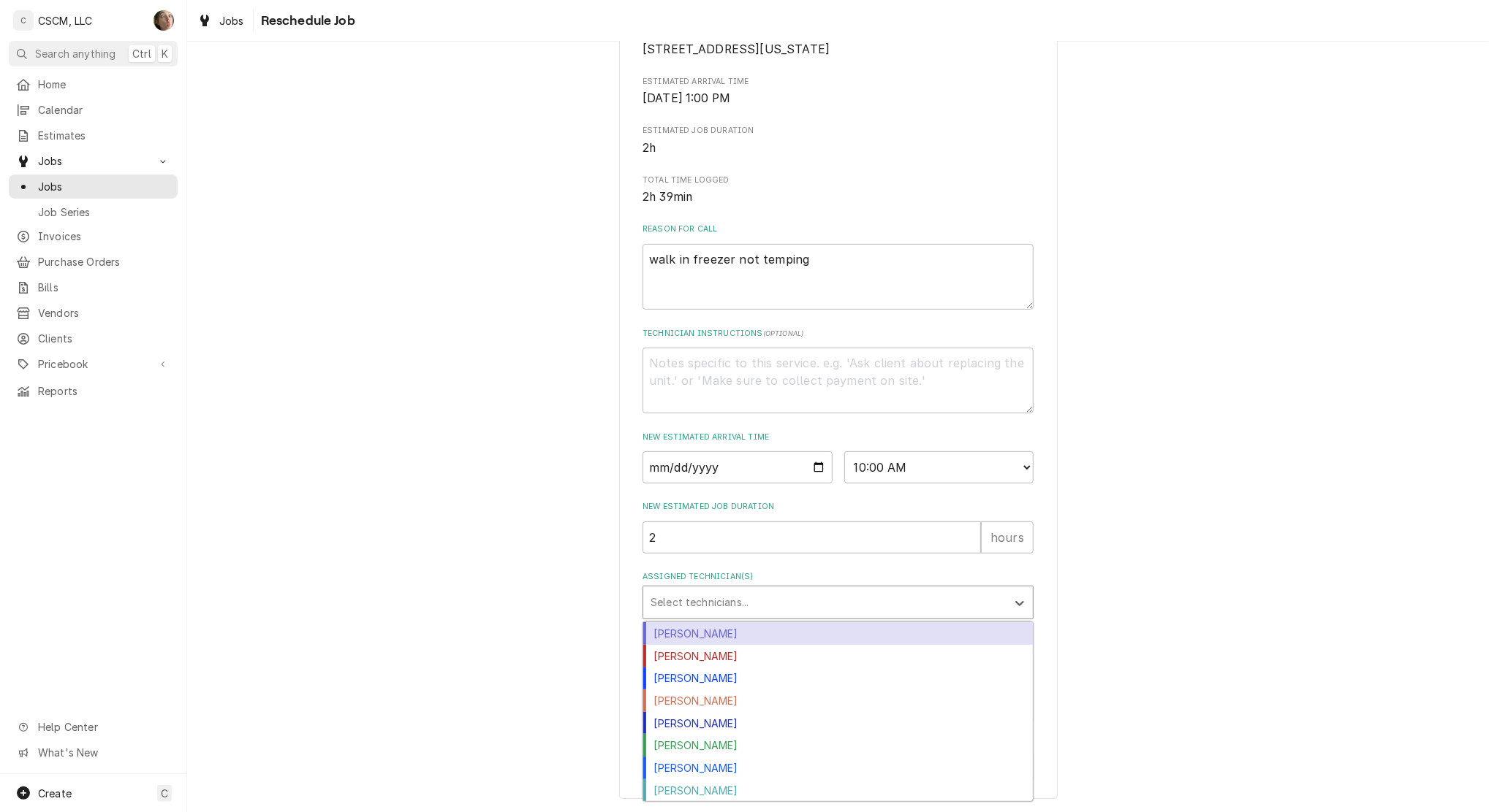
click at [692, 590] on div "Assigned Technician(s)" at bounding box center [824, 603] width 348 height 26
click at [688, 636] on div "Chris Lynch" at bounding box center [838, 634] width 390 height 23
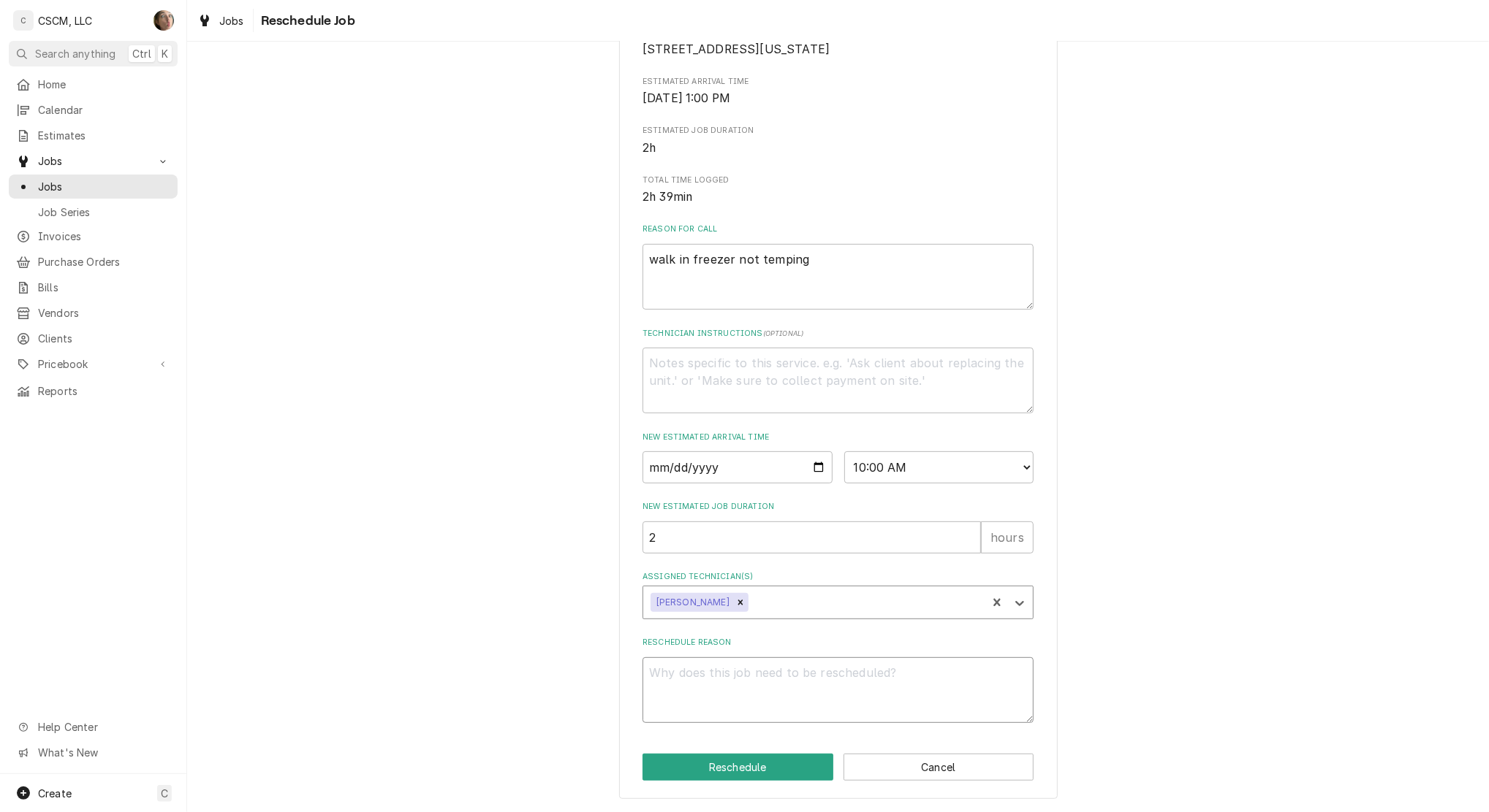
click at [697, 685] on textarea "Reschedule Reason" at bounding box center [838, 690] width 391 height 65
type textarea "x"
type textarea "w"
type textarea "x"
type textarea "wa"
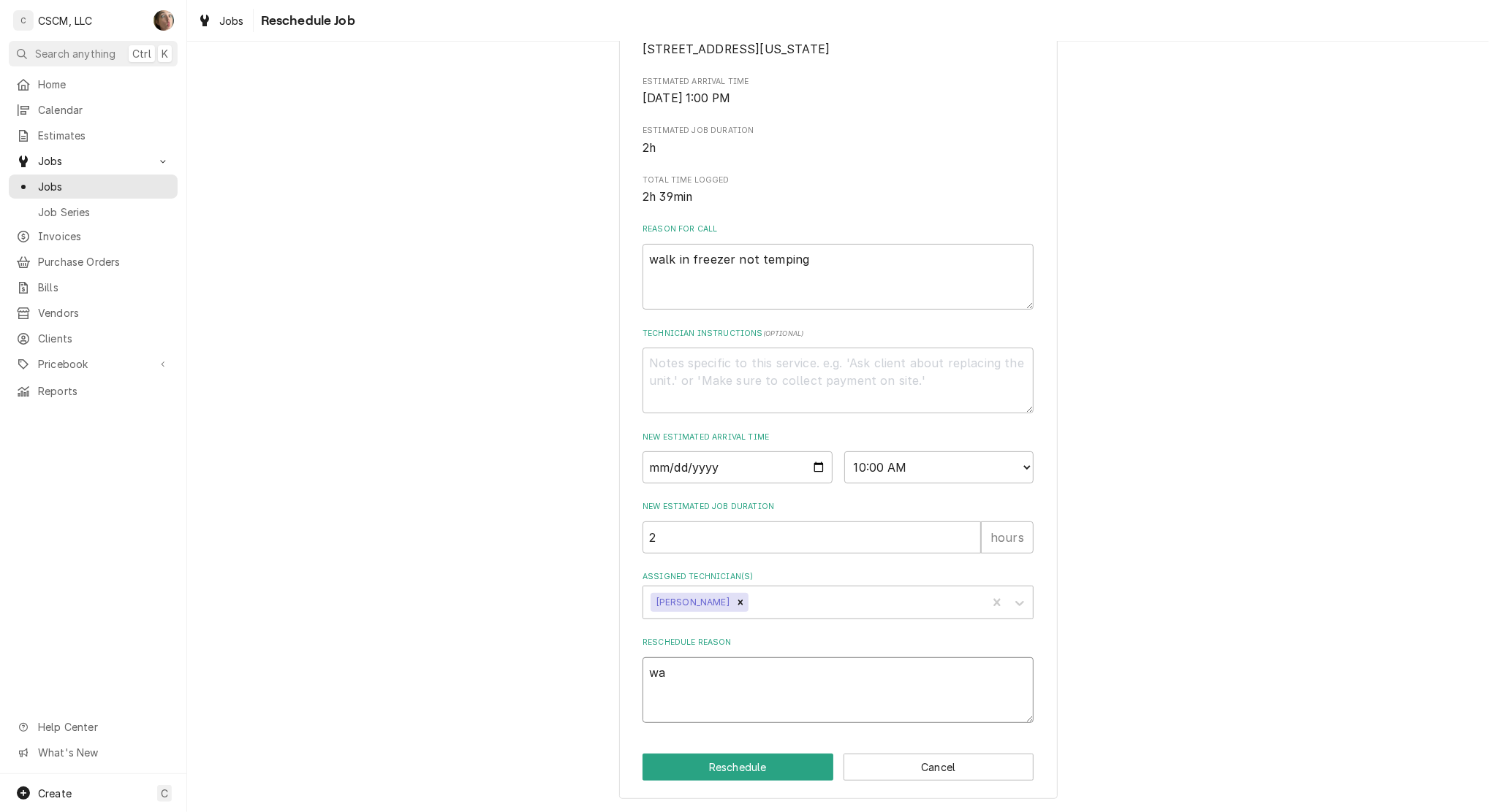
type textarea "x"
type textarea "wal"
type textarea "x"
type textarea "walk"
type textarea "x"
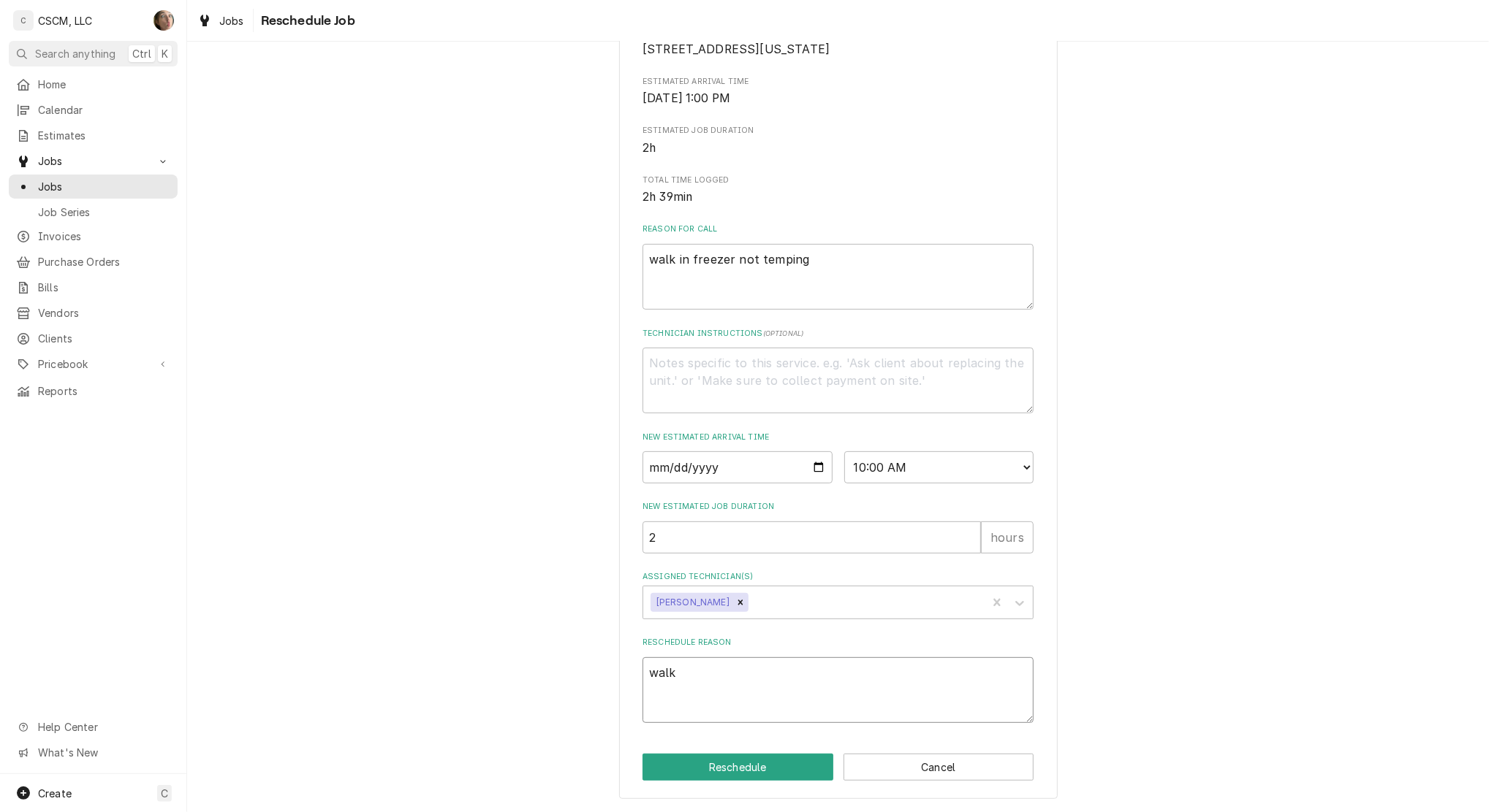
type textarea "walk"
type textarea "x"
type textarea "walk i"
type textarea "x"
type textarea "walk in"
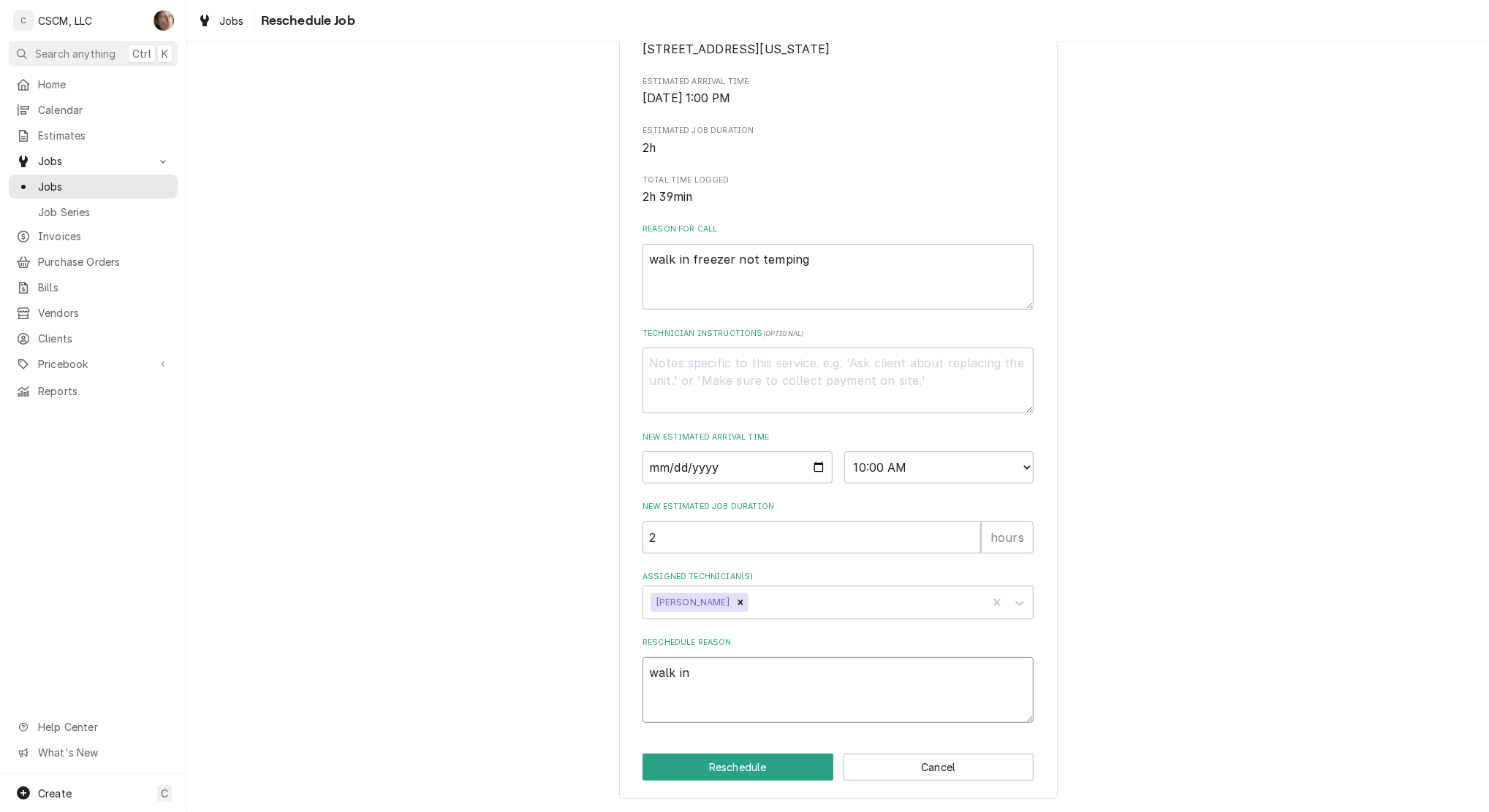
type textarea "x"
type textarea "walk in"
type textarea "x"
type textarea "walk in f"
type textarea "x"
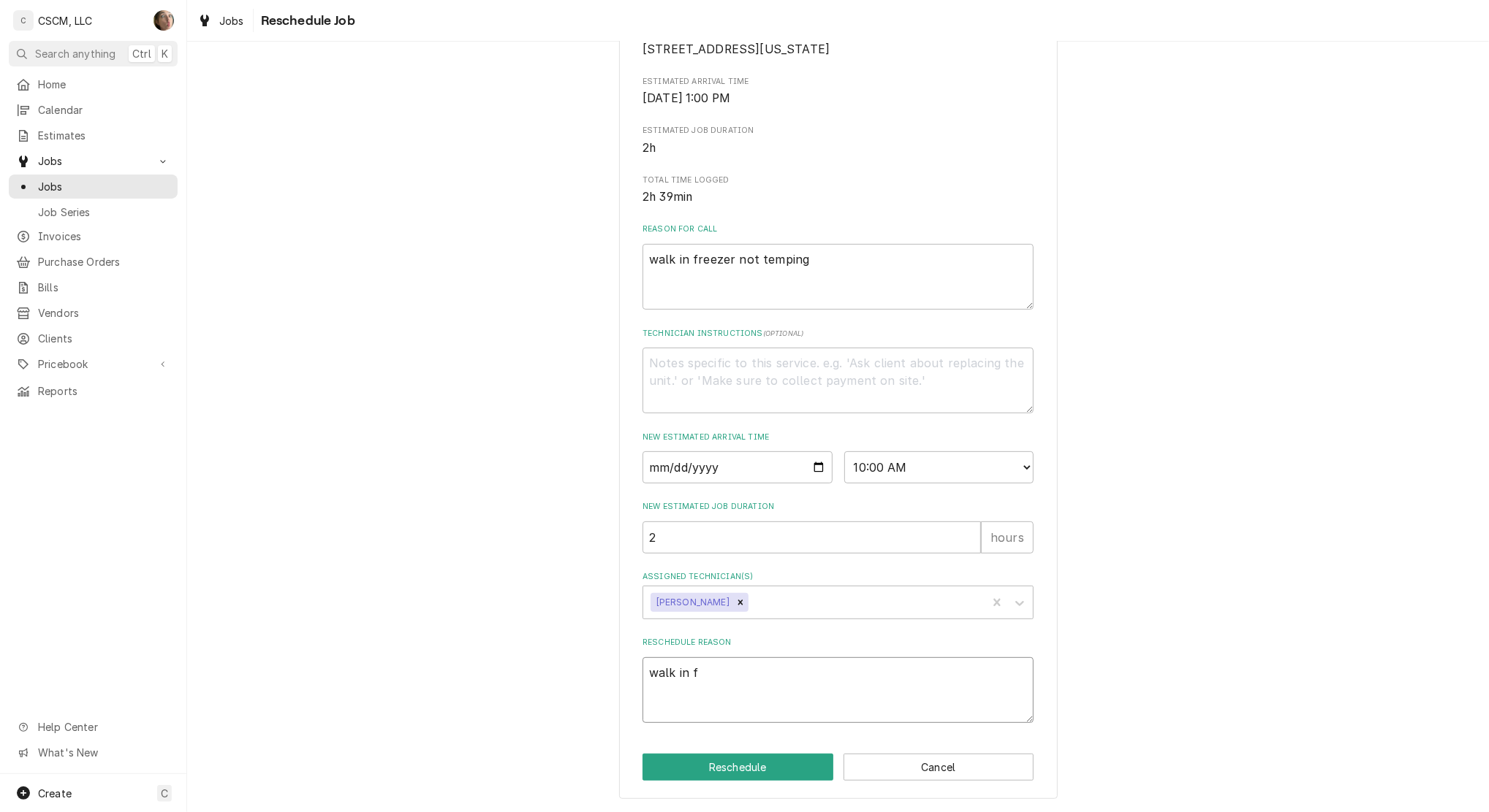
type textarea "walk in fr"
type textarea "x"
type textarea "walk in fre"
type textarea "x"
type textarea "walk in free"
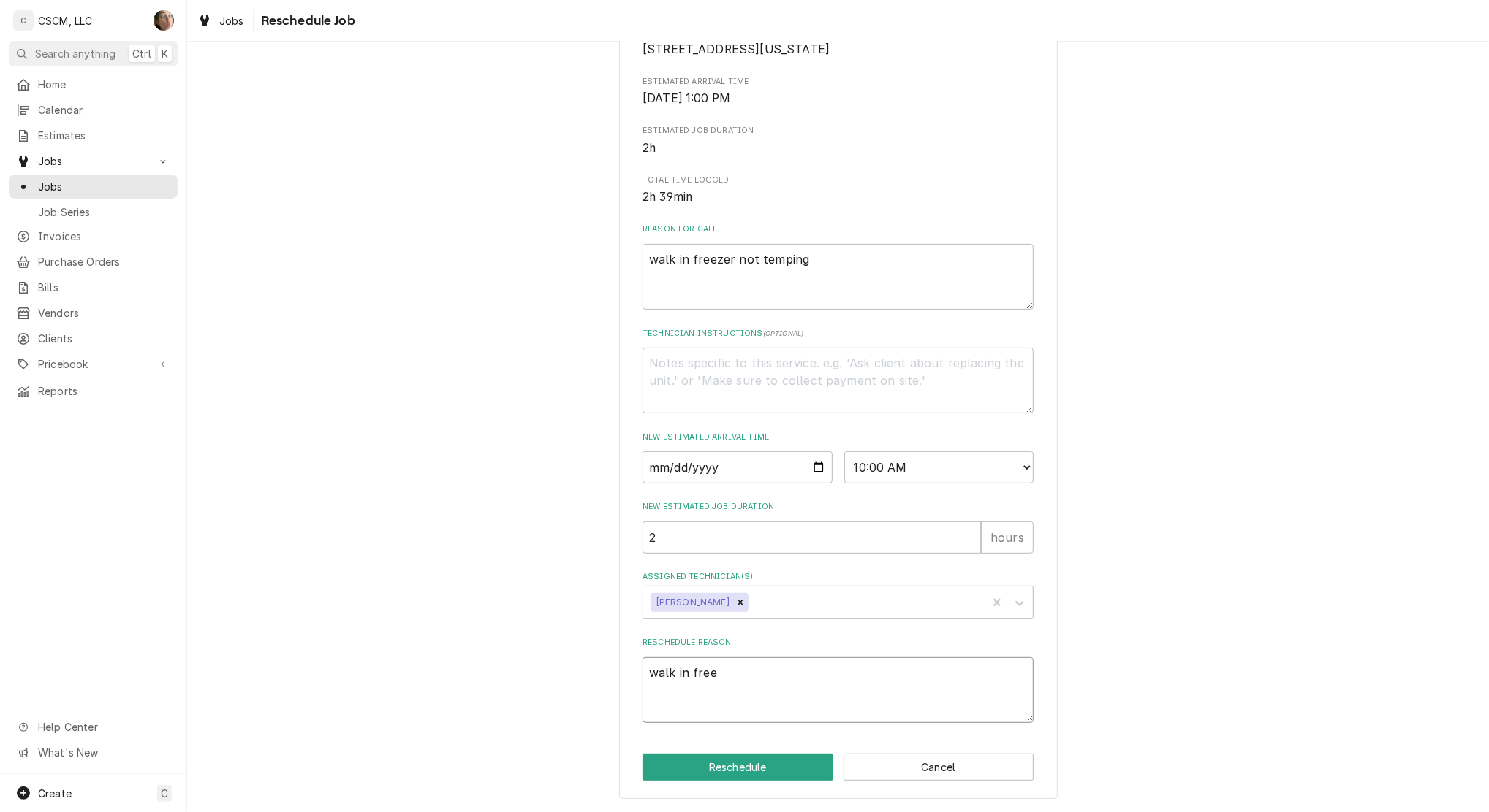
type textarea "x"
type textarea "walk in freez"
type textarea "x"
type textarea "walk in freeze"
type textarea "x"
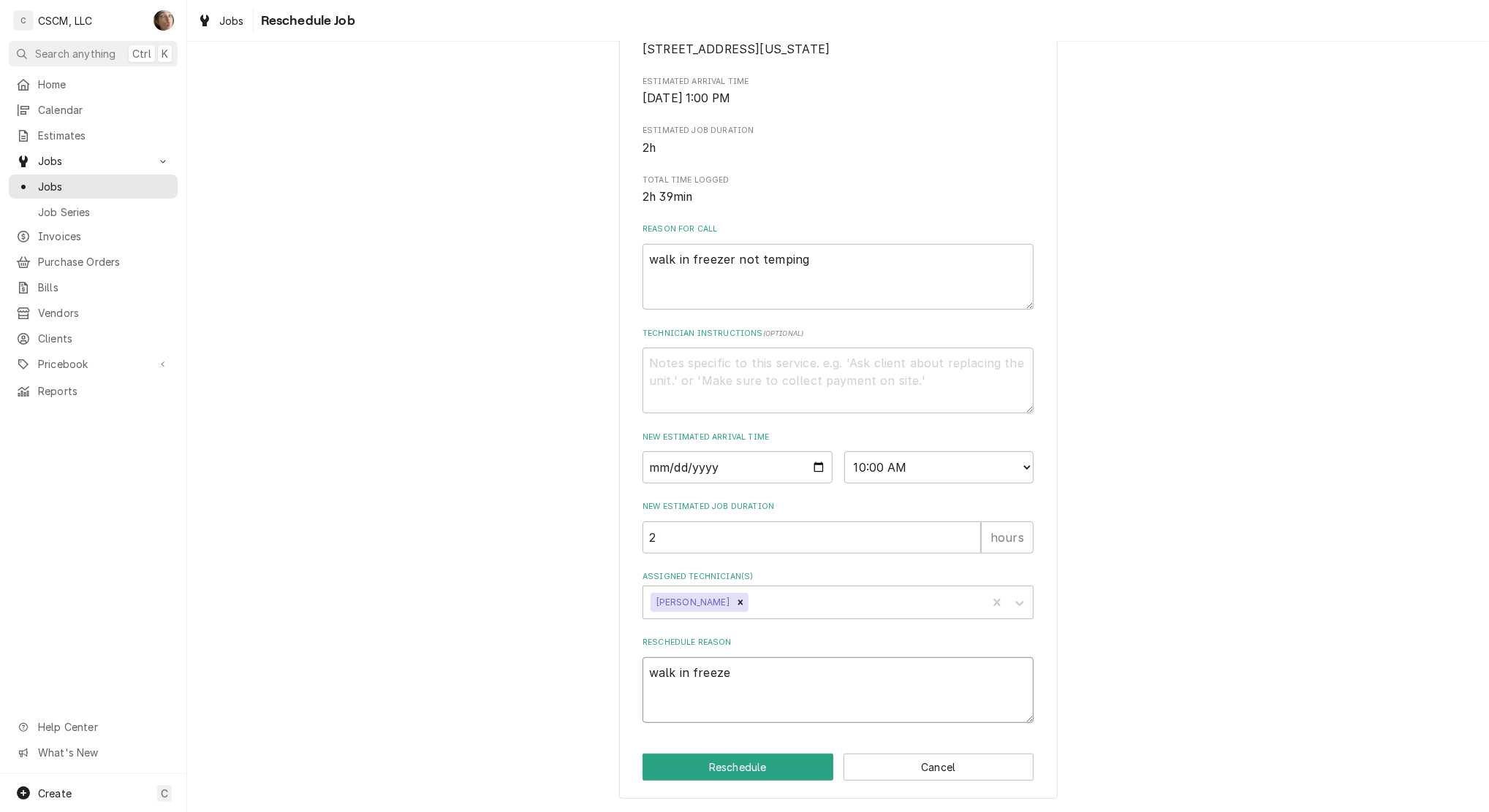
type textarea "walk in freezer"
type textarea "x"
type textarea "walk in freezer"
type textarea "x"
type textarea "walk in freezer n"
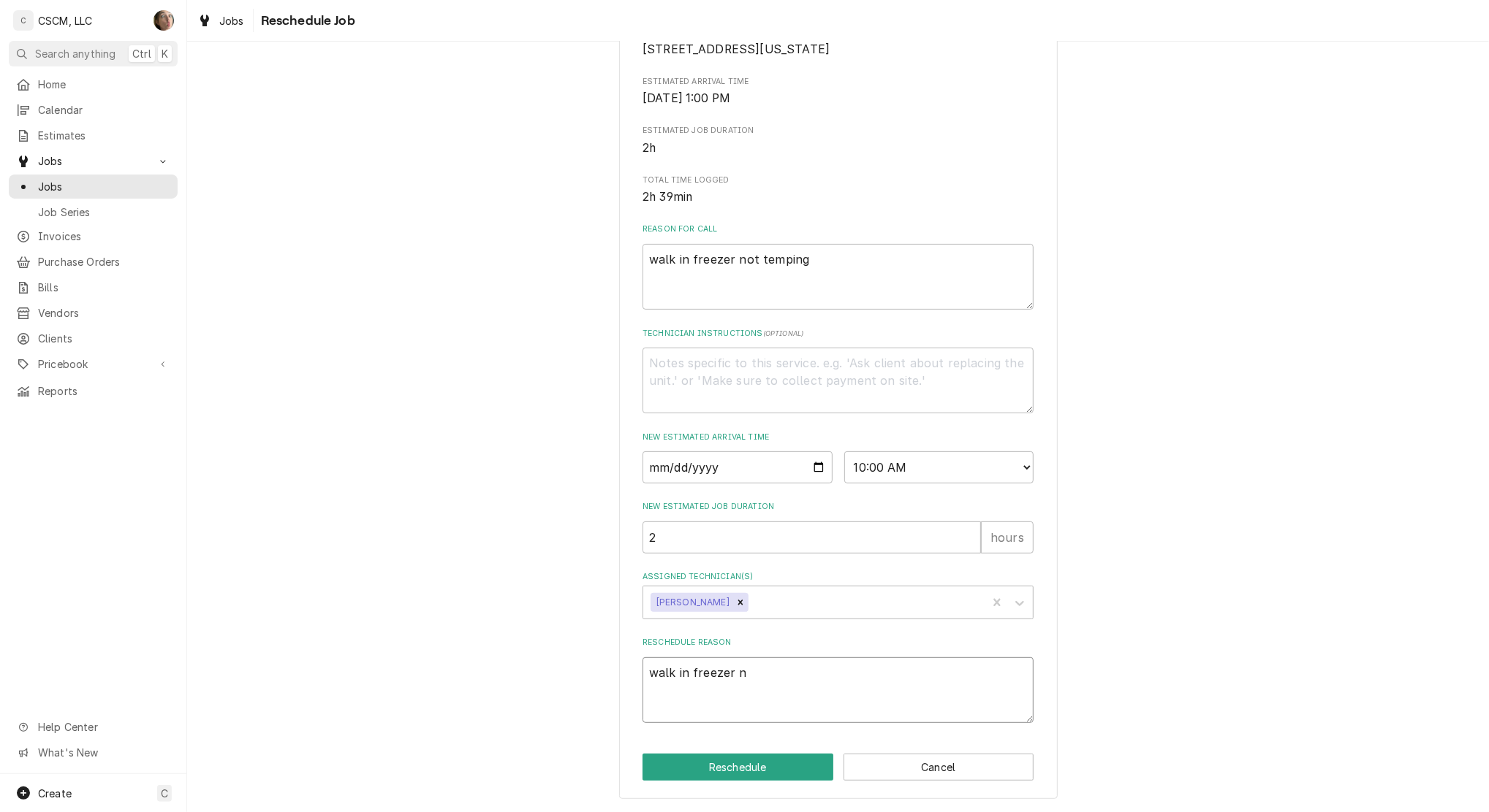
type textarea "x"
type textarea "walk in freezer no"
type textarea "x"
type textarea "walk in freezer not"
type textarea "x"
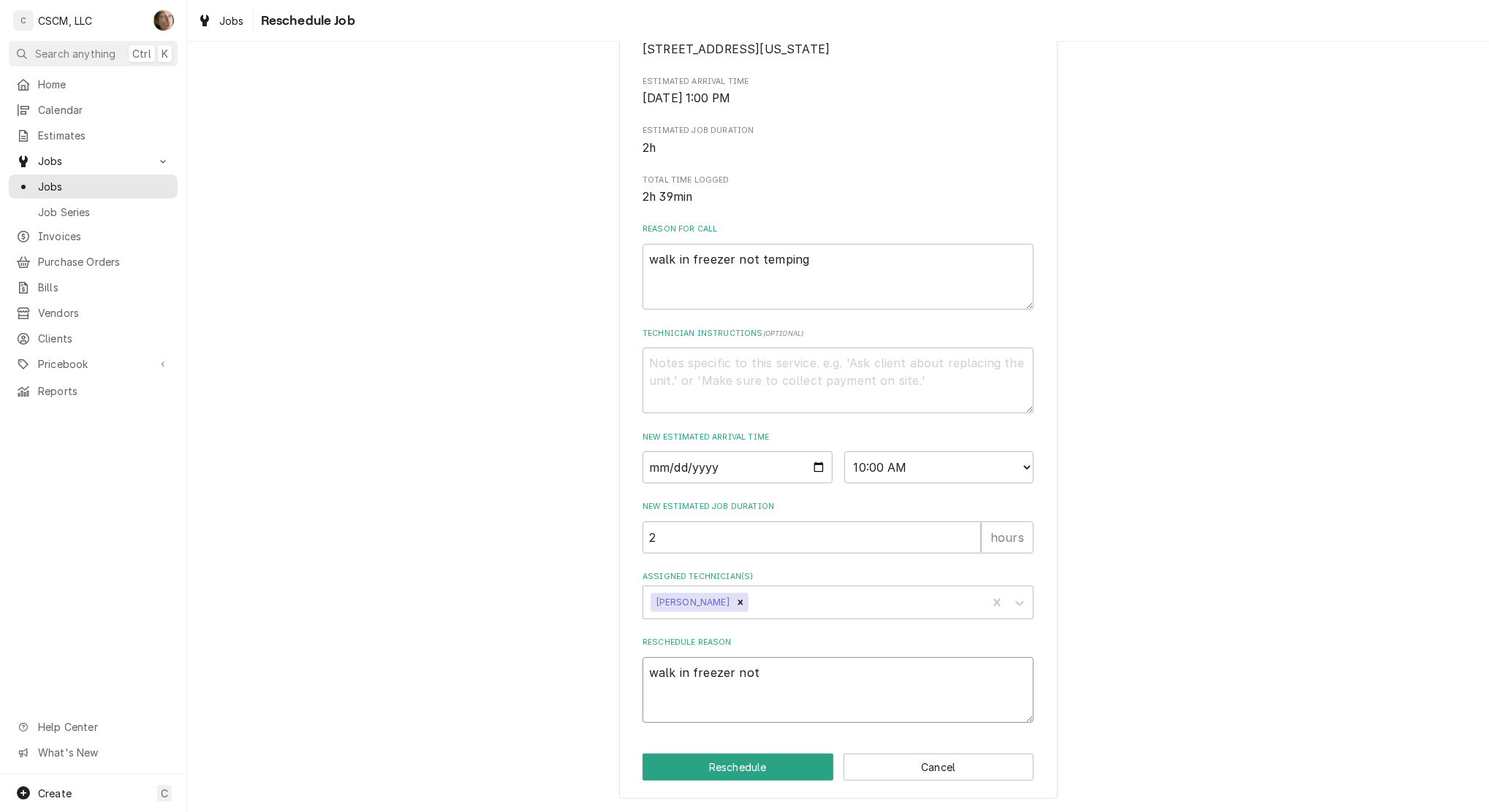
type textarea "walk in freezer not"
type textarea "x"
type textarea "walk in freezer not r"
type textarea "x"
type textarea "walk in freezer not re"
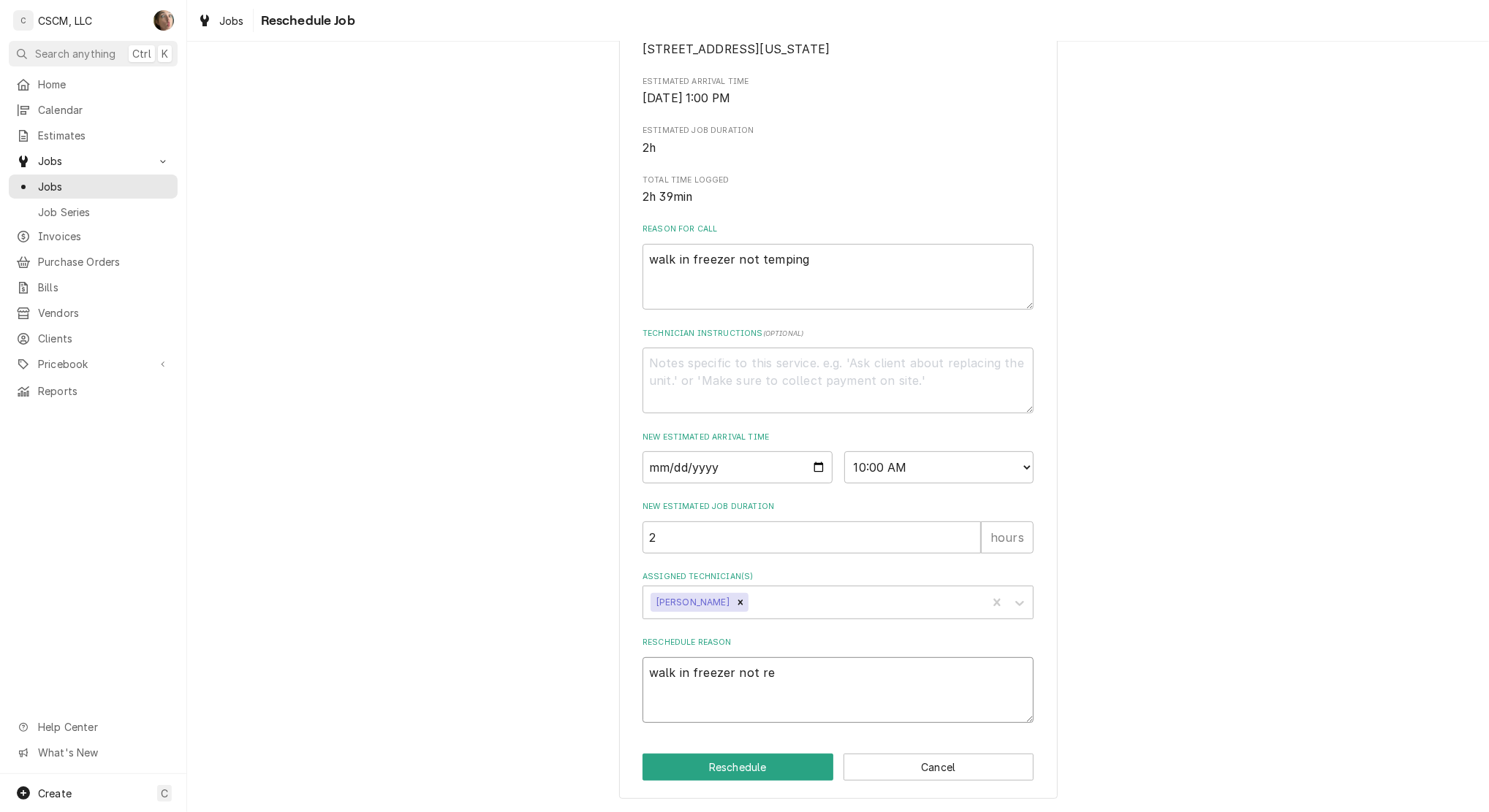
type textarea "x"
type textarea "walk in freezer not rem"
type textarea "x"
type textarea "walk in freezer not remp"
type textarea "x"
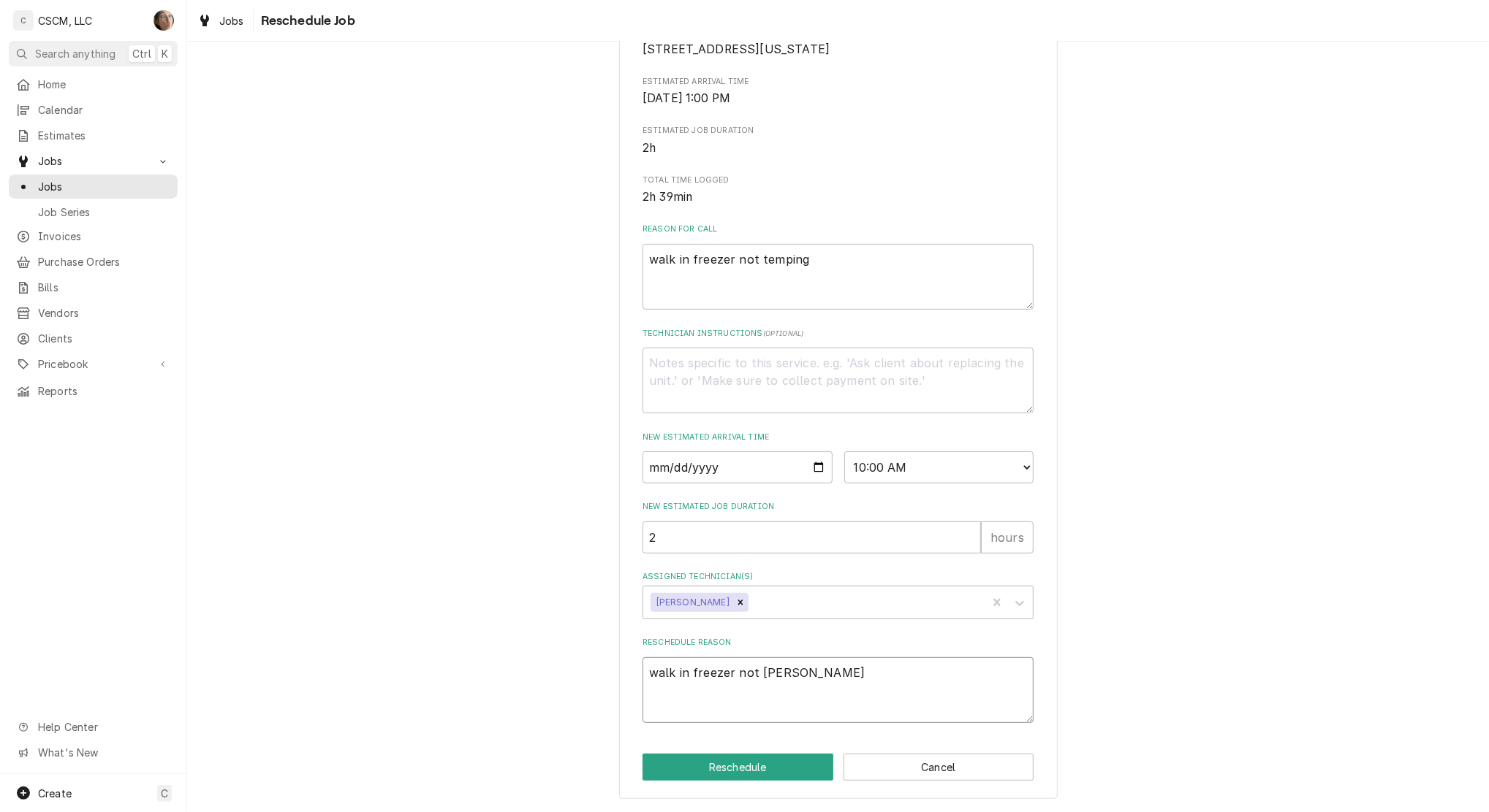
type textarea "walk in freezer not rem"
type textarea "x"
type textarea "walk in freezer not re"
type textarea "x"
type textarea "walk in freezer not r"
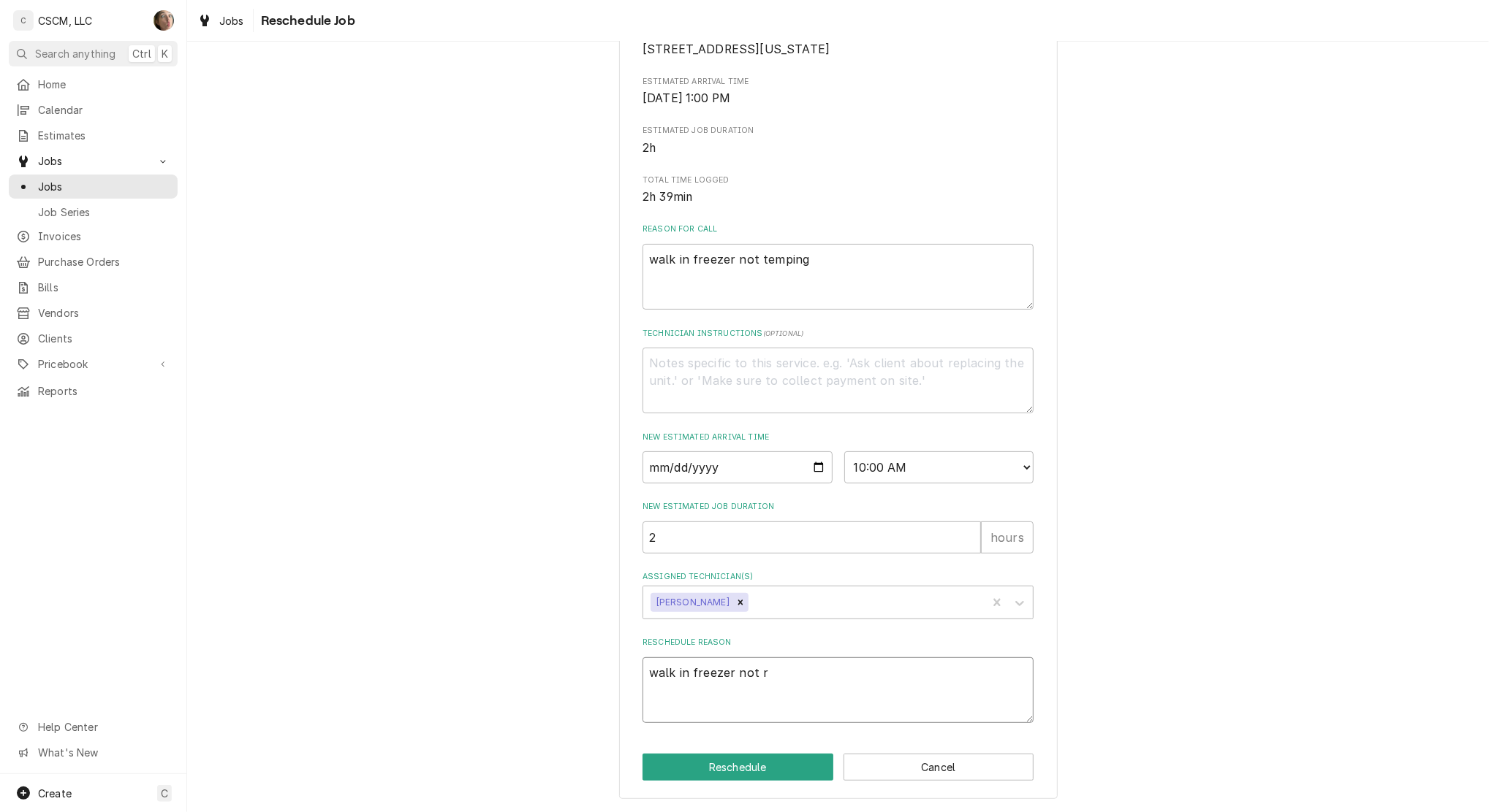
type textarea "x"
type textarea "walk in freezer not"
type textarea "x"
type textarea "walk in freezer not t"
type textarea "x"
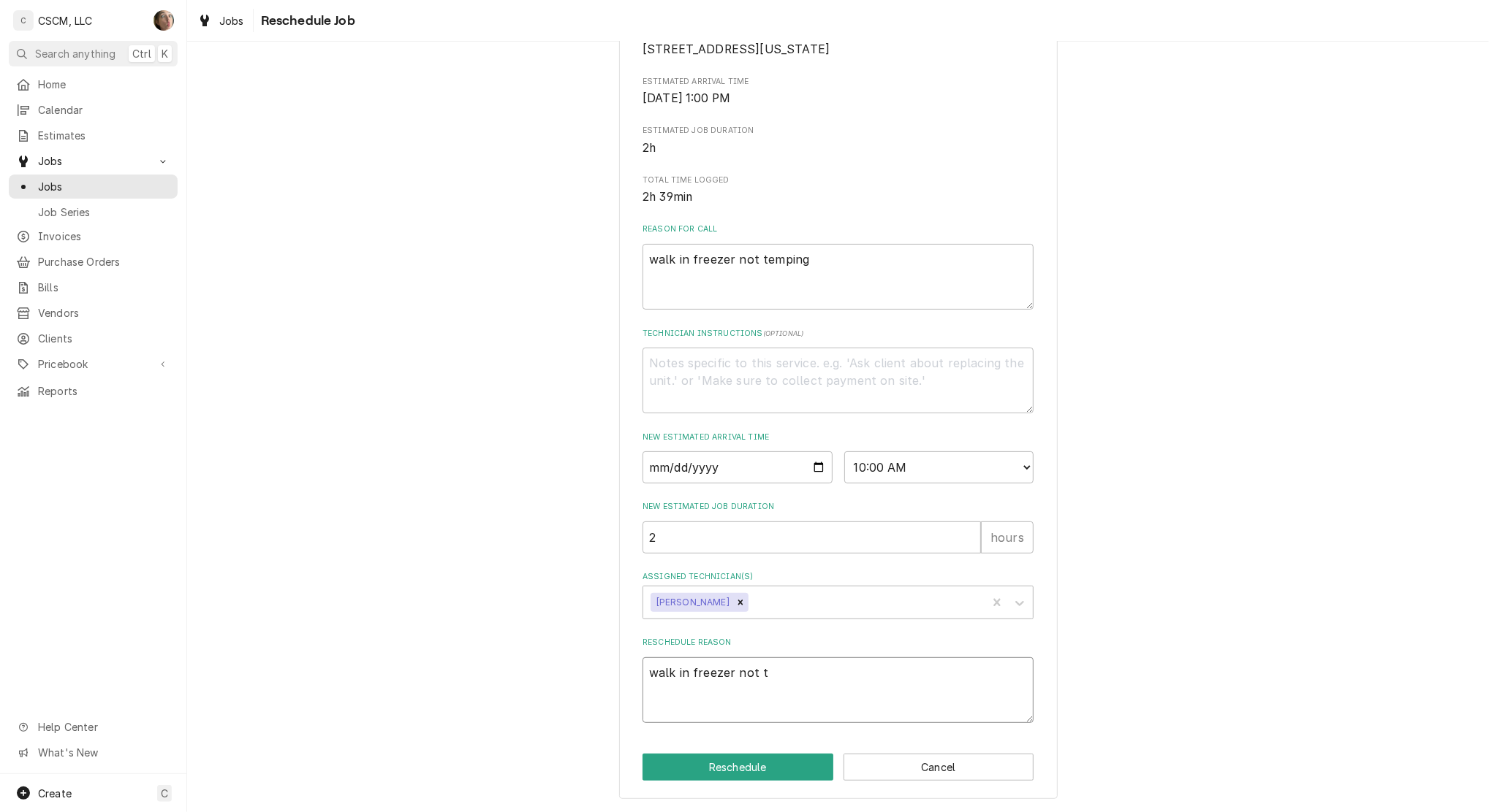
type textarea "walk in freezer not te"
type textarea "x"
type textarea "walk in freezer not tem"
type textarea "x"
type textarea "walk in freezer not temp"
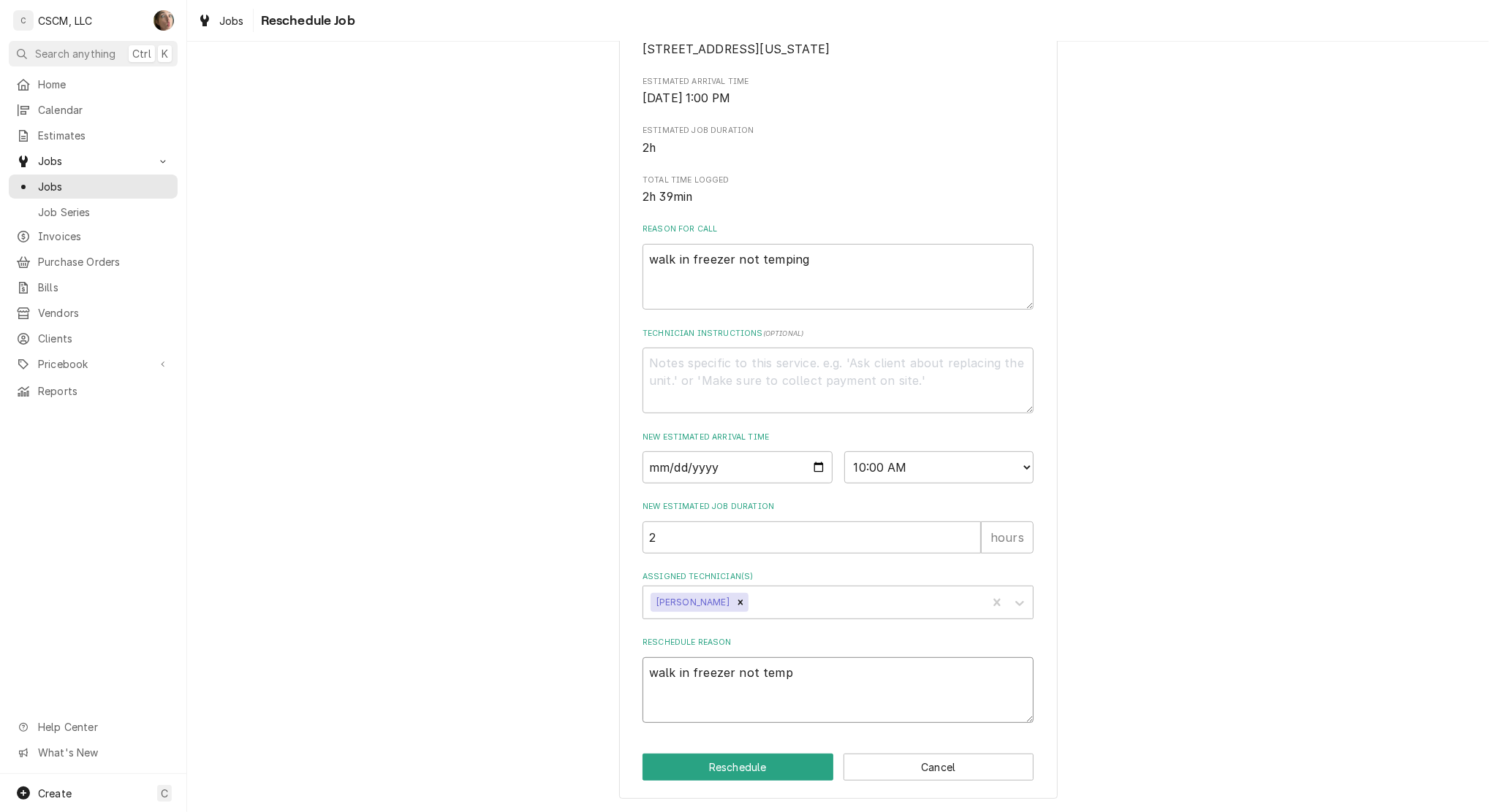
type textarea "x"
type textarea "walk in freezer not tempi"
type textarea "x"
type textarea "walk in freezer not tempin"
type textarea "x"
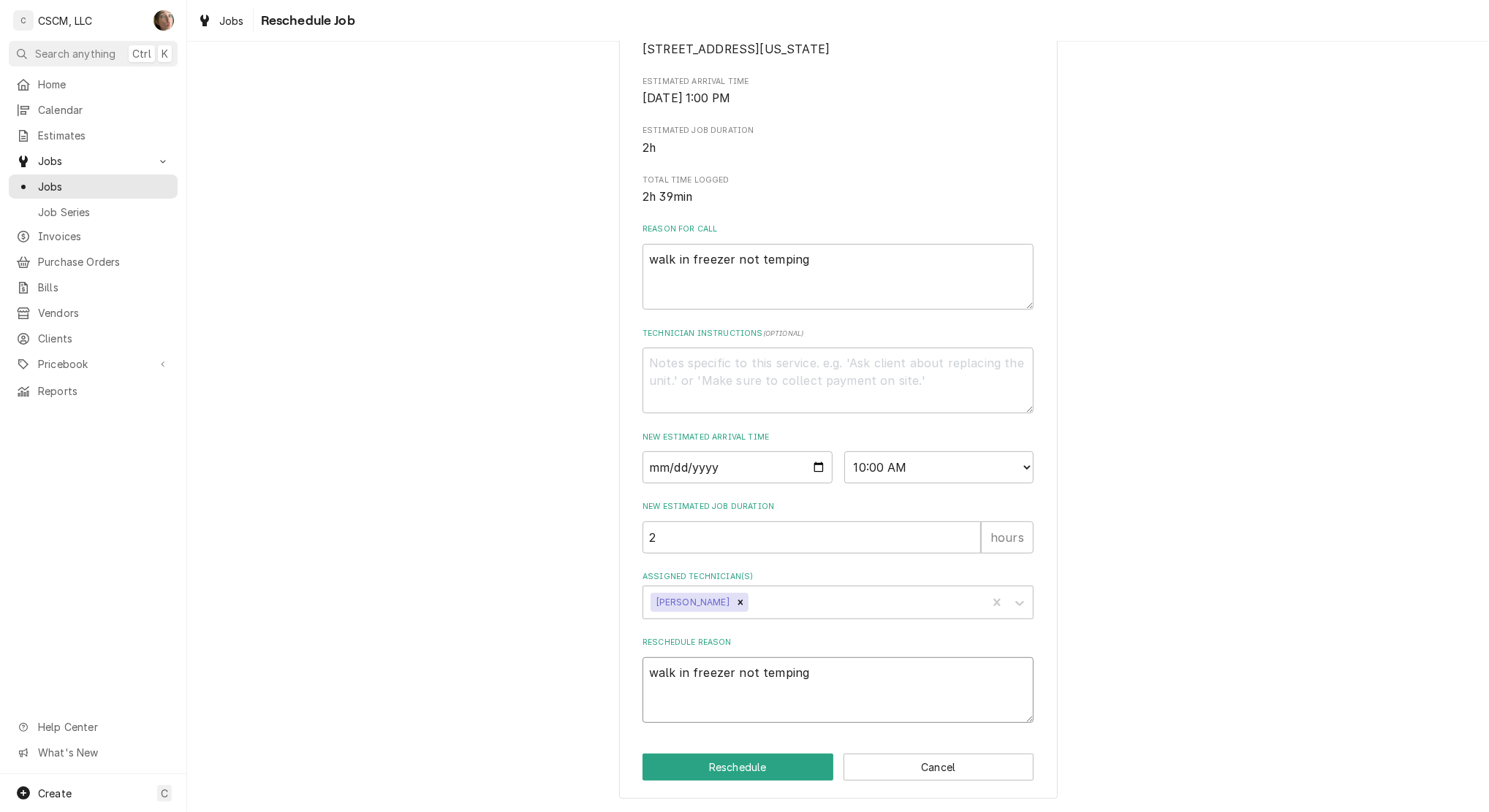
type textarea "walk in freezer not temping"
click at [711, 784] on div "Please provide some additional details to reschedule this job. Roopairs Job ID …" at bounding box center [838, 304] width 438 height 993
click at [728, 762] on button "Reschedule" at bounding box center [737, 767] width 191 height 27
type textarea "x"
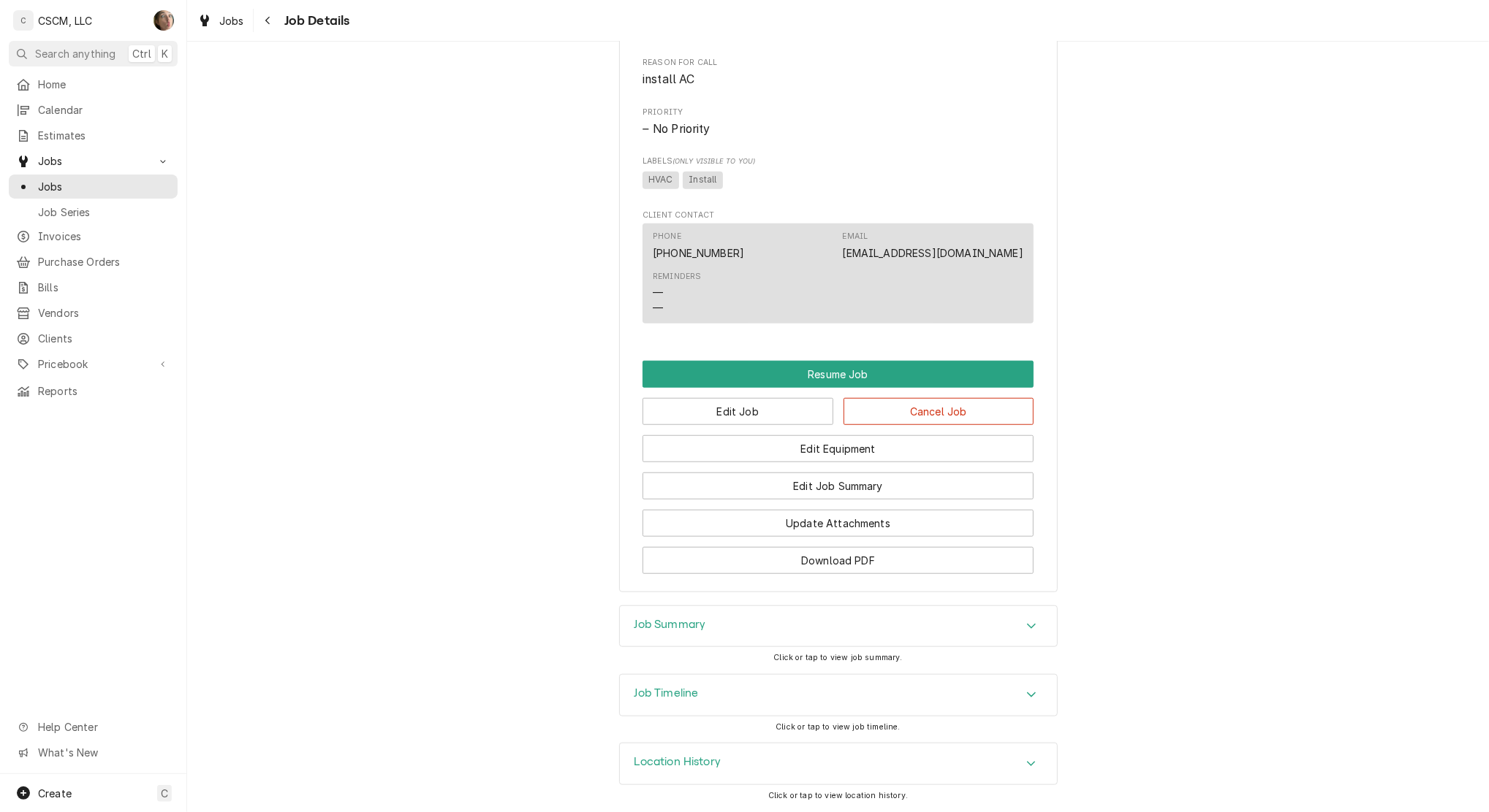
scroll to position [784, 0]
click at [833, 640] on div "Job Summary" at bounding box center [838, 627] width 437 height 41
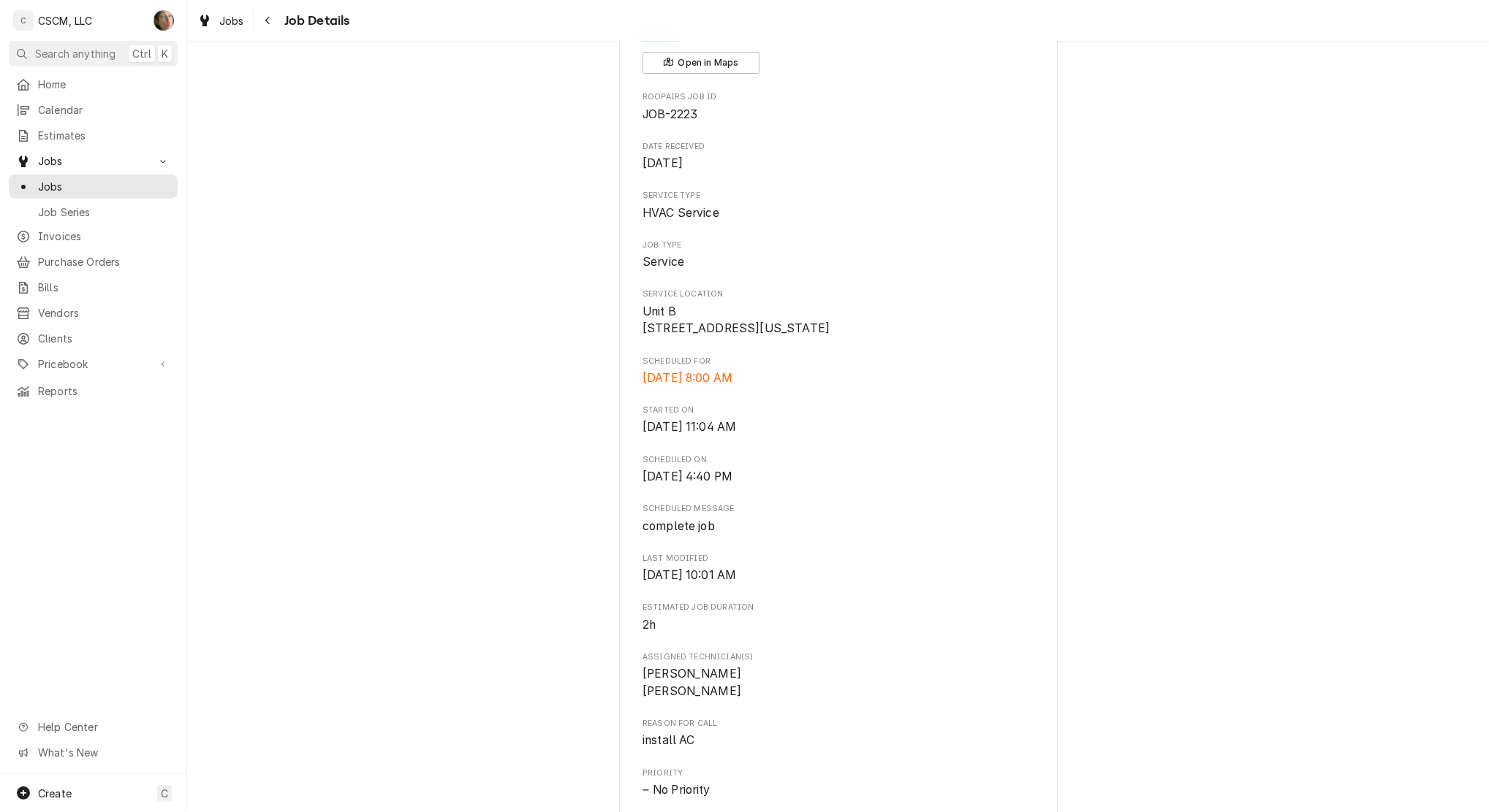
scroll to position [0, 0]
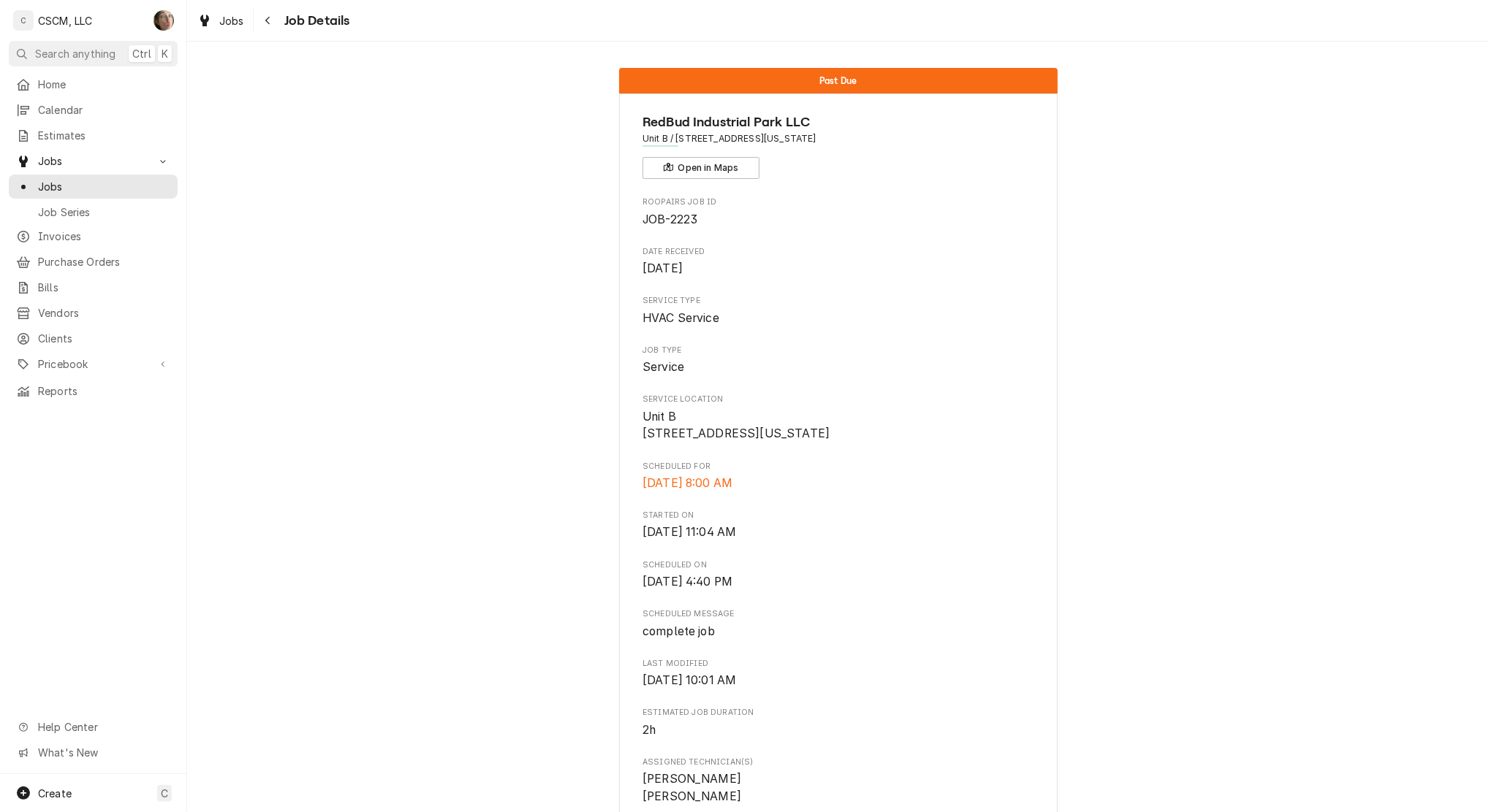
click at [259, 18] on button "Navigate back" at bounding box center [268, 20] width 23 height 23
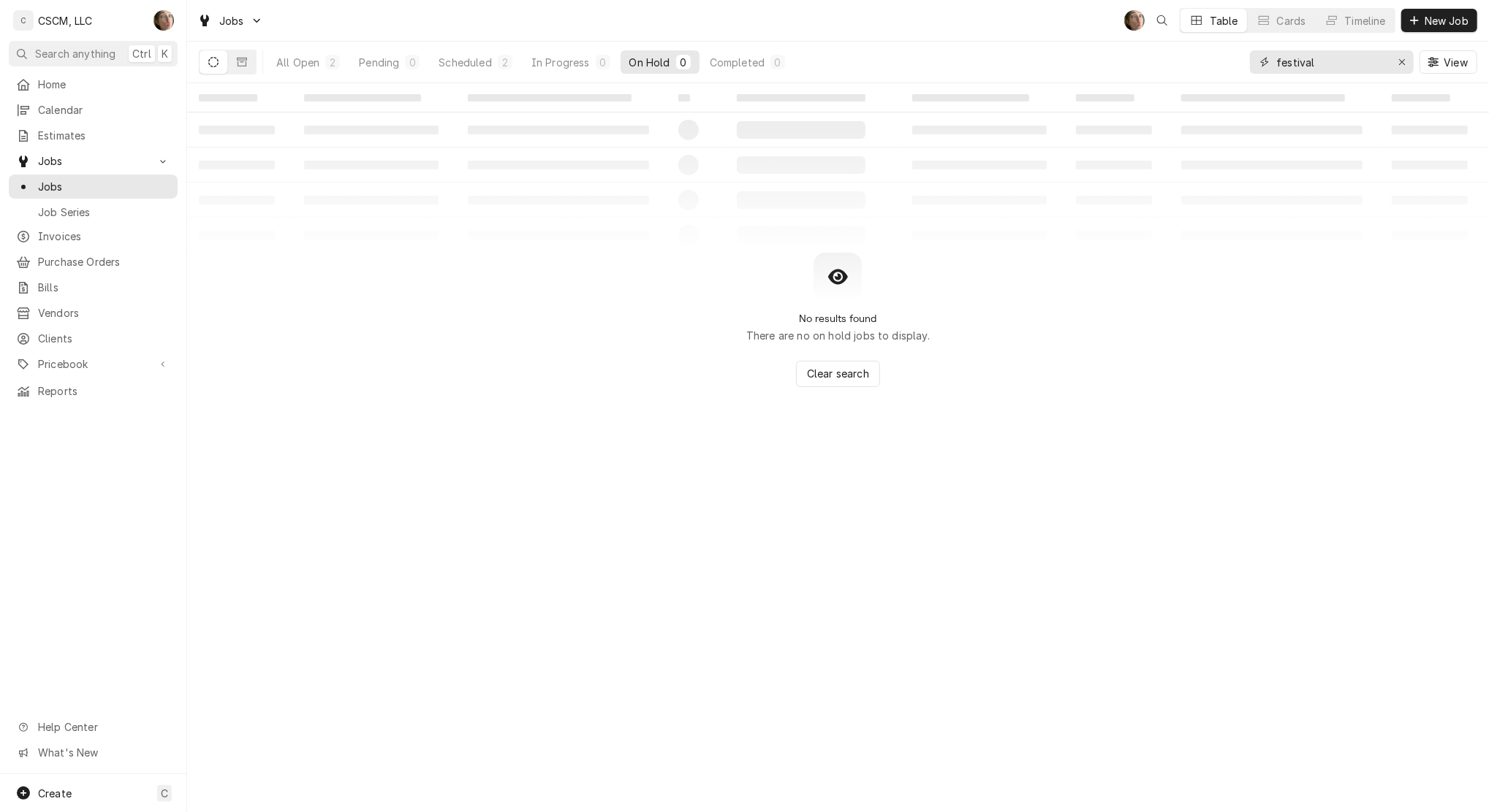
drag, startPoint x: 1337, startPoint y: 72, endPoint x: 1092, endPoint y: 58, distance: 245.4
click at [1092, 58] on div "All Open 2 Pending 0 Scheduled 2 In Progress 0 On Hold 0 Completed 0 festival V…" at bounding box center [838, 62] width 1279 height 41
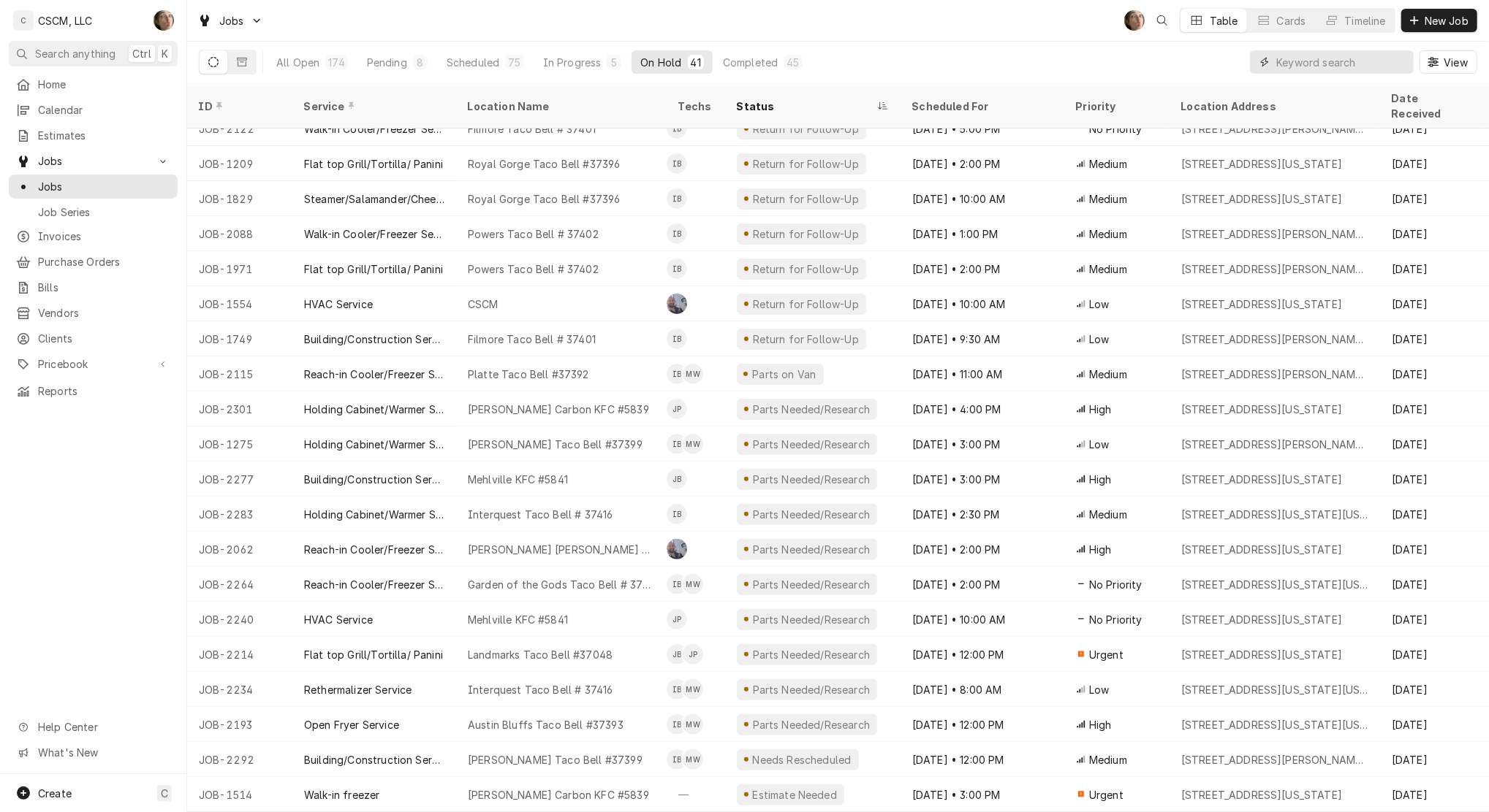
scroll to position [102, 0]
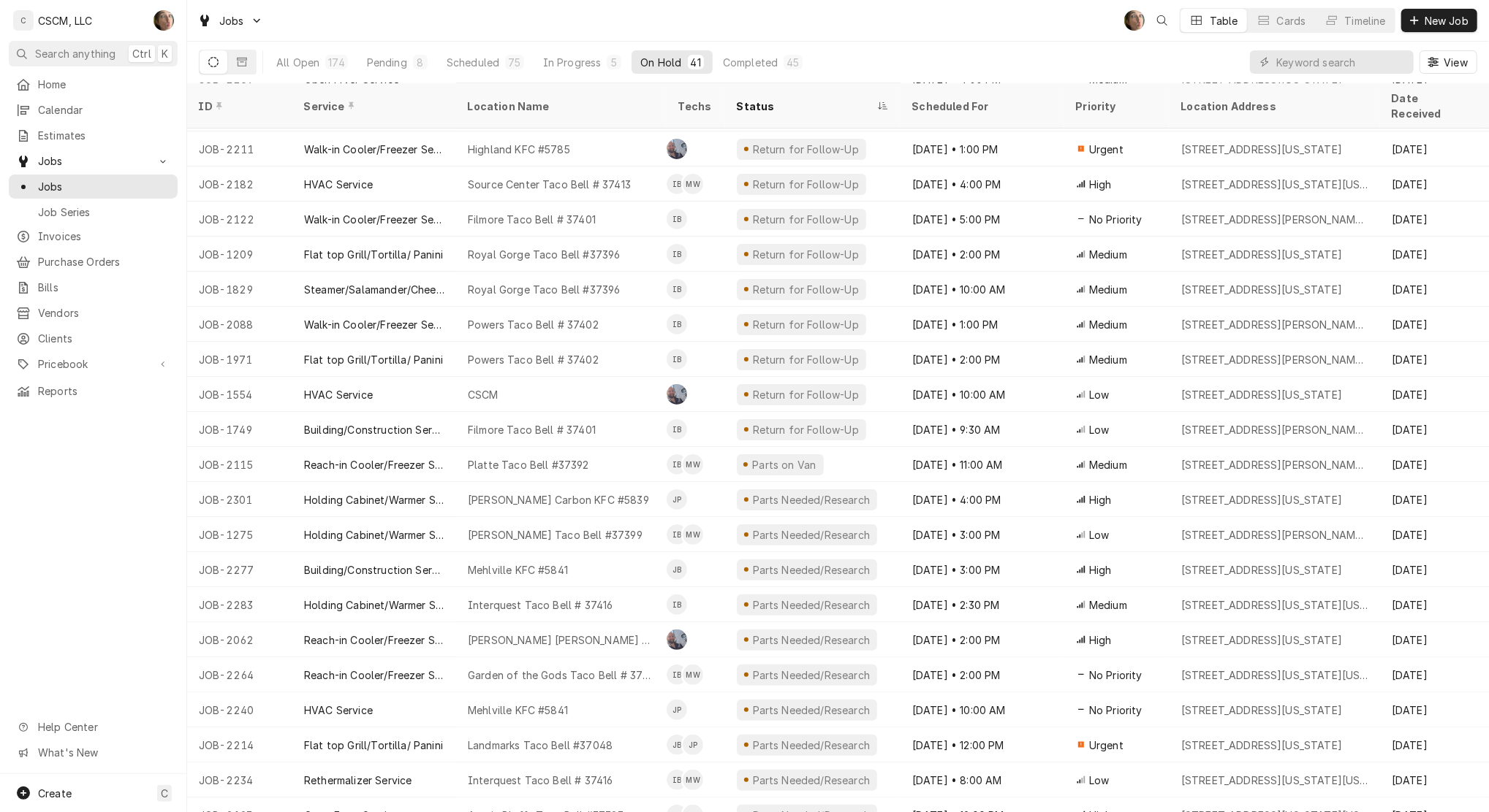
click at [919, 135] on div "Sep 12 • 1:00 PM" at bounding box center [982, 149] width 164 height 35
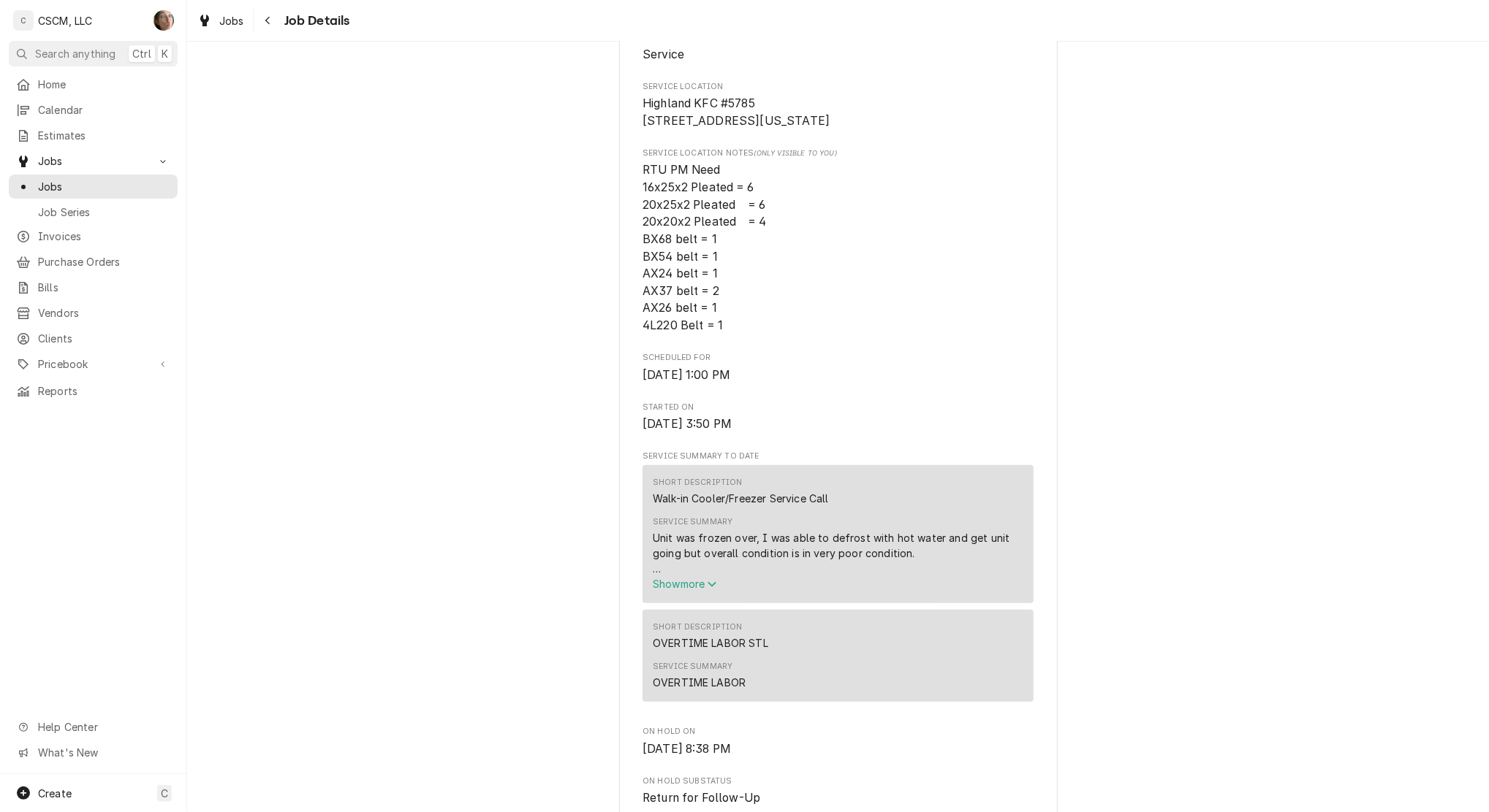
scroll to position [368, 0]
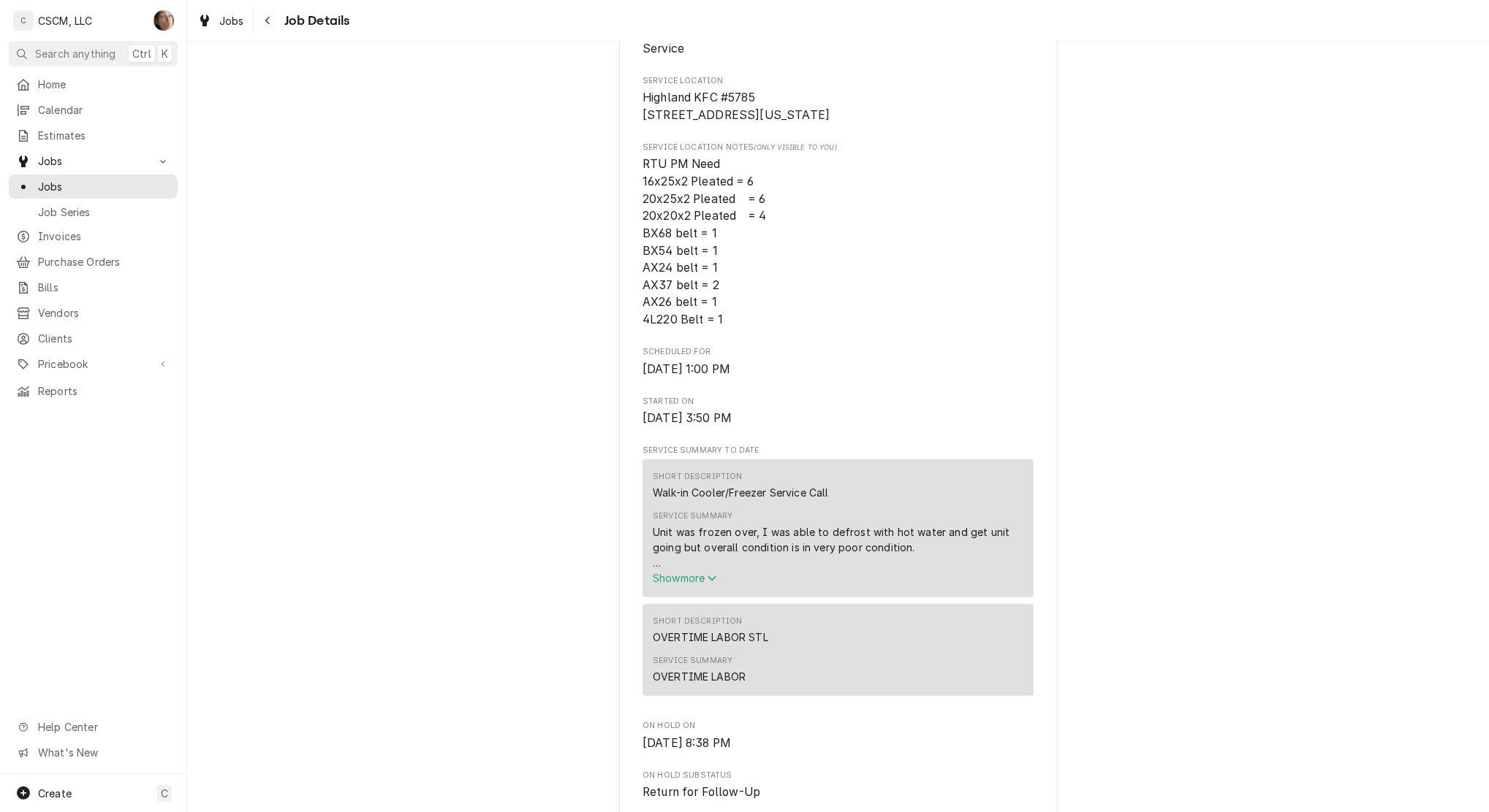
click at [676, 584] on span "Show more" at bounding box center [684, 578] width 64 height 12
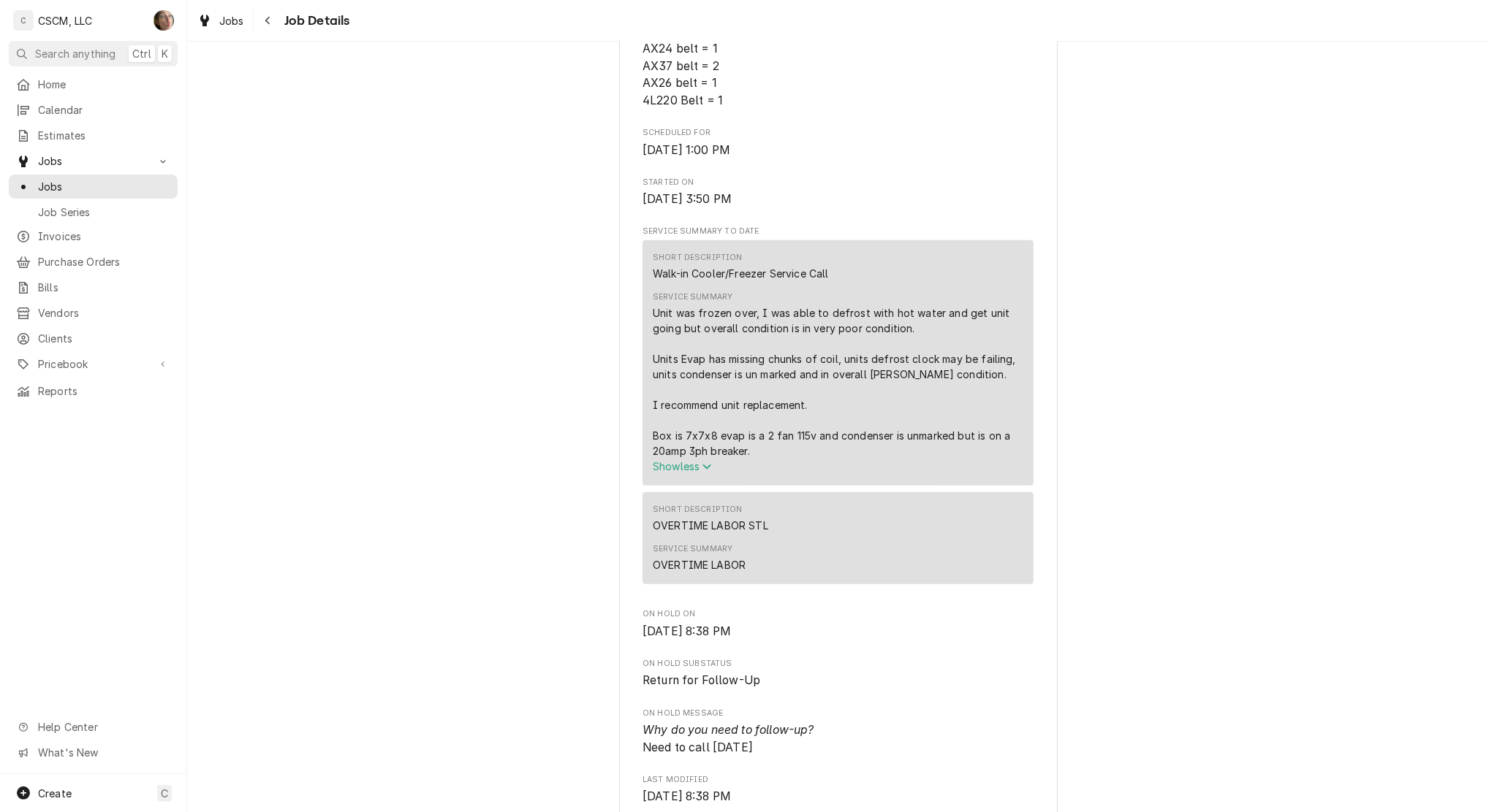
scroll to position [594, 0]
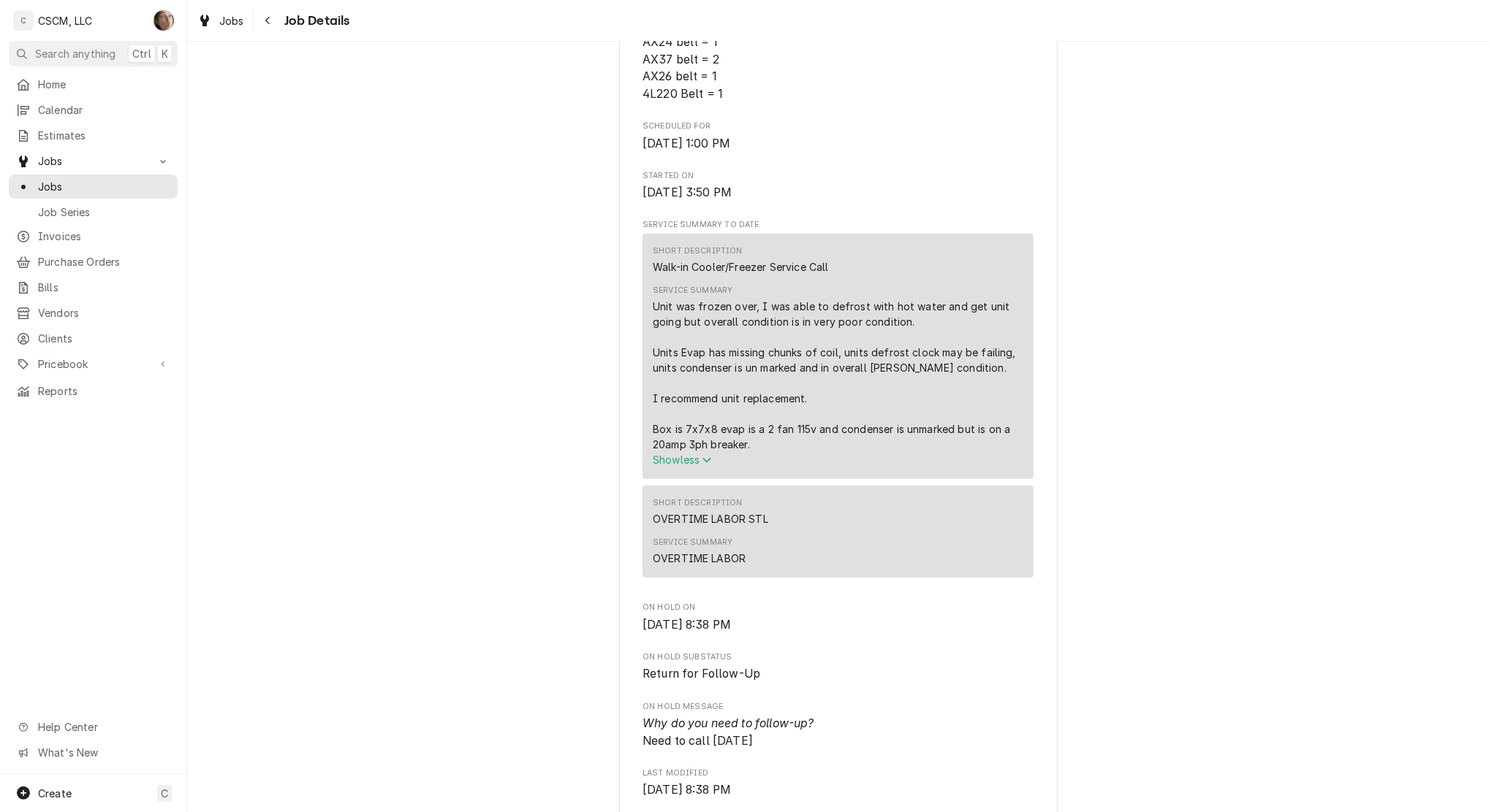
click at [260, 24] on button "Navigate back" at bounding box center [268, 20] width 23 height 23
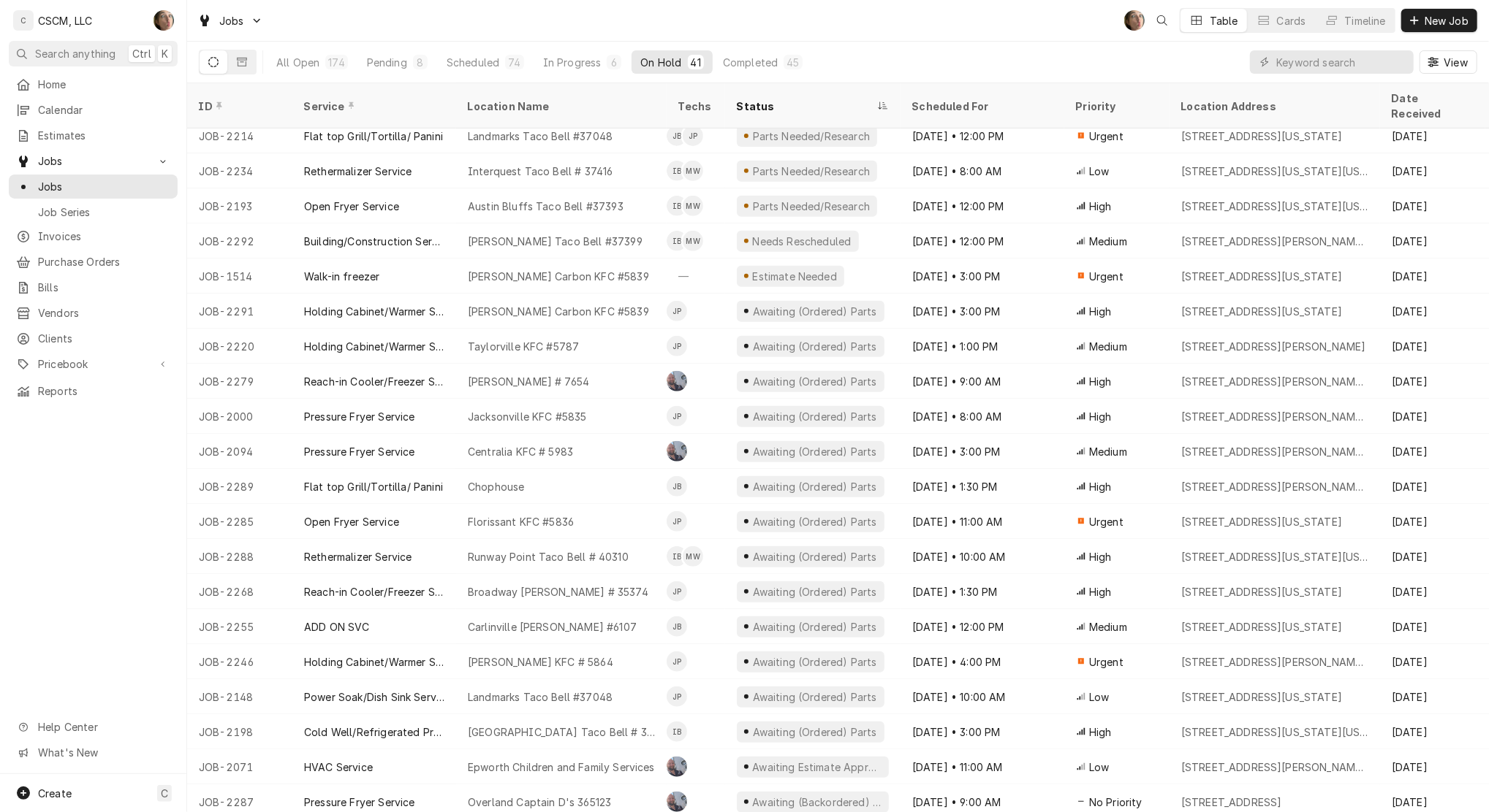
scroll to position [751, 0]
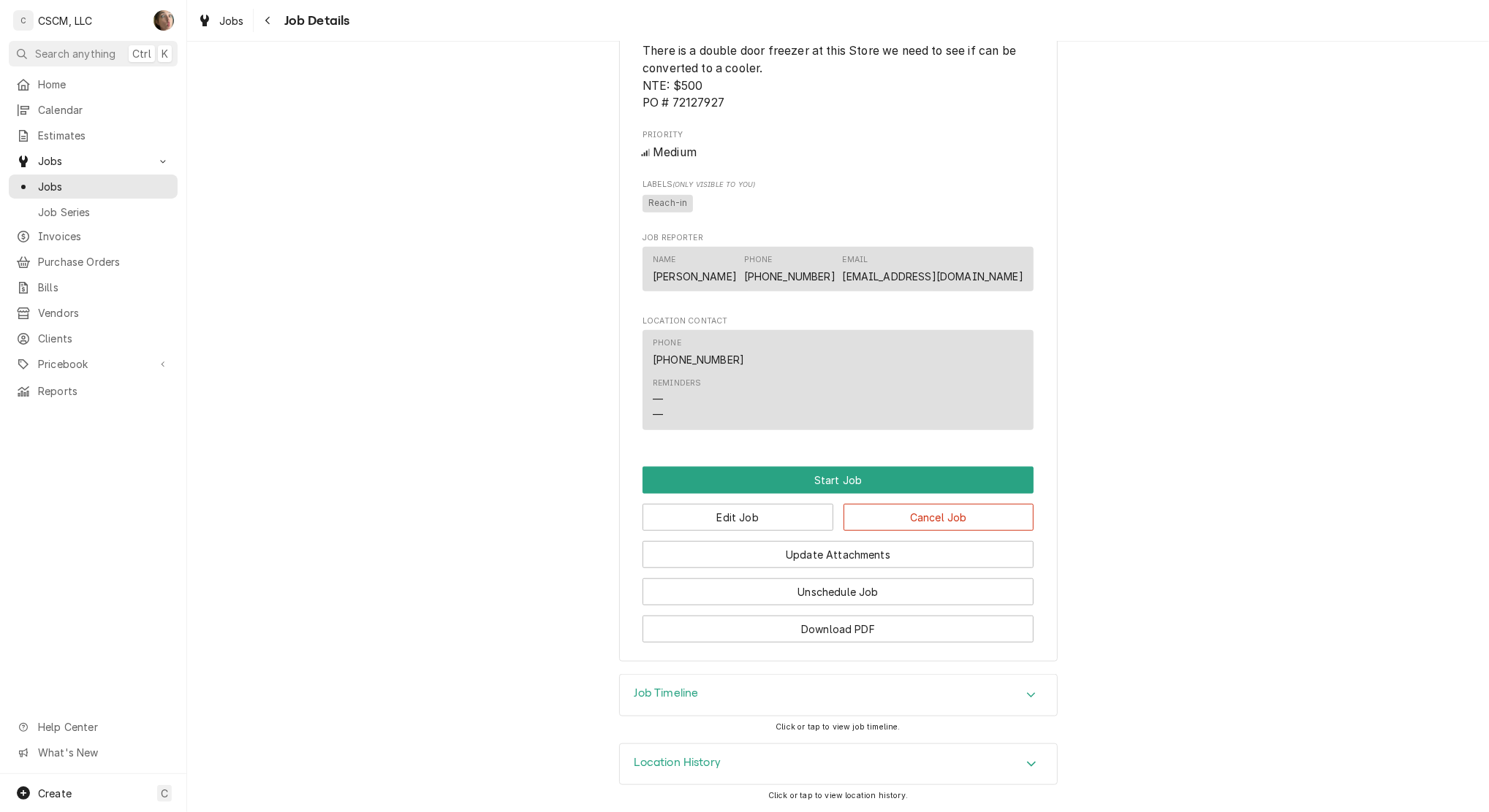
scroll to position [863, 0]
click at [843, 684] on div "Job Timeline" at bounding box center [838, 695] width 437 height 41
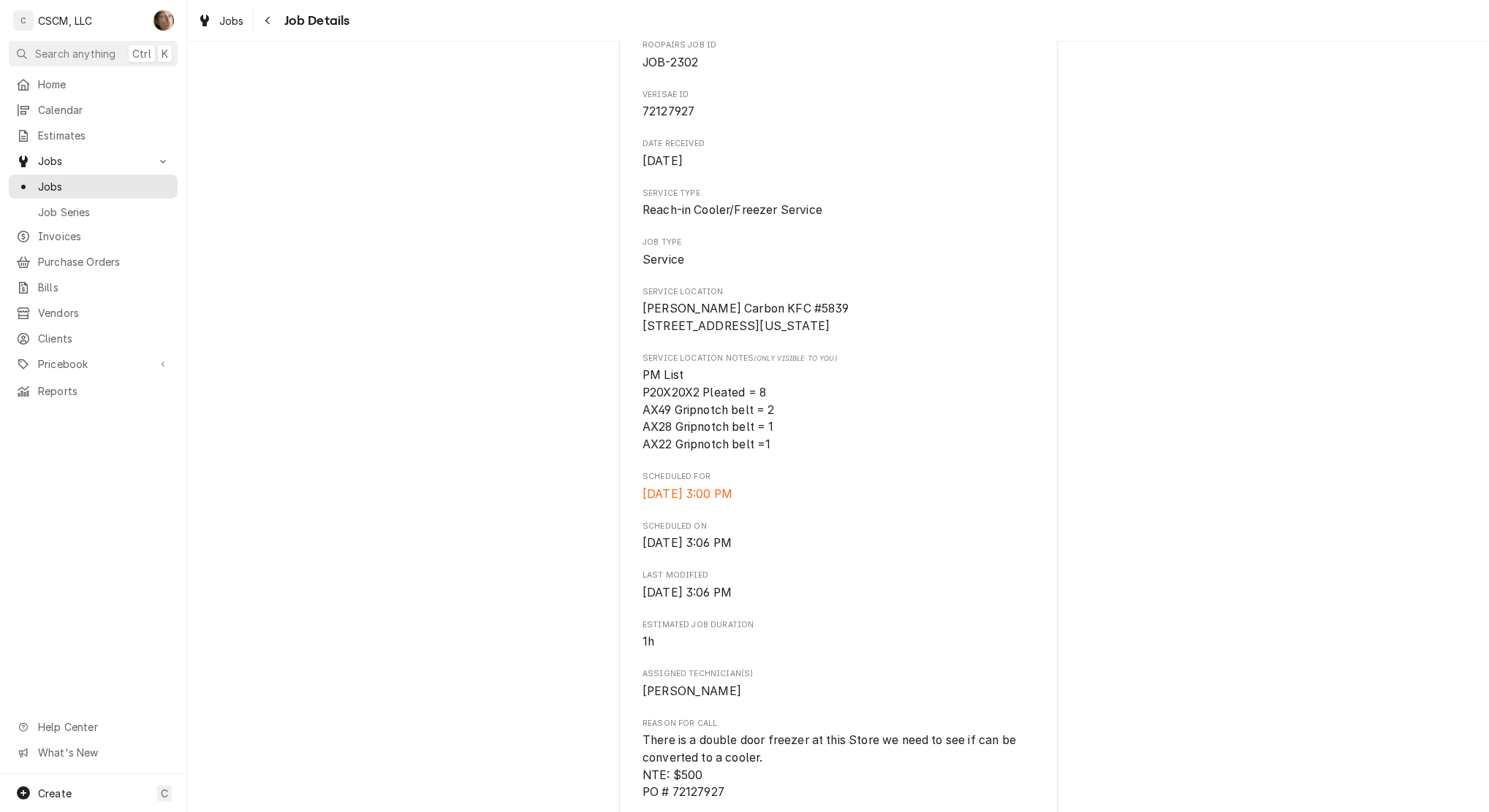
scroll to position [157, 0]
click at [269, 13] on div "Navigate back" at bounding box center [268, 20] width 15 height 15
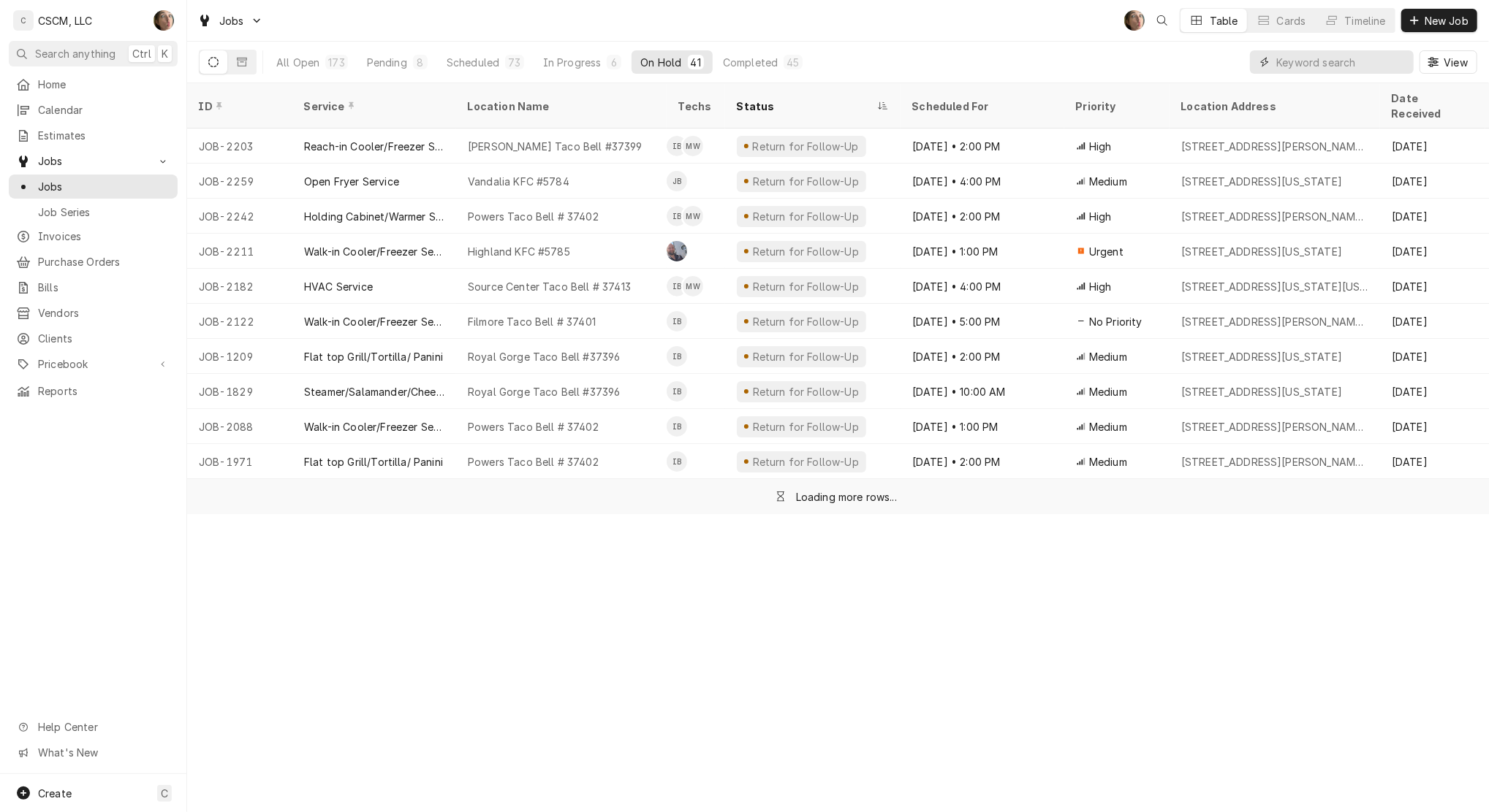
click at [1322, 58] on input "Dynamic Content Wrapper" at bounding box center [1341, 62] width 130 height 23
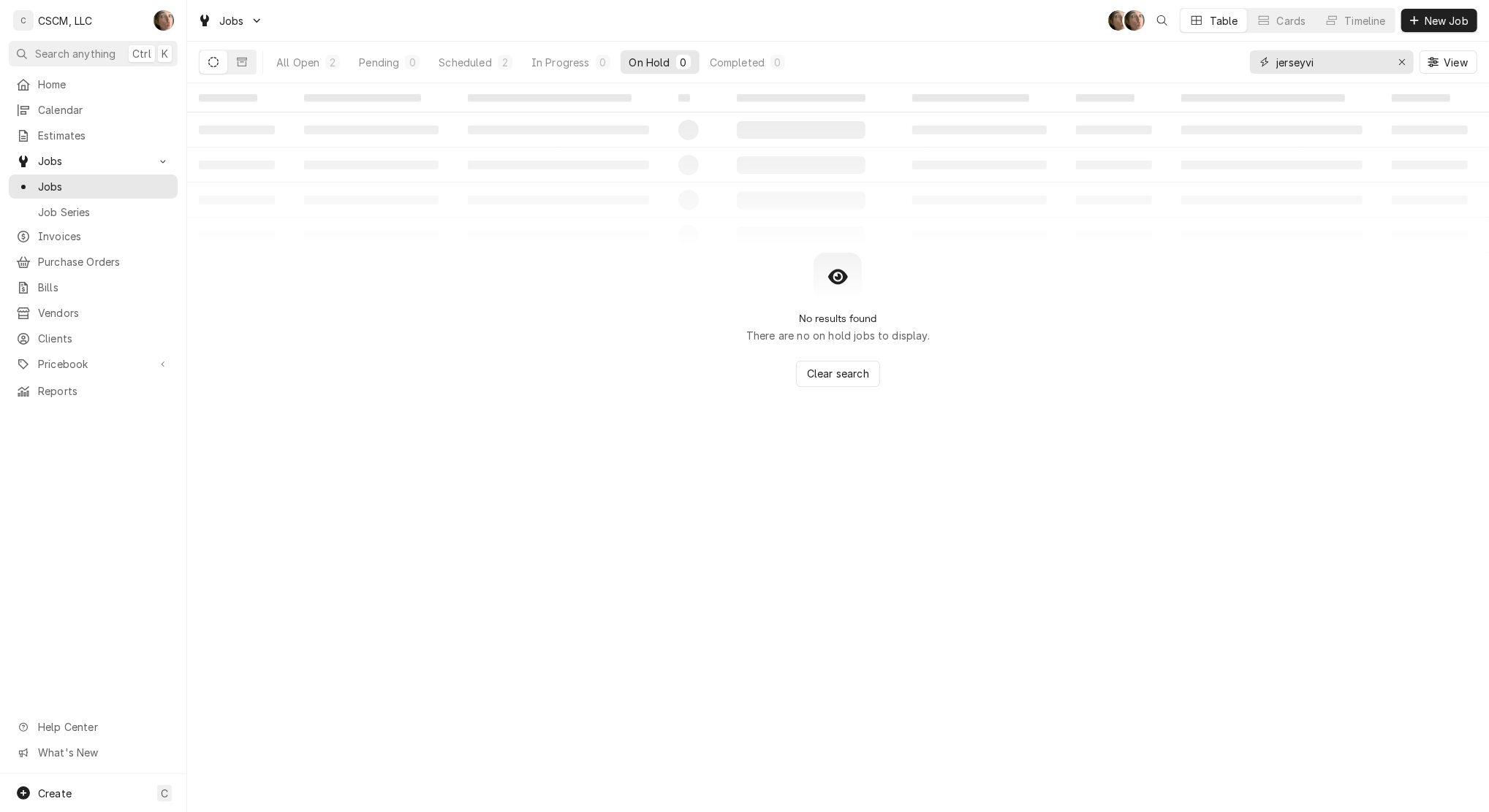
type input "jerseyvi"
click at [298, 58] on div "All Open" at bounding box center [297, 62] width 43 height 16
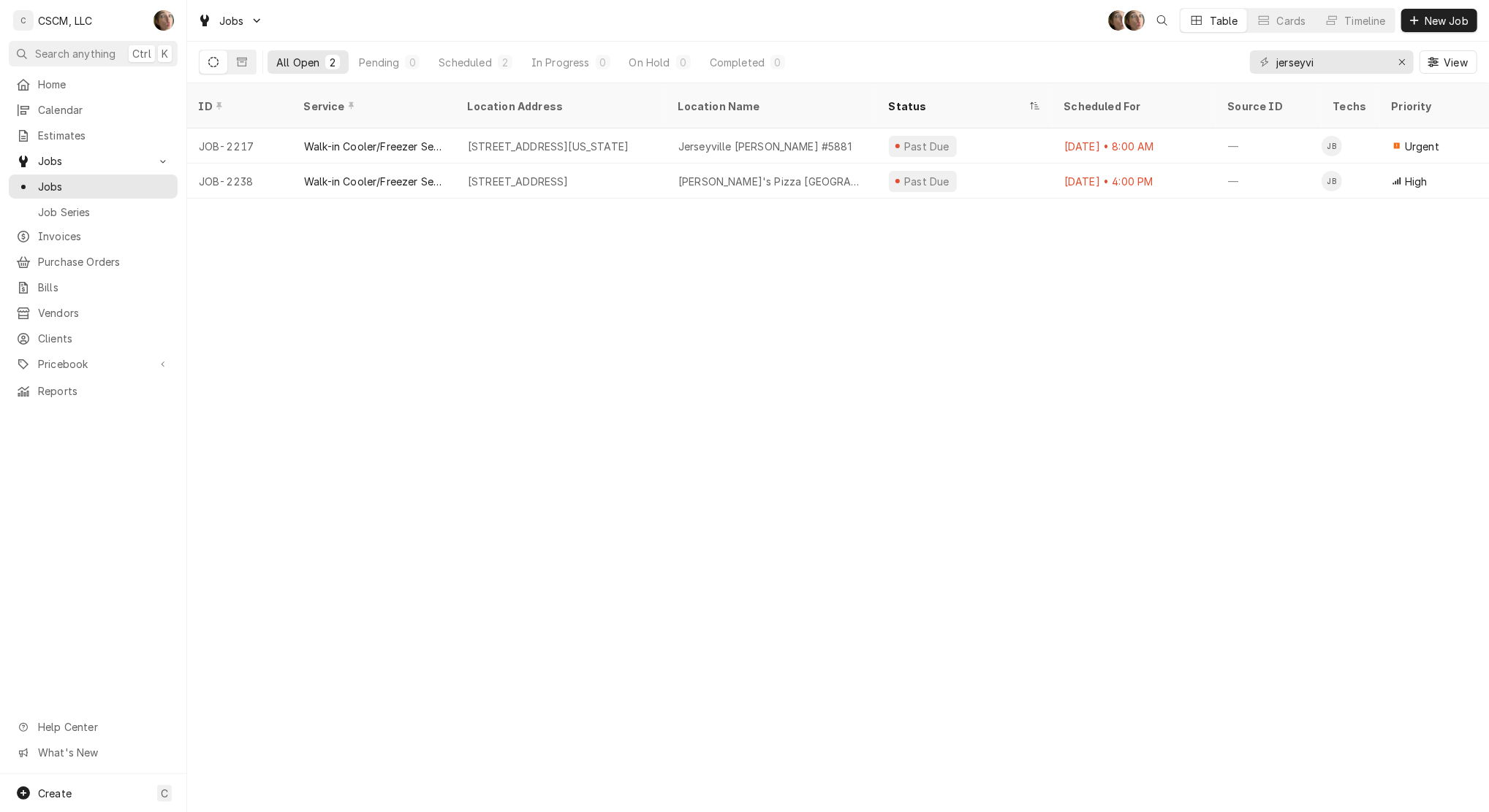
click at [575, 139] on div "[STREET_ADDRESS][US_STATE]" at bounding box center [548, 147] width 161 height 16
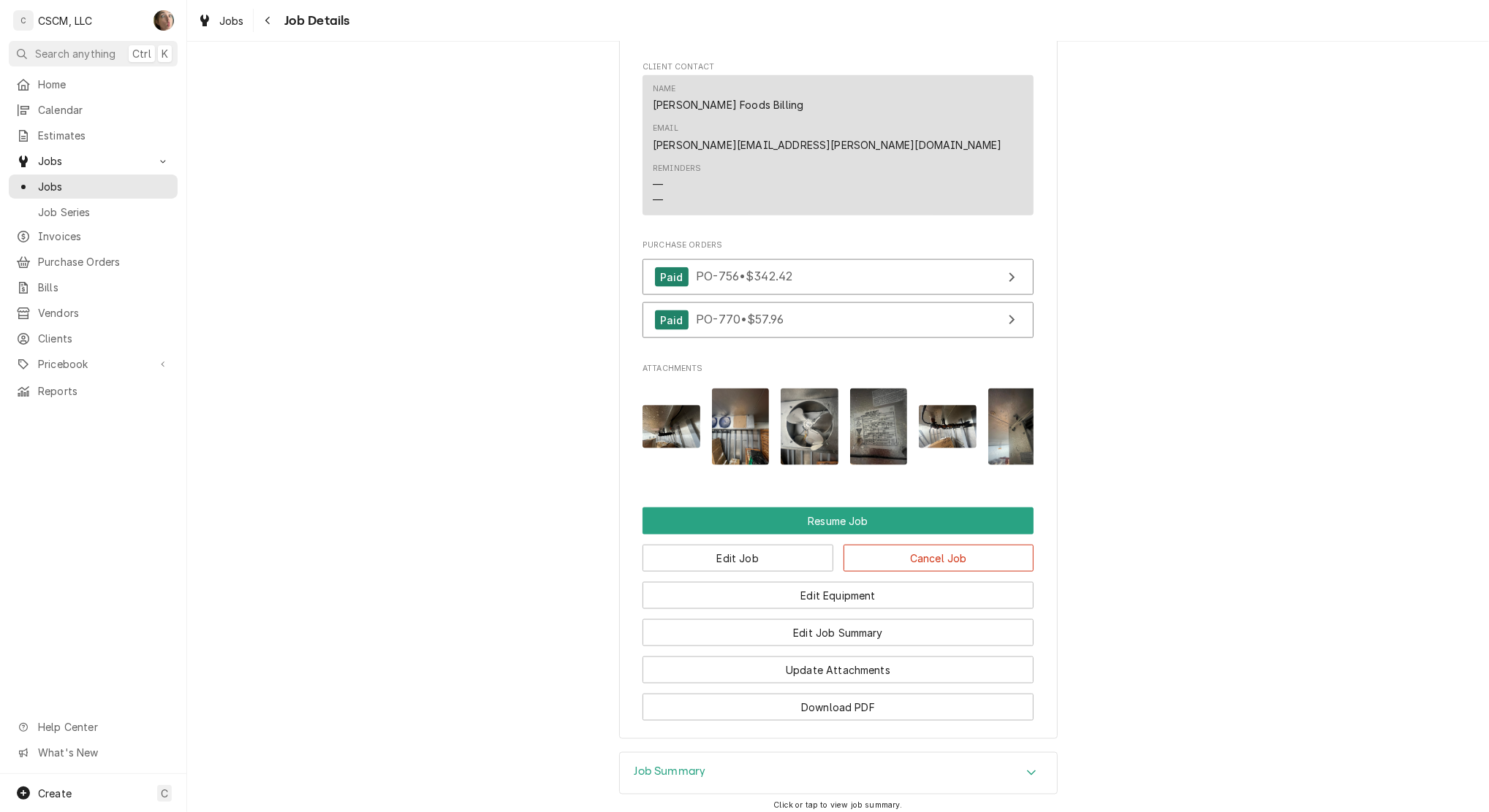
scroll to position [1580, 0]
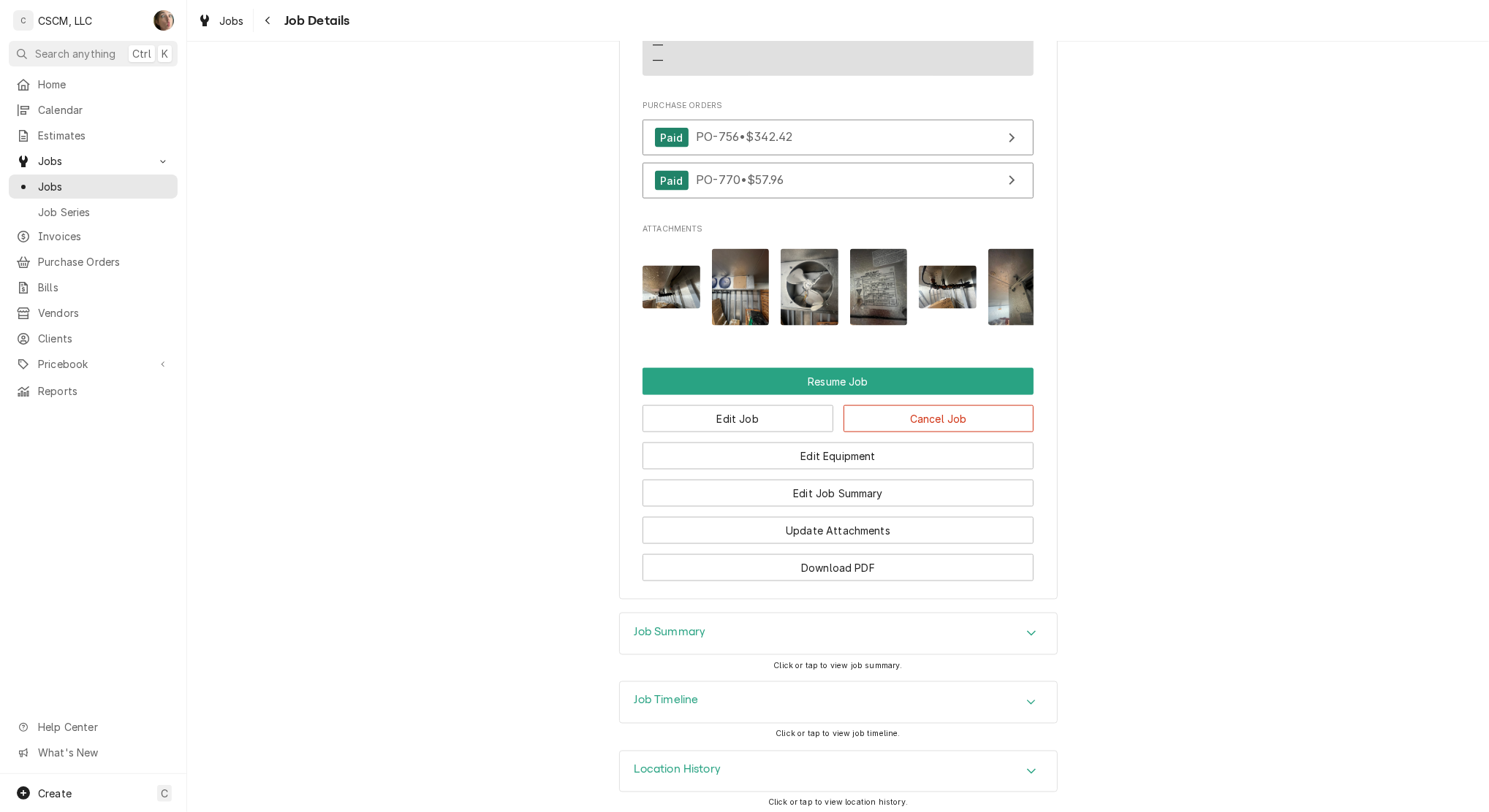
click at [684, 699] on h3 "Job Timeline" at bounding box center [667, 701] width 64 height 14
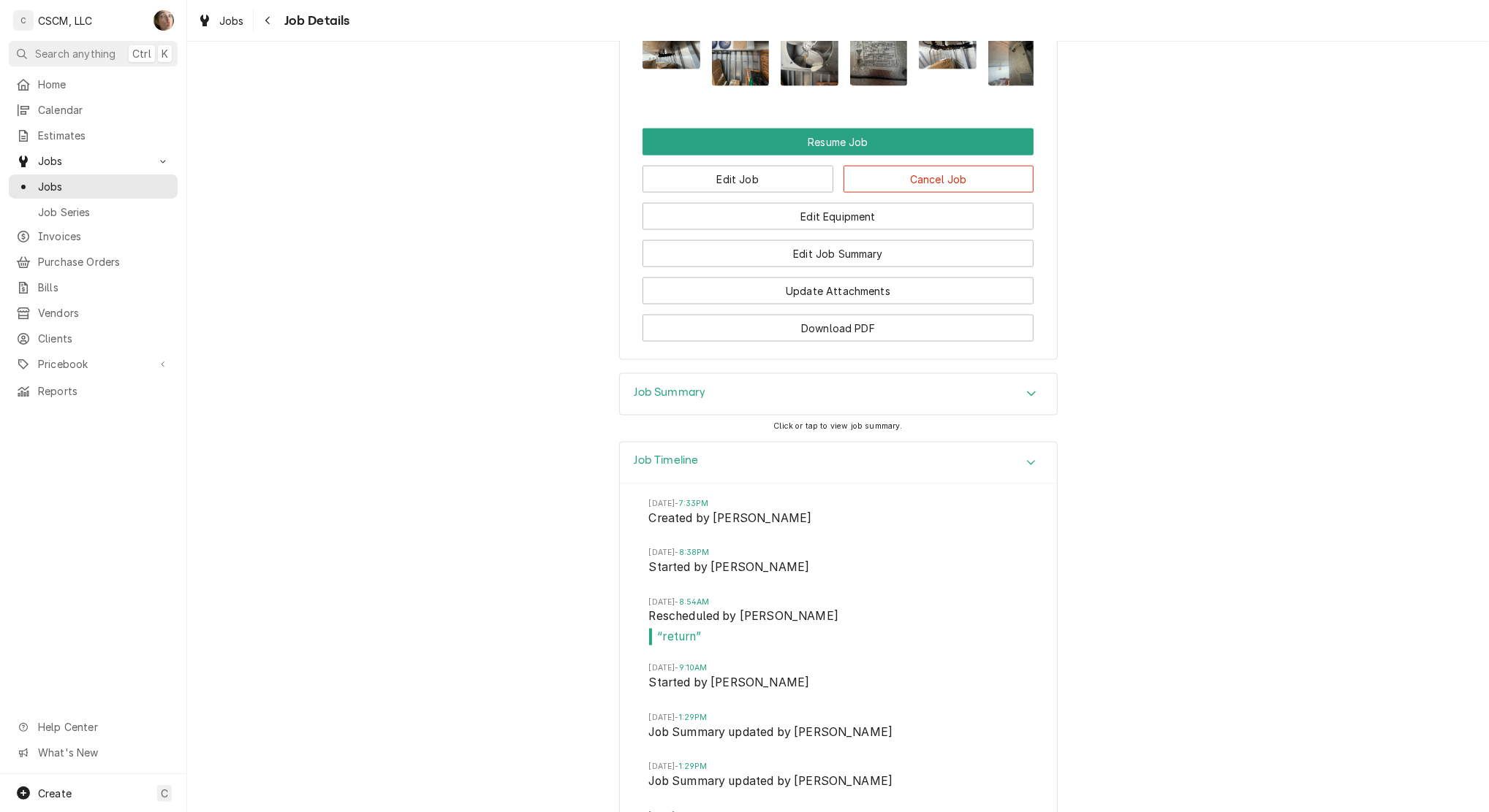
scroll to position [1815, 0]
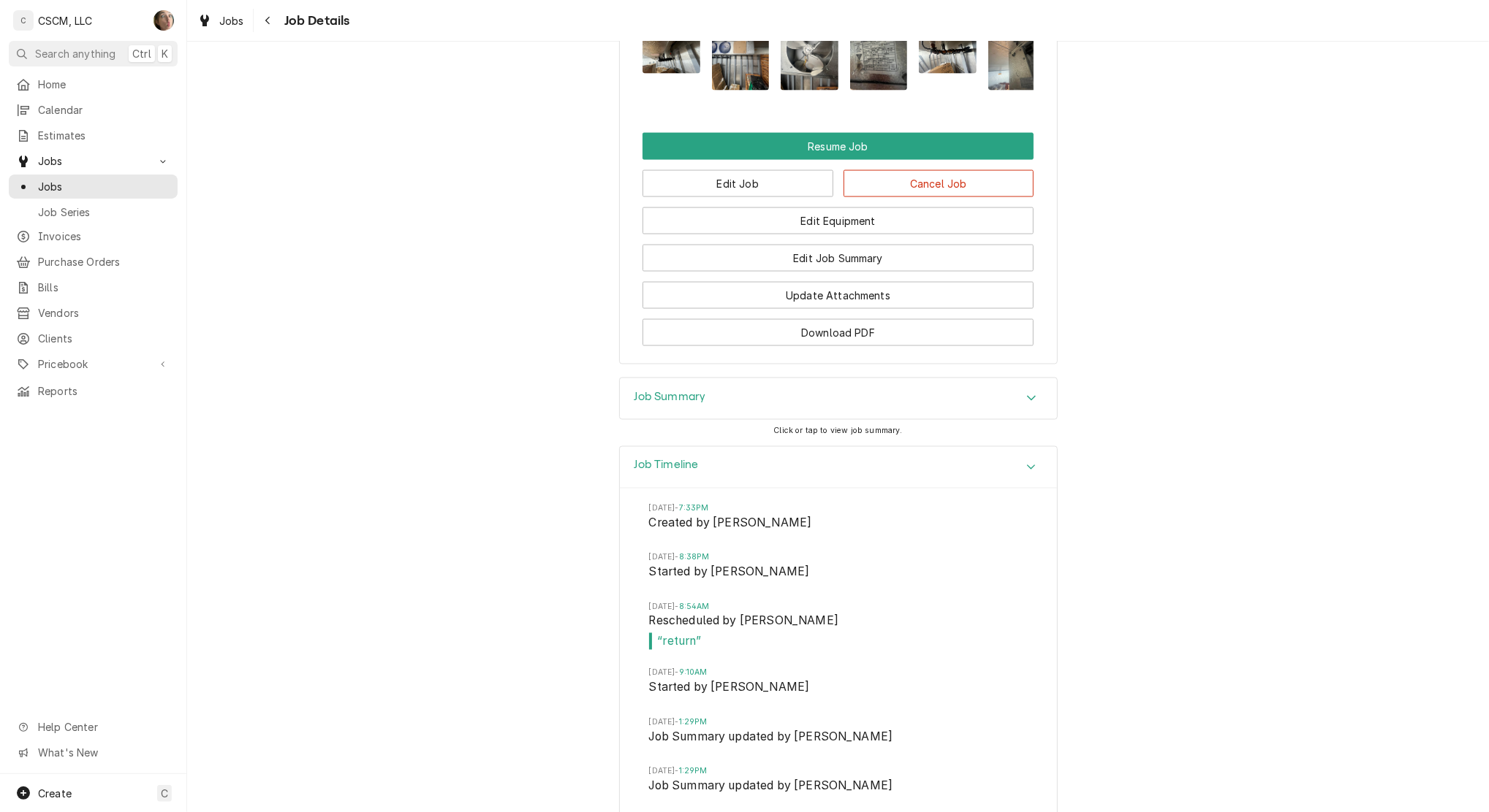
click at [709, 391] on div "Job Summary" at bounding box center [838, 399] width 437 height 41
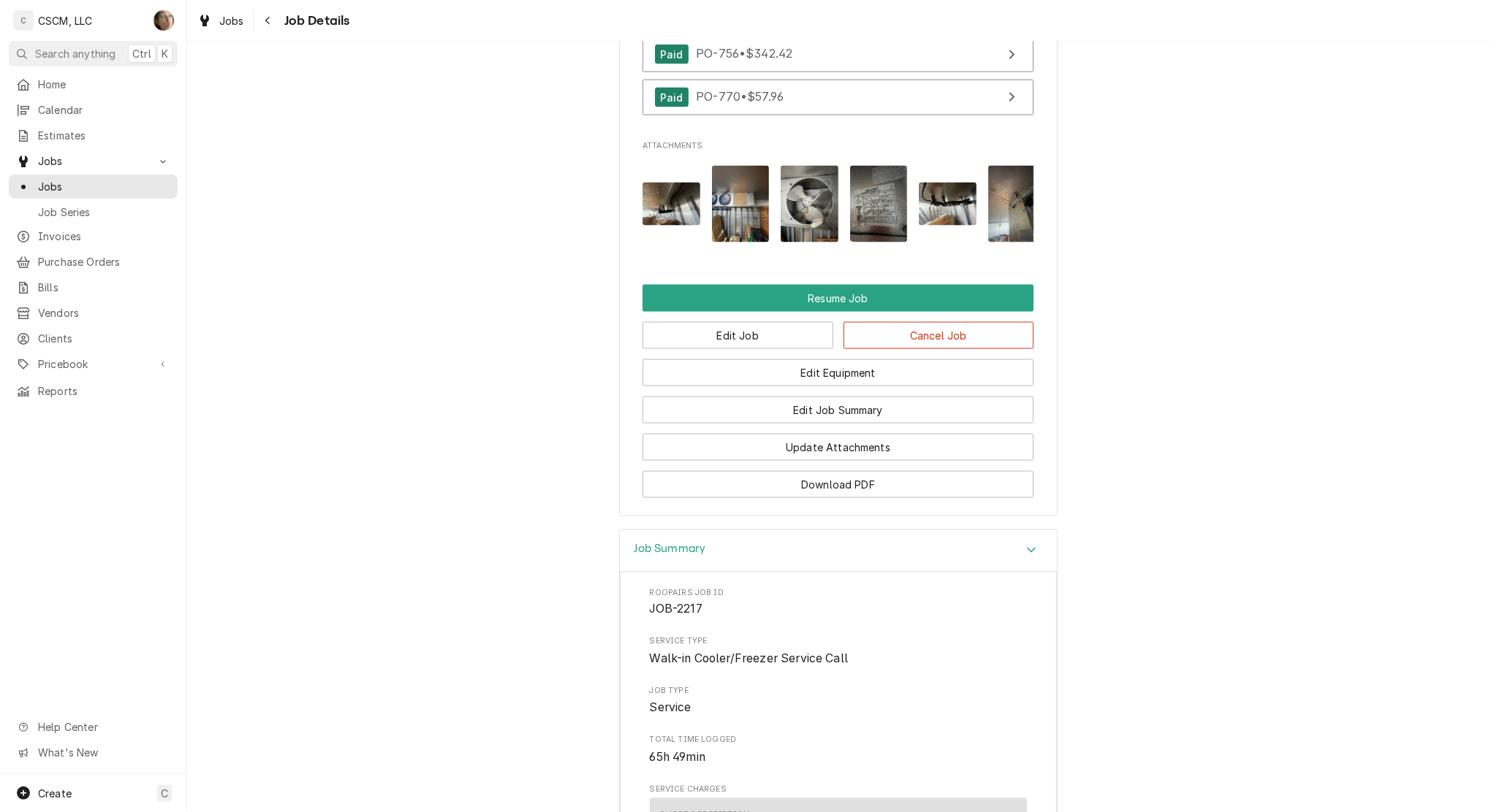
scroll to position [1653, 0]
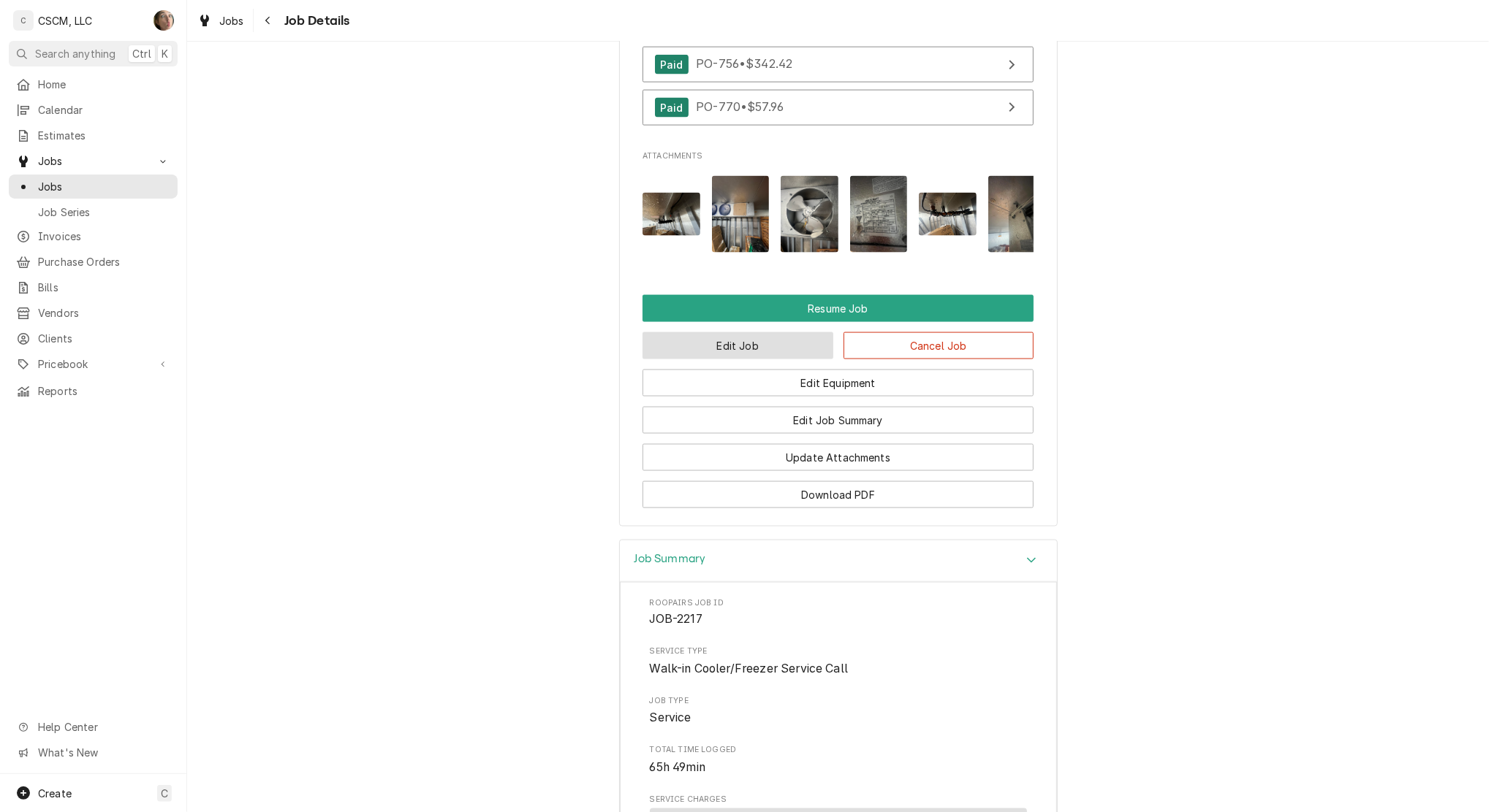
click at [732, 333] on button "Edit Job" at bounding box center [737, 346] width 191 height 27
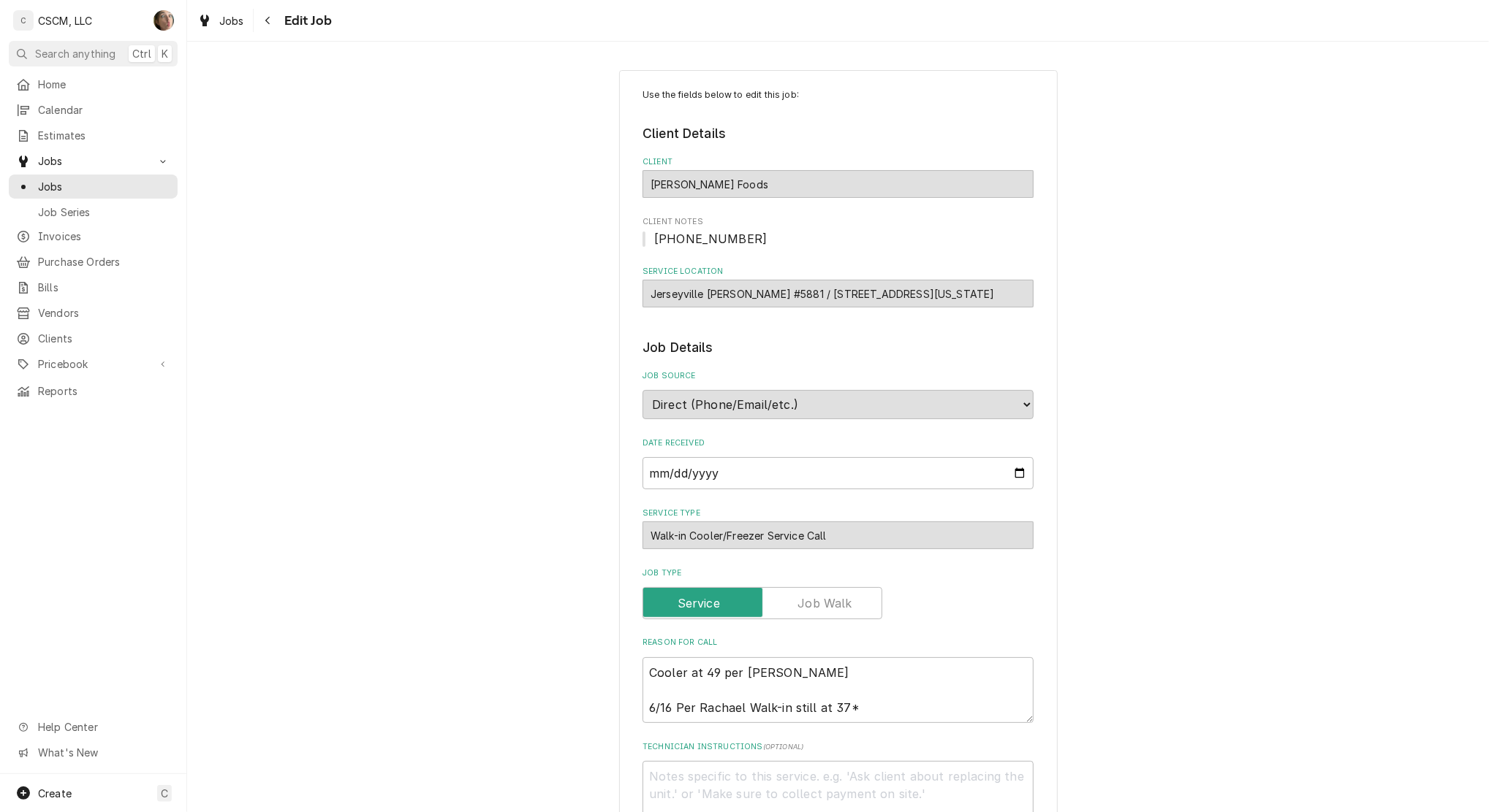
type textarea "x"
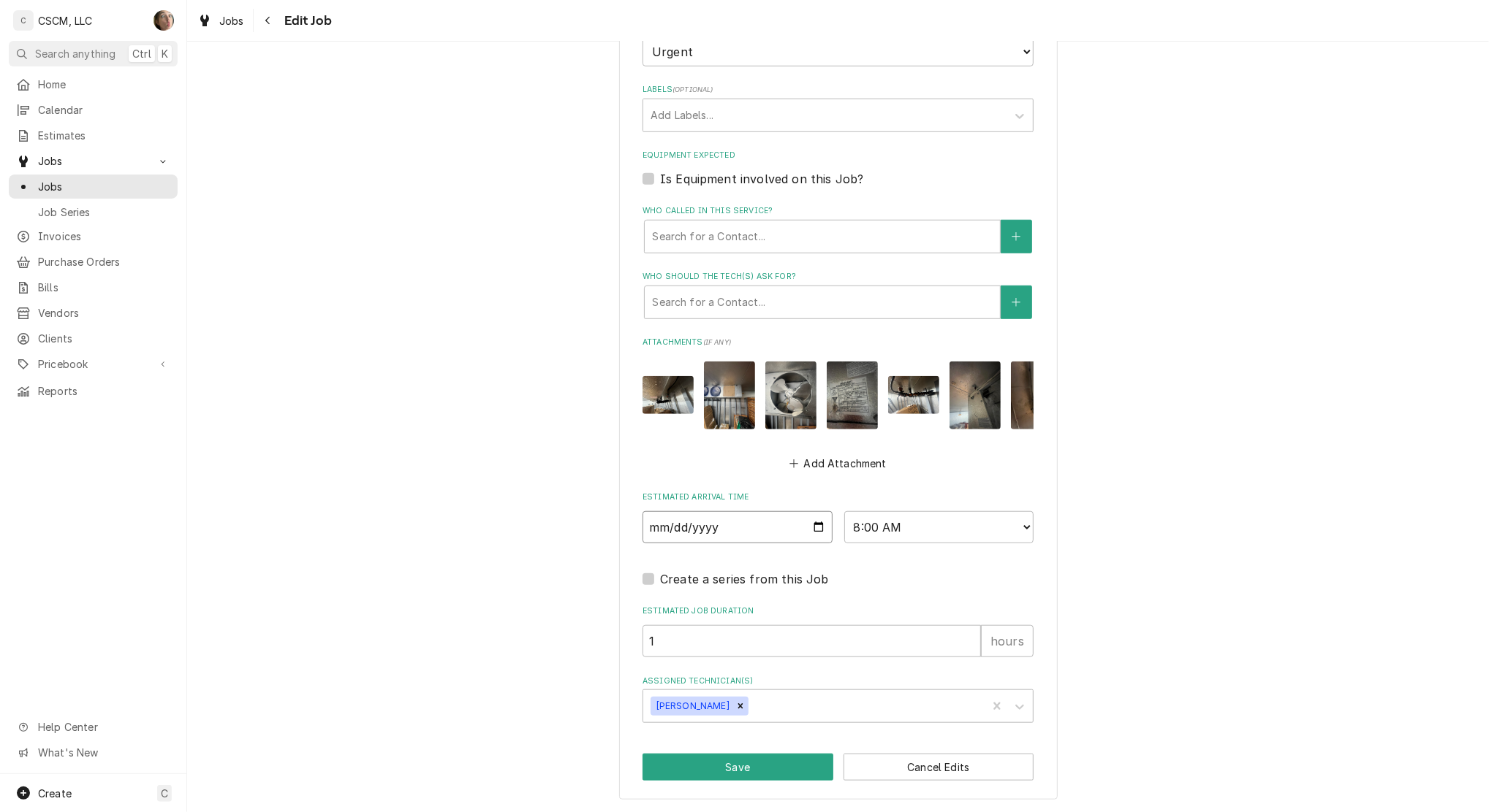
click at [801, 528] on input "2025-09-22" at bounding box center [737, 527] width 190 height 32
click at [812, 528] on input "2025-09-22" at bounding box center [737, 527] width 190 height 32
type input "2025-09-25"
type textarea "x"
click at [883, 531] on select "AM / PM 6:00 AM 6:15 AM 6:30 AM 6:45 AM 7:00 AM 7:15 AM 7:30 AM 7:45 AM 8:00 AM…" at bounding box center [939, 527] width 190 height 32
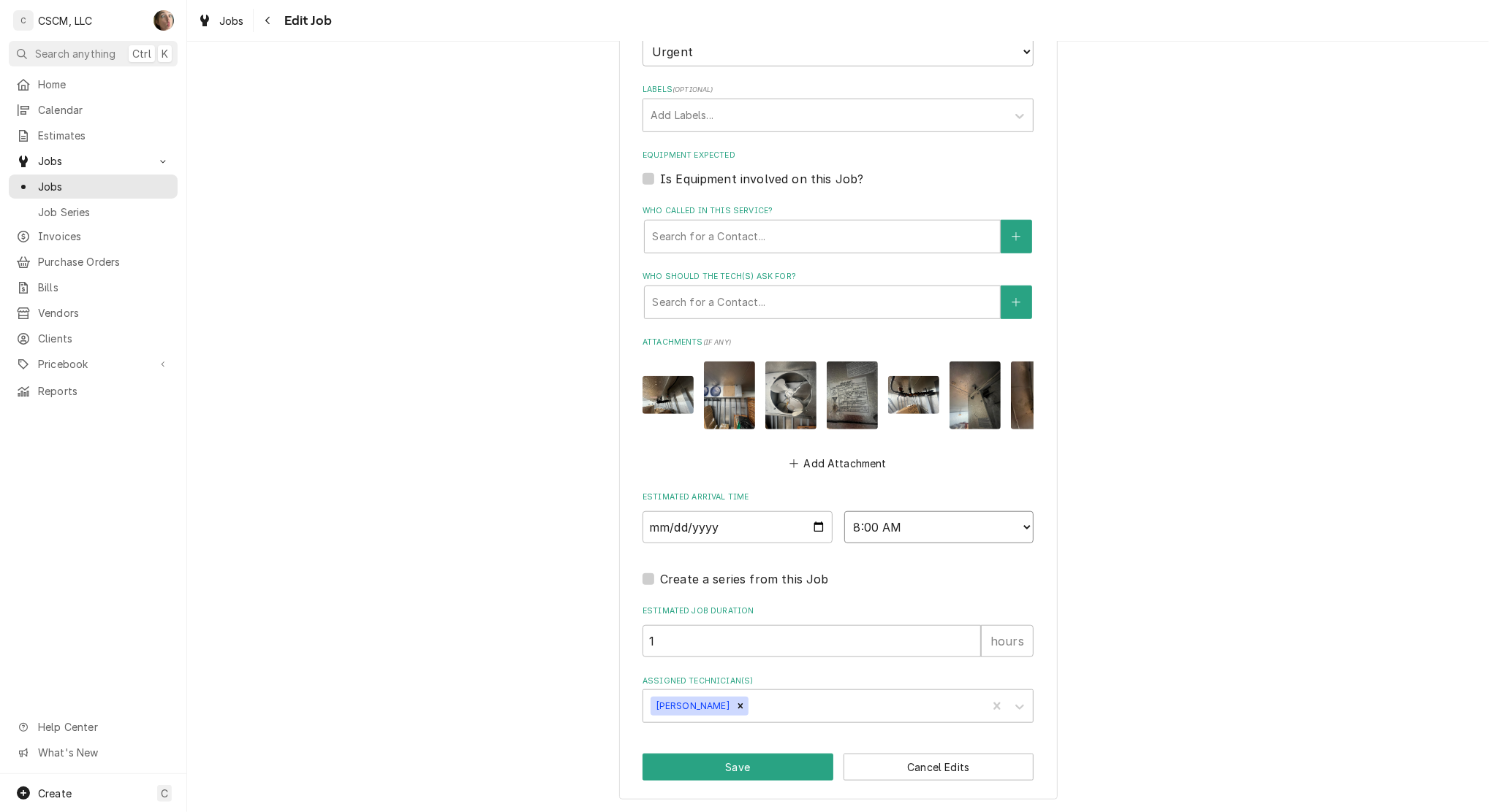
select select "11:00:00"
click at [844, 511] on select "AM / PM 6:00 AM 6:15 AM 6:30 AM 6:45 AM 7:00 AM 7:15 AM 7:30 AM 7:45 AM 8:00 AM…" at bounding box center [939, 527] width 190 height 32
click at [735, 703] on icon "Remove James Bain" at bounding box center [740, 706] width 10 height 10
type textarea "x"
type input "[PERSON_NAME]"
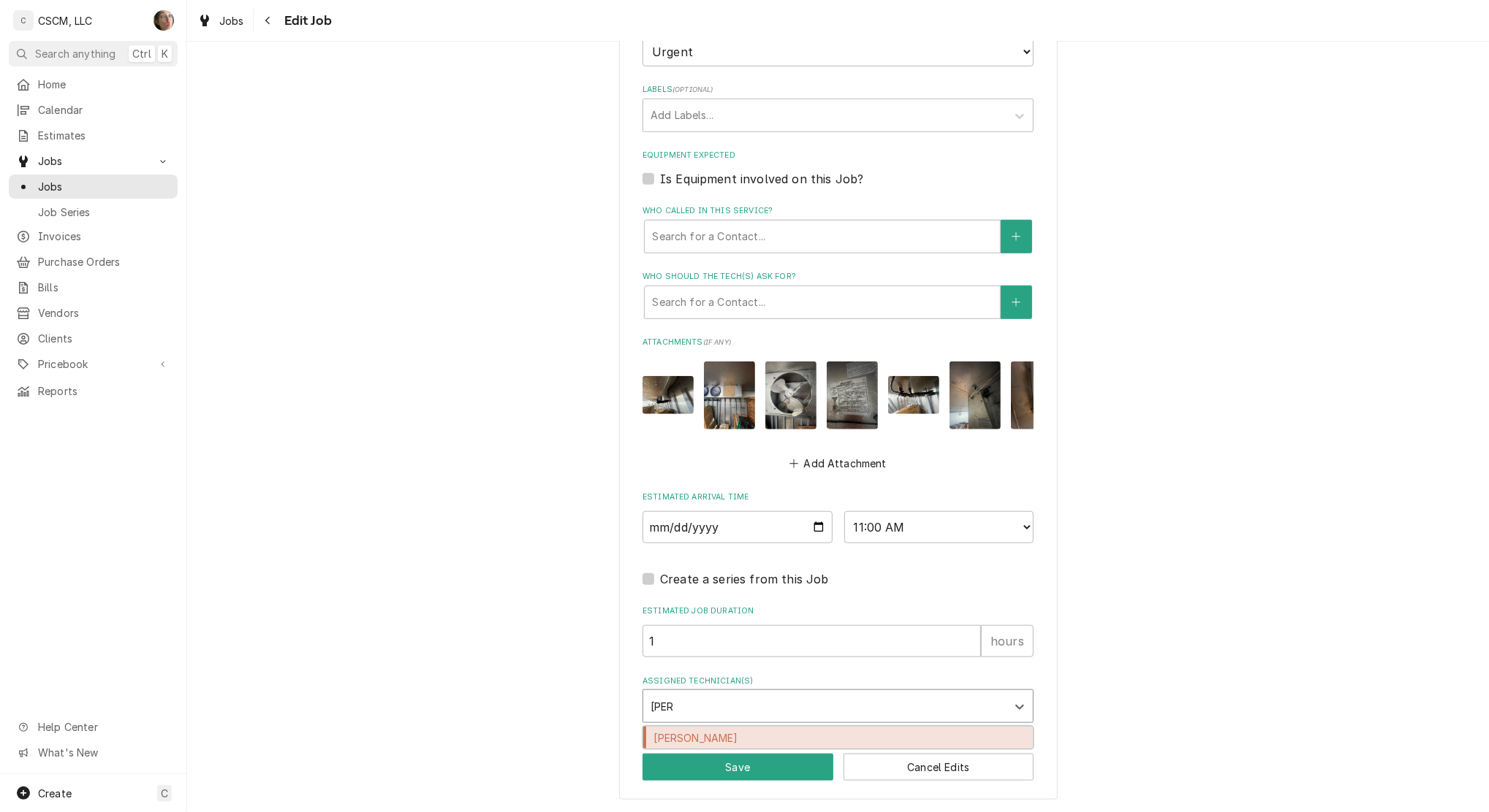
click at [713, 734] on div "[PERSON_NAME]" at bounding box center [838, 738] width 390 height 23
type textarea "x"
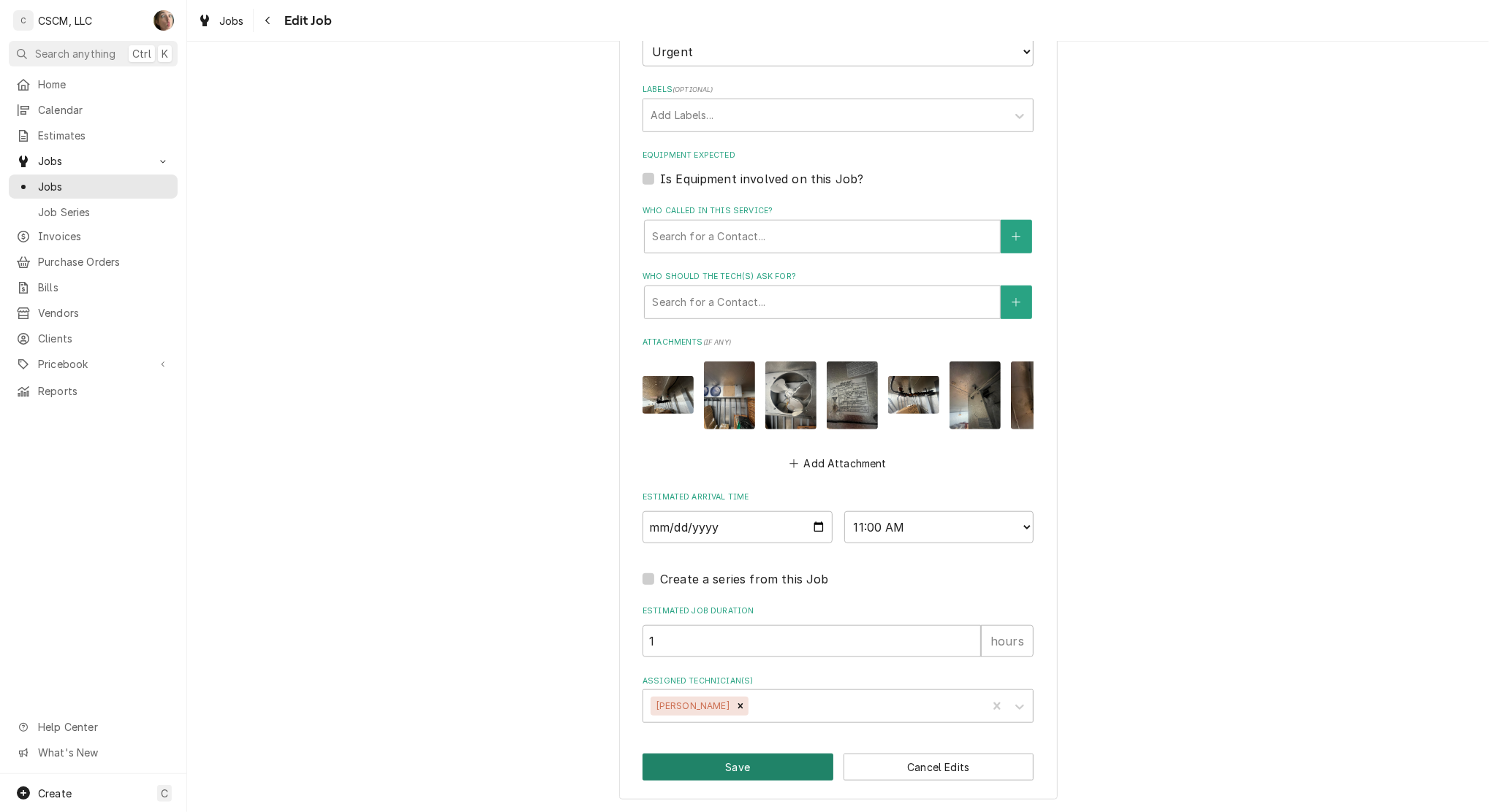
click at [733, 772] on button "Save" at bounding box center [737, 767] width 191 height 27
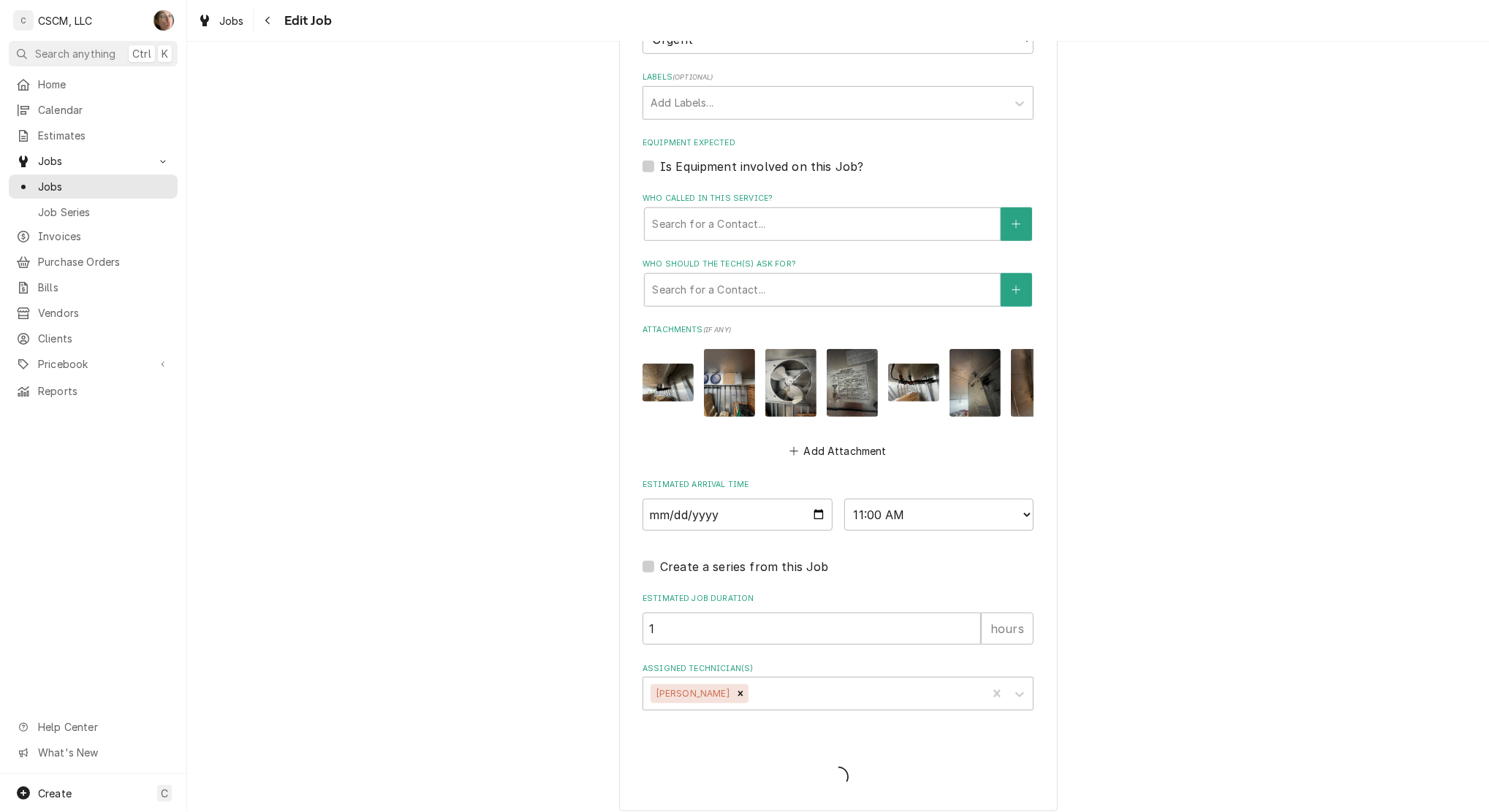
type textarea "x"
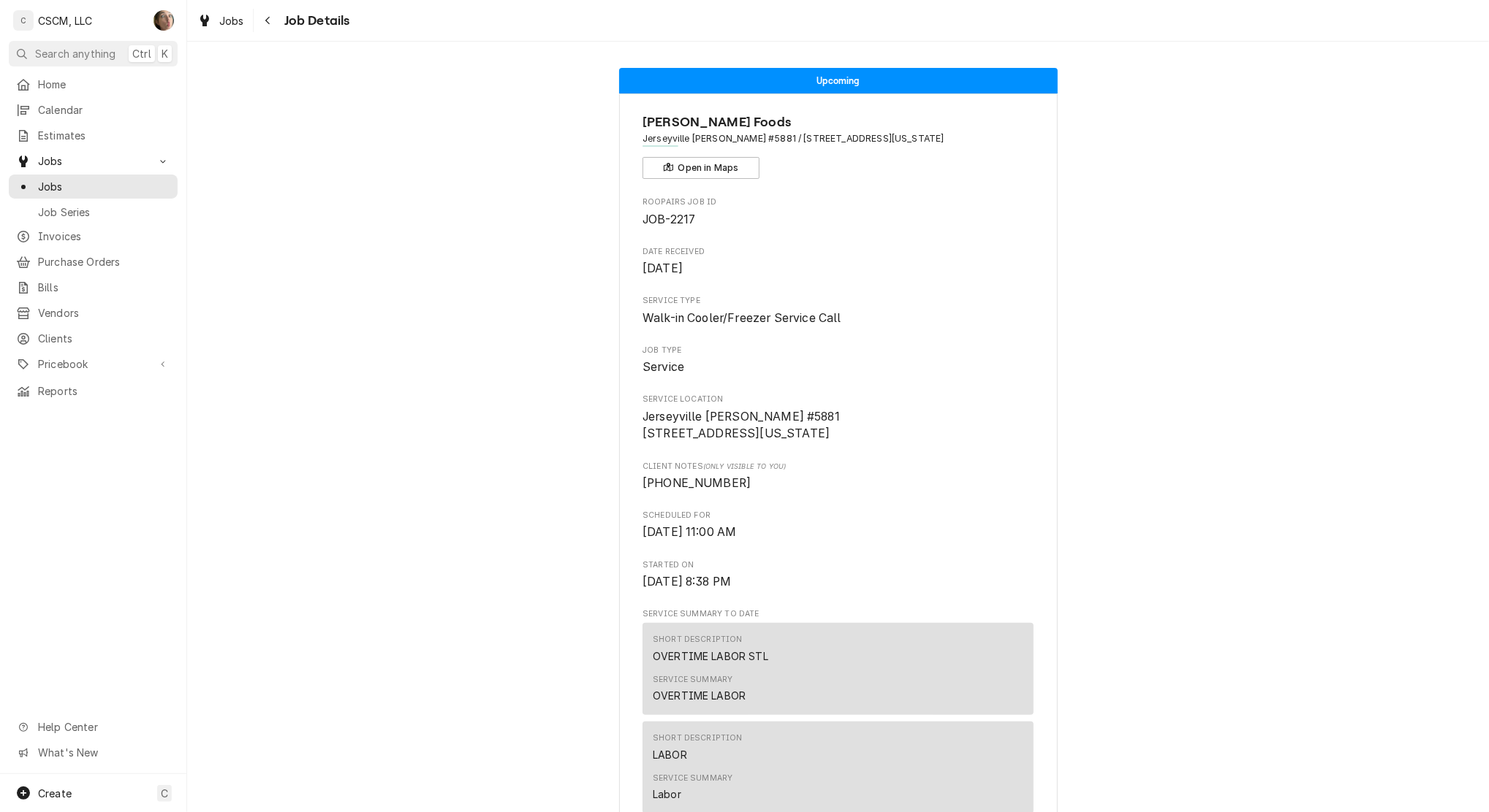
click at [258, 23] on button "Navigate back" at bounding box center [268, 20] width 23 height 23
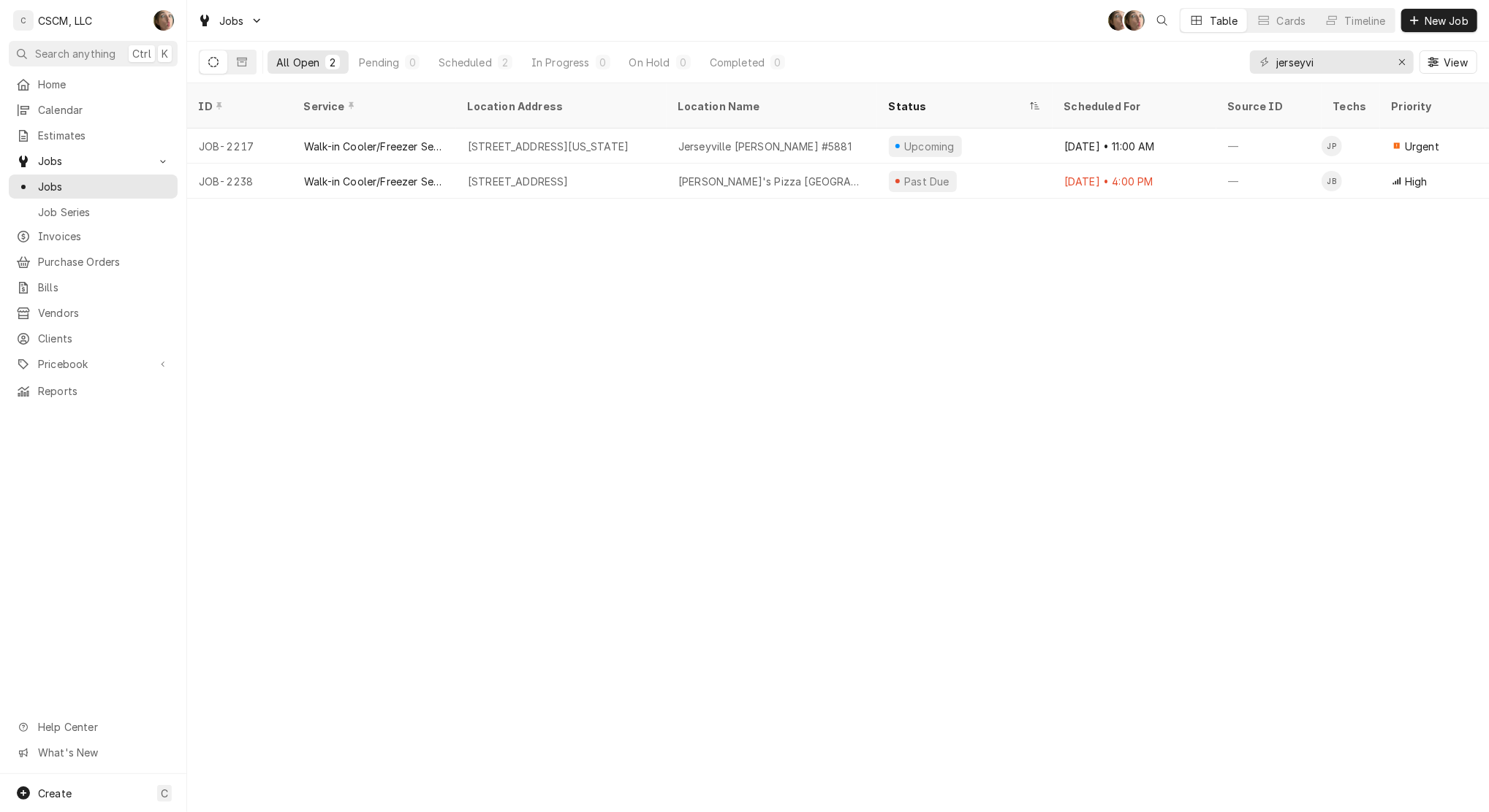
click at [540, 139] on div "[STREET_ADDRESS][US_STATE]" at bounding box center [561, 146] width 210 height 35
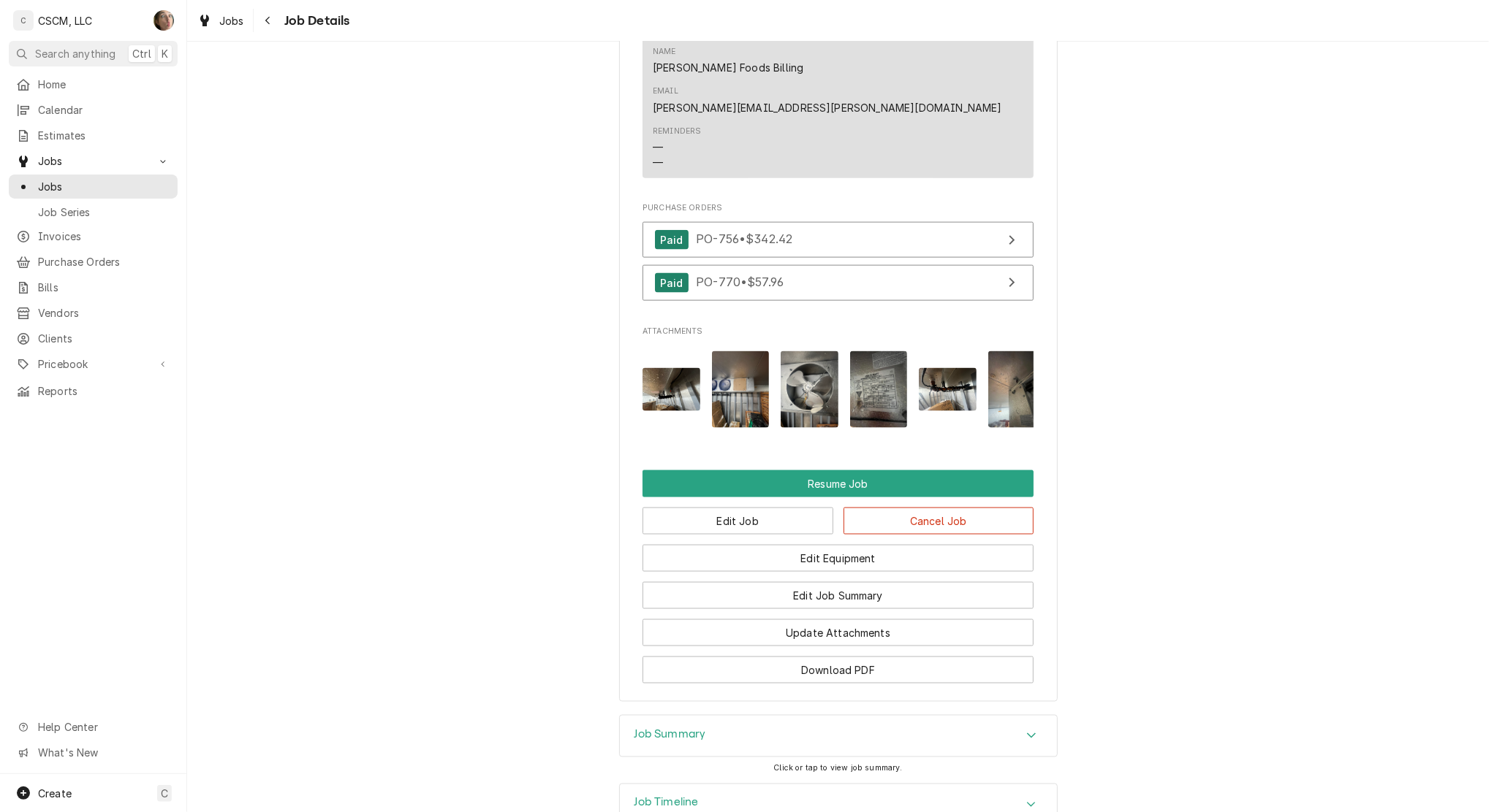
scroll to position [1580, 0]
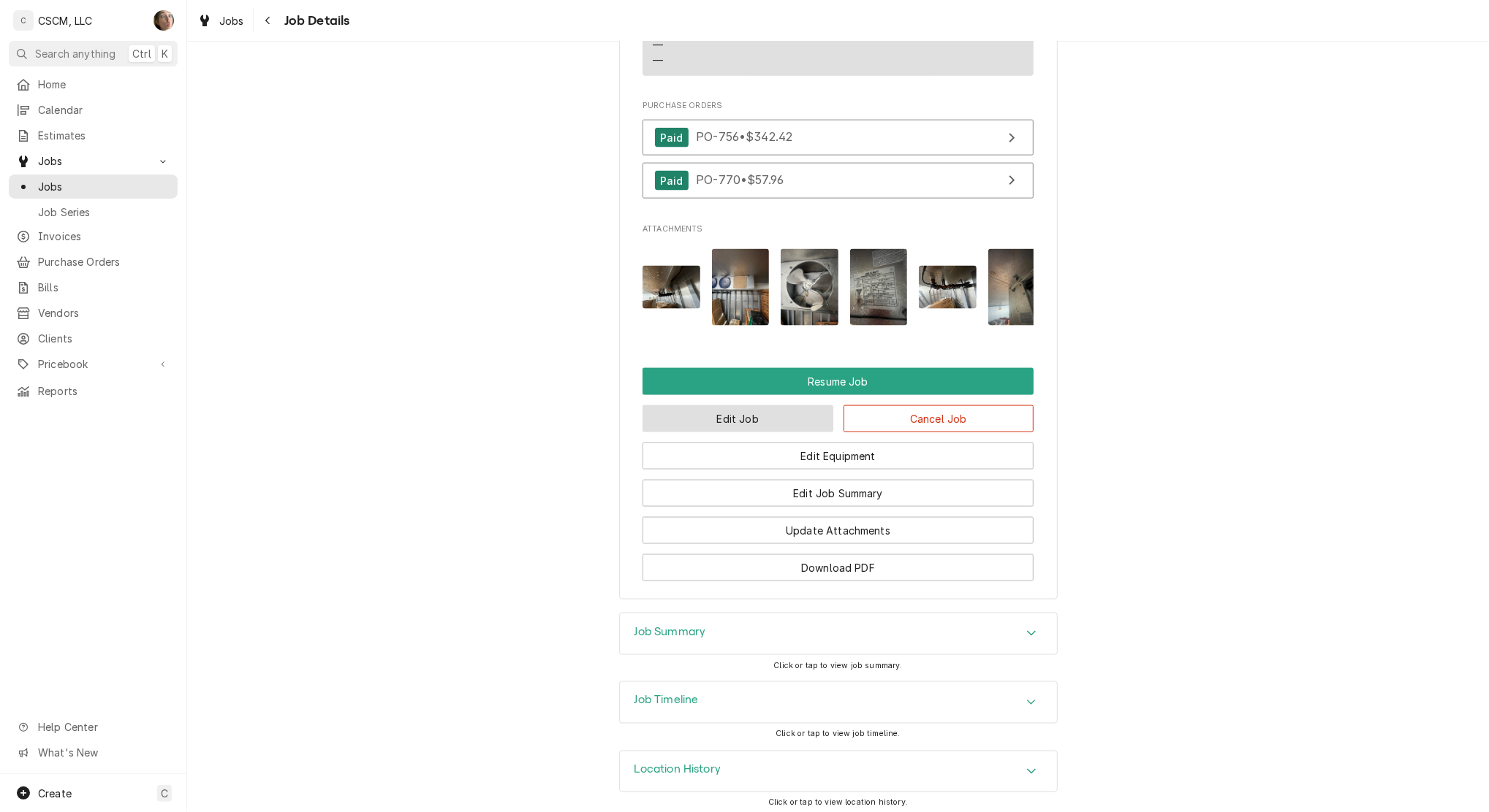
click at [742, 419] on button "Edit Job" at bounding box center [737, 418] width 191 height 27
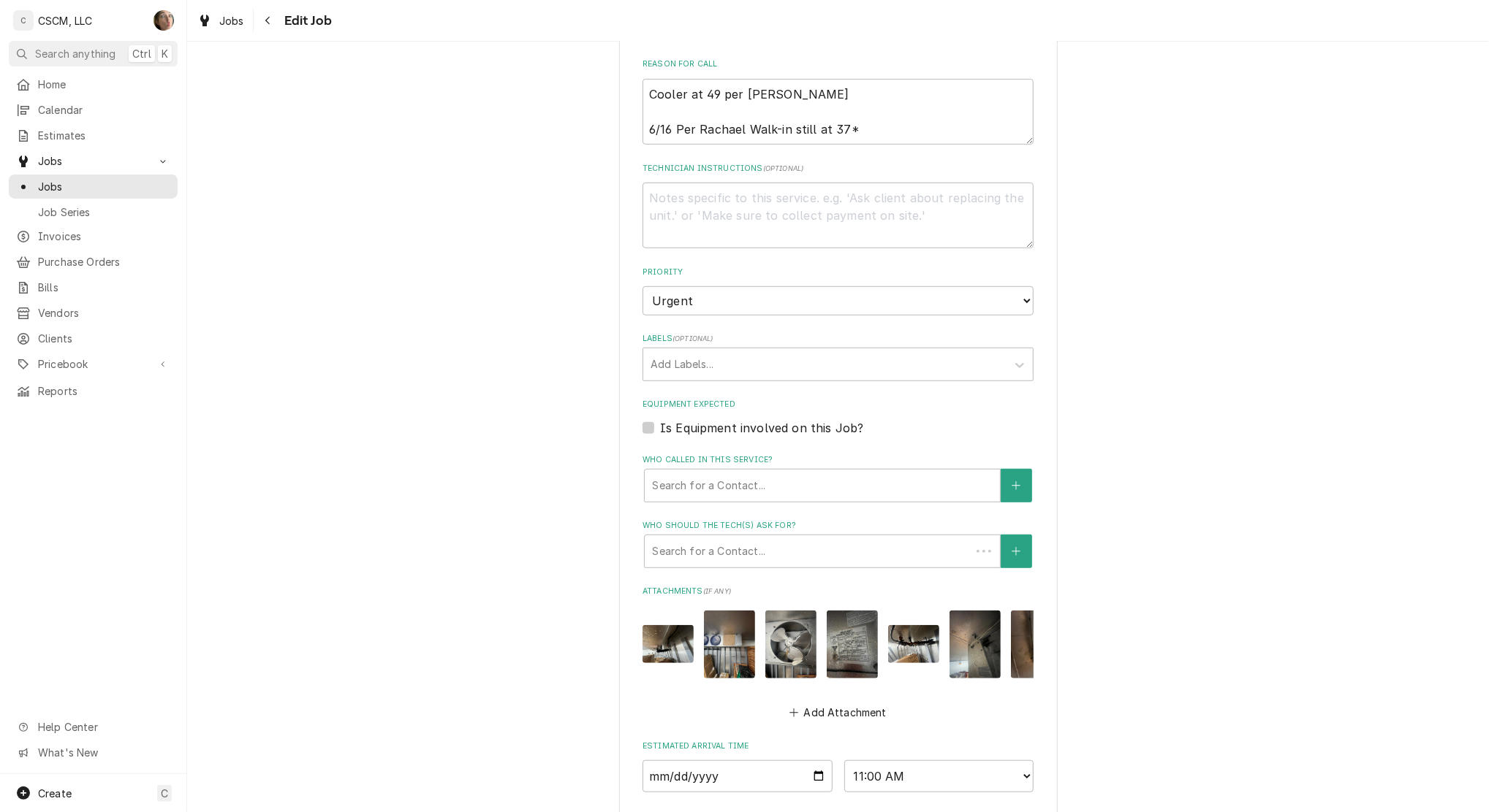
type textarea "x"
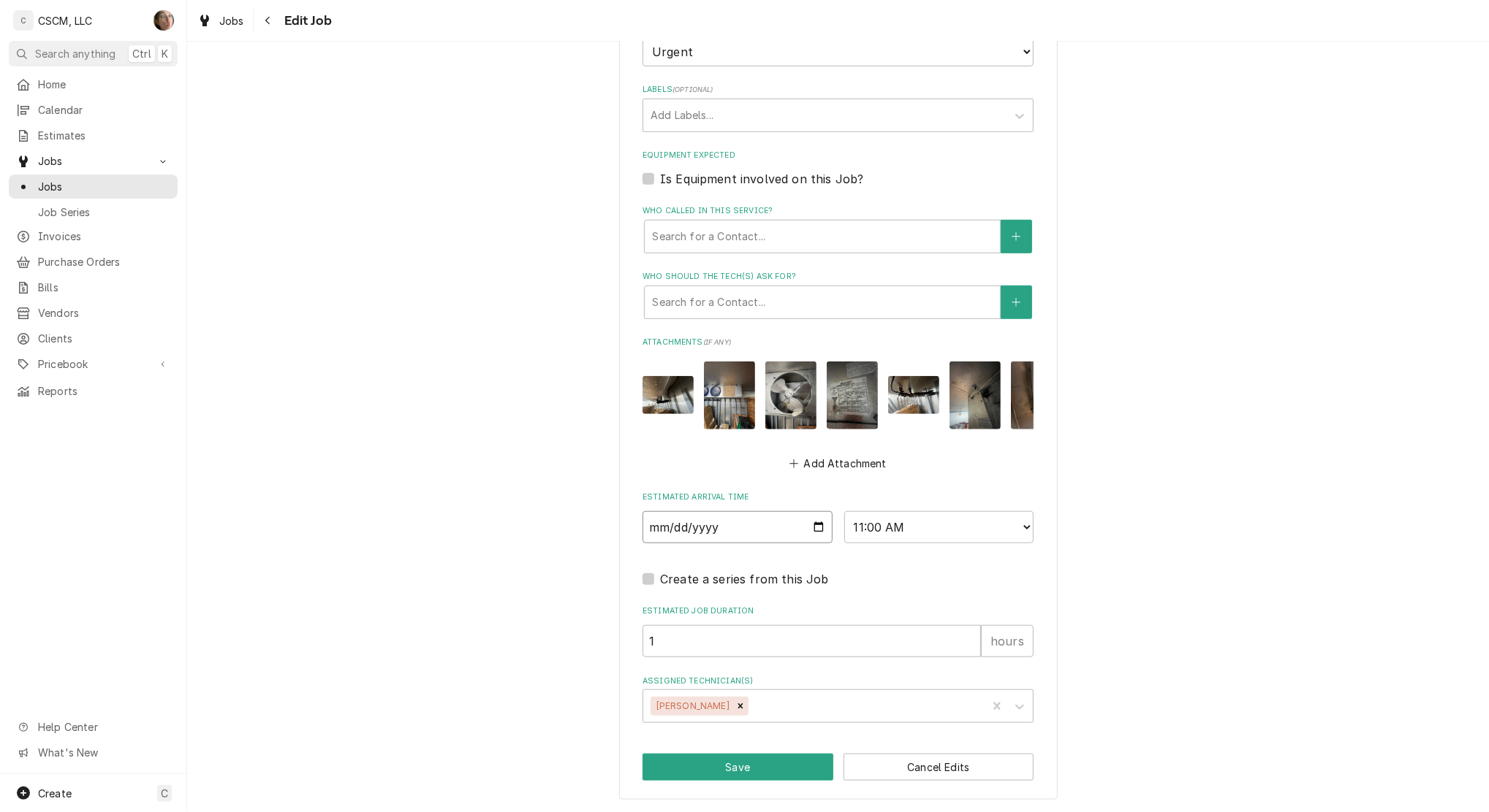
click at [812, 528] on input "[DATE]" at bounding box center [737, 527] width 190 height 32
type input "[DATE]"
click at [732, 714] on div "Remove Jonnie Pakovich" at bounding box center [740, 706] width 16 height 19
click at [732, 764] on button "Save" at bounding box center [737, 767] width 191 height 27
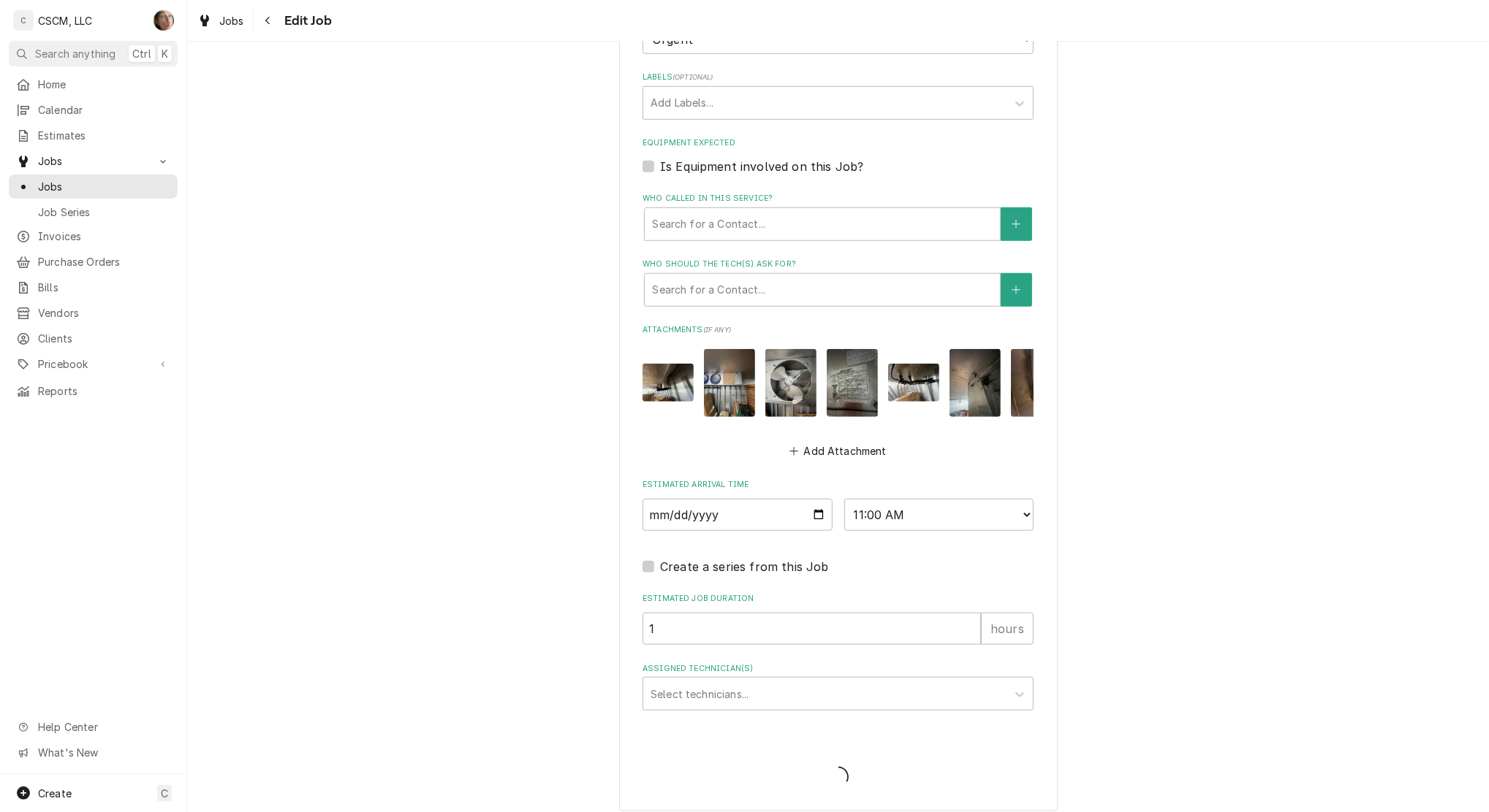
type textarea "x"
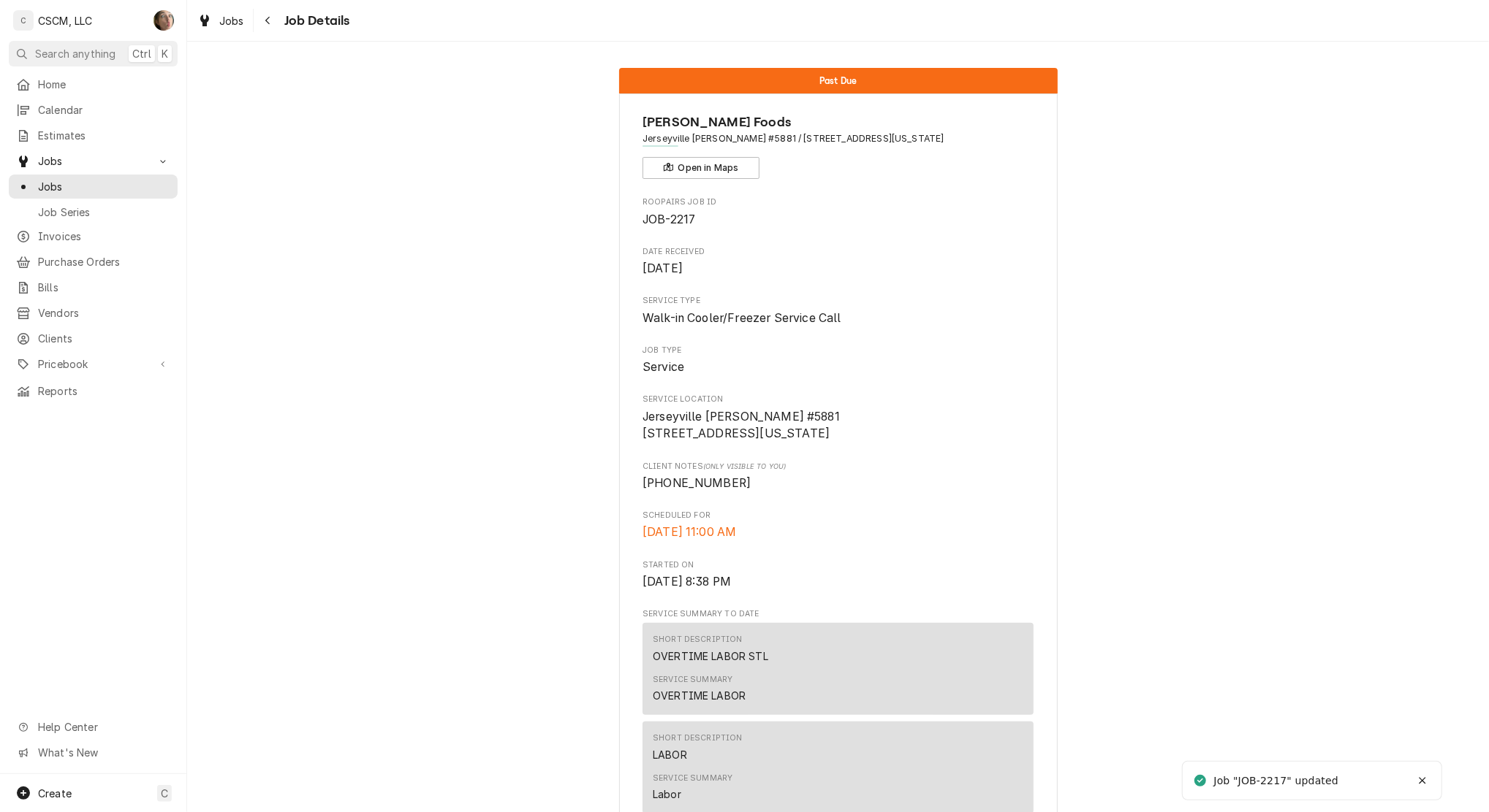
click at [264, 21] on icon "Navigate back" at bounding box center [267, 20] width 6 height 10
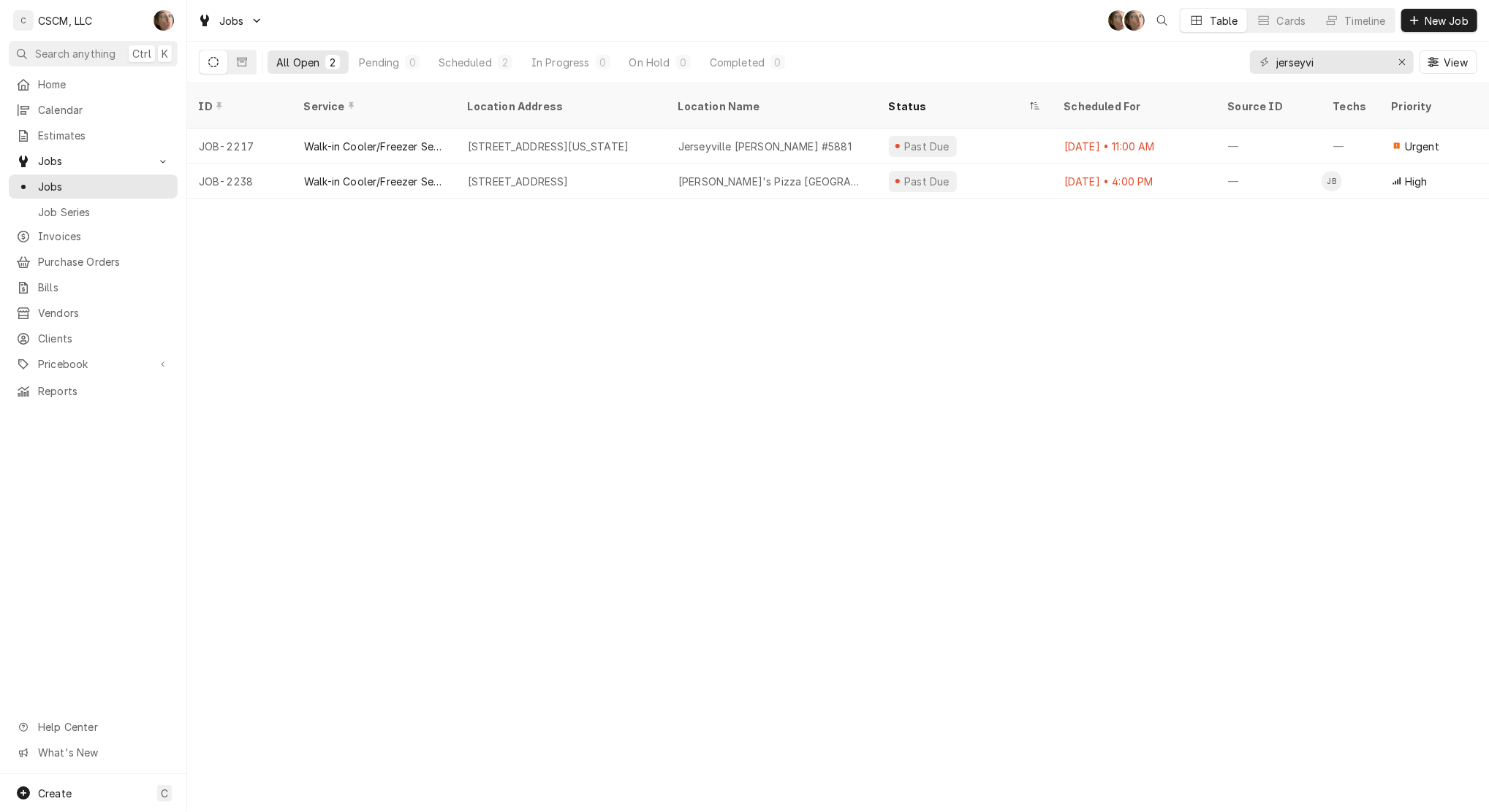
click at [725, 174] on div "Joe's Pizza Jerseyville" at bounding box center [772, 182] width 187 height 16
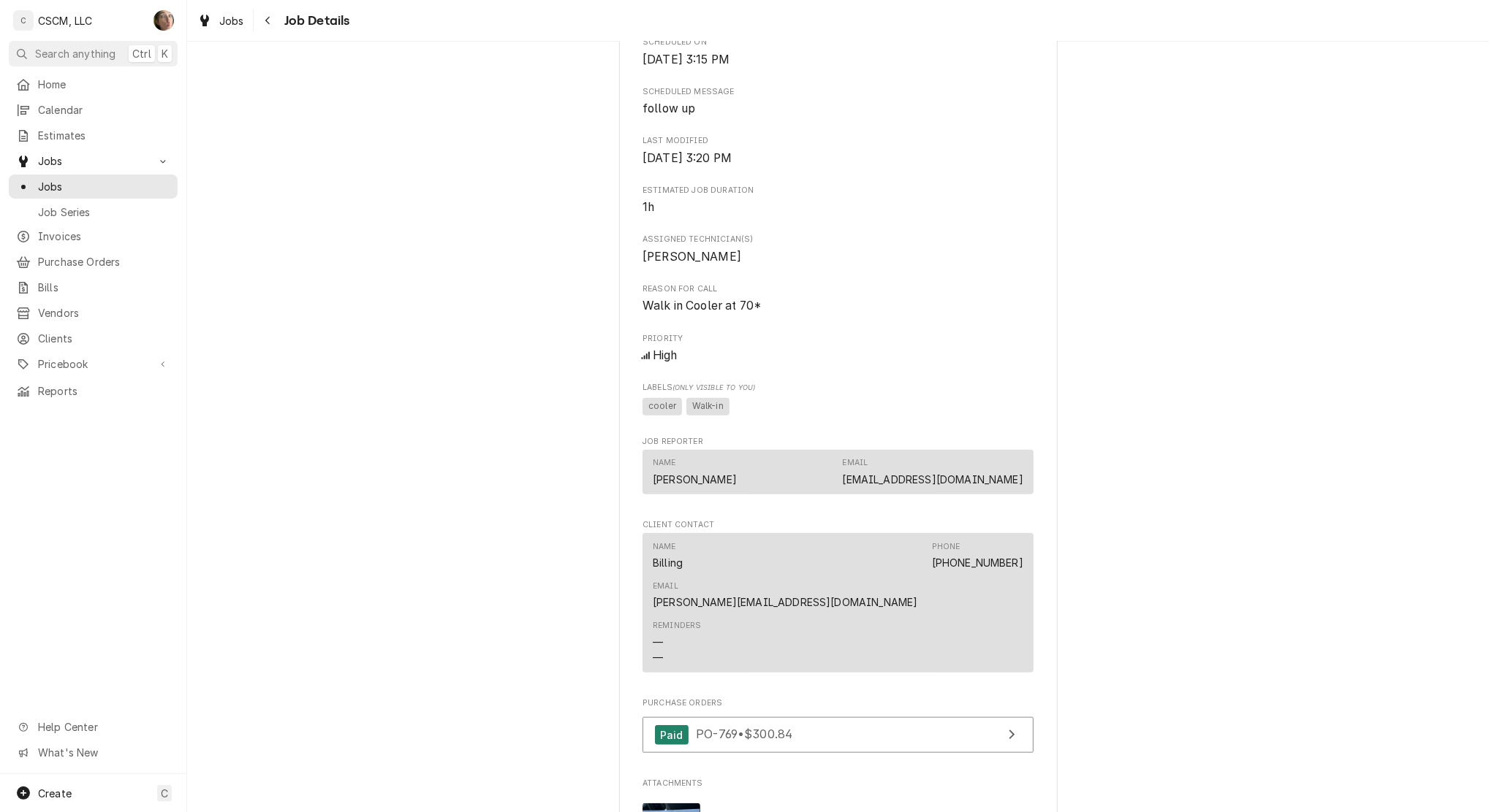
scroll to position [1386, 0]
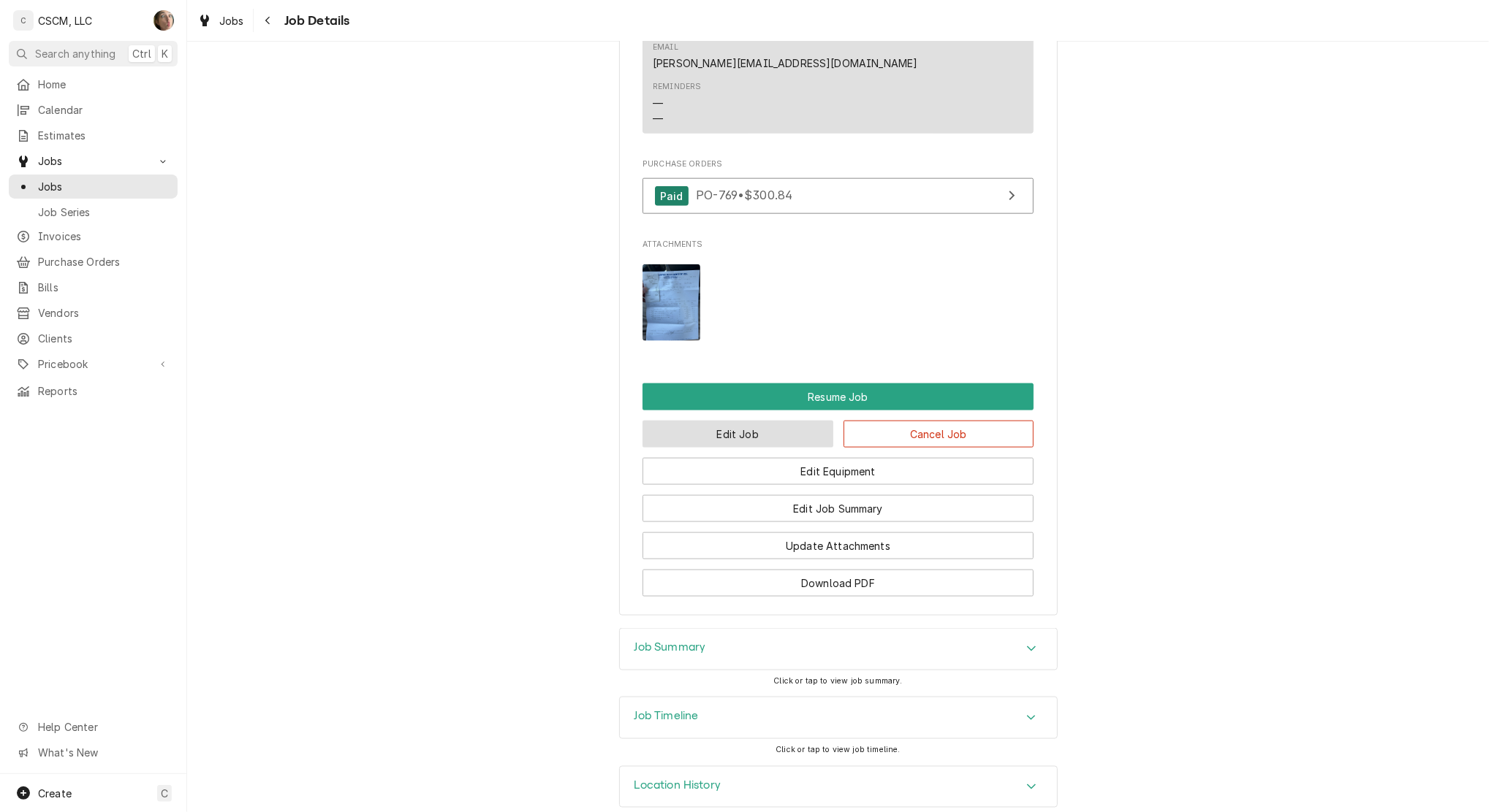
click at [725, 421] on button "Edit Job" at bounding box center [737, 434] width 191 height 27
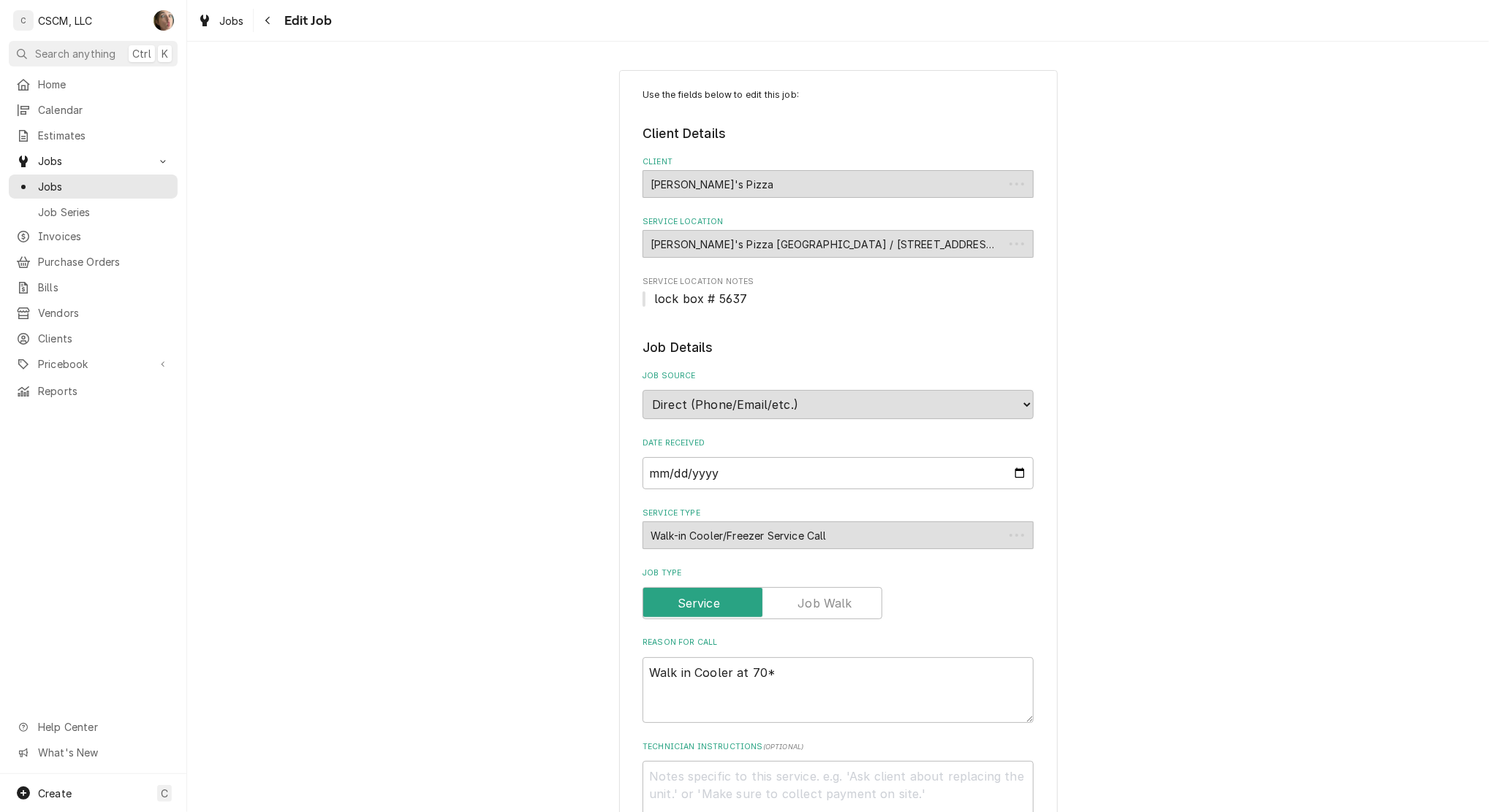
type textarea "x"
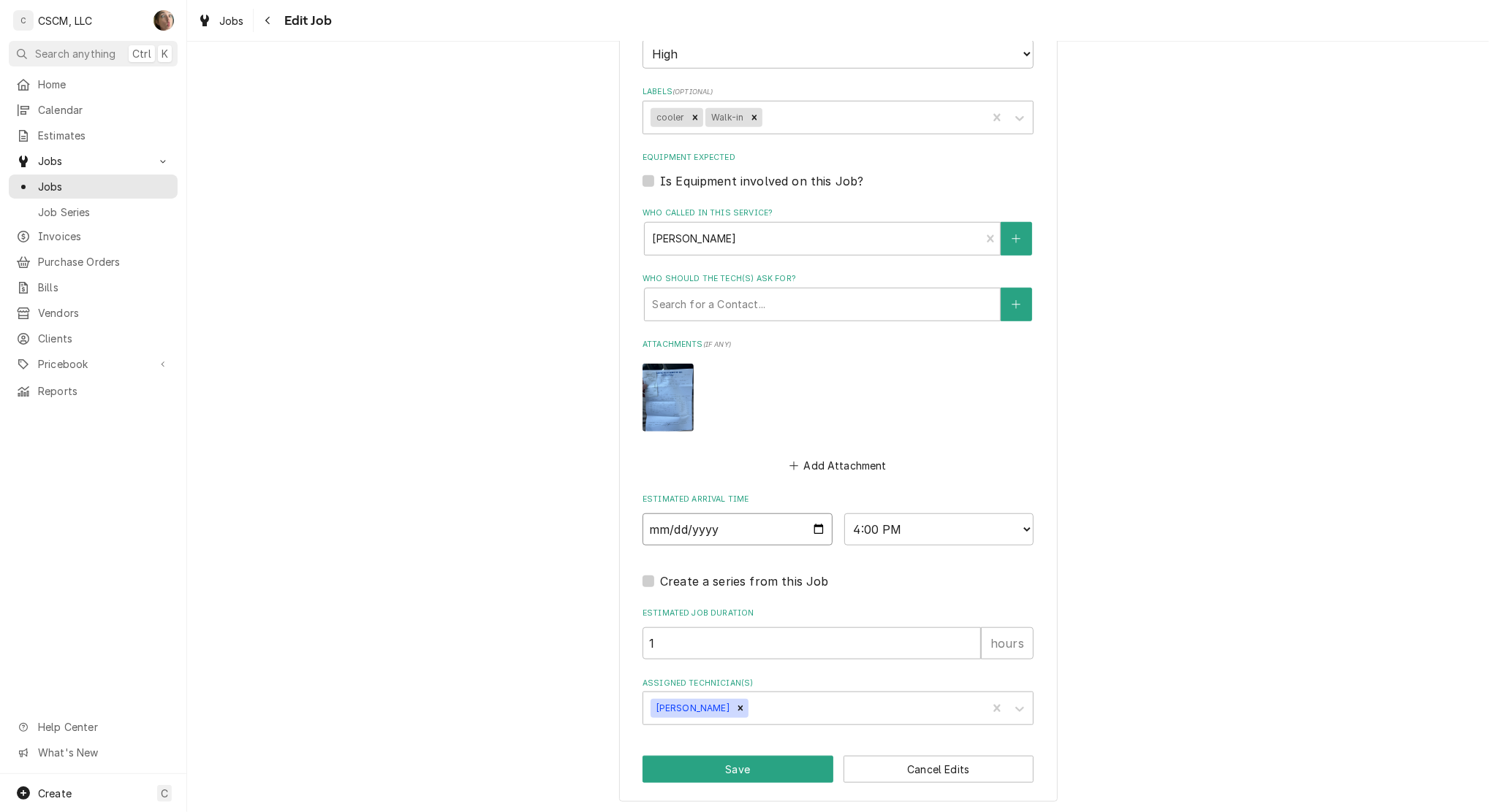
click at [811, 529] on input "[DATE]" at bounding box center [737, 529] width 190 height 32
type input "[DATE]"
click at [735, 708] on icon "Remove James Bain" at bounding box center [740, 708] width 10 height 10
type textarea "x"
type input "[PERSON_NAME]"
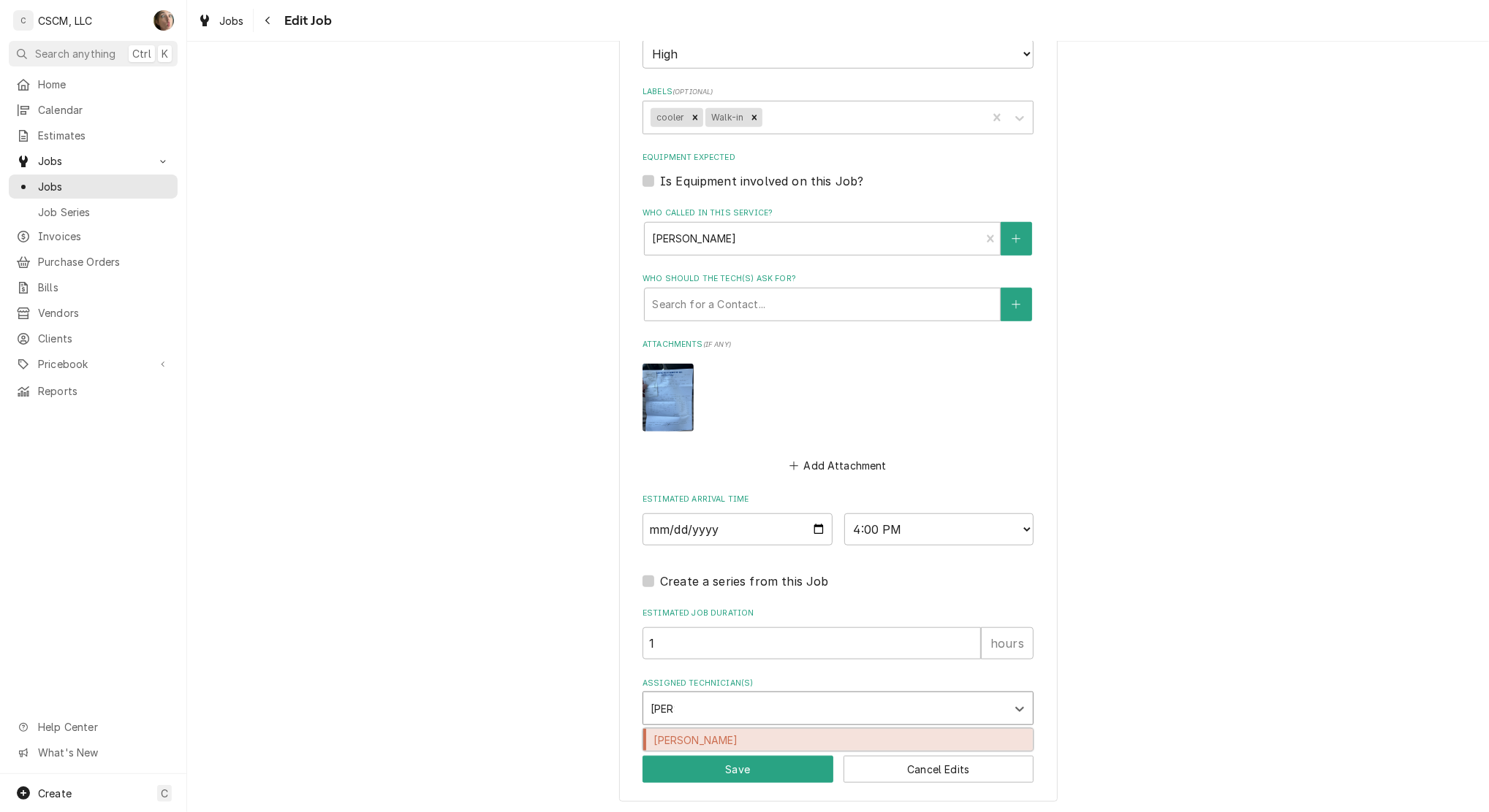
click at [719, 743] on div "[PERSON_NAME]" at bounding box center [838, 740] width 390 height 23
type textarea "x"
click at [892, 525] on select "AM / PM 6:00 AM 6:15 AM 6:30 AM 6:45 AM 7:00 AM 7:15 AM 7:30 AM 7:45 AM 8:00 AM…" at bounding box center [939, 529] width 190 height 32
select select "11:00:00"
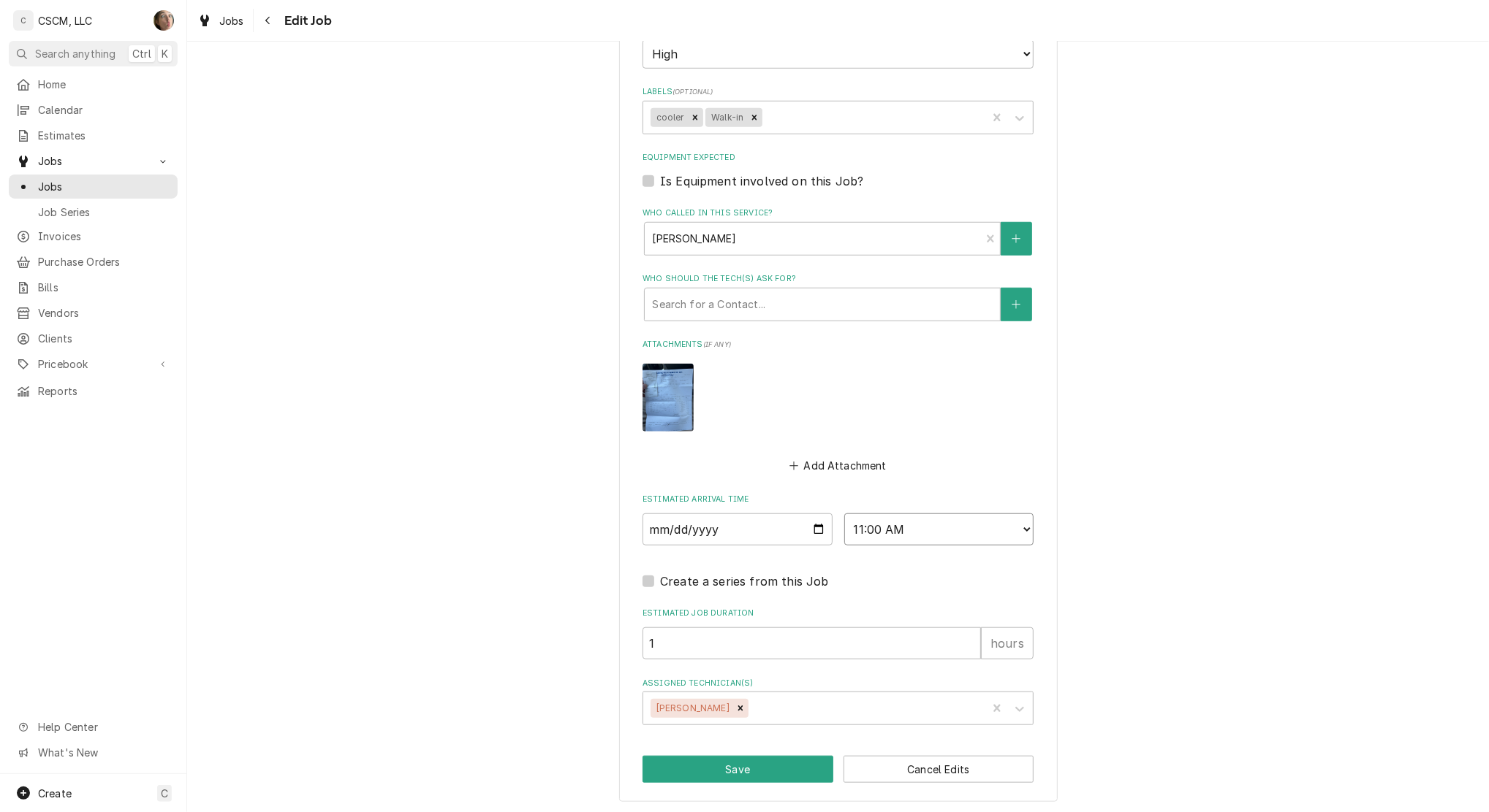
click at [844, 514] on select "AM / PM 6:00 AM 6:15 AM 6:30 AM 6:45 AM 7:00 AM 7:15 AM 7:30 AM 7:45 AM 8:00 AM…" at bounding box center [939, 529] width 190 height 32
drag, startPoint x: 670, startPoint y: 765, endPoint x: 656, endPoint y: 764, distance: 14.0
click at [656, 764] on button "Save" at bounding box center [737, 769] width 191 height 27
type textarea "x"
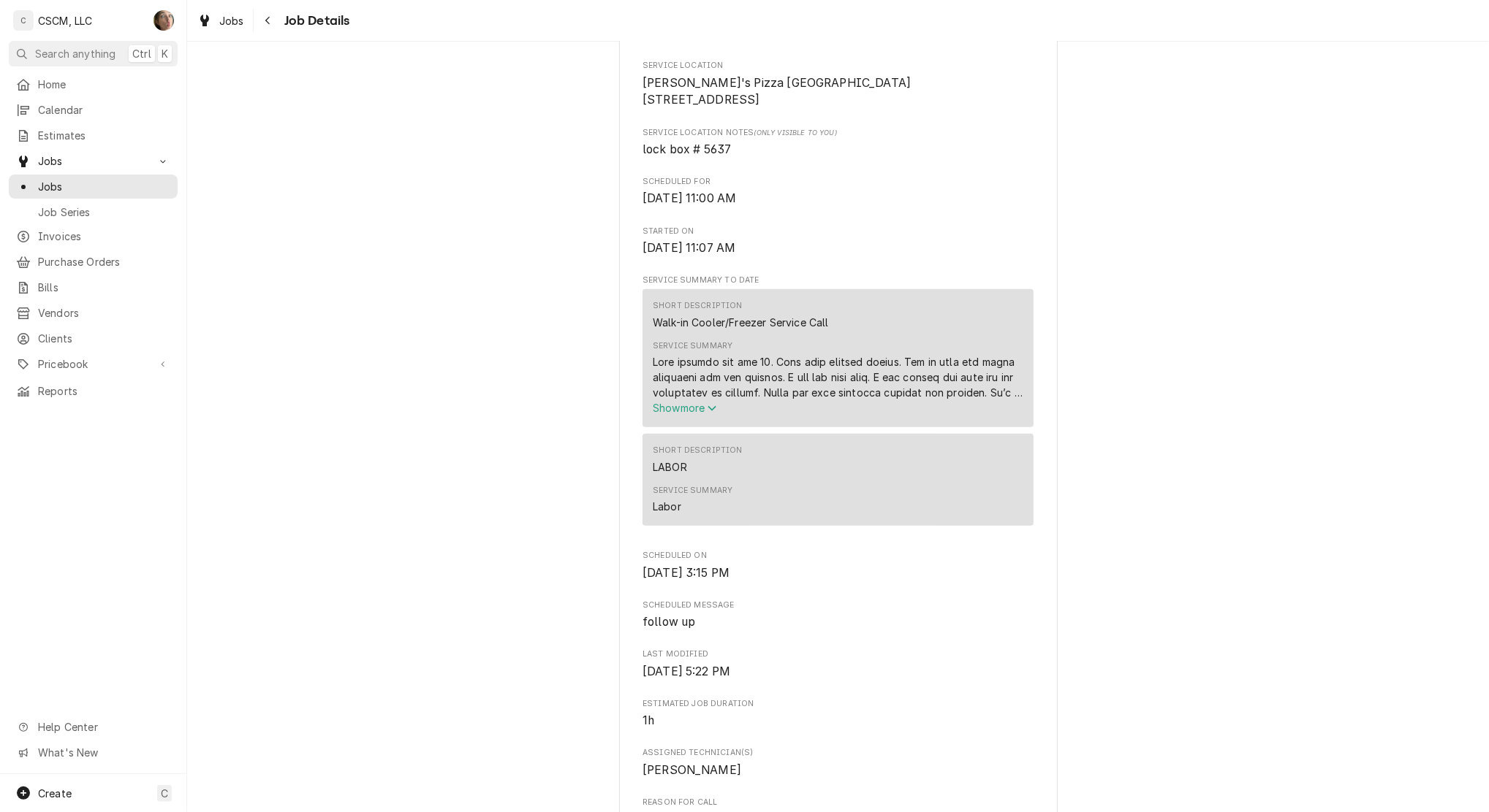
scroll to position [1386, 0]
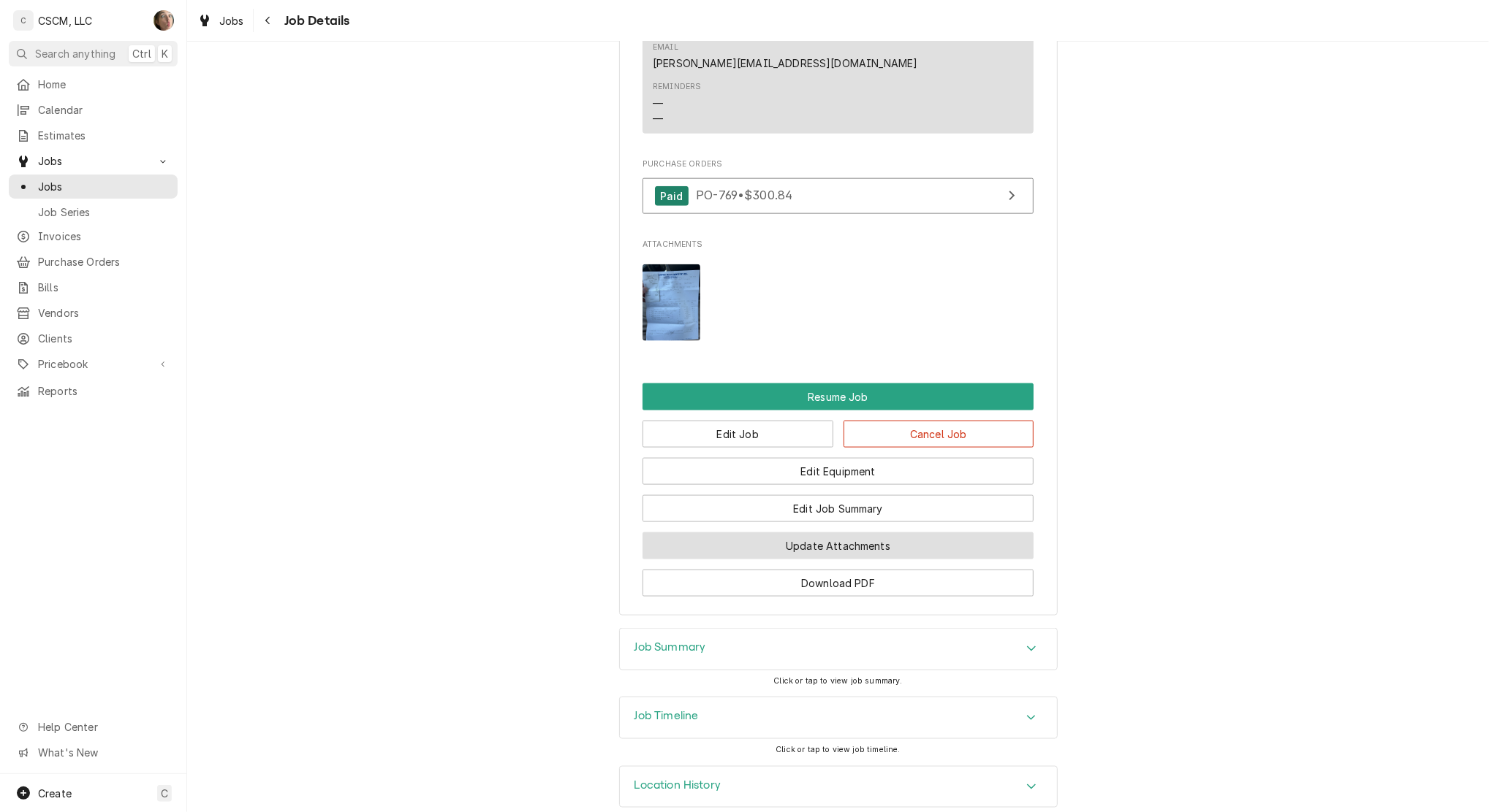
click at [753, 532] on button "Update Attachments" at bounding box center [838, 545] width 391 height 27
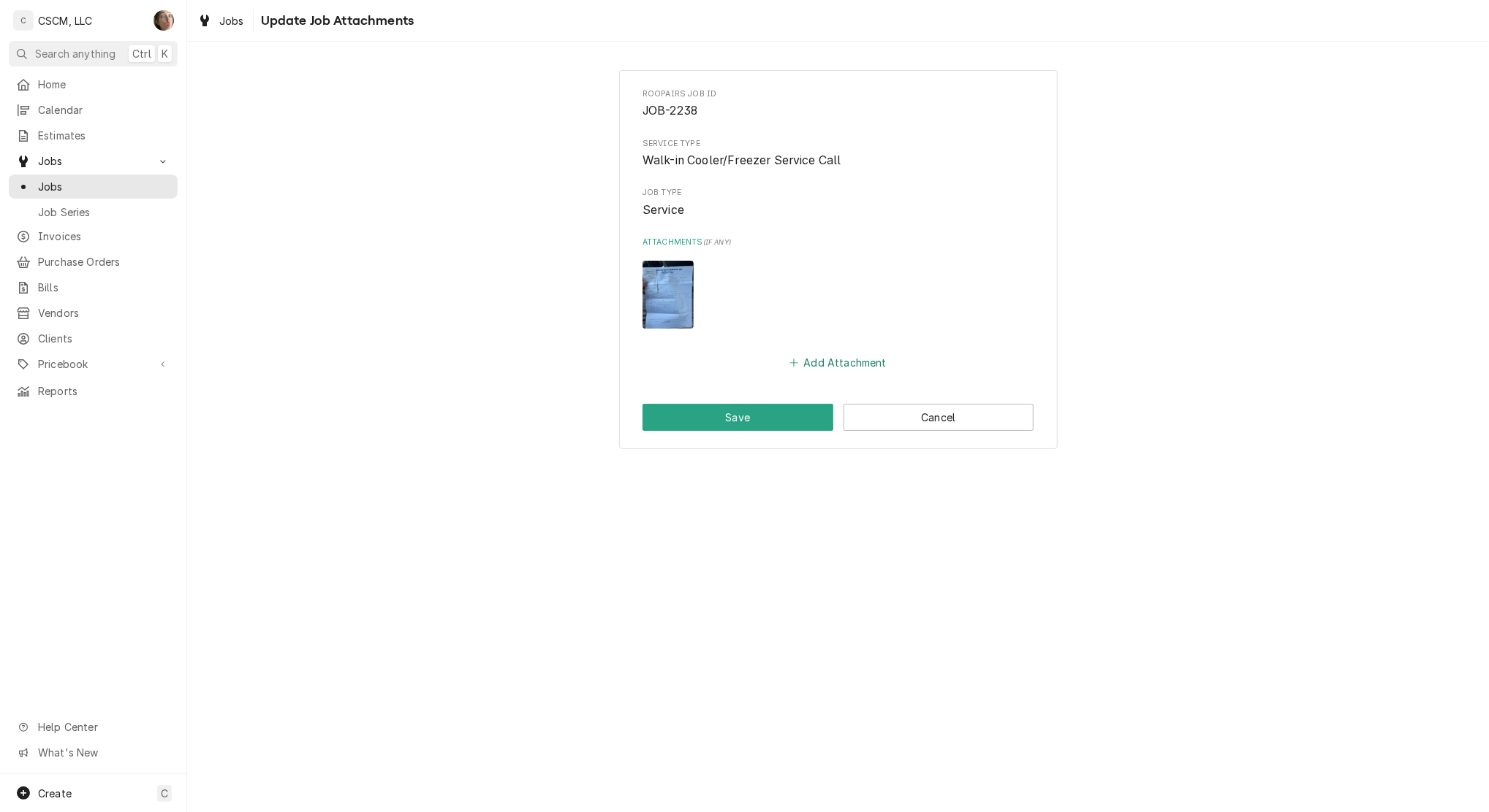
click at [824, 358] on button "Add Attachment" at bounding box center [838, 363] width 102 height 20
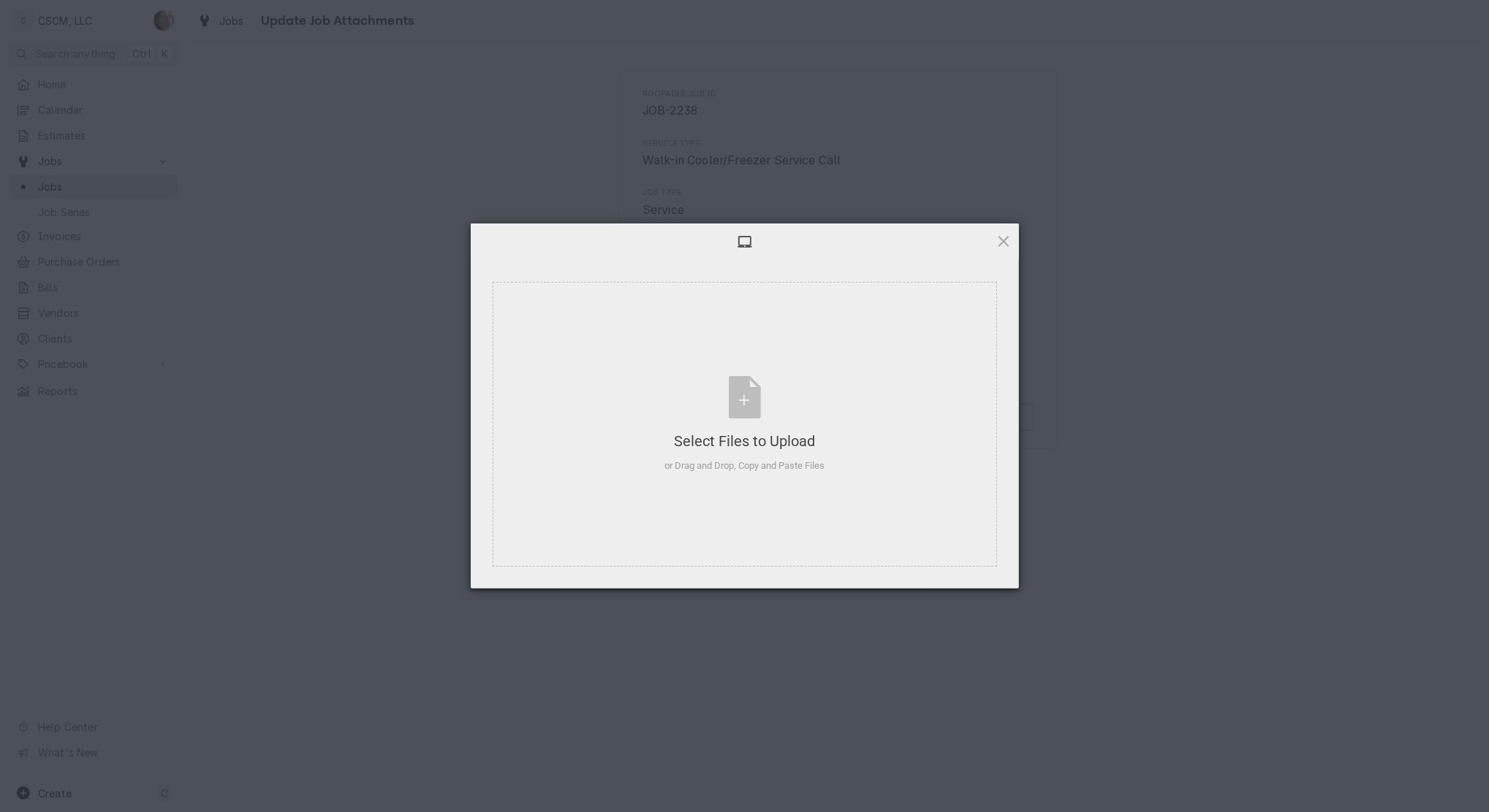
click at [1004, 239] on span at bounding box center [1003, 241] width 16 height 16
